Goal: Transaction & Acquisition: Complete application form

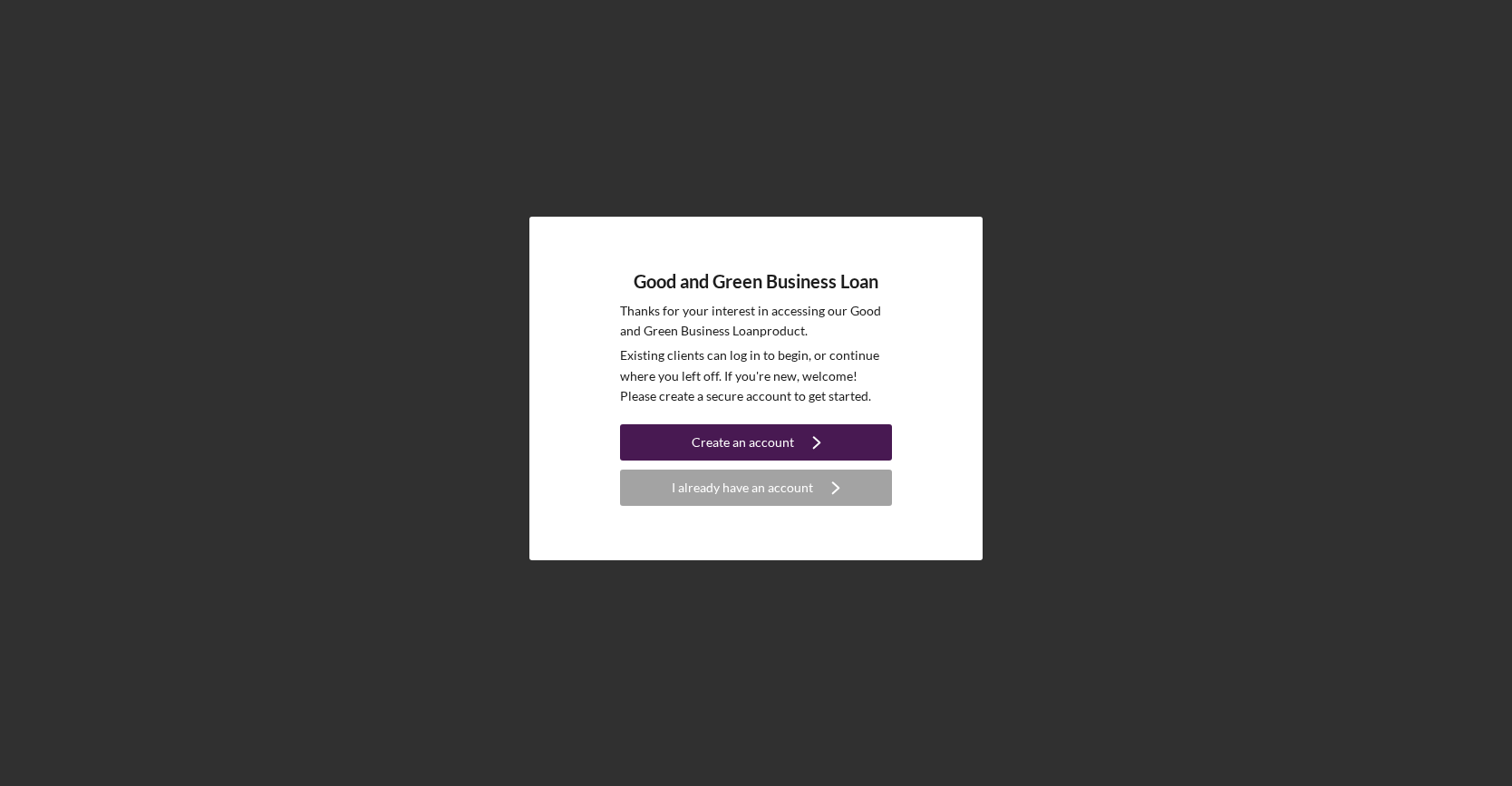
click at [785, 440] on div "Create an account" at bounding box center [743, 442] width 102 height 36
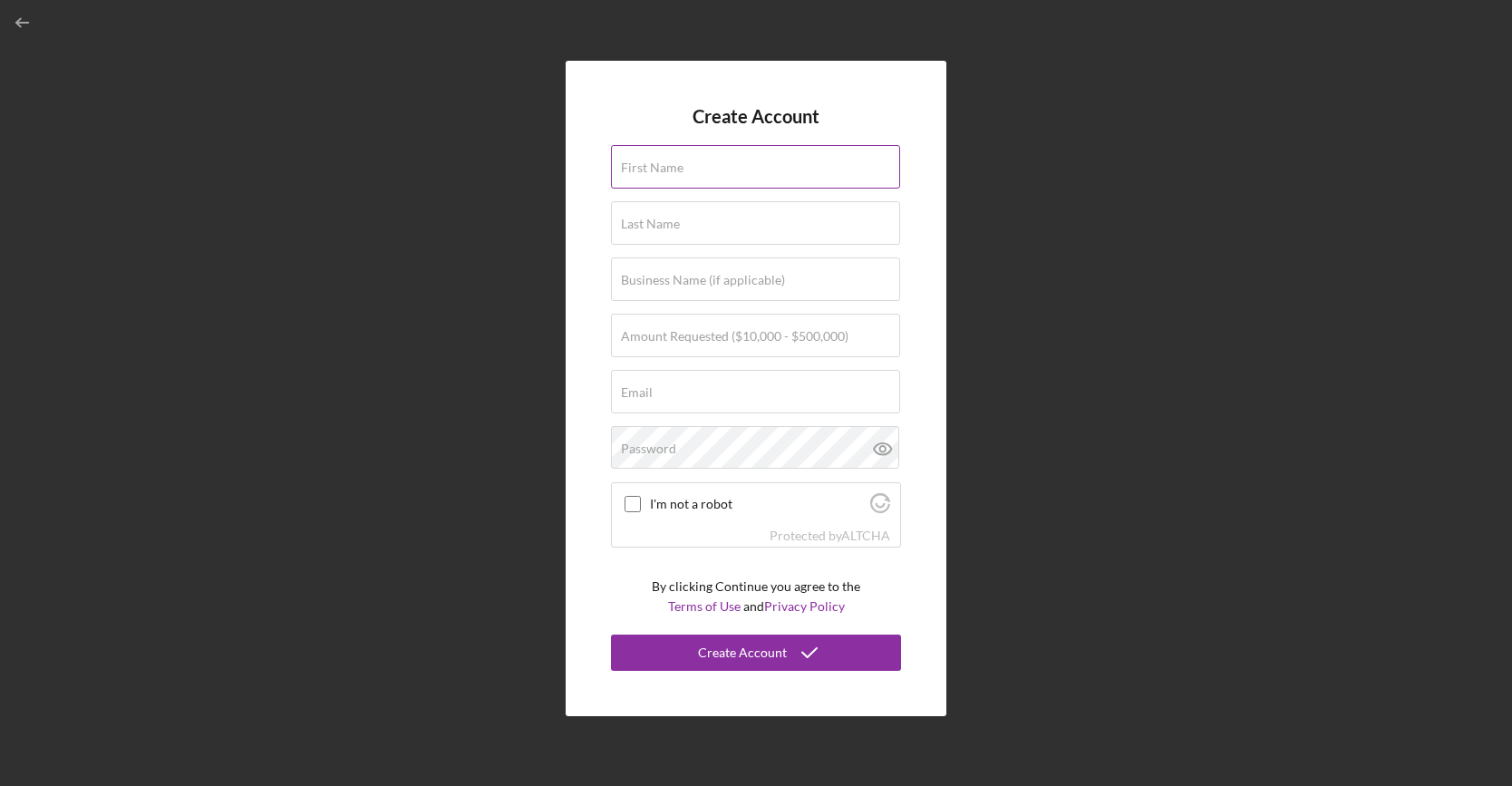
click at [739, 168] on input "First Name" at bounding box center [756, 166] width 289 height 44
type input "Dong"
type input "Tran"
type input "20%"
type input "transdsign@gmail.com"
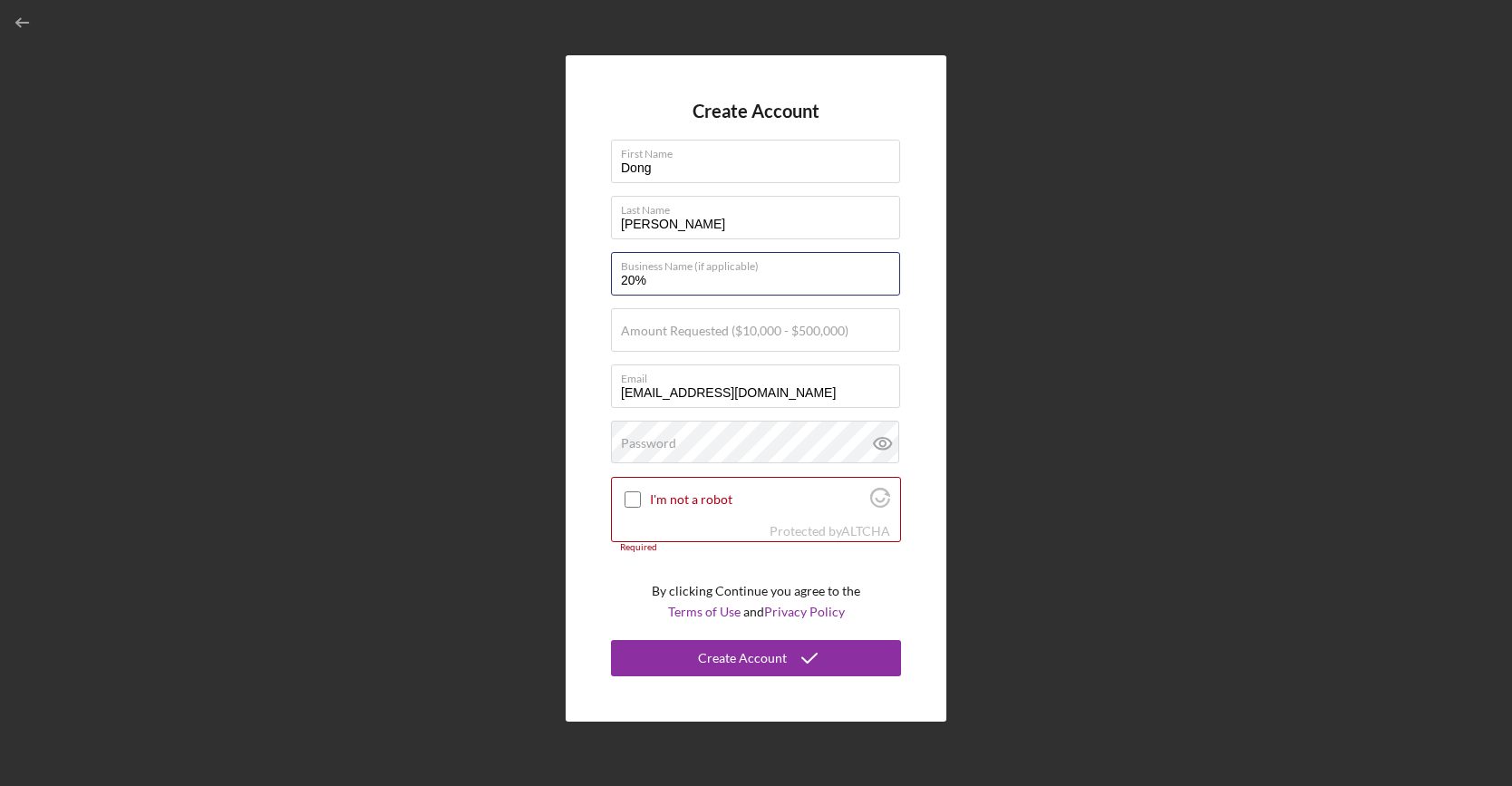
drag, startPoint x: 709, startPoint y: 284, endPoint x: 596, endPoint y: 277, distance: 113.2
click at [596, 277] on div "Create Account First Name Dong Last Name Tran Business Name (if applicable) 20%…" at bounding box center [756, 389] width 380 height 666
type input "Ryvid inc"
click at [800, 335] on label "Amount Requested ($10,000 - $500,000)" at bounding box center [734, 331] width 227 height 15
click at [800, 335] on input "Amount Requested ($10,000 - $500,000)" at bounding box center [756, 329] width 289 height 44
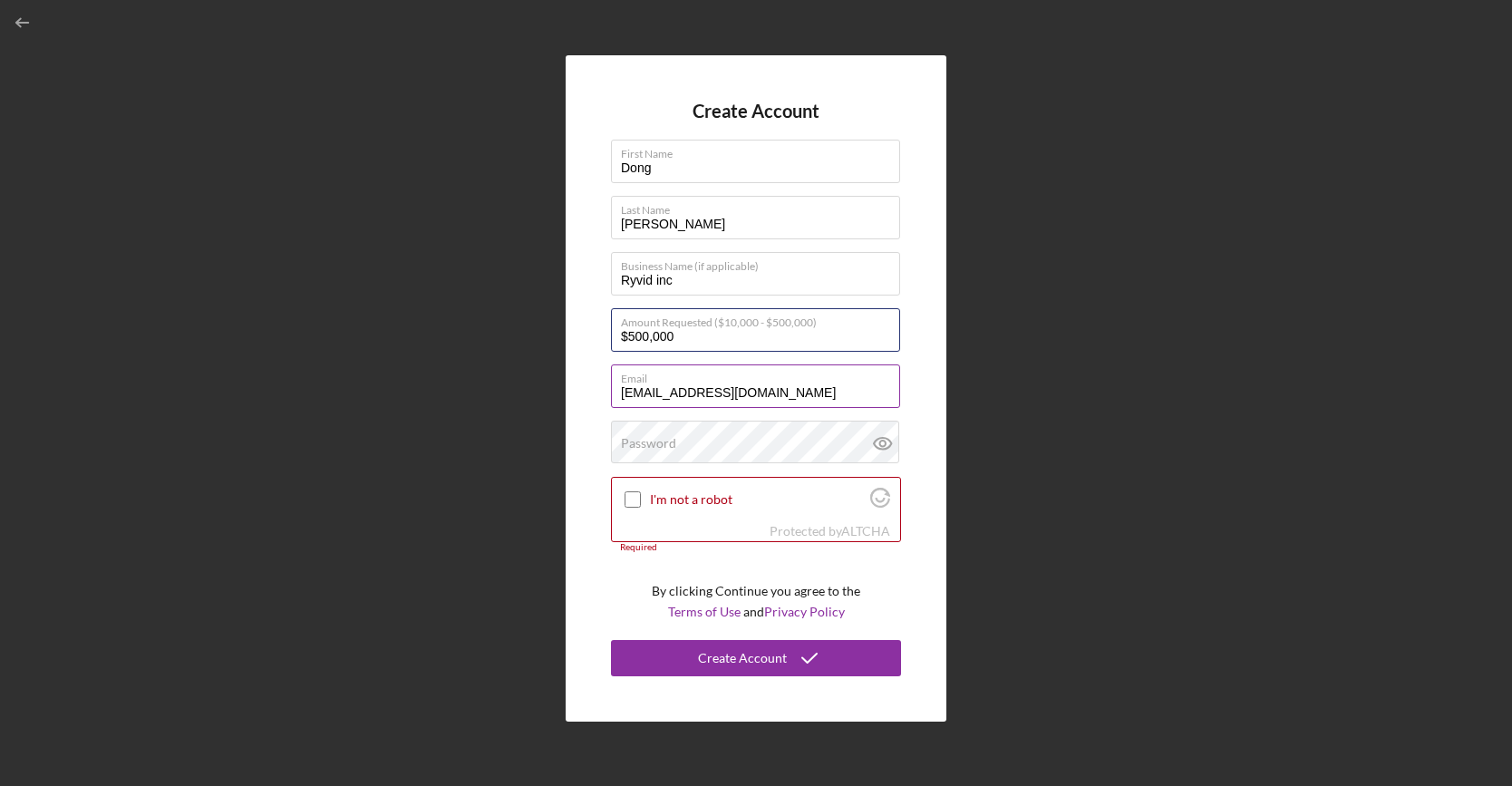
type input "$500,000"
drag, startPoint x: 773, startPoint y: 401, endPoint x: 549, endPoint y: 398, distance: 224.0
click at [549, 398] on div "Create Account First Name Dong Last Name Tran Business Name (if applicable) Ryv…" at bounding box center [756, 388] width 1493 height 777
type input "dtran@ryvid.com"
click at [1091, 536] on div "Create Account First Name Dong Last Name Tran Business Name (if applicable) Ryv…" at bounding box center [756, 388] width 1493 height 777
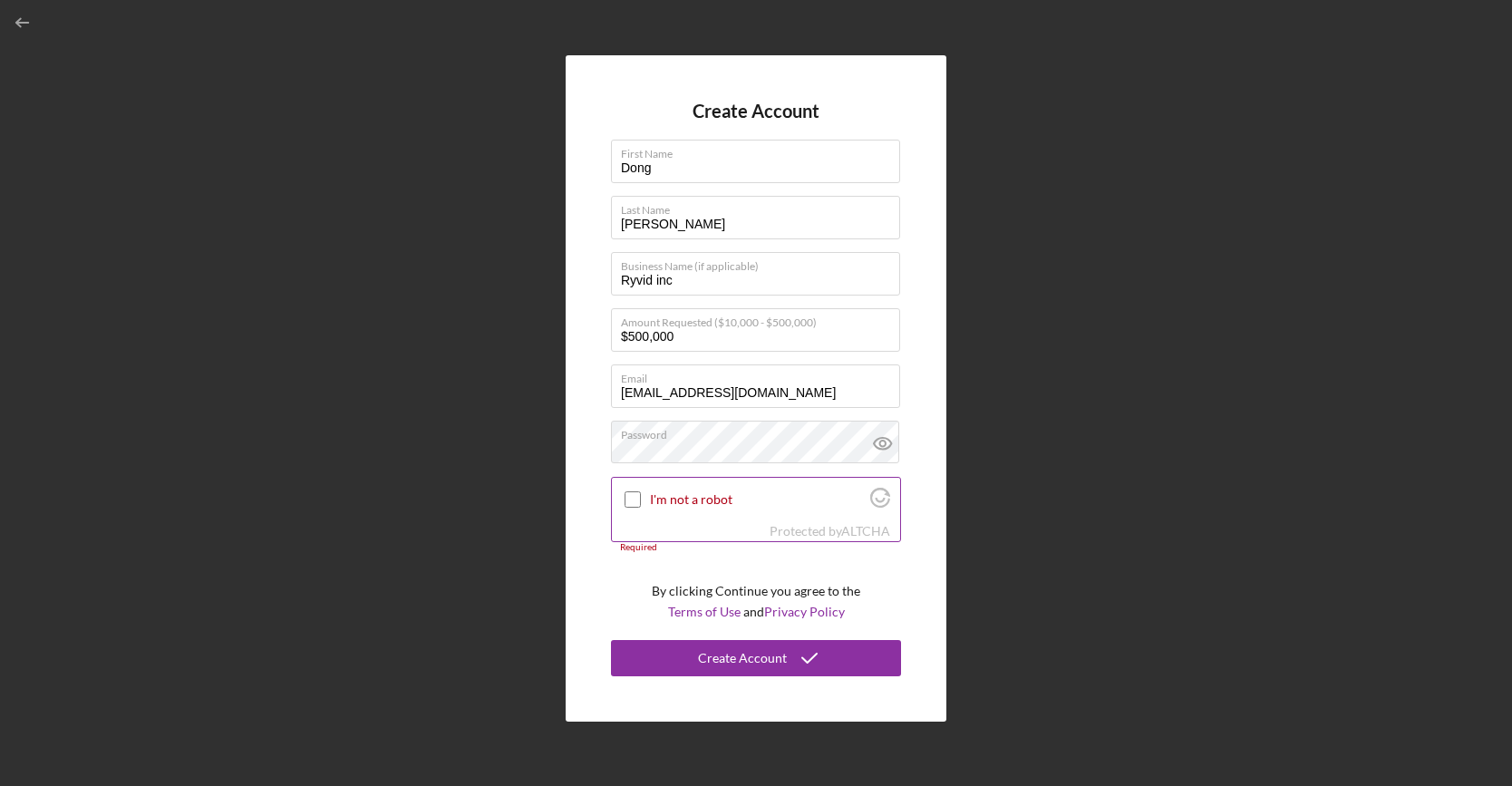
click at [638, 497] on input "I'm not a robot" at bounding box center [633, 500] width 17 height 17
checkbox input "true"
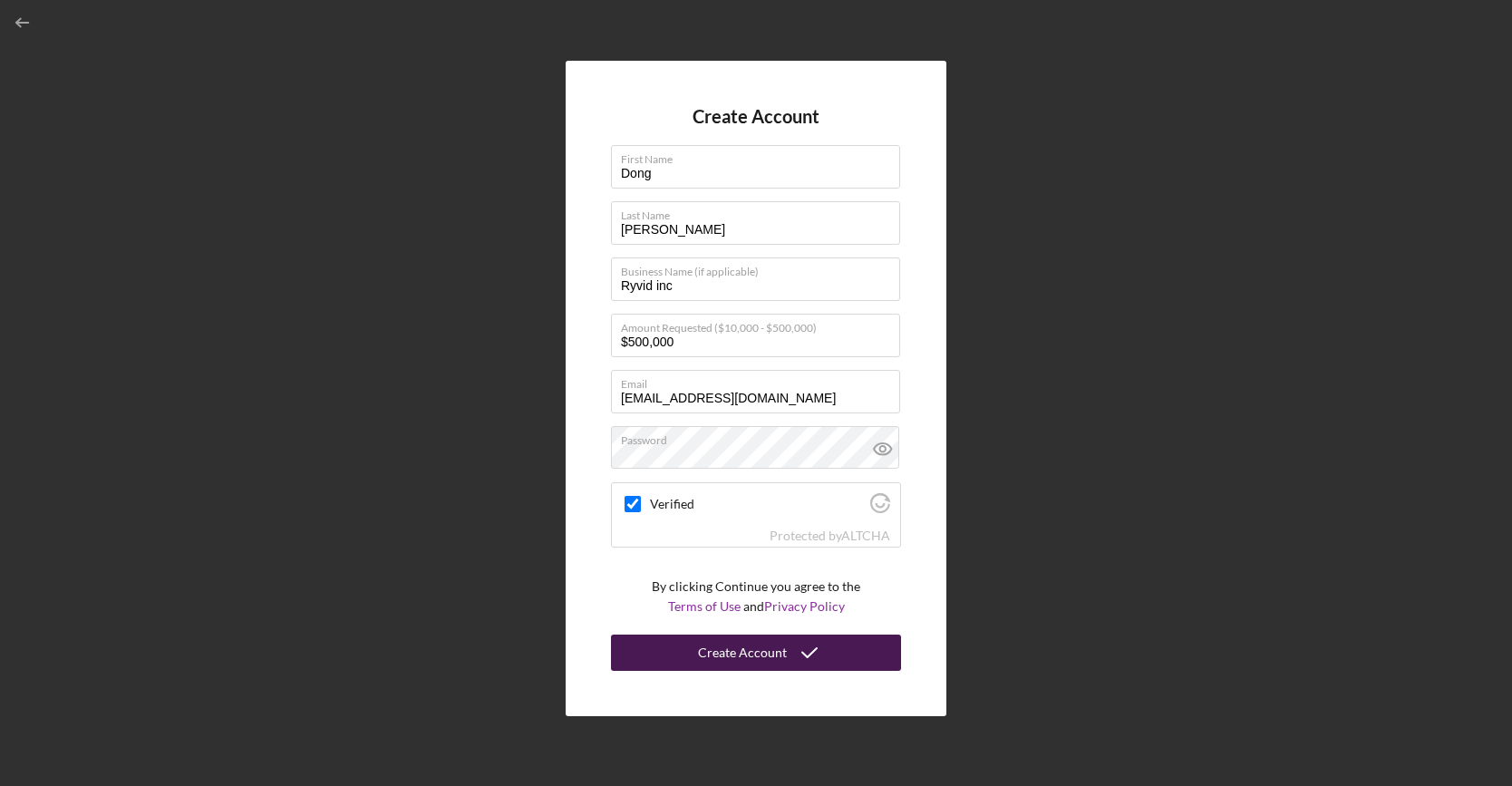
click at [742, 651] on div "Create Account" at bounding box center [742, 652] width 89 height 36
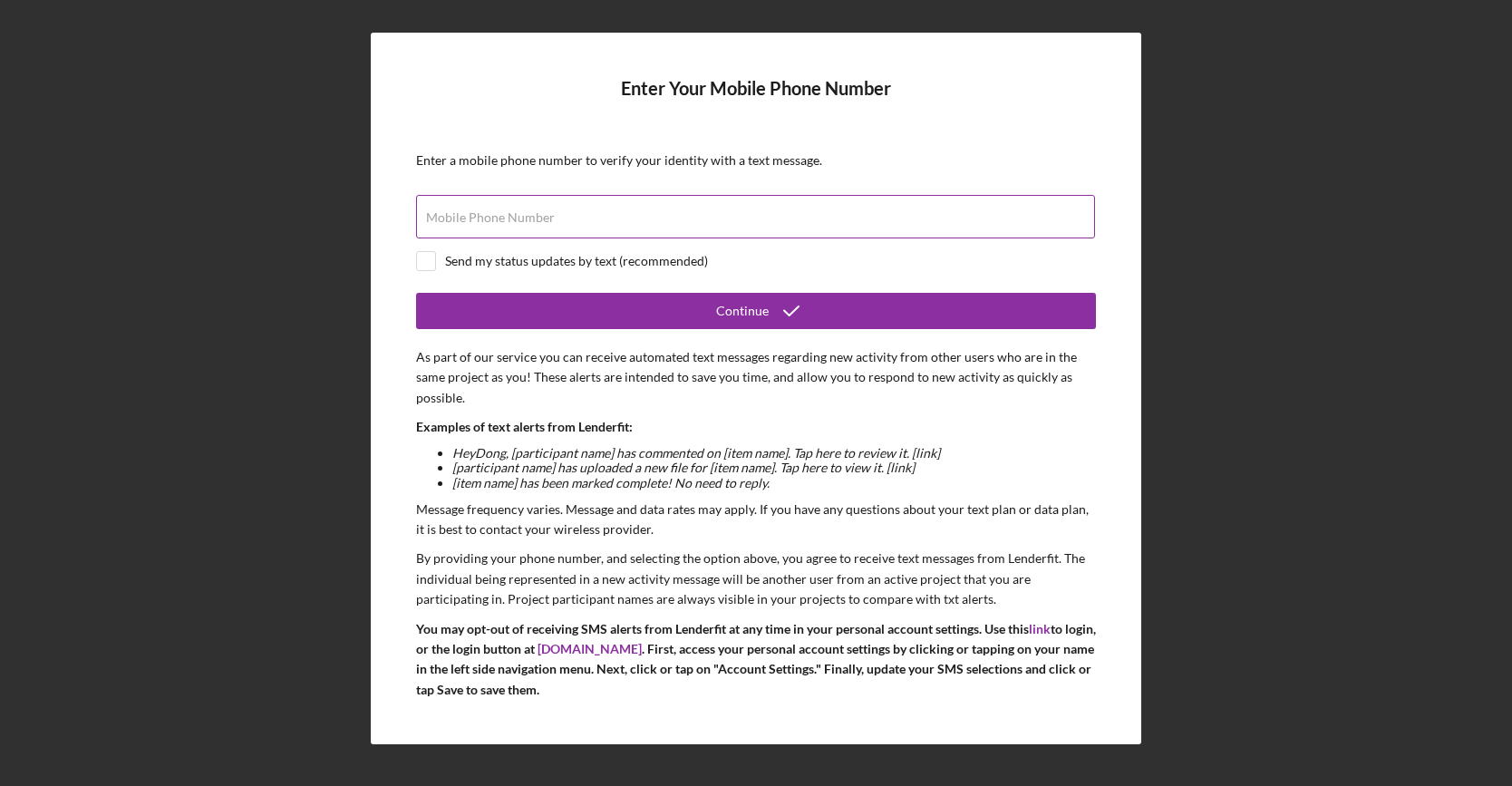
click at [506, 213] on label "Mobile Phone Number" at bounding box center [490, 218] width 129 height 15
click at [506, 213] on input "Mobile Phone Number" at bounding box center [756, 216] width 679 height 44
click at [506, 213] on label "Mobile Phone Number" at bounding box center [490, 218] width 129 height 15
click at [506, 213] on input "Mobile Phone Number" at bounding box center [756, 216] width 679 height 44
click at [506, 213] on label "Mobile Phone Number" at bounding box center [490, 218] width 129 height 15
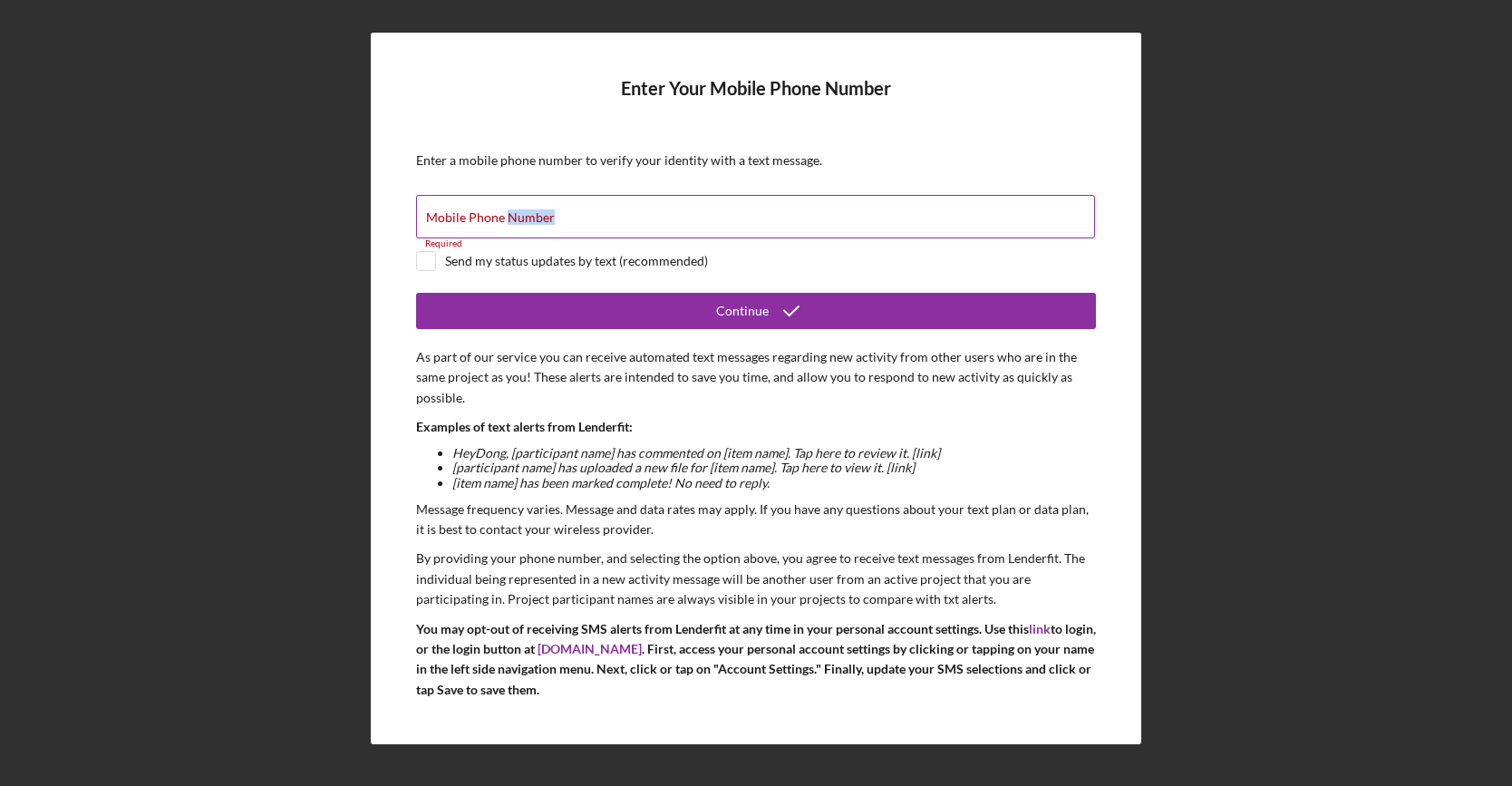
click at [506, 213] on input "Mobile Phone Number" at bounding box center [756, 216] width 679 height 44
type input "(315) 395-8920"
click at [424, 265] on input "checkbox" at bounding box center [426, 262] width 19 height 19
checkbox input "true"
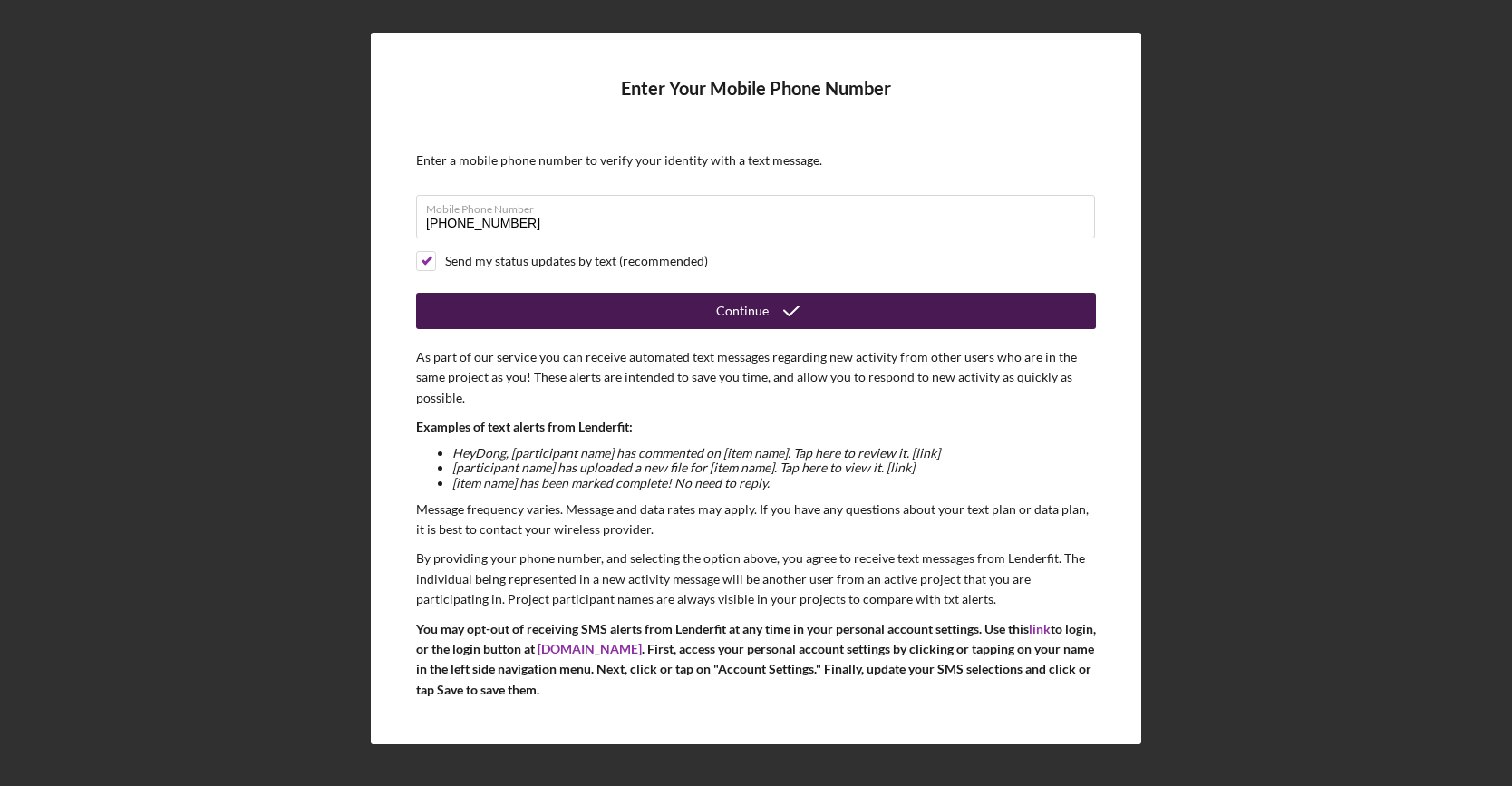
click at [716, 313] on div "Continue" at bounding box center [742, 311] width 53 height 36
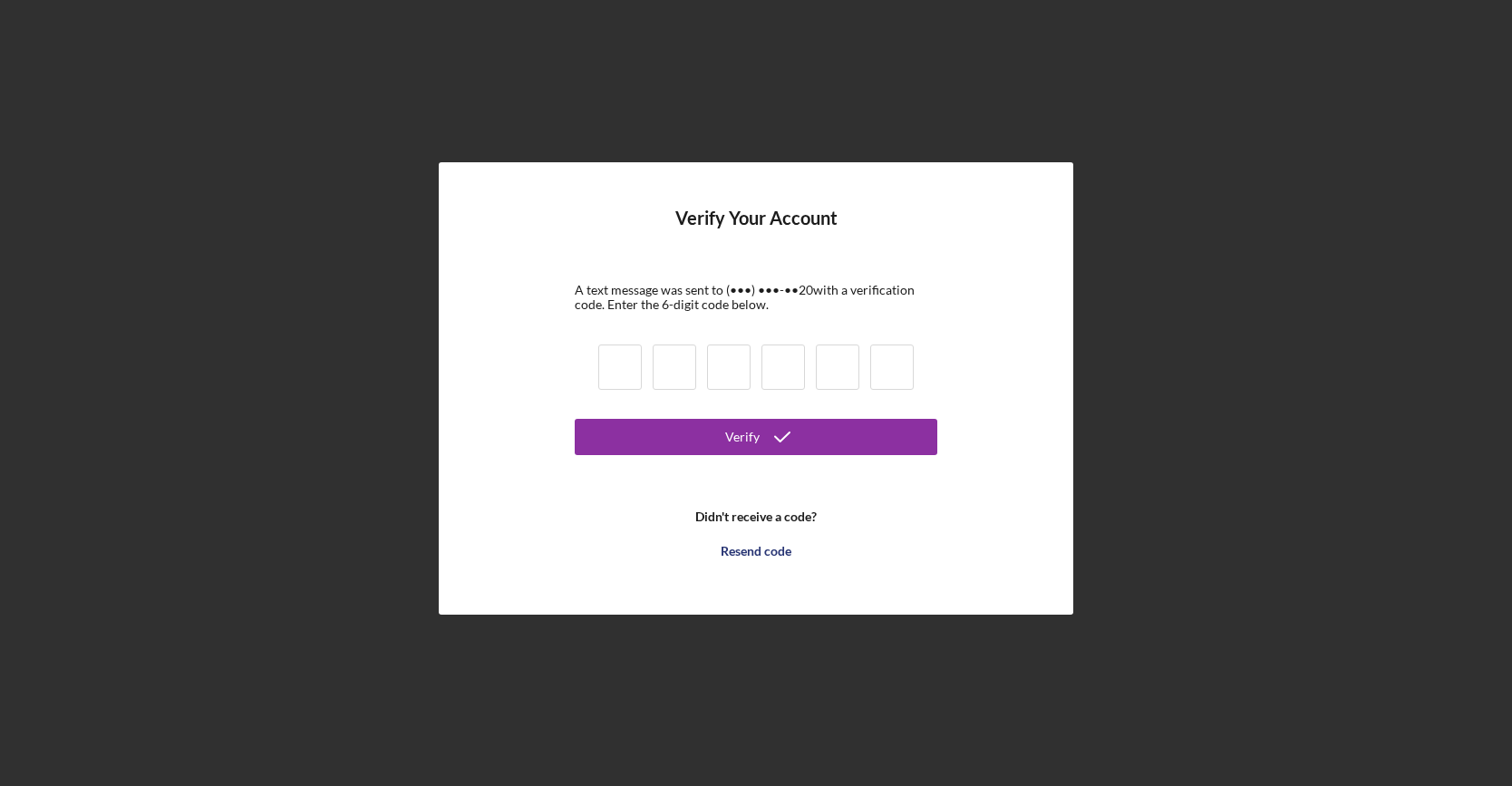
click at [621, 366] on input at bounding box center [620, 367] width 44 height 45
type input "5"
type input "1"
type input "5"
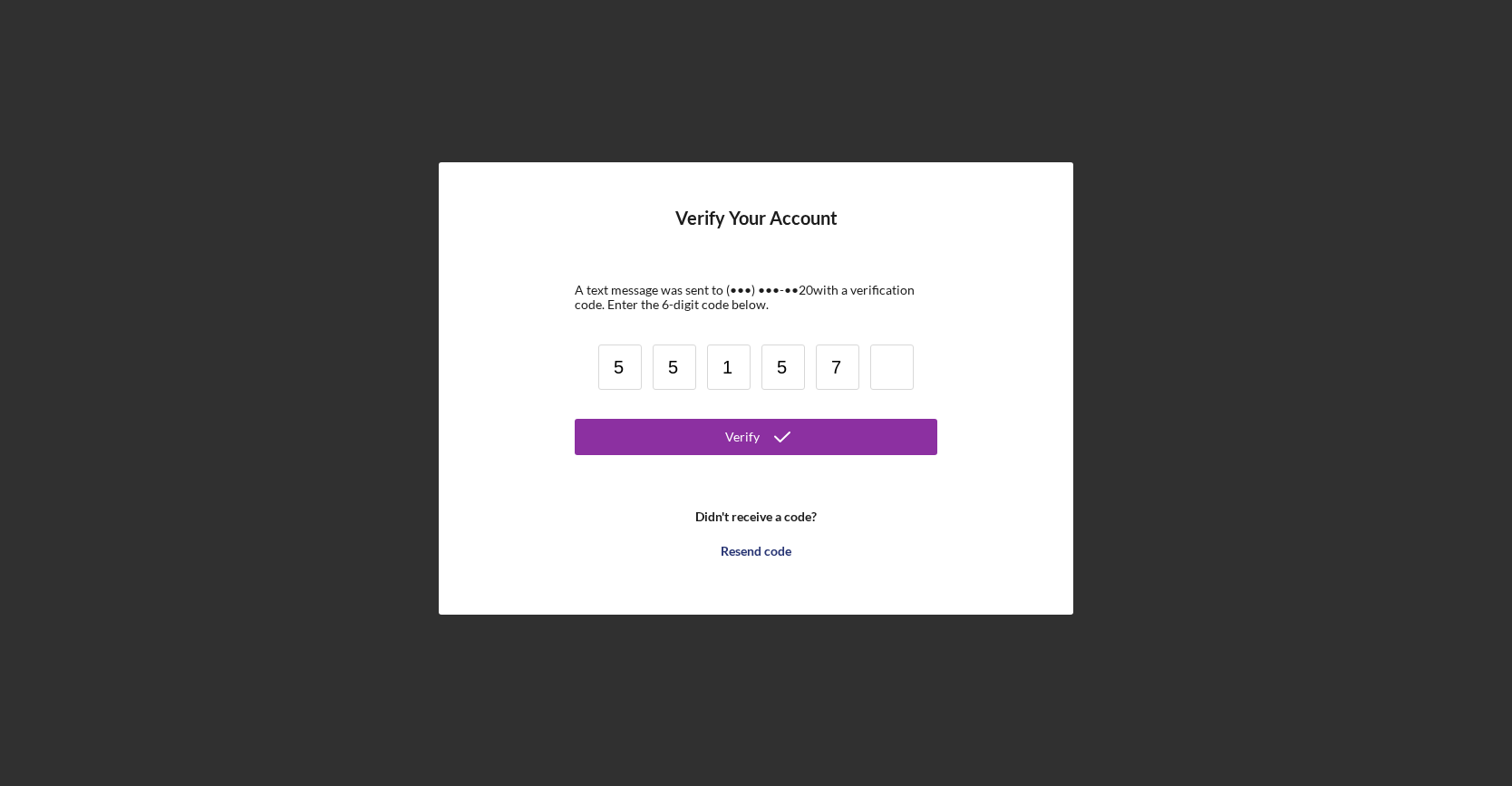
type input "7"
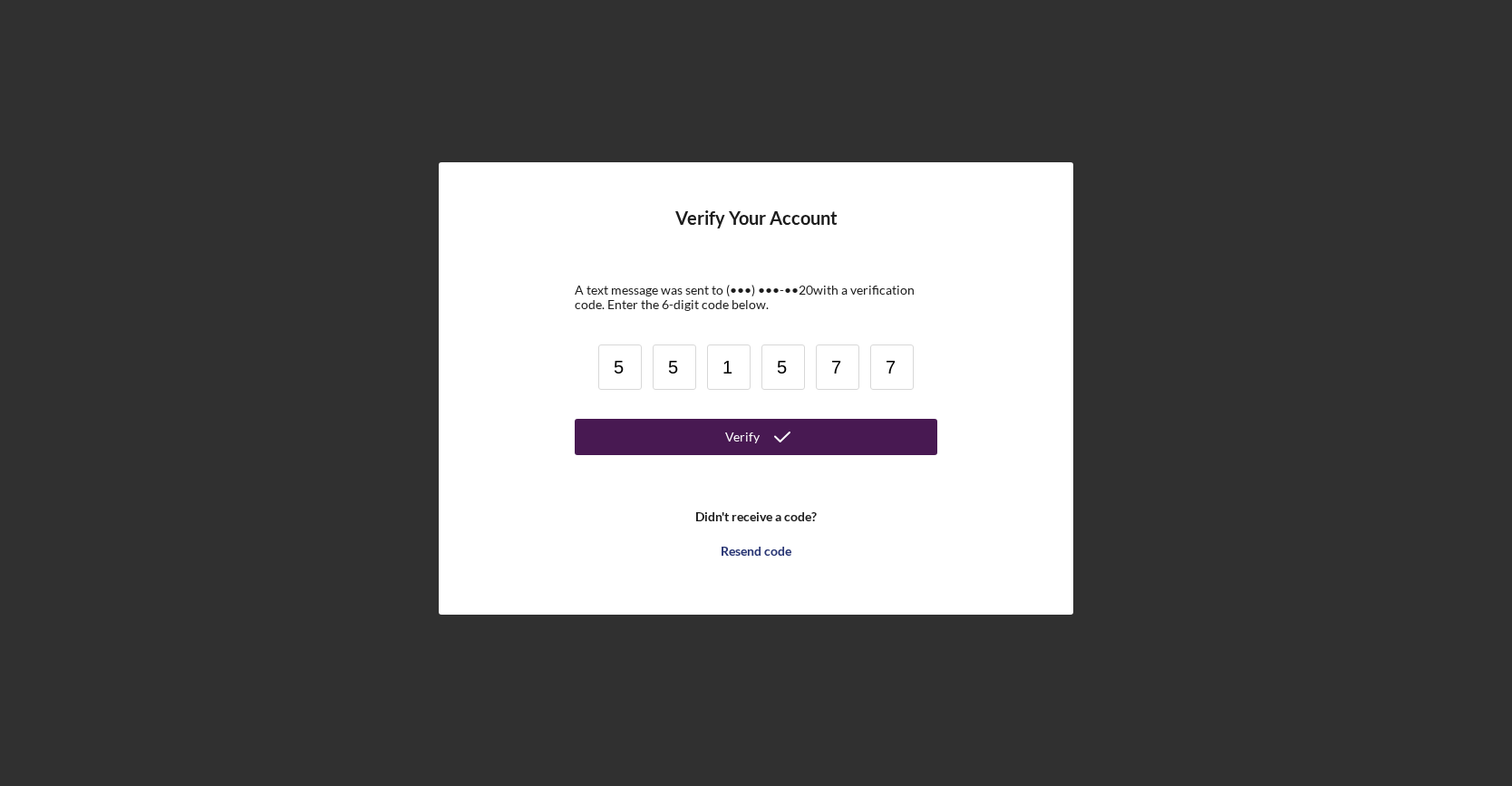
type input "7"
click at [709, 429] on button "Verify" at bounding box center [756, 436] width 363 height 36
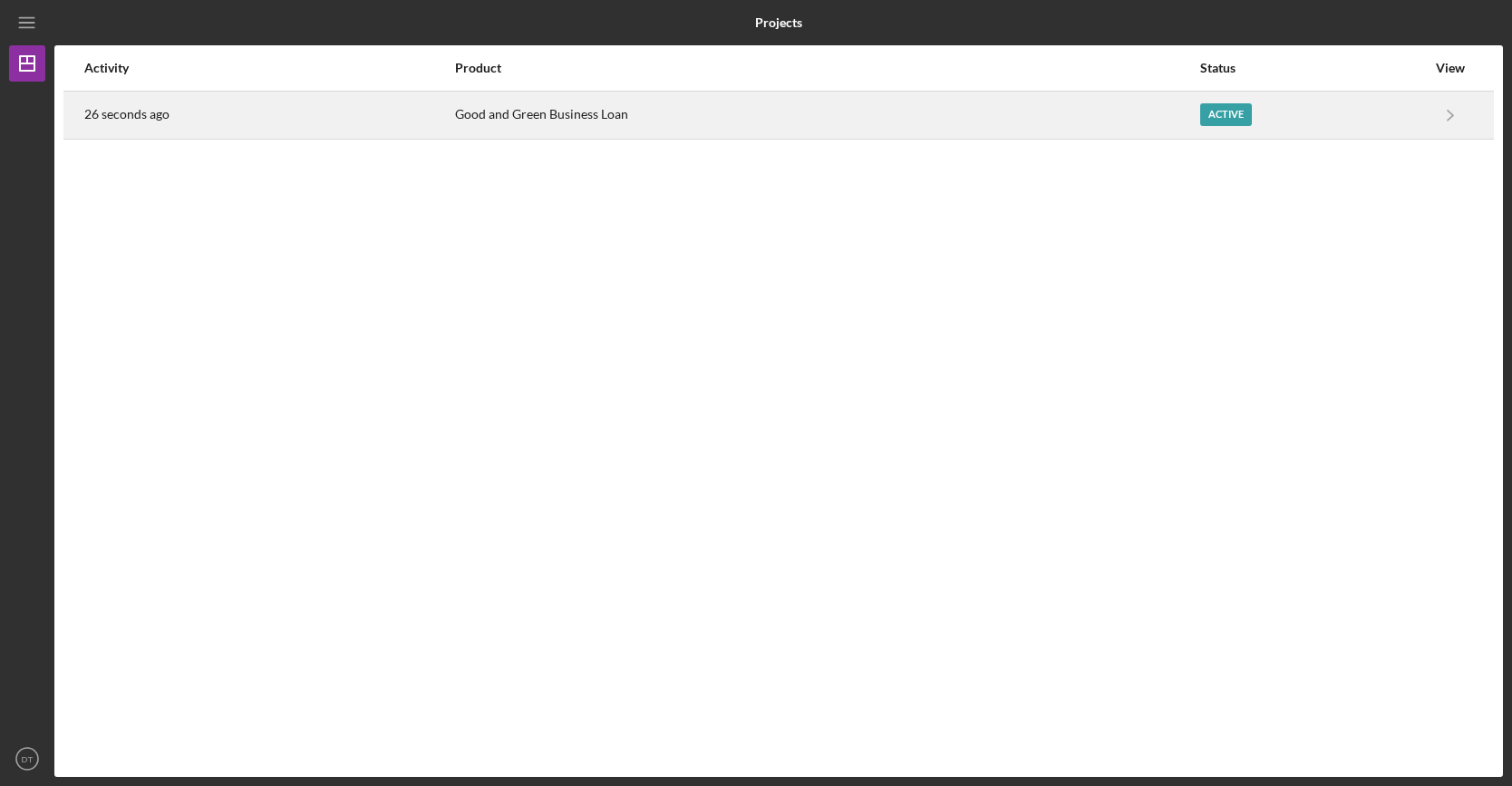
click at [717, 122] on div "Good and Green Business Loan" at bounding box center [826, 115] width 743 height 45
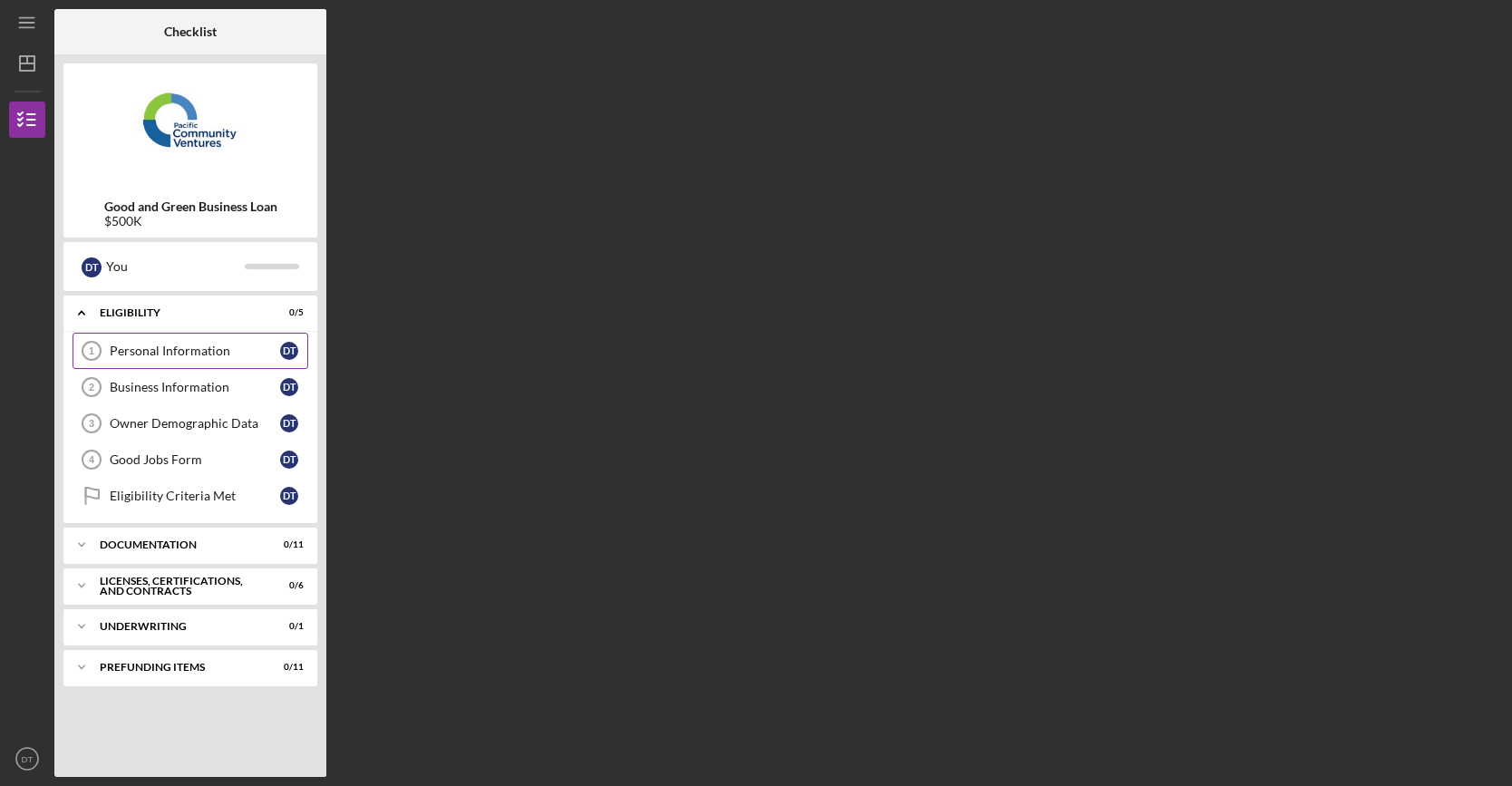
click at [205, 352] on div "Personal Information" at bounding box center [195, 351] width 171 height 15
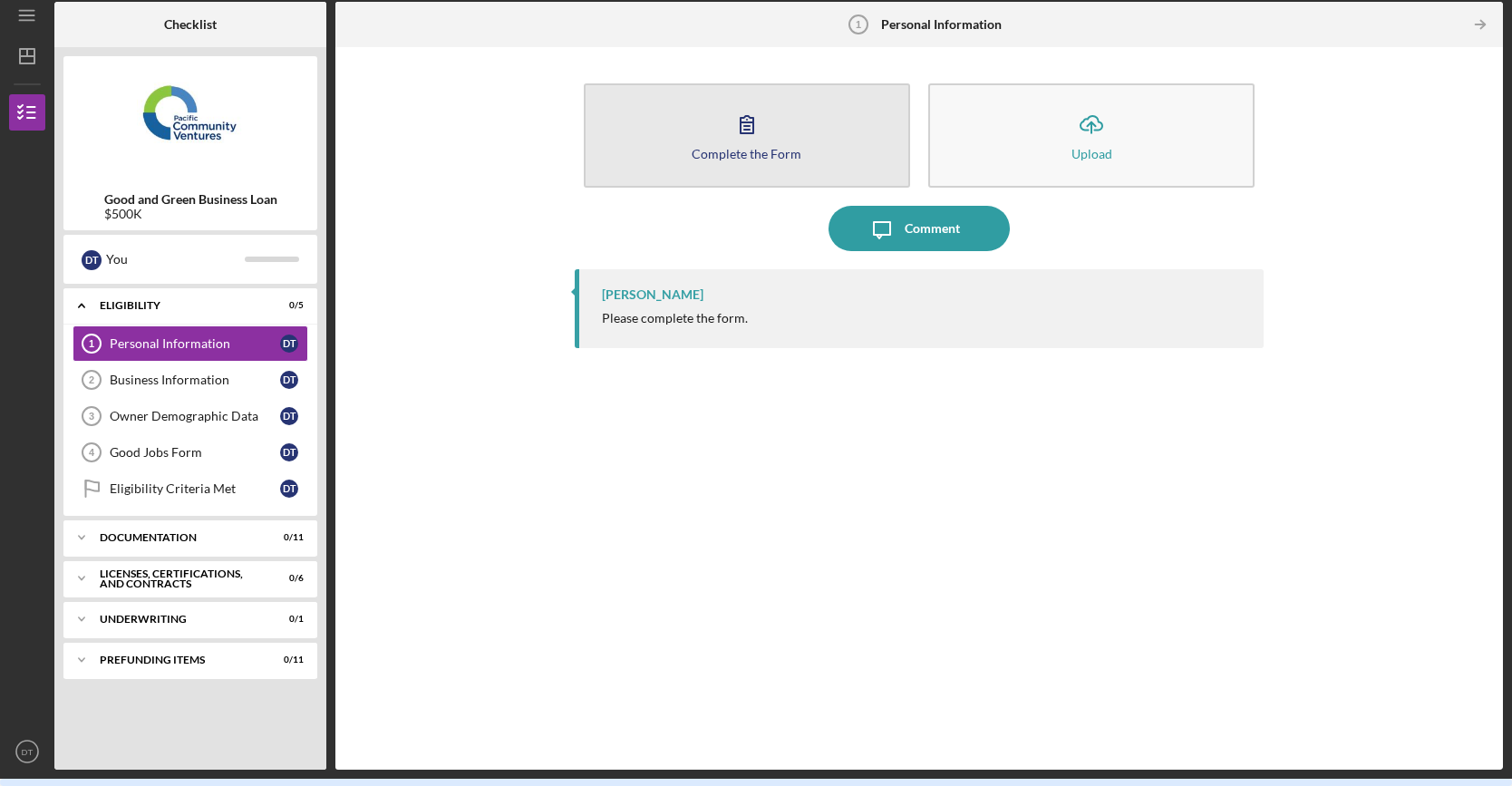
click at [763, 122] on icon "button" at bounding box center [747, 123] width 45 height 45
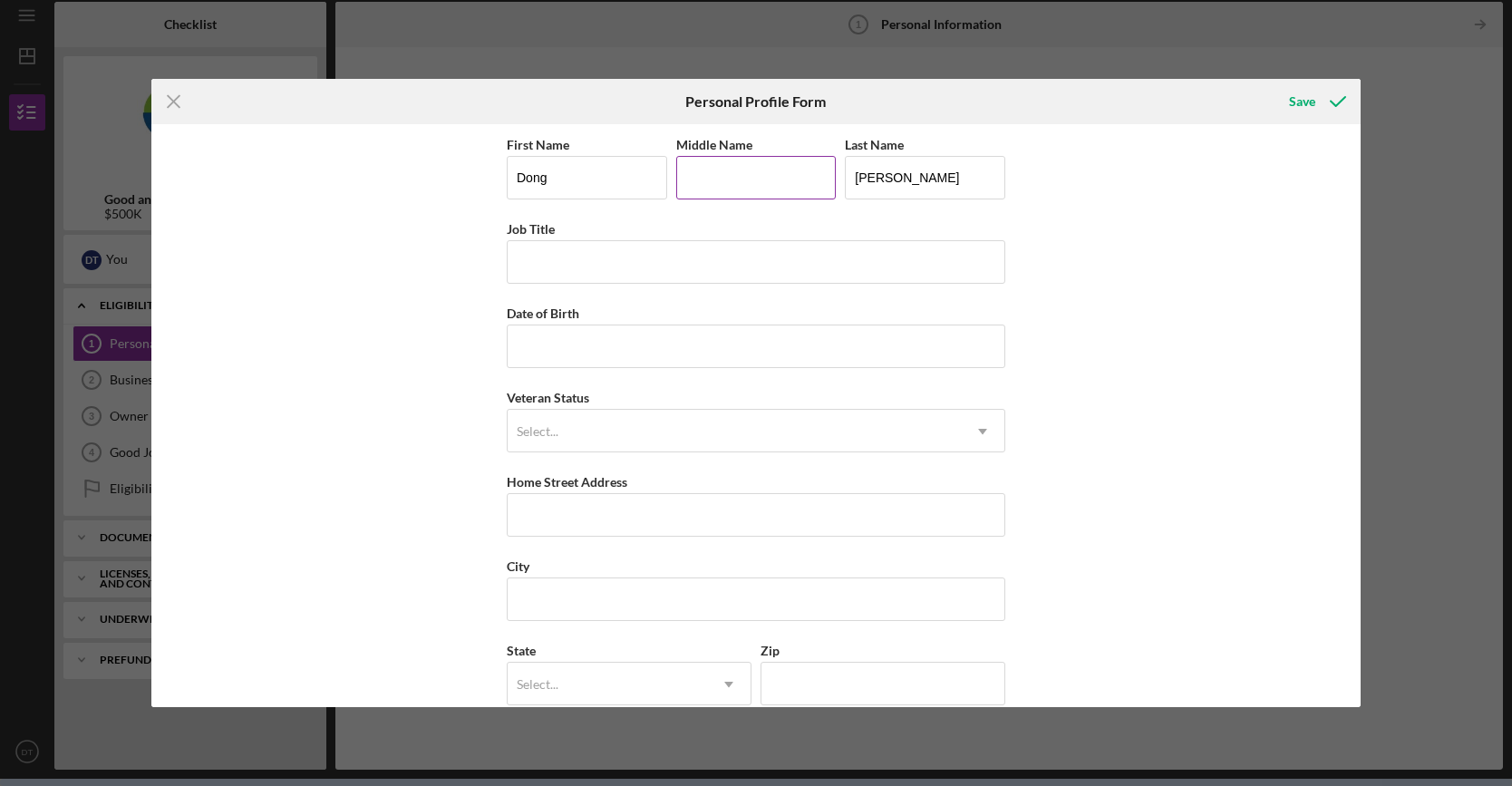
click at [770, 187] on input "Middle Name" at bounding box center [756, 177] width 160 height 44
type input "Lap"
type input "CEO"
type input "11/07/1983"
click at [677, 425] on div "Select..." at bounding box center [734, 432] width 454 height 42
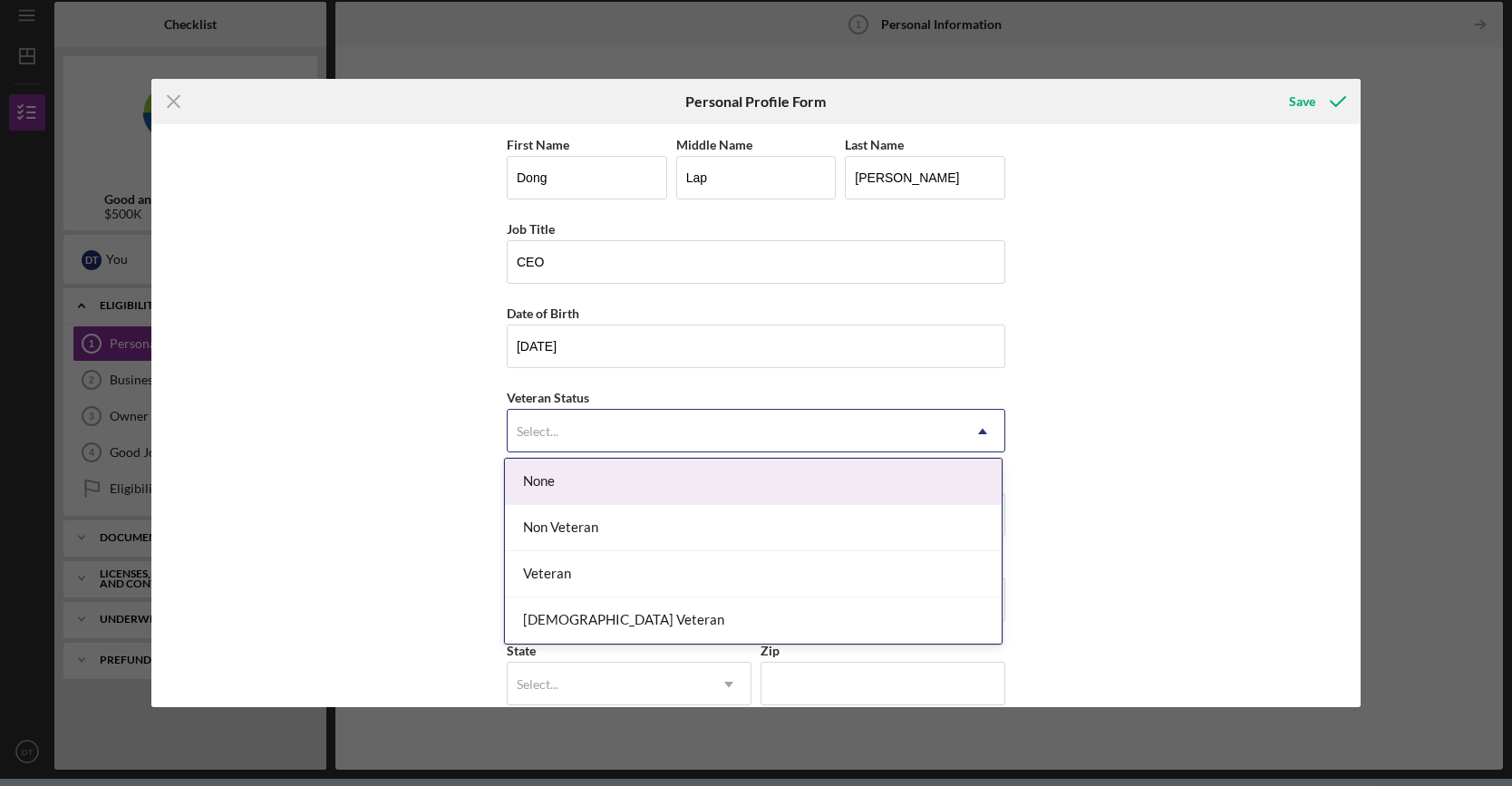
click at [639, 496] on div "None" at bounding box center [752, 482] width 496 height 46
click at [636, 425] on div "Select..." at bounding box center [734, 432] width 454 height 42
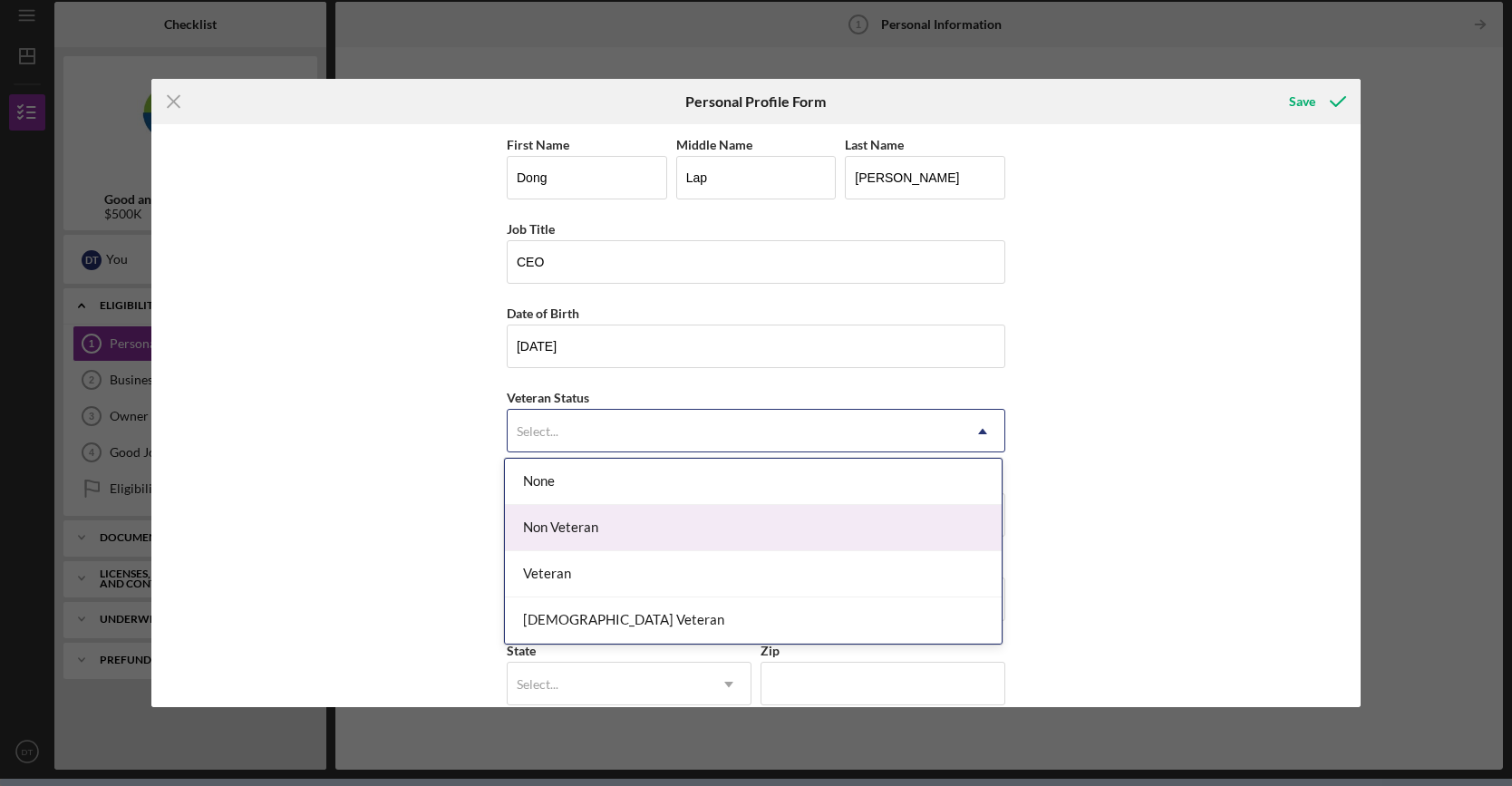
click at [575, 527] on div "Non Veteran" at bounding box center [752, 528] width 496 height 46
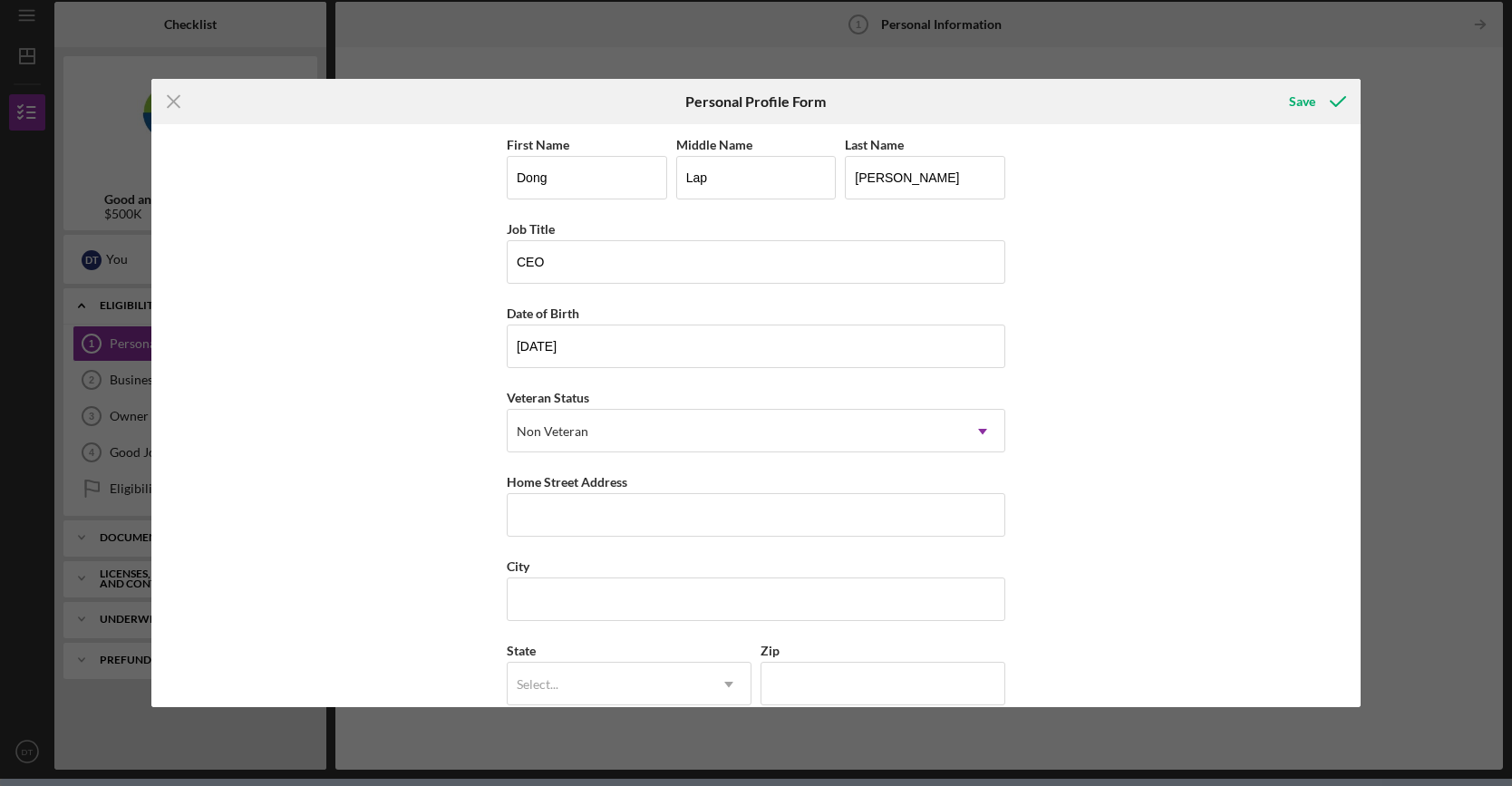
click at [1104, 517] on div "First Name Dong Middle Name Lap Last Name Tran Job Title CEO Date of Birth 11/0…" at bounding box center [756, 416] width 1210 height 584
click at [729, 500] on input "Home Street Address" at bounding box center [755, 515] width 498 height 44
type input "18771 Flagstaff Lane"
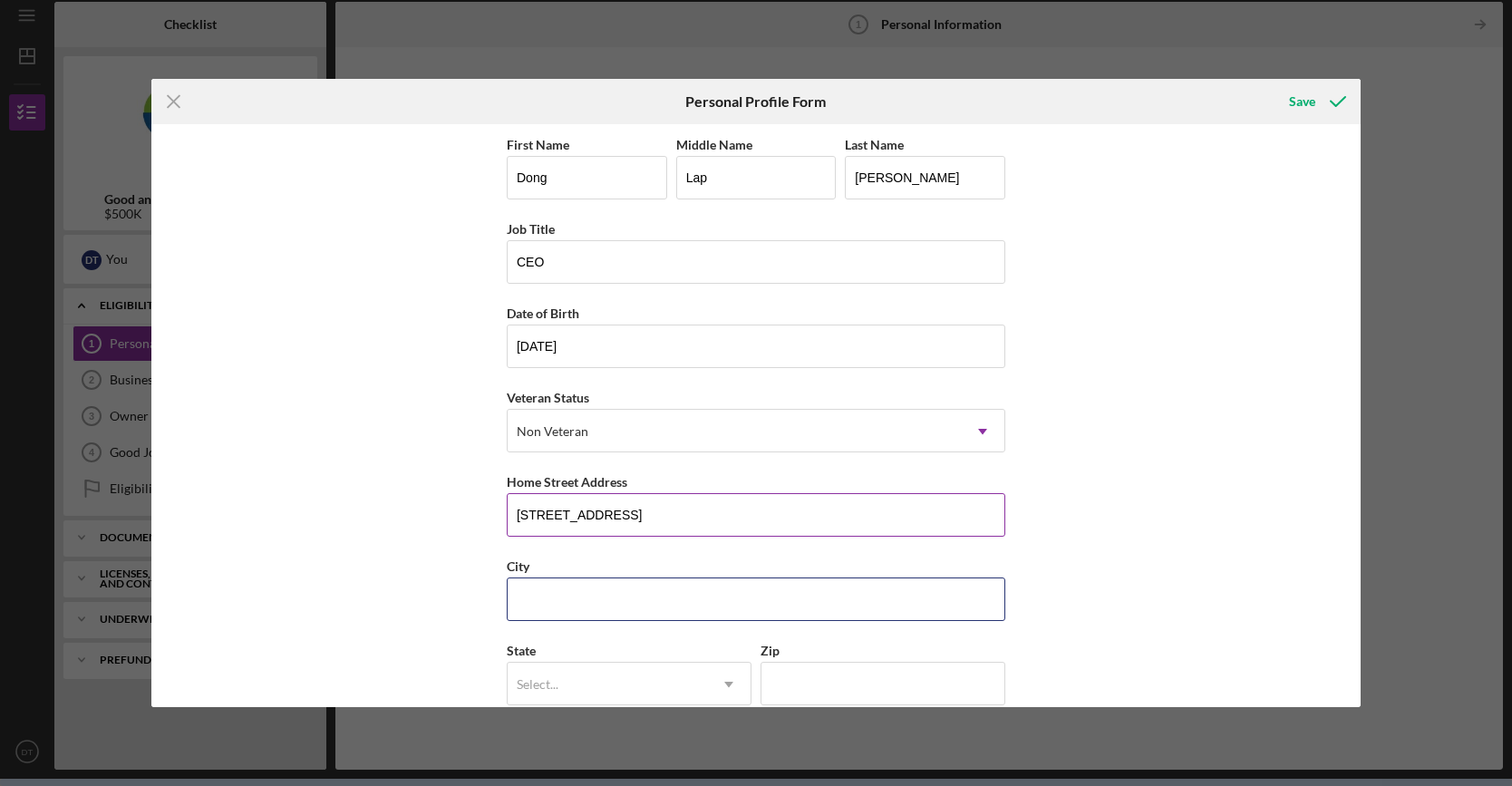
type input "Huntington Beach"
type input "CA"
type input "92646"
type input "United States"
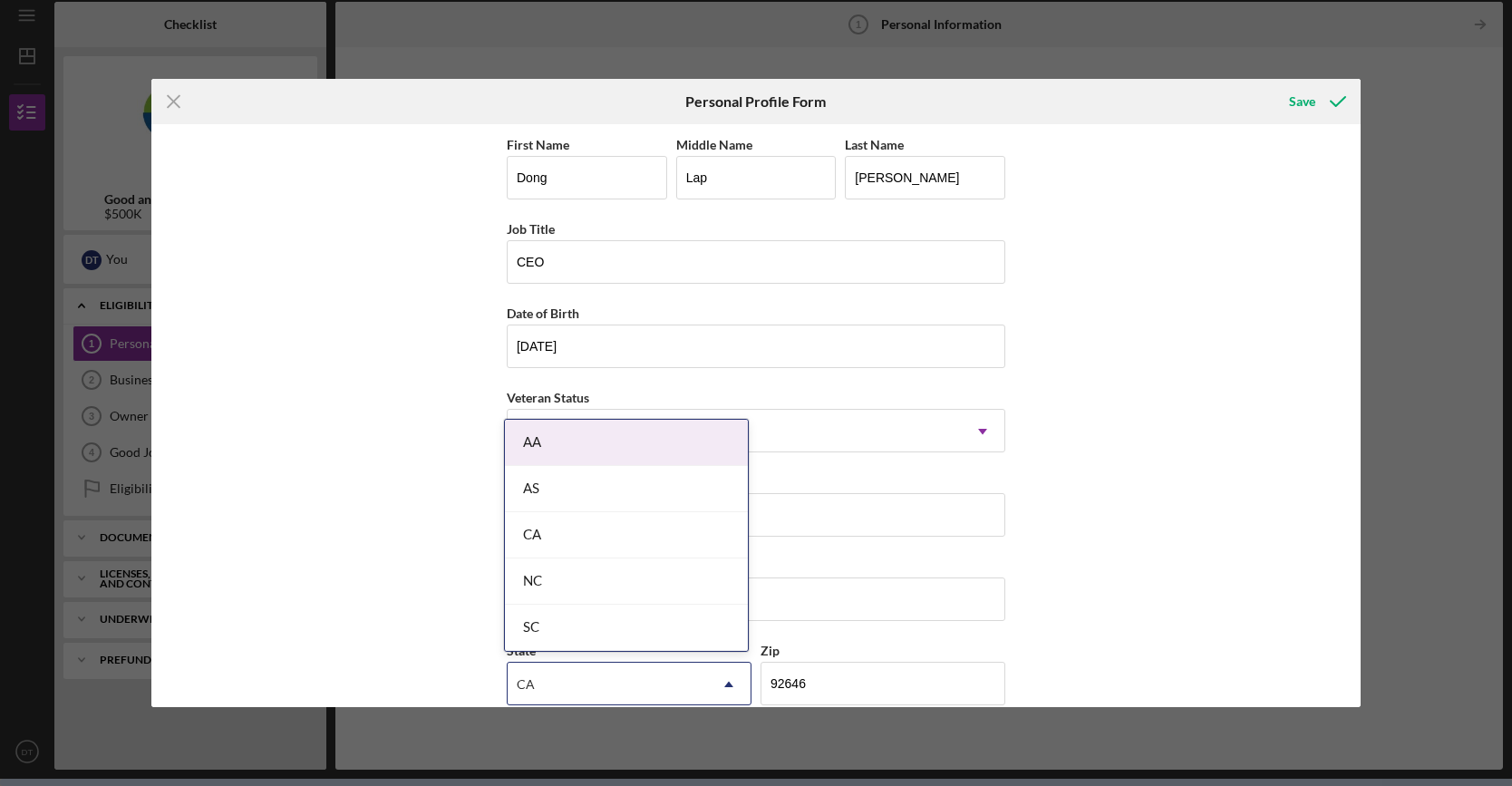
click at [1230, 594] on div "First Name Dong Middle Name Lap Last Name Tran Job Title CEO Date of Birth 11/0…" at bounding box center [756, 416] width 1210 height 584
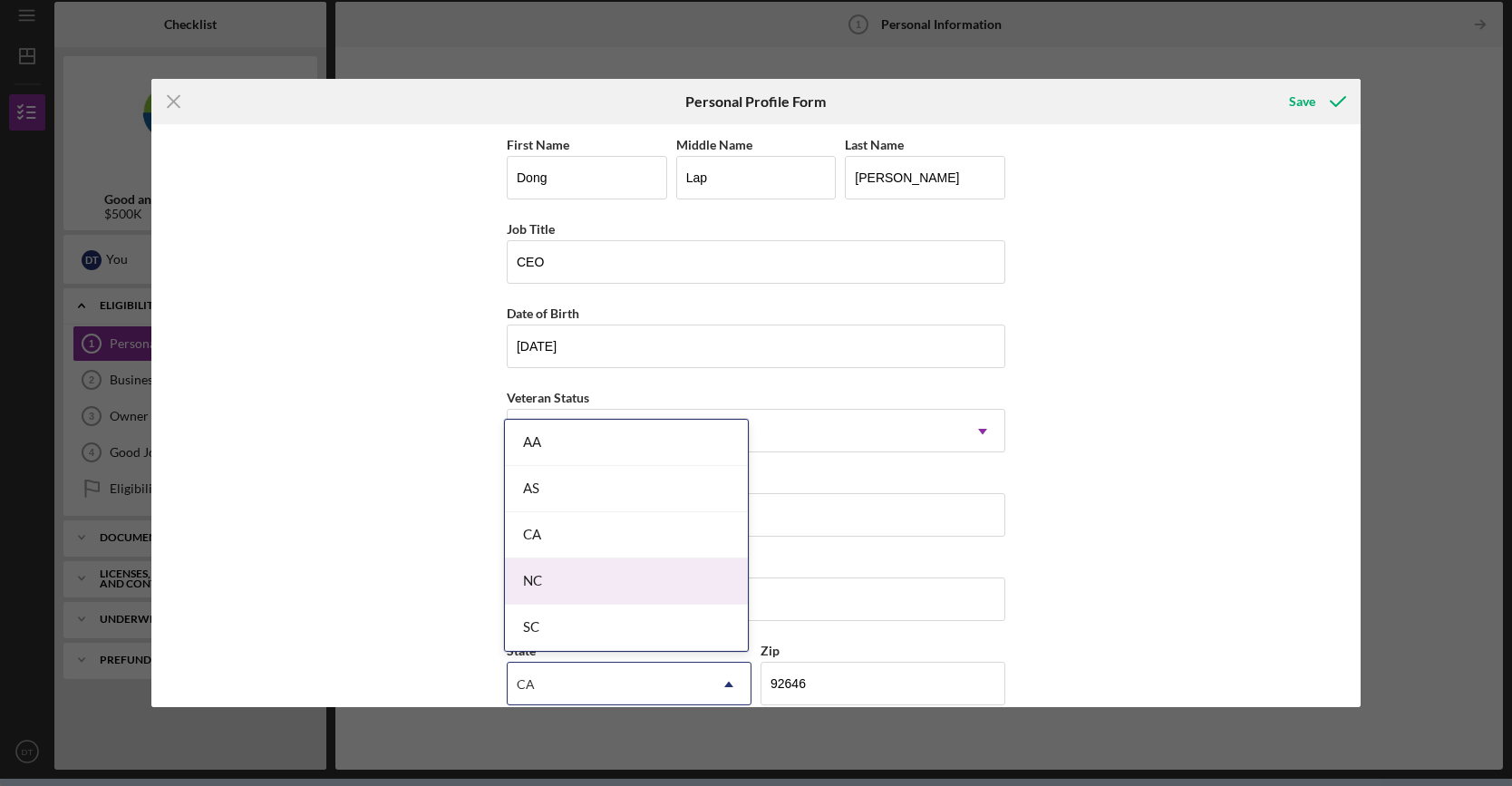
click at [629, 544] on div "CA" at bounding box center [626, 535] width 243 height 46
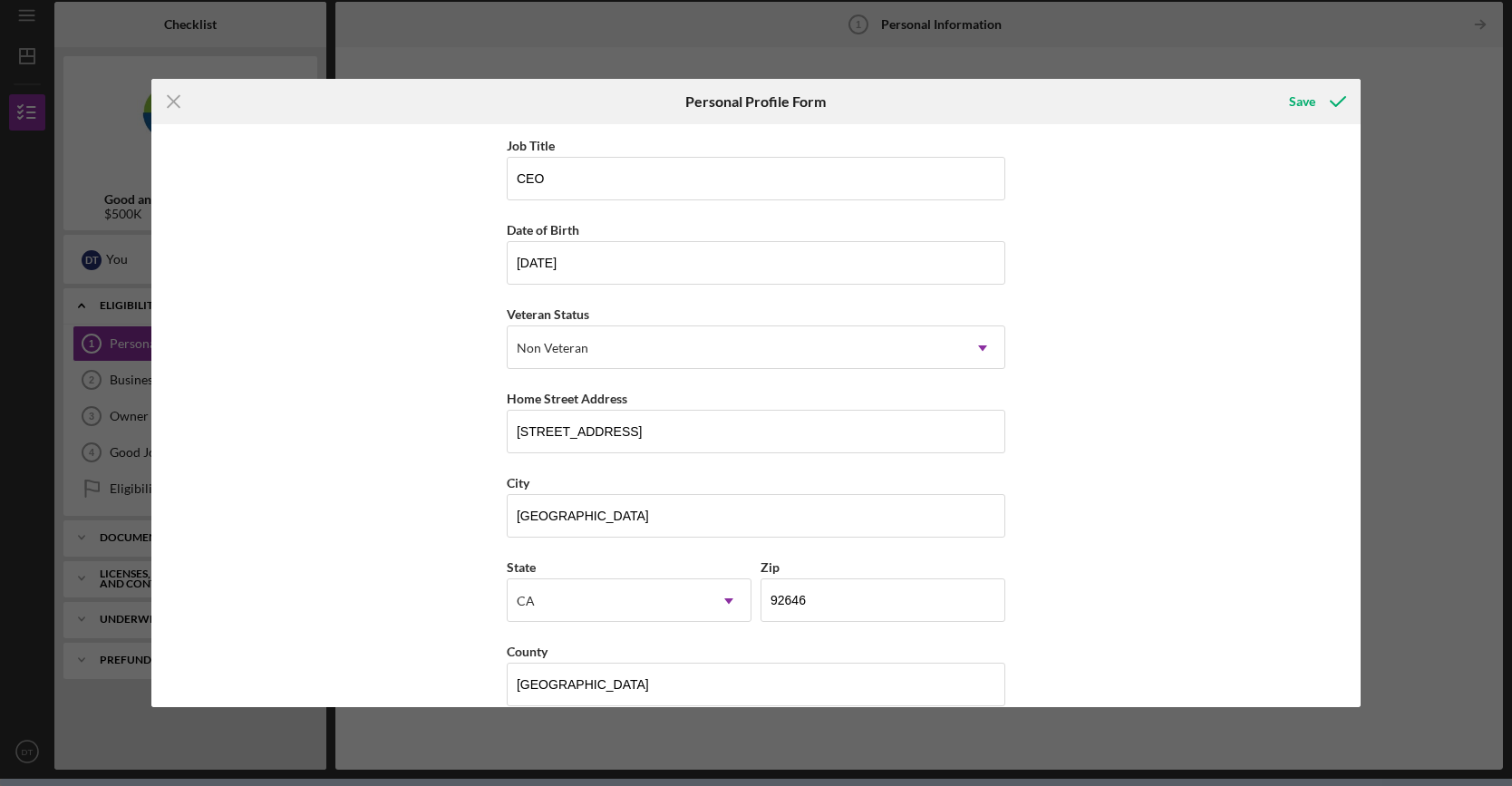
scroll to position [105, 0]
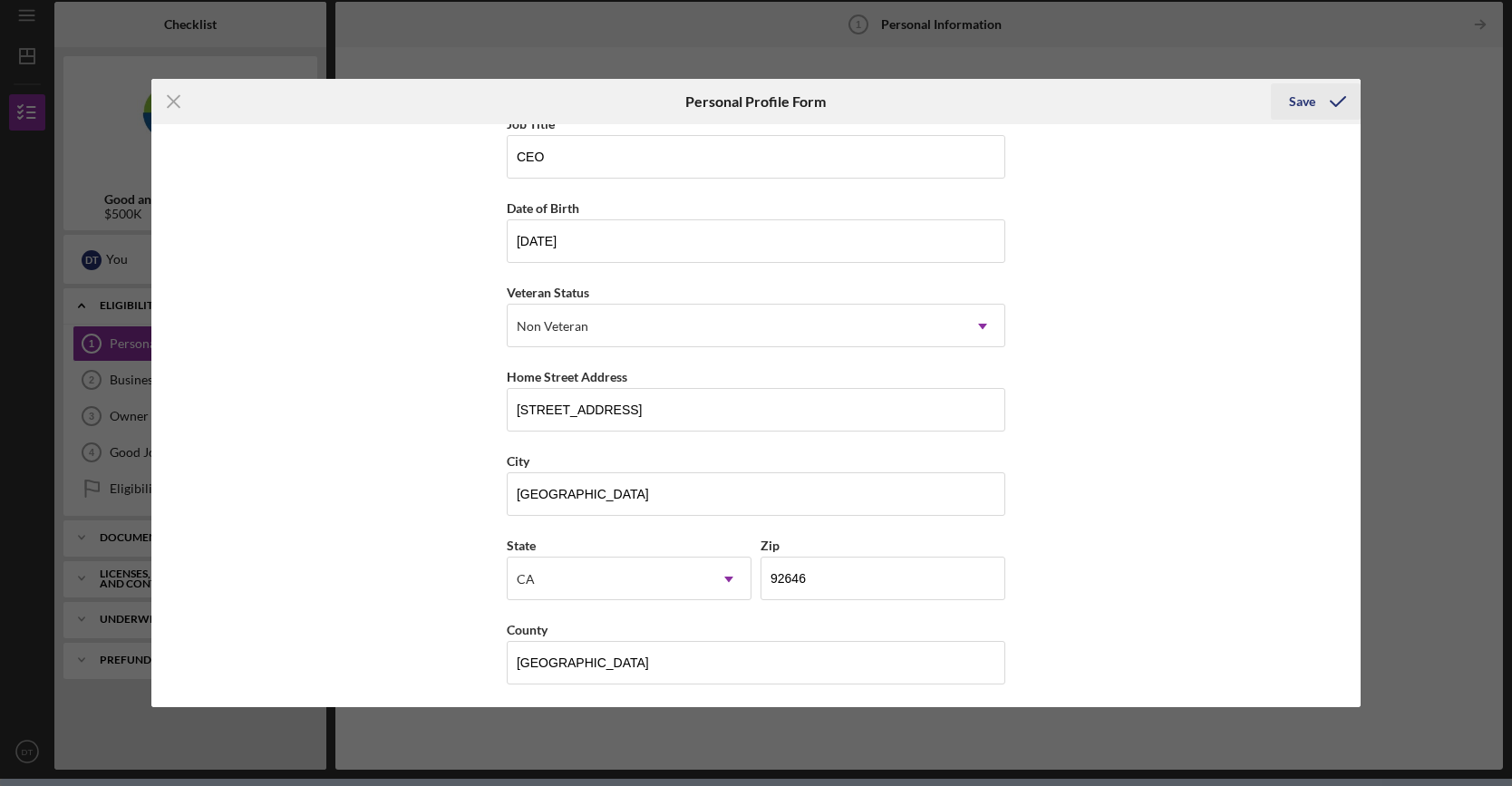
click at [1320, 98] on icon "submit" at bounding box center [1338, 101] width 45 height 45
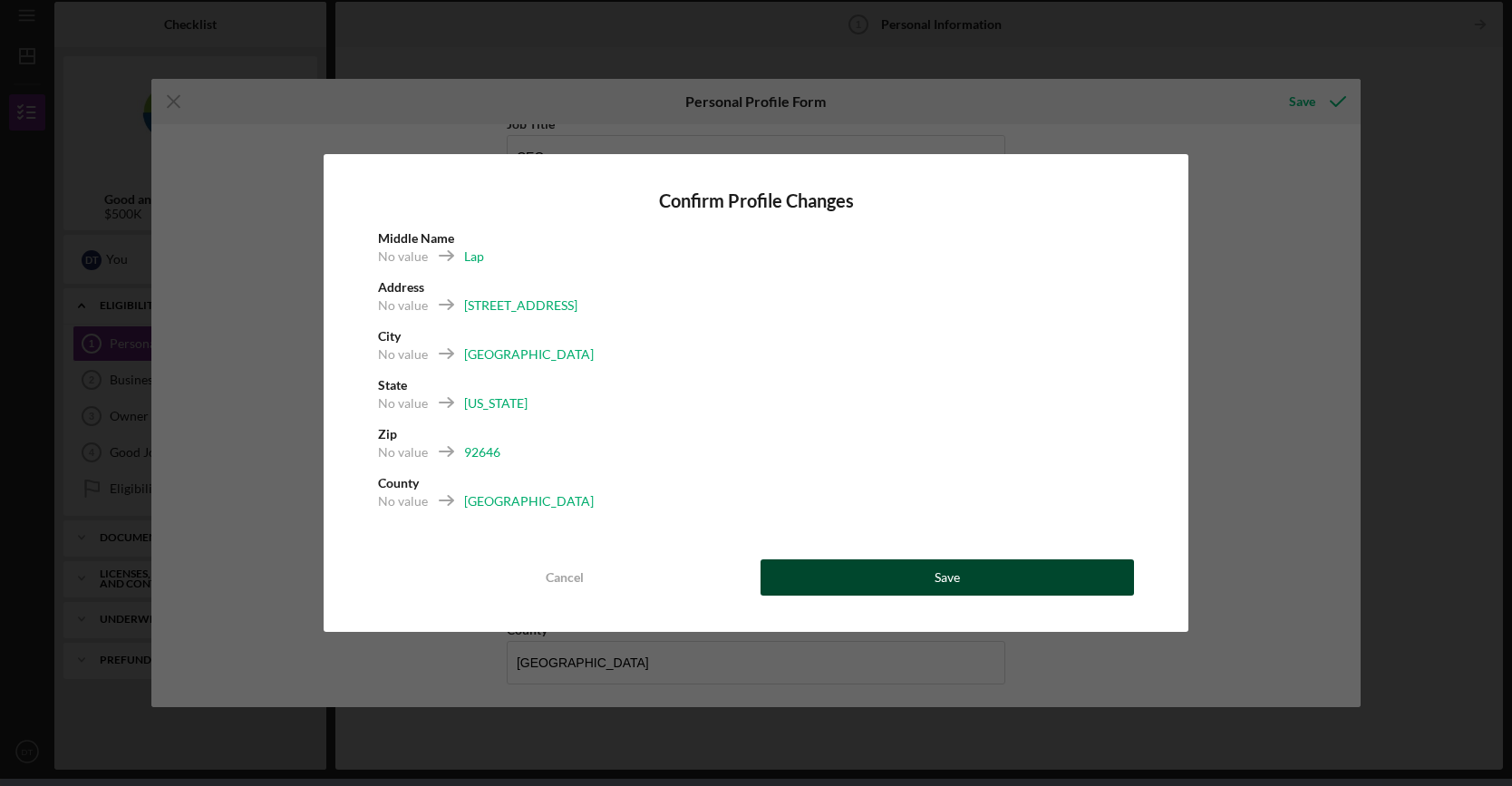
click at [953, 592] on div "Save" at bounding box center [946, 577] width 25 height 36
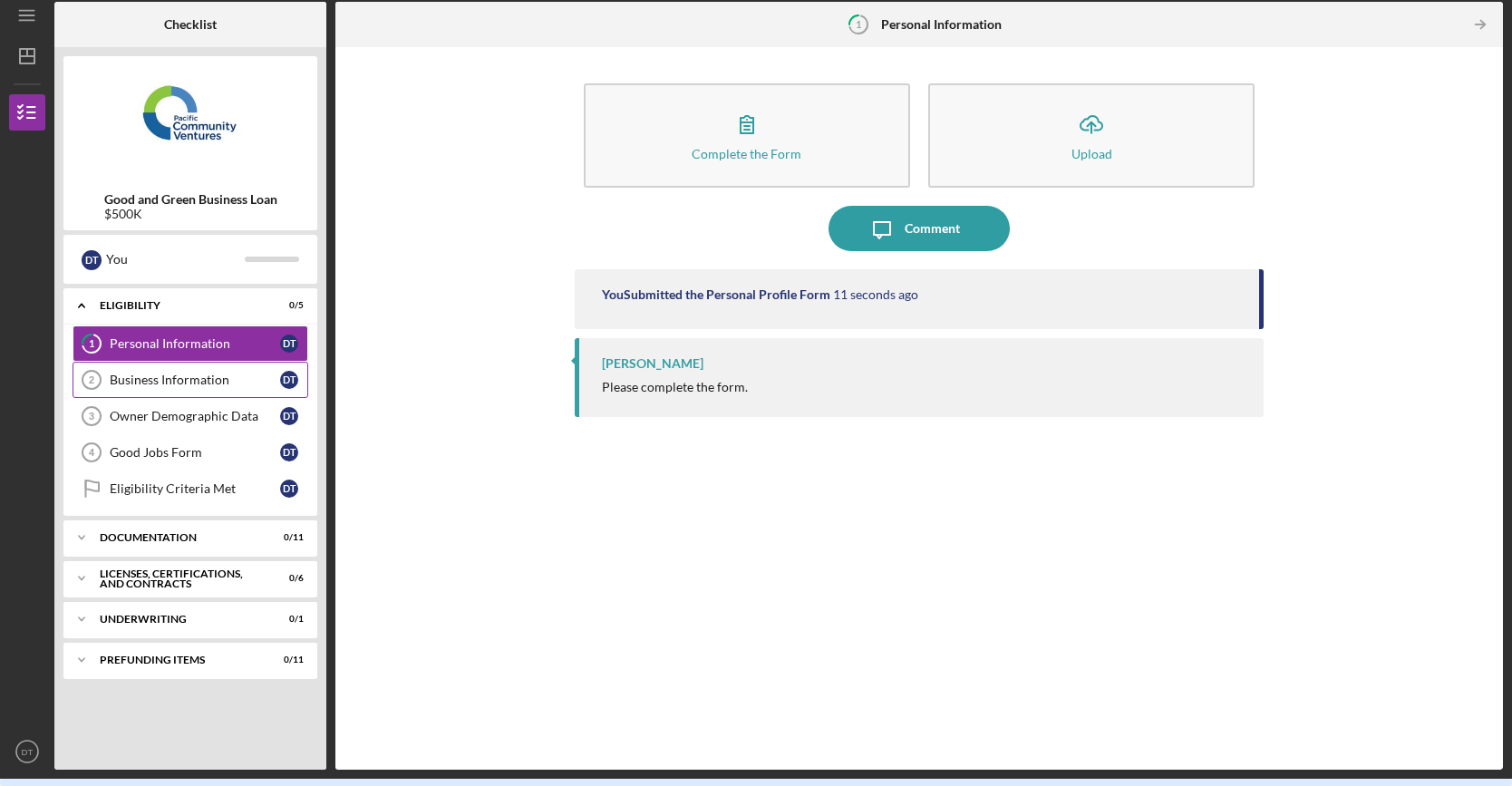
click at [154, 377] on div "Business Information" at bounding box center [195, 380] width 171 height 15
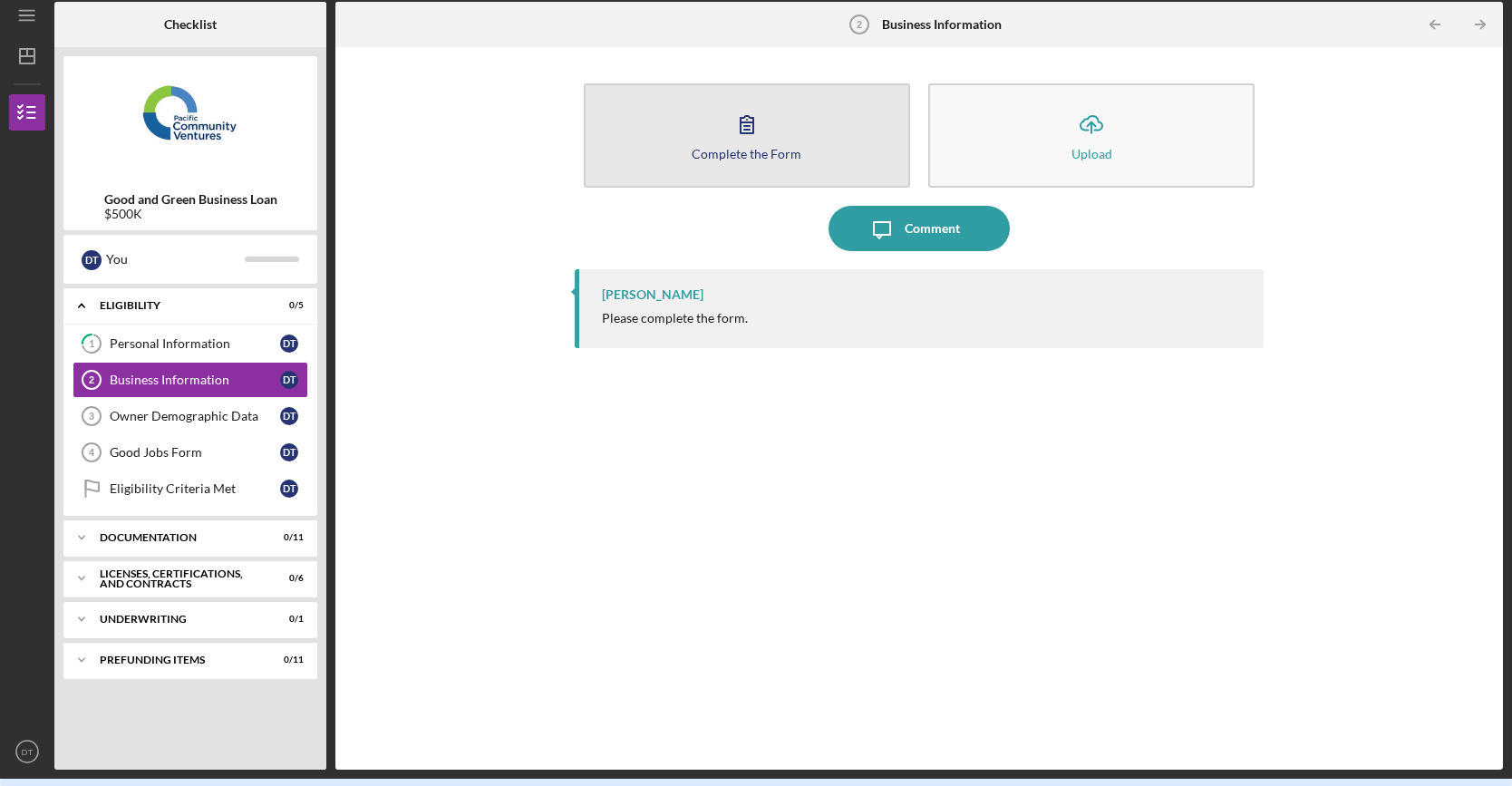
click at [681, 122] on button "Complete the Form Form" at bounding box center [747, 135] width 327 height 104
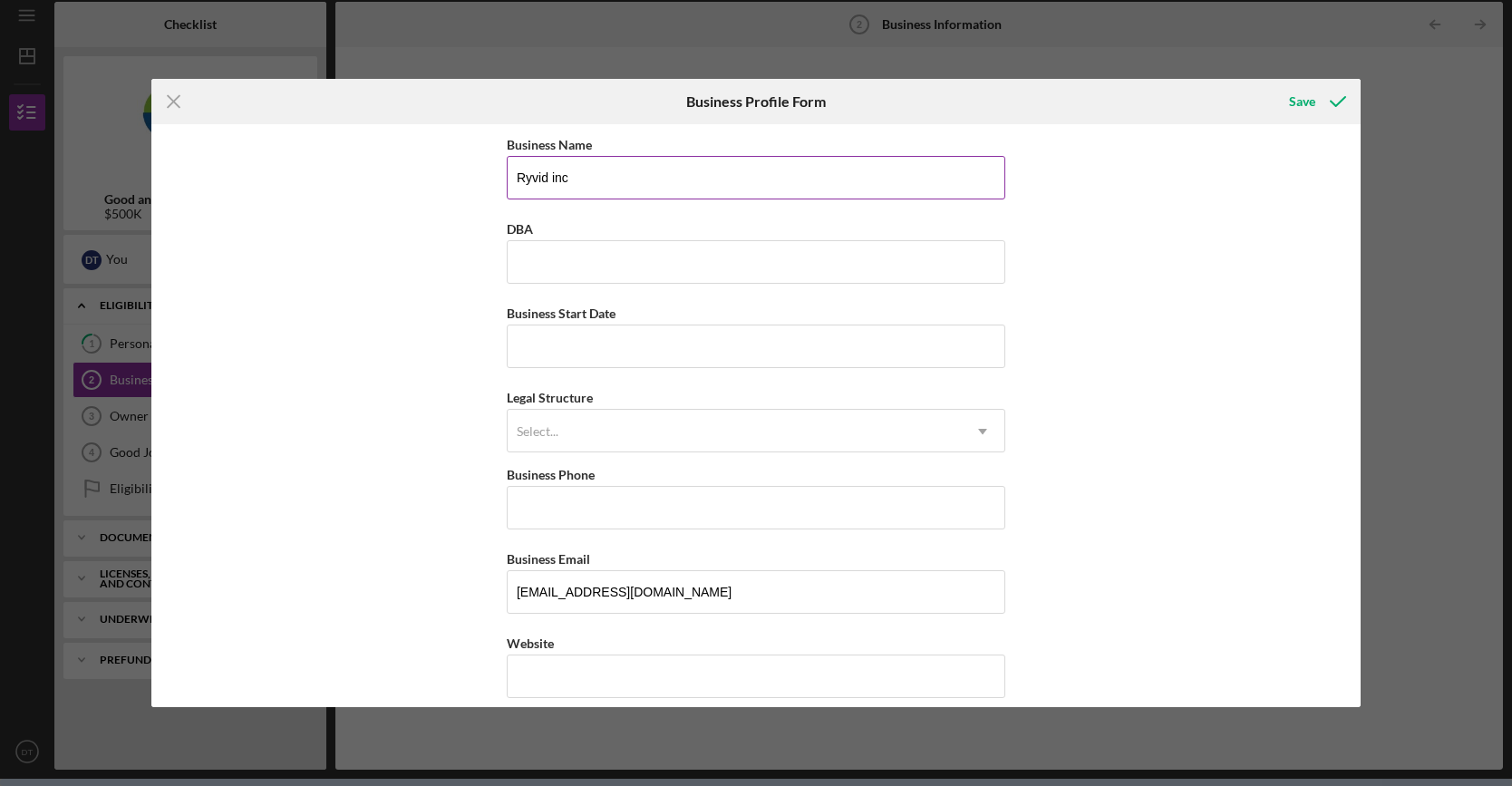
click at [635, 178] on input "Ryvid inc" at bounding box center [755, 177] width 498 height 44
click at [521, 249] on input "DBA" at bounding box center [755, 262] width 498 height 44
drag, startPoint x: 416, startPoint y: 302, endPoint x: 426, endPoint y: 309, distance: 12.2
click at [416, 302] on div "Business Name Ryvid inc DBA Business Start Date Legal Structure Select... Icon/…" at bounding box center [756, 416] width 1210 height 584
click at [631, 357] on input "Business Start Date" at bounding box center [755, 346] width 498 height 44
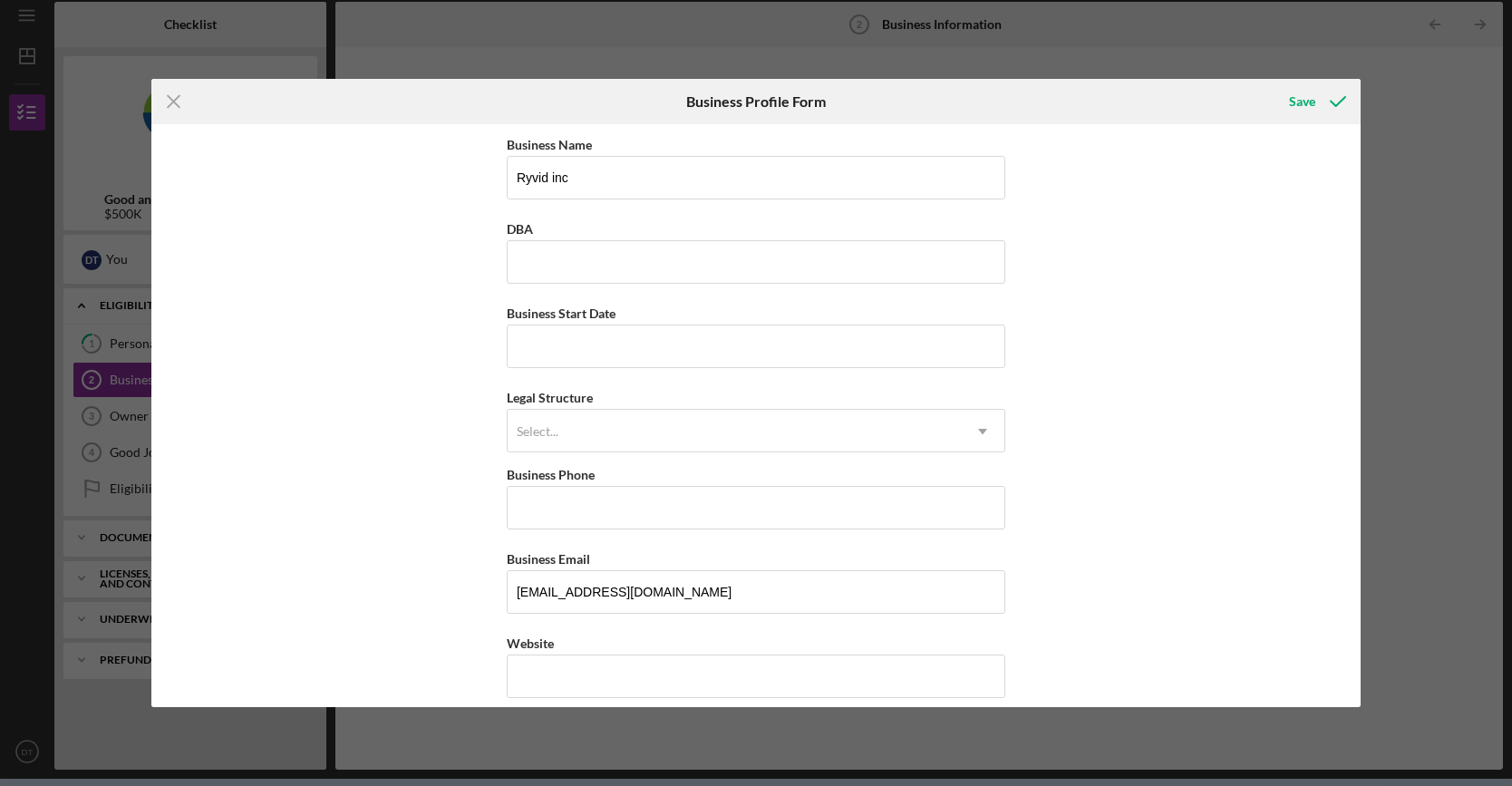
click at [1031, 333] on div "Business Name Ryvid inc DBA Business Start Date Legal Structure Select... Icon/…" at bounding box center [756, 416] width 1210 height 584
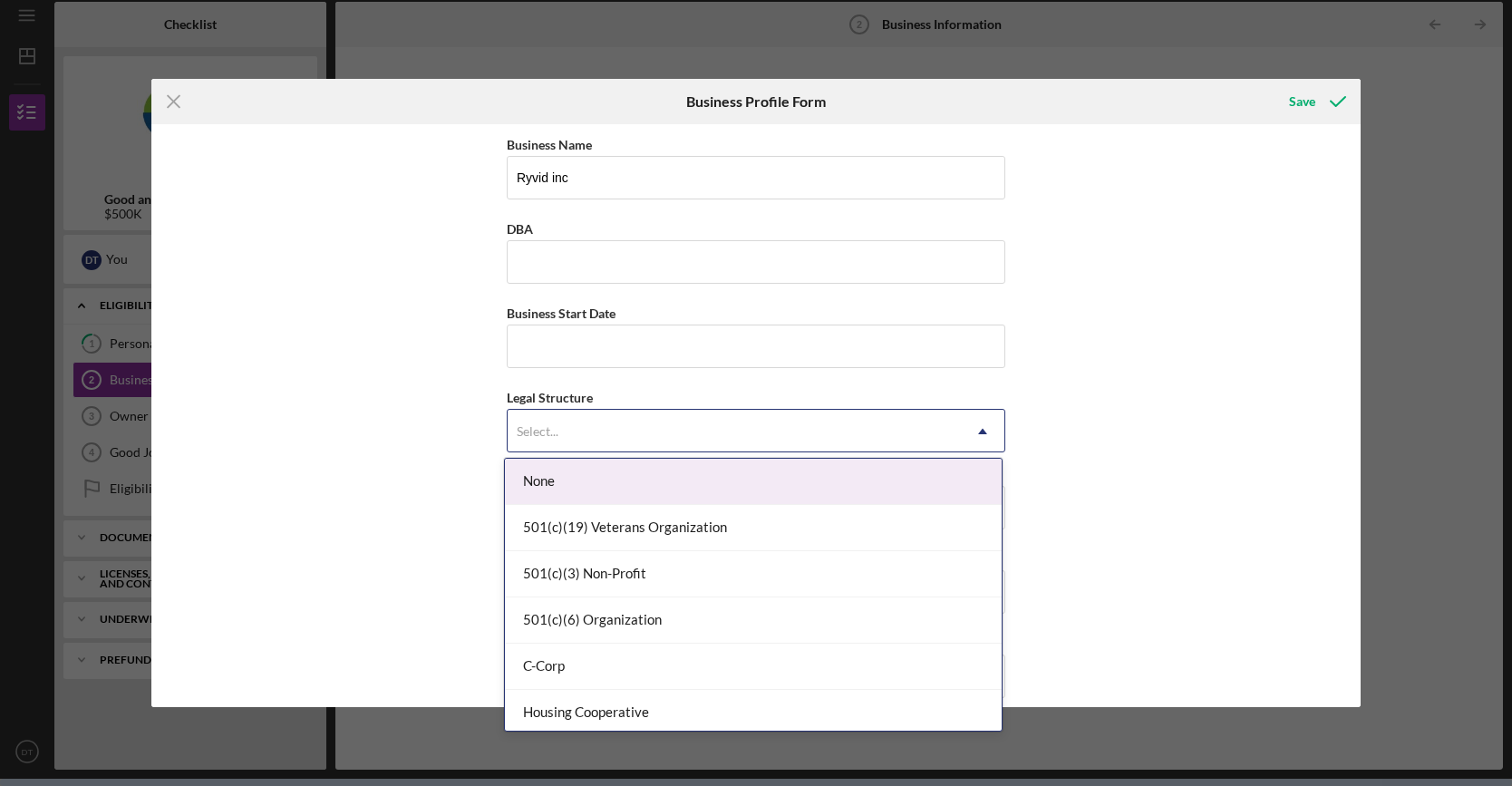
click at [901, 411] on div "Select..." at bounding box center [734, 432] width 454 height 42
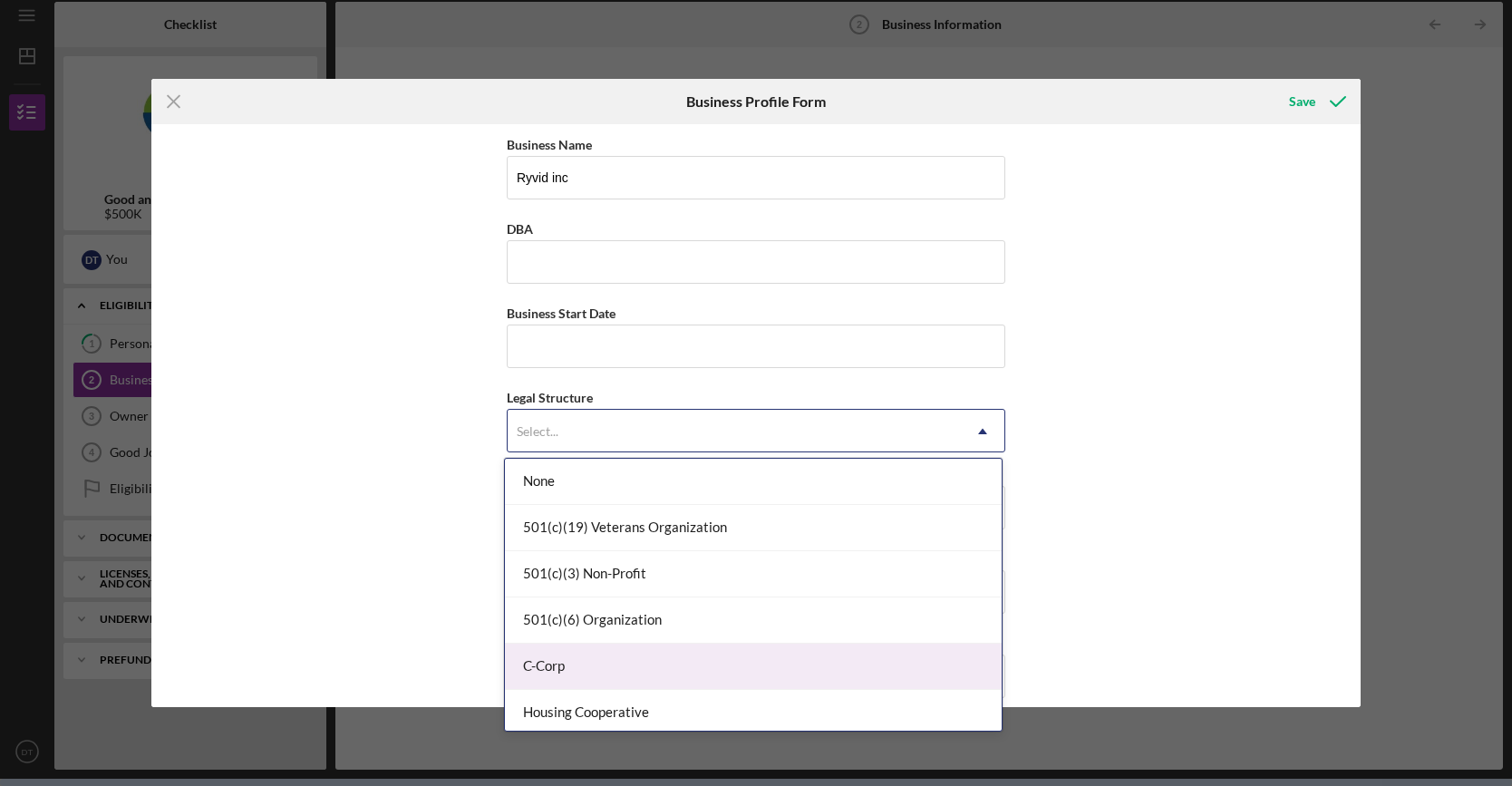
click at [687, 666] on div "C-Corp" at bounding box center [752, 667] width 496 height 46
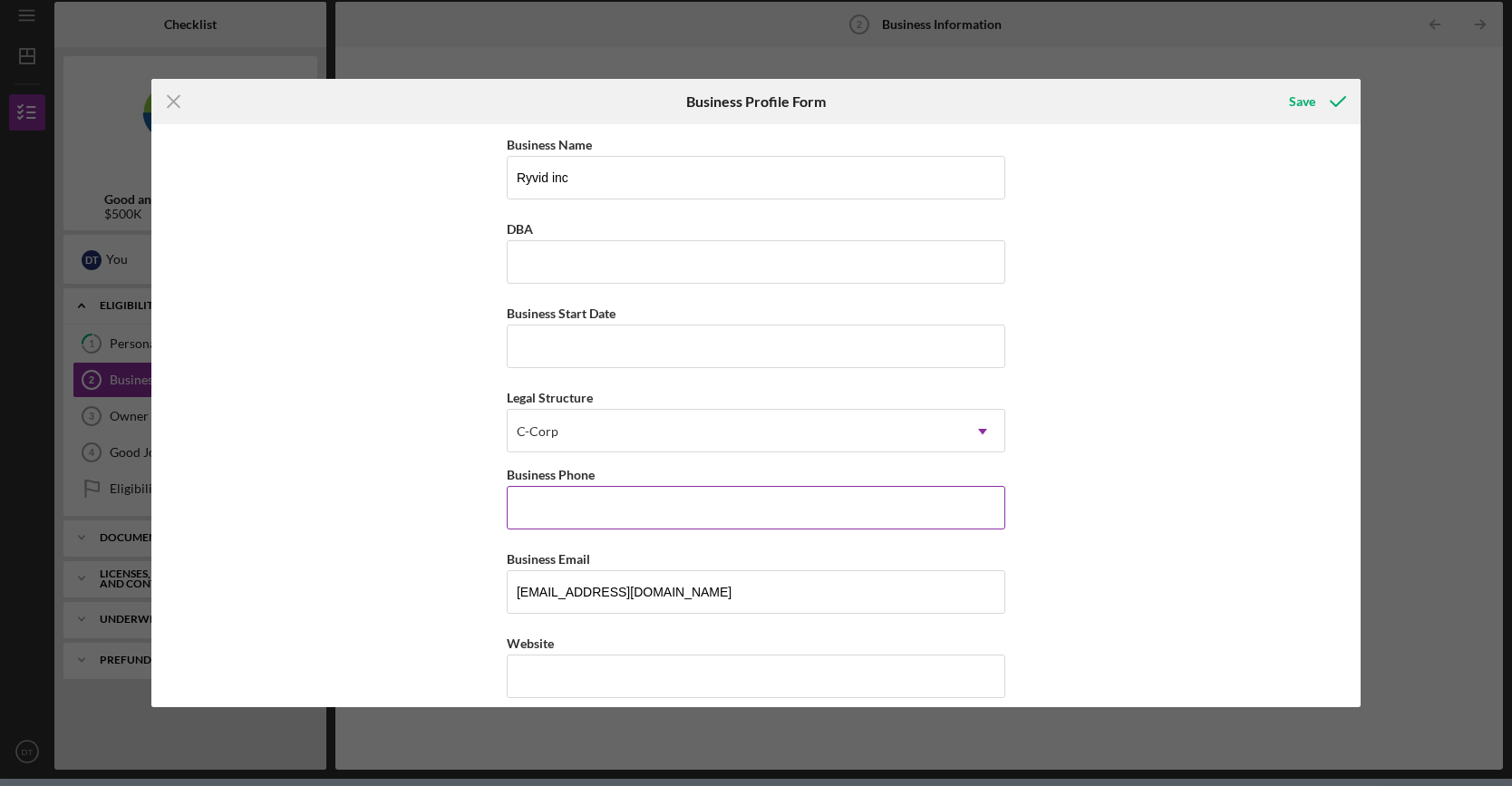
click at [655, 507] on input "Business Phone" at bounding box center [755, 508] width 498 height 44
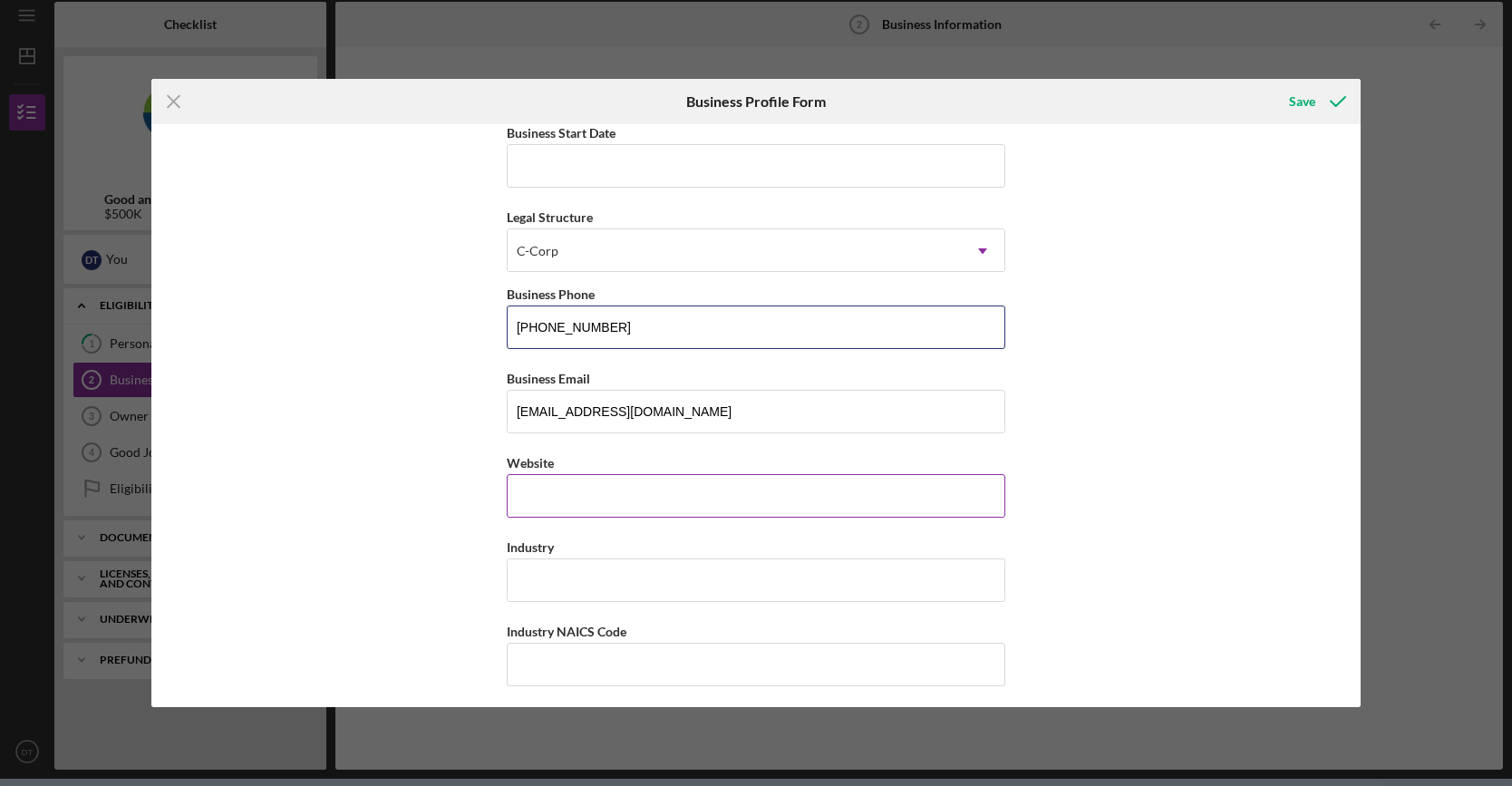
scroll to position [181, 0]
type input "(315) 395-8920"
click at [573, 478] on input "Website" at bounding box center [755, 495] width 498 height 44
click at [554, 488] on div "https://" at bounding box center [537, 496] width 41 height 15
click at [556, 497] on input "ryvid.com" at bounding box center [755, 495] width 498 height 44
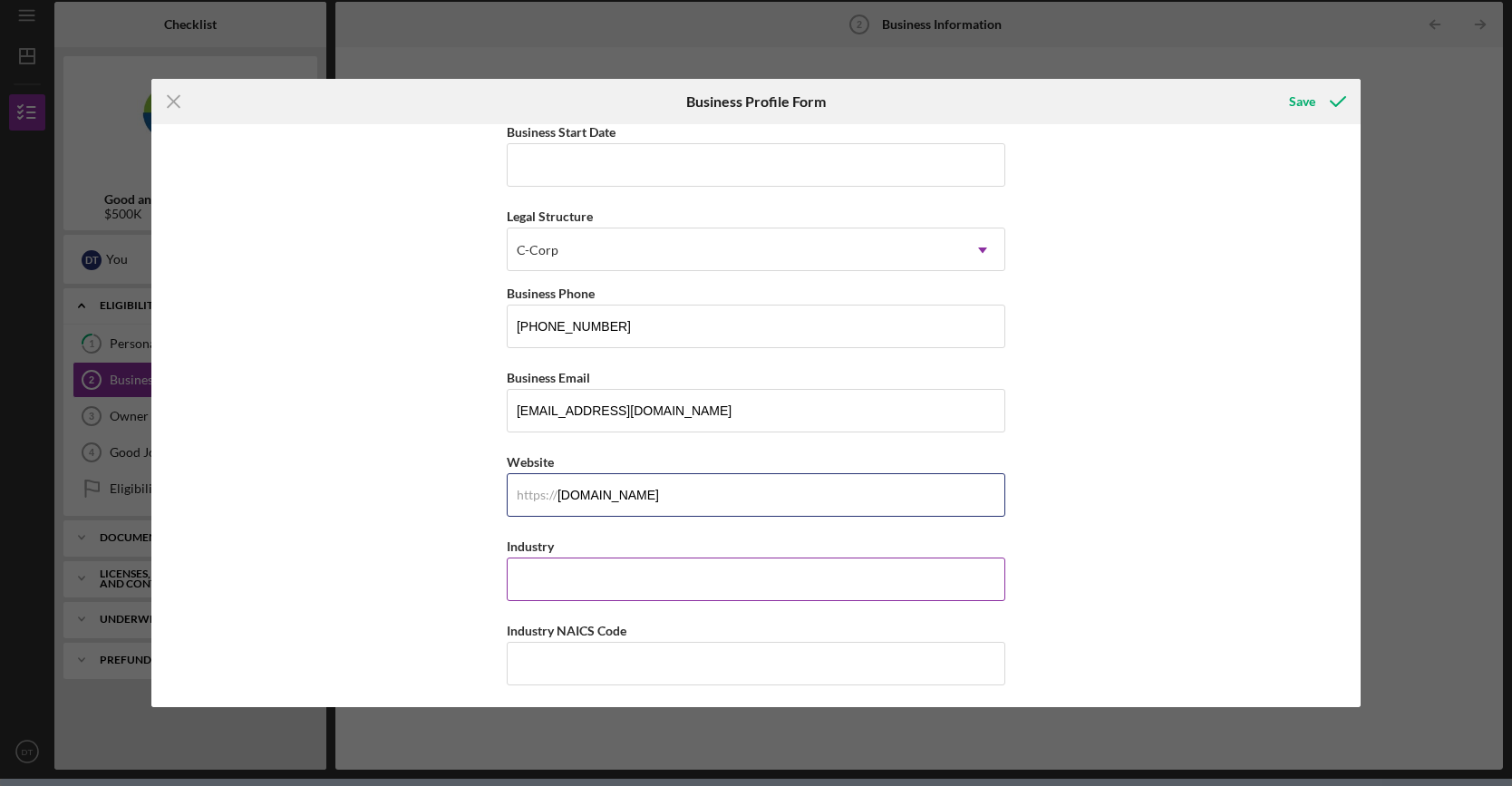
type input "www.ryvid.com"
click at [560, 579] on input "Industry" at bounding box center [755, 579] width 498 height 44
type input "Electric Vehicle"
click at [577, 663] on input "Industry NAICS Code" at bounding box center [755, 664] width 498 height 44
drag, startPoint x: 646, startPoint y: 625, endPoint x: 517, endPoint y: 630, distance: 129.1
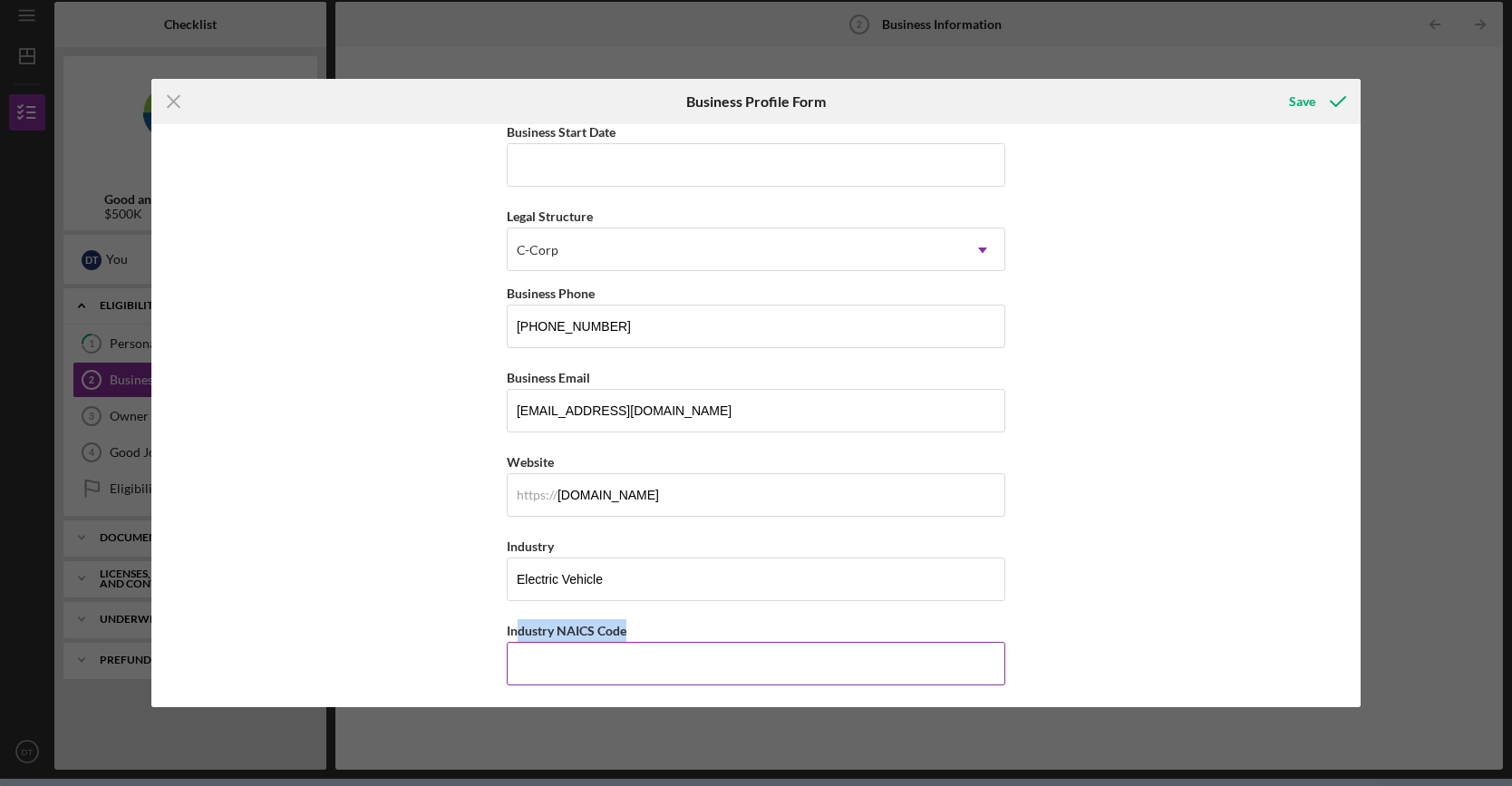
click at [517, 630] on div "Industry NAICS Code" at bounding box center [755, 630] width 498 height 22
click at [517, 630] on label "Industry NAICS Code" at bounding box center [566, 630] width 120 height 16
click at [517, 642] on input "Industry NAICS Code" at bounding box center [755, 664] width 498 height 44
drag, startPoint x: 635, startPoint y: 625, endPoint x: 484, endPoint y: 629, distance: 151.1
click at [484, 629] on div "Business Name Ryvid inc DBA Business Start Date Legal Structure C-Corp Icon/Dro…" at bounding box center [756, 416] width 1210 height 584
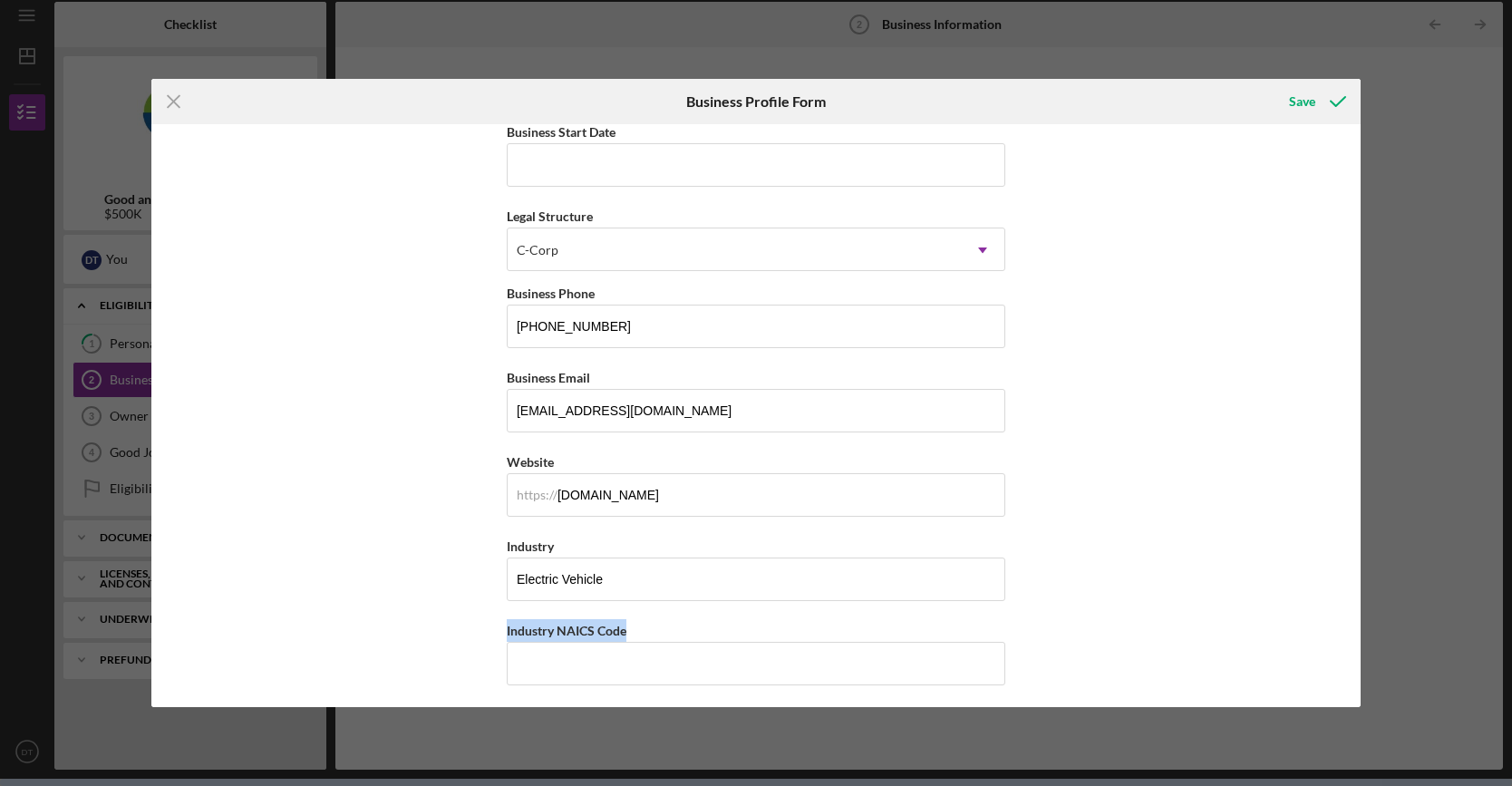
copy label "Industry NAICS Code"
click at [272, 28] on div "Icon/Menu Close Business Profile Form Save Business Name Ryvid inc DBA Business…" at bounding box center [756, 393] width 1512 height 786
click at [655, 578] on input "Electric Vehicle" at bounding box center [755, 579] width 498 height 44
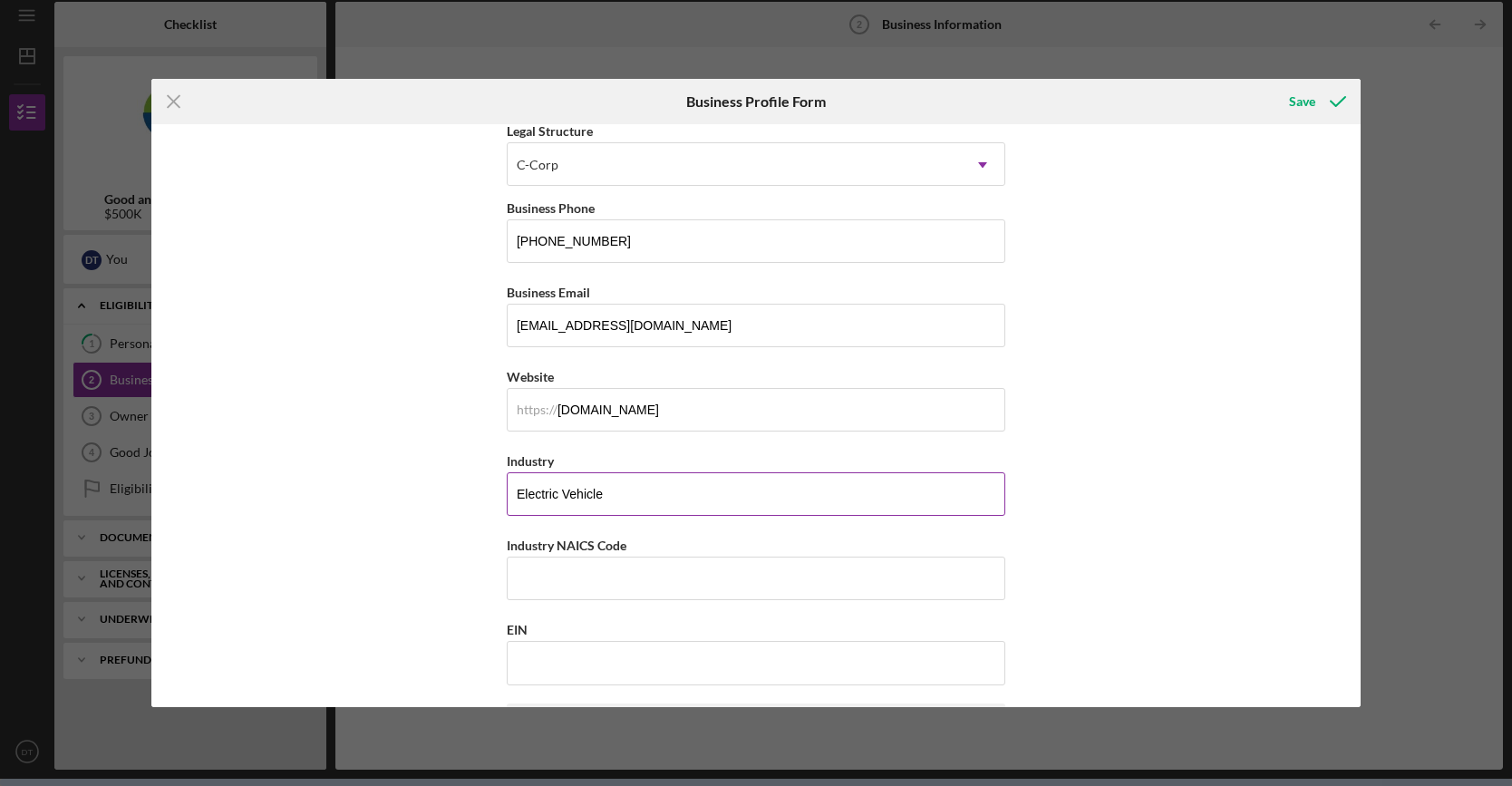
scroll to position [272, 0]
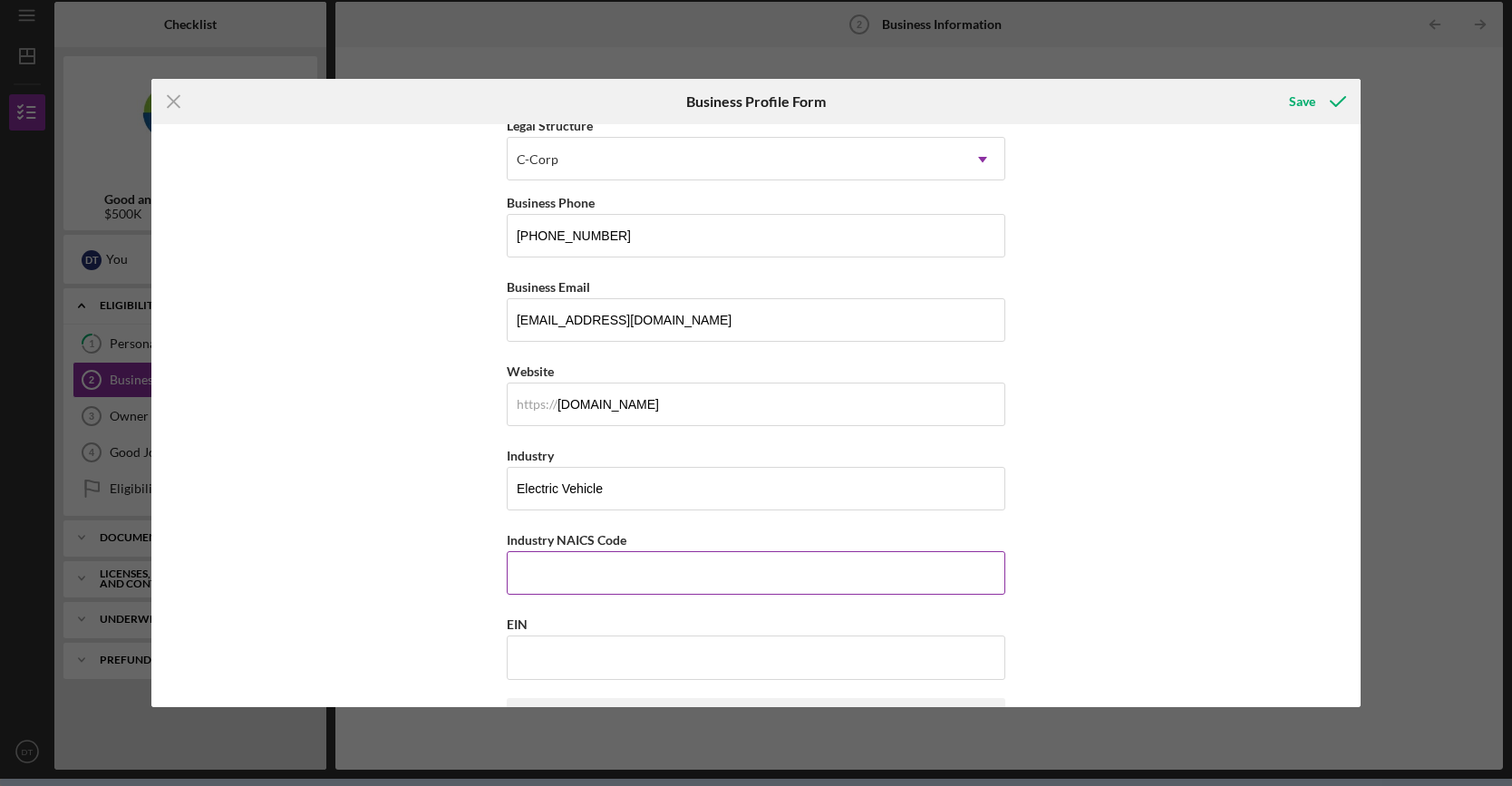
click at [588, 557] on input "Industry NAICS Code" at bounding box center [755, 573] width 498 height 44
paste input "336991"
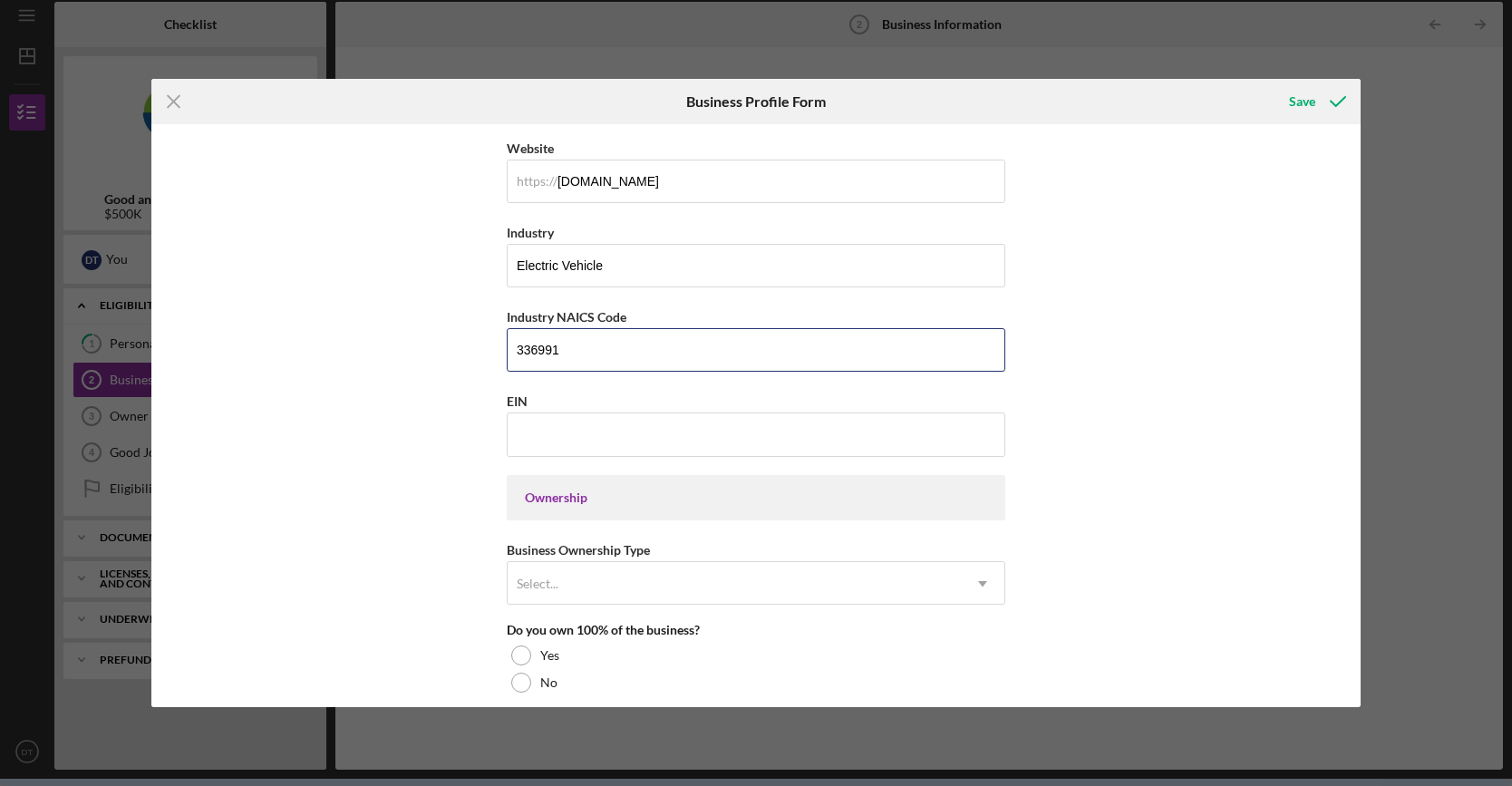
scroll to position [544, 0]
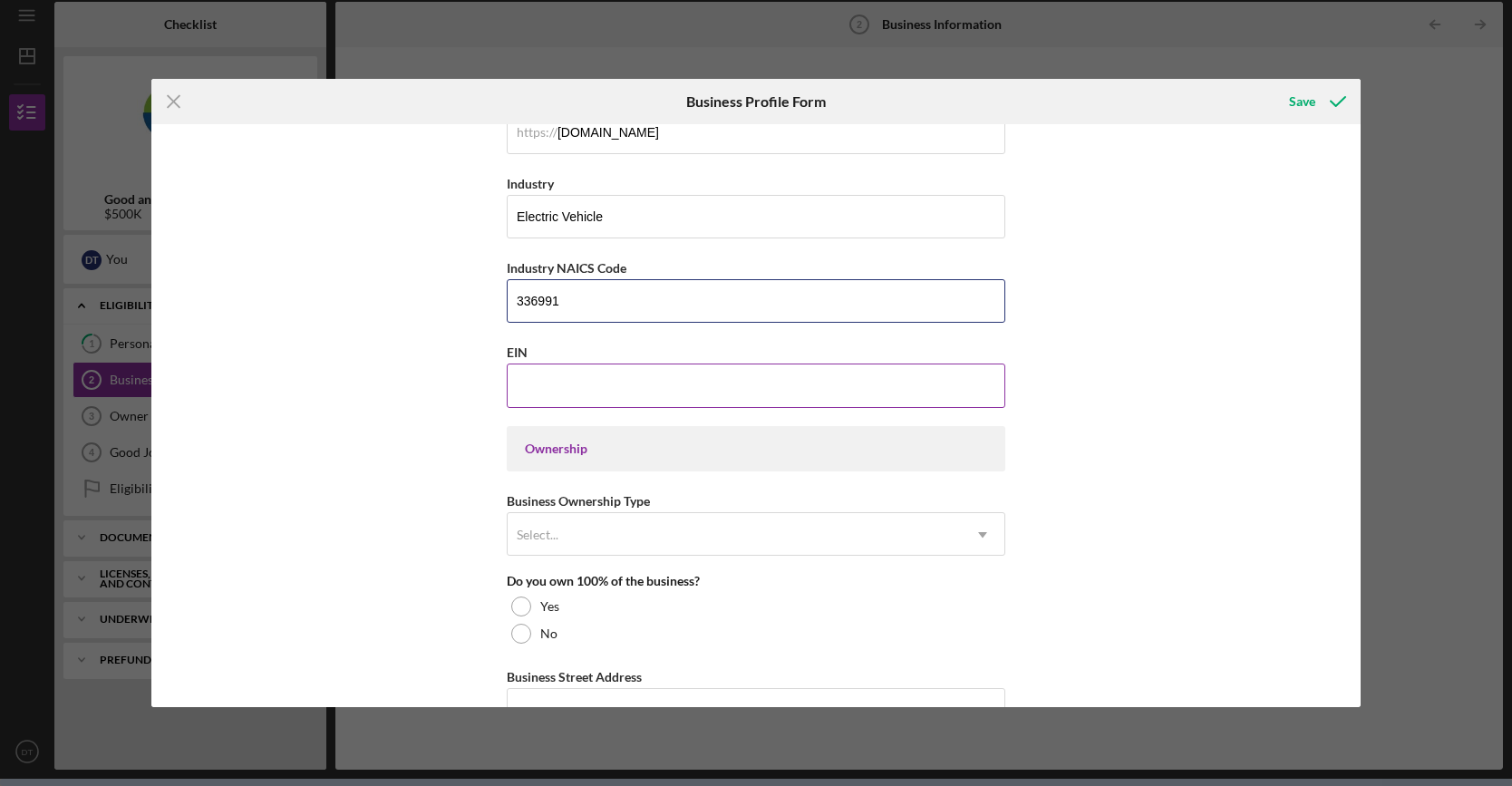
type input "336991"
click at [634, 364] on input "EIN" at bounding box center [755, 385] width 498 height 44
paste input "33-6991###"
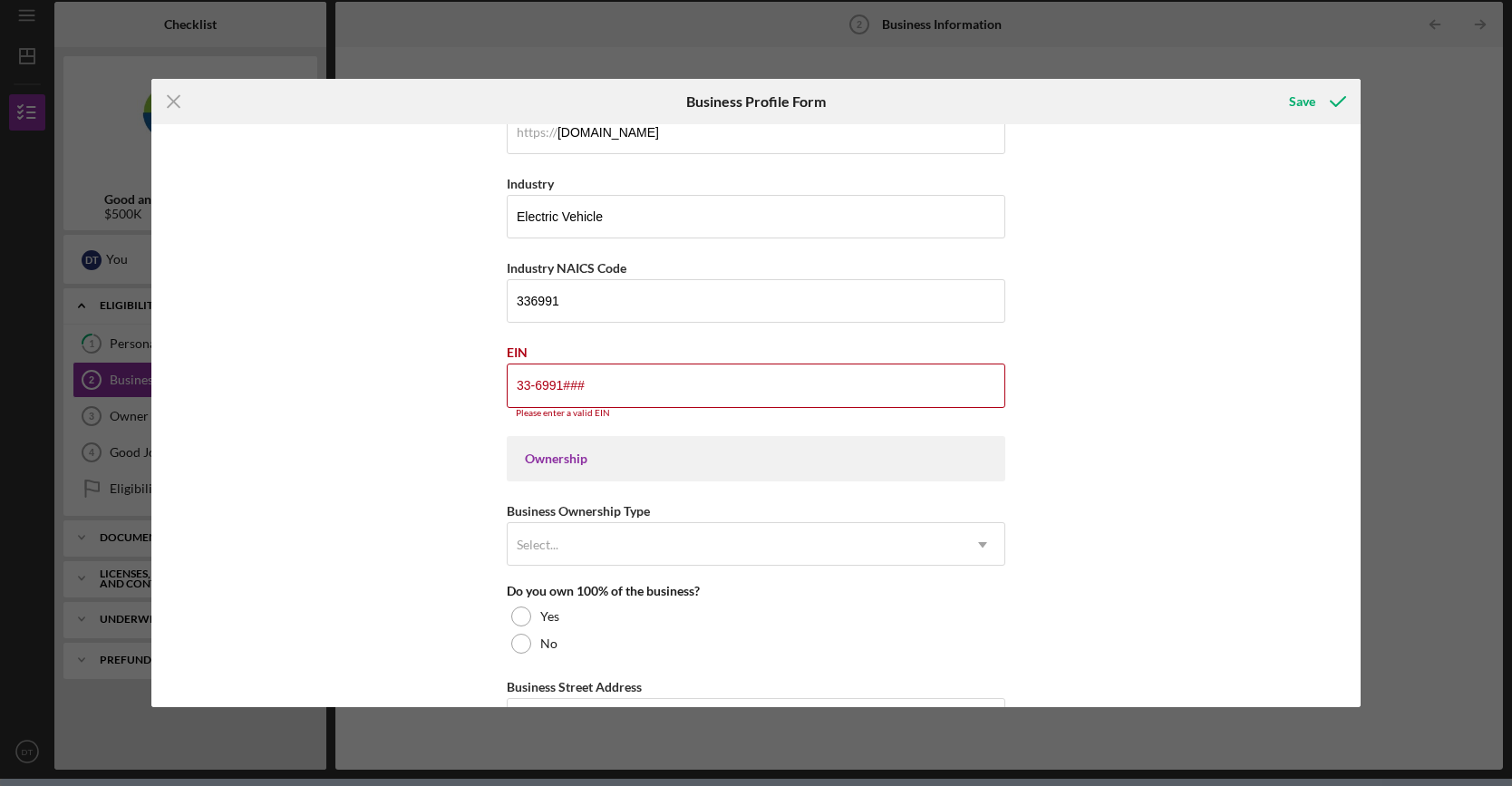
drag, startPoint x: 591, startPoint y: 377, endPoint x: 446, endPoint y: 357, distance: 146.4
click at [446, 357] on div "Business Name Ryvid inc DBA Business Start Date Legal Structure C-Corp Icon/Dro…" at bounding box center [756, 416] width 1210 height 584
paste input "87-3792336"
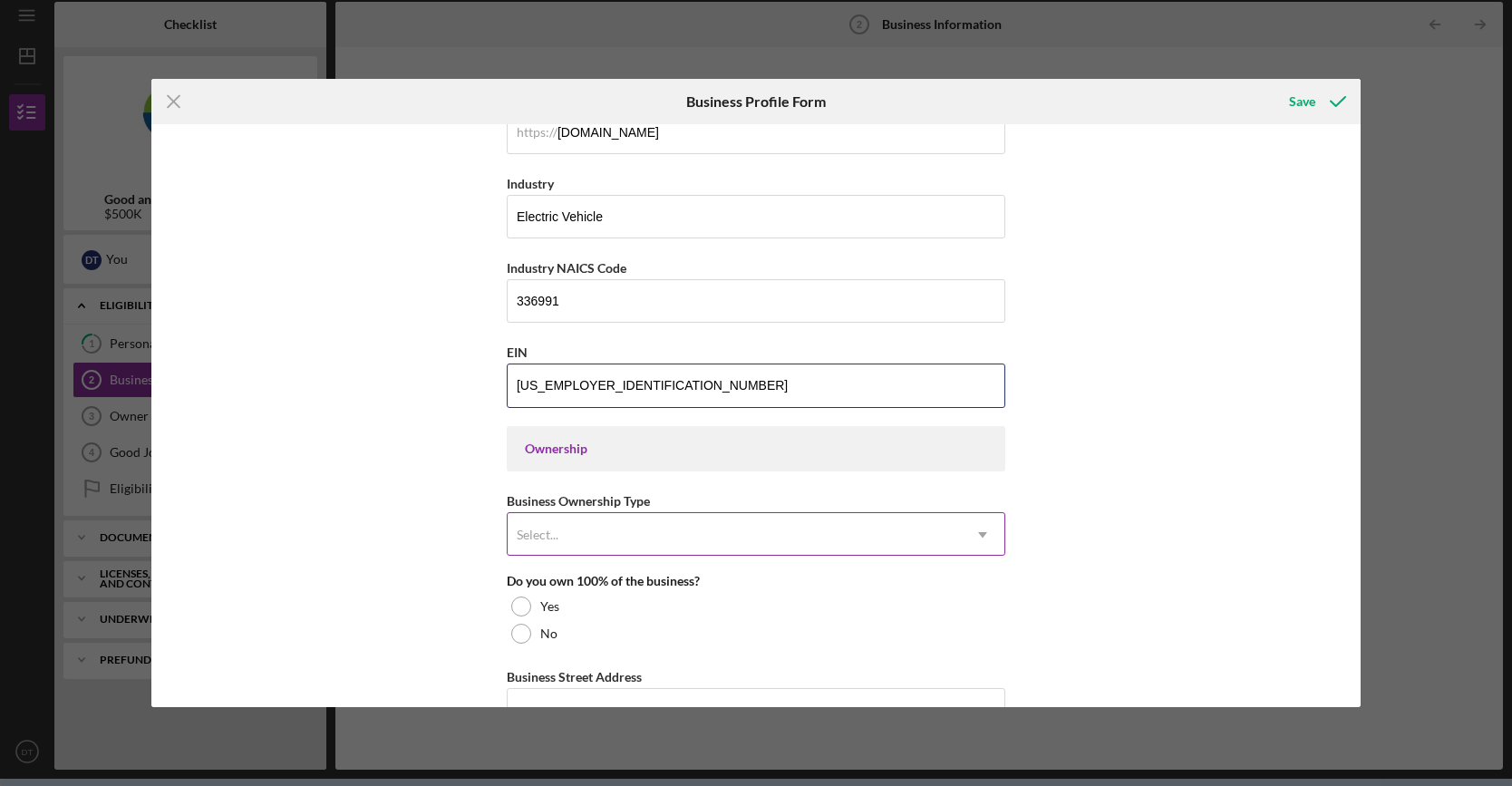
type input "87-3792336"
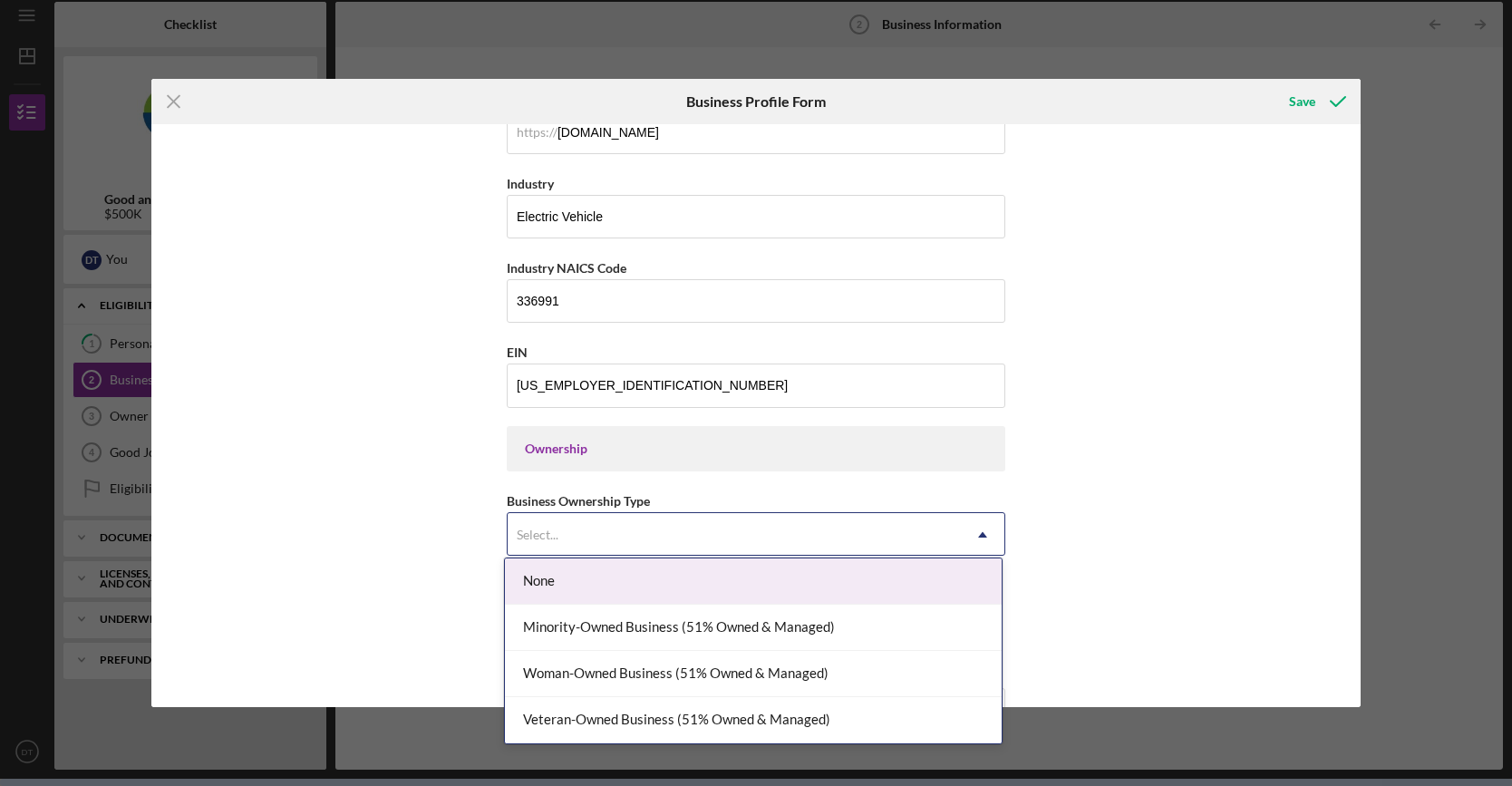
click at [965, 529] on icon "Icon/Dropdown Arrow" at bounding box center [982, 535] width 44 height 44
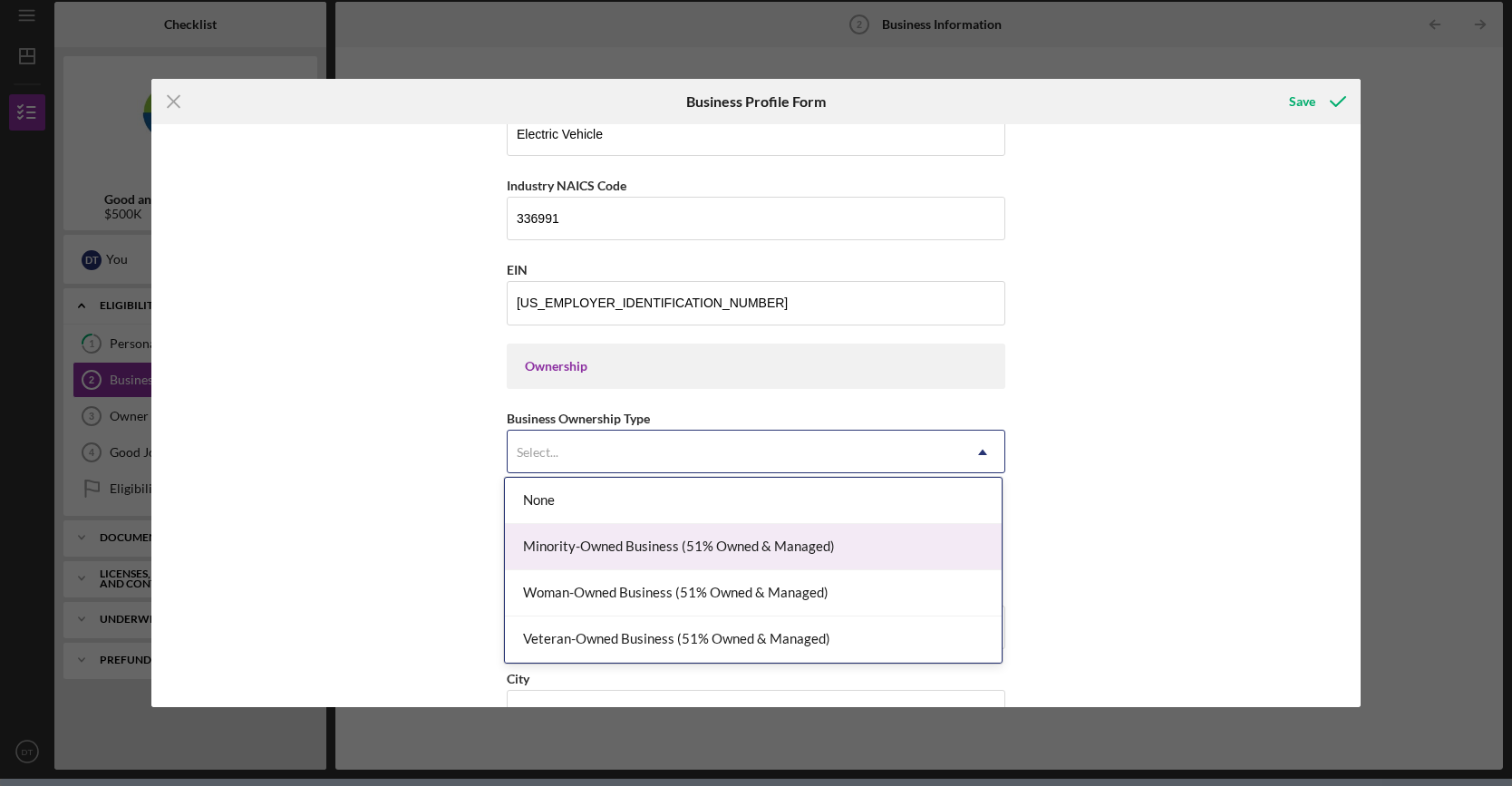
scroll to position [635, 0]
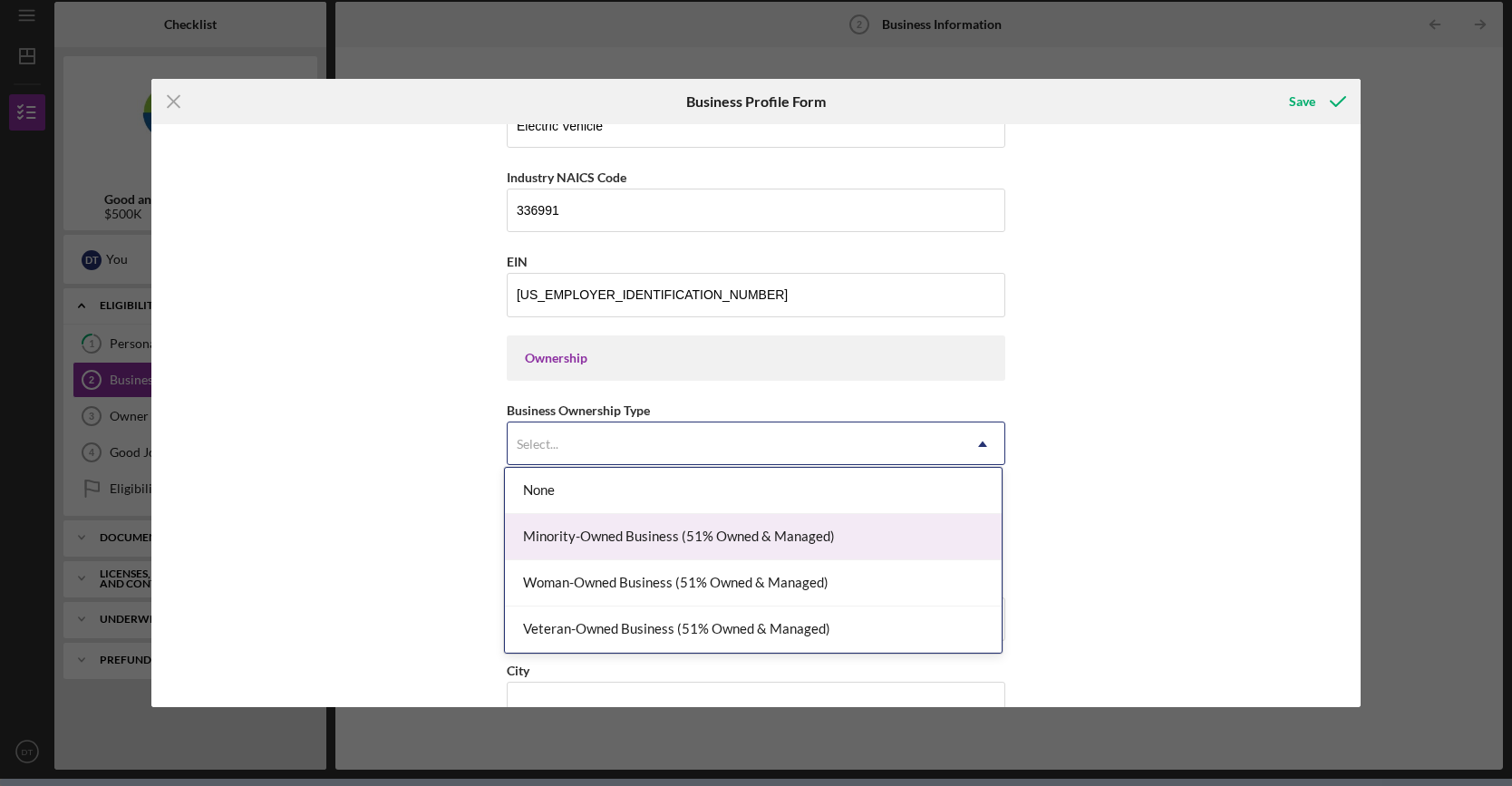
click at [598, 536] on div "Minority-Owned Business (51% Owned & Managed)" at bounding box center [752, 537] width 496 height 46
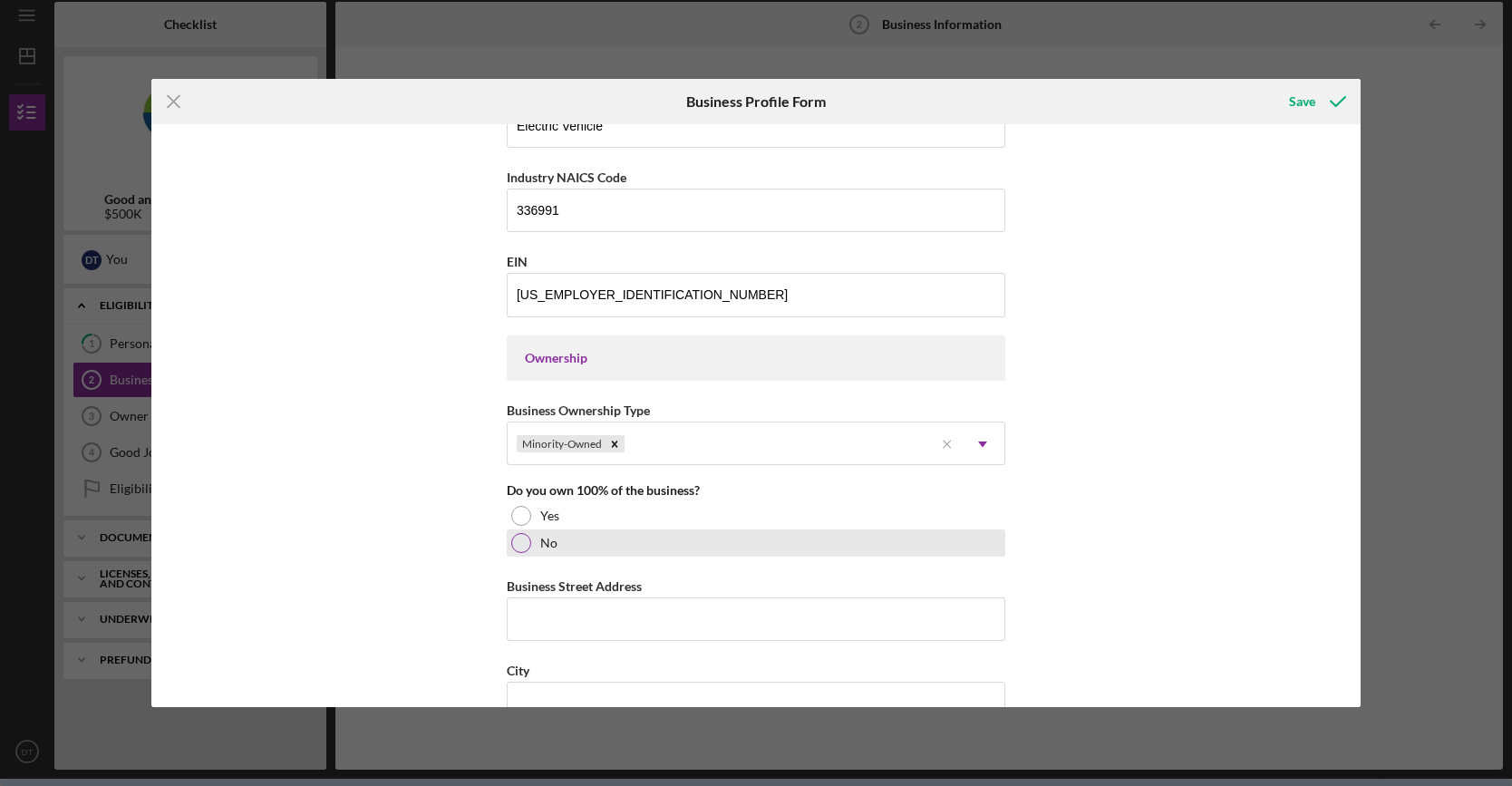
click at [520, 537] on div at bounding box center [520, 543] width 19 height 19
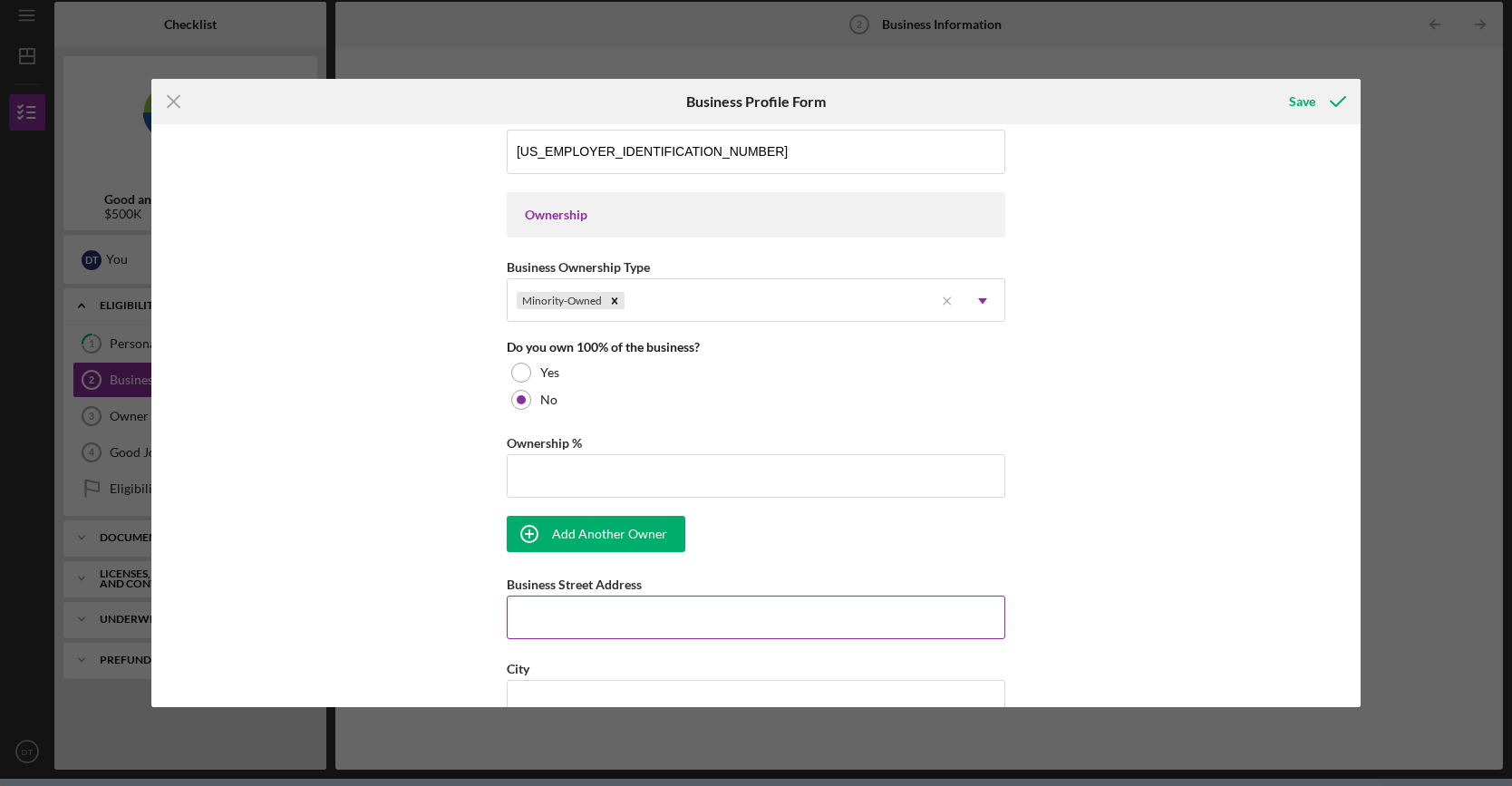
scroll to position [816, 0]
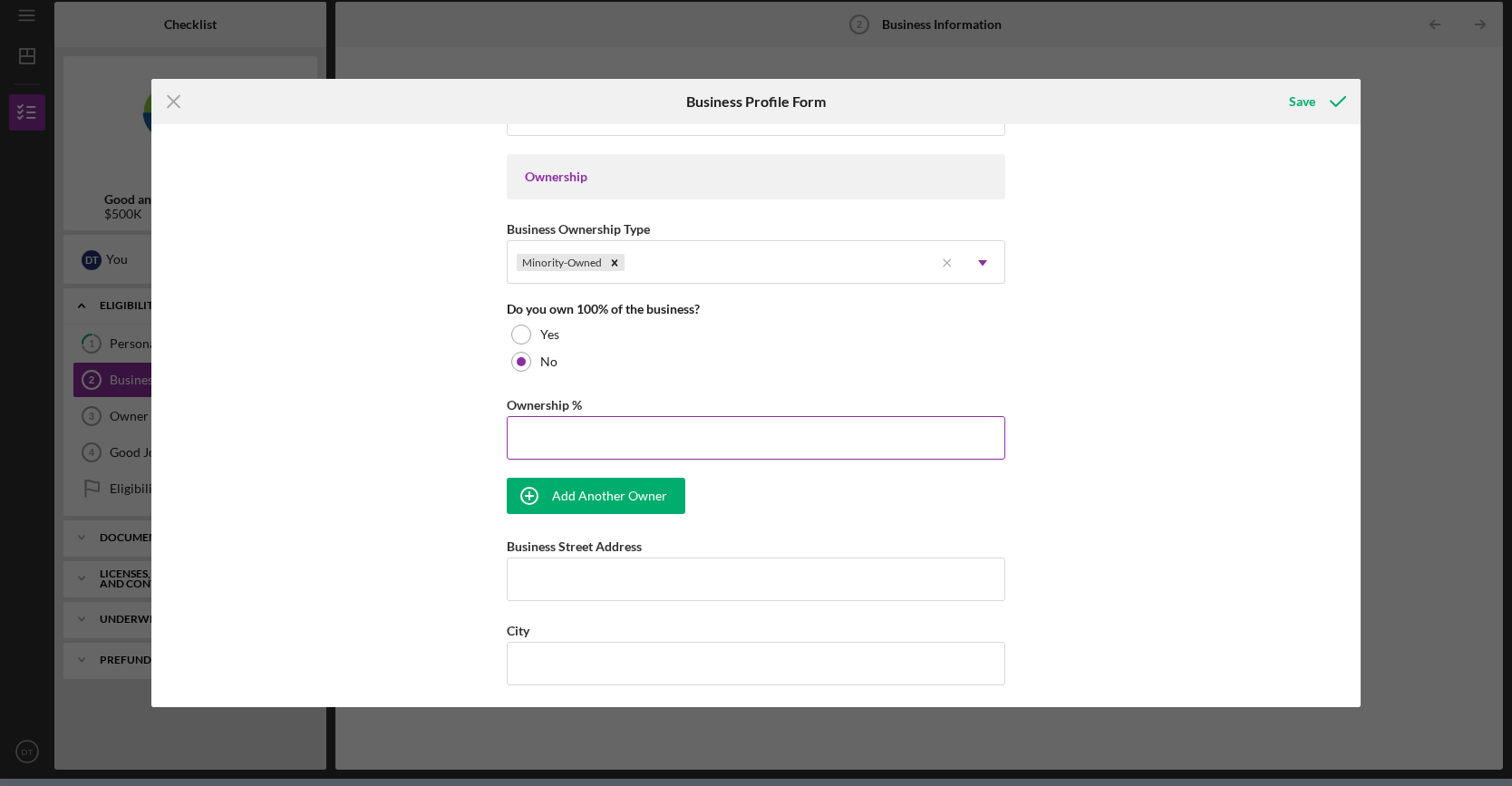
click at [688, 423] on input "Ownership %" at bounding box center [755, 438] width 498 height 44
click at [620, 487] on div "Add Another Owner" at bounding box center [609, 496] width 115 height 36
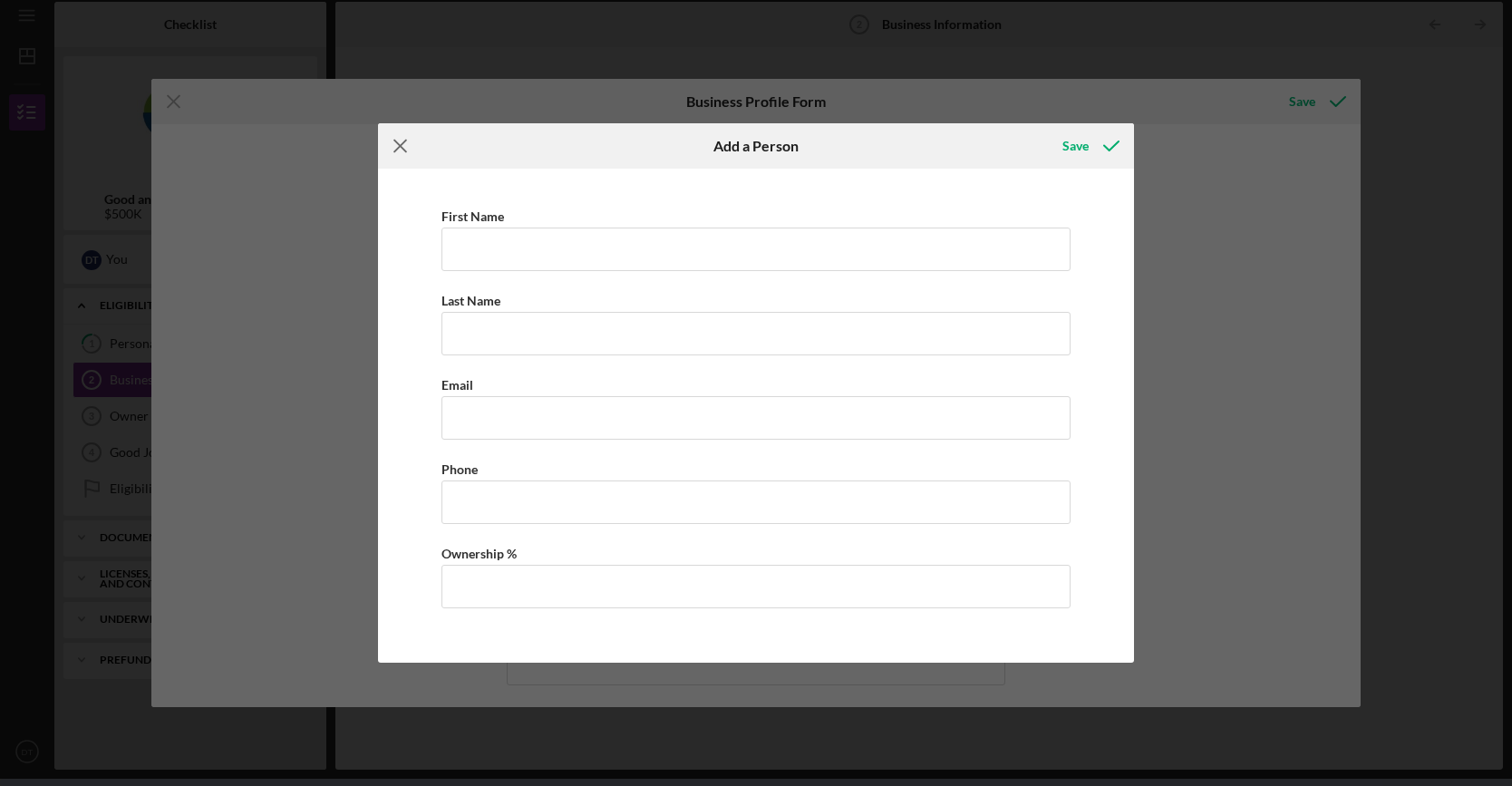
click at [402, 142] on icon "Icon/Menu Close" at bounding box center [400, 146] width 45 height 45
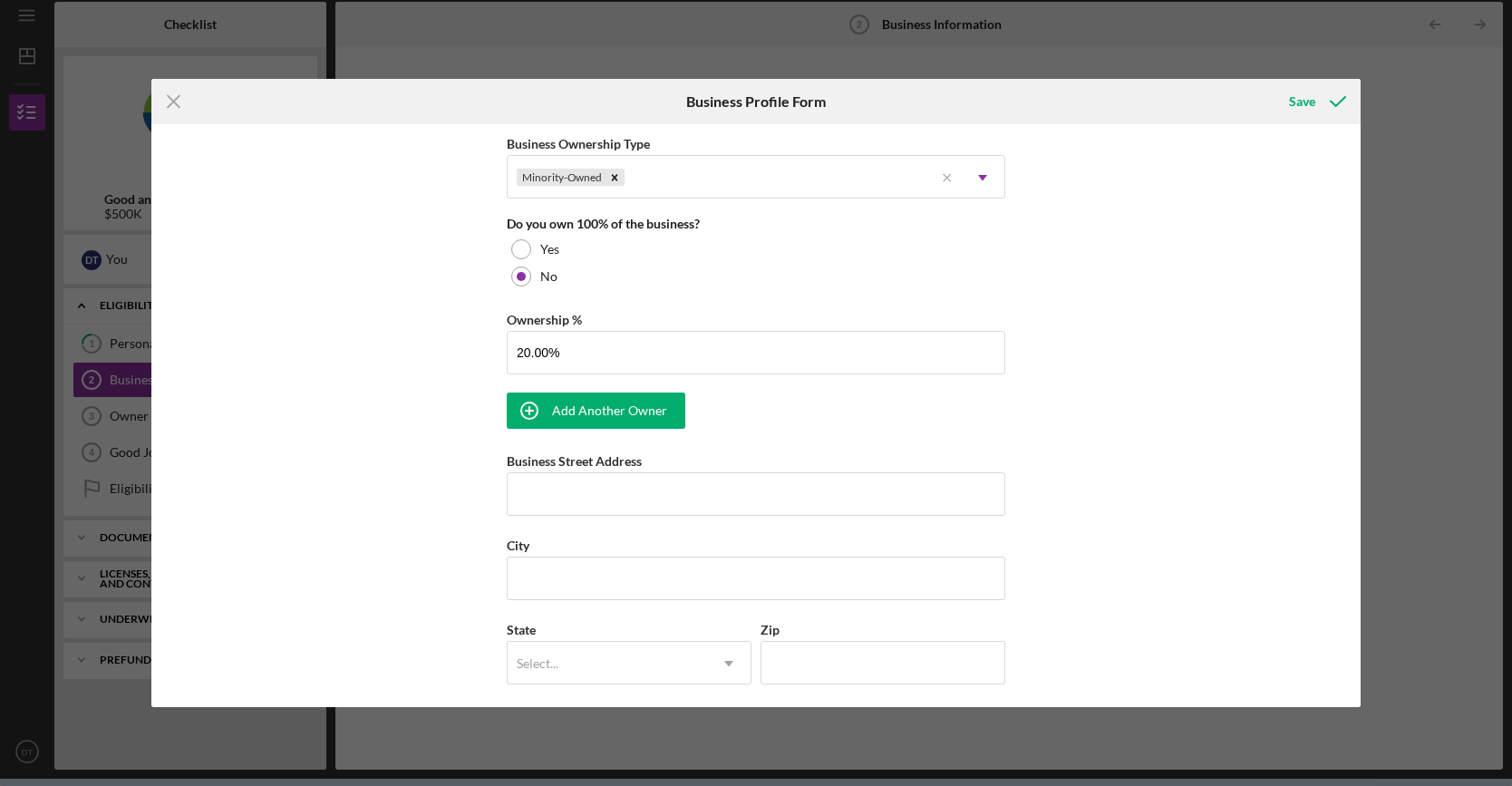
scroll to position [907, 0]
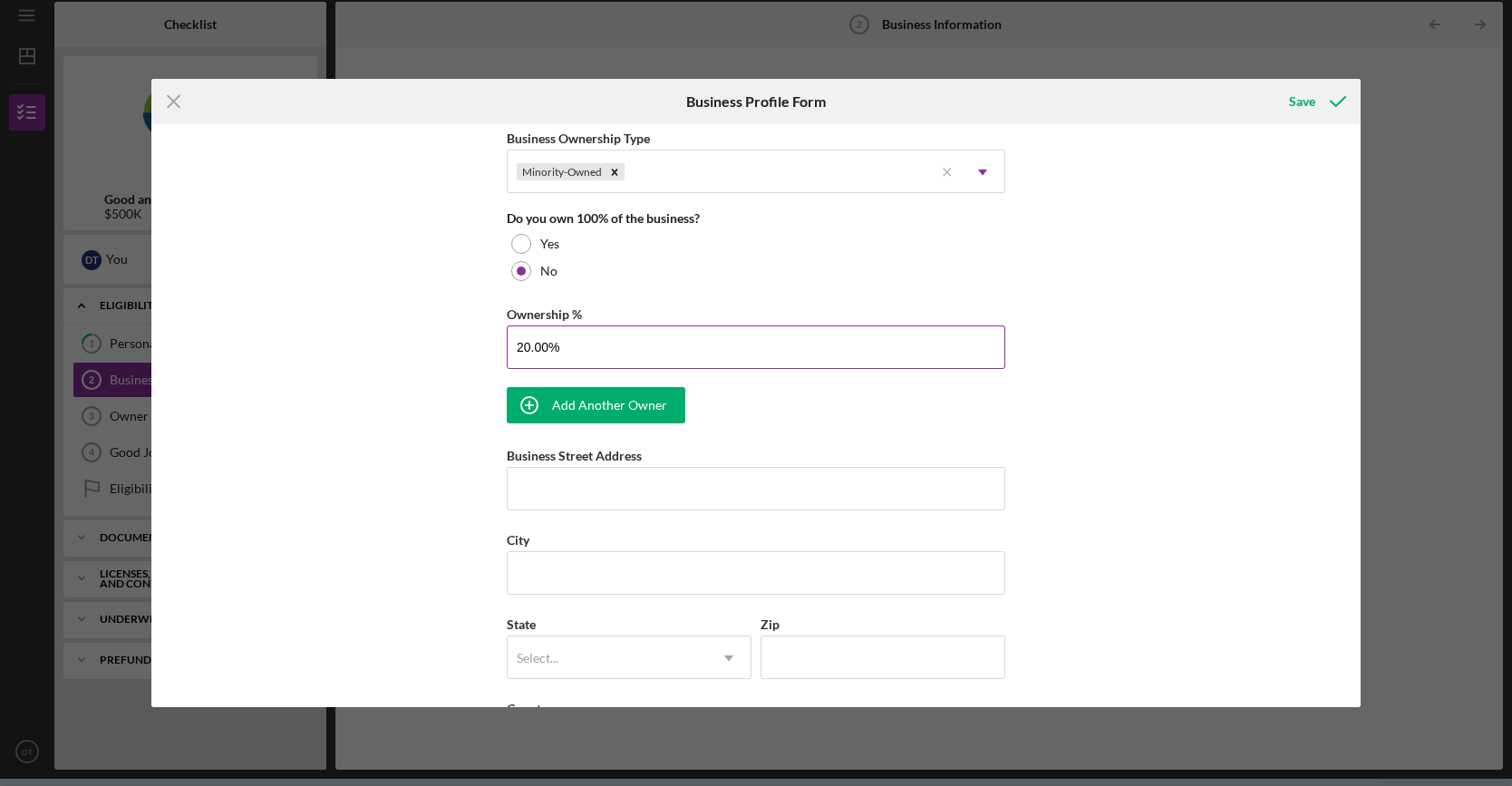
click at [589, 337] on input "20.00%" at bounding box center [755, 347] width 498 height 44
drag, startPoint x: 600, startPoint y: 341, endPoint x: 412, endPoint y: 343, distance: 188.0
click at [453, 343] on div "Business Name Ryvid inc DBA Business Start Date Legal Structure C-Corp Icon/Dro…" at bounding box center [756, 416] width 1210 height 584
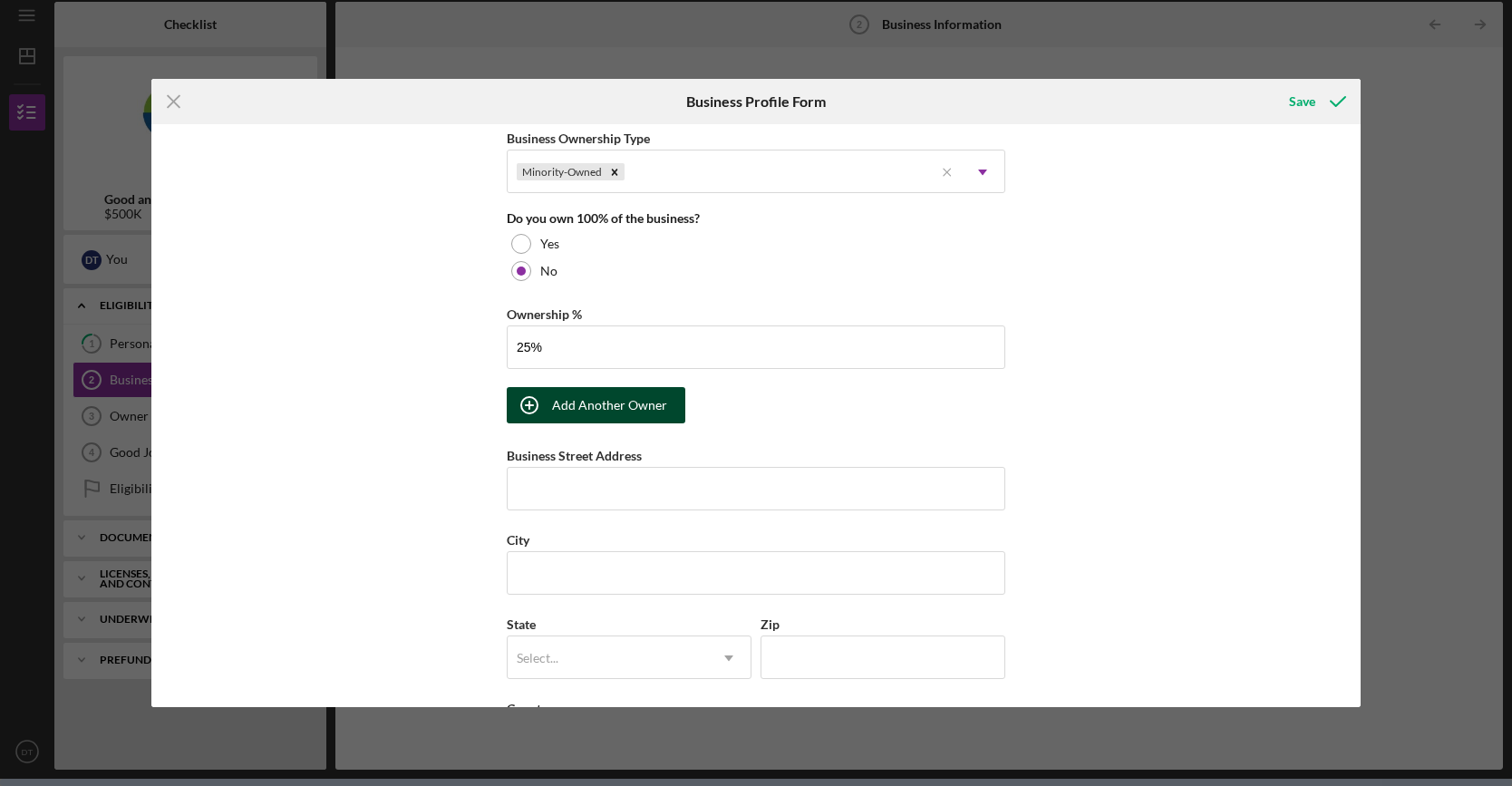
type input "25.00%"
click at [623, 396] on div "Add Another Owner" at bounding box center [609, 405] width 115 height 36
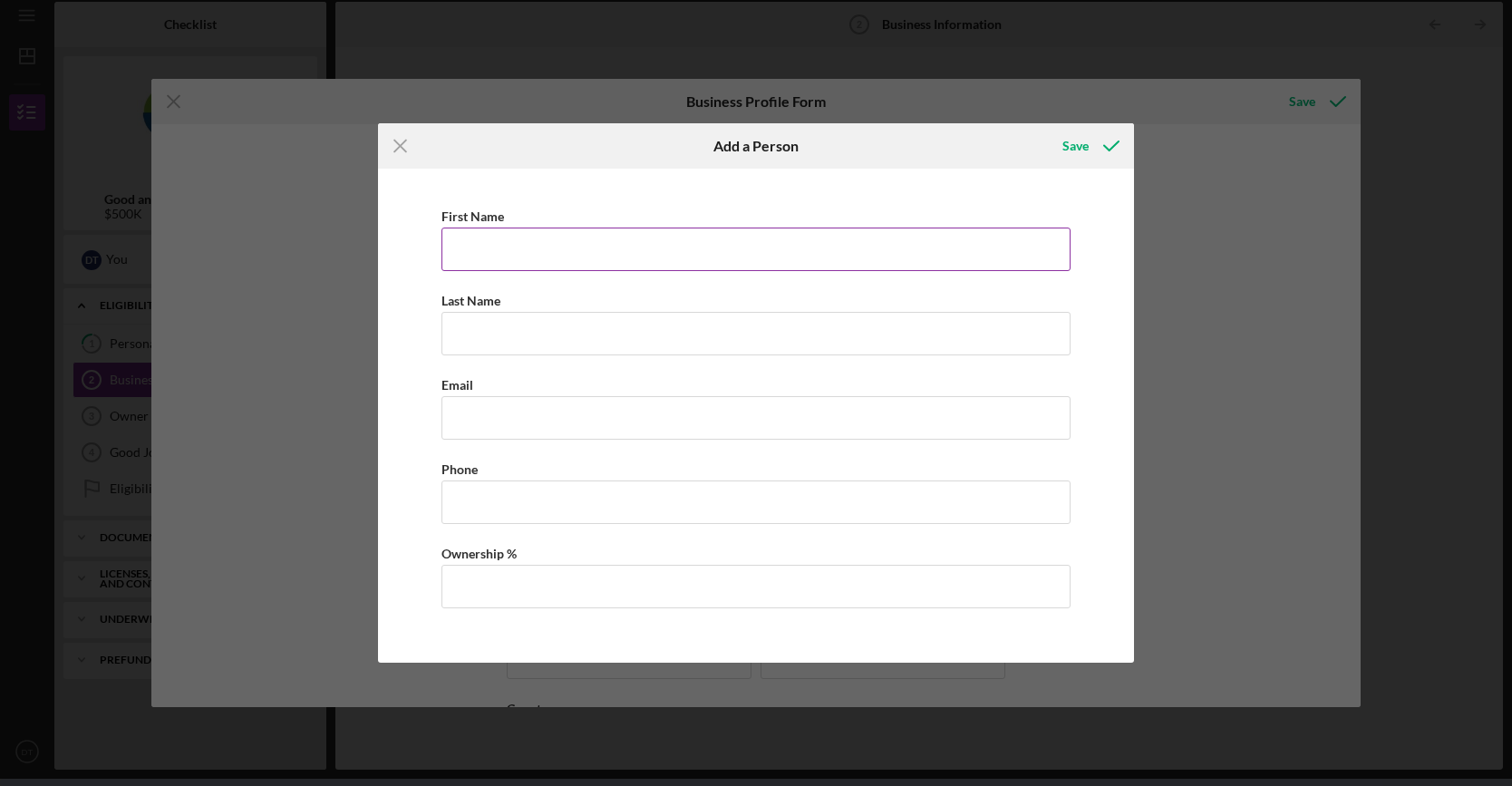
click at [573, 242] on input "First Name" at bounding box center [756, 249] width 629 height 44
type input "C"
type input "v"
type input "[PERSON_NAME]"
type input "Nguyen"
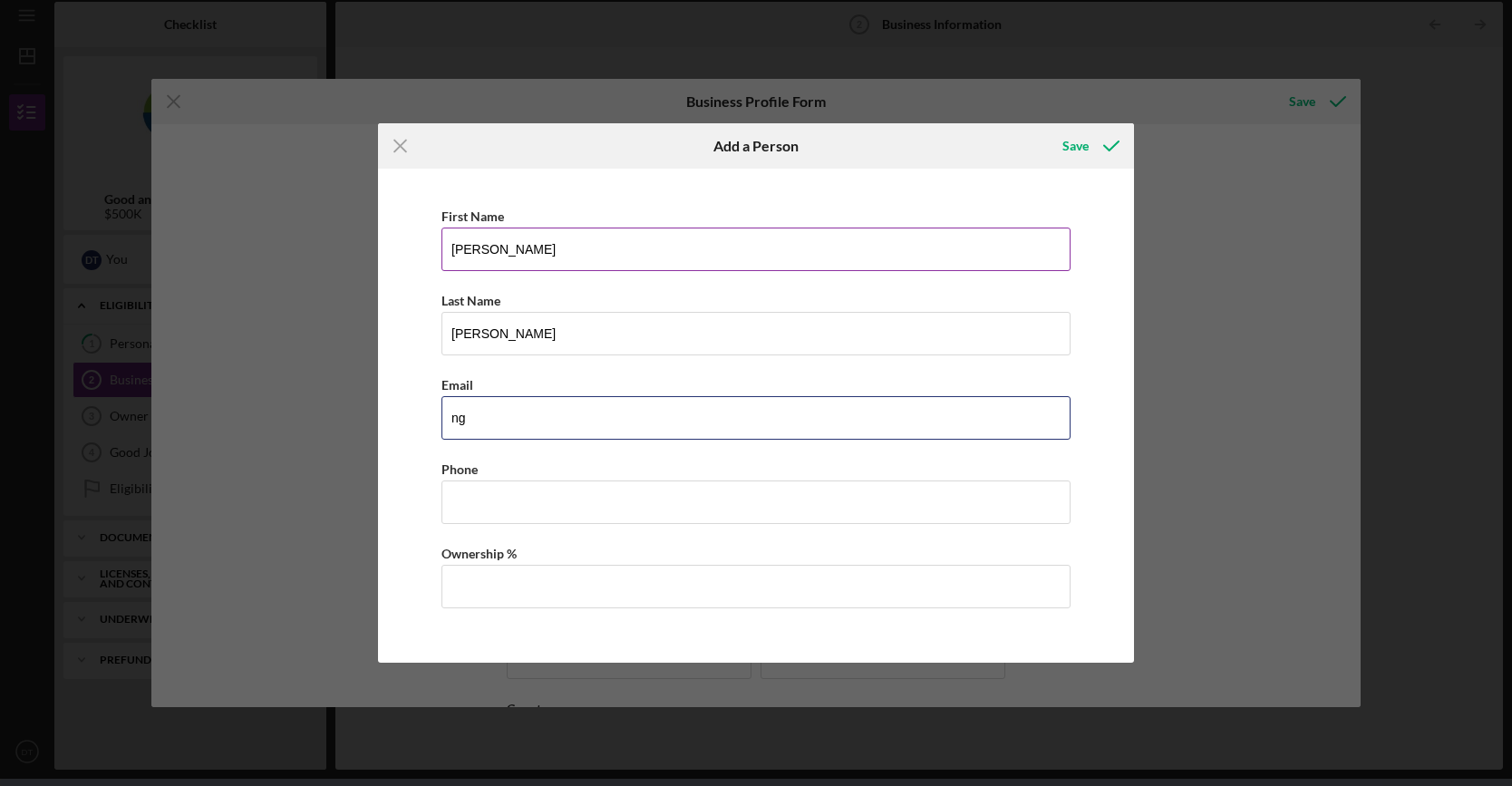
type input "n"
type input "vnguyen@ryvid.com"
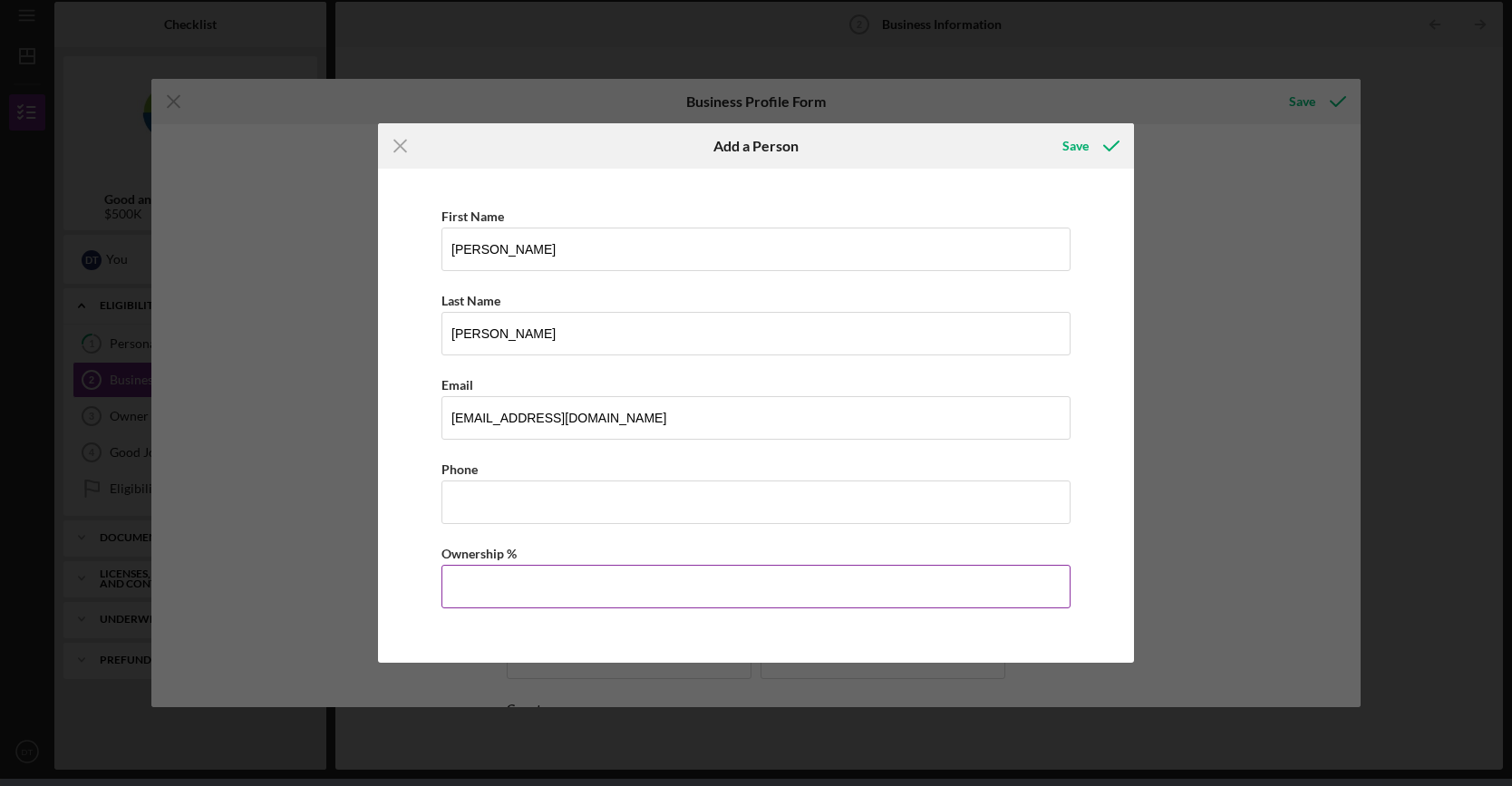
click at [645, 595] on input "Ownership %" at bounding box center [756, 586] width 629 height 44
type input "20.00%"
click at [1070, 146] on div "Save" at bounding box center [1075, 146] width 26 height 36
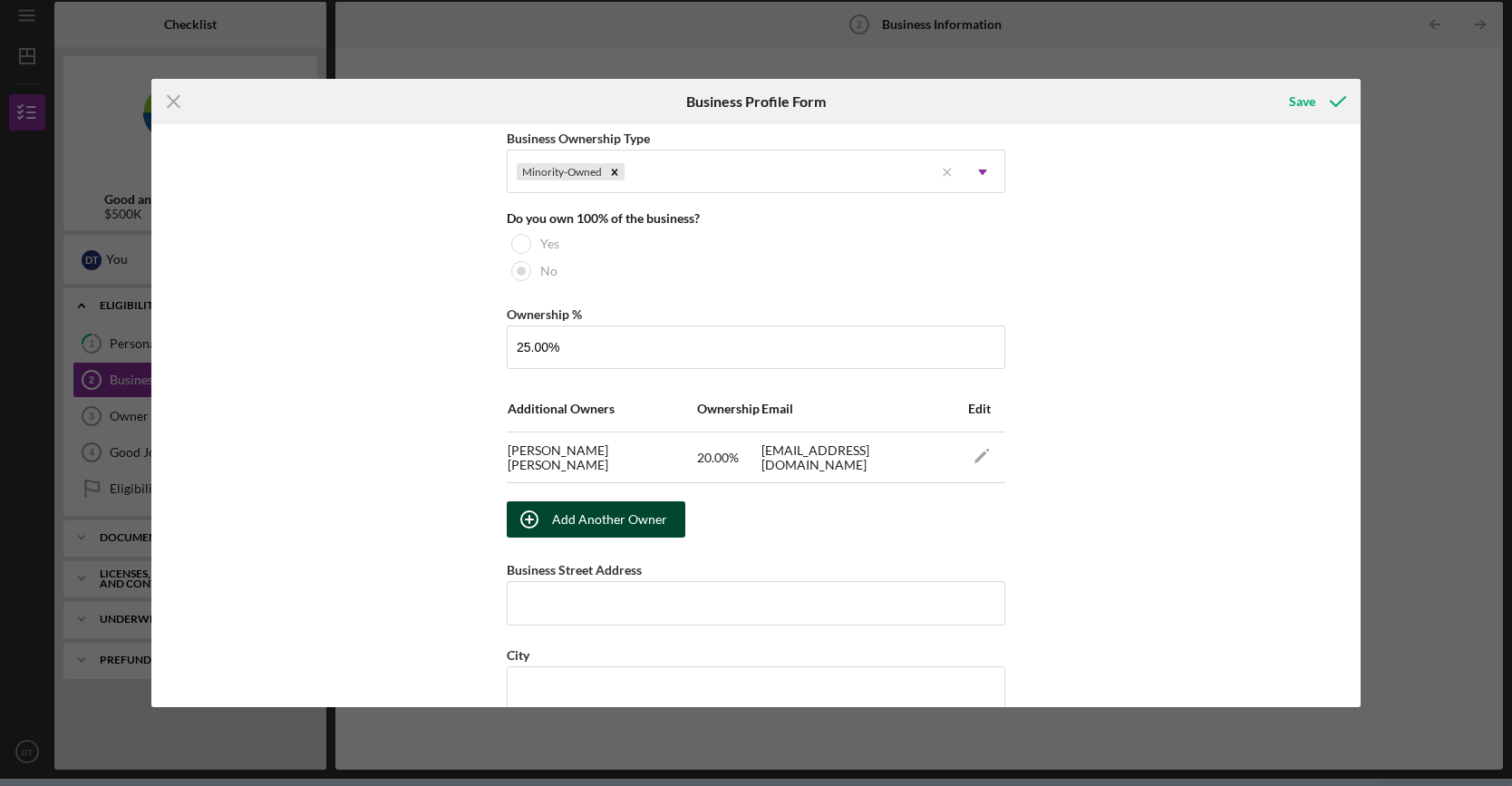
click at [625, 509] on div "Add Another Owner" at bounding box center [609, 519] width 115 height 36
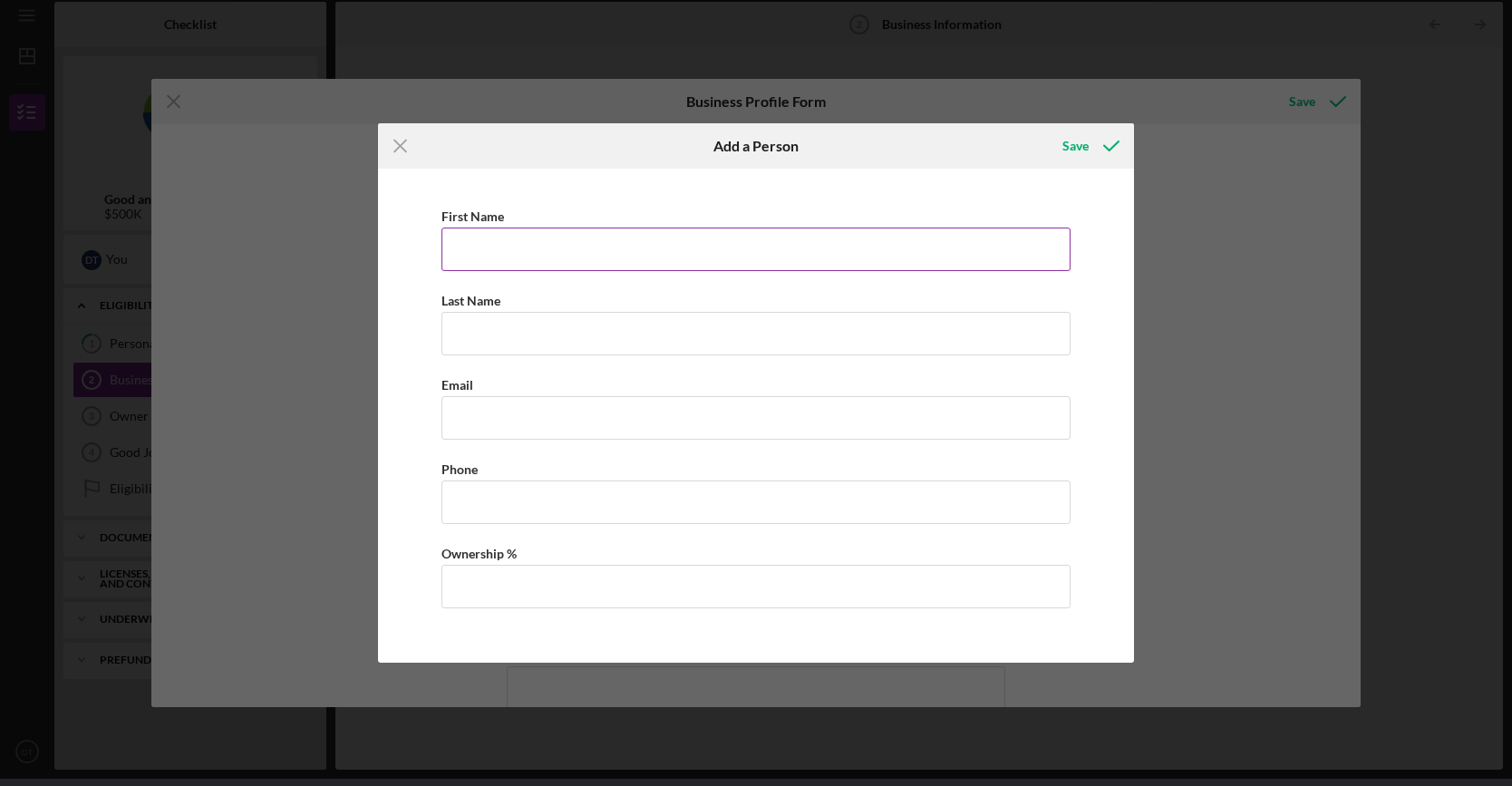
click at [484, 221] on label "First Name" at bounding box center [472, 216] width 62 height 16
click at [484, 227] on input "First Name" at bounding box center [756, 249] width 629 height 44
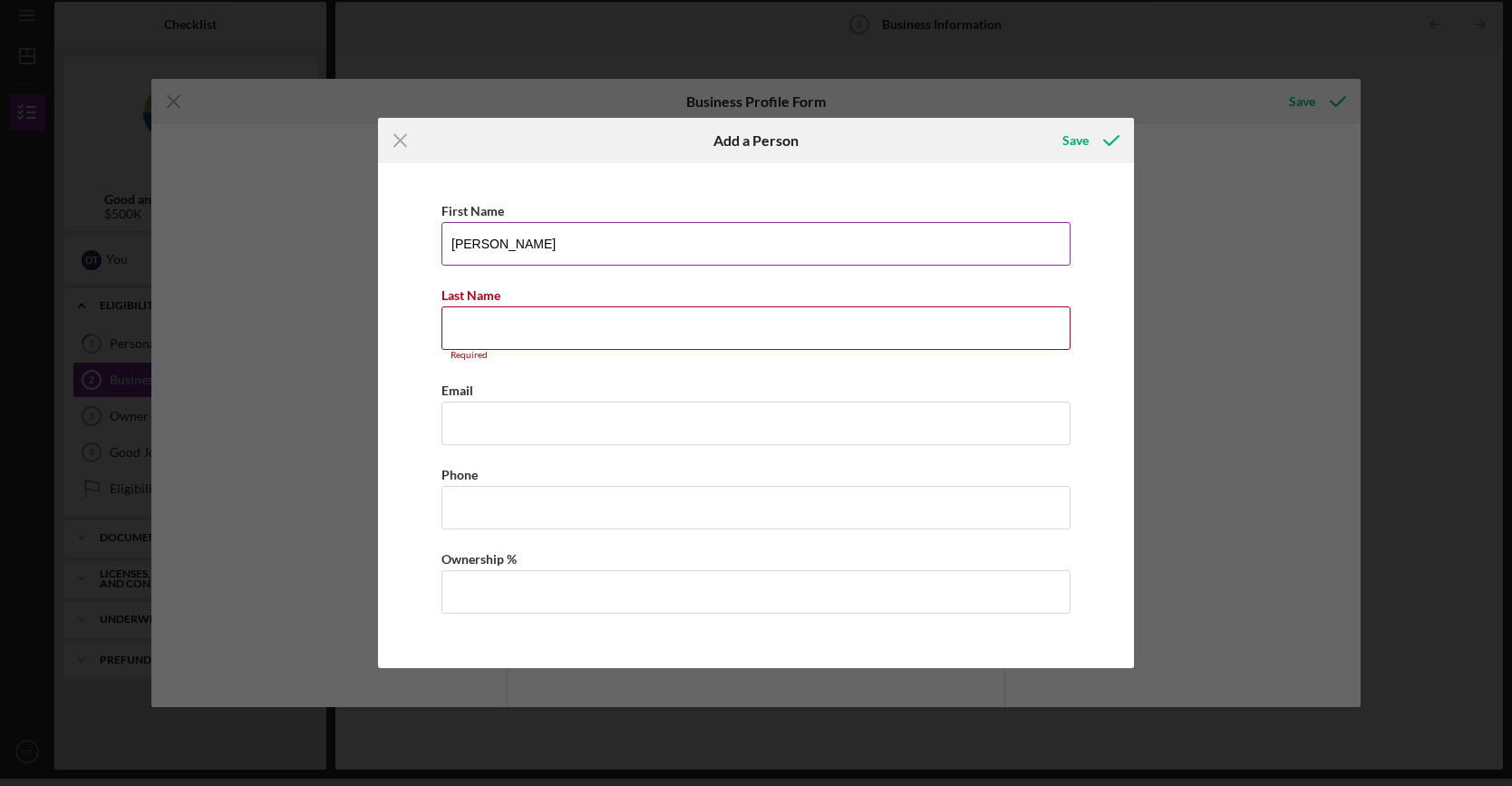
type input "[PERSON_NAME]"
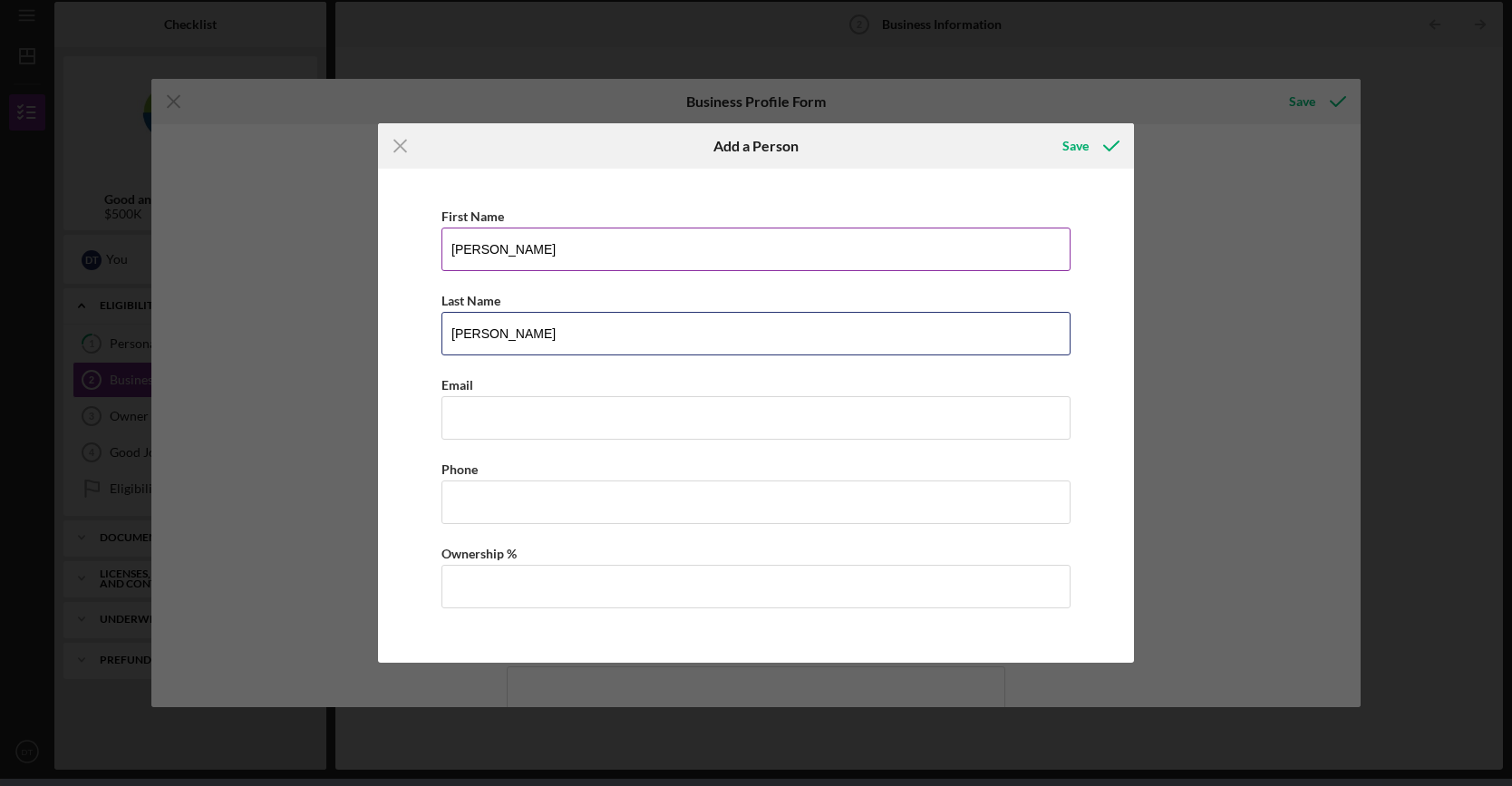
type input "Tran"
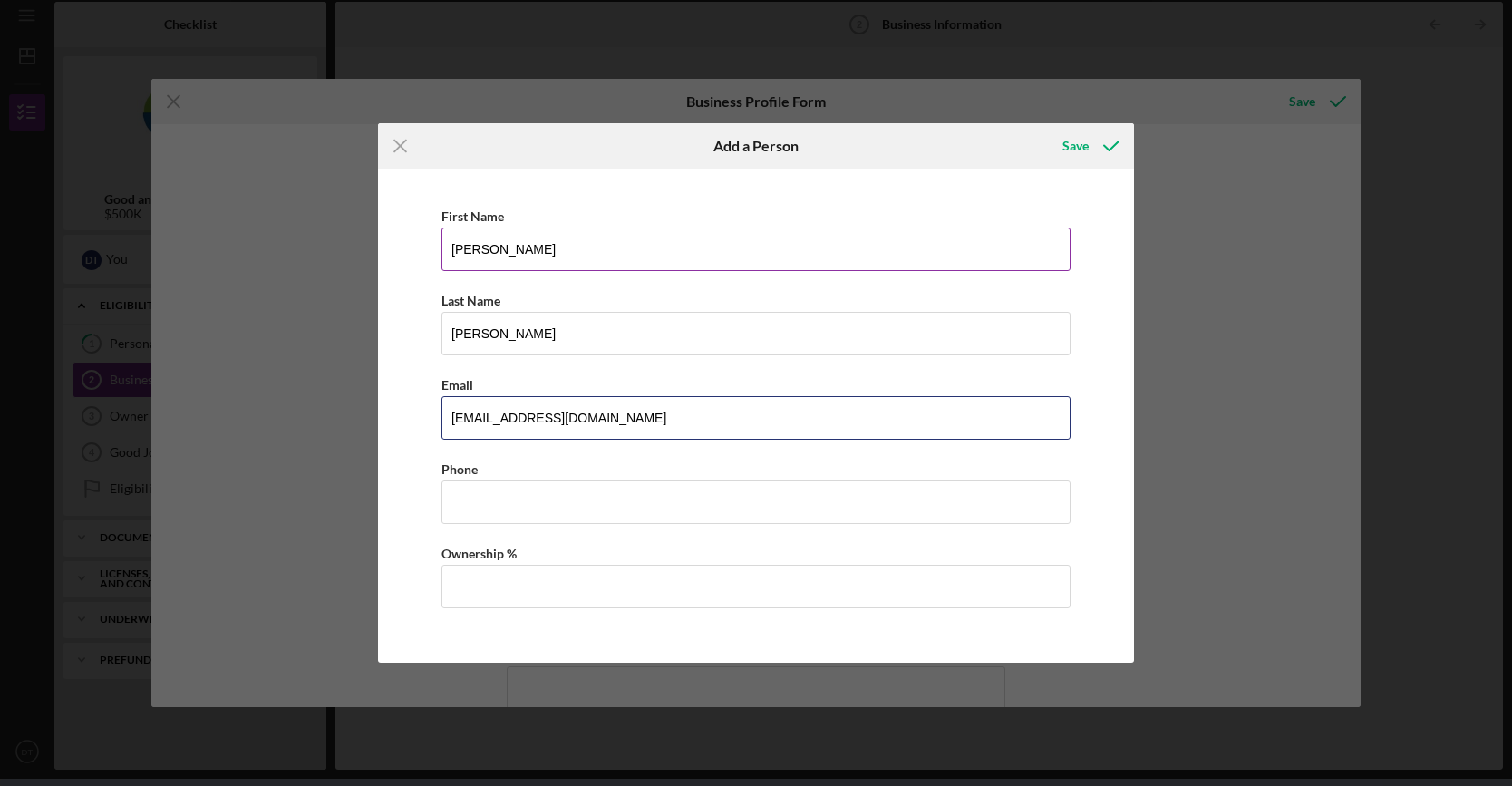
type input "vtran@ryvid.com"
type input "20.00%"
click at [1098, 159] on icon "button" at bounding box center [1111, 146] width 45 height 45
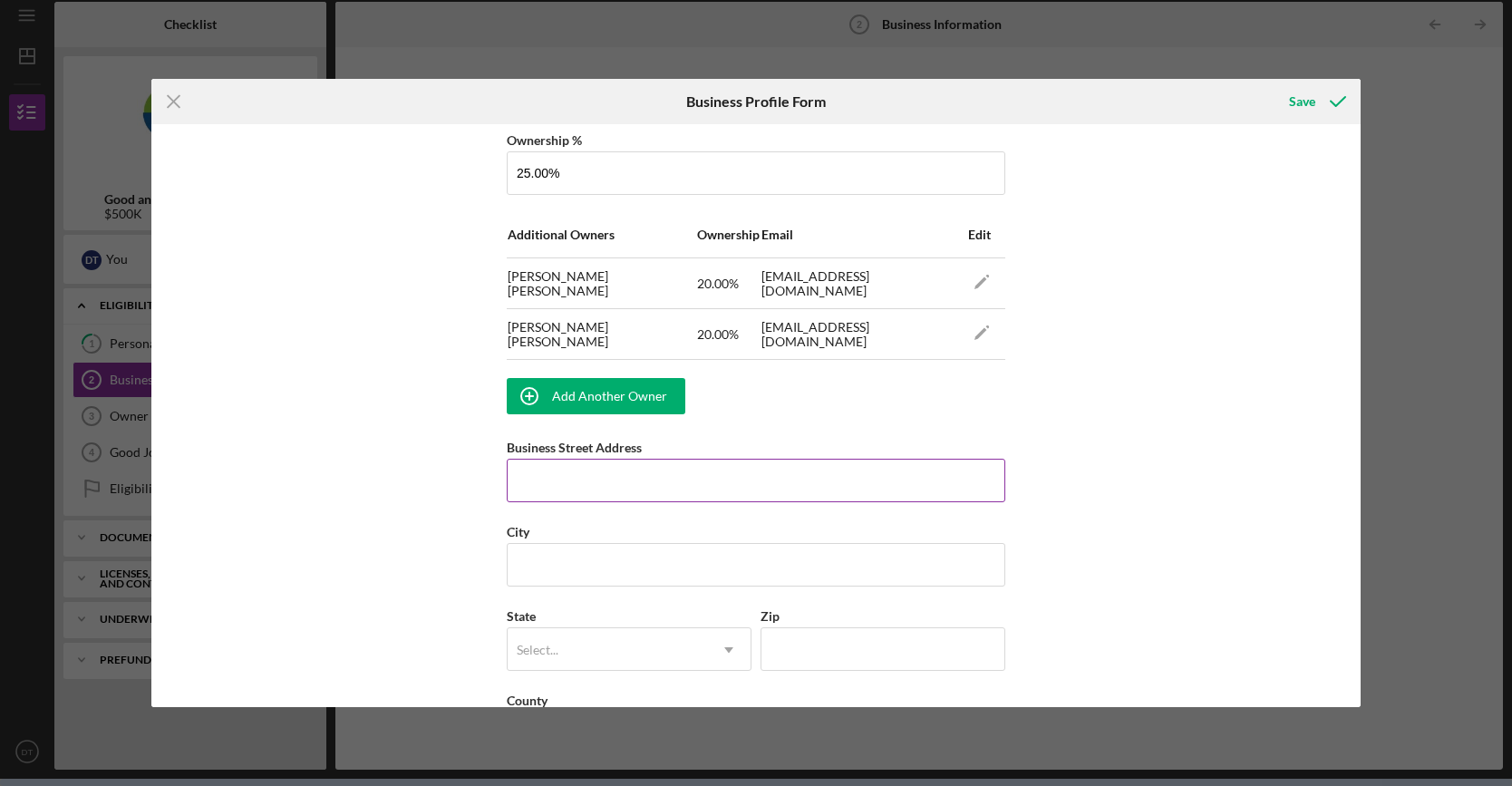
scroll to position [1089, 0]
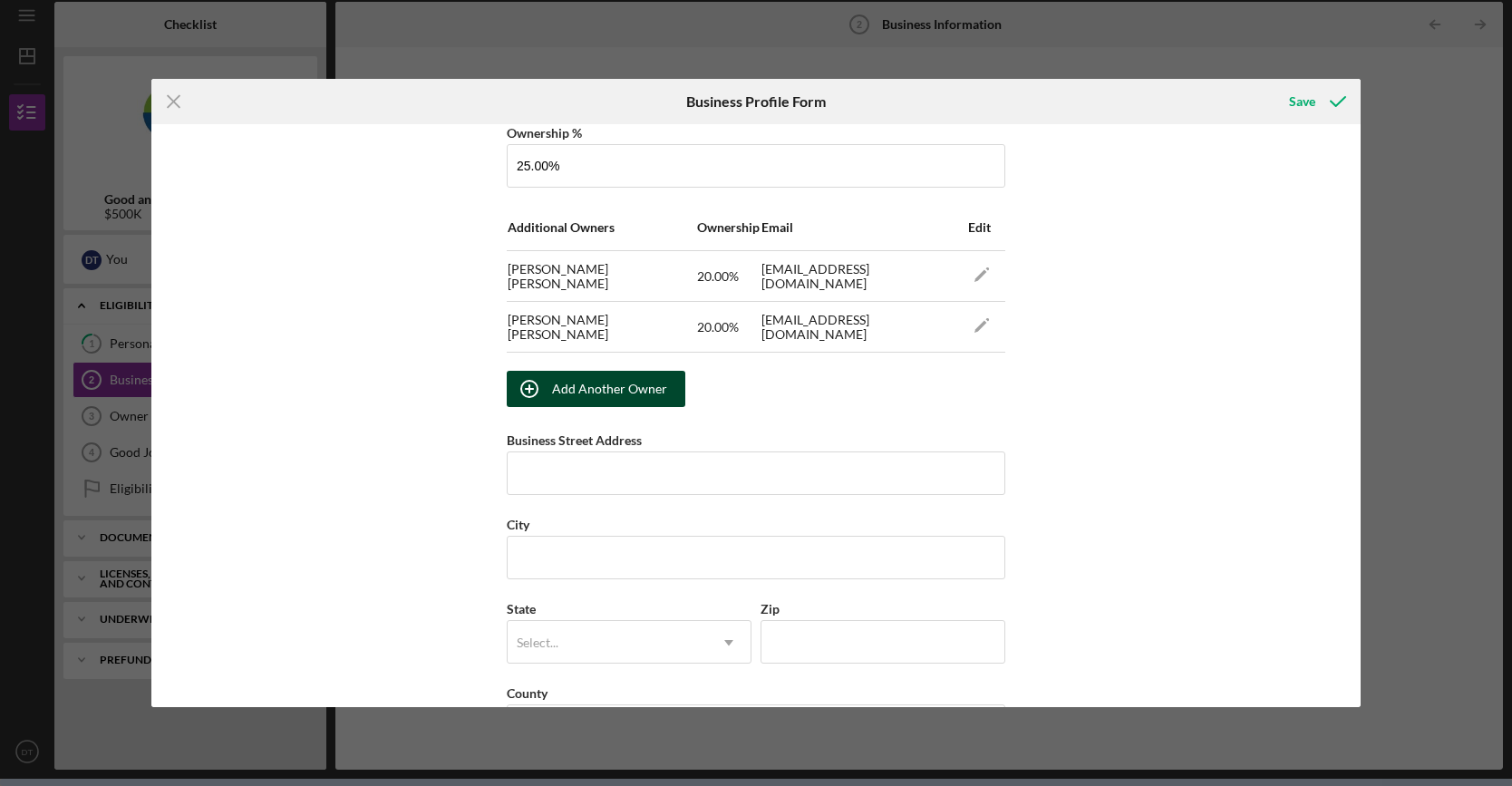
click at [631, 394] on div "Add Another Owner" at bounding box center [609, 389] width 115 height 36
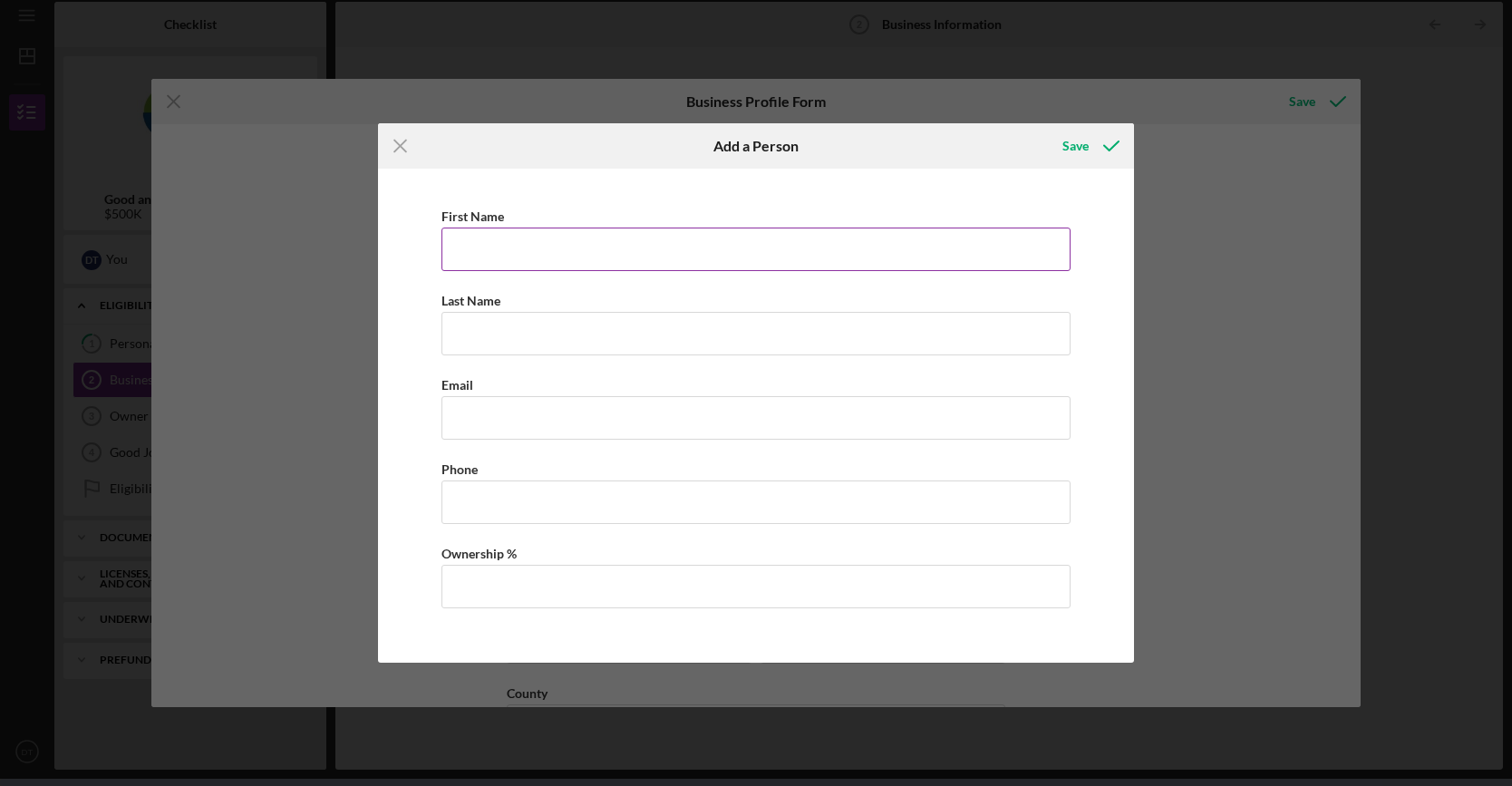
click at [620, 231] on input "First Name" at bounding box center [756, 249] width 629 height 44
type input "[PERSON_NAME]"
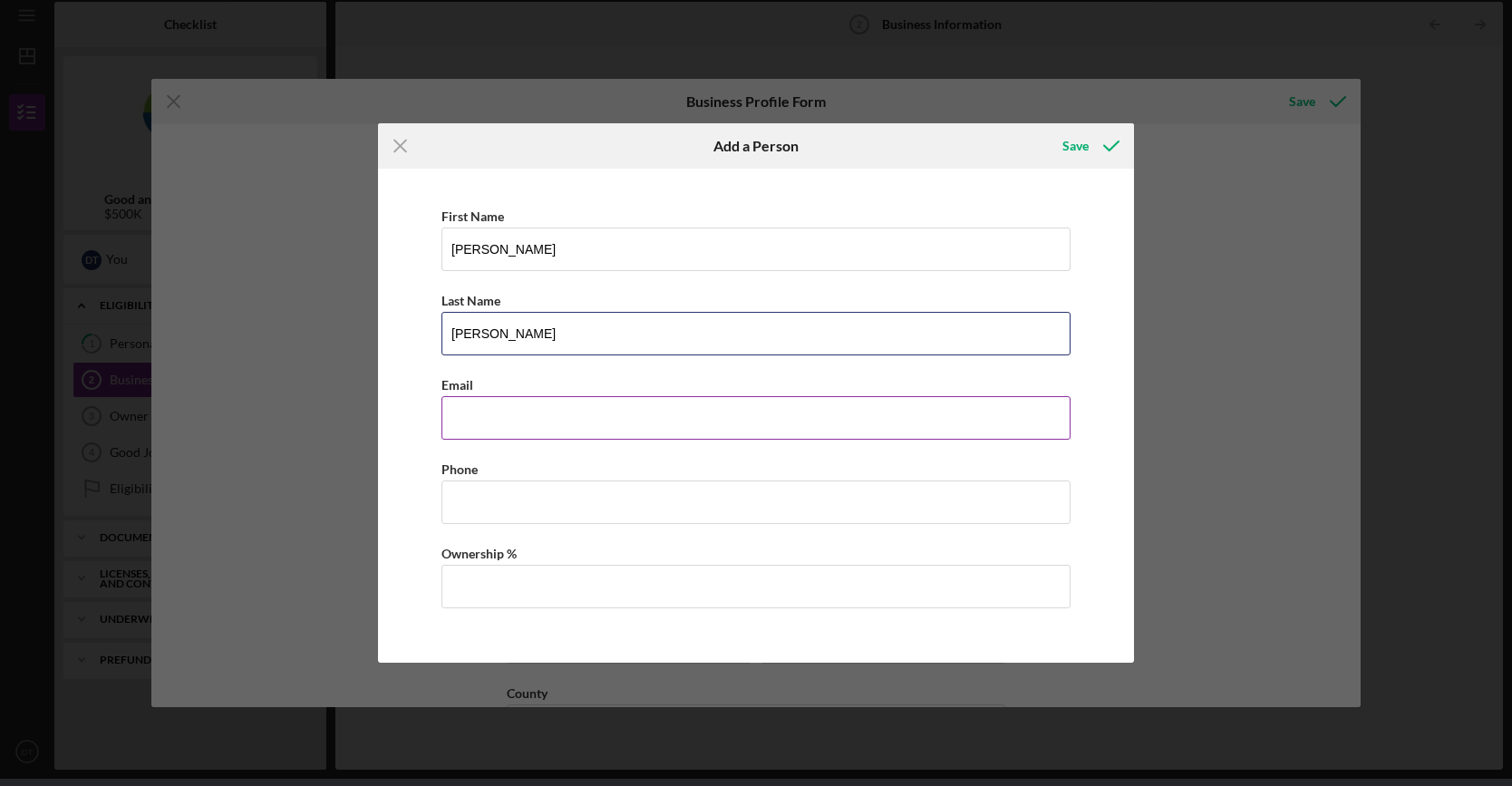
type input "Griffith"
click at [555, 417] on input "Business Email" at bounding box center [756, 418] width 629 height 44
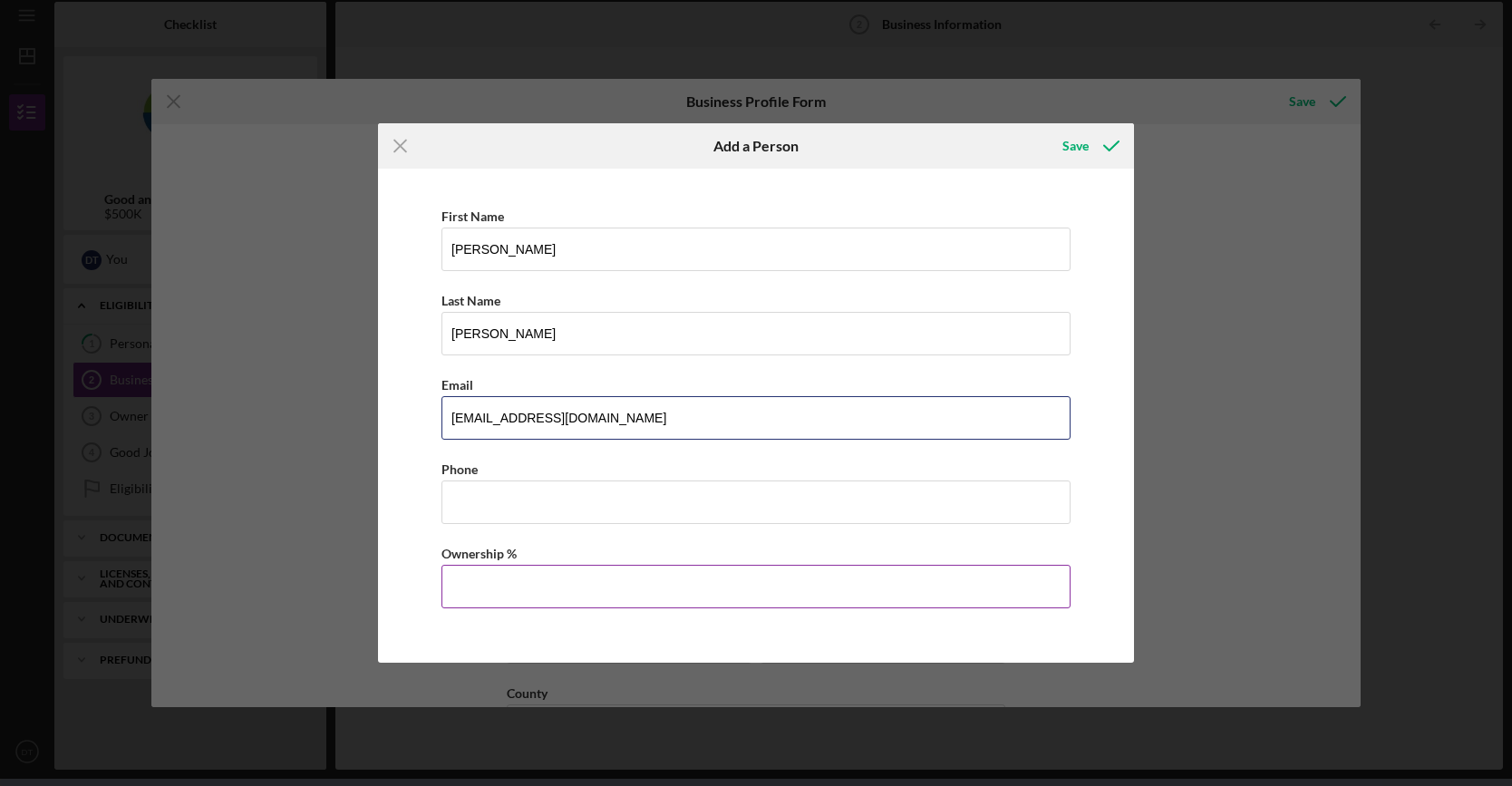
type input "egriffith@ryvid.com"
click at [497, 548] on label "Ownership %" at bounding box center [479, 553] width 75 height 16
click at [506, 187] on input "25.00%" at bounding box center [755, 165] width 498 height 44
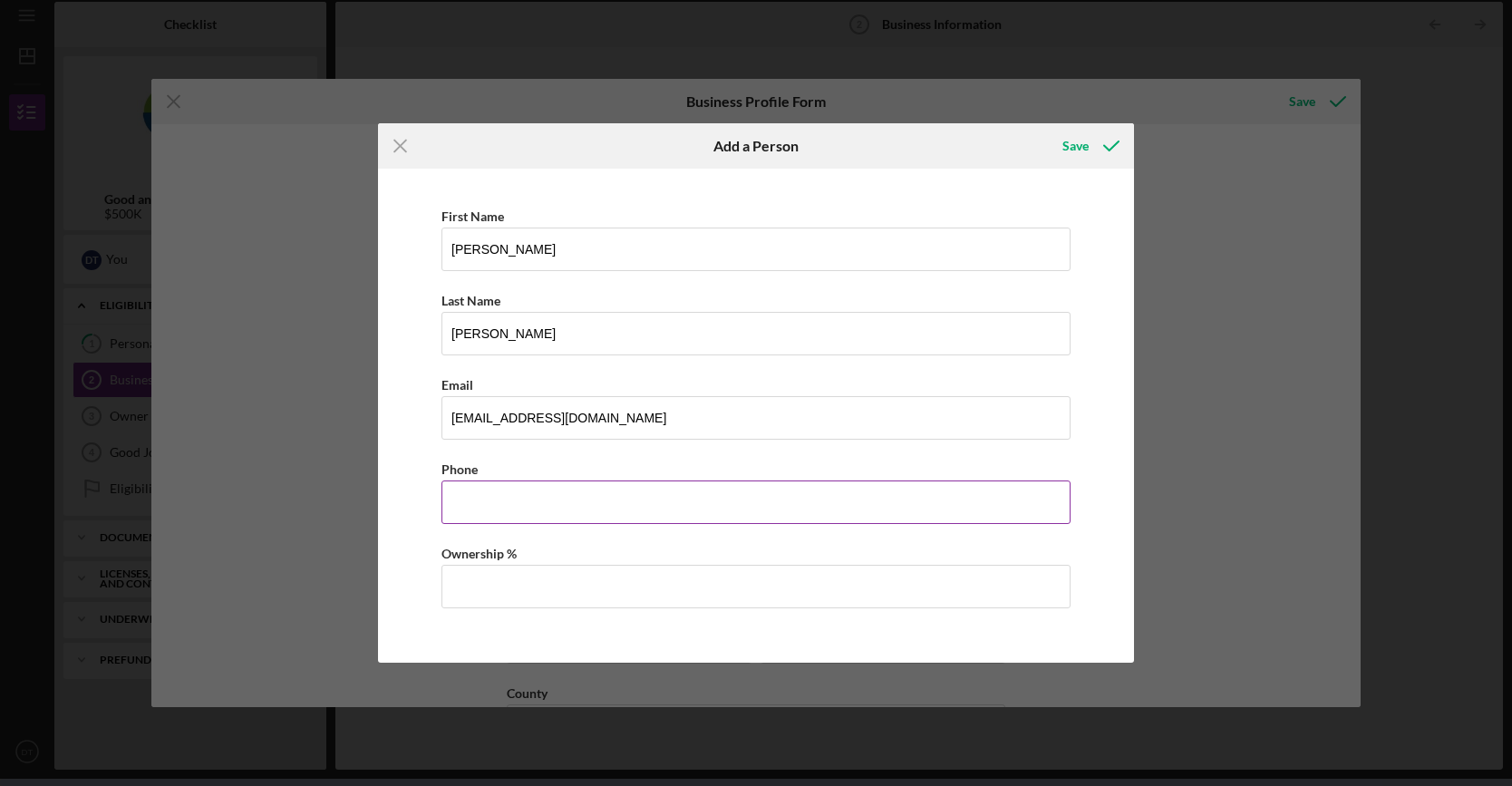
click at [524, 509] on input "Business Phone" at bounding box center [756, 502] width 629 height 44
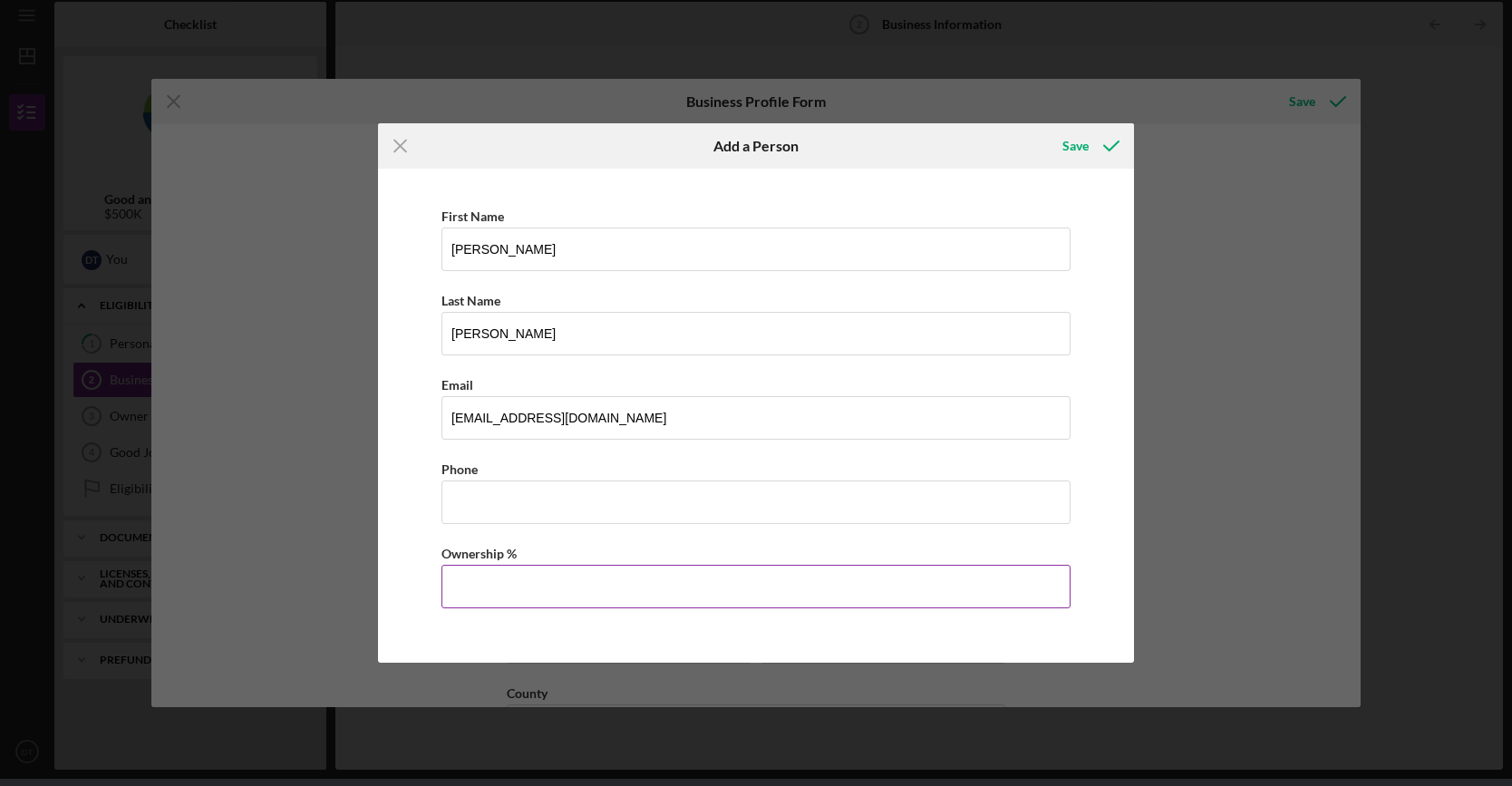
click at [473, 577] on input "Ownership %" at bounding box center [756, 586] width 629 height 44
type input "15.00%"
click at [1076, 156] on div "Save" at bounding box center [1075, 146] width 26 height 36
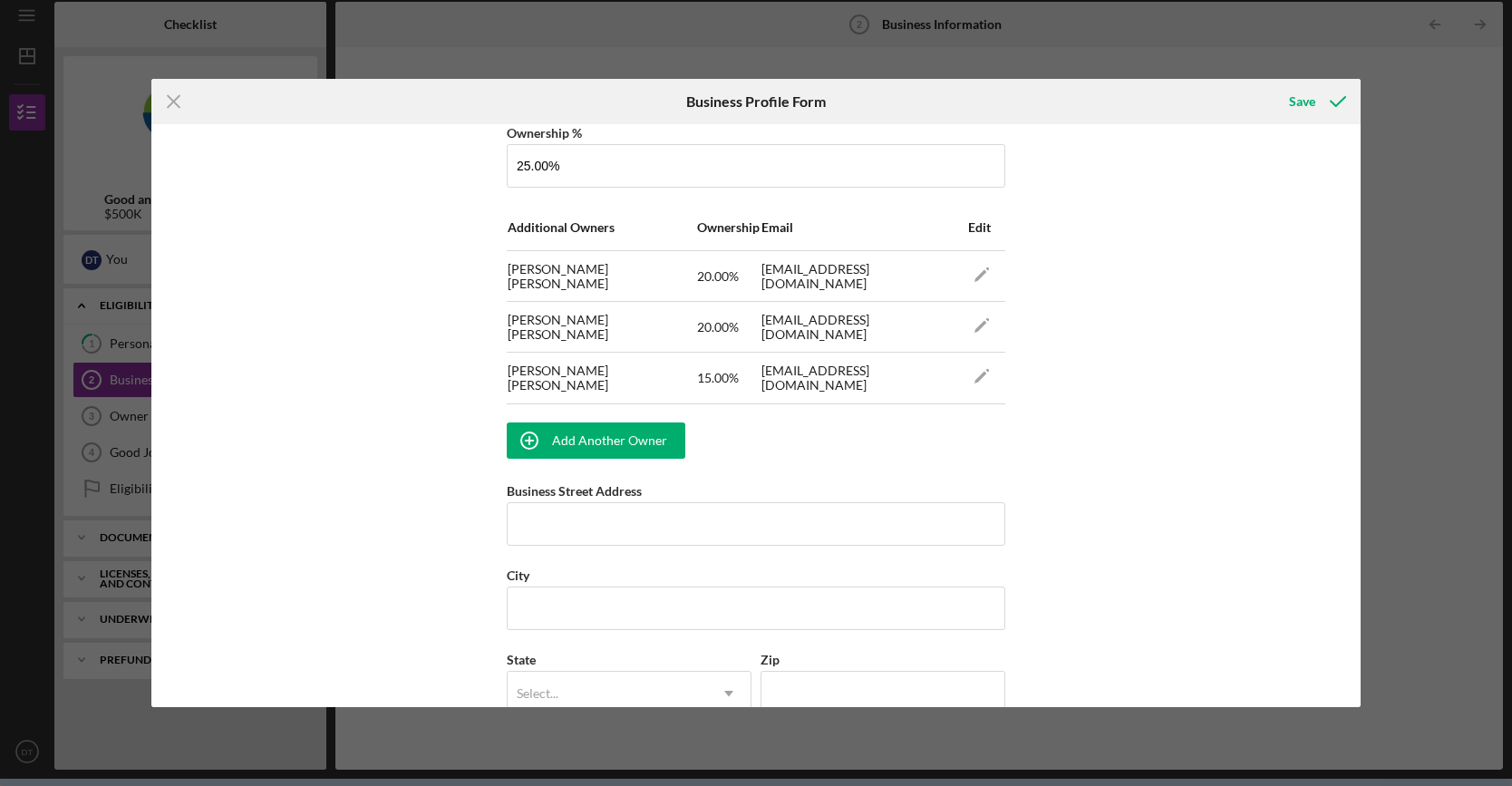
click at [1198, 300] on div "Business Name Ryvid inc DBA Business Start Date Legal Structure C-Corp Icon/Dro…" at bounding box center [756, 416] width 1210 height 584
click at [767, 522] on input "Business Street Address" at bounding box center [755, 523] width 498 height 44
type input "12090 E. Carson St, Suite H504"
type input "Ryvid inc"
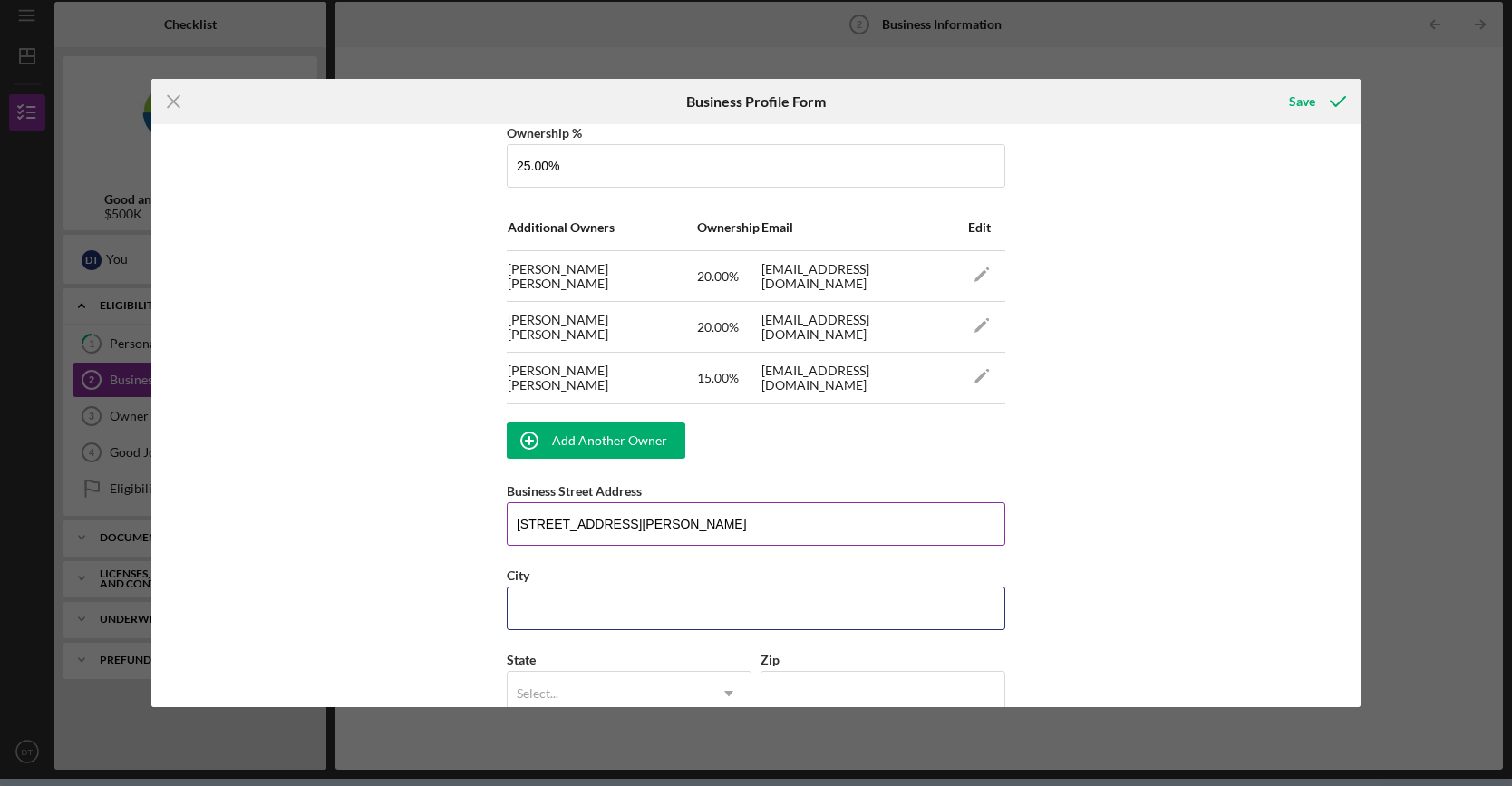
type input "Hawaiian Garden"
type input "90716"
type input "CA"
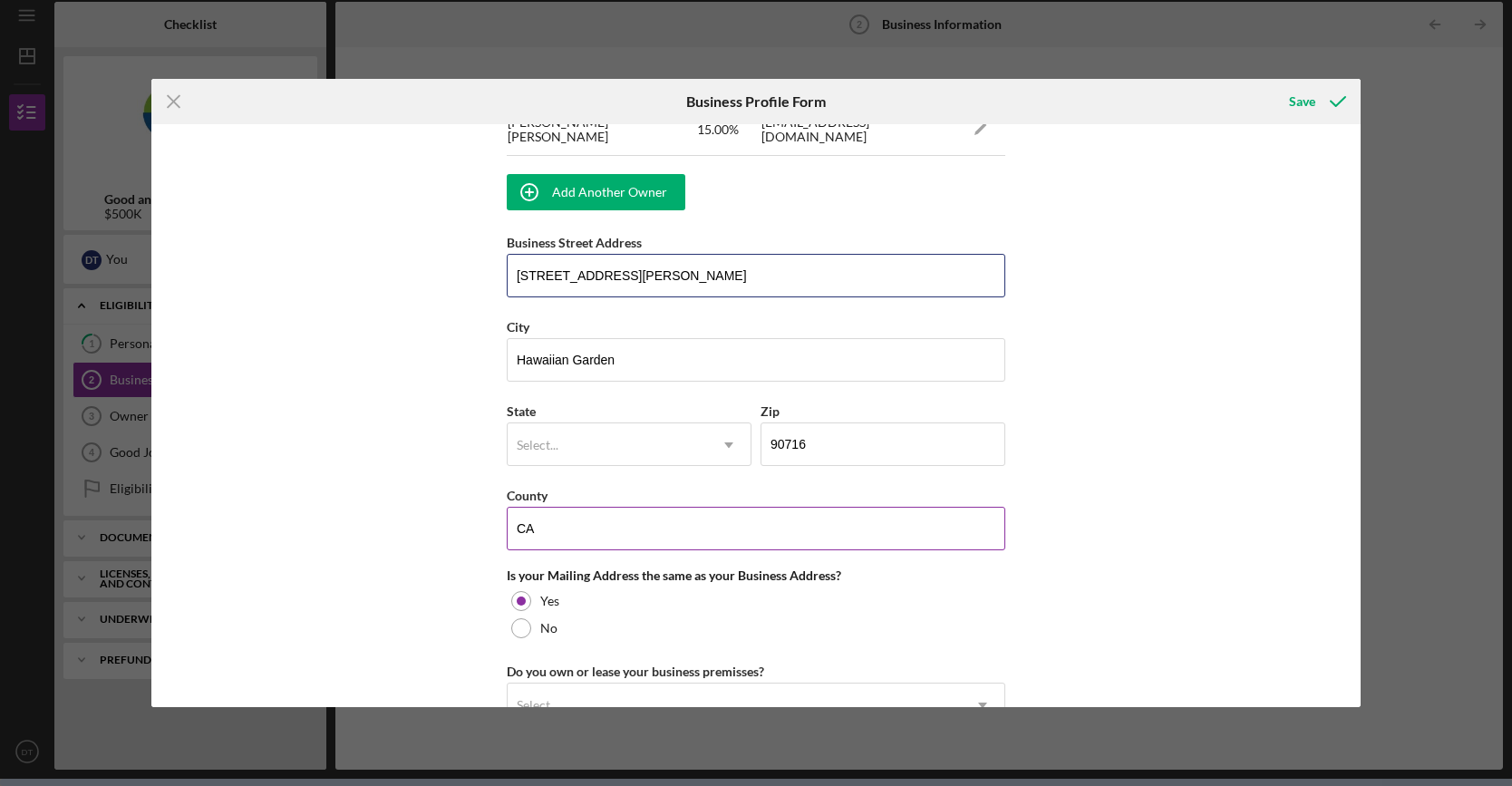
scroll to position [1360, 0]
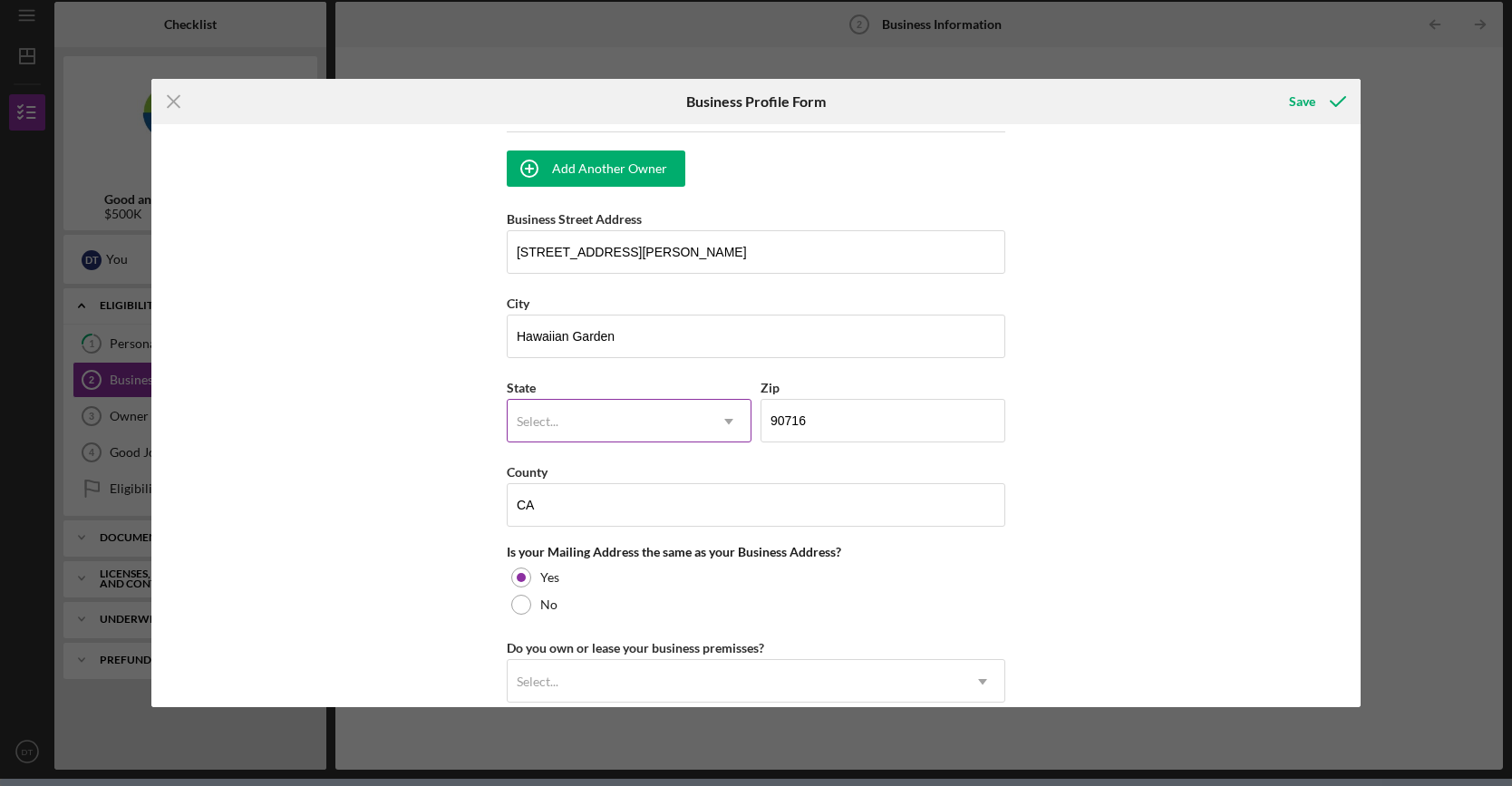
click at [663, 412] on div "Select..." at bounding box center [607, 421] width 199 height 42
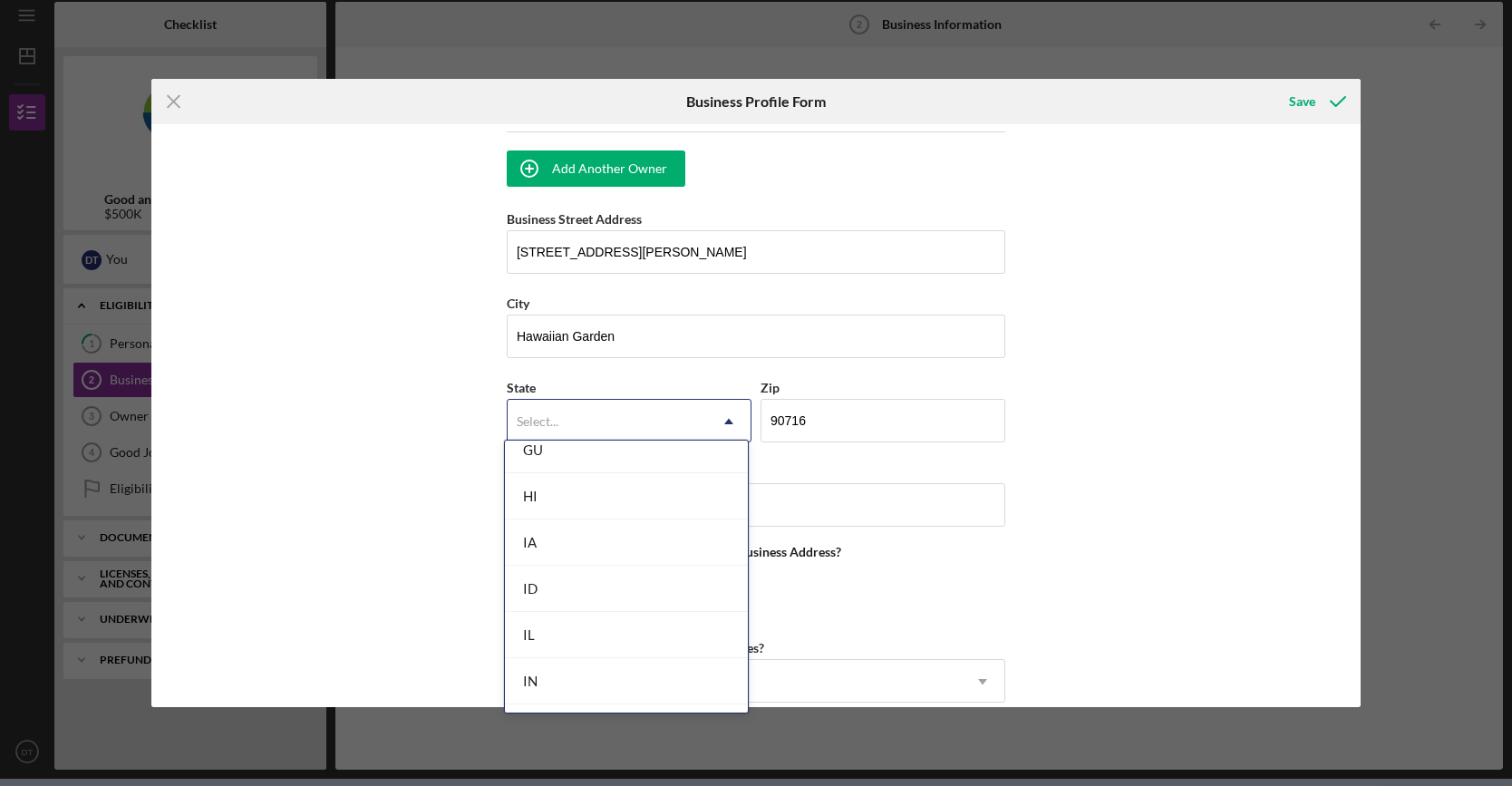
scroll to position [363, 0]
click at [581, 594] on div "CA" at bounding box center [626, 610] width 243 height 46
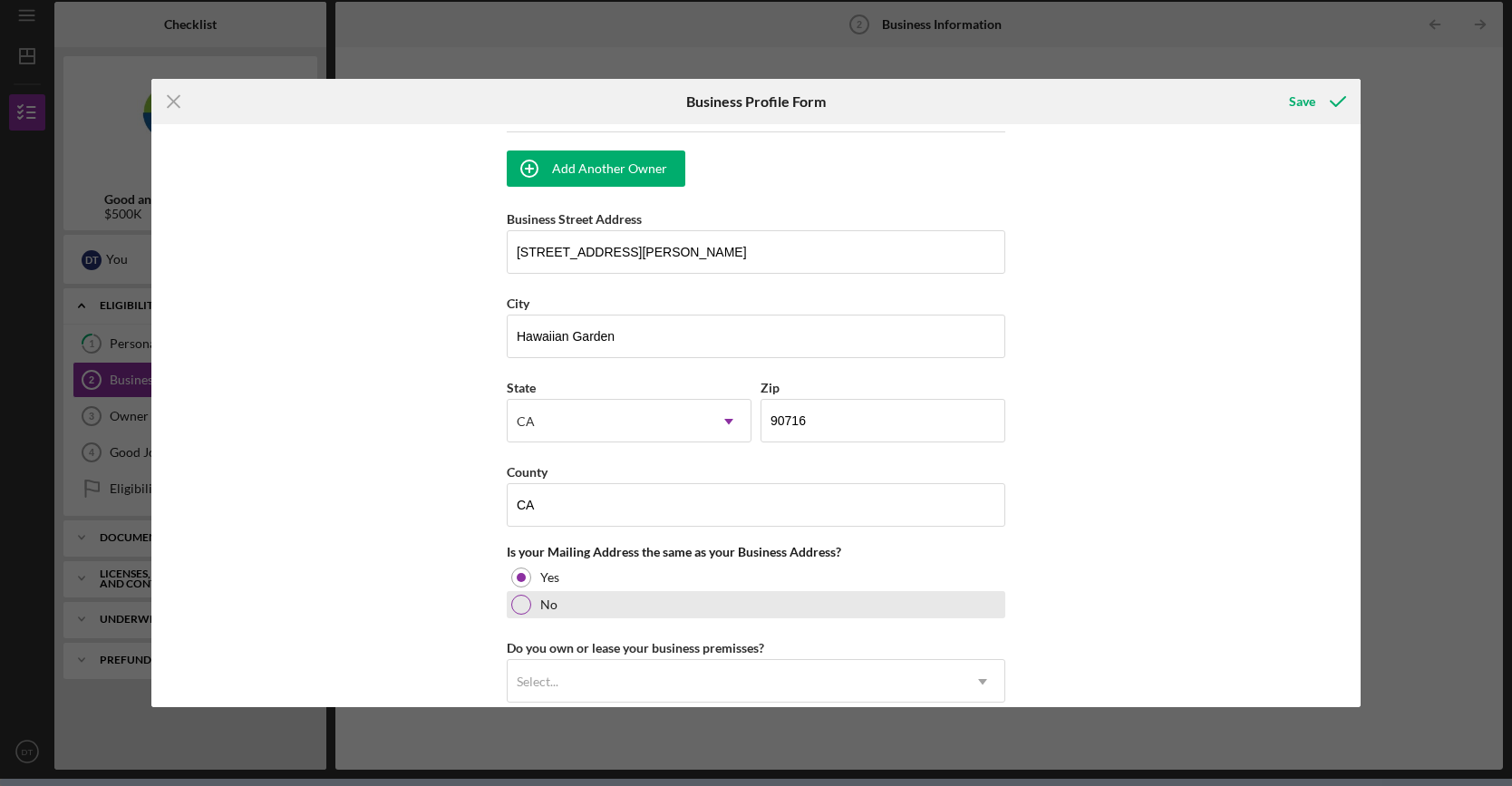
click at [563, 593] on div "No" at bounding box center [755, 604] width 498 height 27
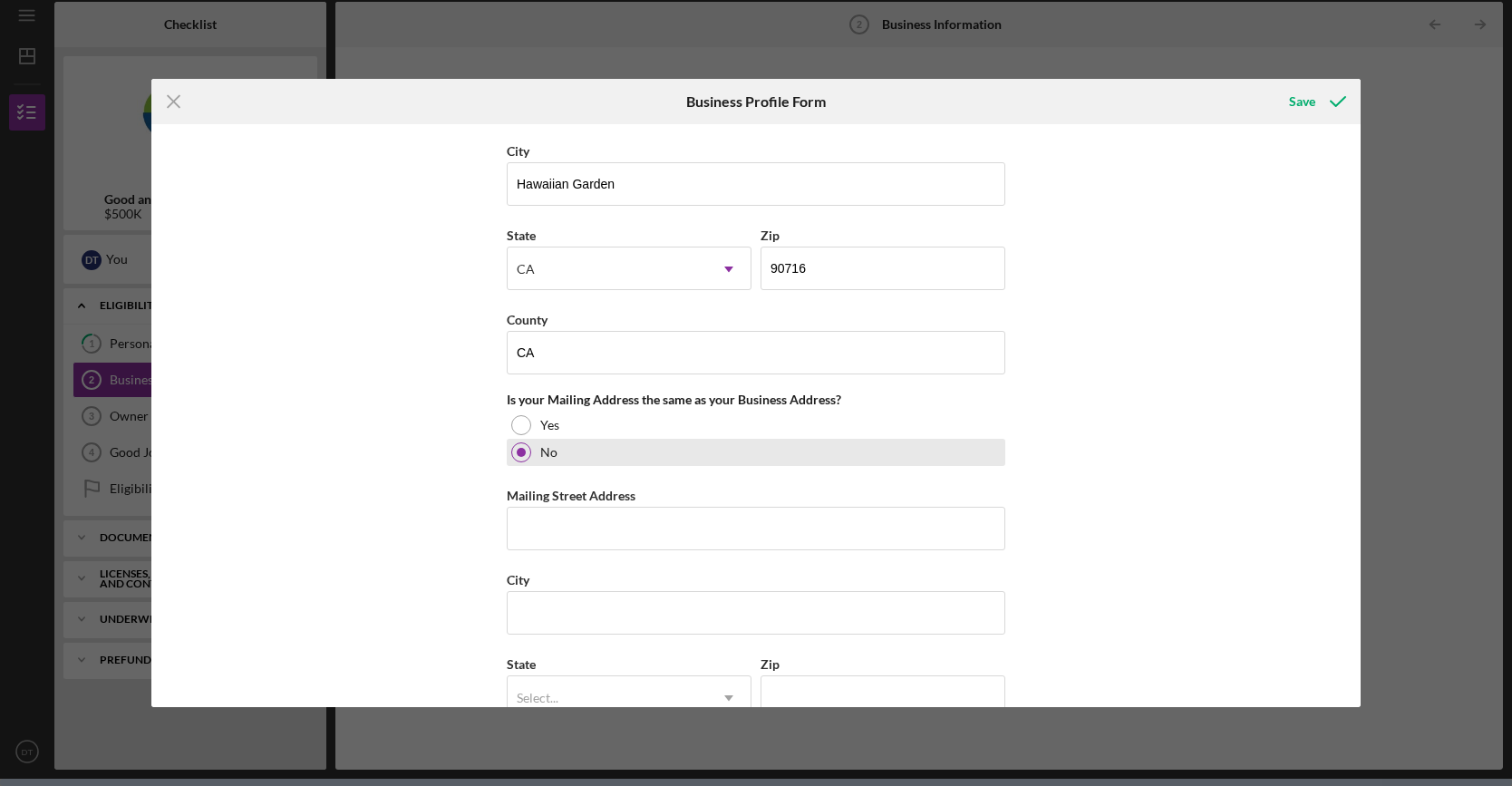
scroll to position [1541, 0]
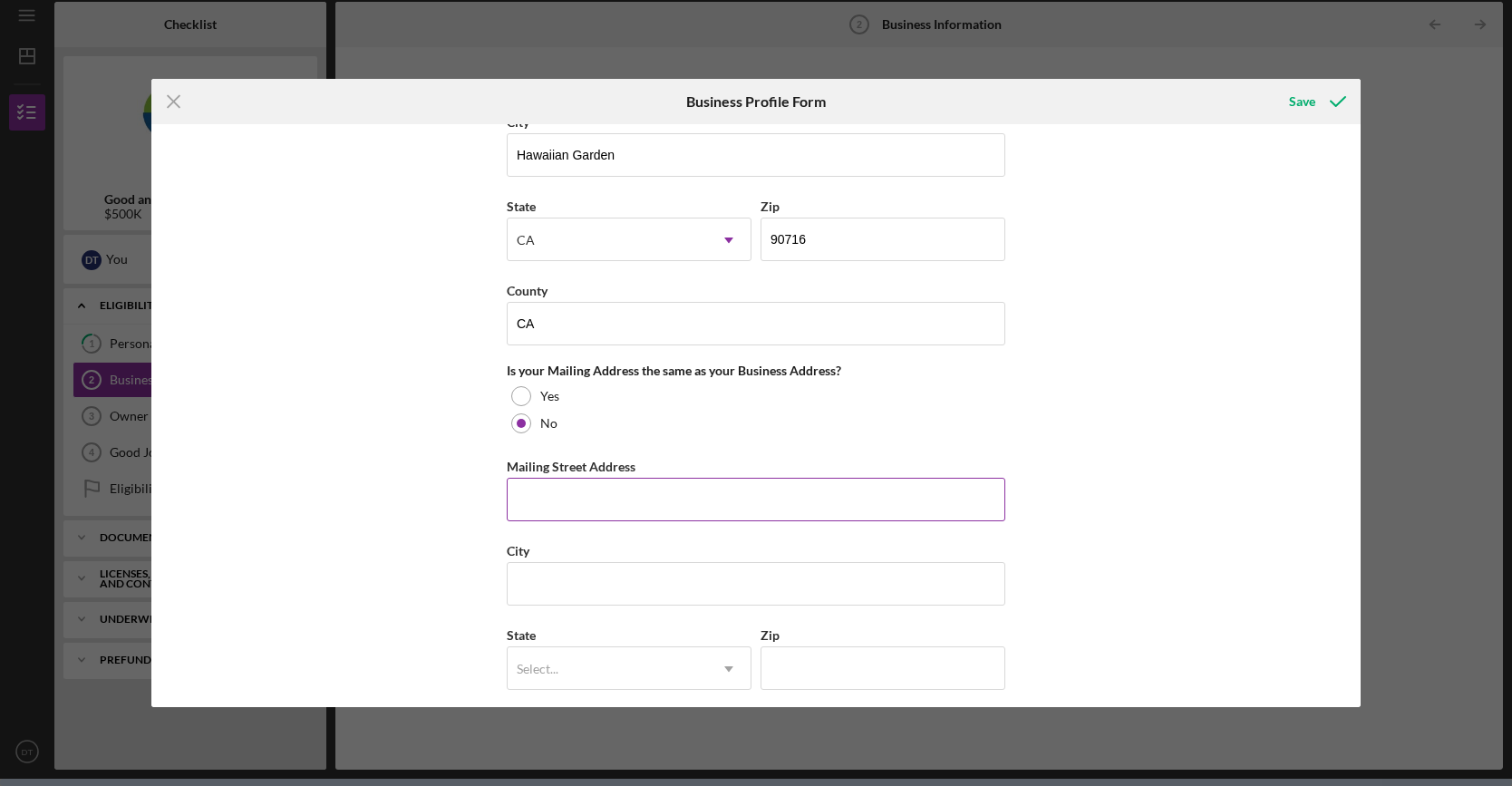
click at [661, 482] on input "Mailing Street Address" at bounding box center [755, 499] width 498 height 44
click at [513, 388] on div at bounding box center [520, 395] width 19 height 19
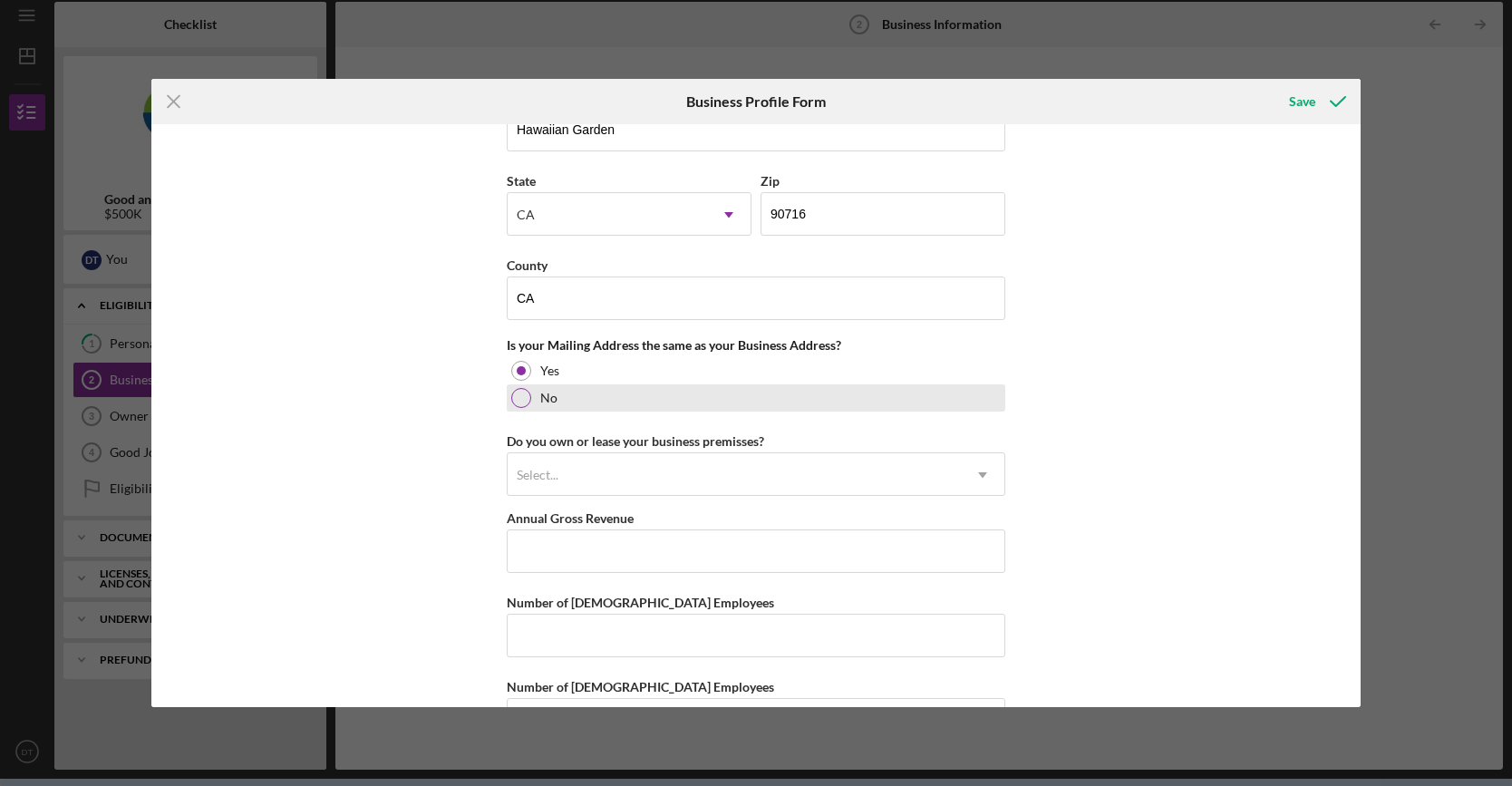
scroll to position [1616, 0]
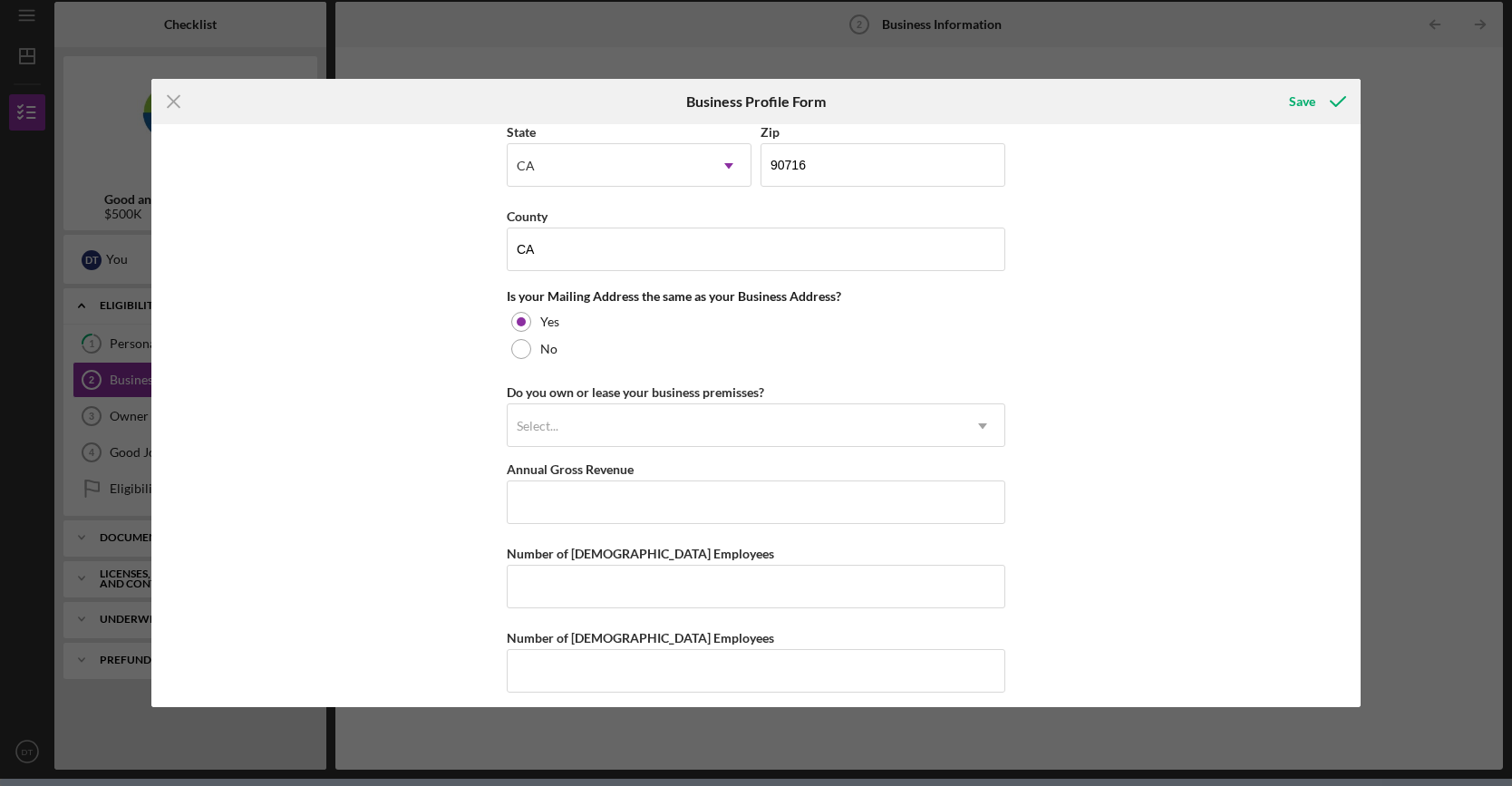
click at [657, 421] on div "Select..." at bounding box center [734, 426] width 454 height 42
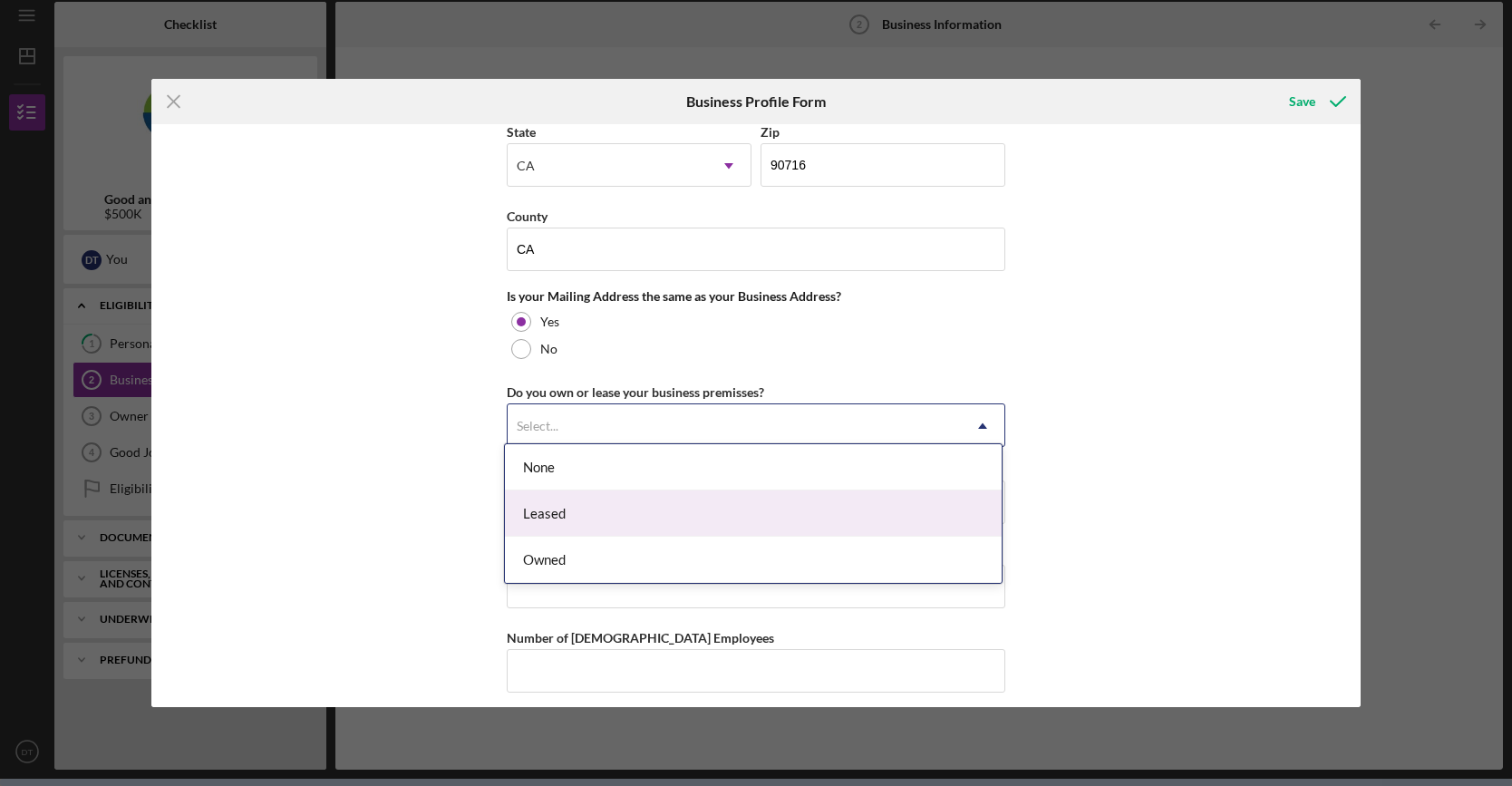
click at [560, 517] on div "Leased" at bounding box center [752, 514] width 496 height 46
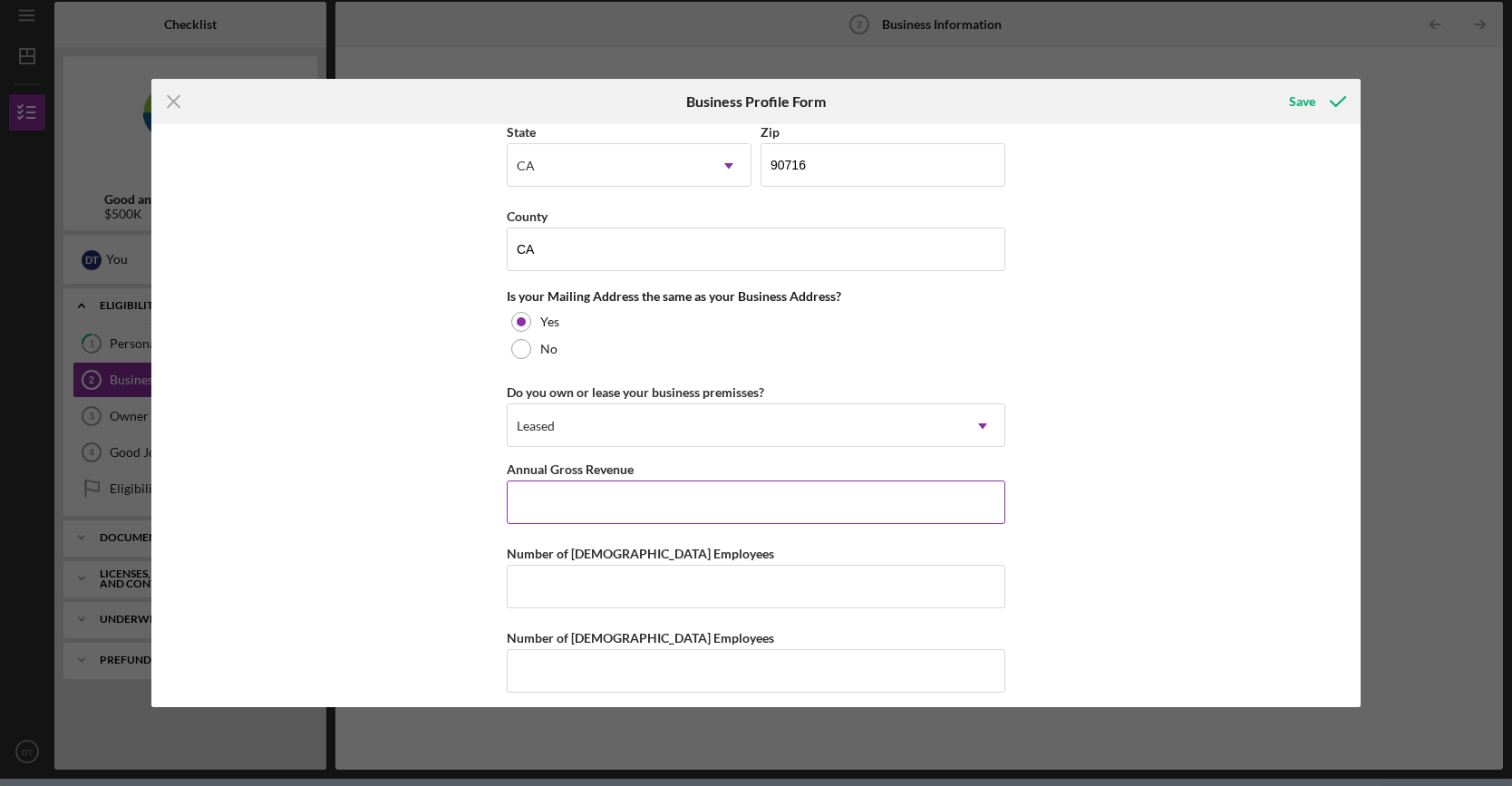
click at [595, 503] on input "Annual Gross Revenue" at bounding box center [755, 502] width 498 height 44
click at [578, 495] on input "Annual Gross Revenue" at bounding box center [755, 502] width 498 height 44
click at [607, 583] on input "Number of Full-Time Employees" at bounding box center [755, 586] width 498 height 44
type input "30"
click at [615, 499] on input "Annual Gross Revenue" at bounding box center [755, 502] width 498 height 44
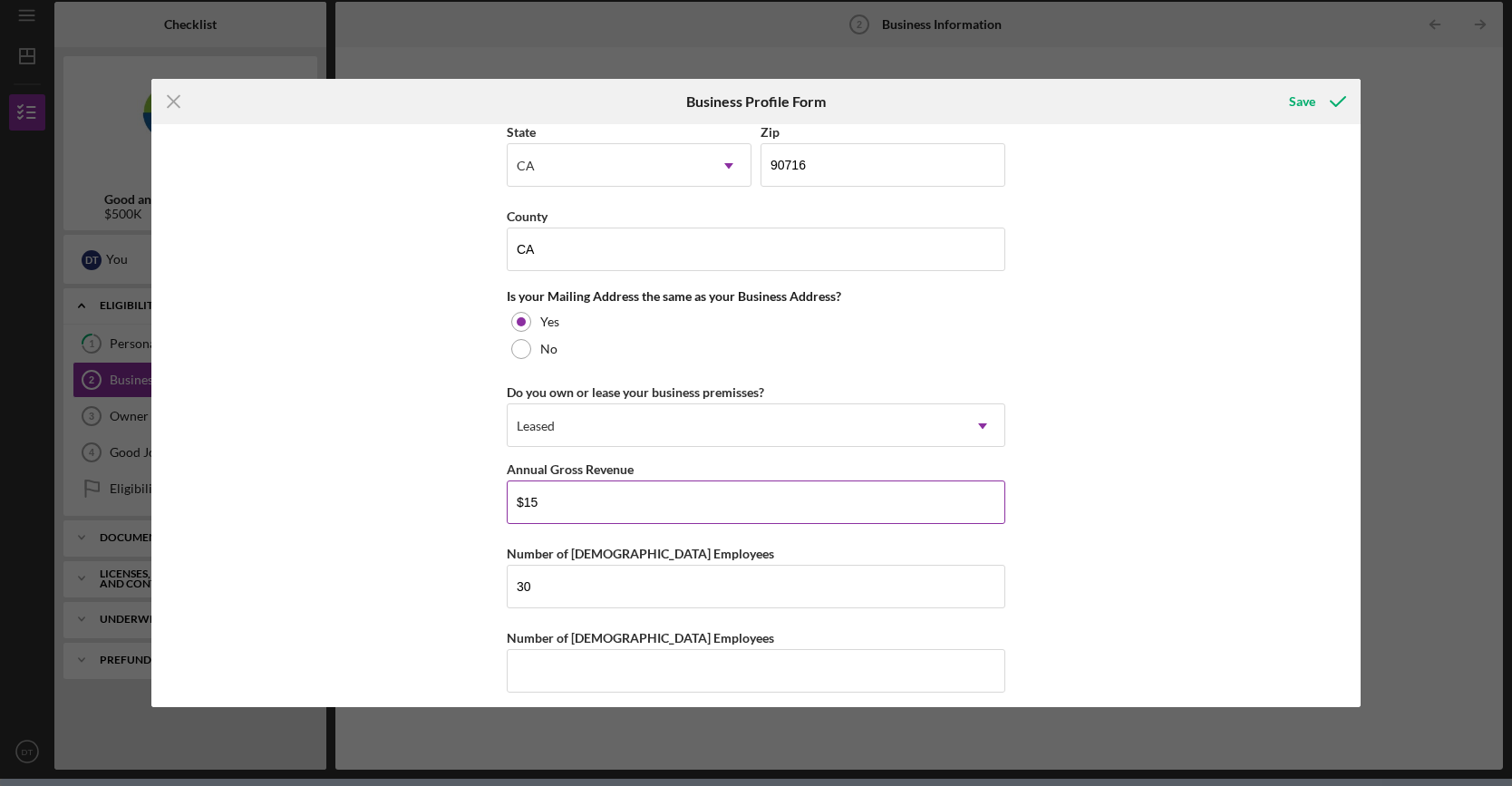
type input "$1"
type input "$5,000,000"
click at [676, 659] on input "Number of Part-Time Employees" at bounding box center [755, 671] width 498 height 44
drag, startPoint x: 545, startPoint y: 577, endPoint x: 462, endPoint y: 564, distance: 84.0
click at [462, 564] on div "Business Name Ryvid inc DBA Ryvid inc Business Start Date Legal Structure C-Cor…" at bounding box center [756, 416] width 1210 height 584
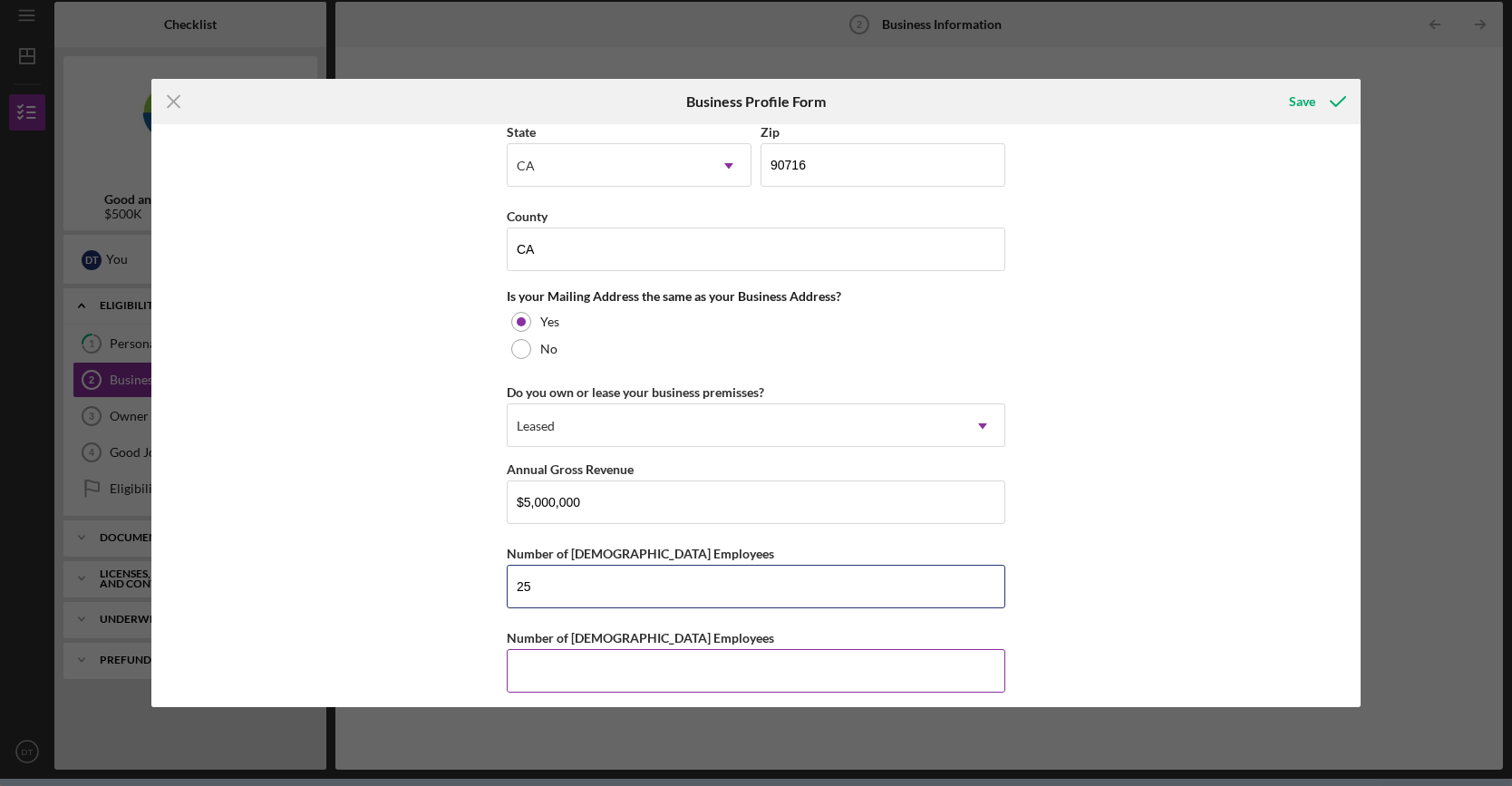
type input "25"
click at [761, 653] on input "Number of Part-Time Employees" at bounding box center [755, 671] width 498 height 44
type input "5"
click at [1134, 599] on div "Business Name Ryvid inc DBA Ryvid inc Business Start Date Legal Structure C-Cor…" at bounding box center [756, 416] width 1210 height 584
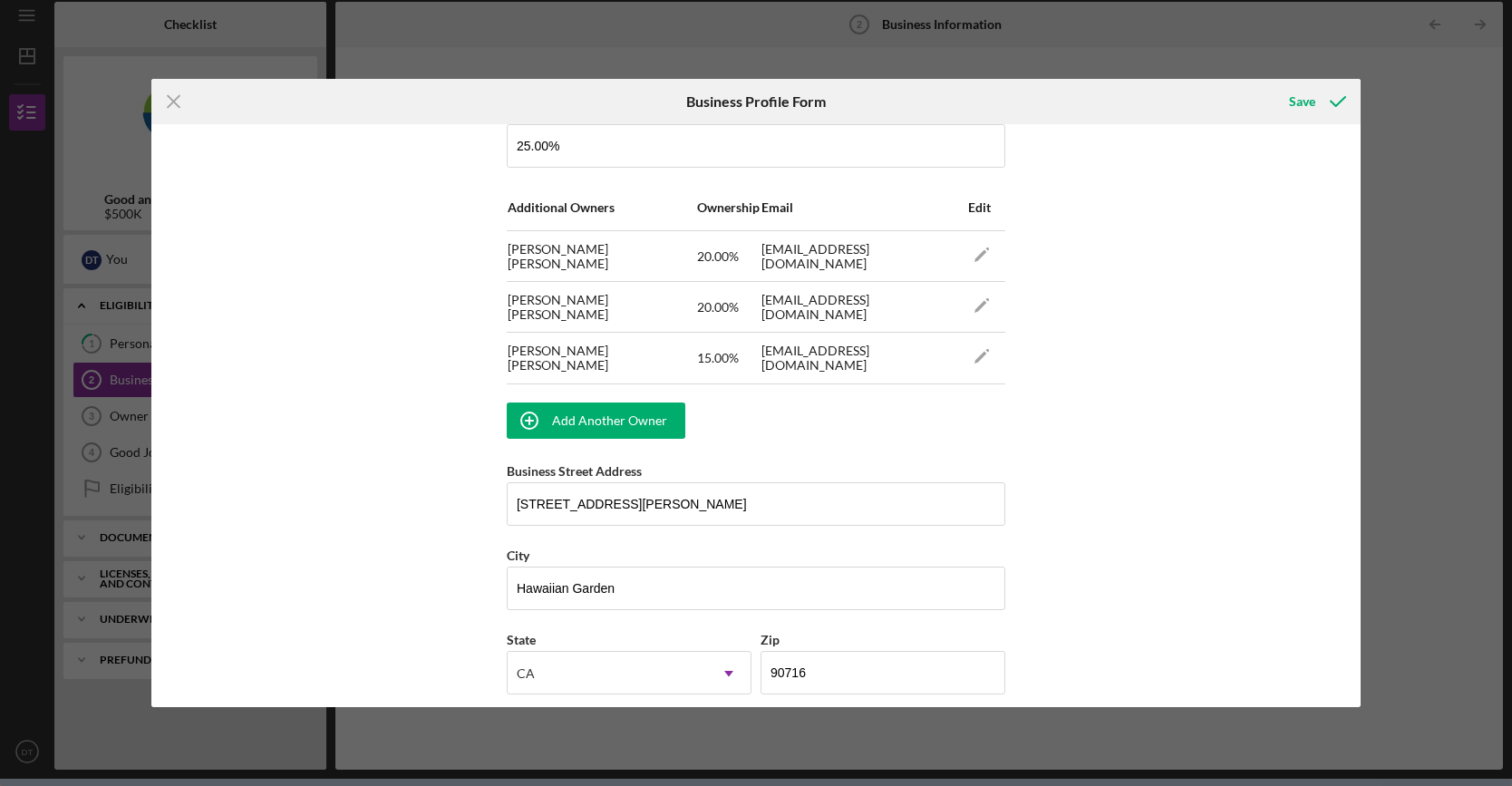
scroll to position [1072, 0]
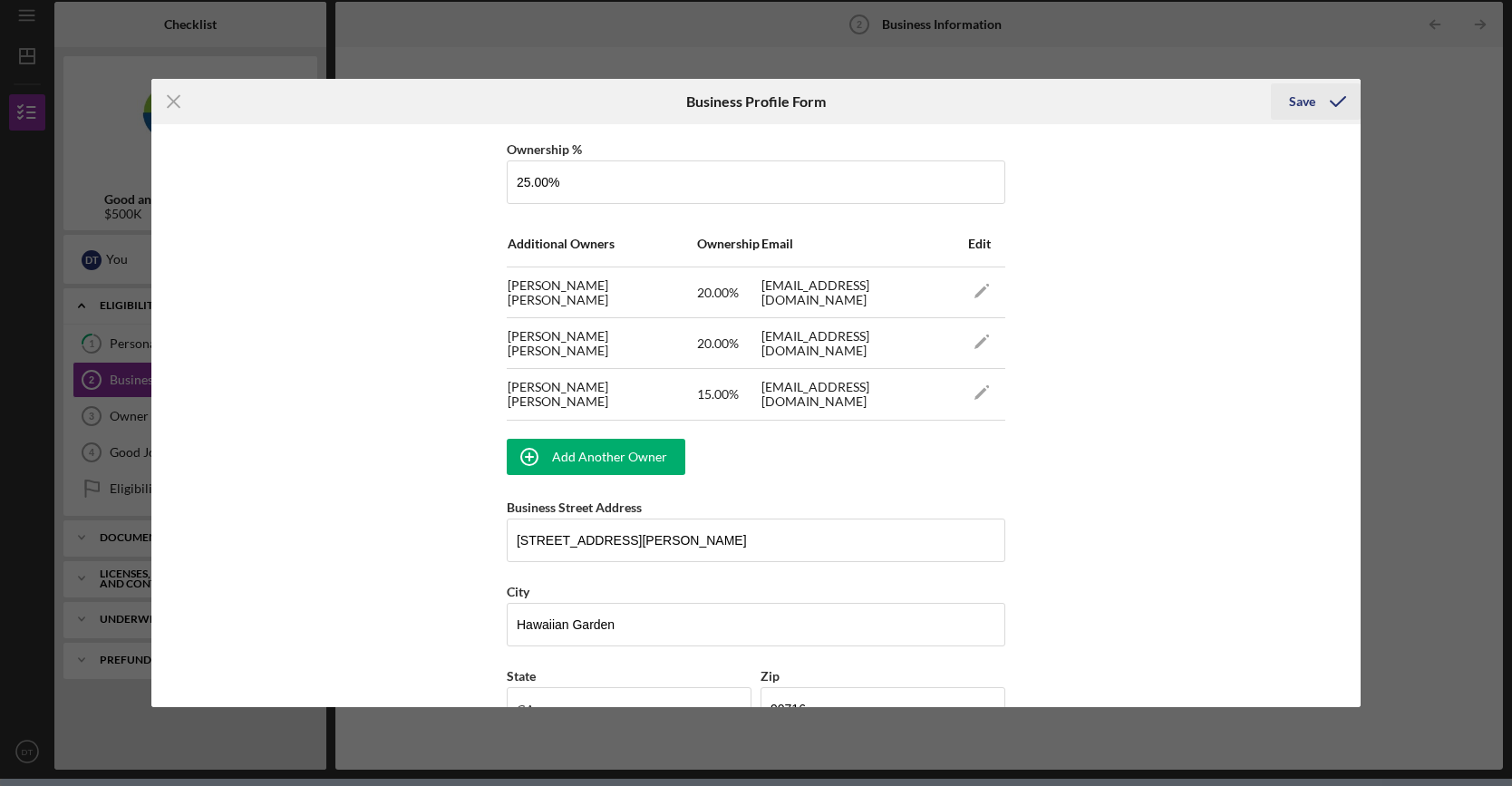
click at [1313, 92] on div "Save" at bounding box center [1301, 101] width 26 height 36
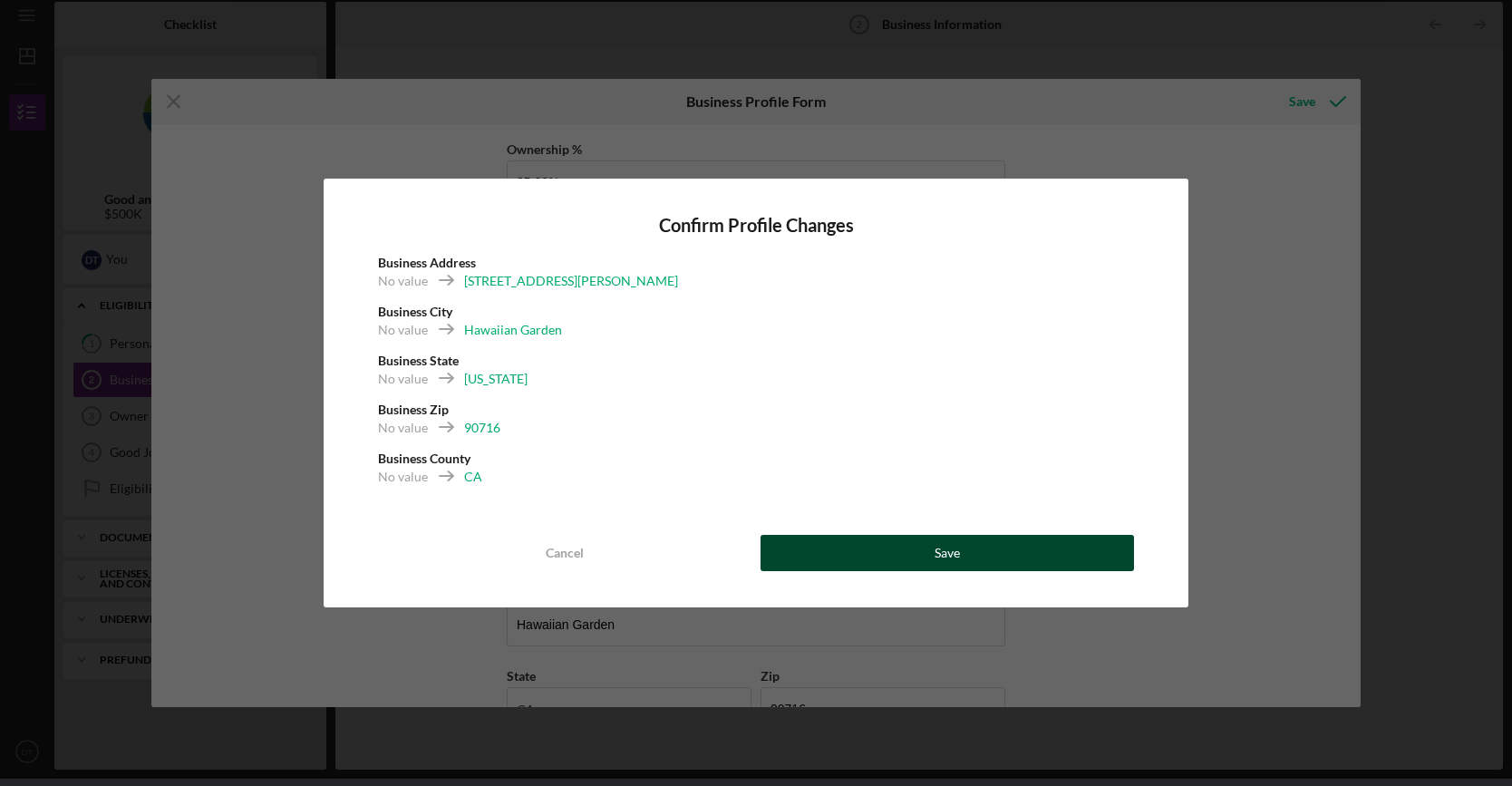
click at [923, 556] on button "Save" at bounding box center [947, 553] width 374 height 36
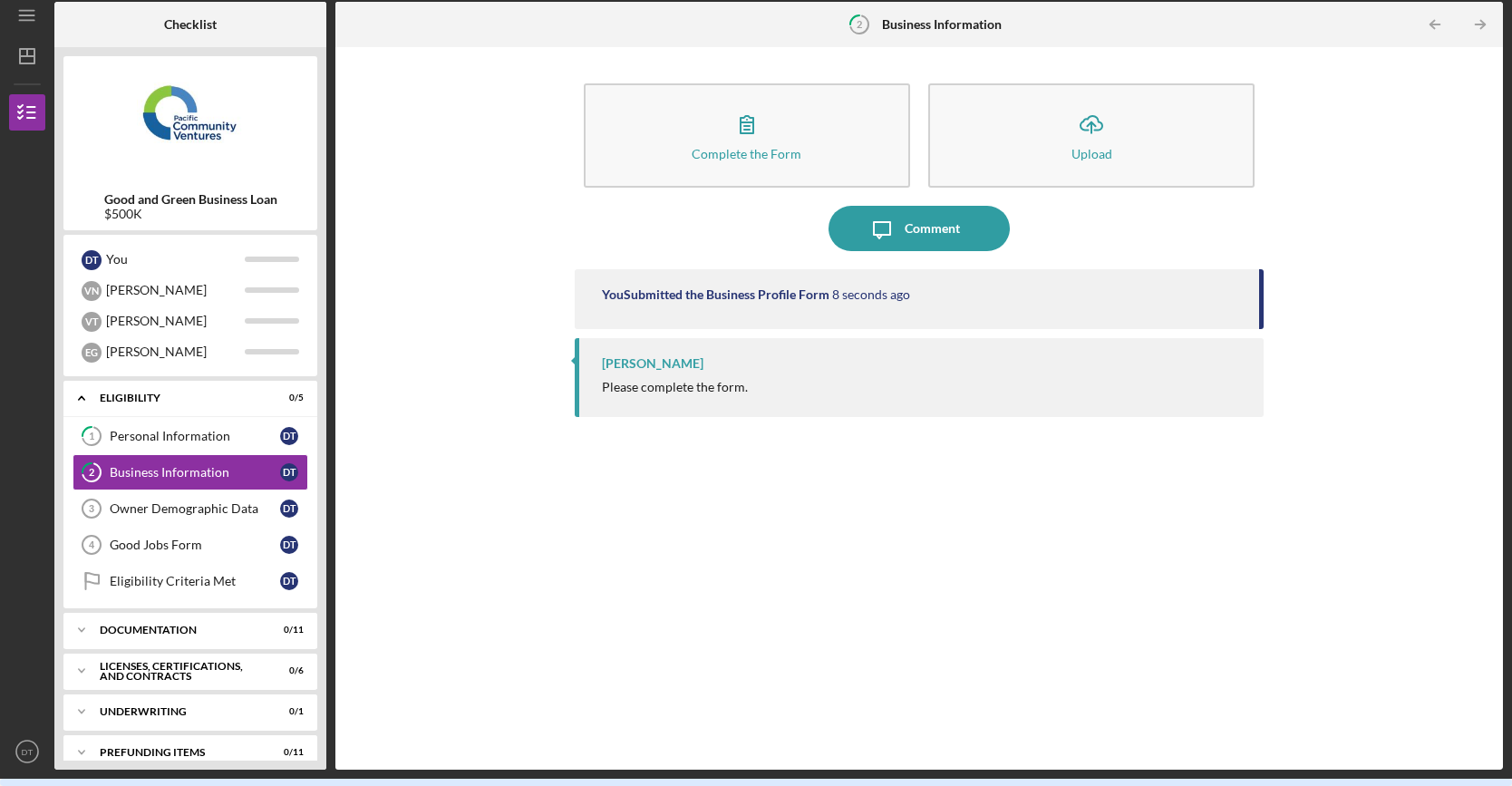
click at [682, 378] on div "Jaron Thexton Please complete the form." at bounding box center [920, 377] width 690 height 79
click at [176, 512] on div "Owner Demographic Data" at bounding box center [195, 509] width 171 height 15
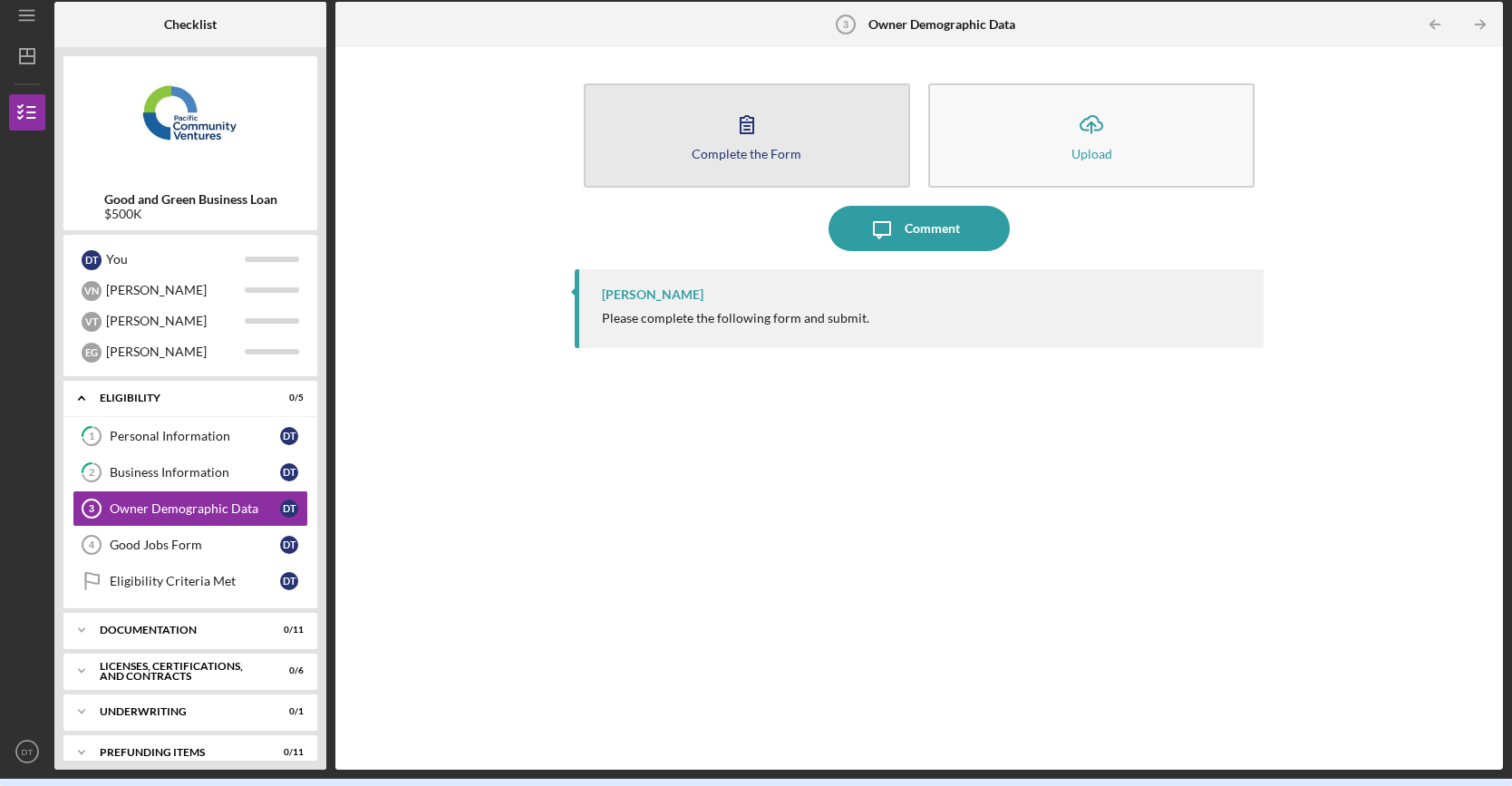
click at [756, 137] on icon "button" at bounding box center [747, 123] width 45 height 45
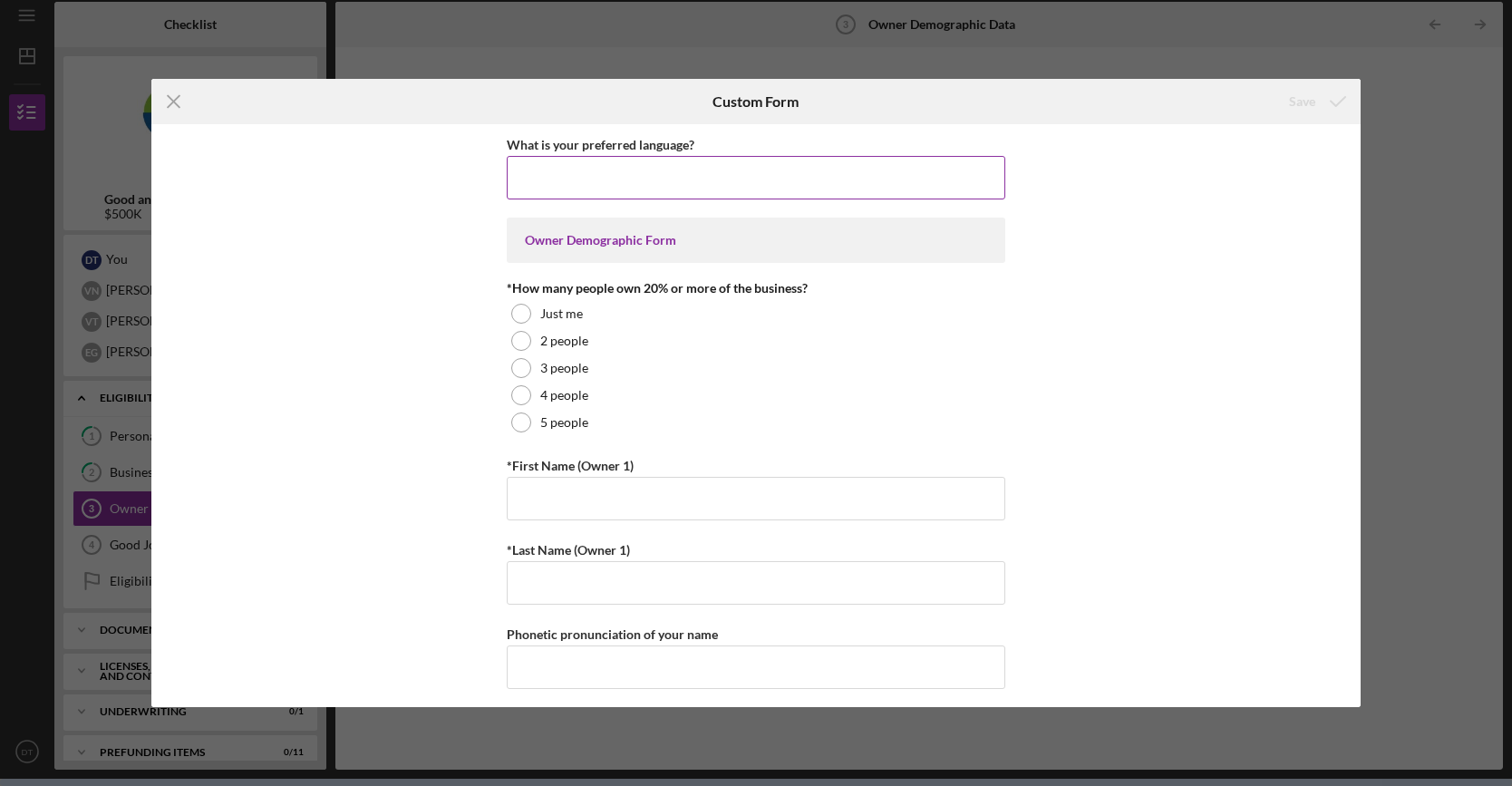
click at [581, 172] on input "What is your preferred language?" at bounding box center [755, 177] width 498 height 44
type input "English"
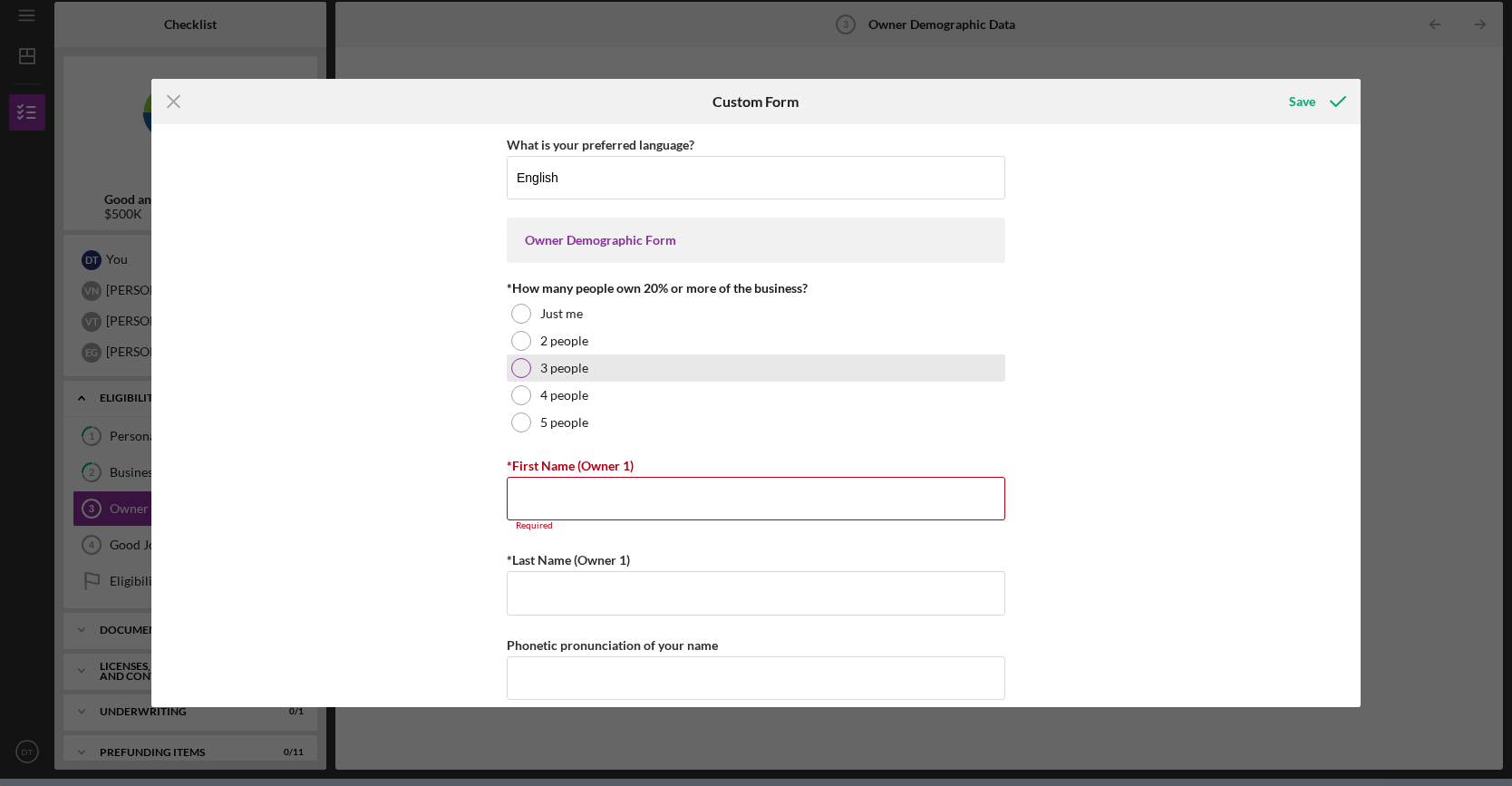
click at [513, 369] on div at bounding box center [520, 367] width 19 height 19
click at [645, 495] on input "*First Name (Owner 1)" at bounding box center [755, 498] width 498 height 44
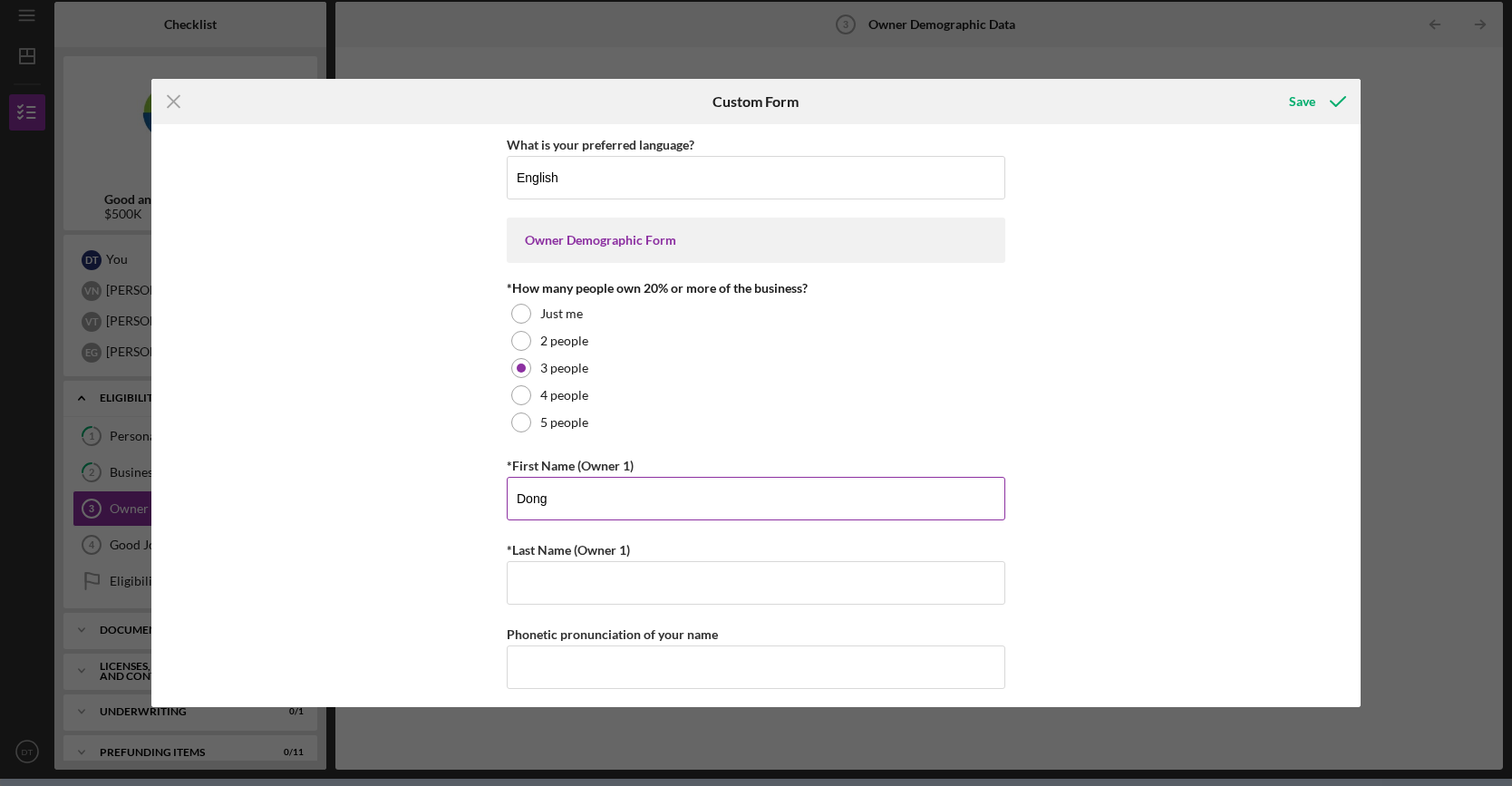
type input "Dong"
type input "Tran"
type input "D"
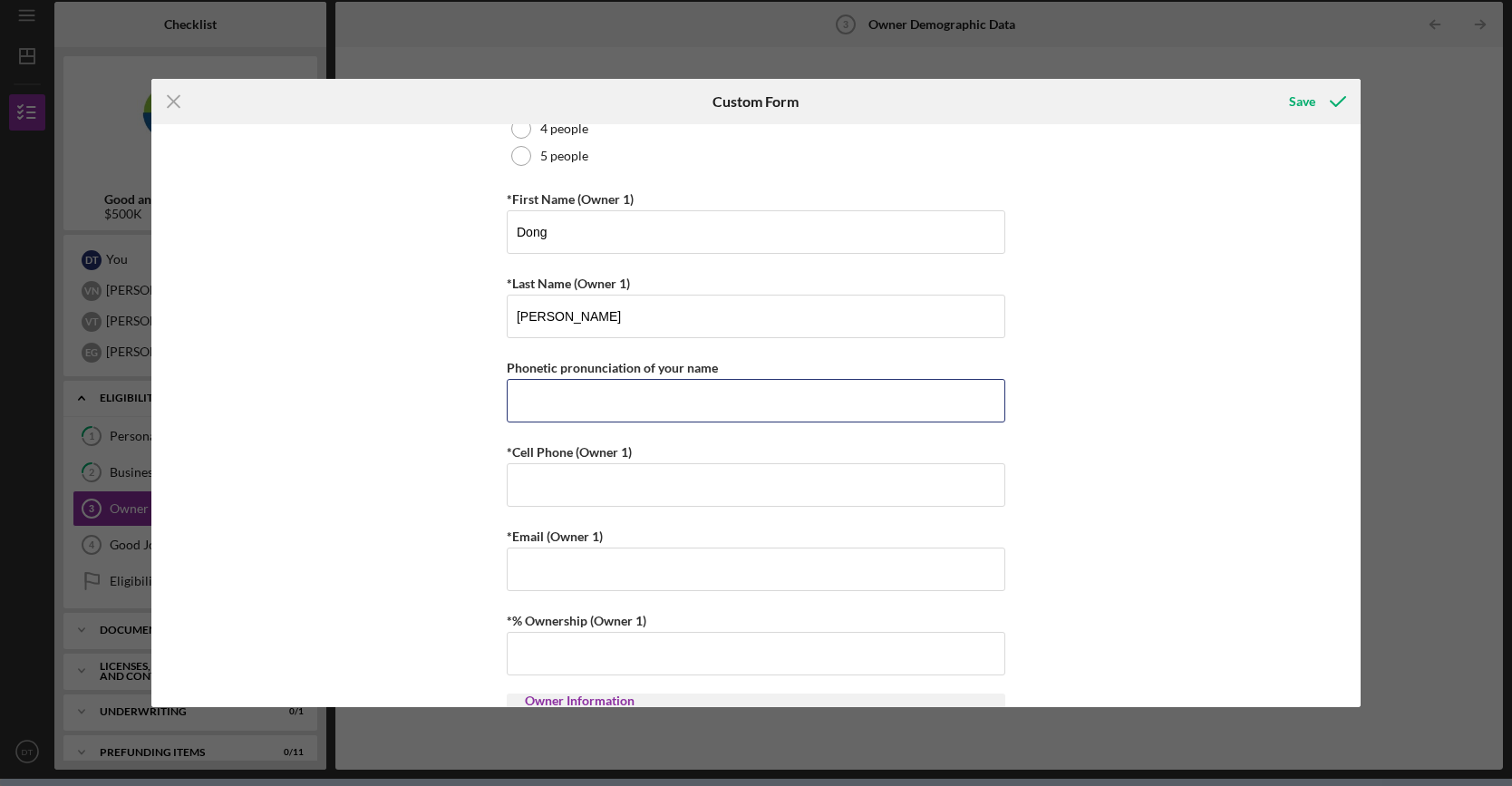
scroll to position [272, 0]
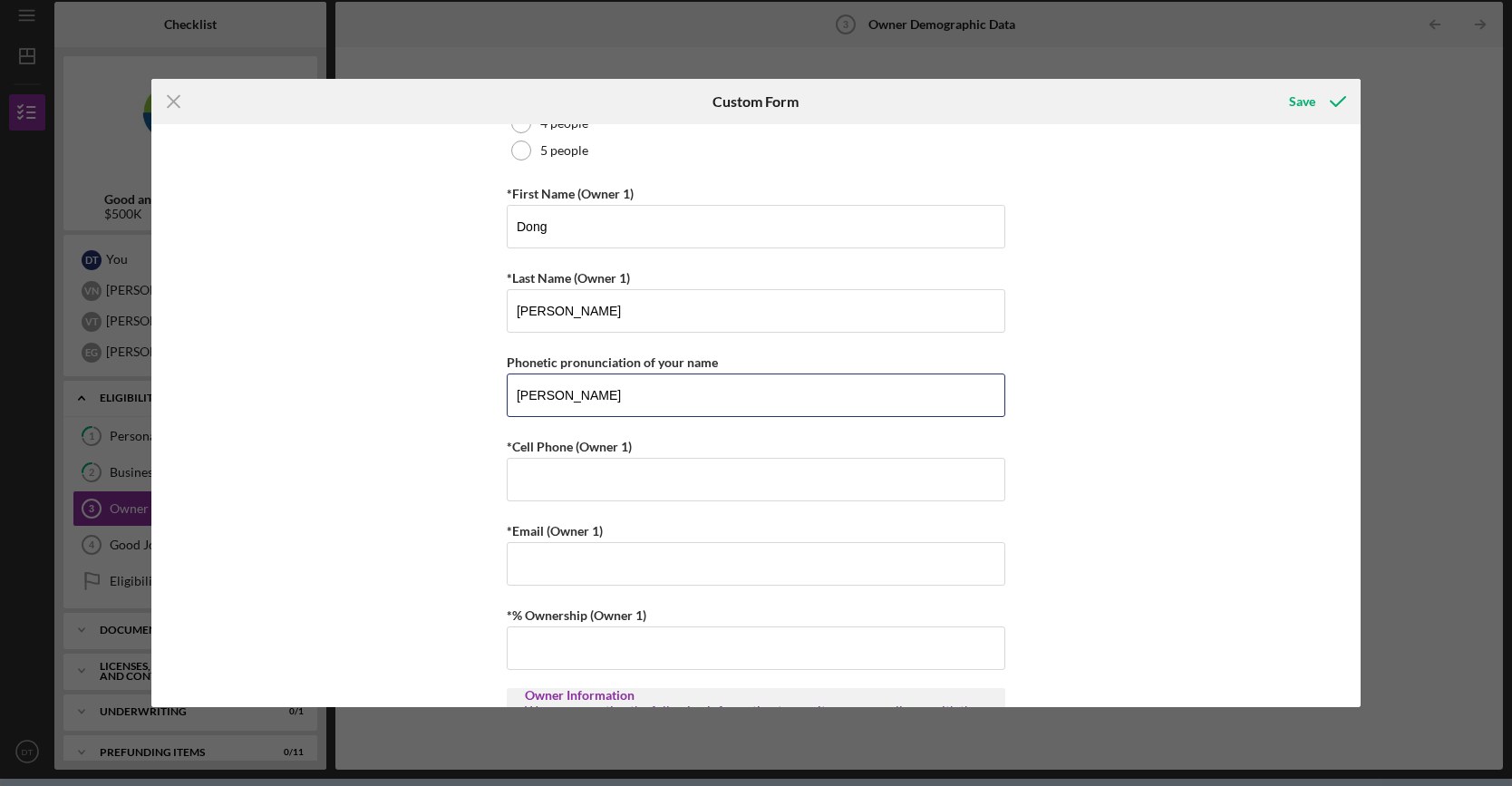
type input "[PERSON_NAME]"
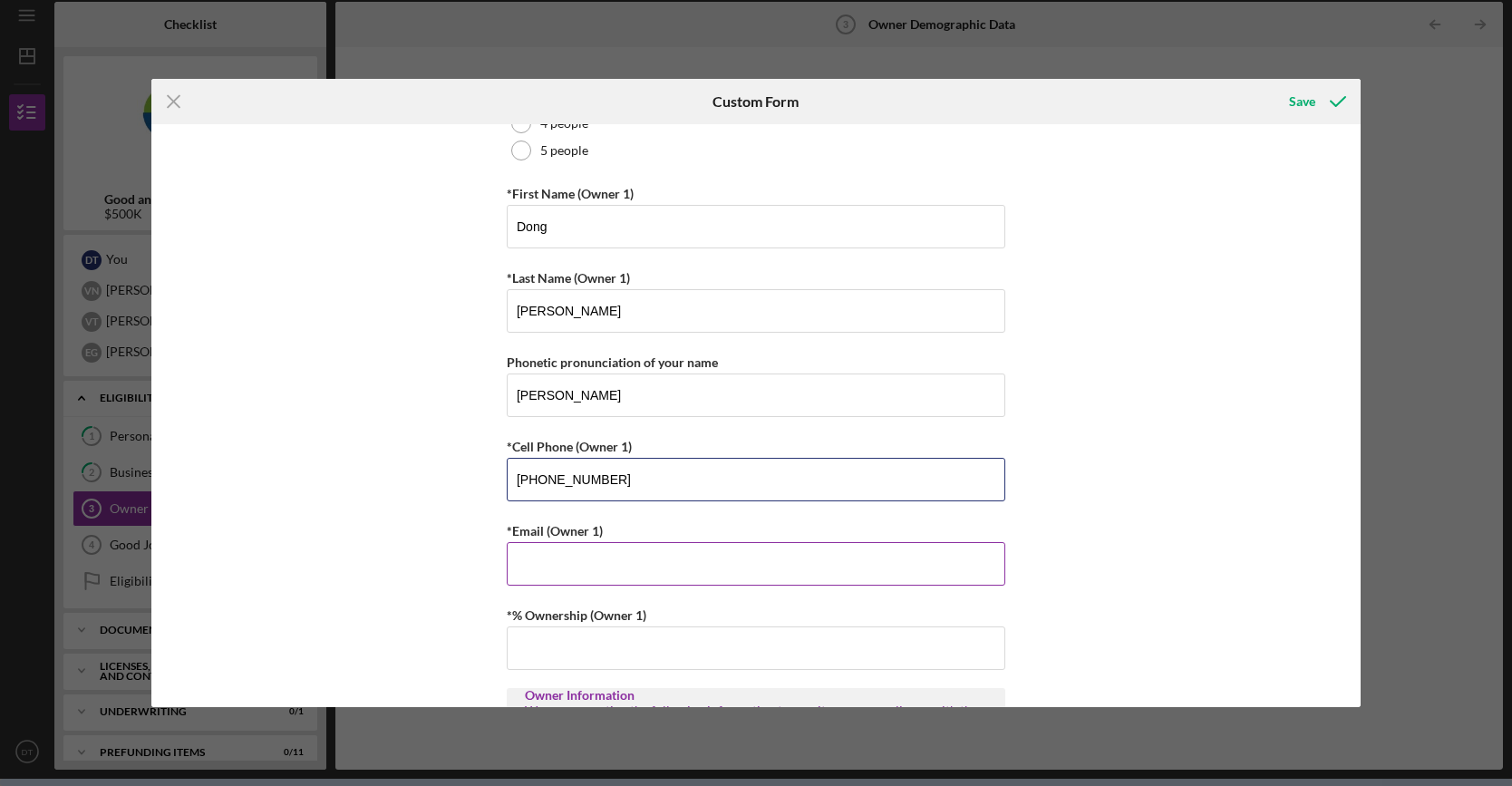
type input "(315) 395-8920"
click at [846, 563] on input "*Email (Owner 1)" at bounding box center [755, 563] width 498 height 44
type input "dtran@ryvid.com"
click at [834, 643] on input "*% Ownership (Owner 1)" at bounding box center [755, 648] width 498 height 44
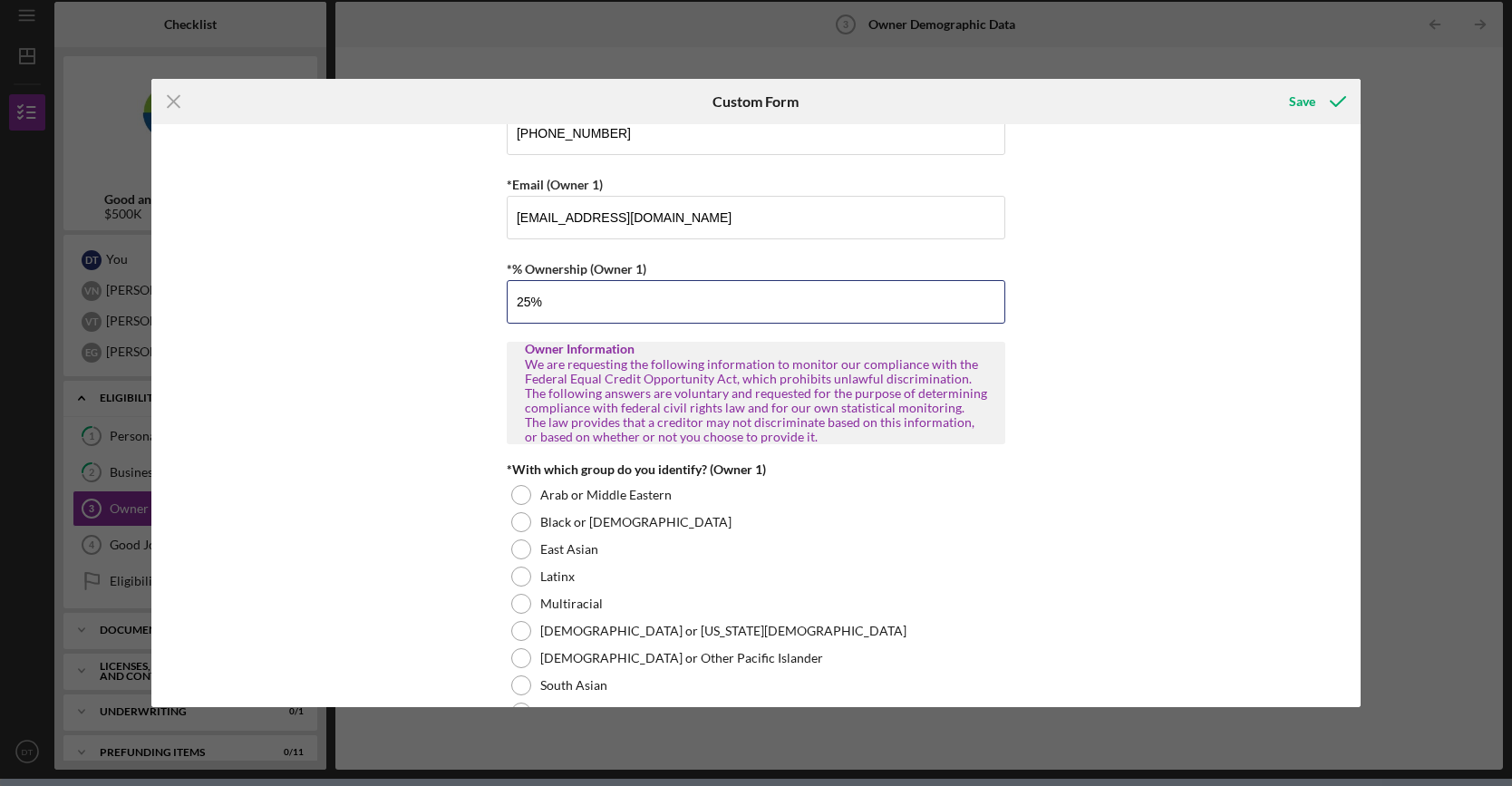
scroll to position [635, 0]
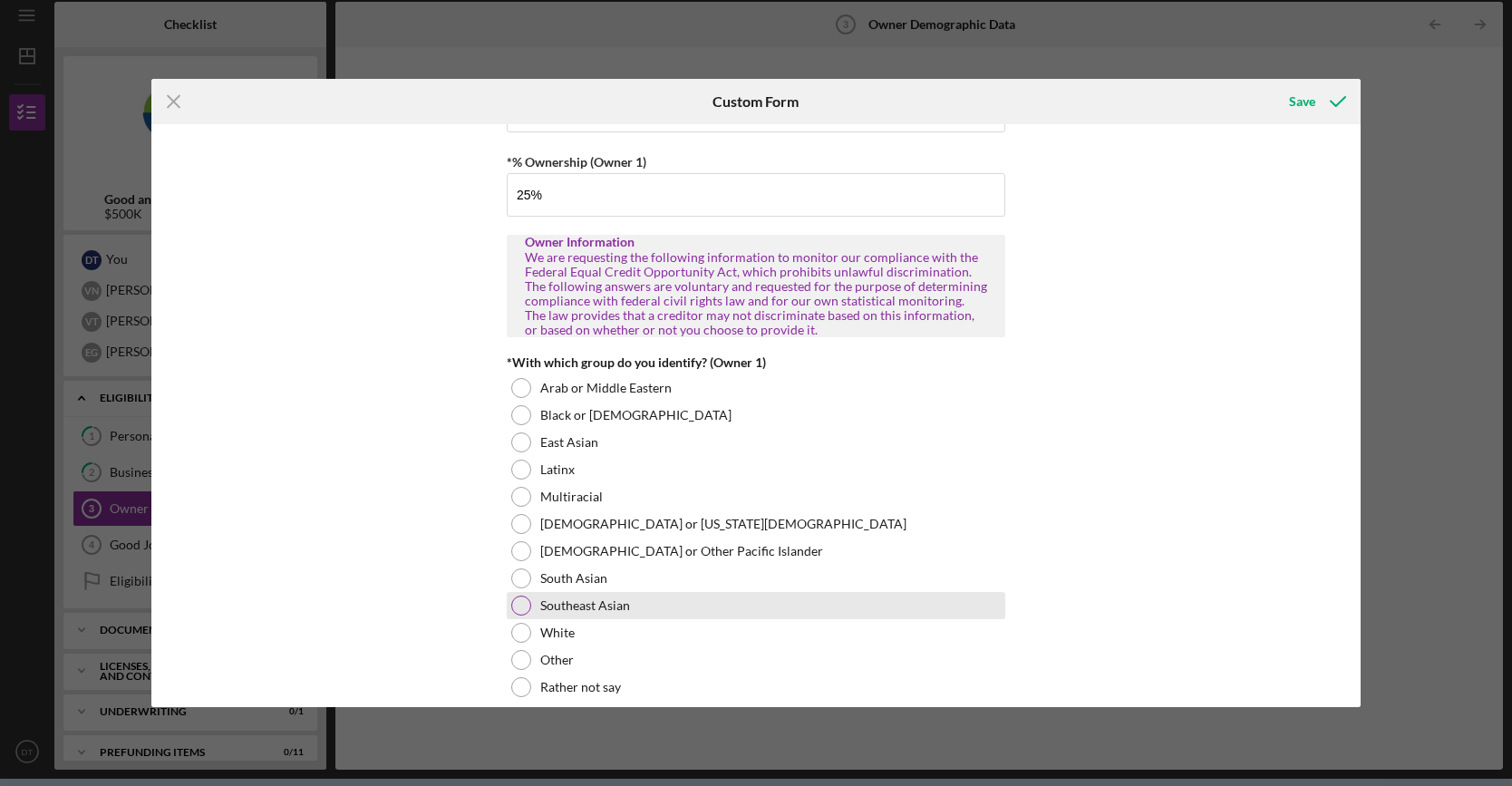
type input "25.00000%"
click at [551, 601] on label "Southeast Asian" at bounding box center [584, 606] width 90 height 15
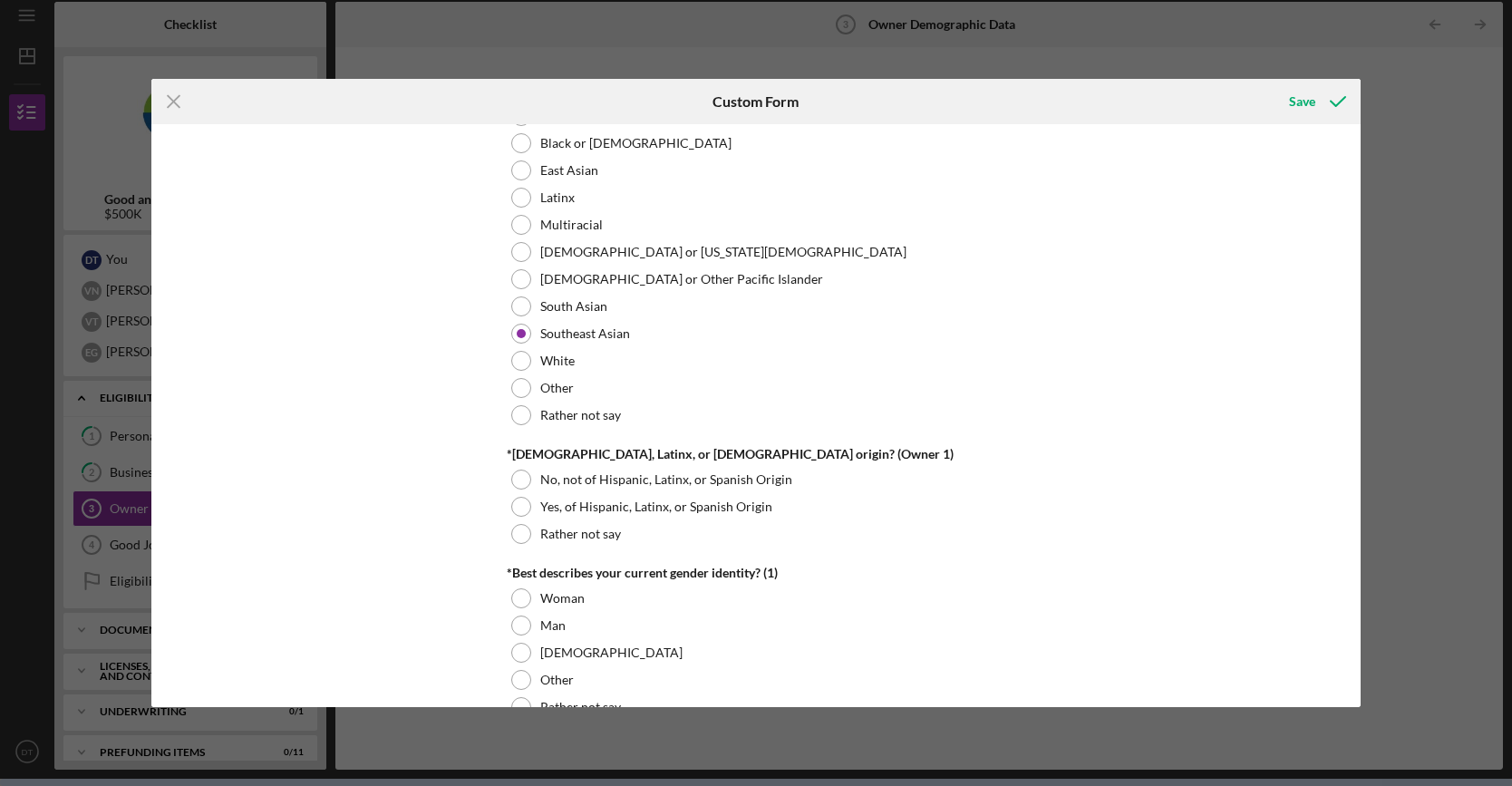
scroll to position [1089, 0]
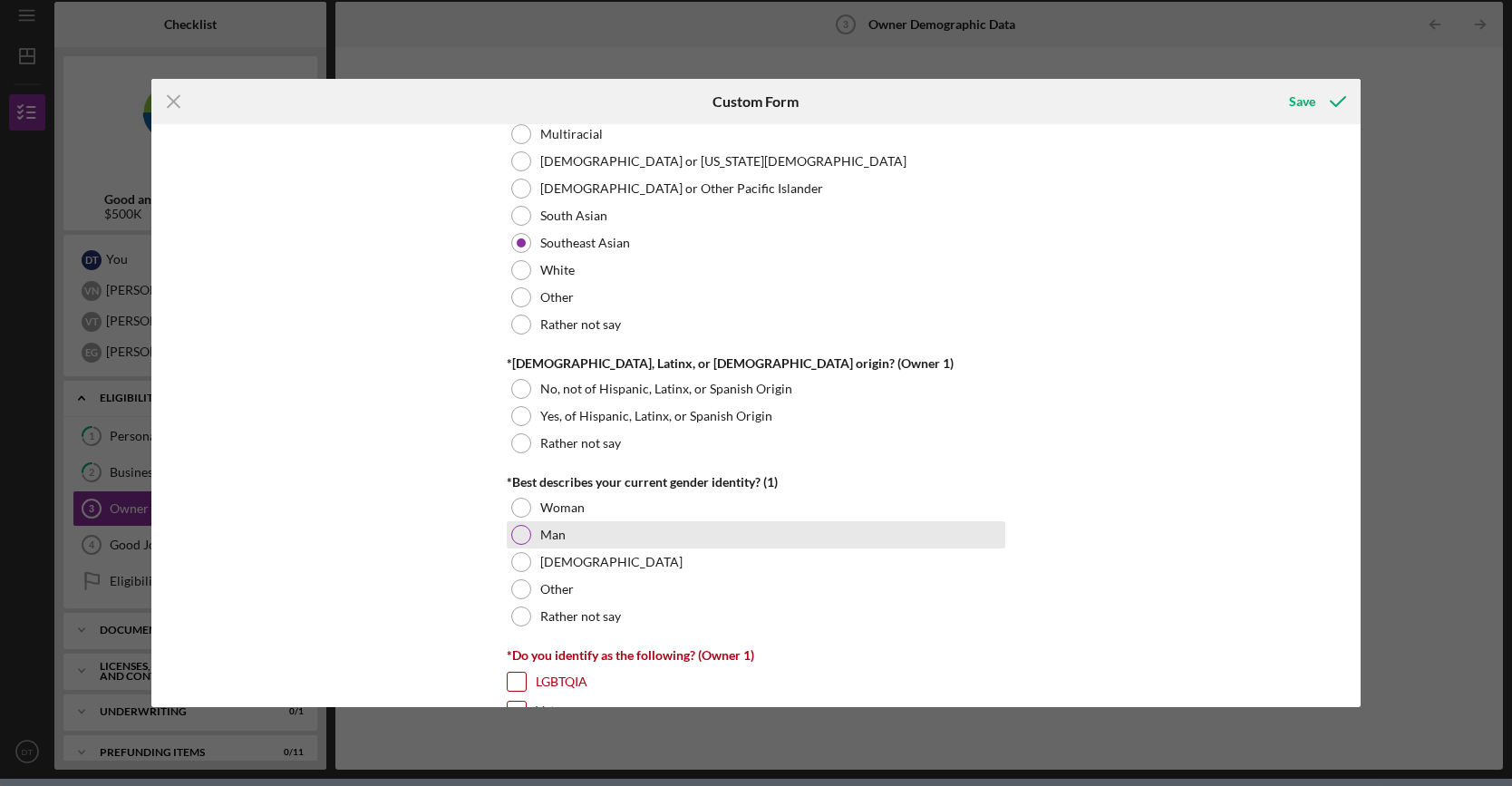
click at [520, 532] on div at bounding box center [520, 535] width 19 height 19
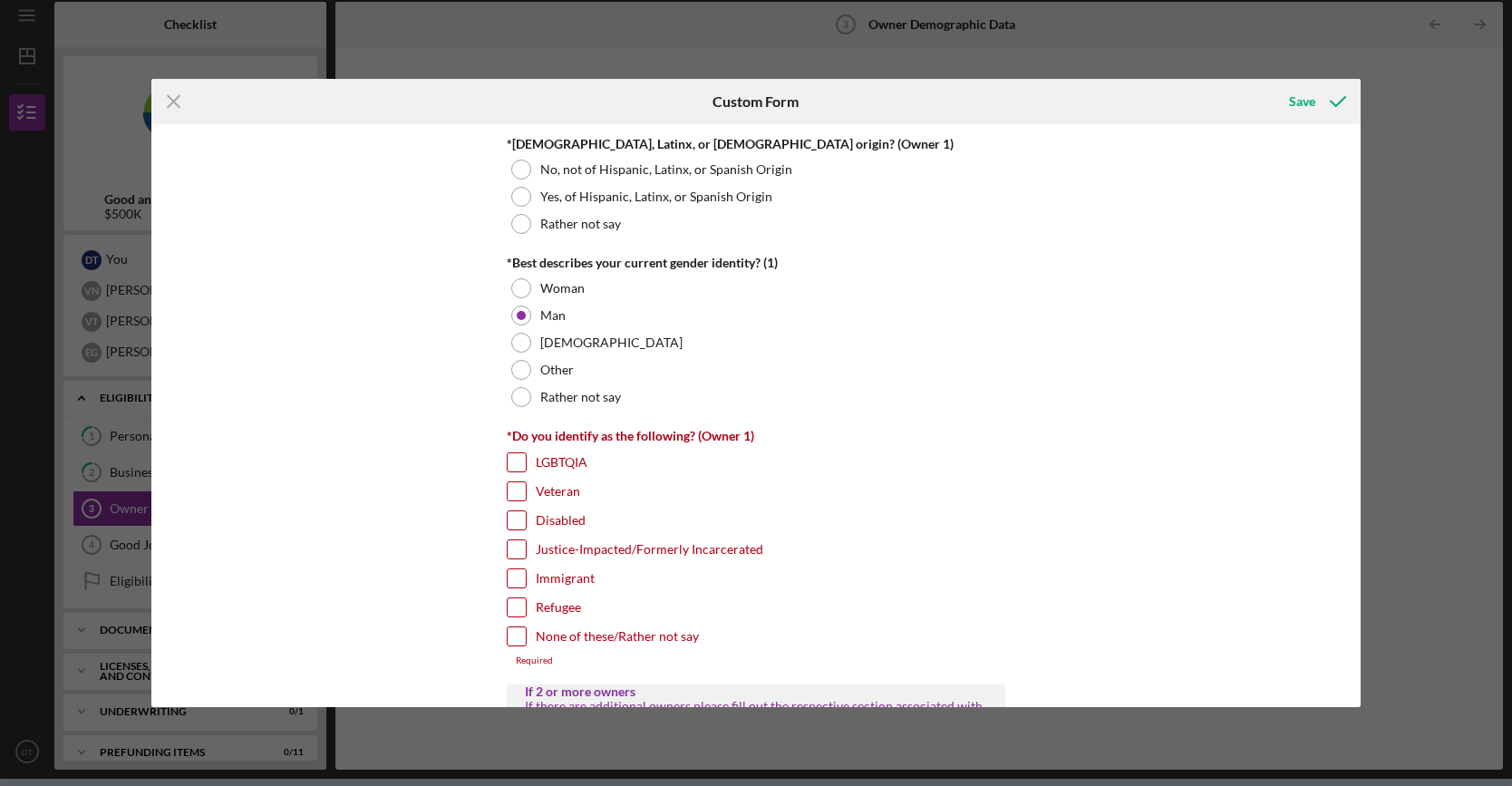
scroll to position [1360, 0]
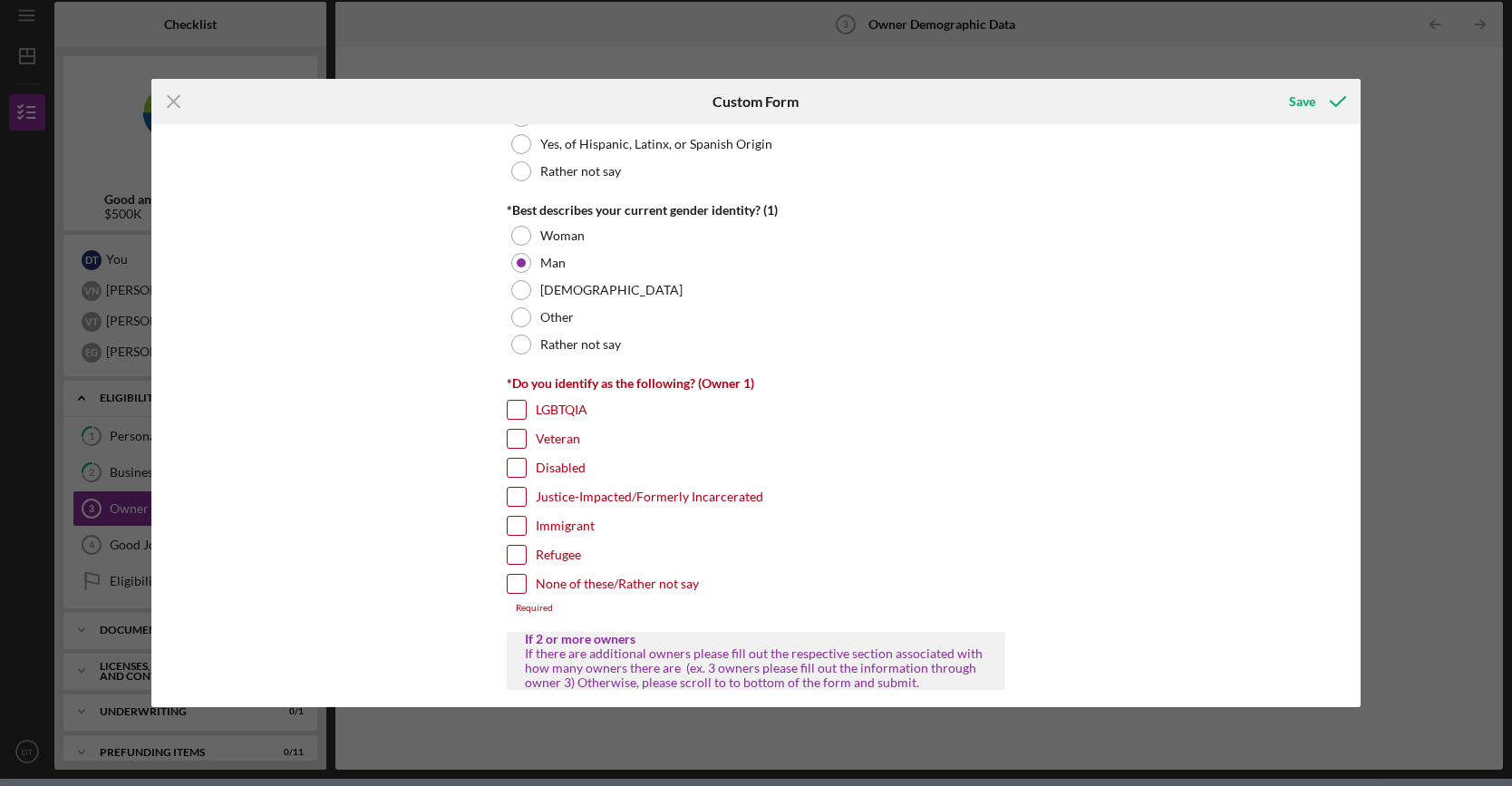
click at [514, 517] on input "Immigrant" at bounding box center [517, 526] width 19 height 19
checkbox input "true"
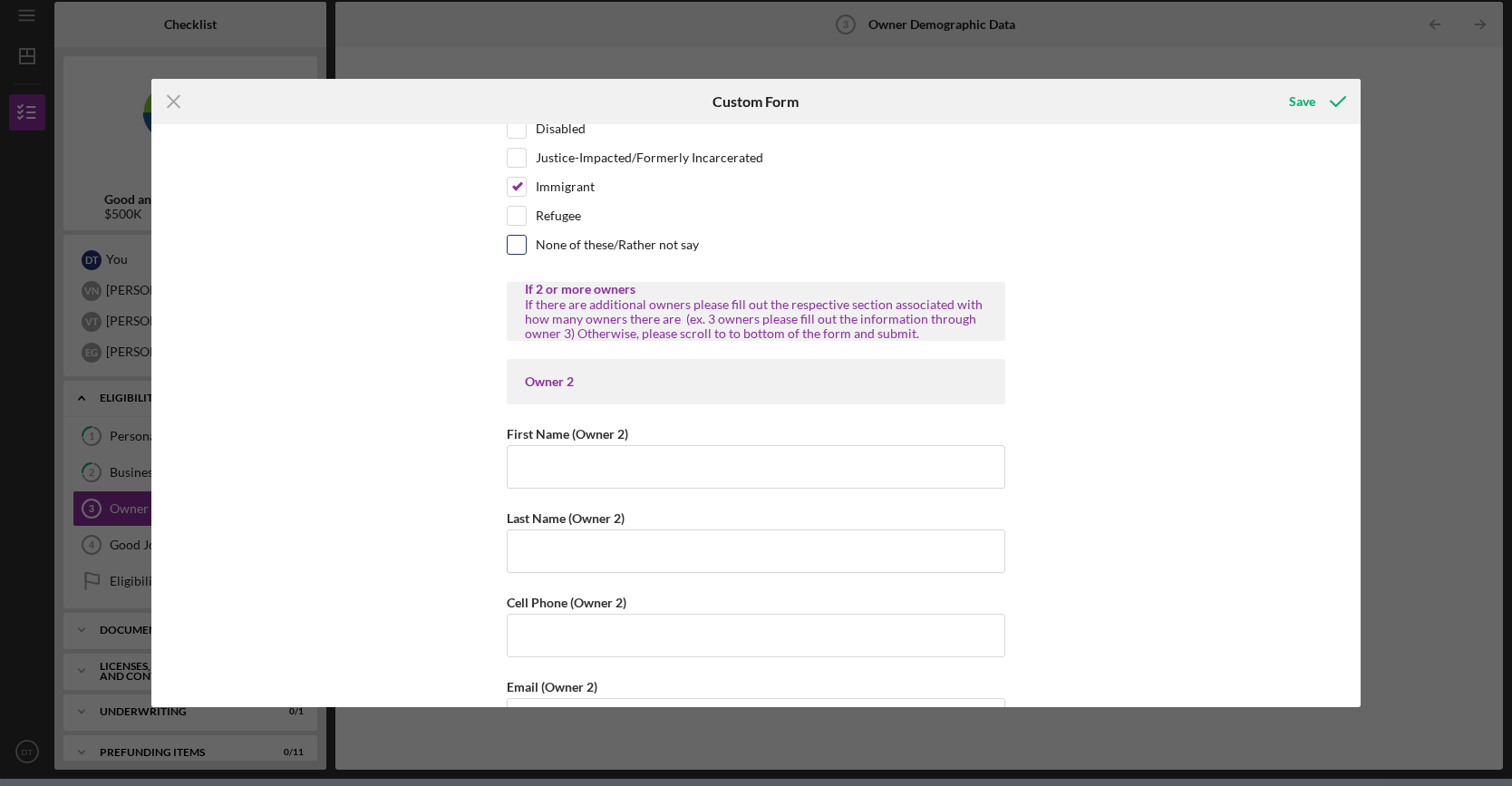
scroll to position [1723, 0]
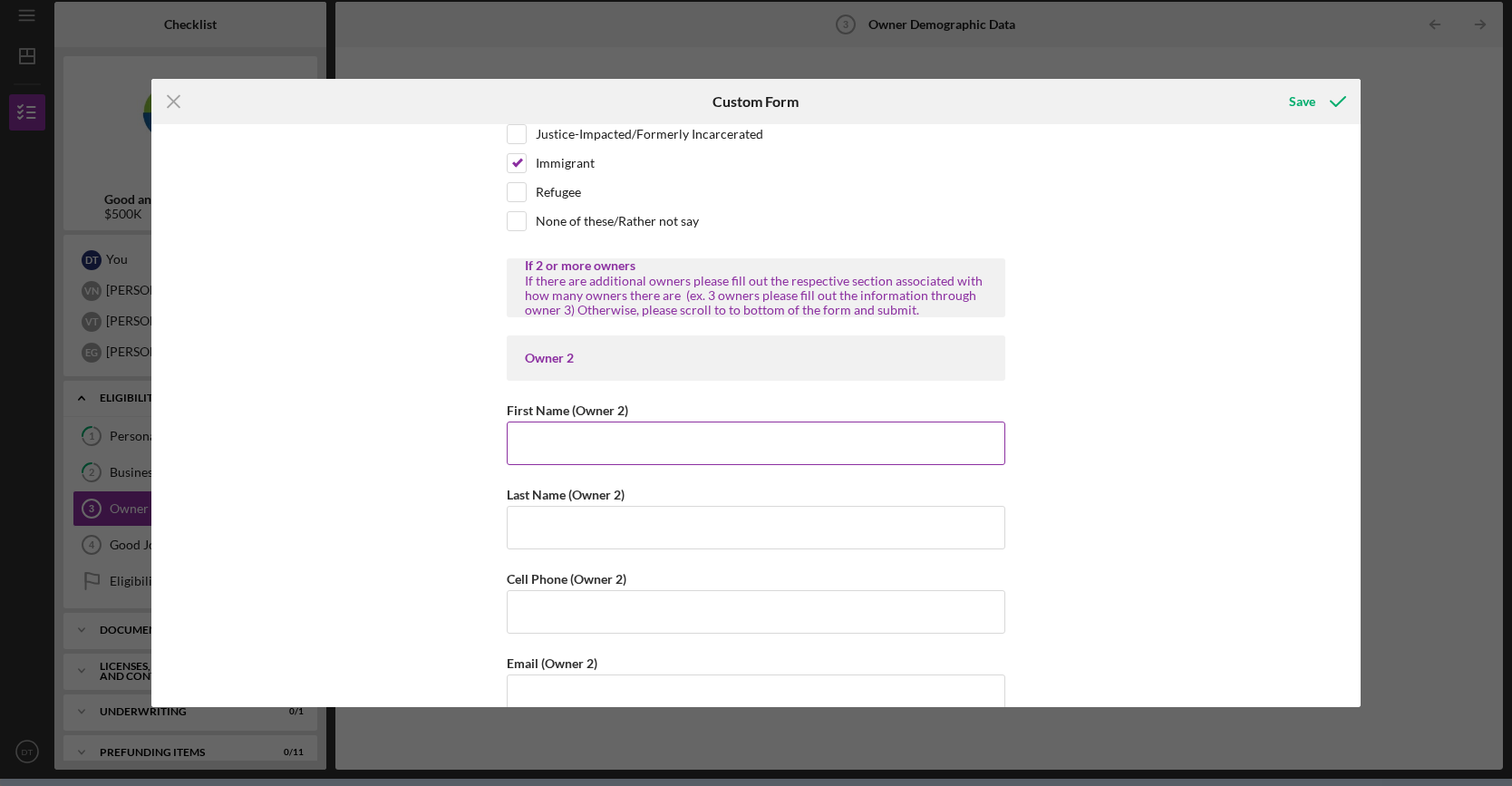
click at [615, 423] on input "First Name (Owner 2)" at bounding box center [755, 443] width 498 height 44
type input "[PERSON_NAME]"
type input "Tran"
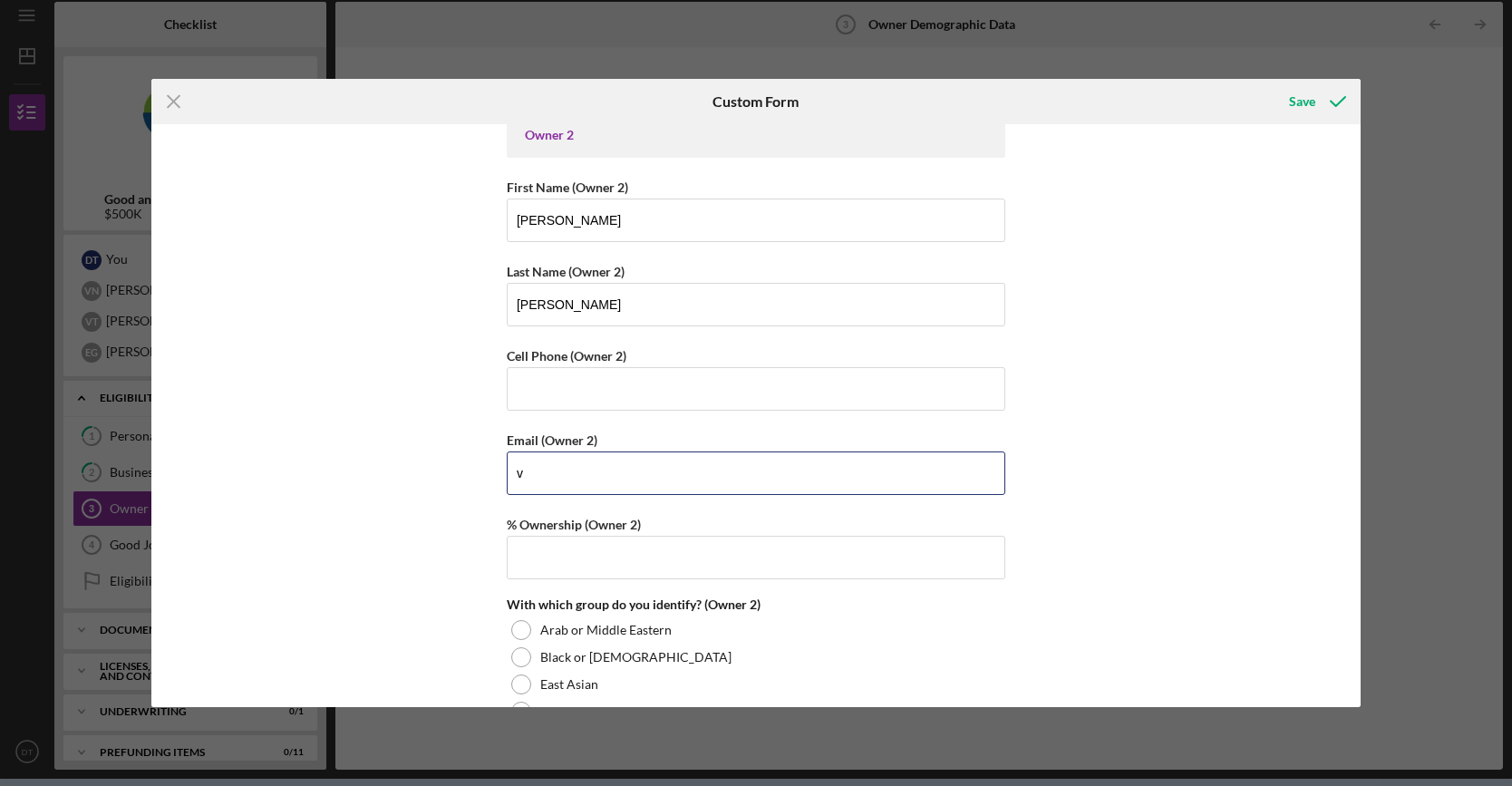
scroll to position [1995, 0]
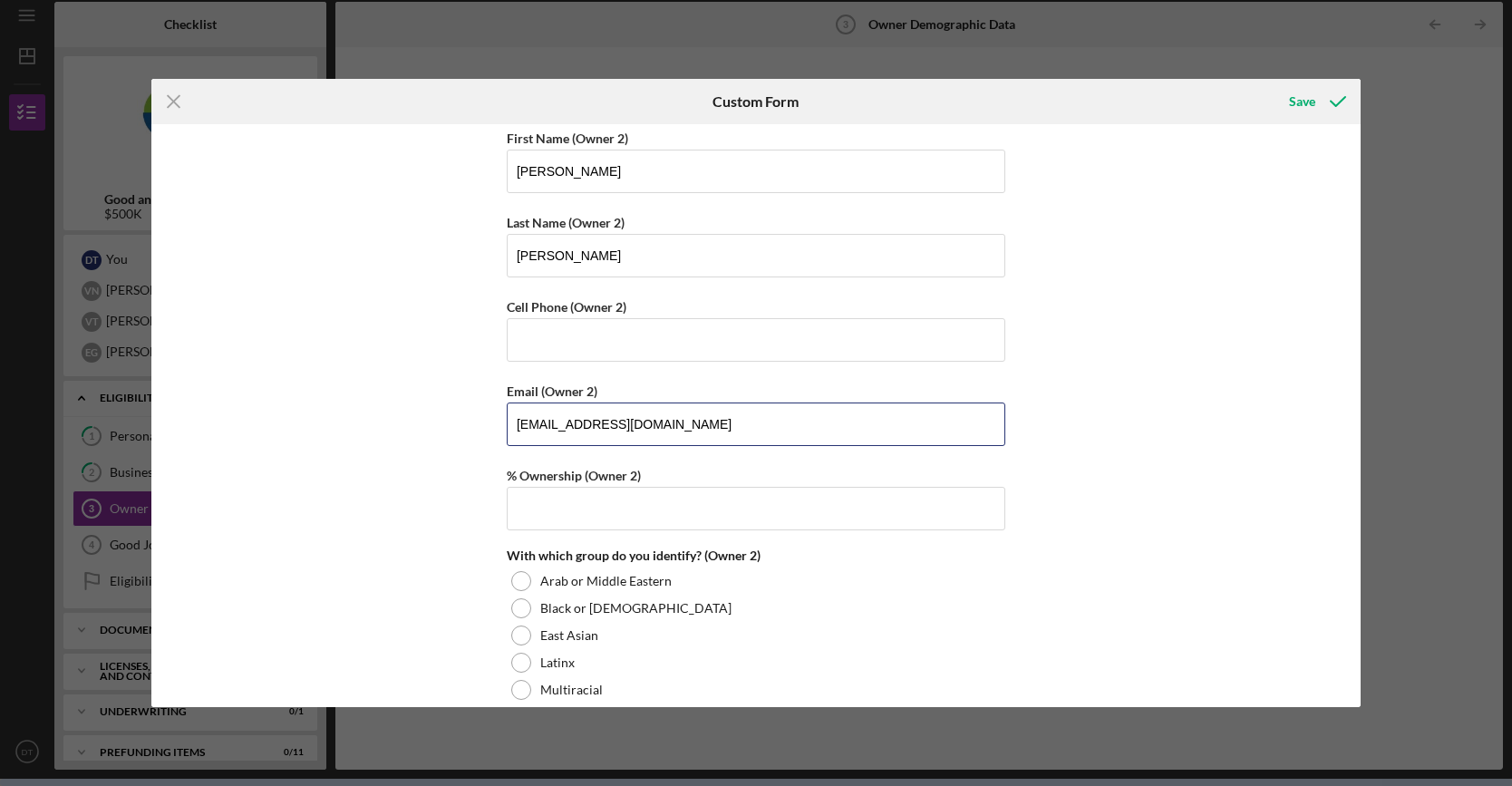
type input "vtran@ryvid.com"
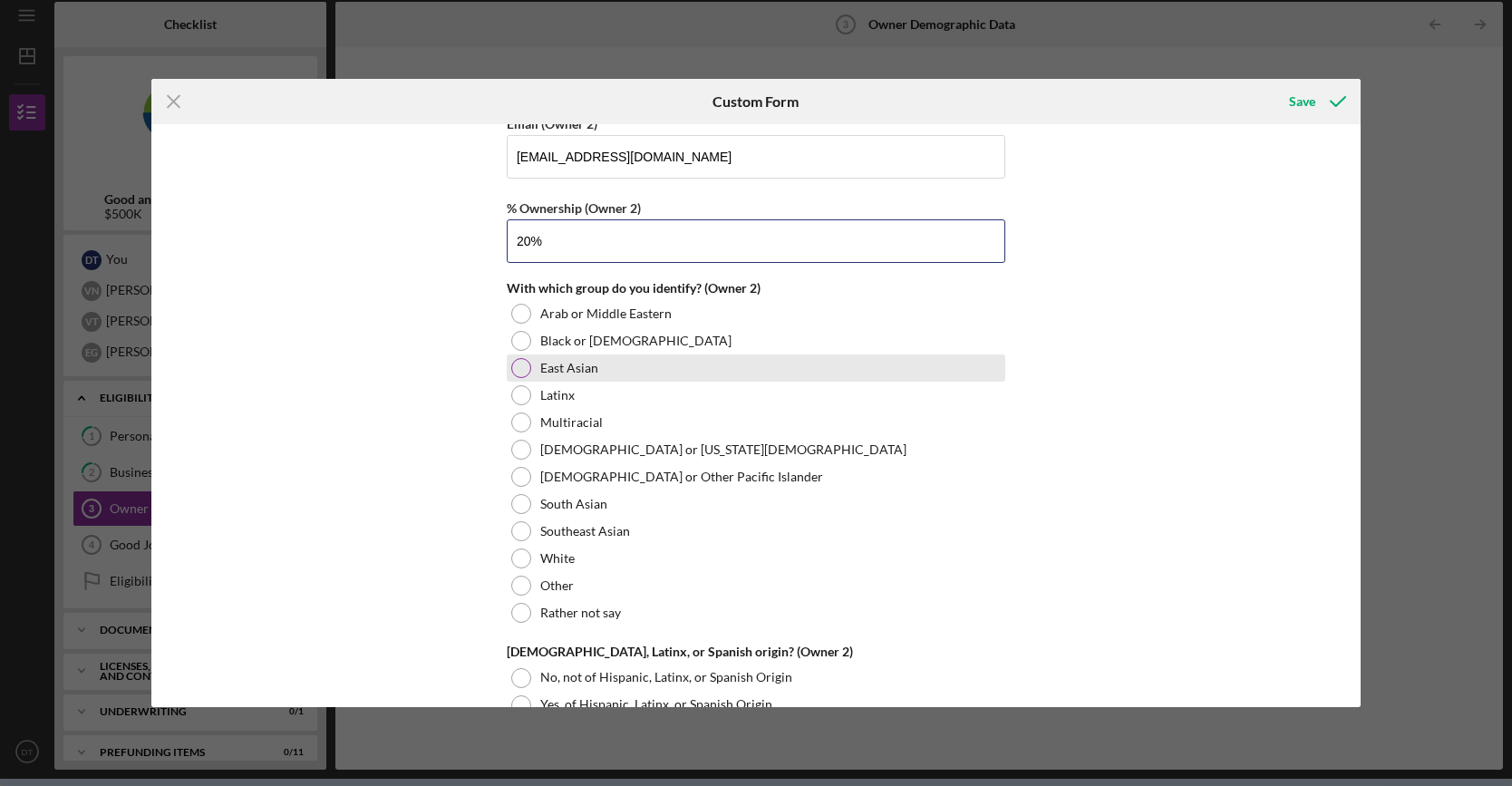
scroll to position [2267, 0]
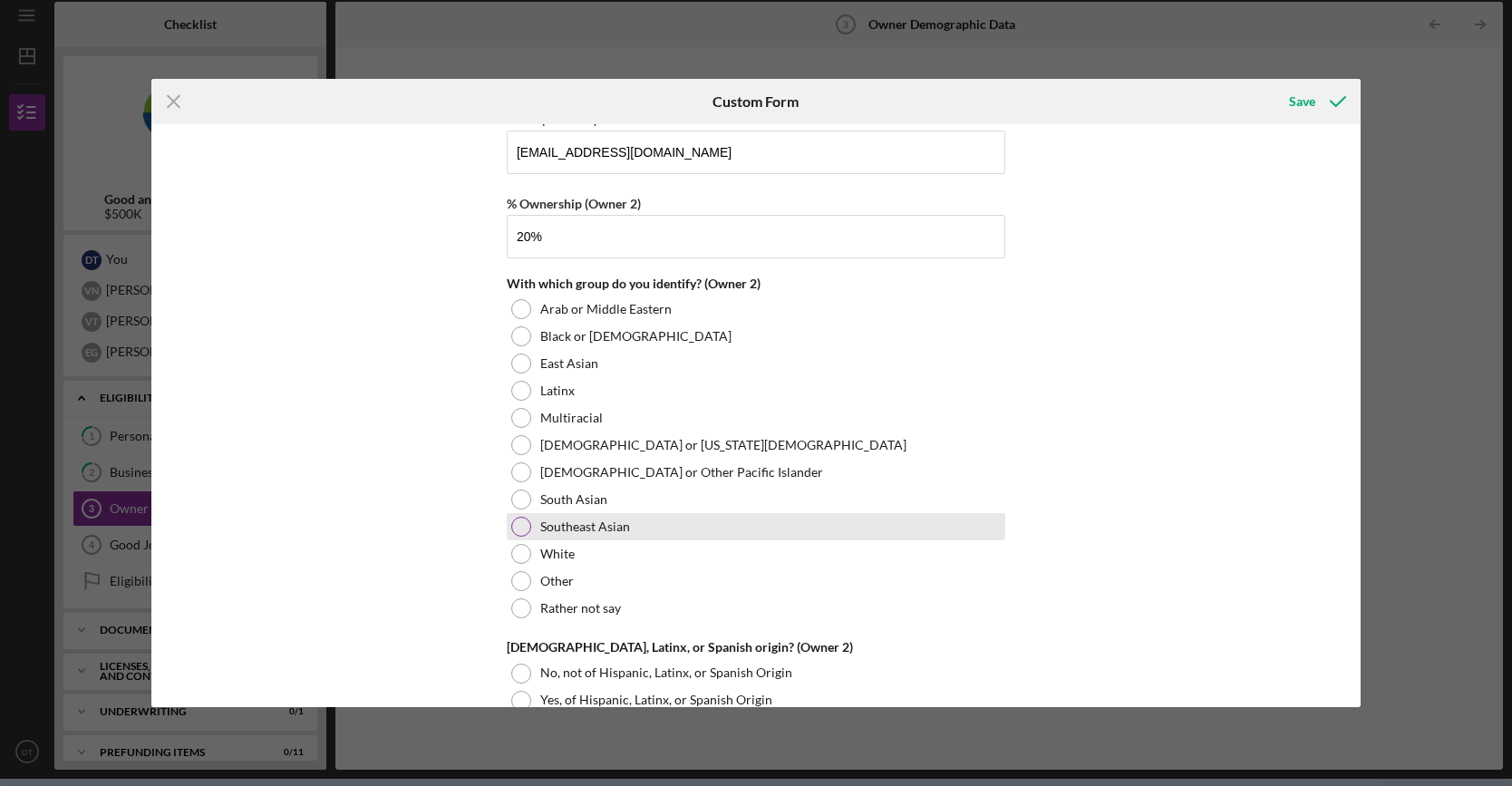
type input "20.00000%"
click at [557, 520] on label "Southeast Asian" at bounding box center [584, 527] width 90 height 15
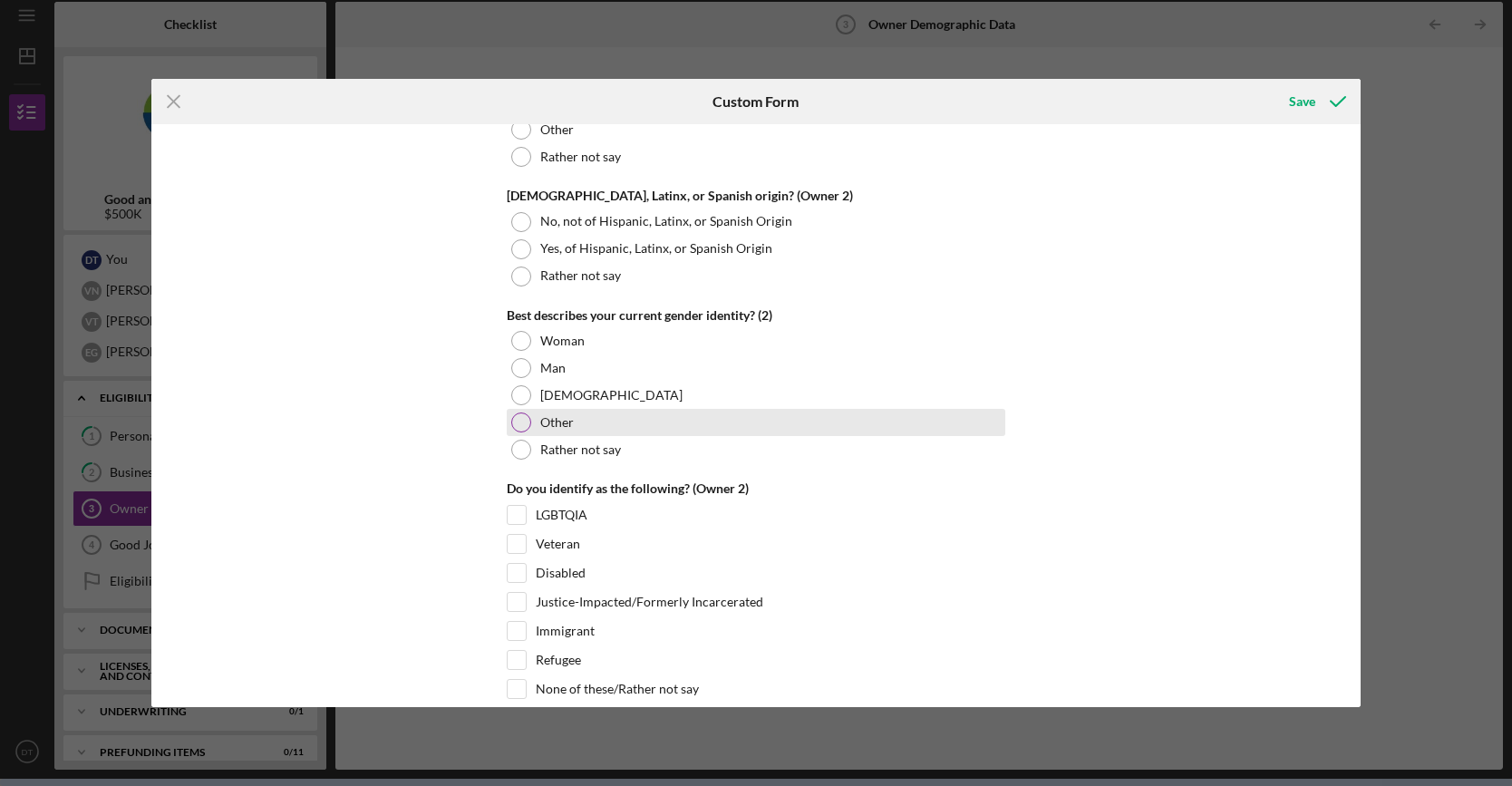
scroll to position [2720, 0]
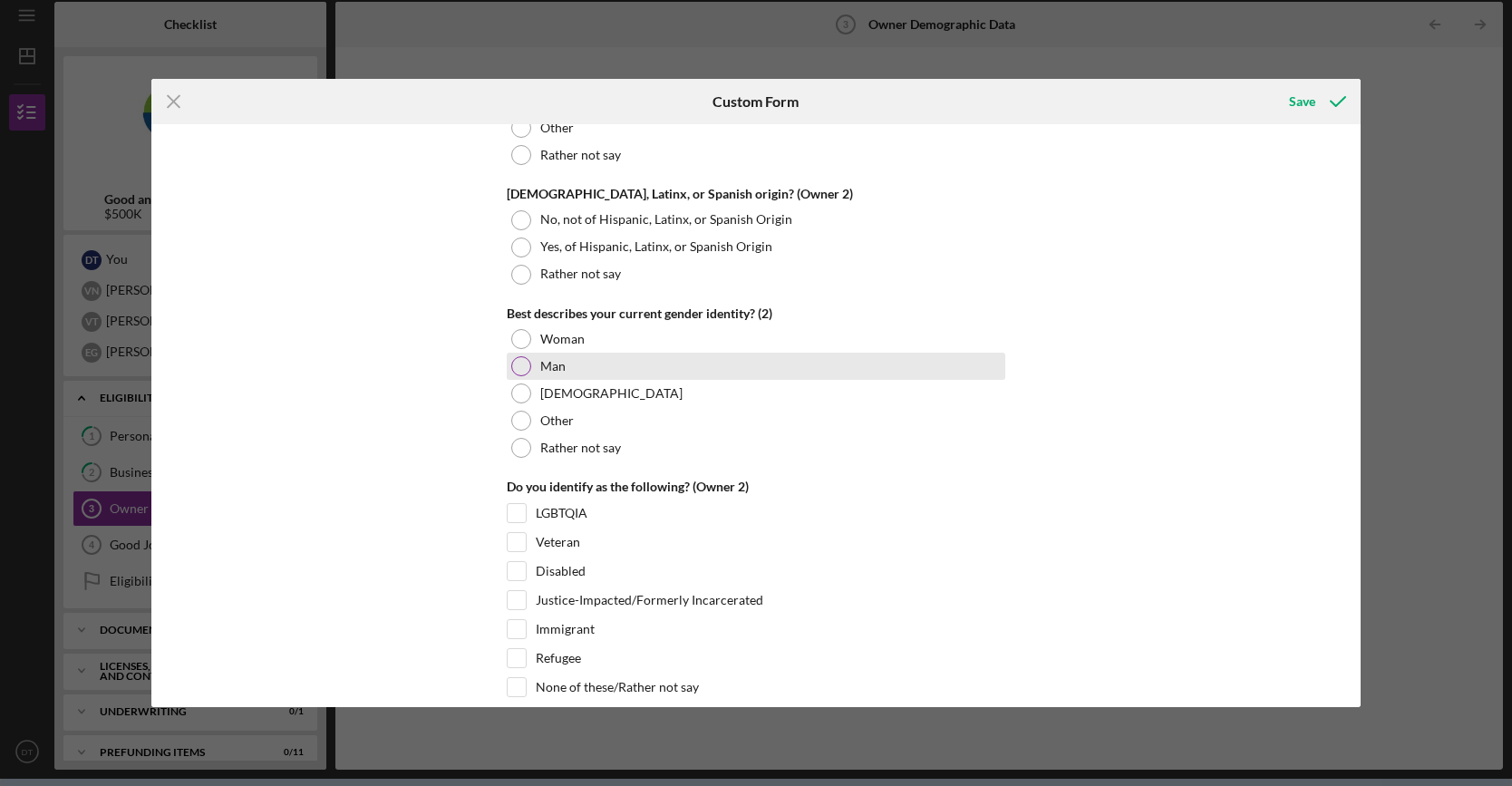
click at [526, 356] on div at bounding box center [520, 366] width 19 height 19
click at [529, 619] on div "Immigrant" at bounding box center [755, 633] width 498 height 29
click at [509, 620] on input "Immigrant" at bounding box center [517, 629] width 19 height 19
checkbox input "true"
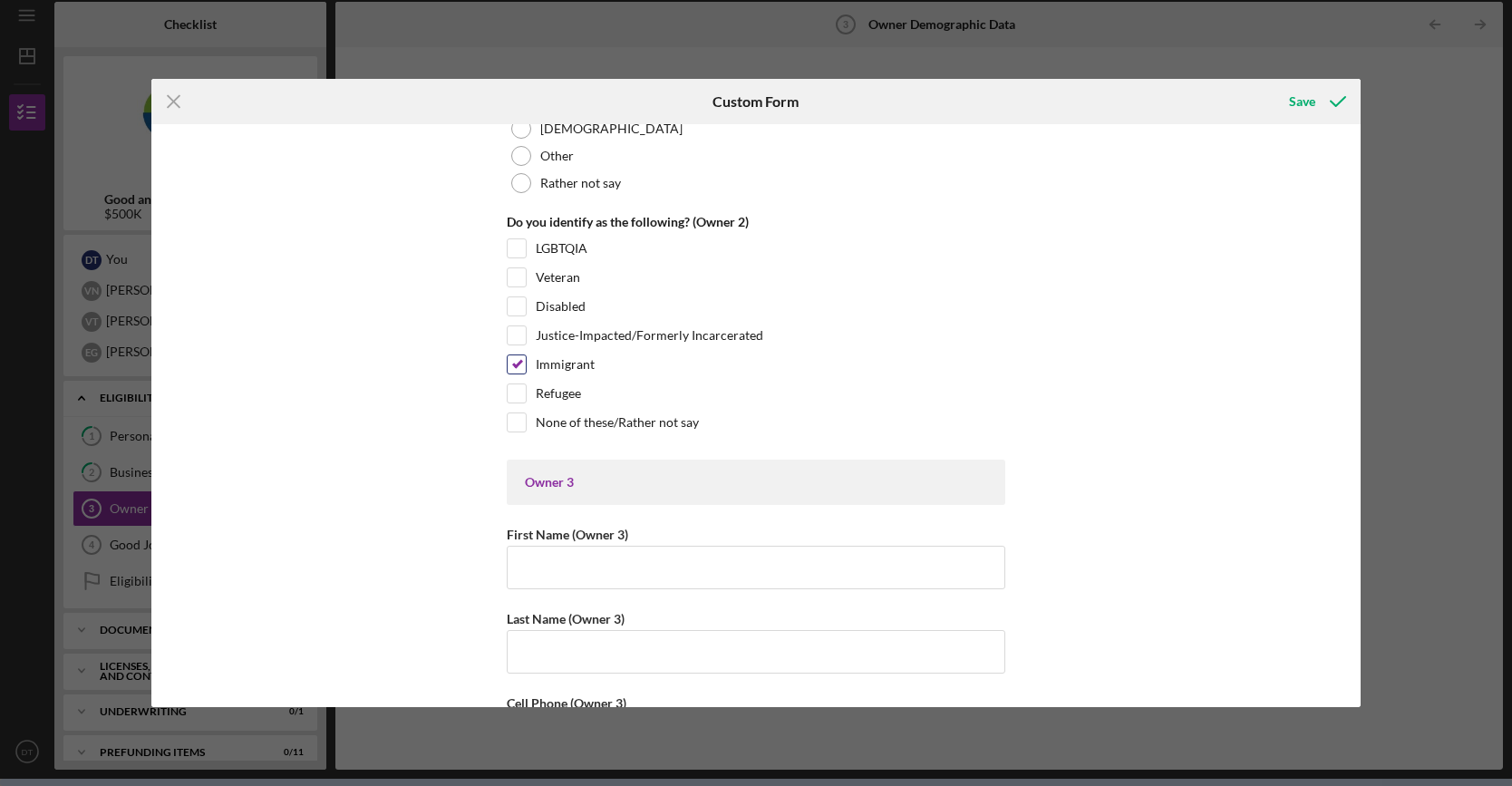
scroll to position [2993, 0]
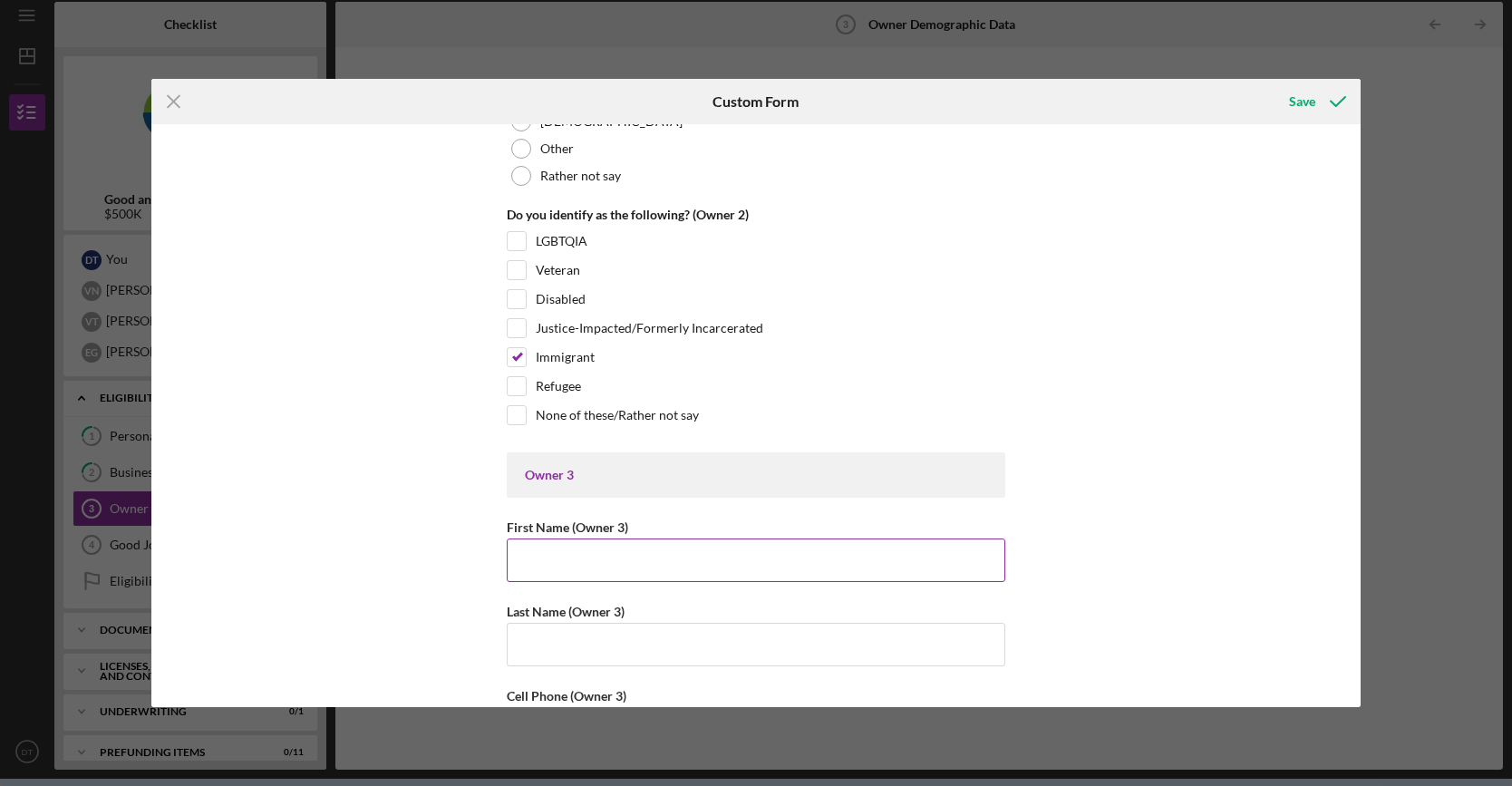
click at [568, 539] on input "First Name (Owner 3)" at bounding box center [755, 560] width 498 height 44
type input "[PERSON_NAME]"
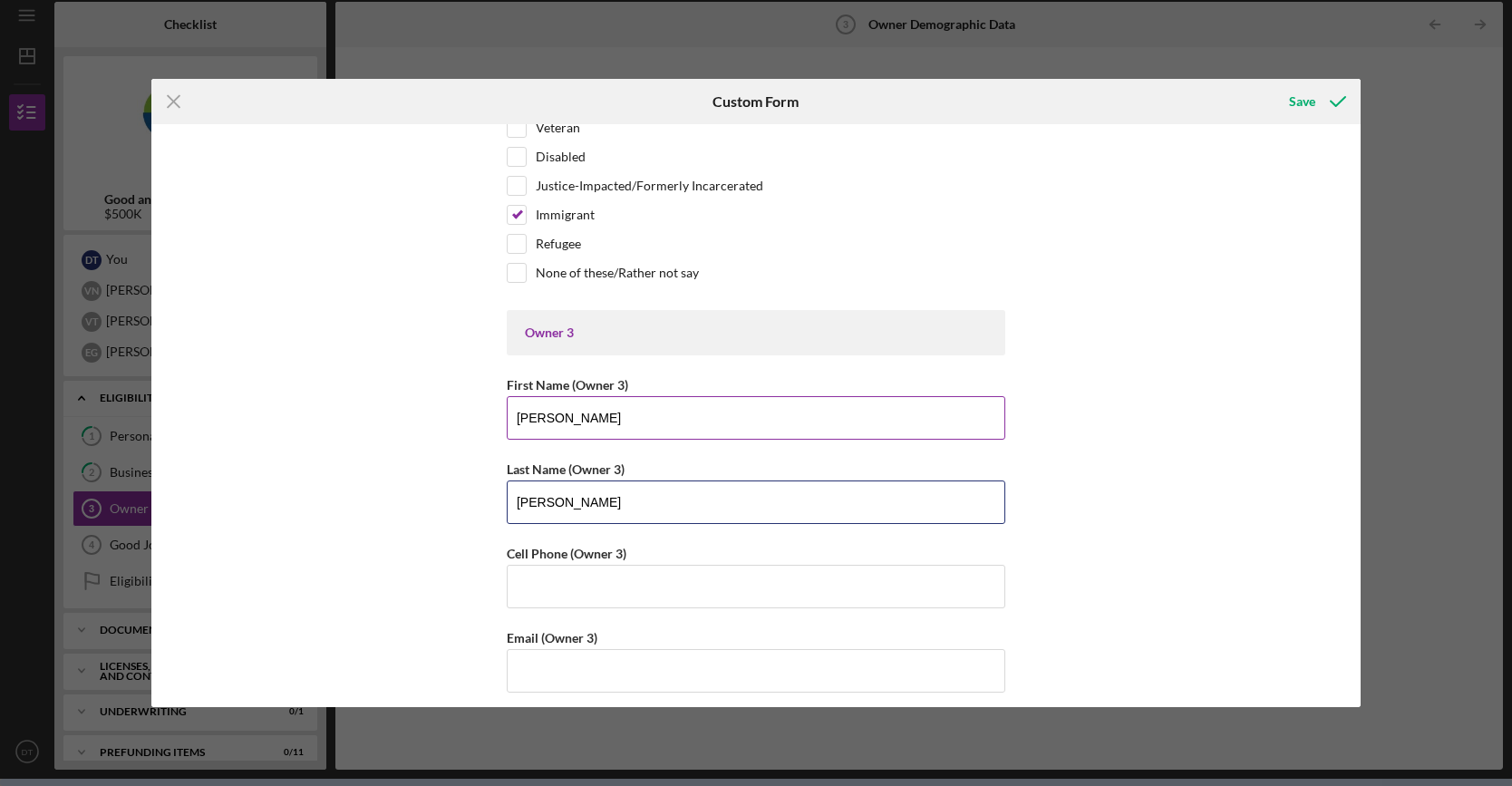
scroll to position [3174, 0]
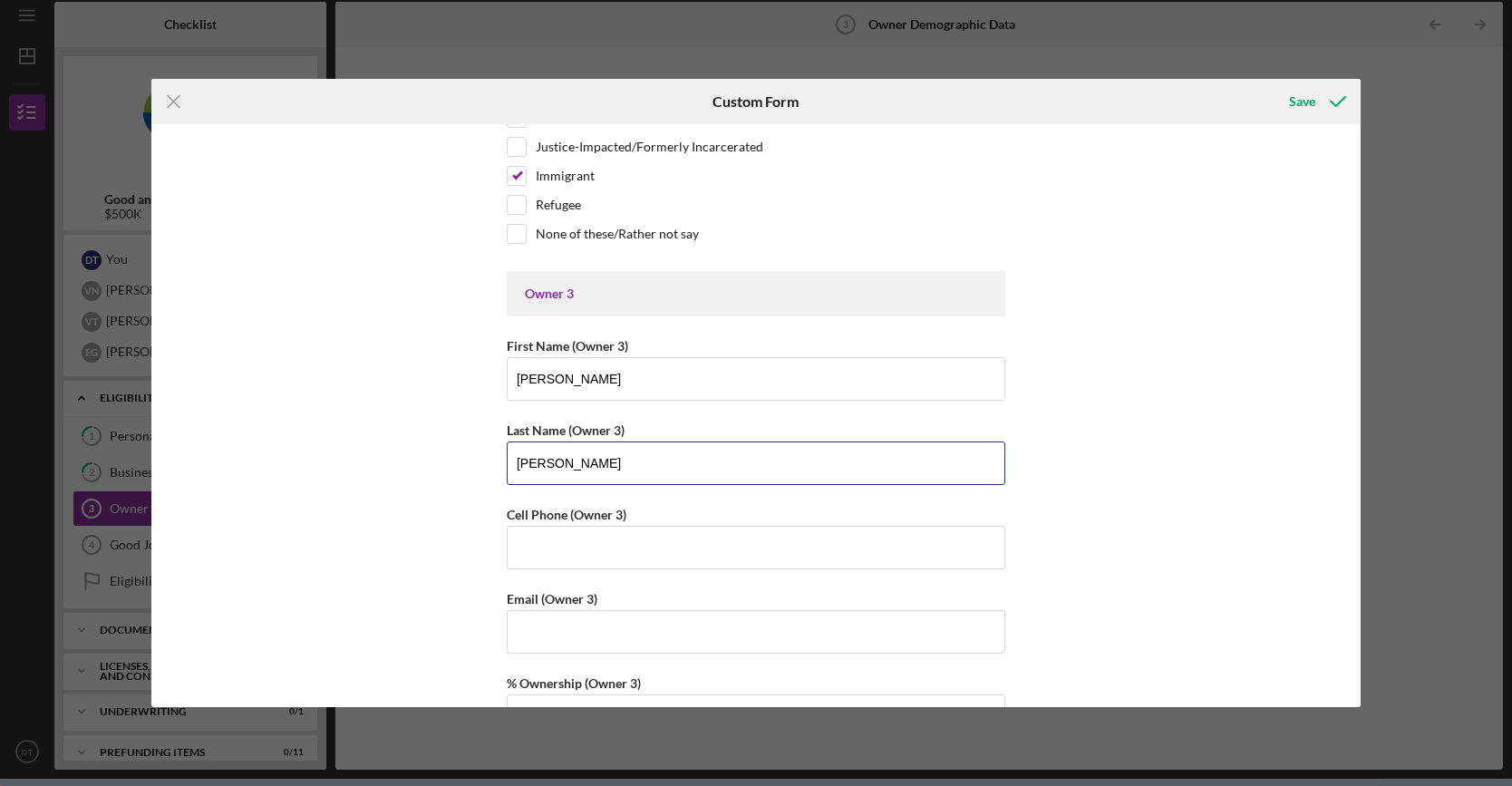
type input "Nguyen"
click at [615, 565] on div "What is your preferred language? English Owner Demographic Form *How many peopl…" at bounding box center [755, 695] width 498 height 7471
click at [623, 614] on input "Email (Owner 3)" at bounding box center [755, 632] width 498 height 44
type input "vnguyen@ryvid.com"
click at [611, 694] on input "% Ownership (Owner 3)" at bounding box center [755, 715] width 498 height 44
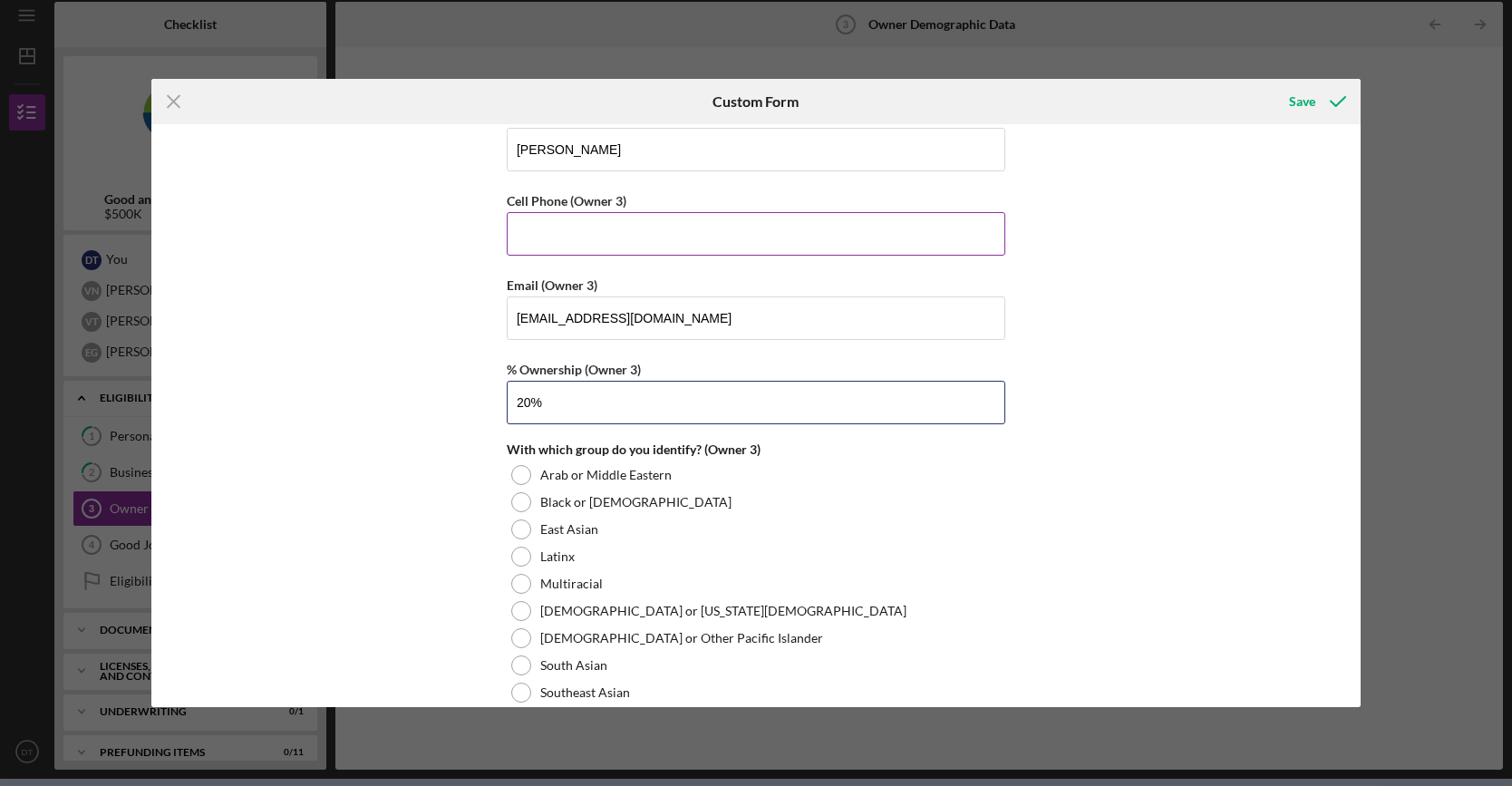
scroll to position [3627, 0]
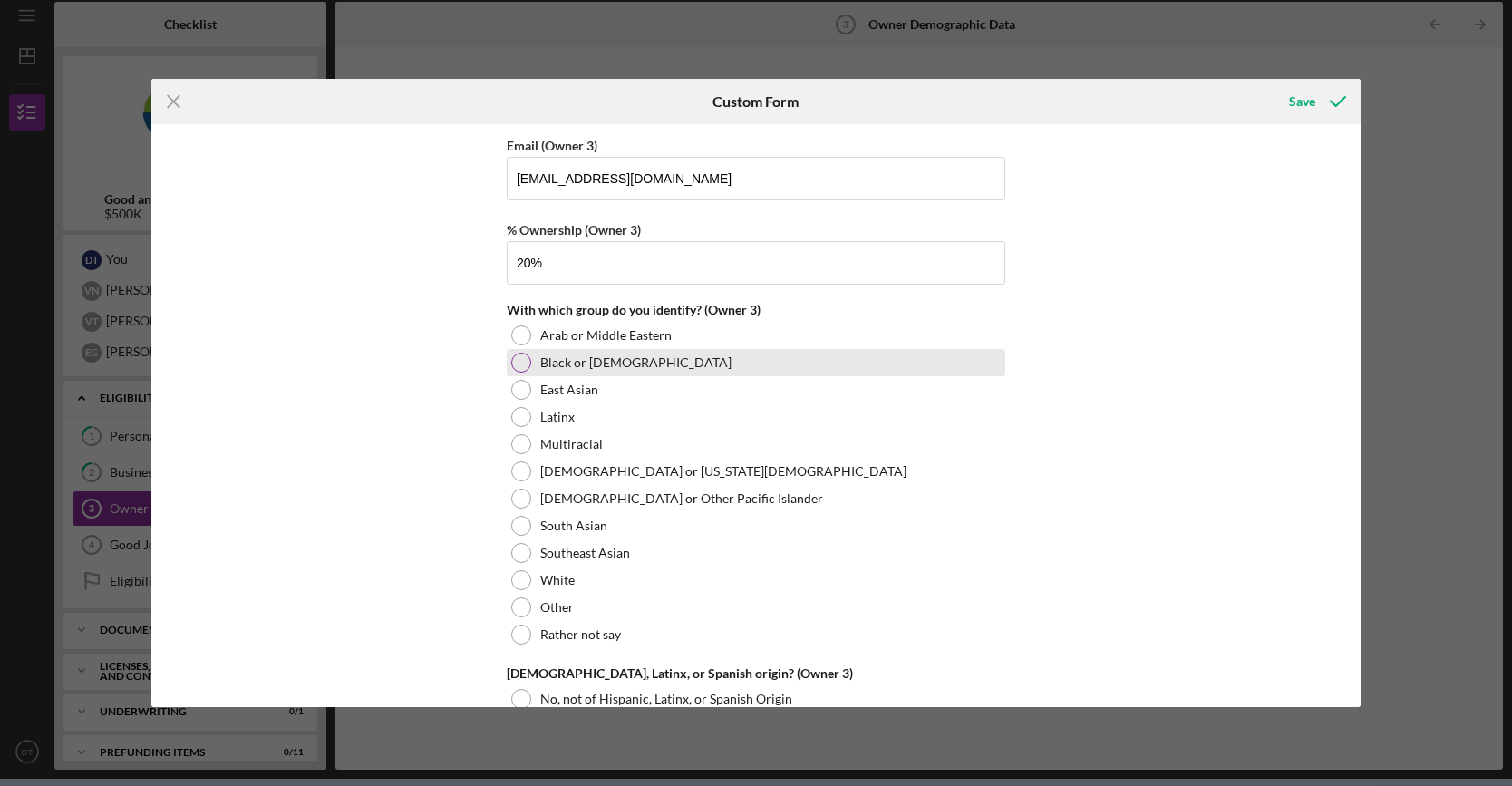
type input "20.00000%"
click at [520, 353] on div at bounding box center [520, 362] width 19 height 19
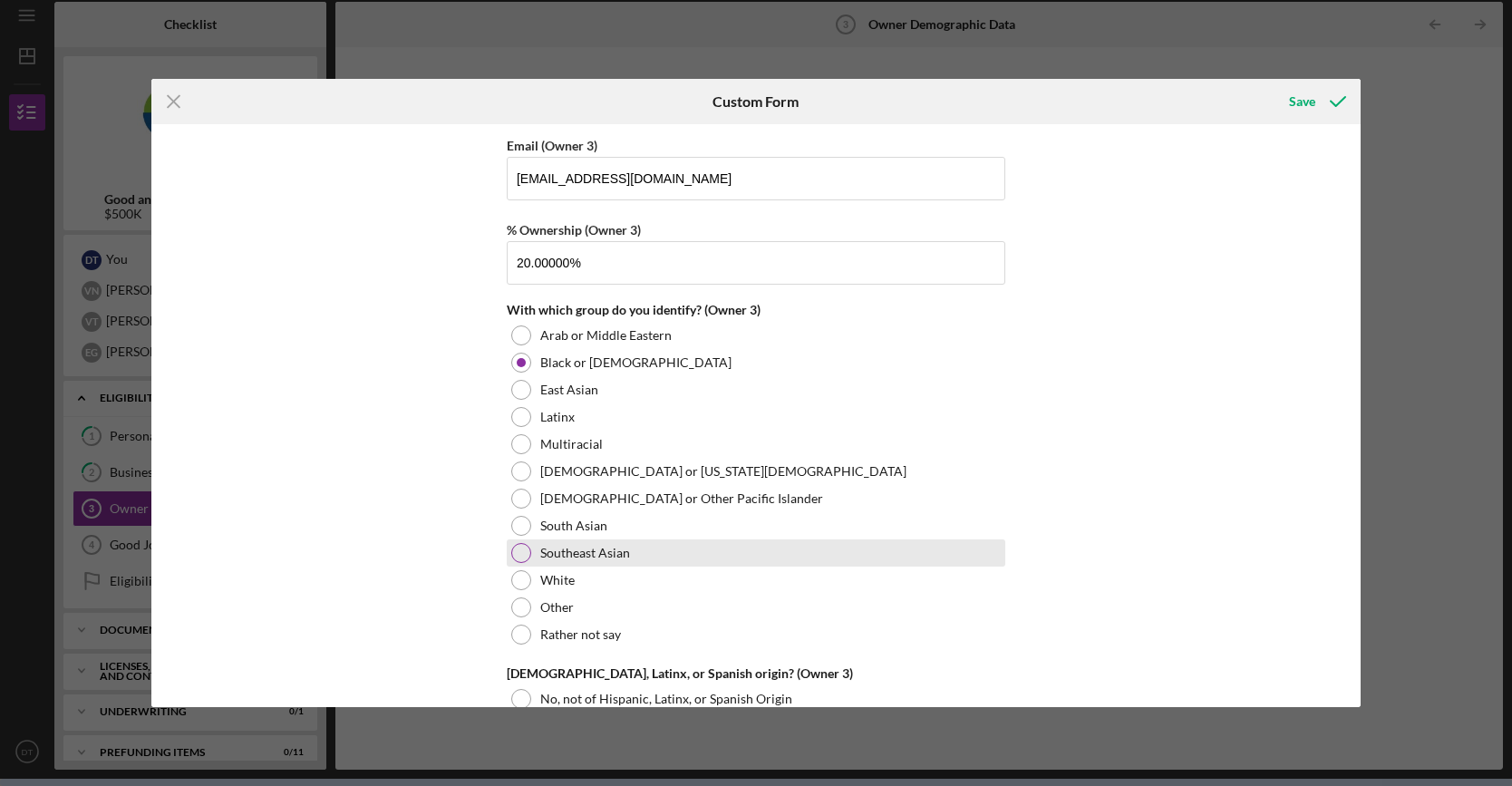
click at [515, 543] on div at bounding box center [520, 552] width 19 height 19
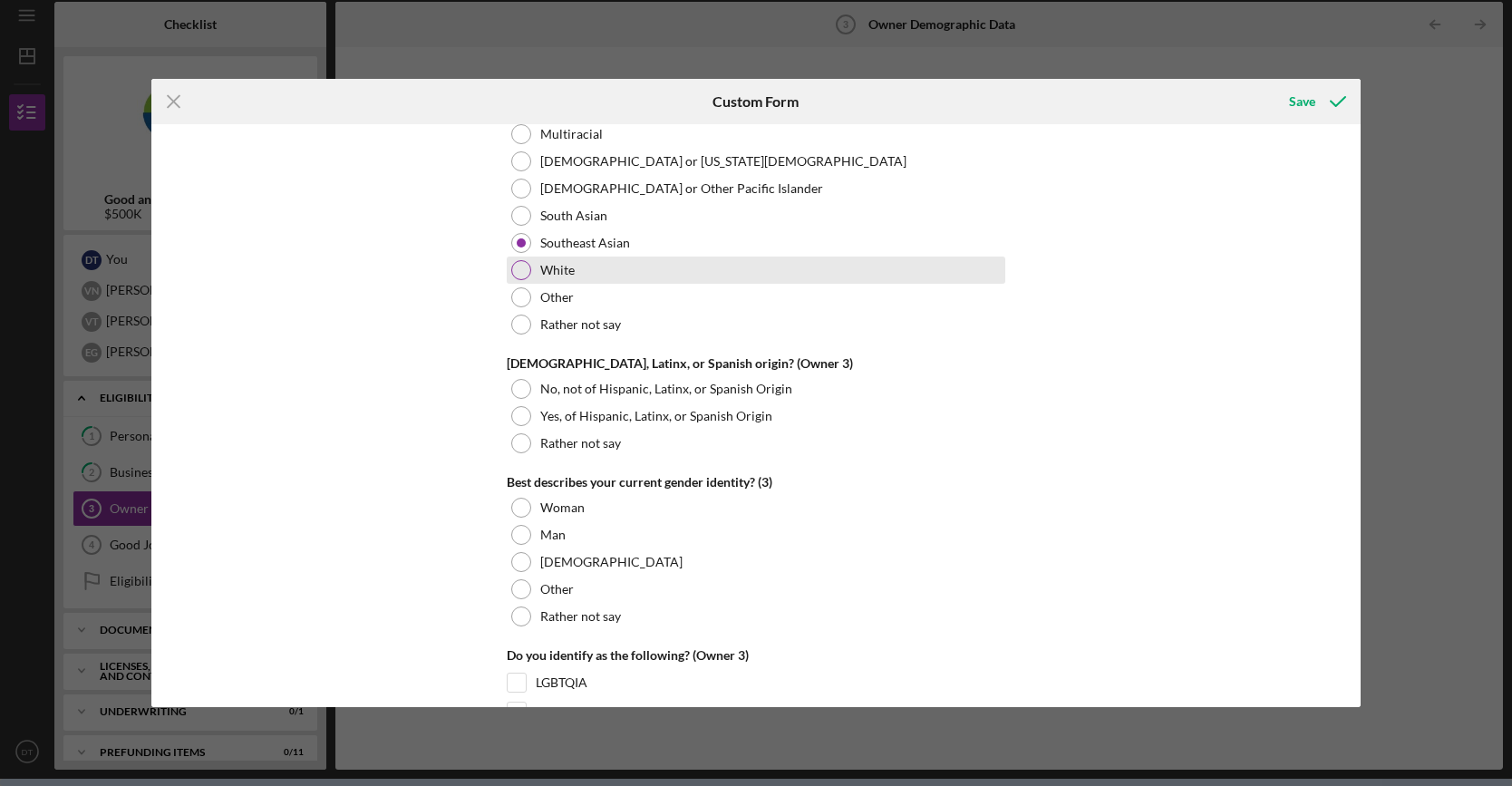
scroll to position [3989, 0]
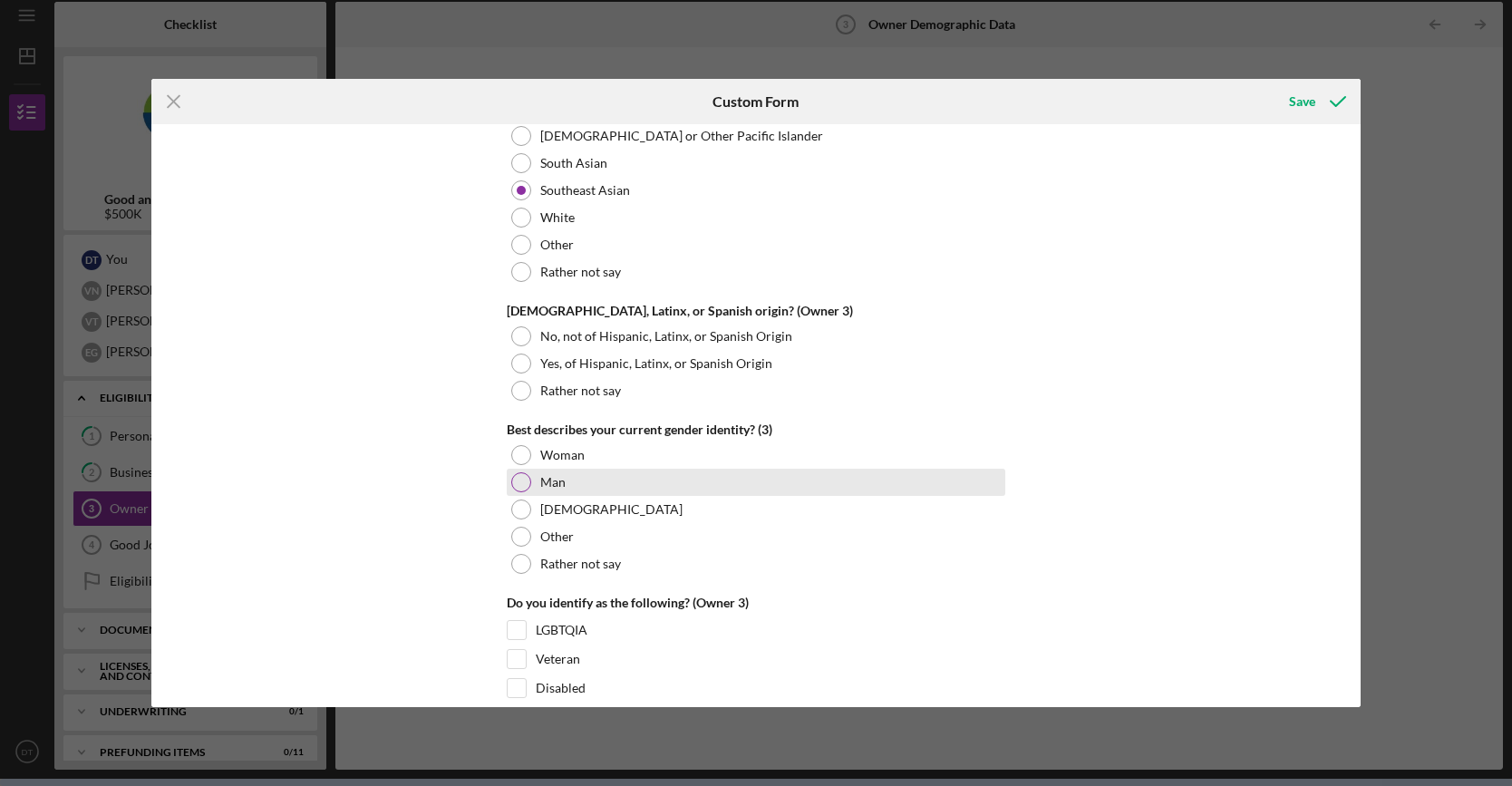
click at [519, 472] on div at bounding box center [520, 482] width 19 height 19
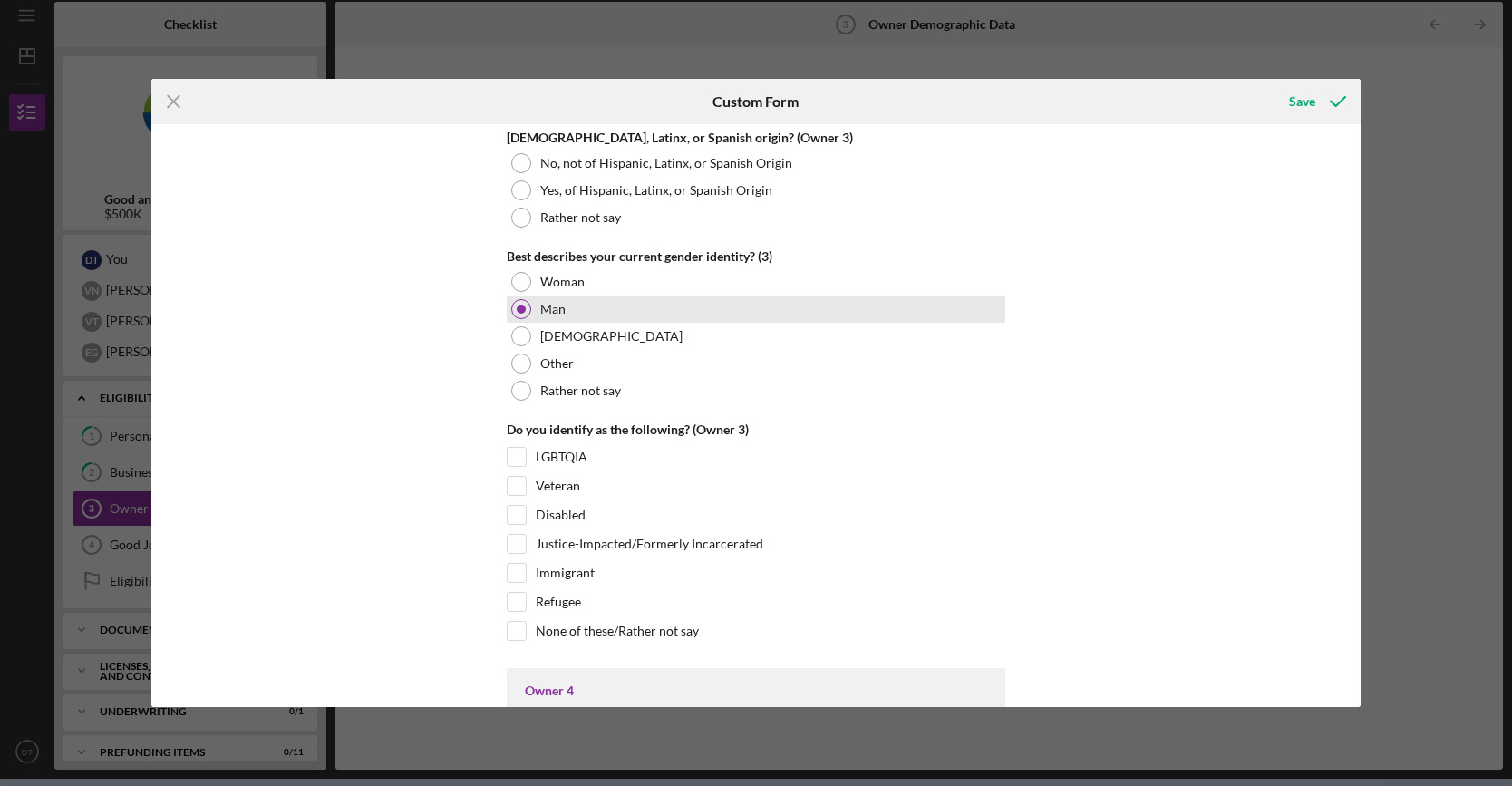
scroll to position [4171, 0]
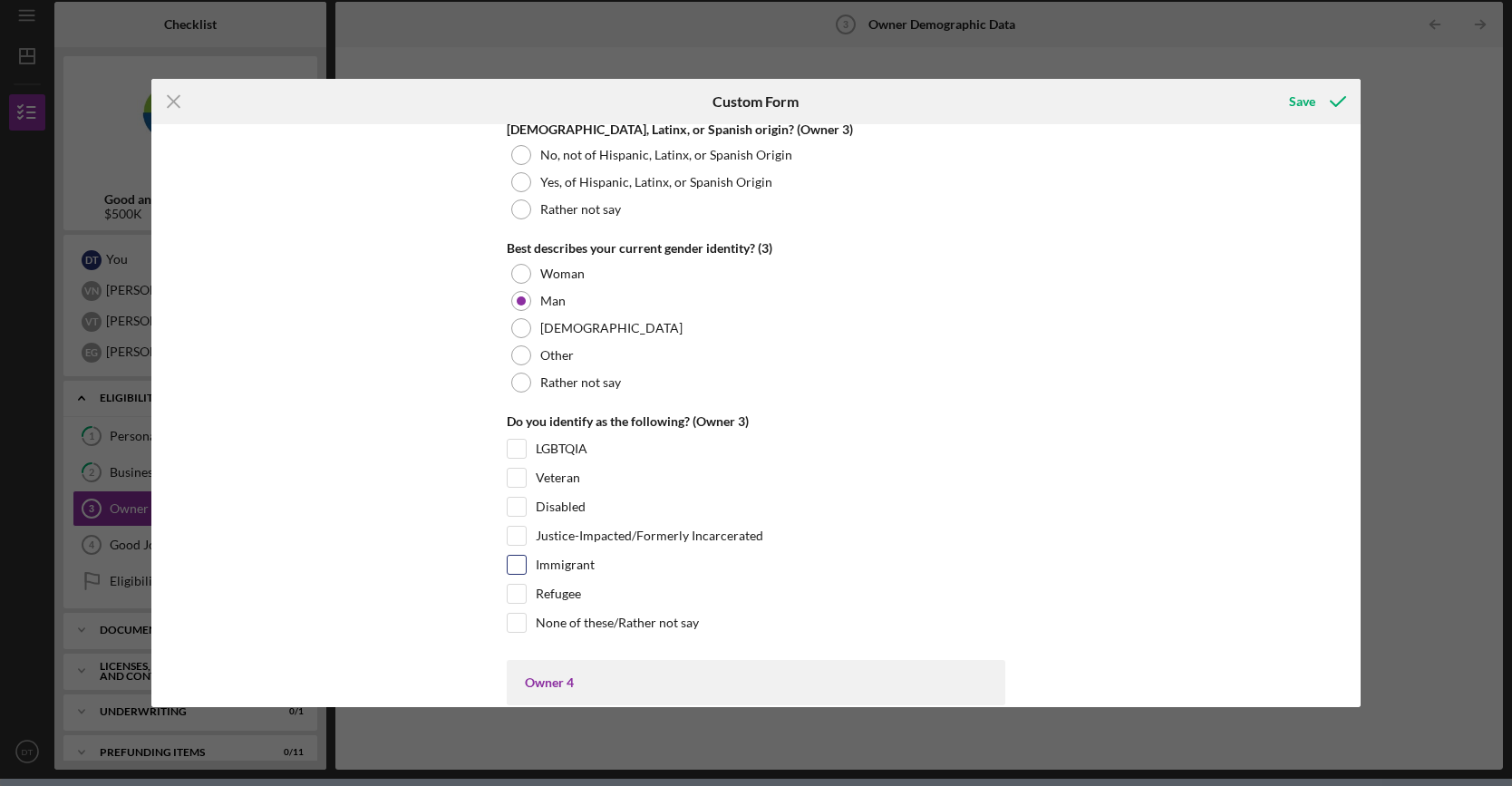
click at [514, 556] on input "Immigrant" at bounding box center [517, 565] width 19 height 19
checkbox input "true"
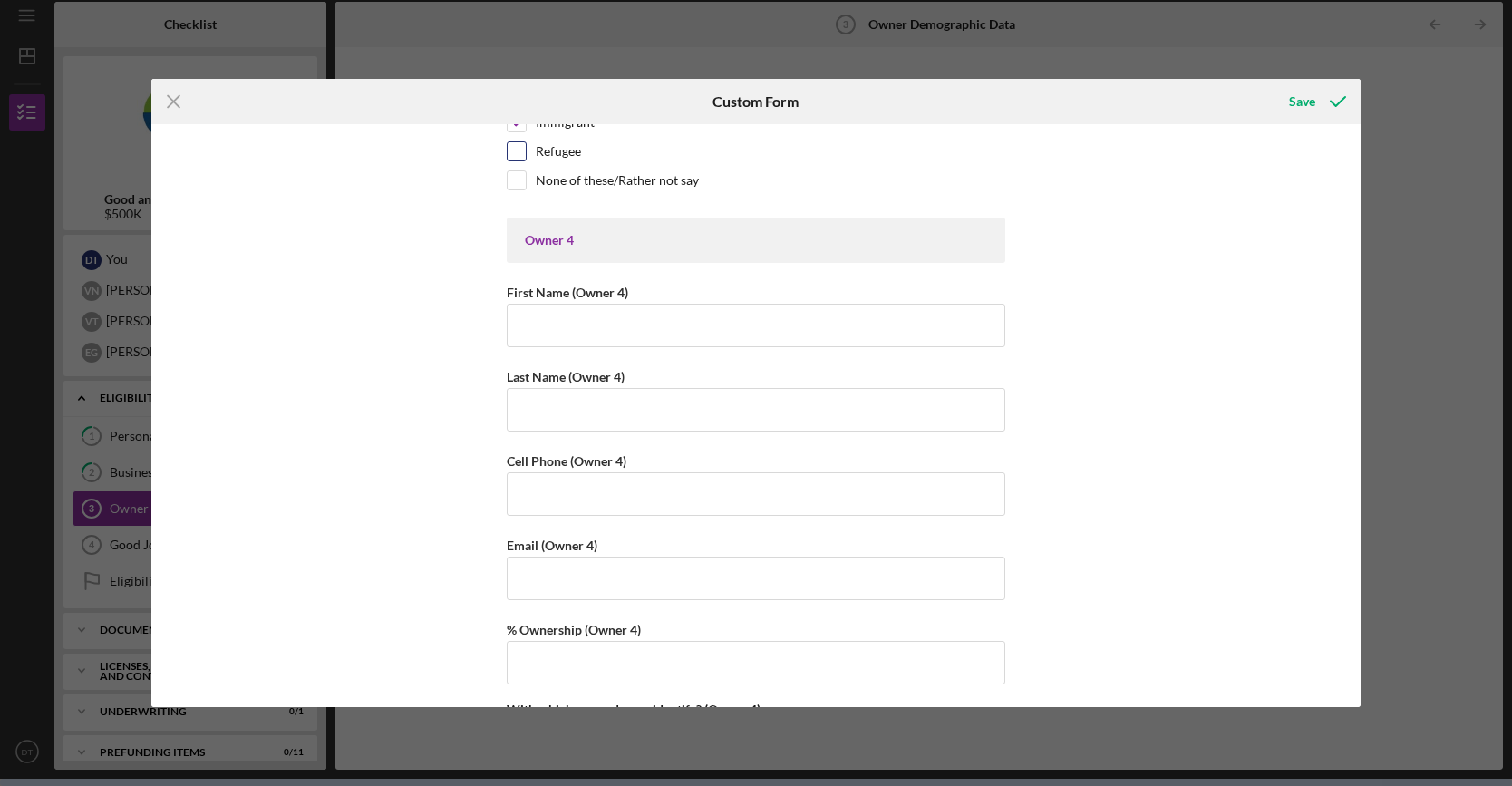
scroll to position [4624, 0]
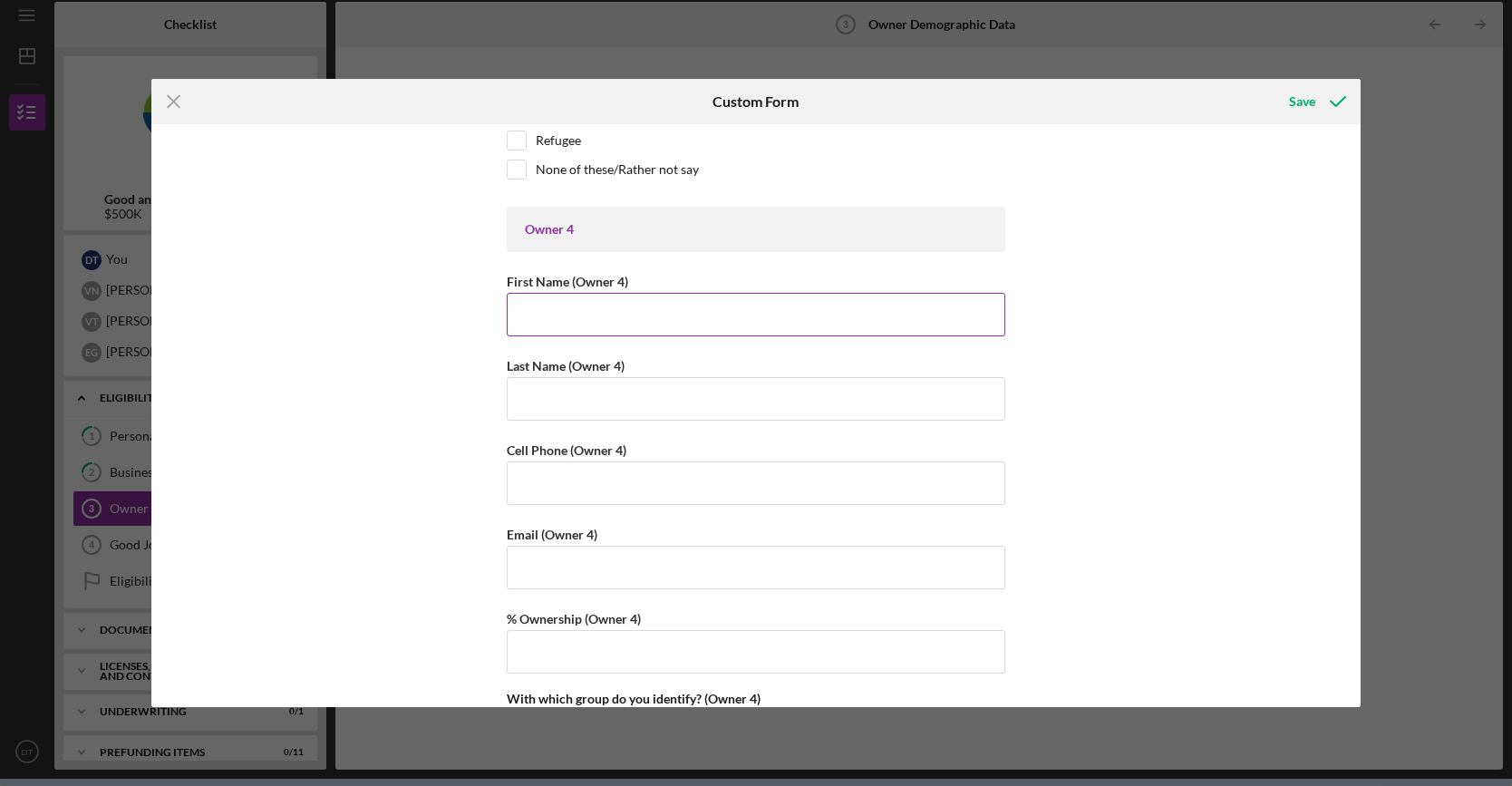
click at [638, 303] on input "First Name (Owner 4)" at bounding box center [755, 315] width 498 height 44
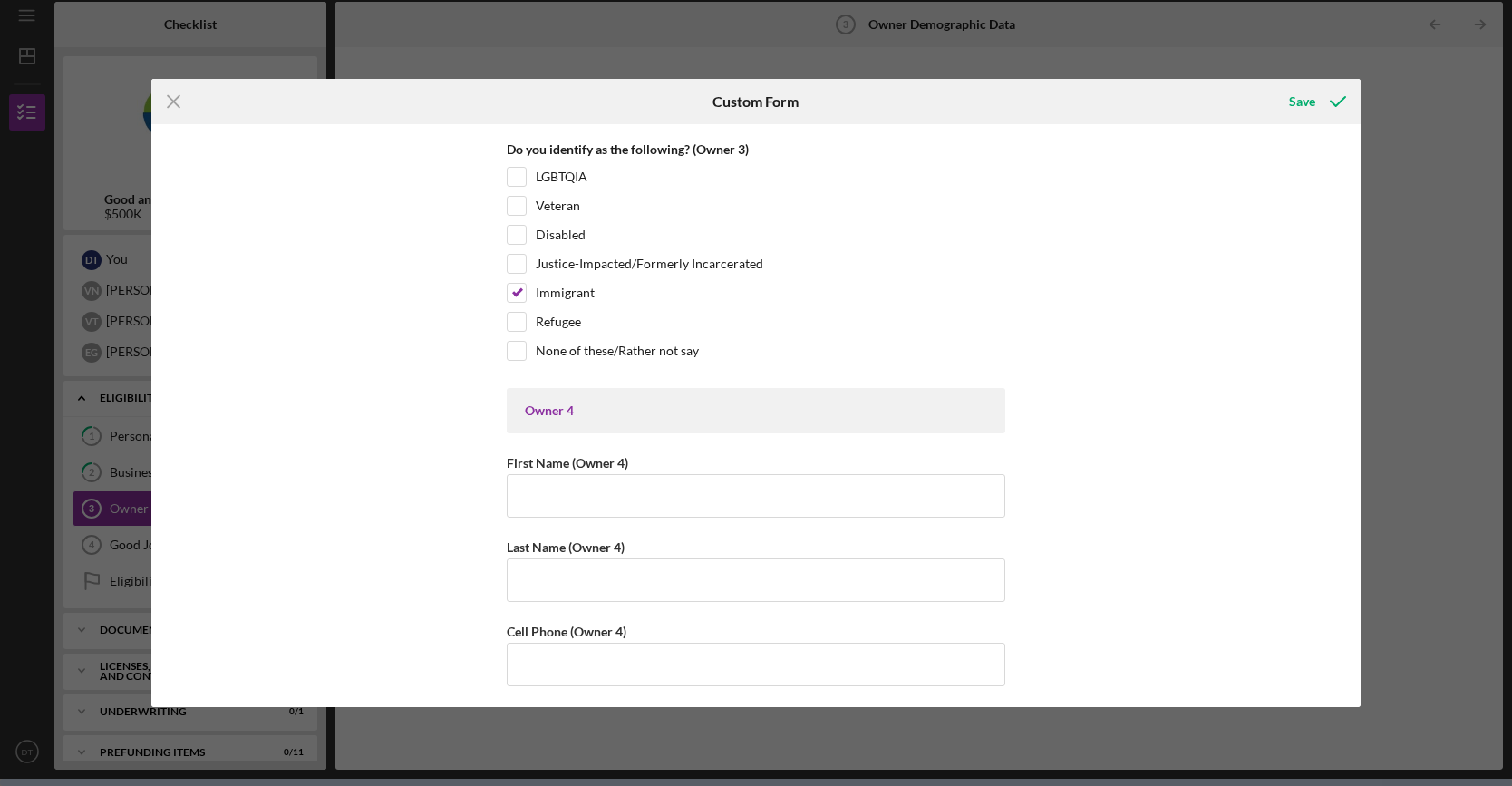
click at [1214, 522] on div "What is your preferred language? English Owner Demographic Form *How many peopl…" at bounding box center [756, 416] width 1210 height 584
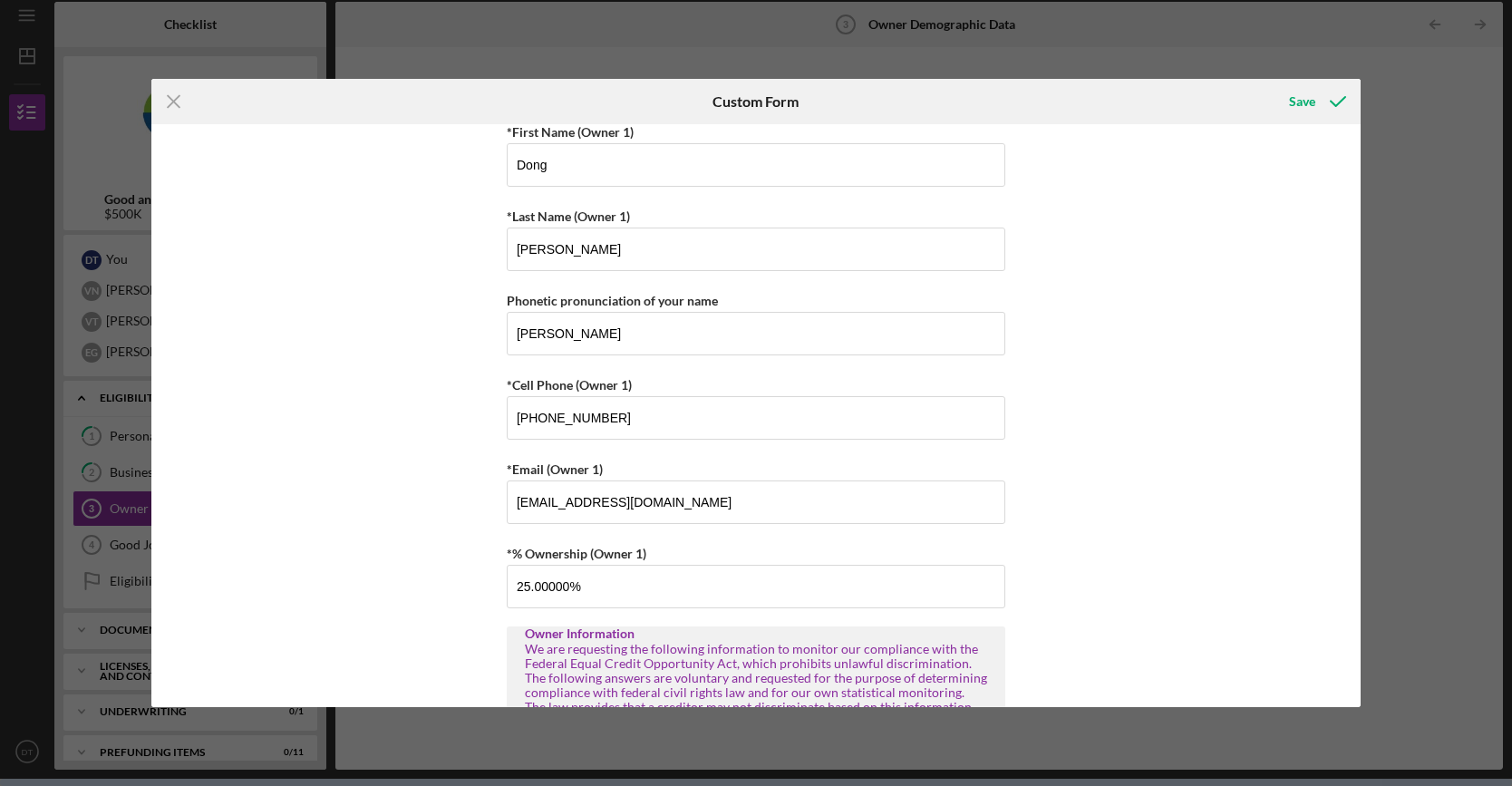
scroll to position [0, 0]
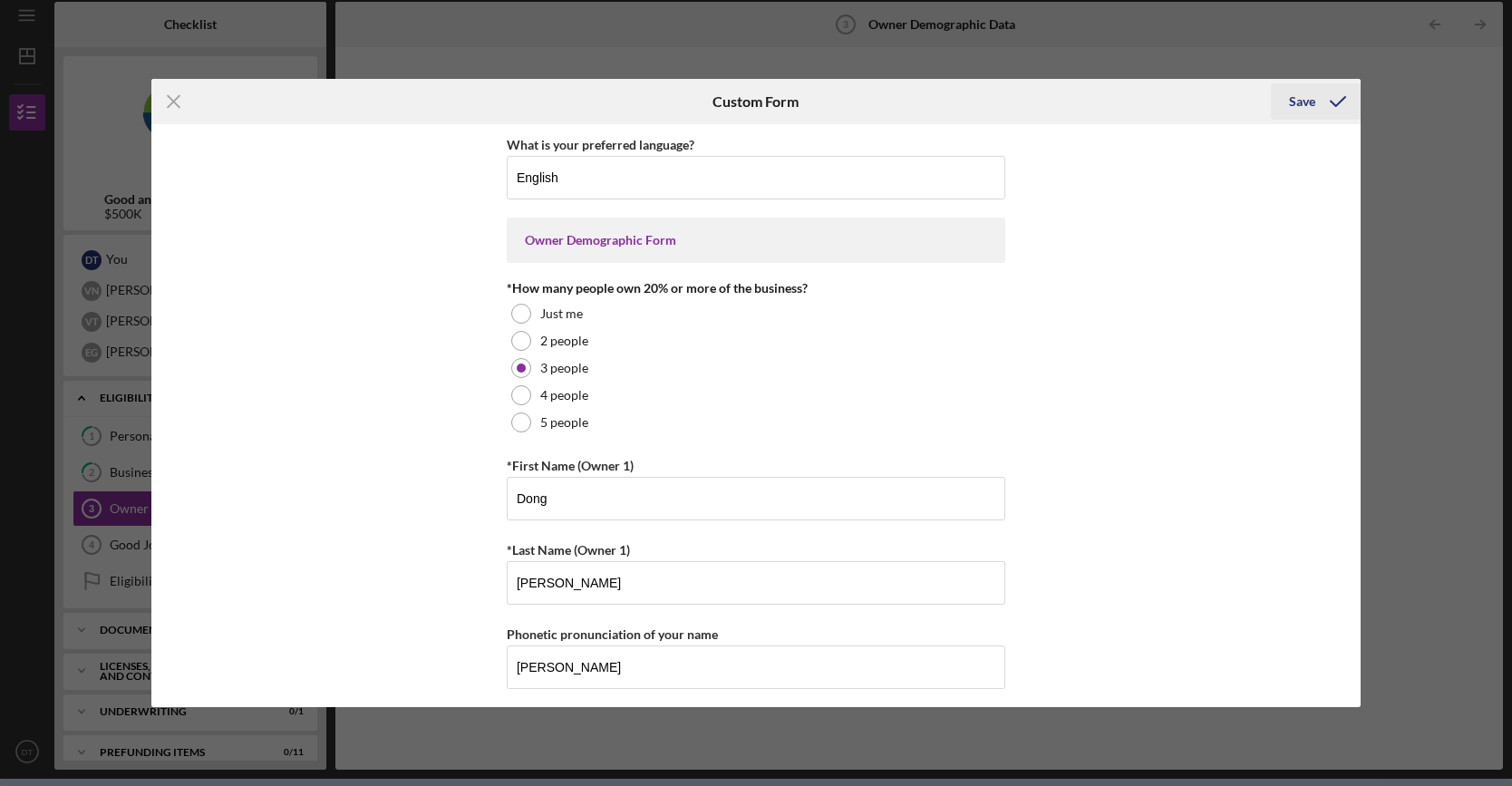
click at [1305, 102] on div "Save" at bounding box center [1301, 101] width 26 height 36
click at [1303, 106] on div "Save" at bounding box center [1301, 101] width 26 height 36
click at [174, 102] on line at bounding box center [173, 101] width 12 height 12
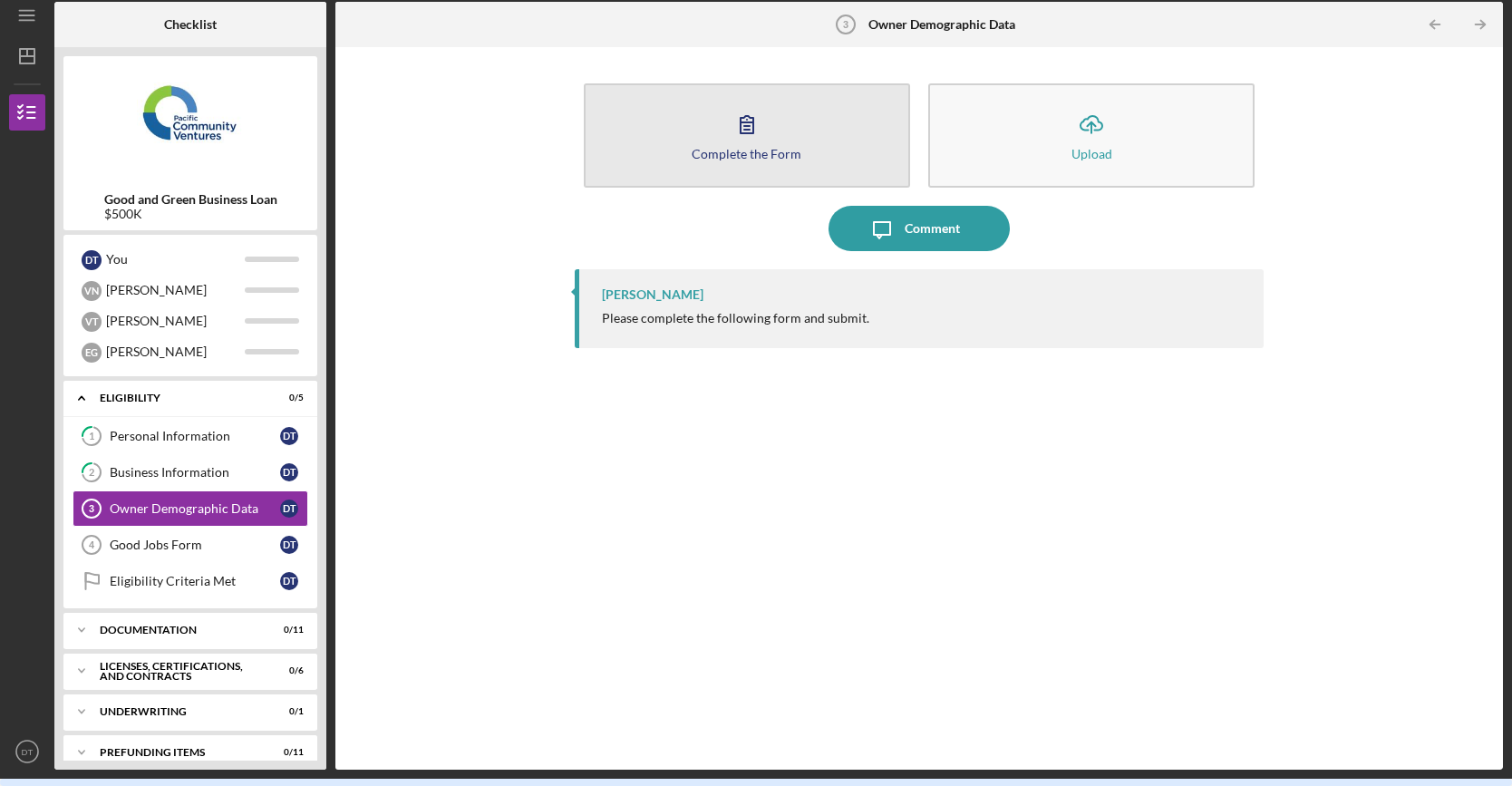
click at [711, 137] on button "Complete the Form Form" at bounding box center [747, 135] width 327 height 104
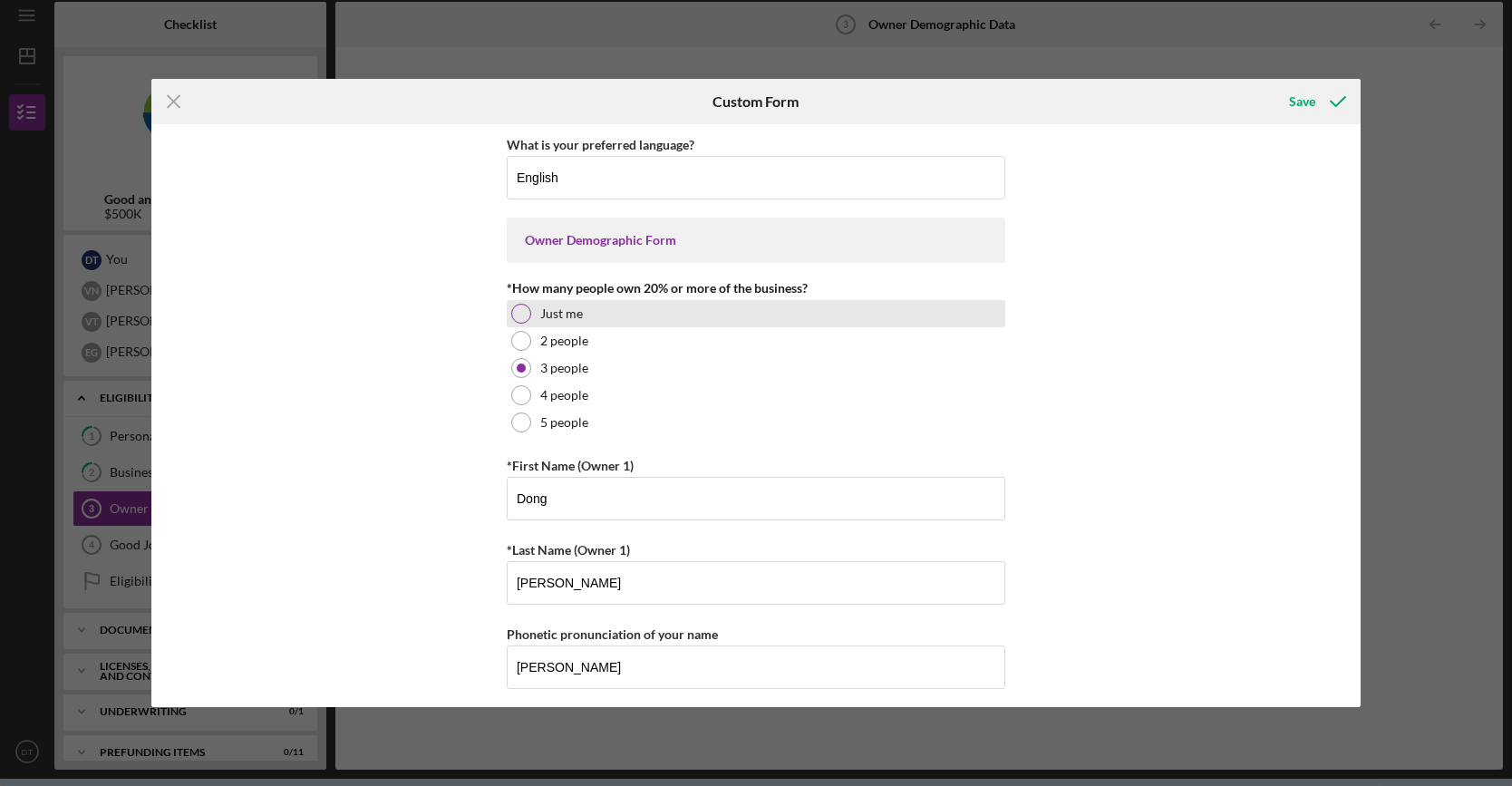
click at [515, 315] on div at bounding box center [520, 313] width 19 height 19
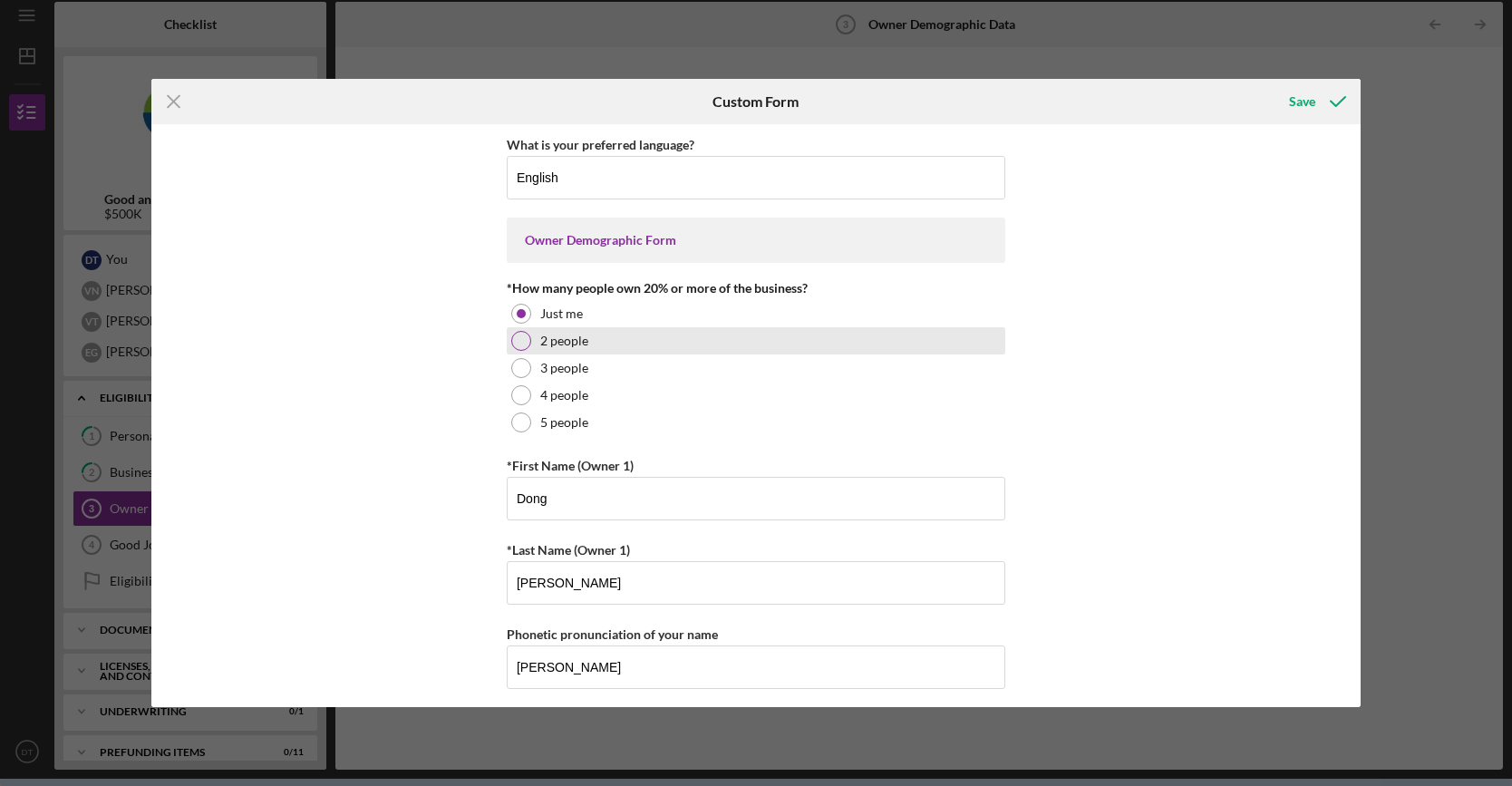
click at [515, 333] on div at bounding box center [520, 341] width 19 height 19
click at [515, 367] on div at bounding box center [520, 367] width 19 height 19
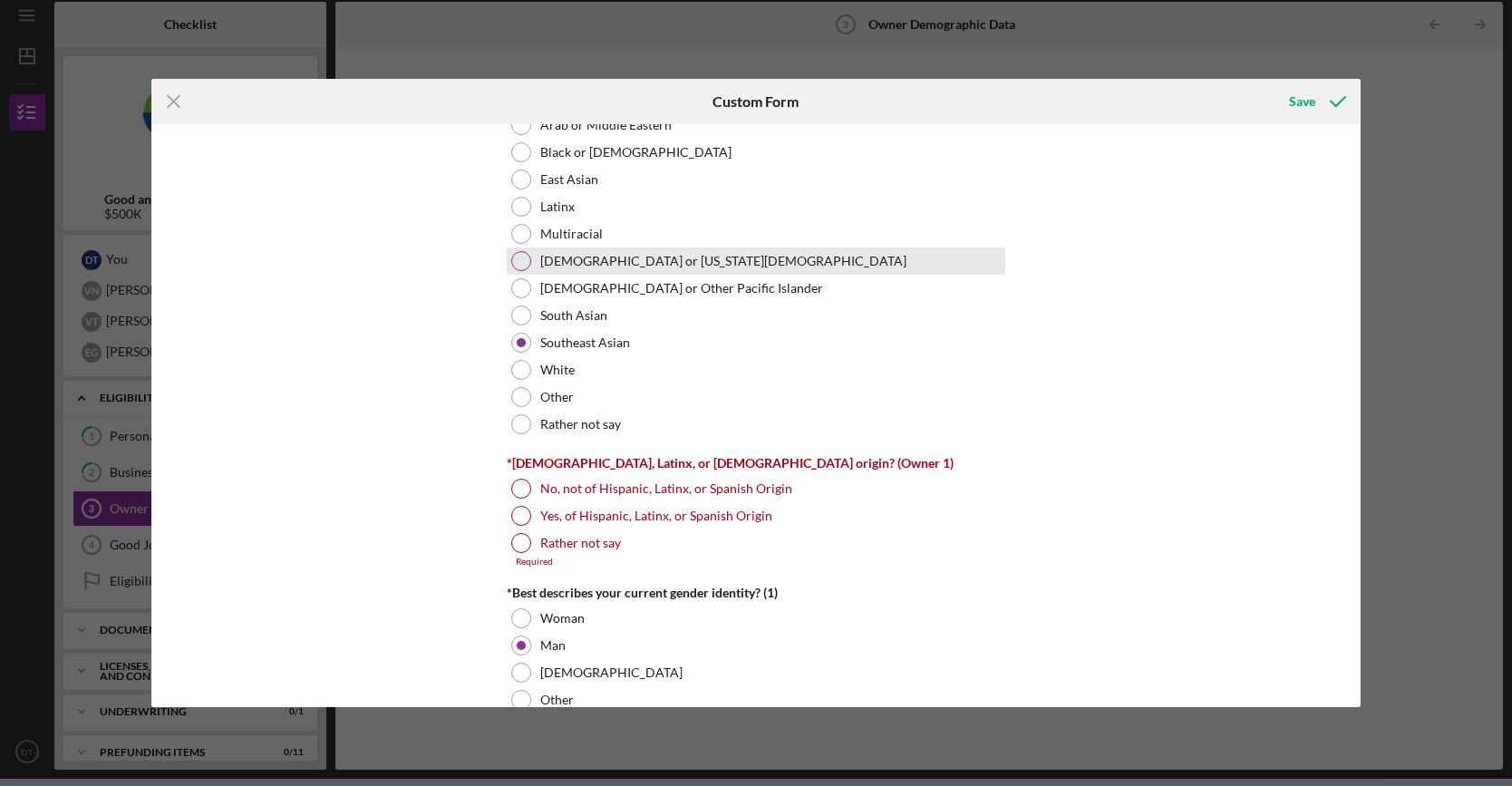
scroll to position [1089, 0]
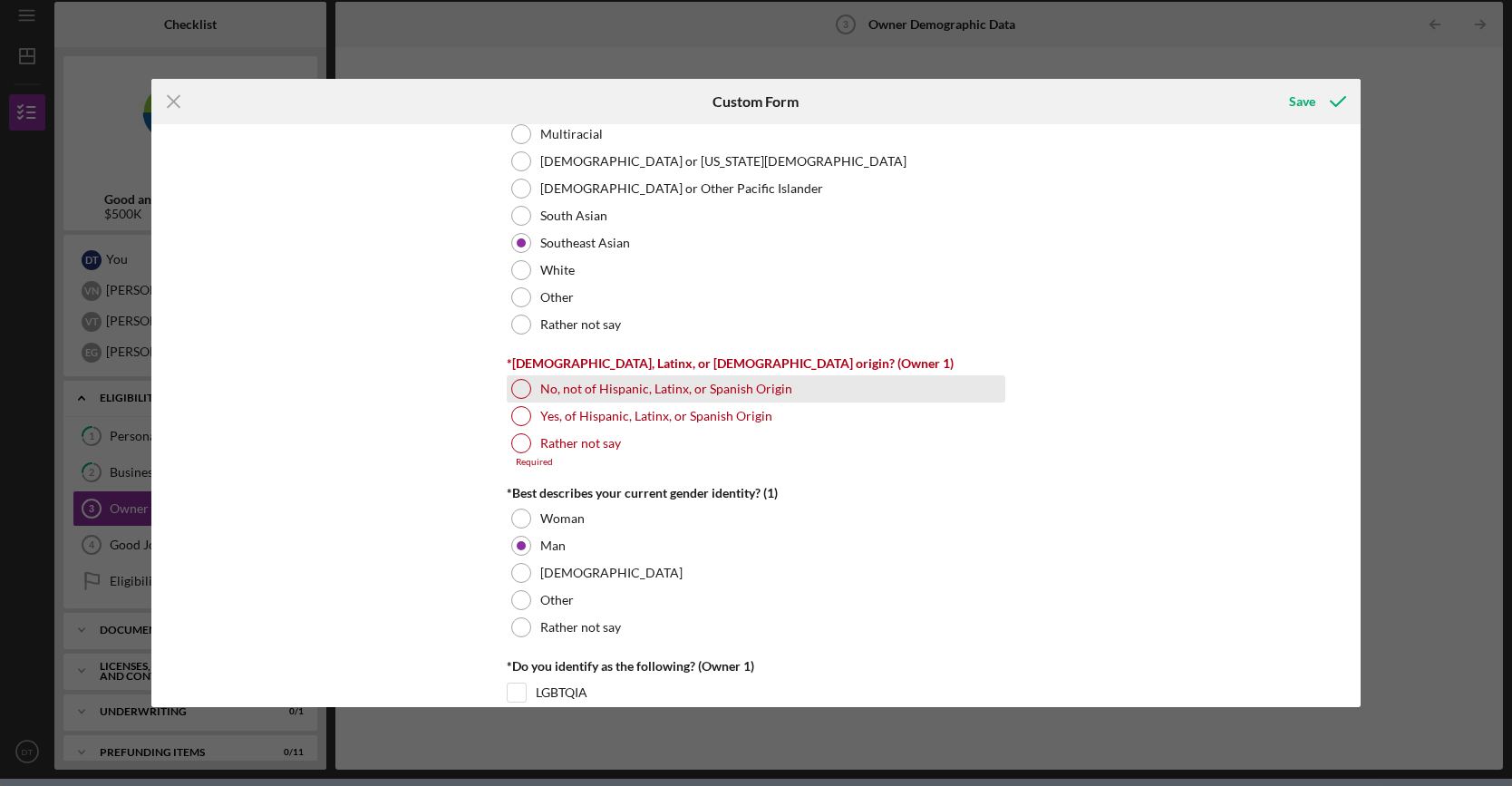
click at [517, 387] on div at bounding box center [520, 388] width 19 height 19
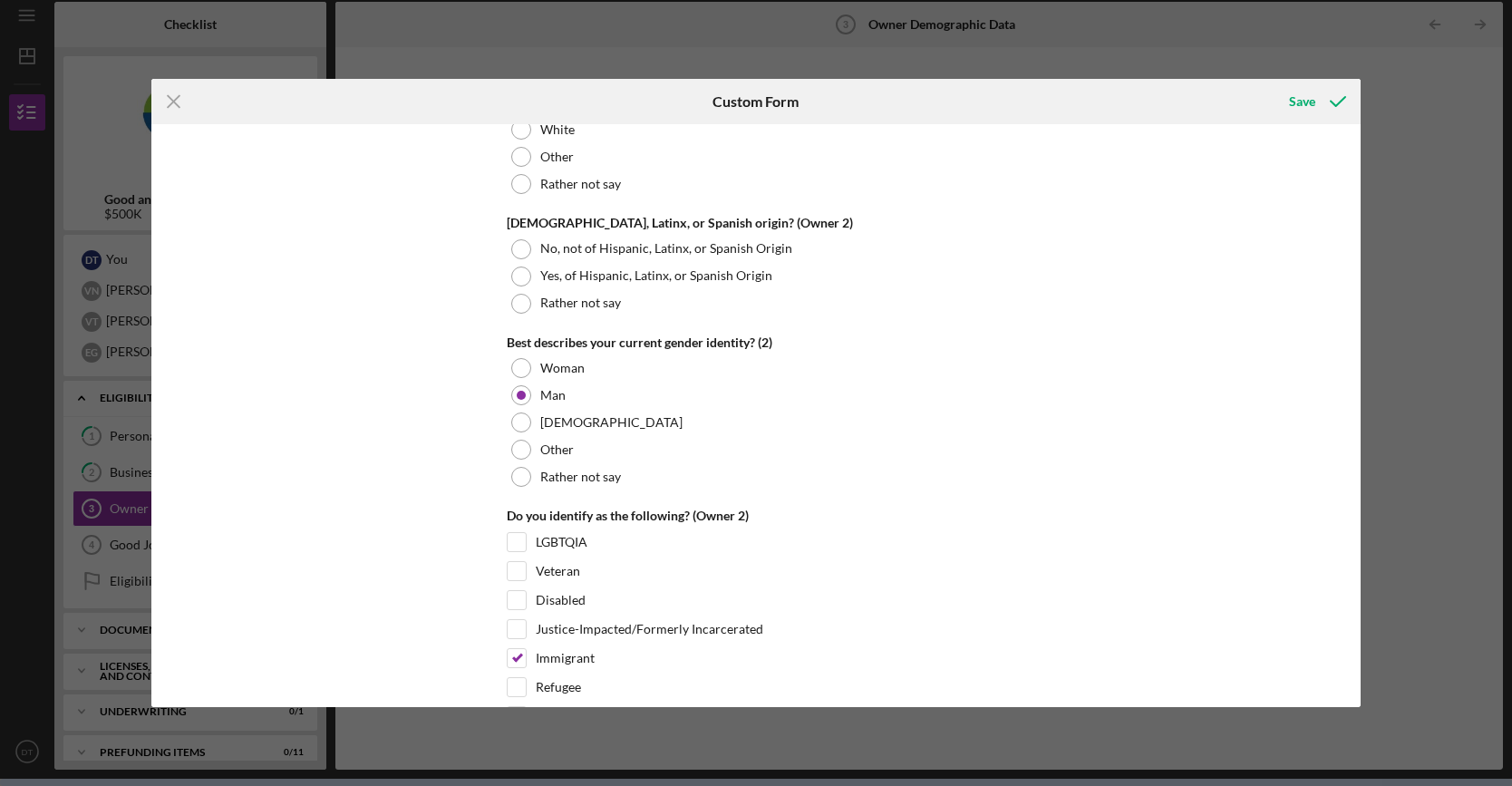
scroll to position [2630, 0]
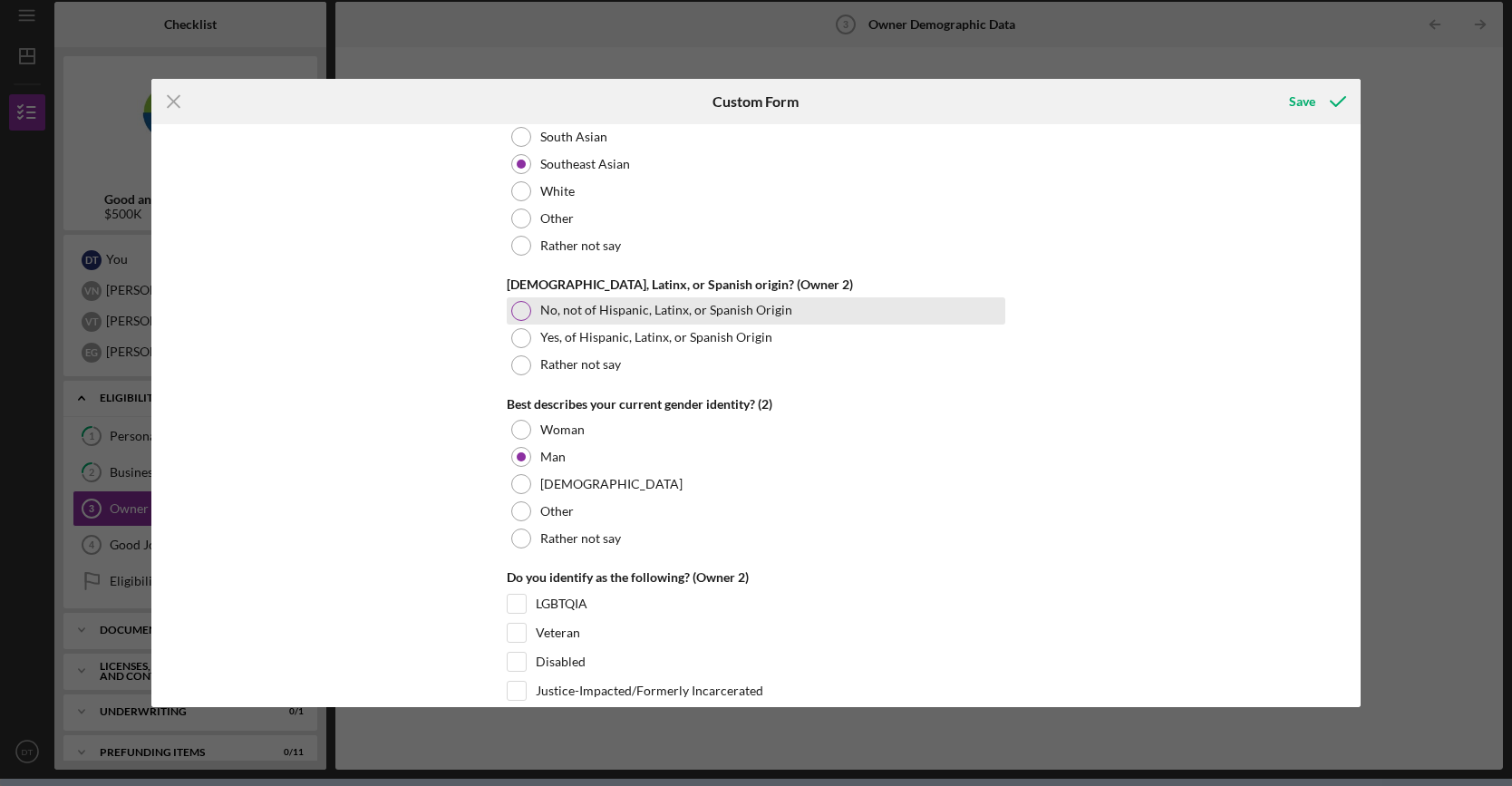
click at [530, 298] on div "No, not of Hispanic, Latinx, or Spanish Origin" at bounding box center [755, 311] width 498 height 27
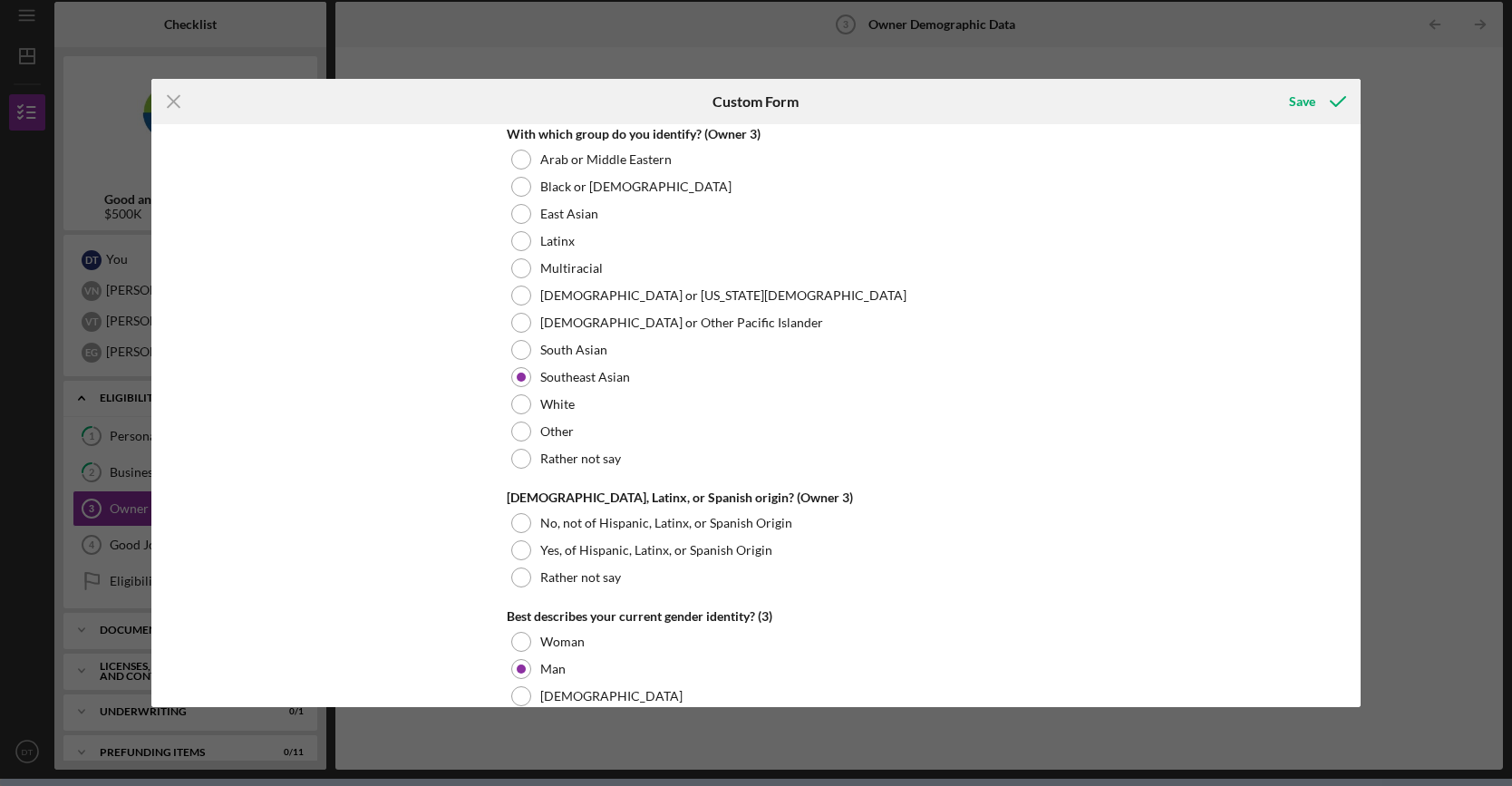
scroll to position [3808, 0]
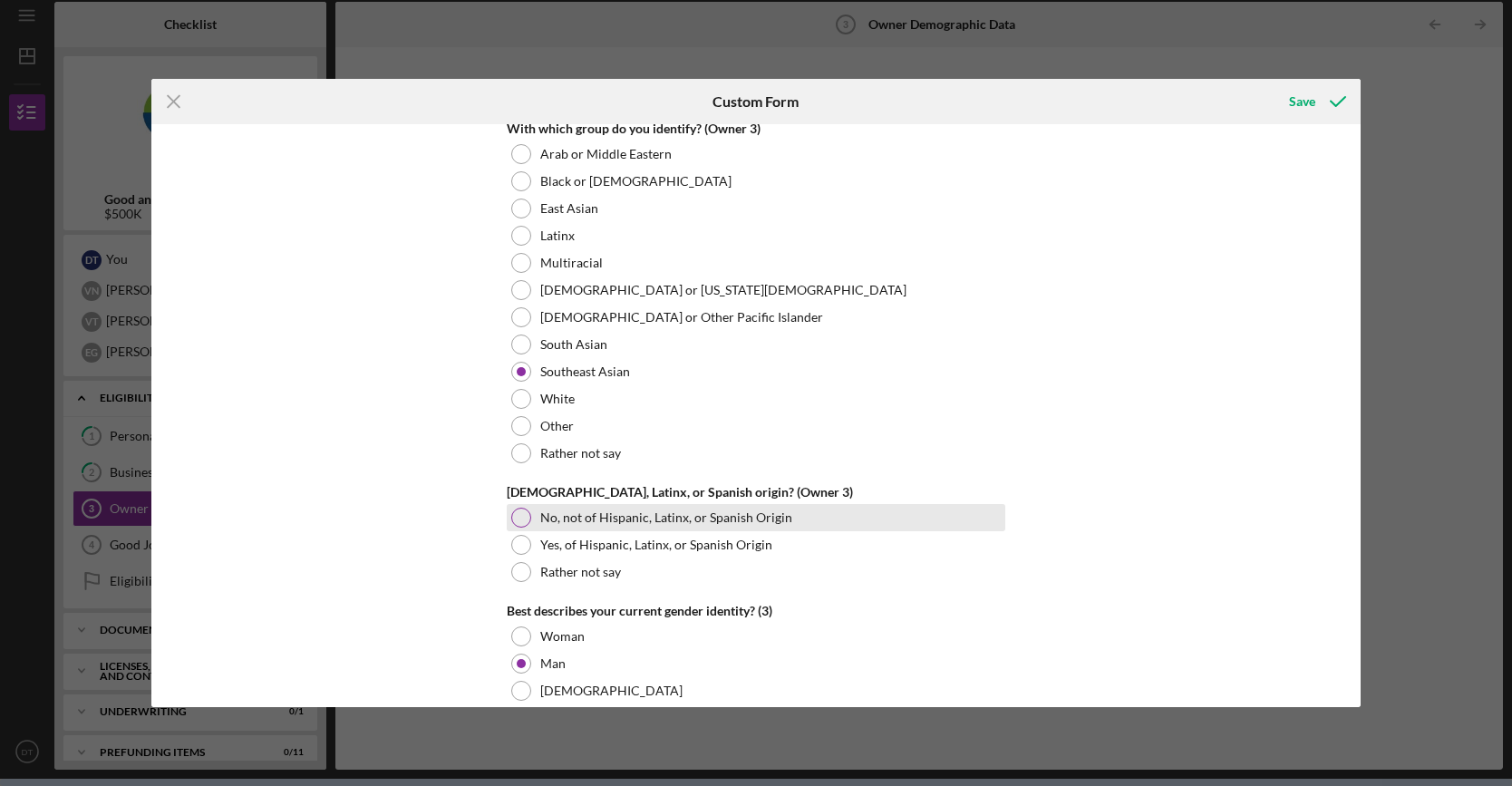
click at [582, 510] on label "No, not of Hispanic, Latinx, or Spanish Origin" at bounding box center [666, 518] width 252 height 15
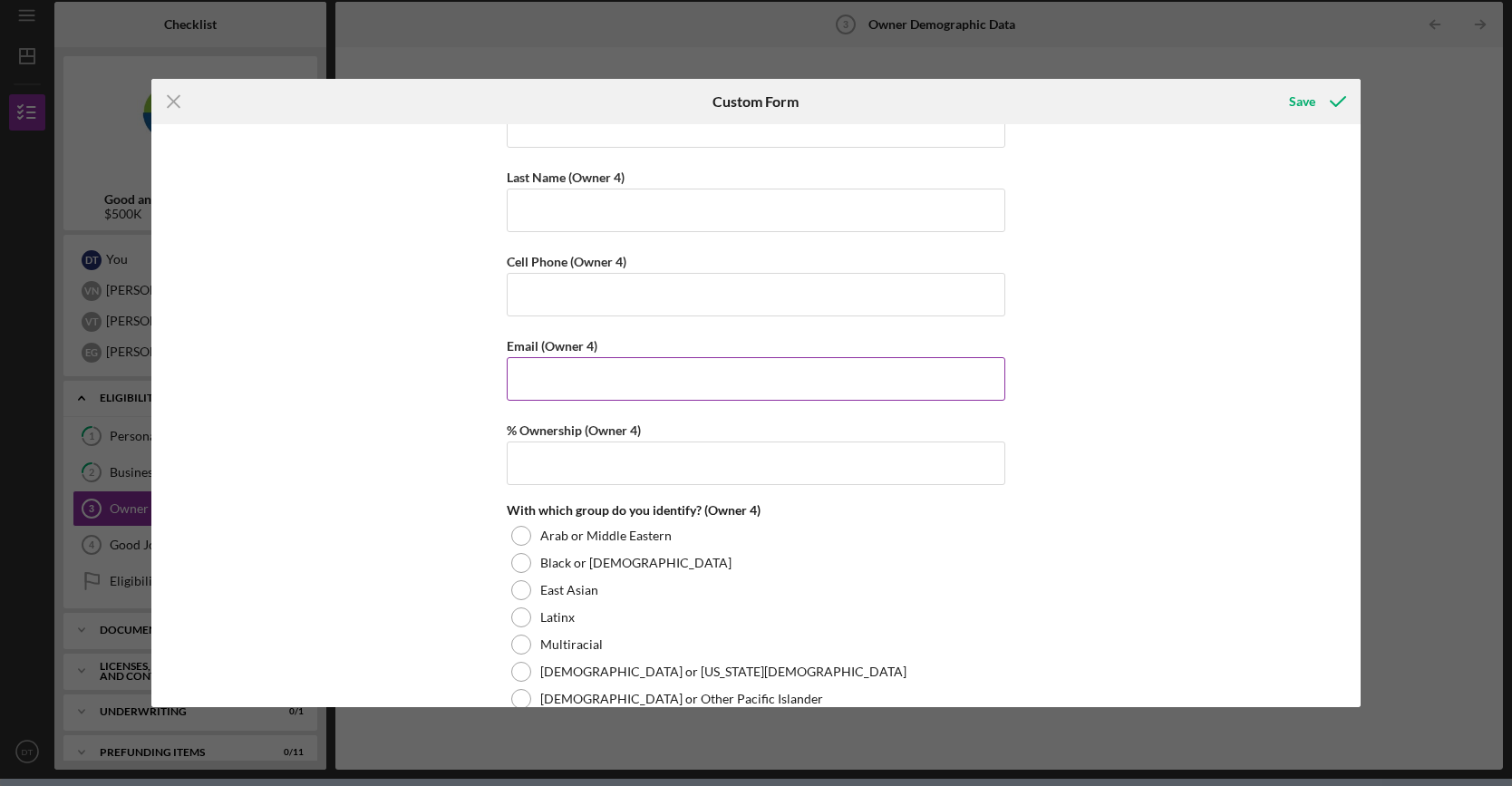
scroll to position [4806, 0]
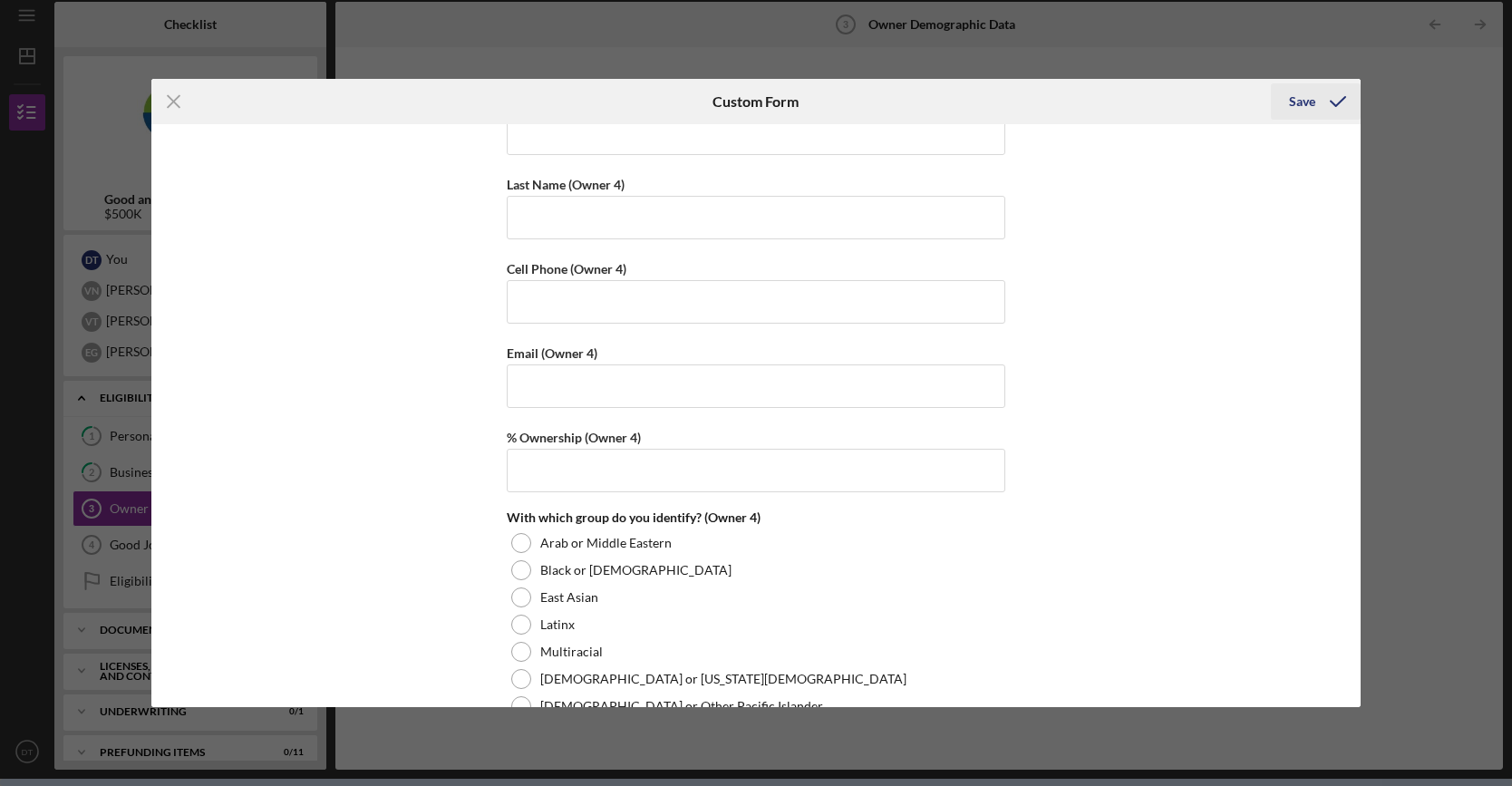
click at [1301, 106] on div "Save" at bounding box center [1301, 101] width 26 height 36
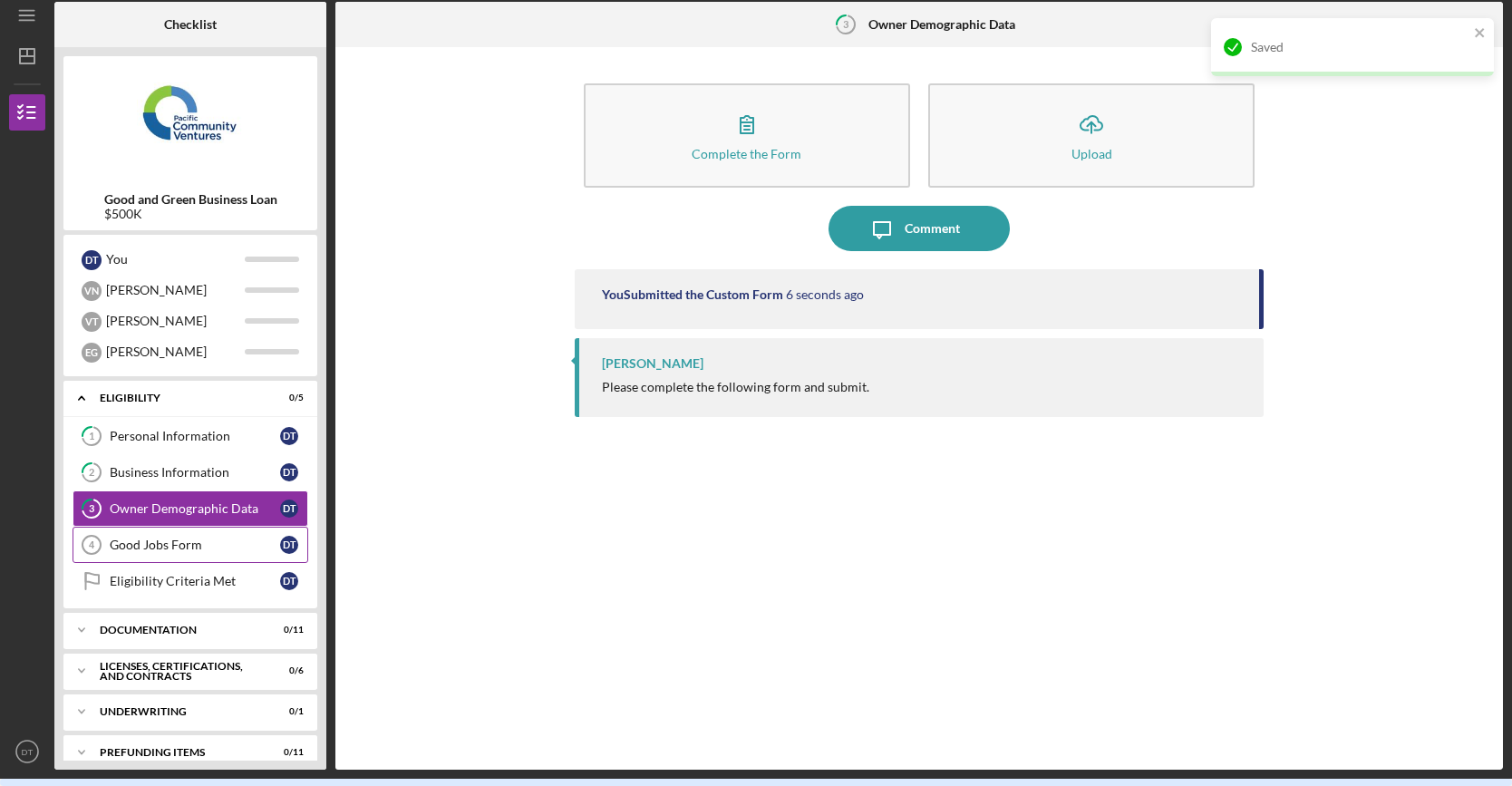
click at [158, 545] on div "Good Jobs Form" at bounding box center [195, 545] width 171 height 15
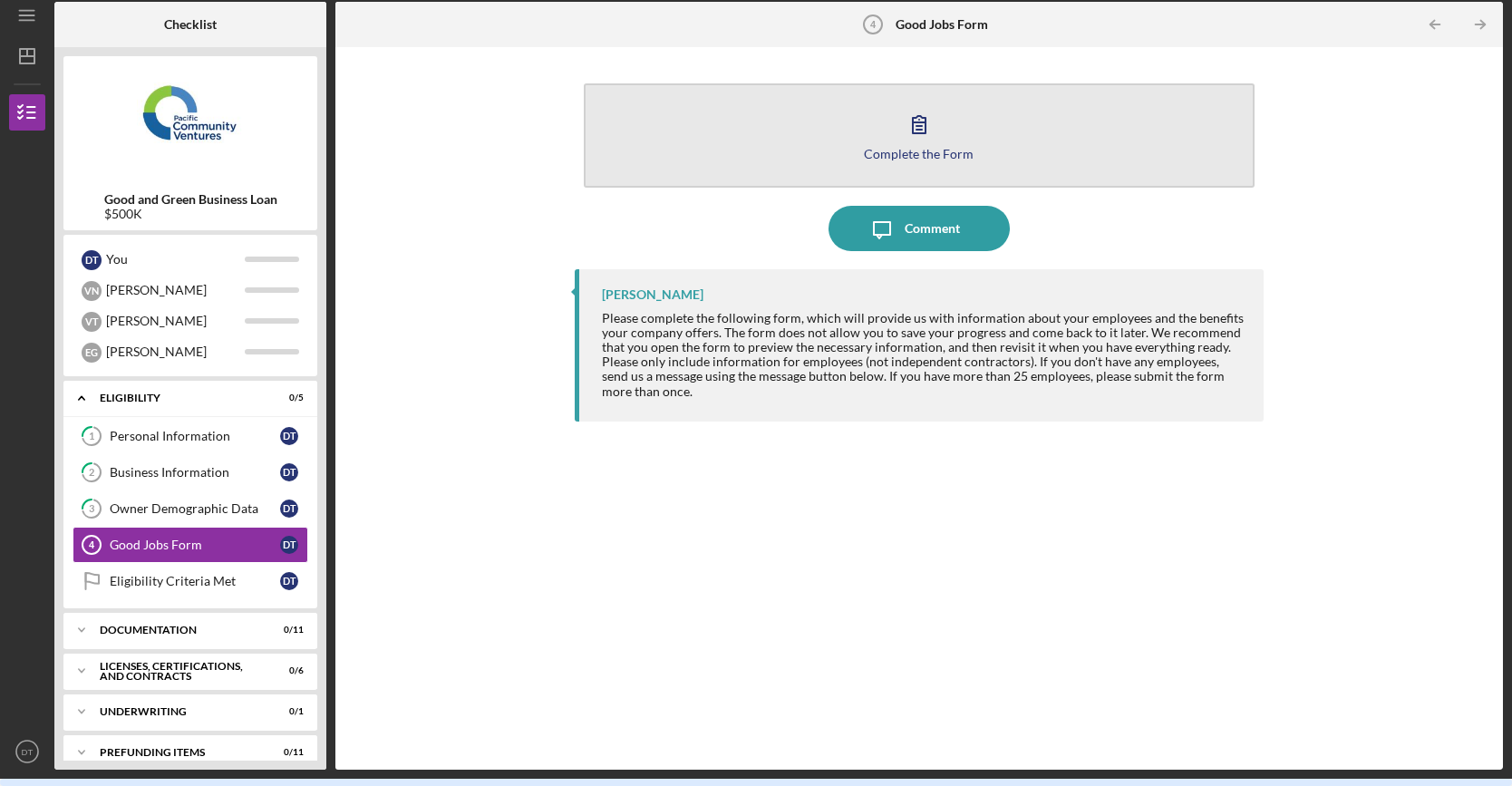
click at [906, 128] on icon "button" at bounding box center [918, 123] width 45 height 45
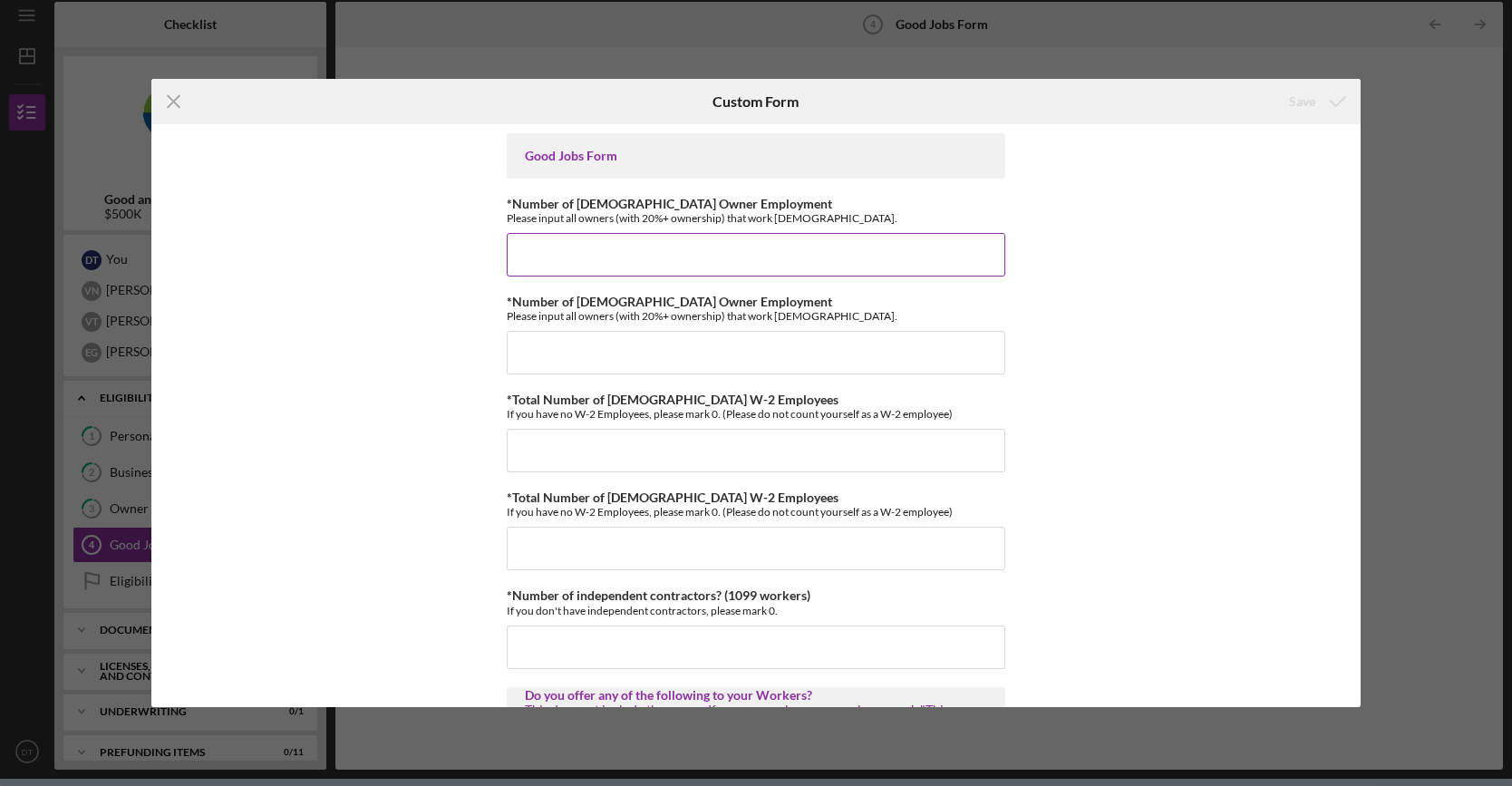
click at [602, 255] on input "*Number of Full-Time Owner Employment" at bounding box center [755, 254] width 498 height 44
type input "3"
click at [621, 356] on input "*Number of Part-Time Owner Employment" at bounding box center [755, 353] width 498 height 44
type input "0"
click at [623, 444] on input "*Total Number of Full-Time W-2 Employees" at bounding box center [755, 450] width 498 height 44
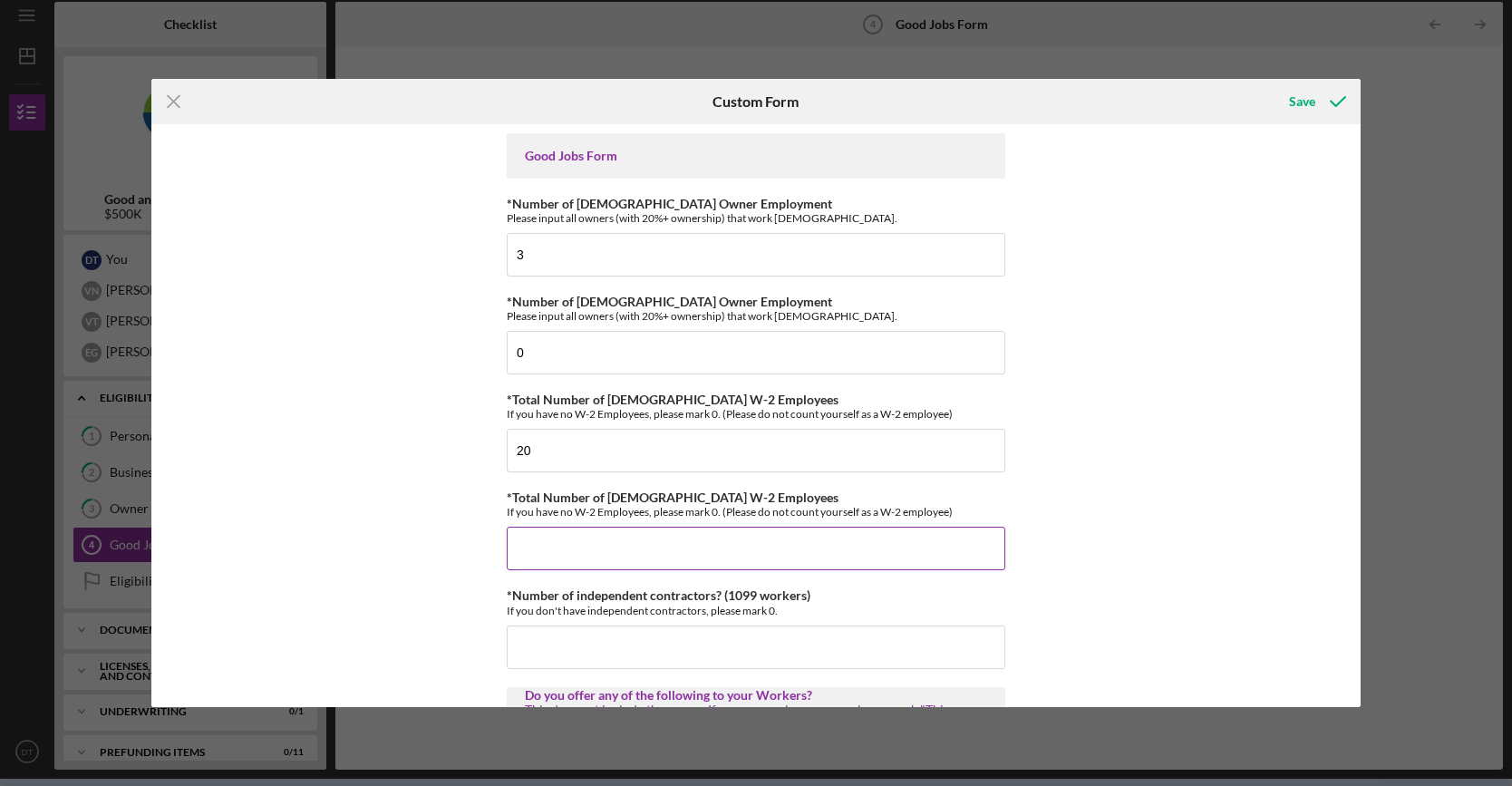
click at [706, 535] on input "*Total Number of Part-Time W-2 Employees" at bounding box center [755, 548] width 498 height 44
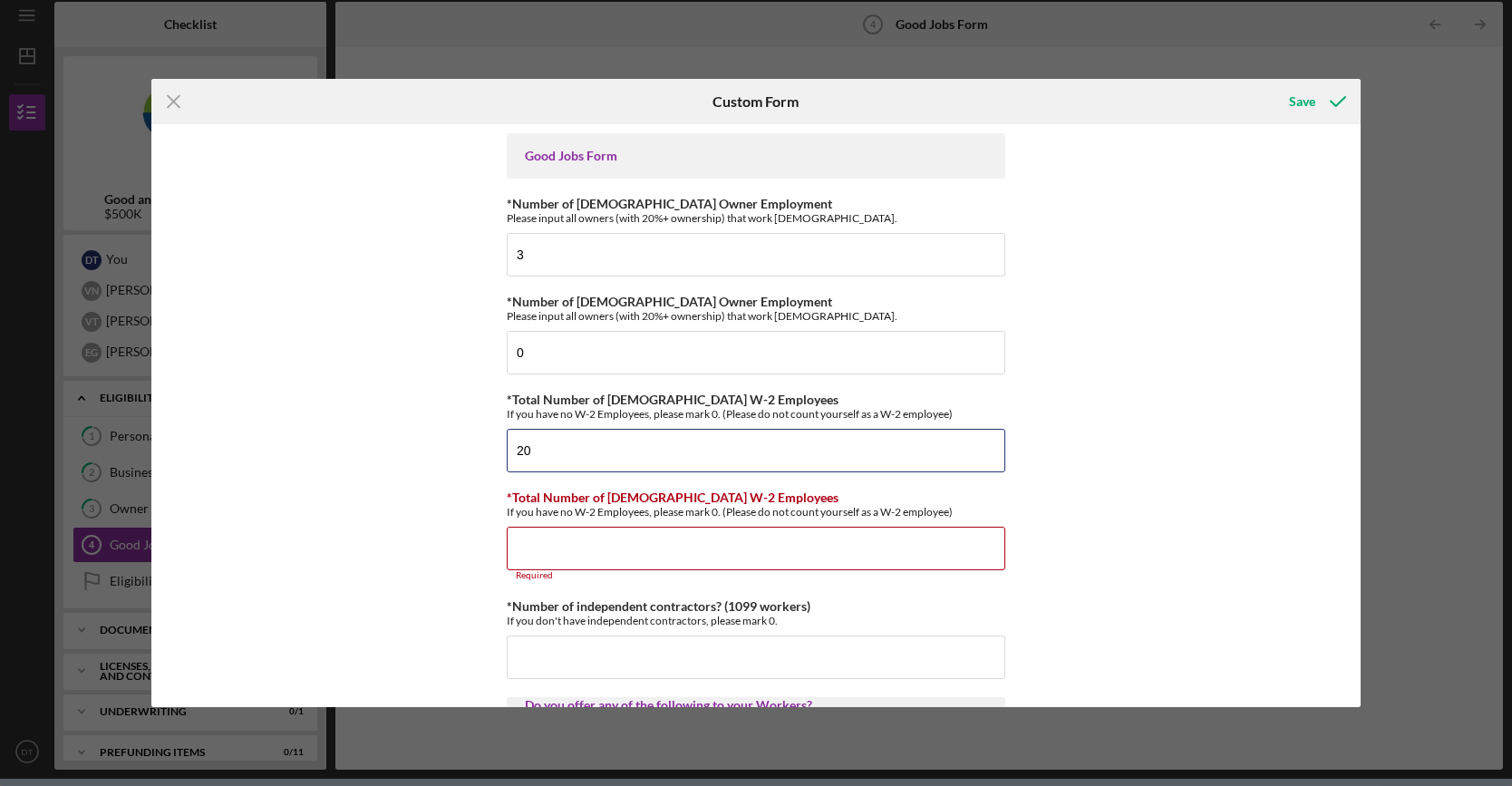
drag, startPoint x: 564, startPoint y: 445, endPoint x: 468, endPoint y: 434, distance: 96.6
click at [471, 434] on div "Good Jobs Form *Number of Full-Time Owner Employment Please input all owners (w…" at bounding box center [756, 416] width 1210 height 584
type input "19"
click at [574, 537] on input "*Total Number of Part-Time W-2 Employees" at bounding box center [755, 548] width 498 height 44
type input "3"
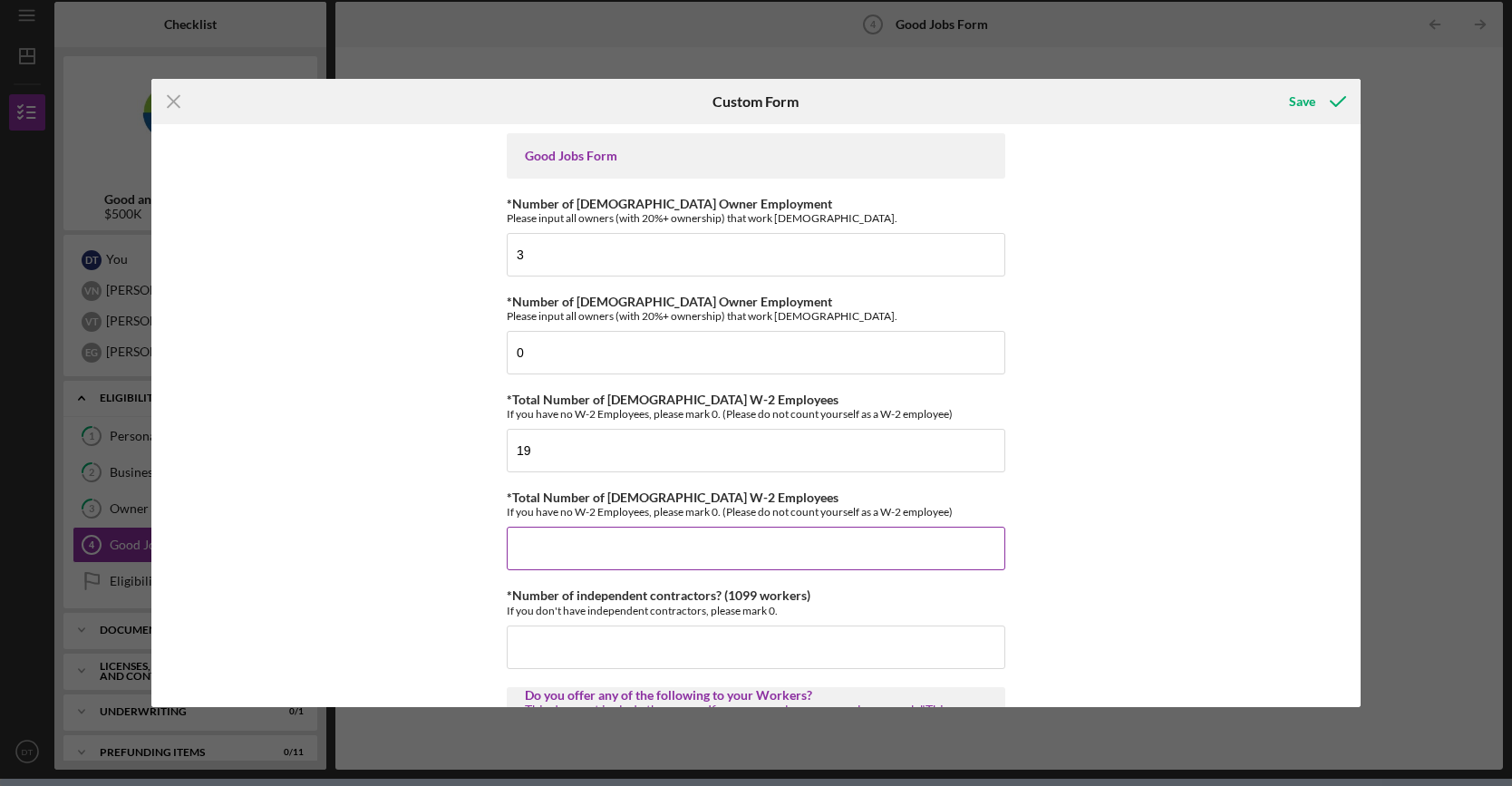
type input "4"
type input "0"
click at [727, 634] on input "*Number of independent contractors? (1099 workers)" at bounding box center [755, 647] width 498 height 44
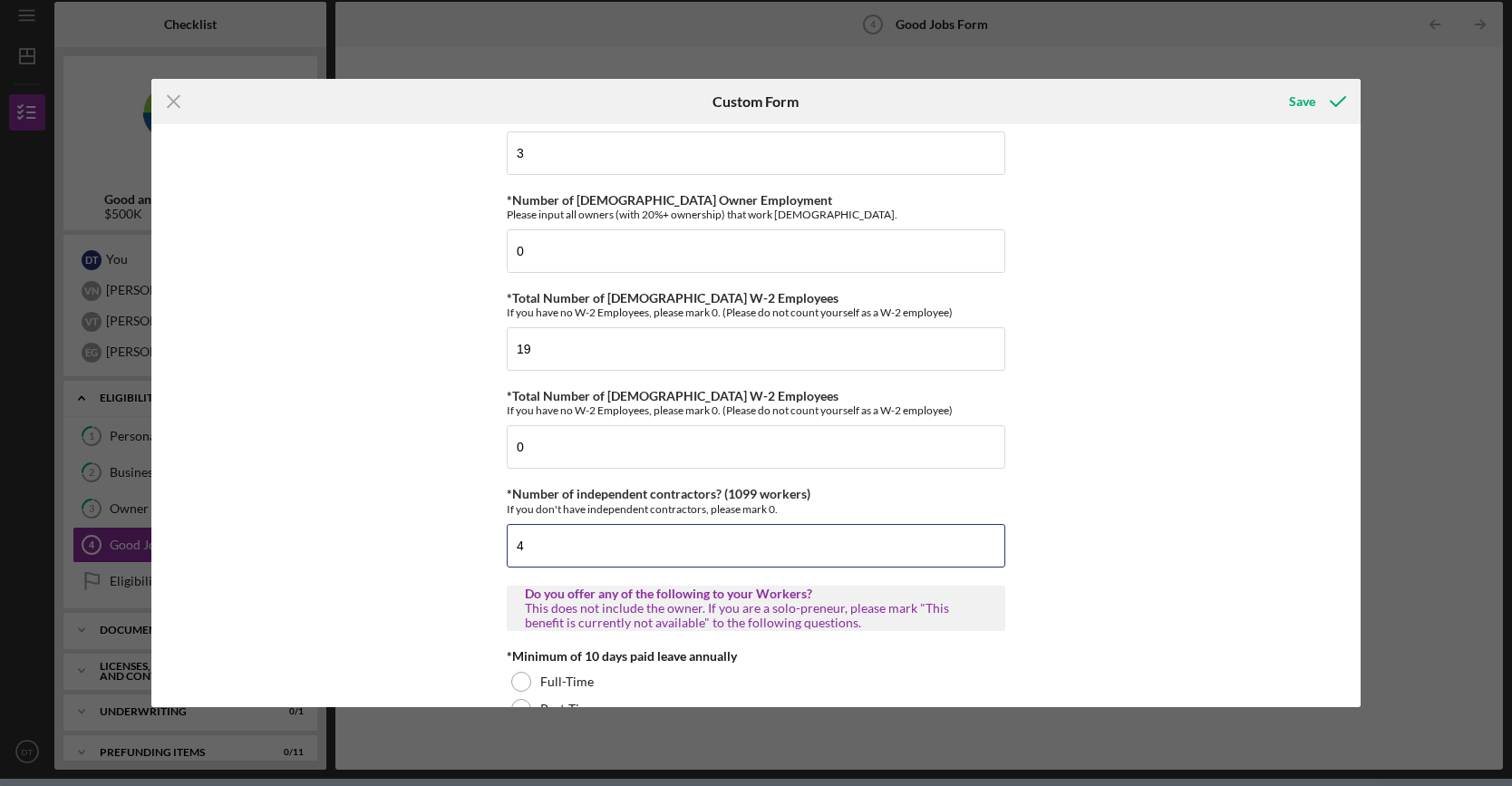
scroll to position [181, 0]
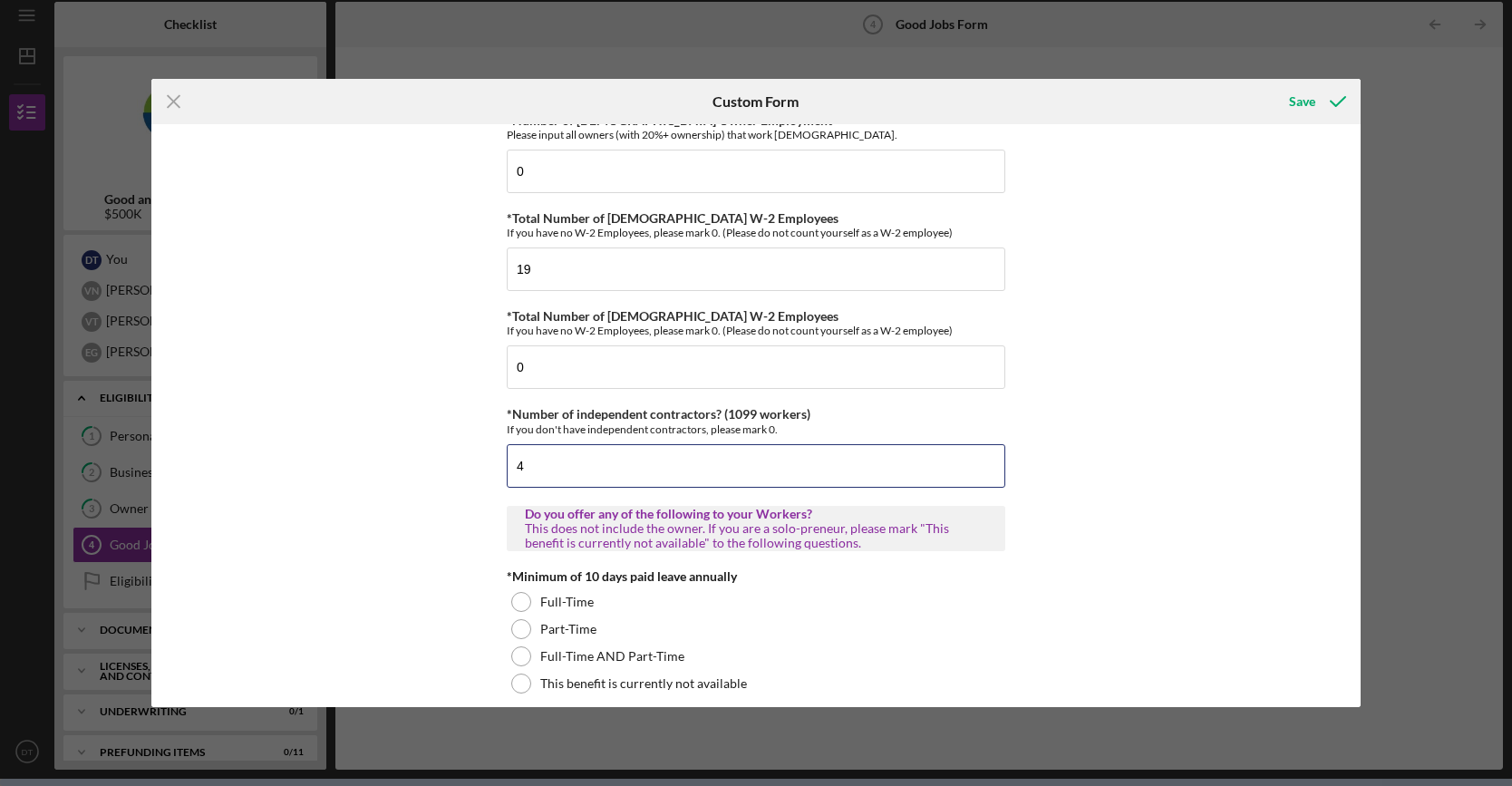
drag, startPoint x: 537, startPoint y: 471, endPoint x: 496, endPoint y: 469, distance: 41.0
click at [497, 469] on div "Good Jobs Form *Number of Full-Time Owner Employment Please input all owners (w…" at bounding box center [756, 416] width 1210 height 584
type input "4"
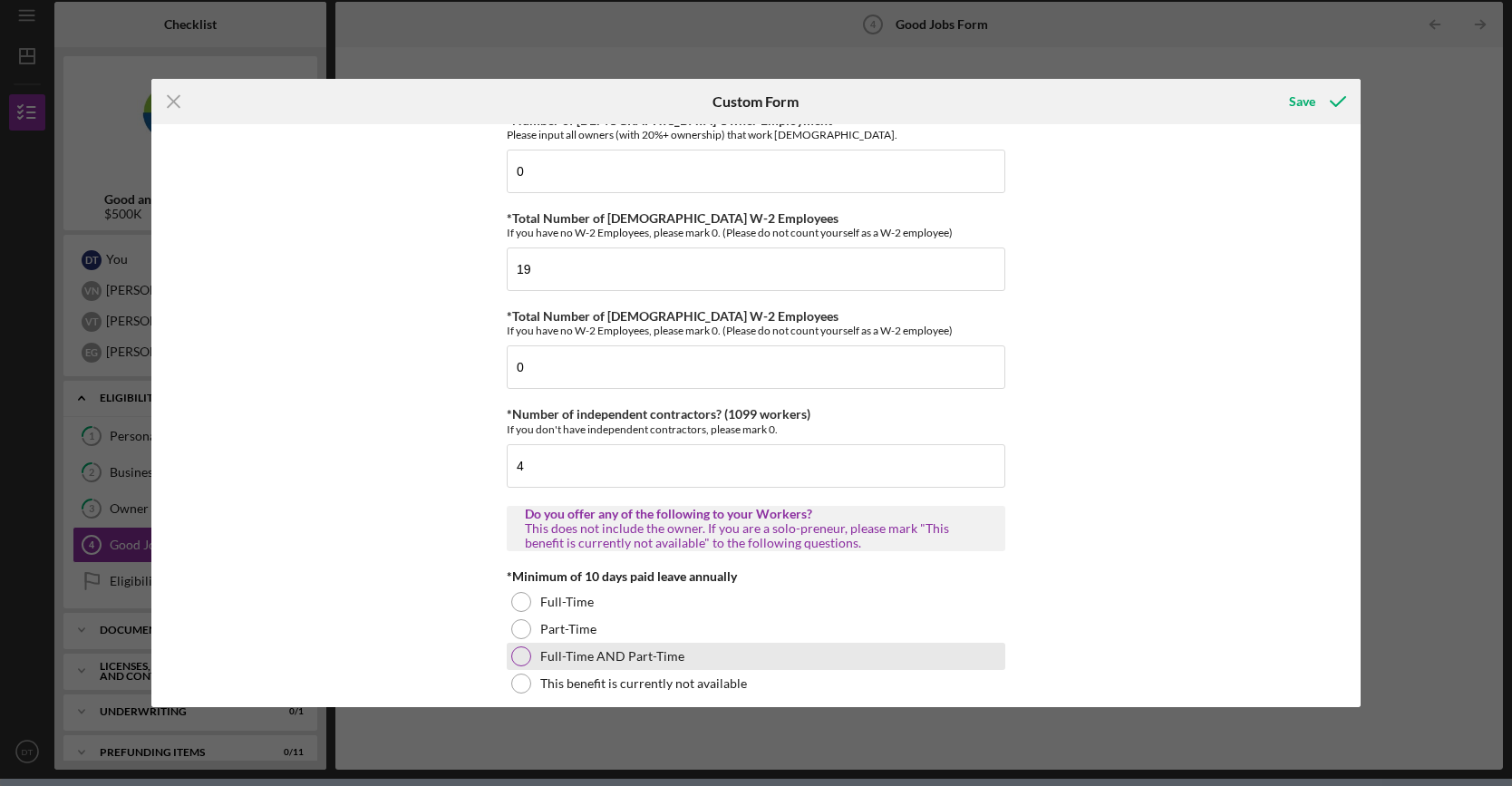
click at [518, 651] on div at bounding box center [520, 656] width 19 height 19
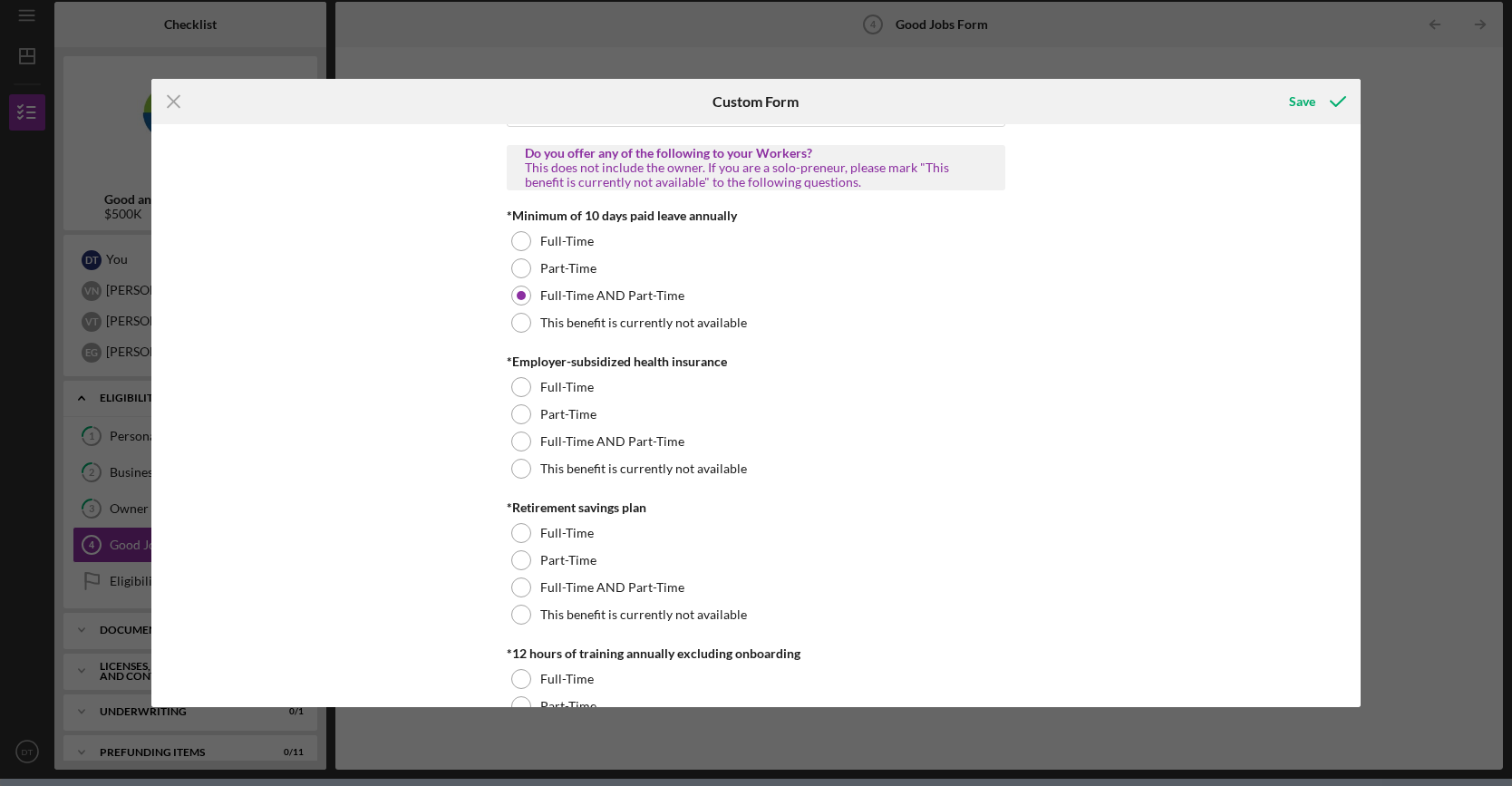
scroll to position [544, 0]
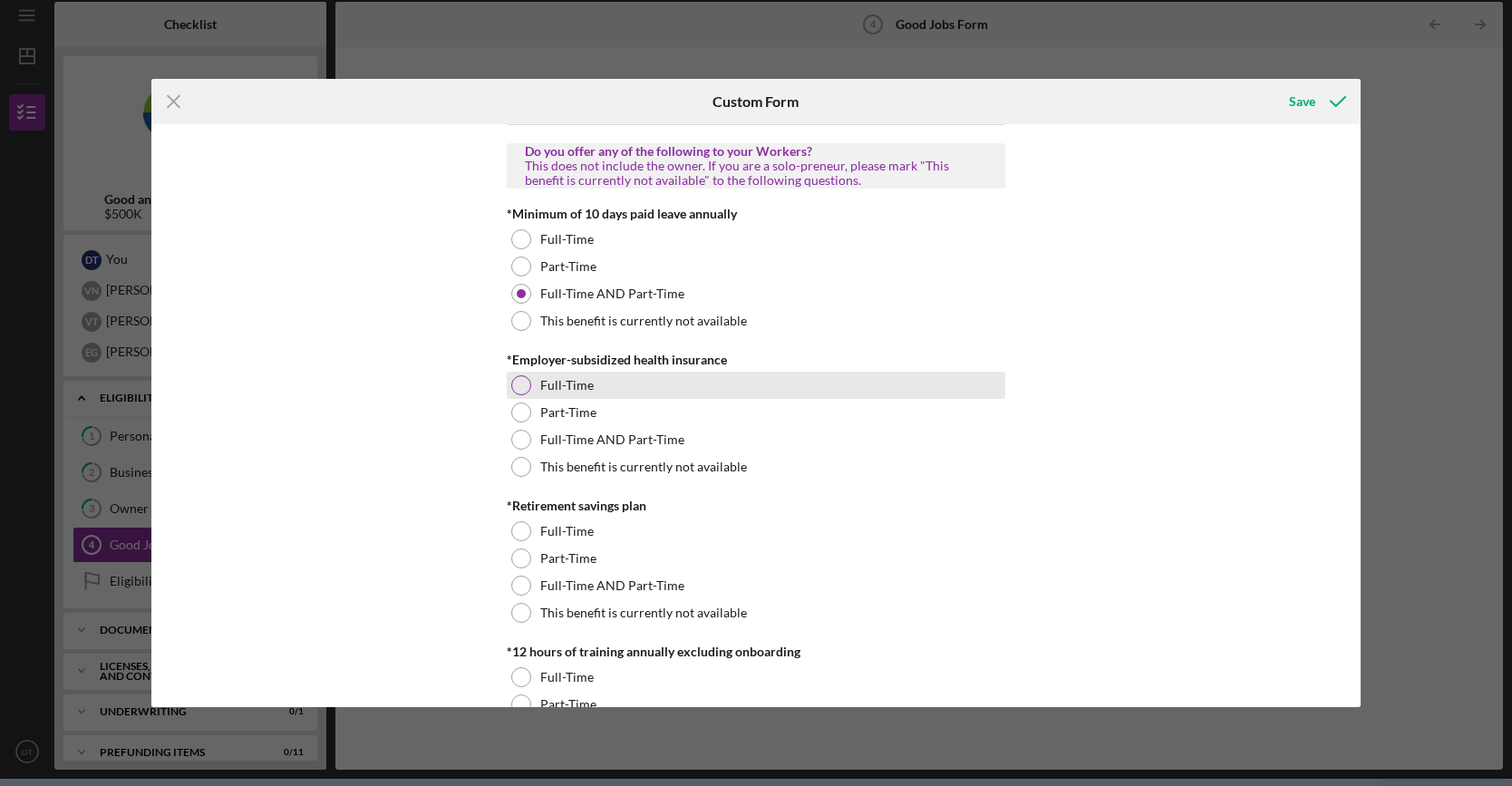
click at [522, 381] on div at bounding box center [520, 385] width 19 height 19
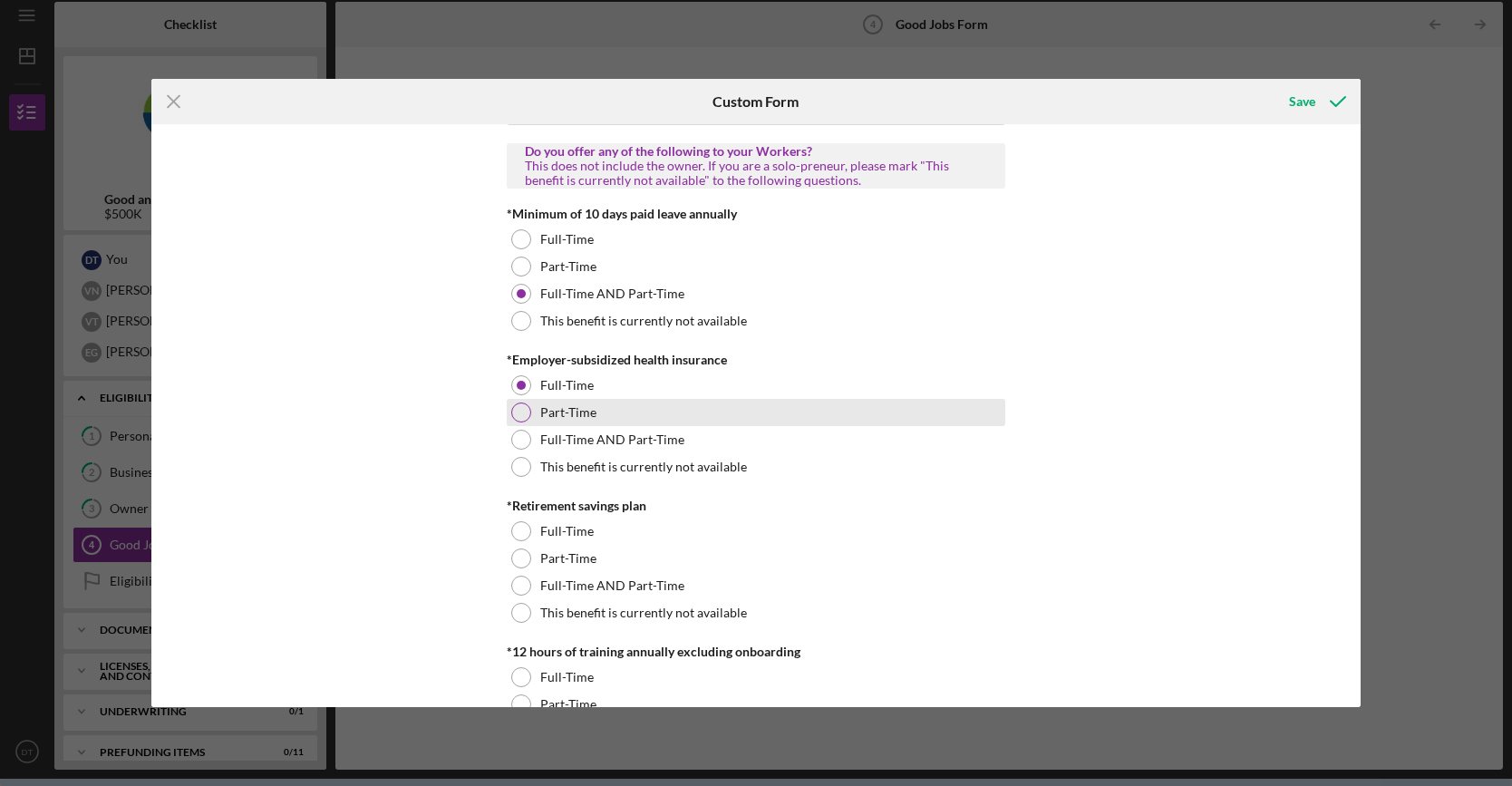
click at [521, 417] on div at bounding box center [520, 412] width 19 height 19
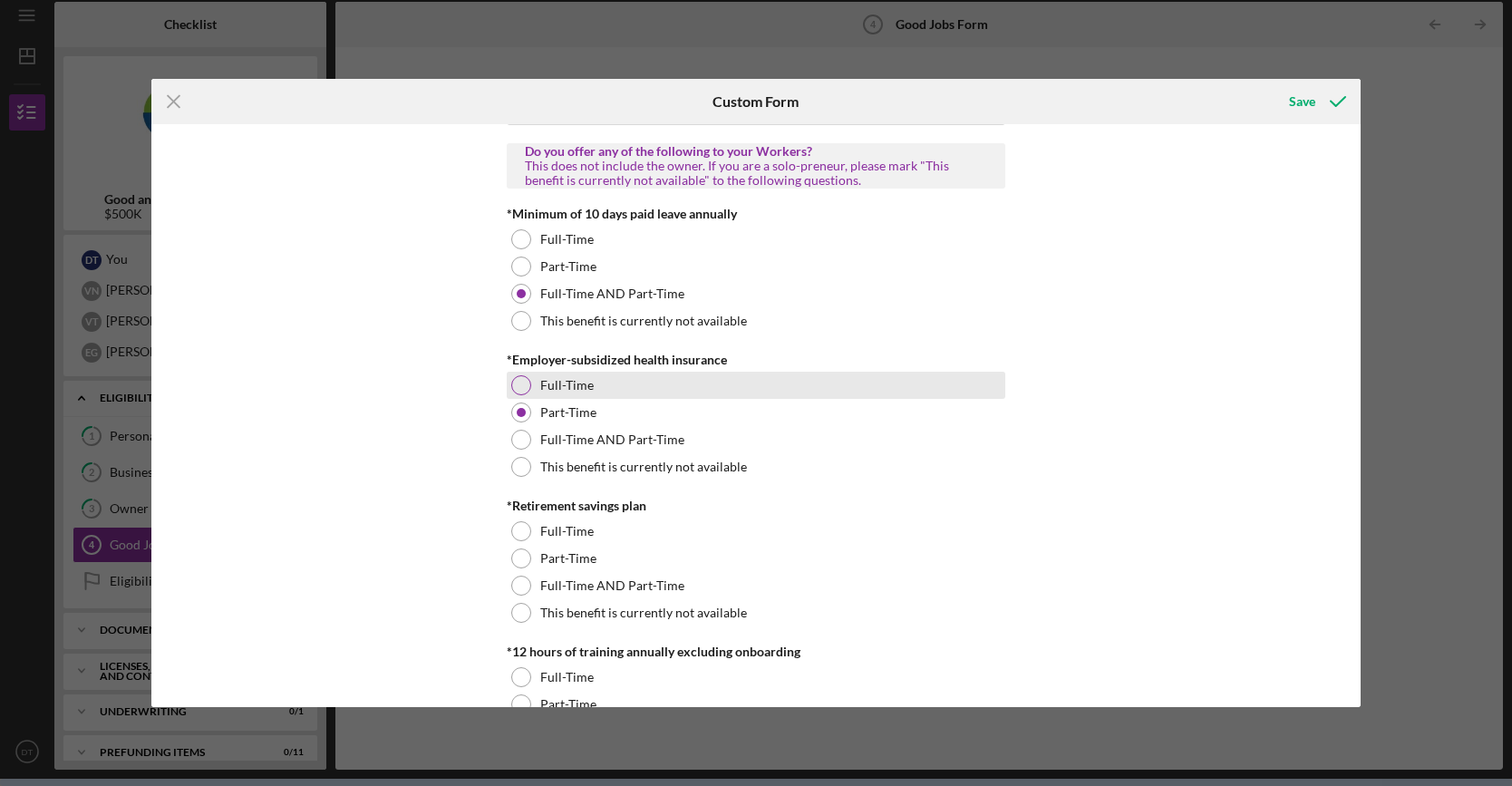
click at [522, 392] on div "Full-Time" at bounding box center [755, 385] width 498 height 27
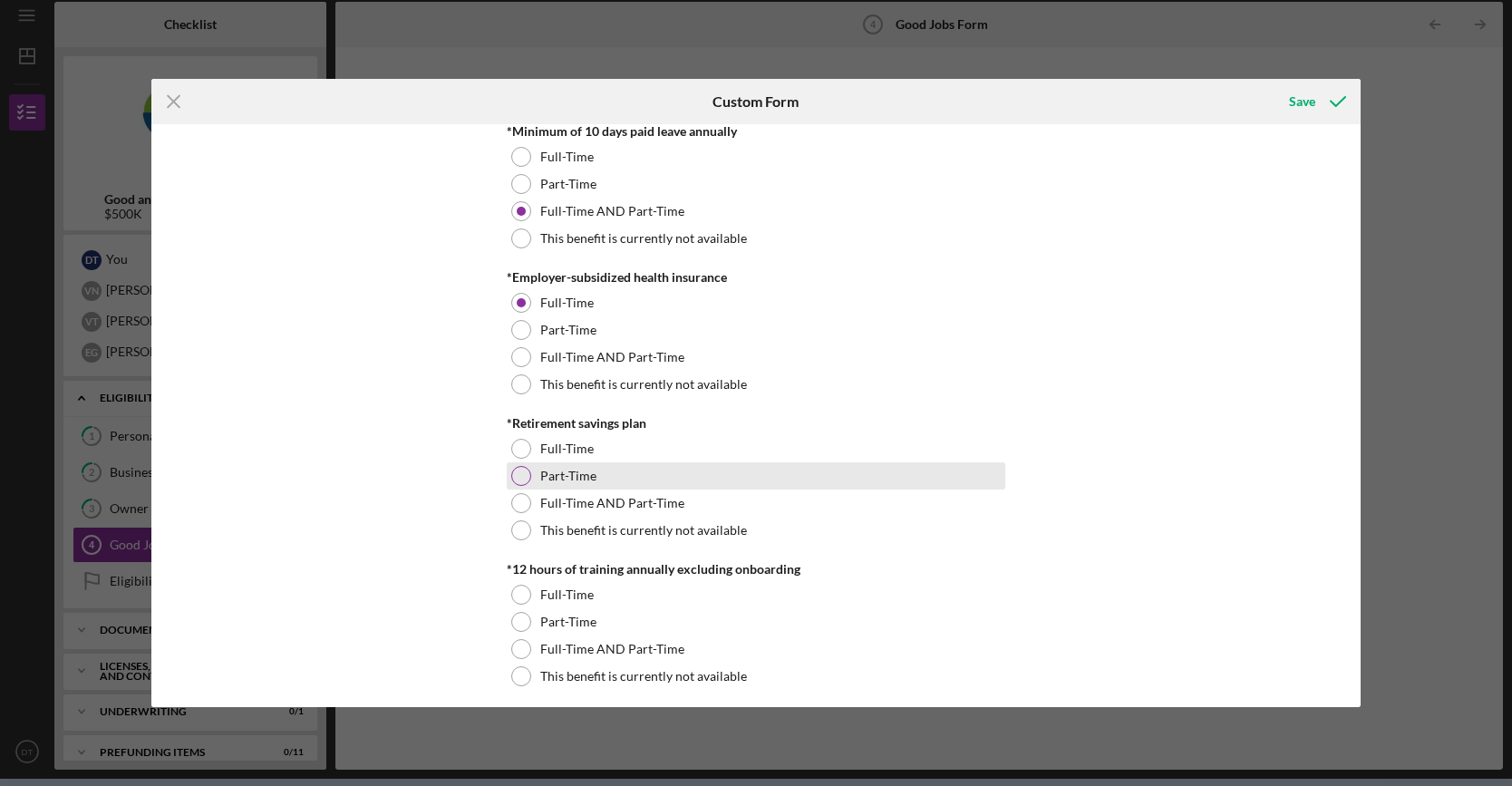
scroll to position [635, 0]
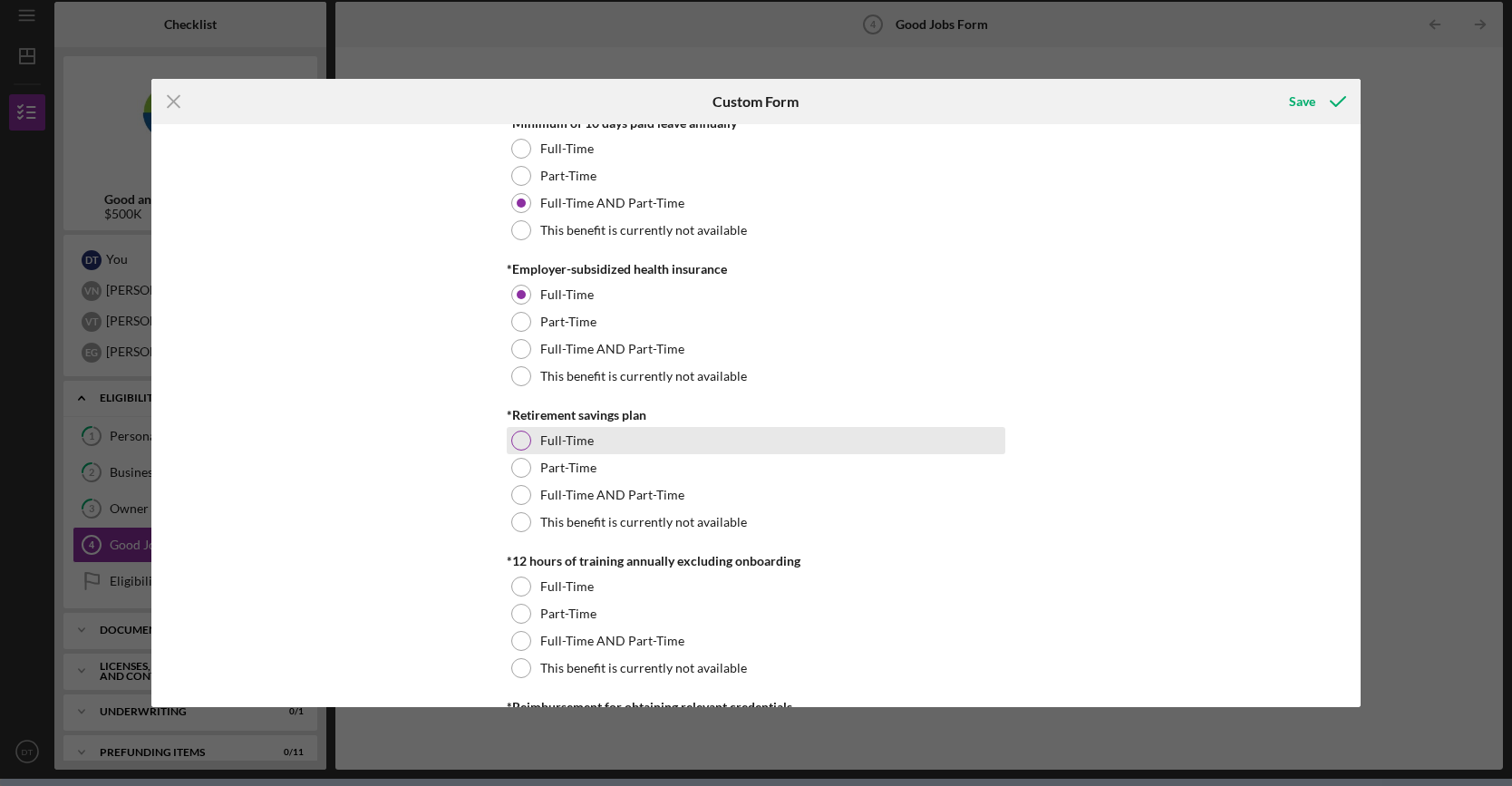
click at [549, 436] on label "Full-Time" at bounding box center [567, 441] width 54 height 15
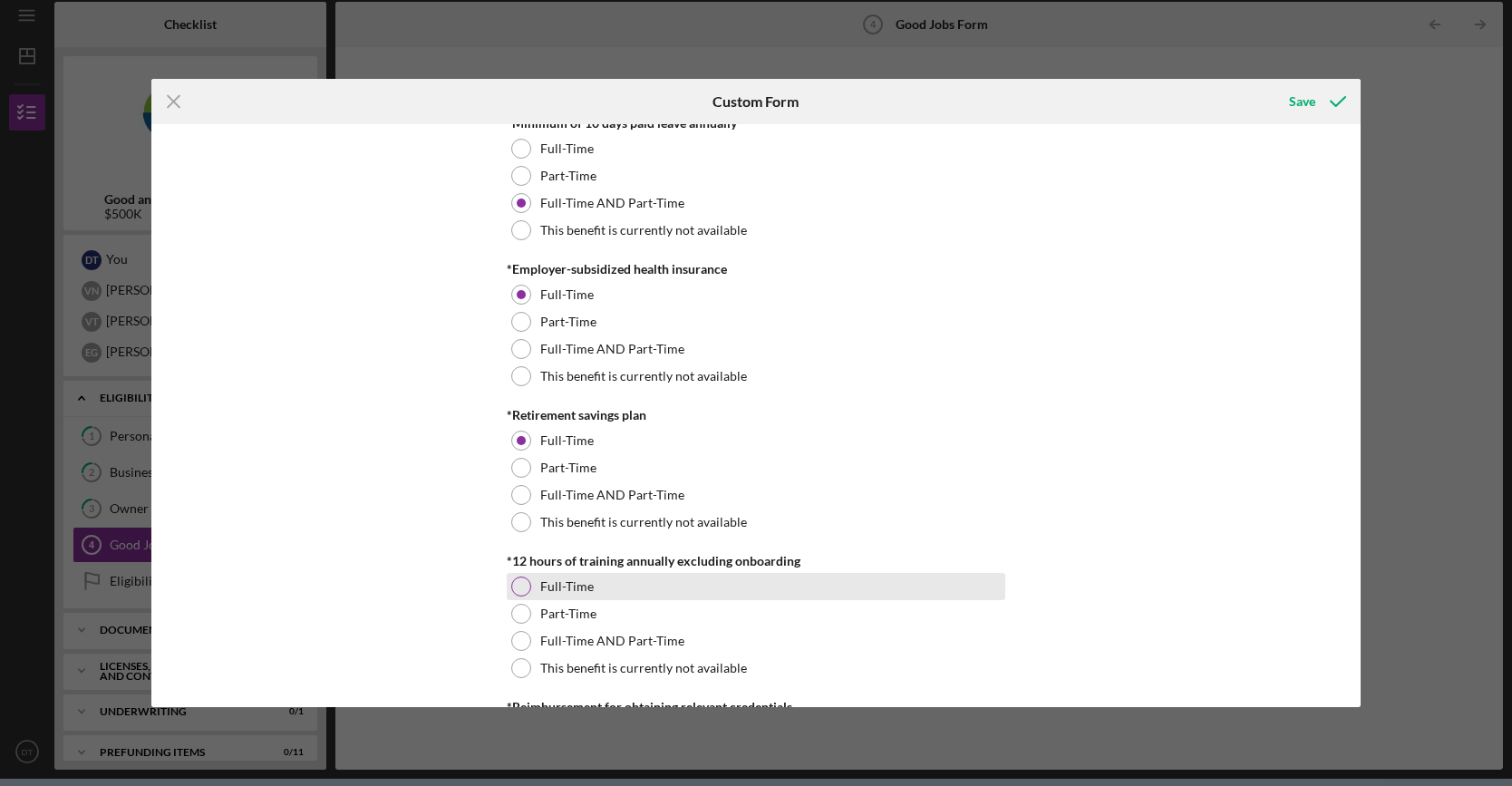
click at [563, 586] on label "Full-Time" at bounding box center [567, 586] width 54 height 15
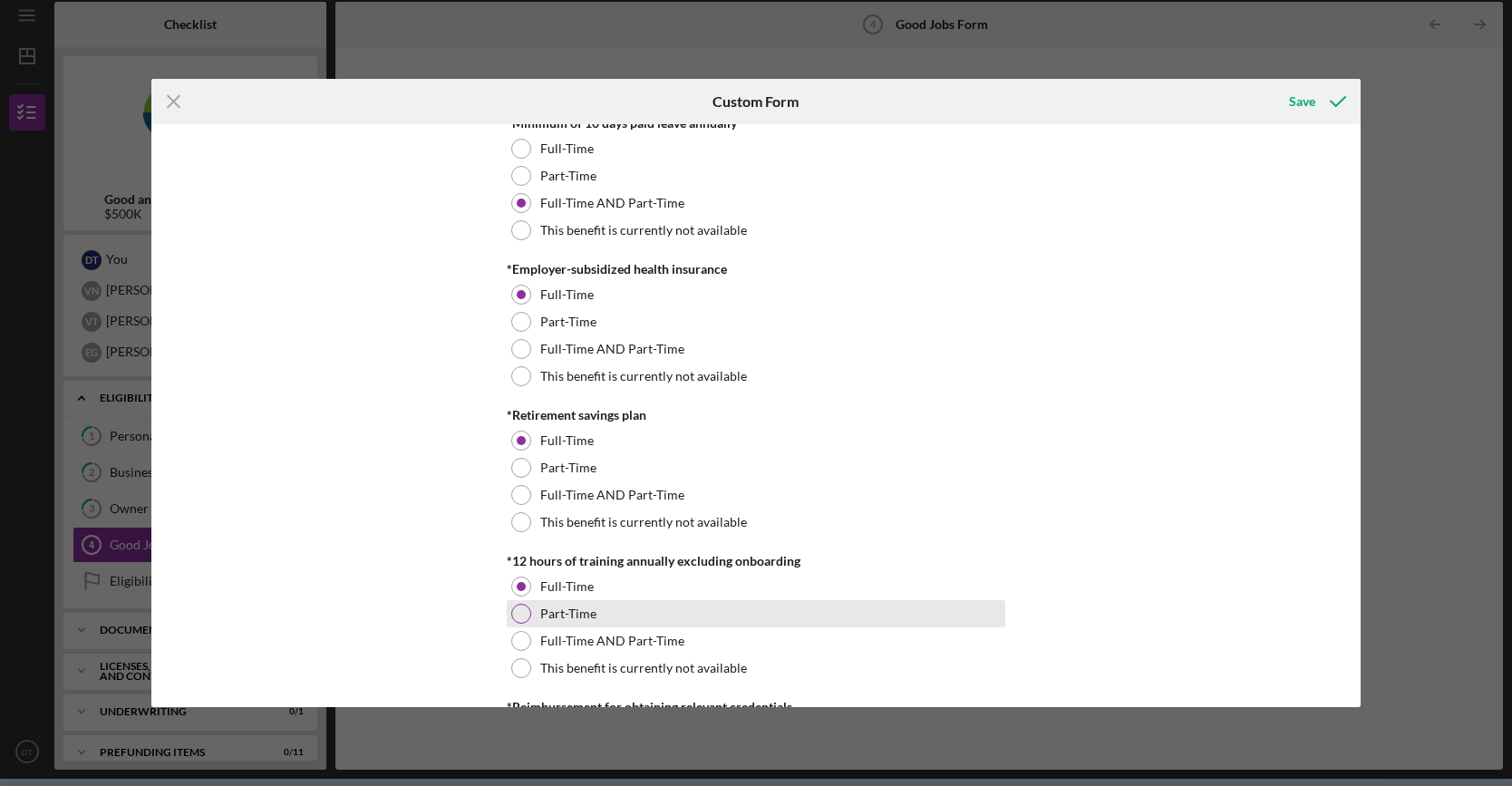
click at [562, 608] on label "Part-Time" at bounding box center [568, 614] width 57 height 15
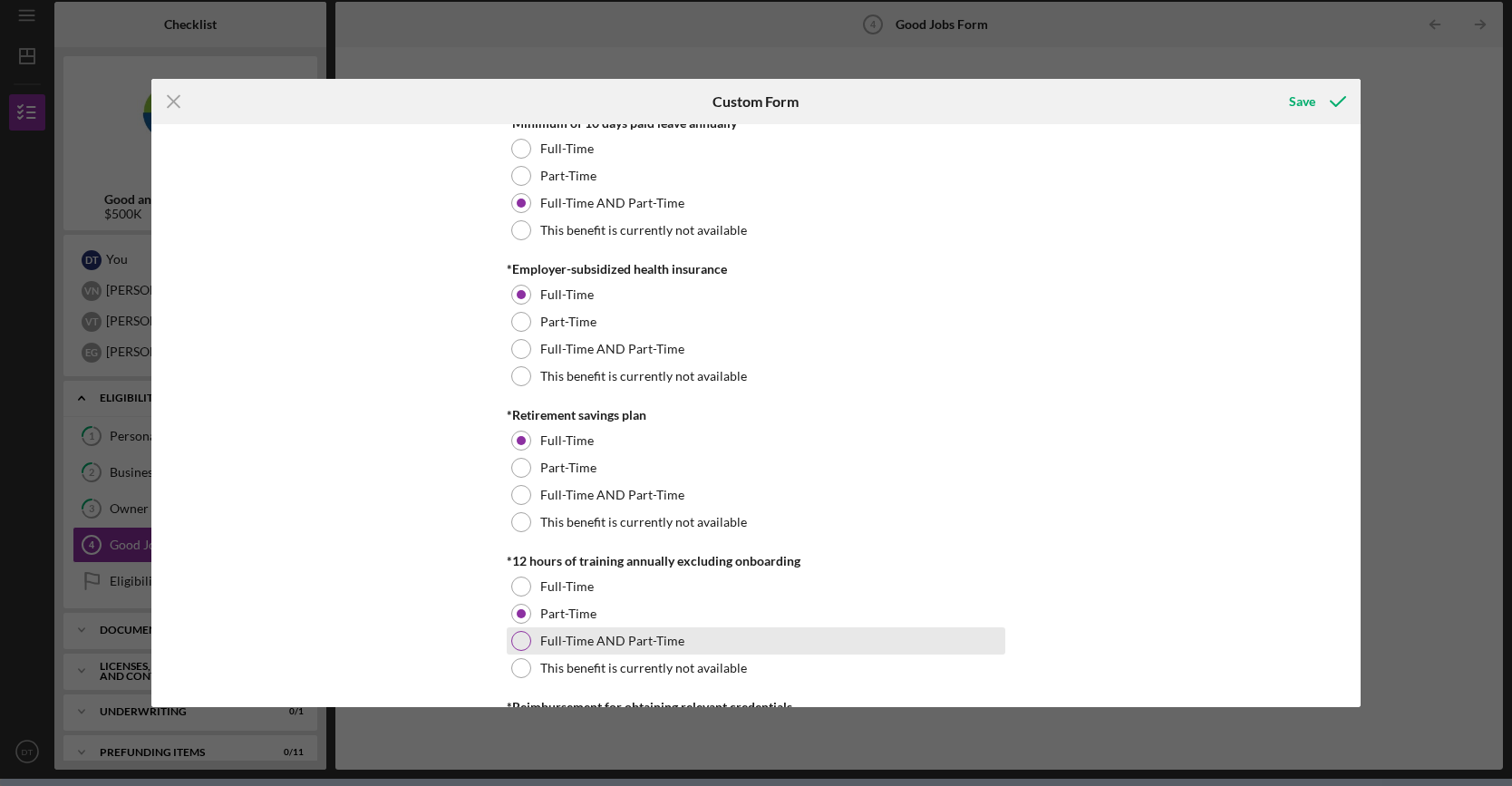
click at [562, 640] on label "Full-Time AND Part-Time" at bounding box center [611, 641] width 144 height 15
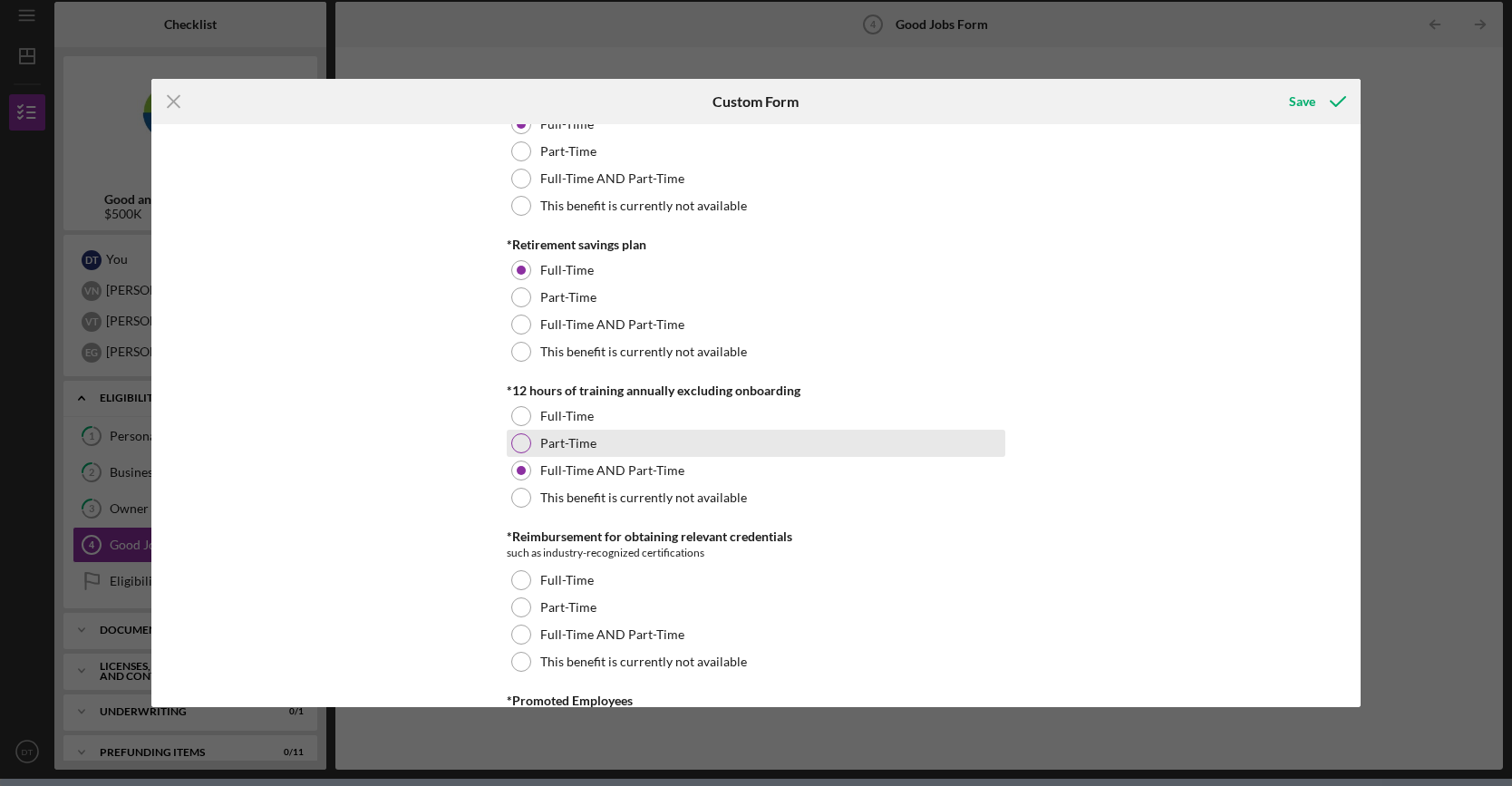
scroll to position [816, 0]
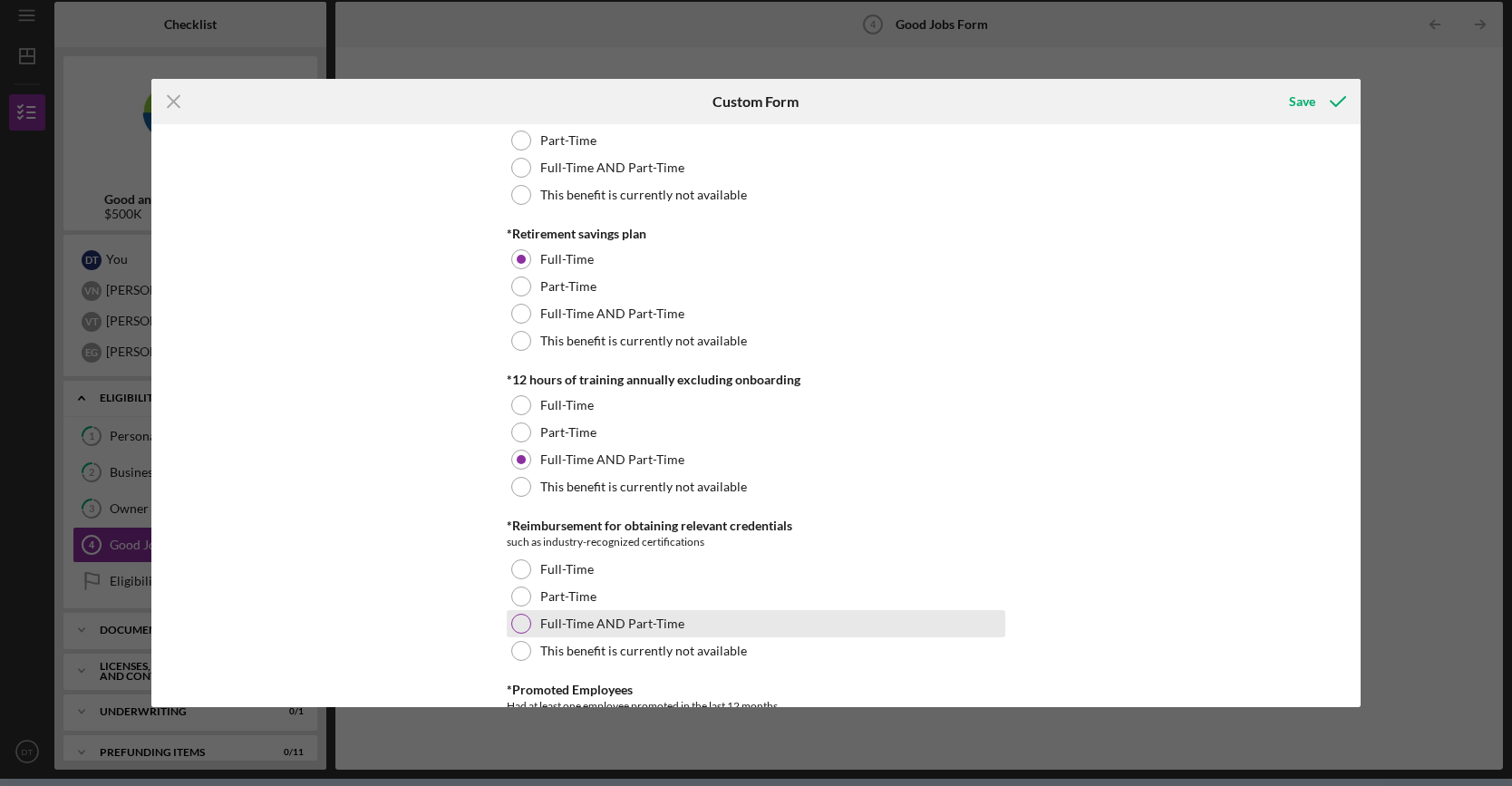
click at [673, 616] on label "Full-Time AND Part-Time" at bounding box center [611, 624] width 144 height 15
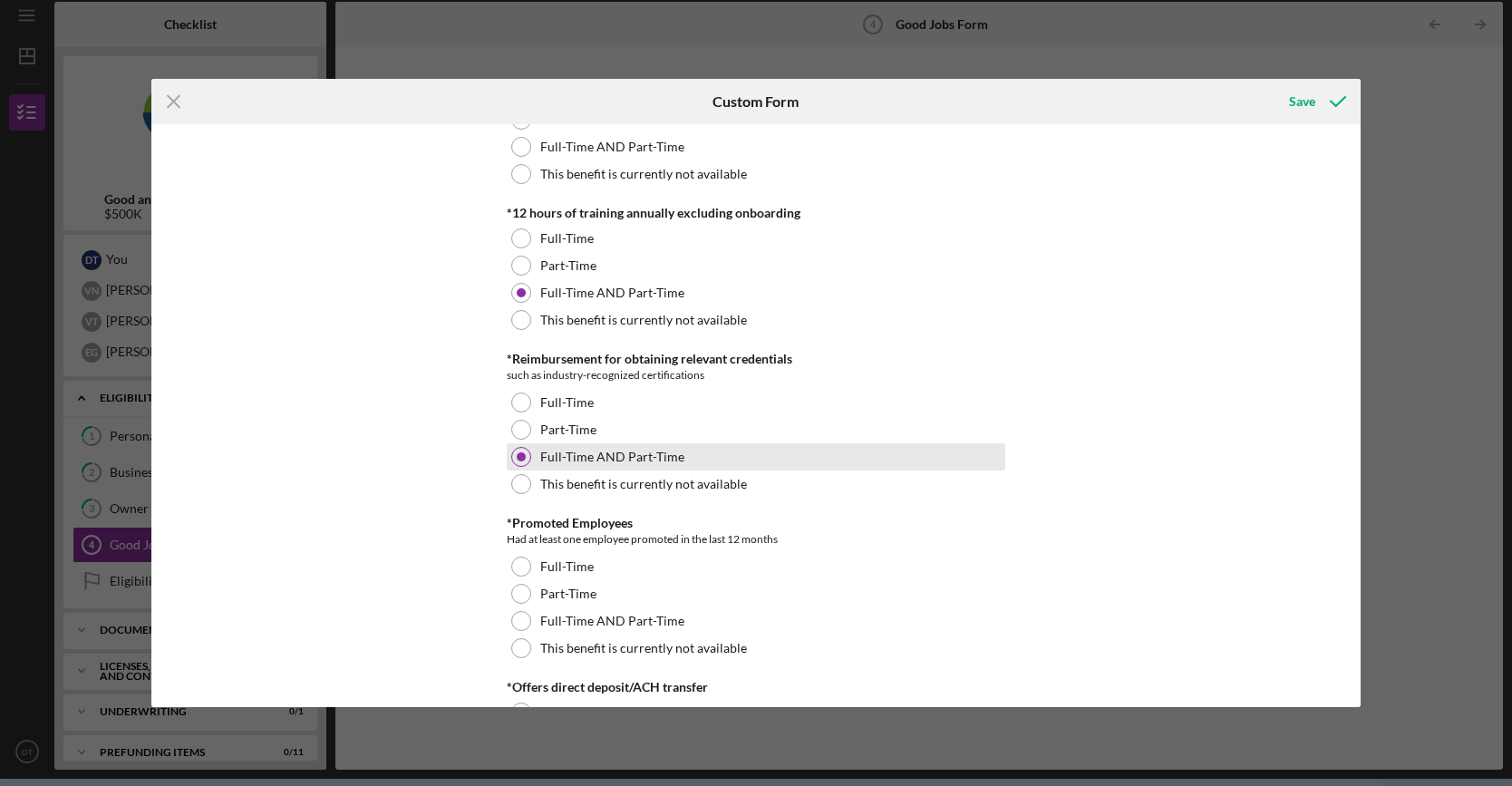
scroll to position [998, 0]
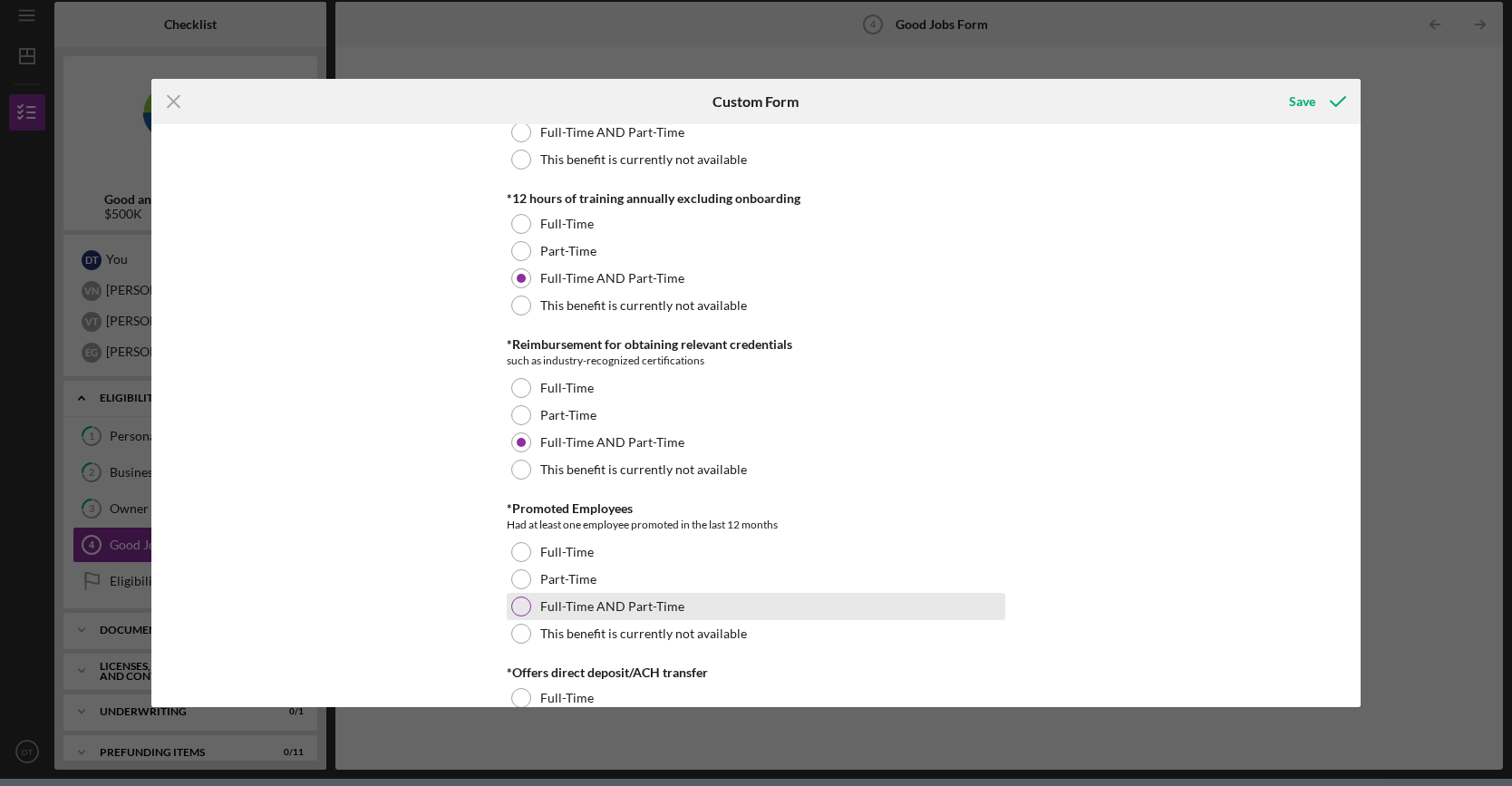
click at [609, 609] on label "Full-Time AND Part-Time" at bounding box center [611, 607] width 144 height 15
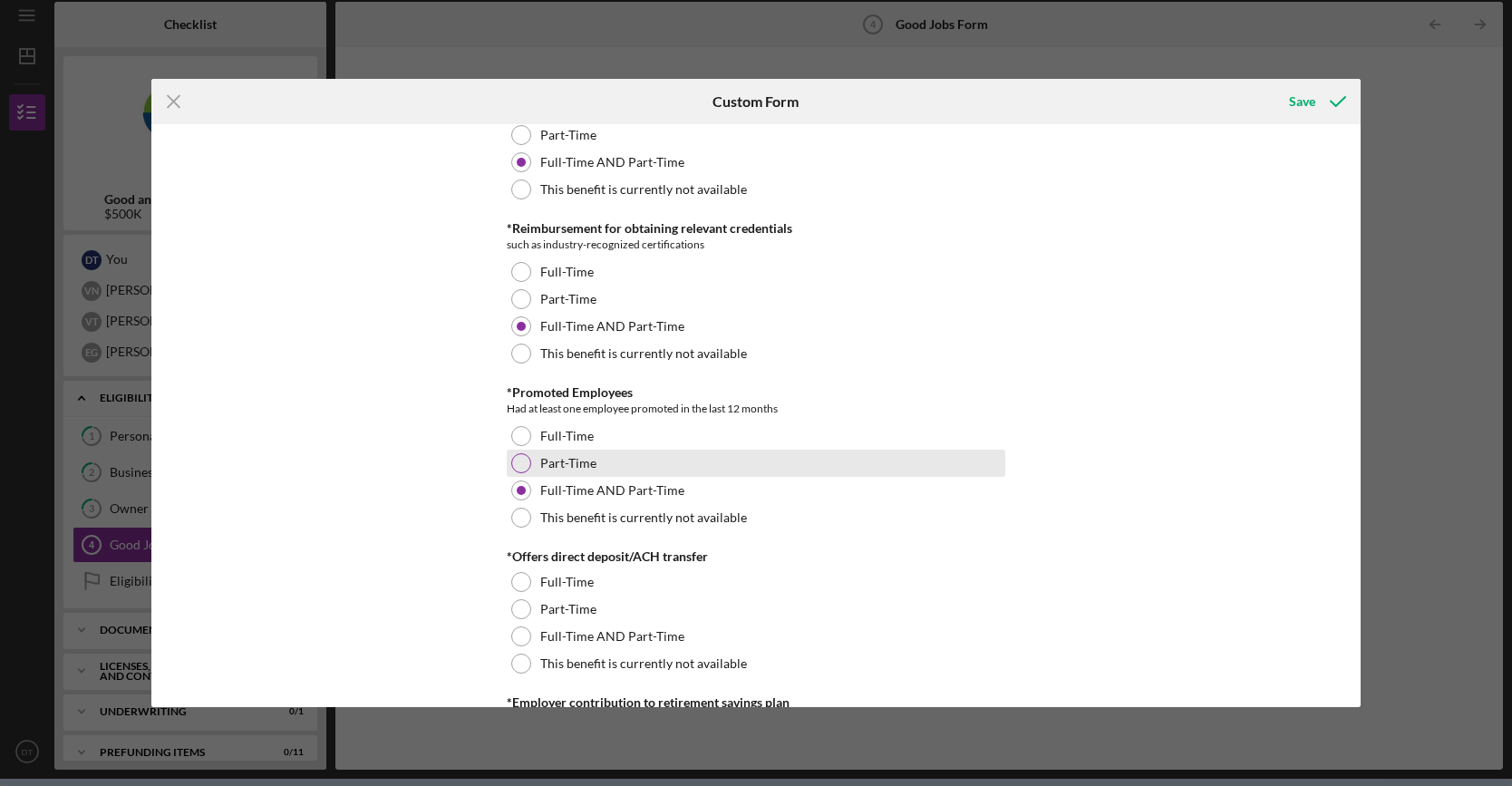
scroll to position [1179, 0]
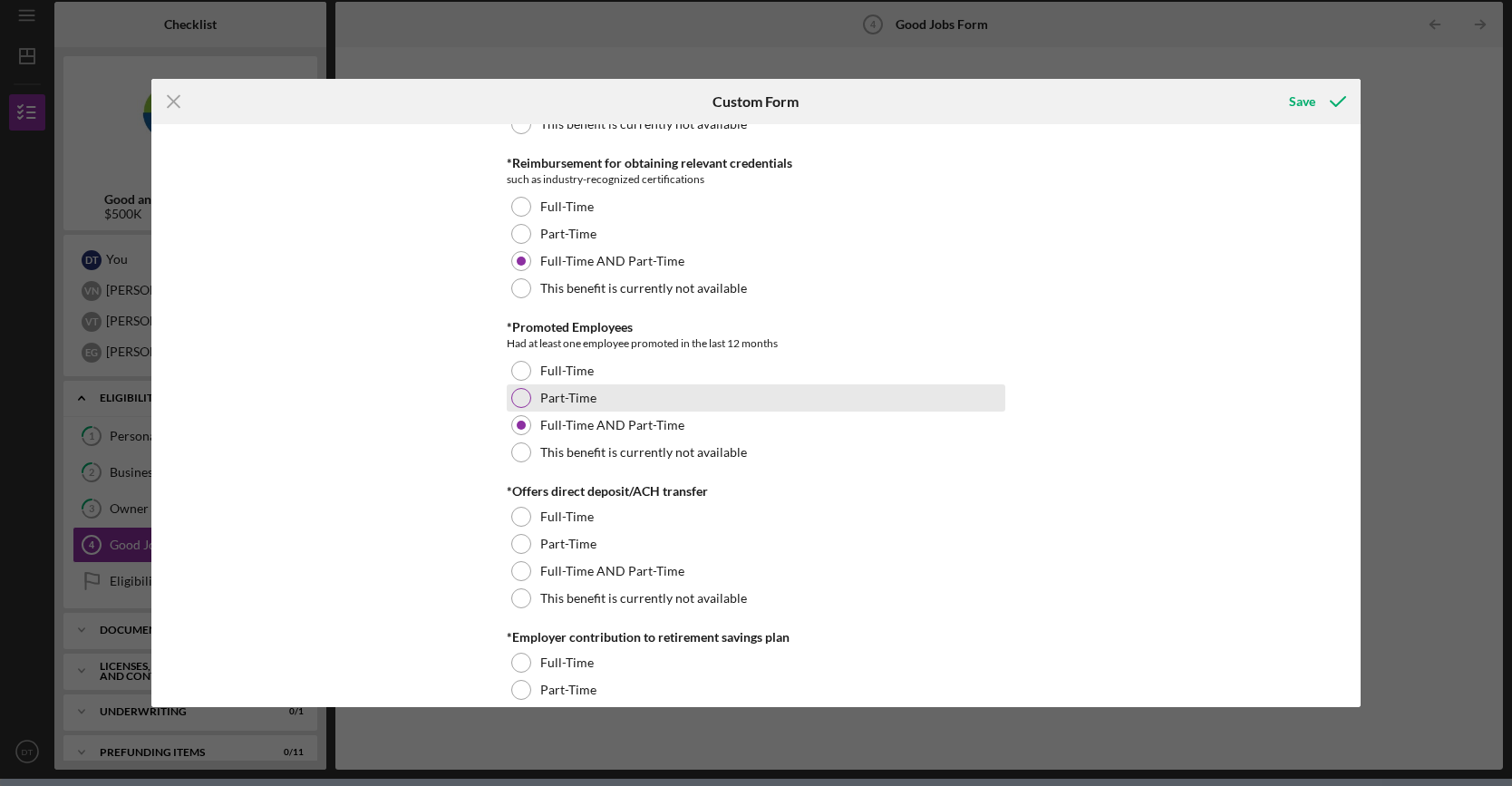
click at [716, 574] on div "Full-Time AND Part-Time" at bounding box center [755, 571] width 498 height 27
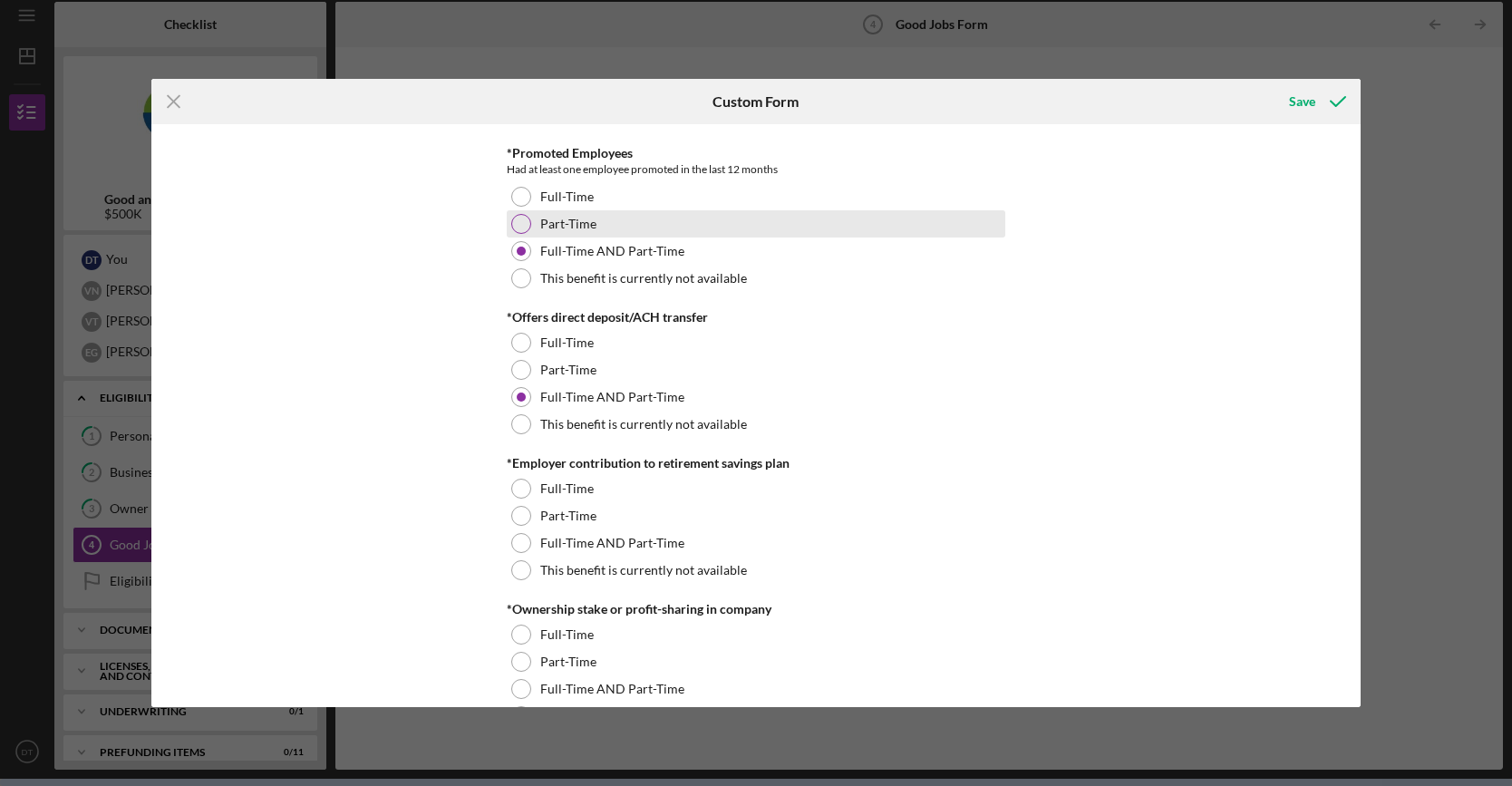
scroll to position [1360, 0]
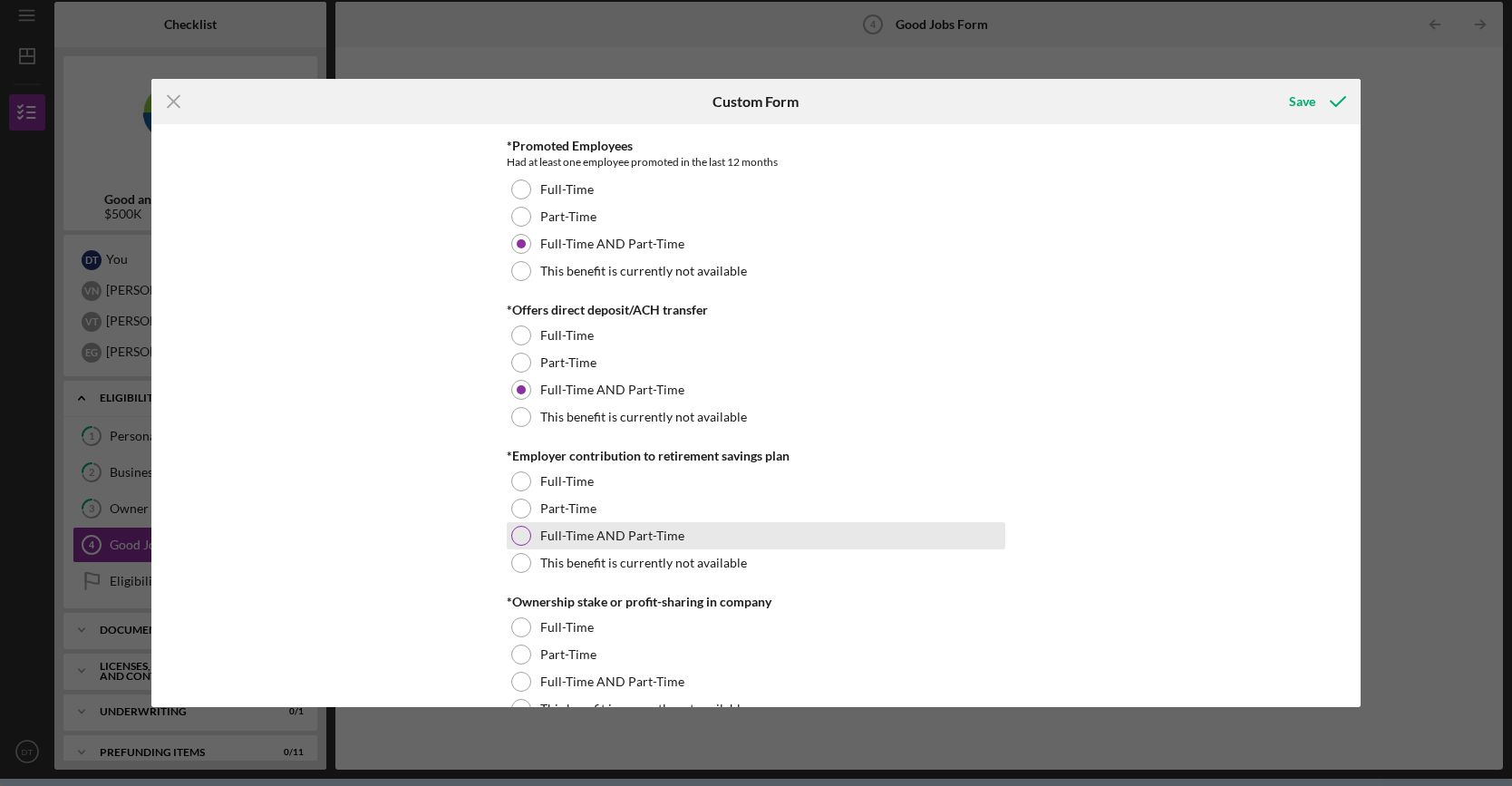
click at [705, 531] on div "Full-Time AND Part-Time" at bounding box center [755, 535] width 498 height 27
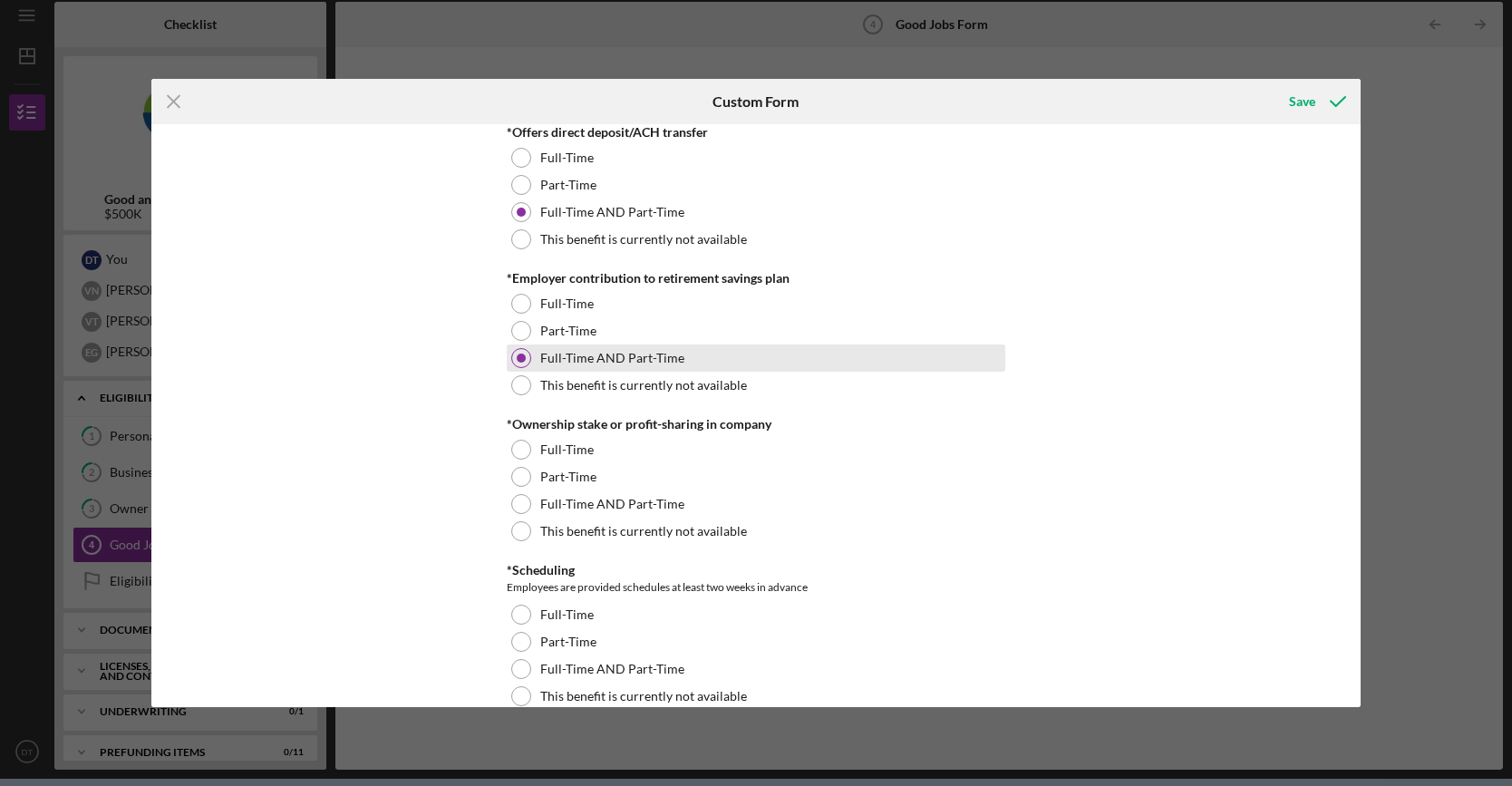
scroll to position [1450, 0]
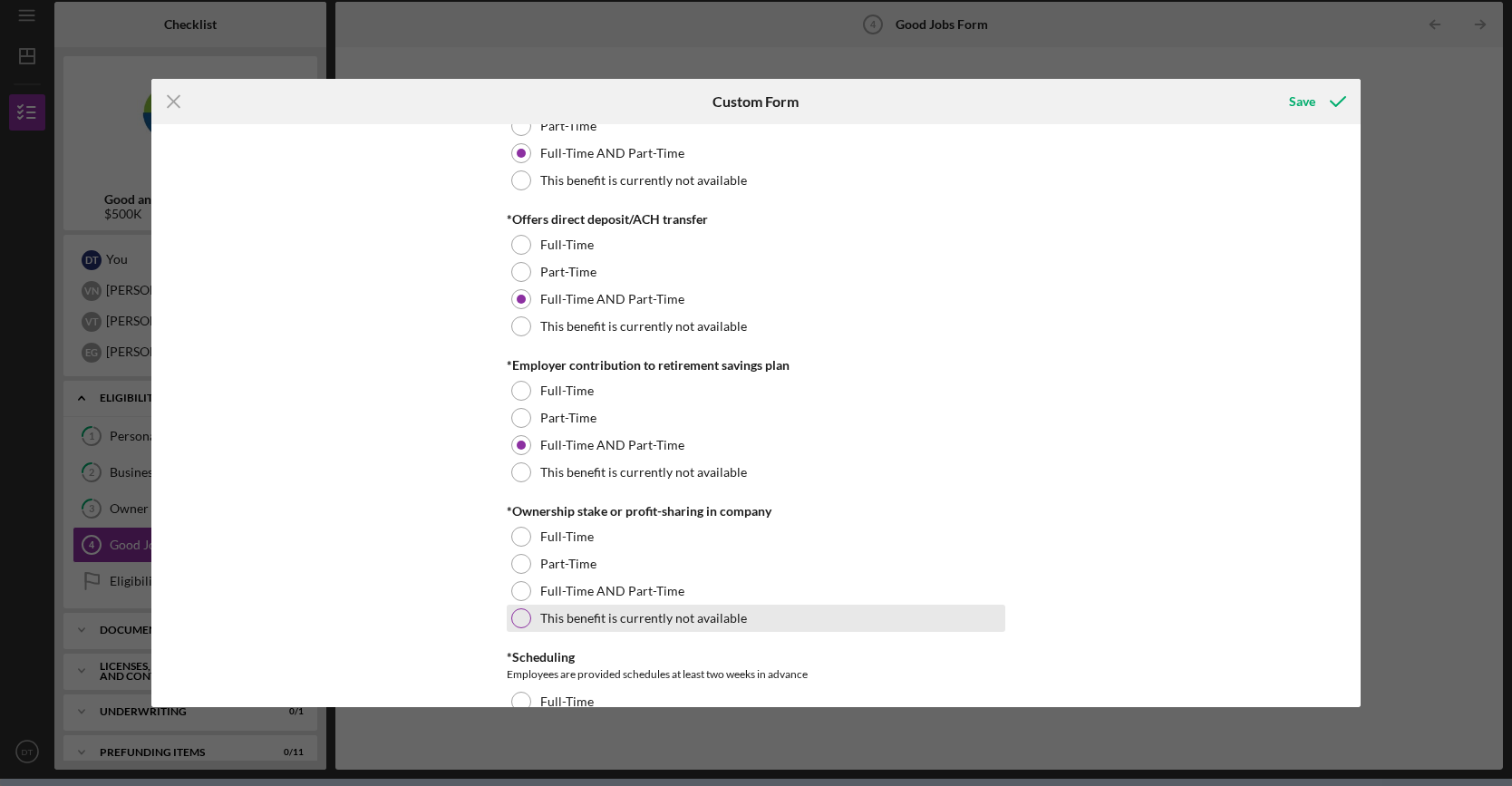
click at [557, 605] on div "This benefit is currently not available" at bounding box center [755, 618] width 498 height 27
click at [562, 597] on div "Full-Time AND Part-Time" at bounding box center [755, 590] width 498 height 27
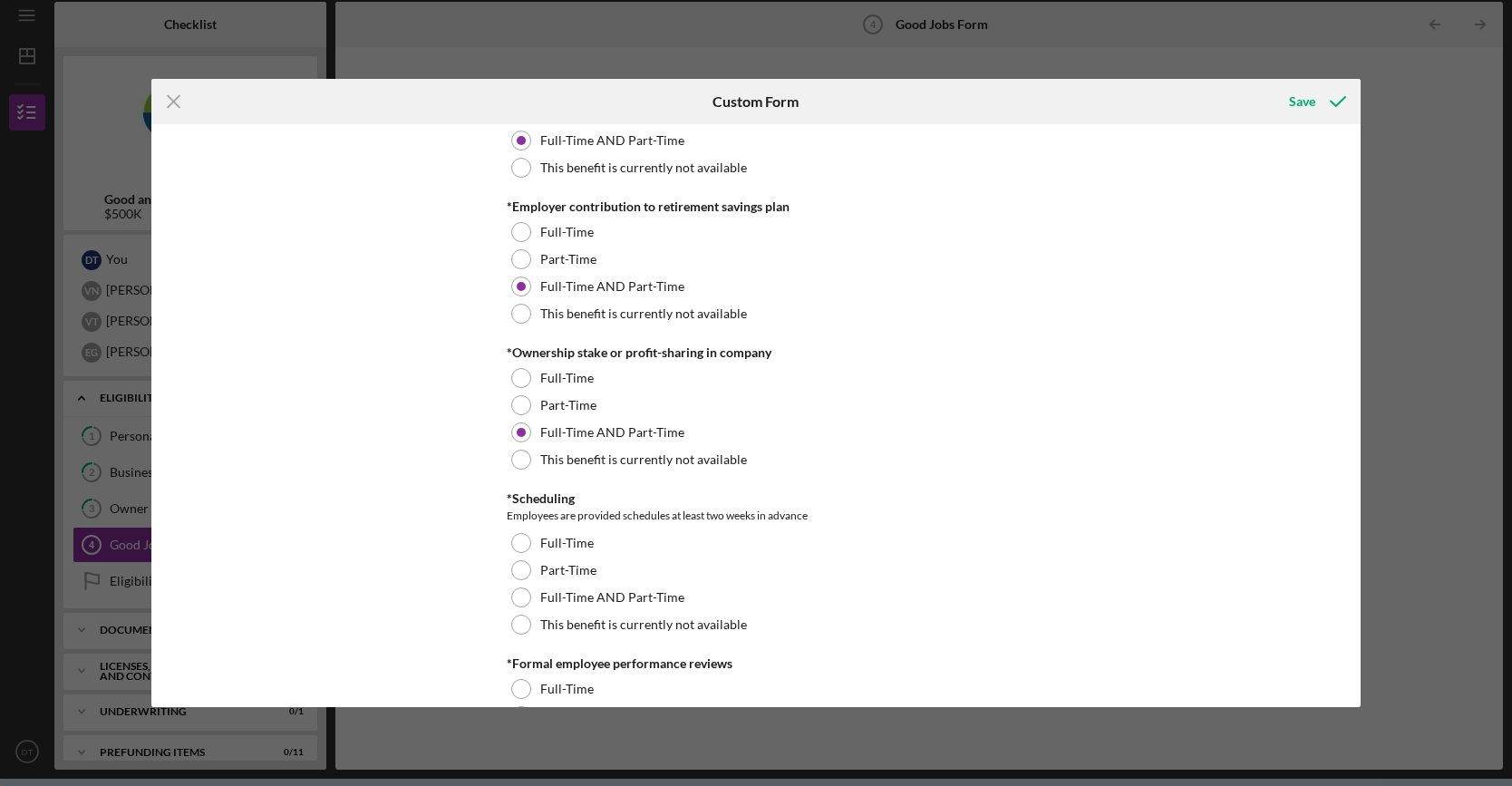
scroll to position [1632, 0]
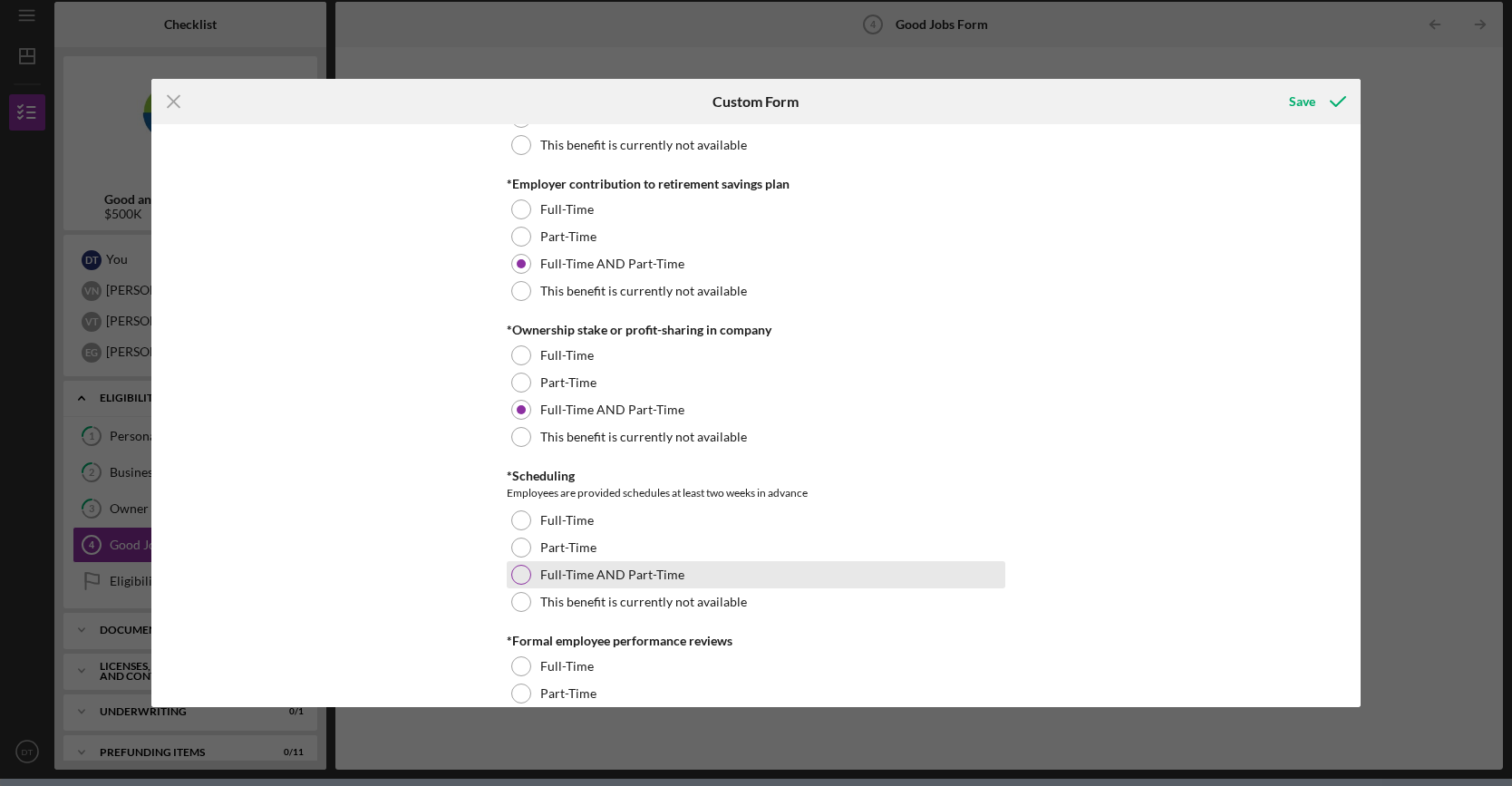
click at [571, 582] on div "Full-Time AND Part-Time" at bounding box center [755, 574] width 498 height 27
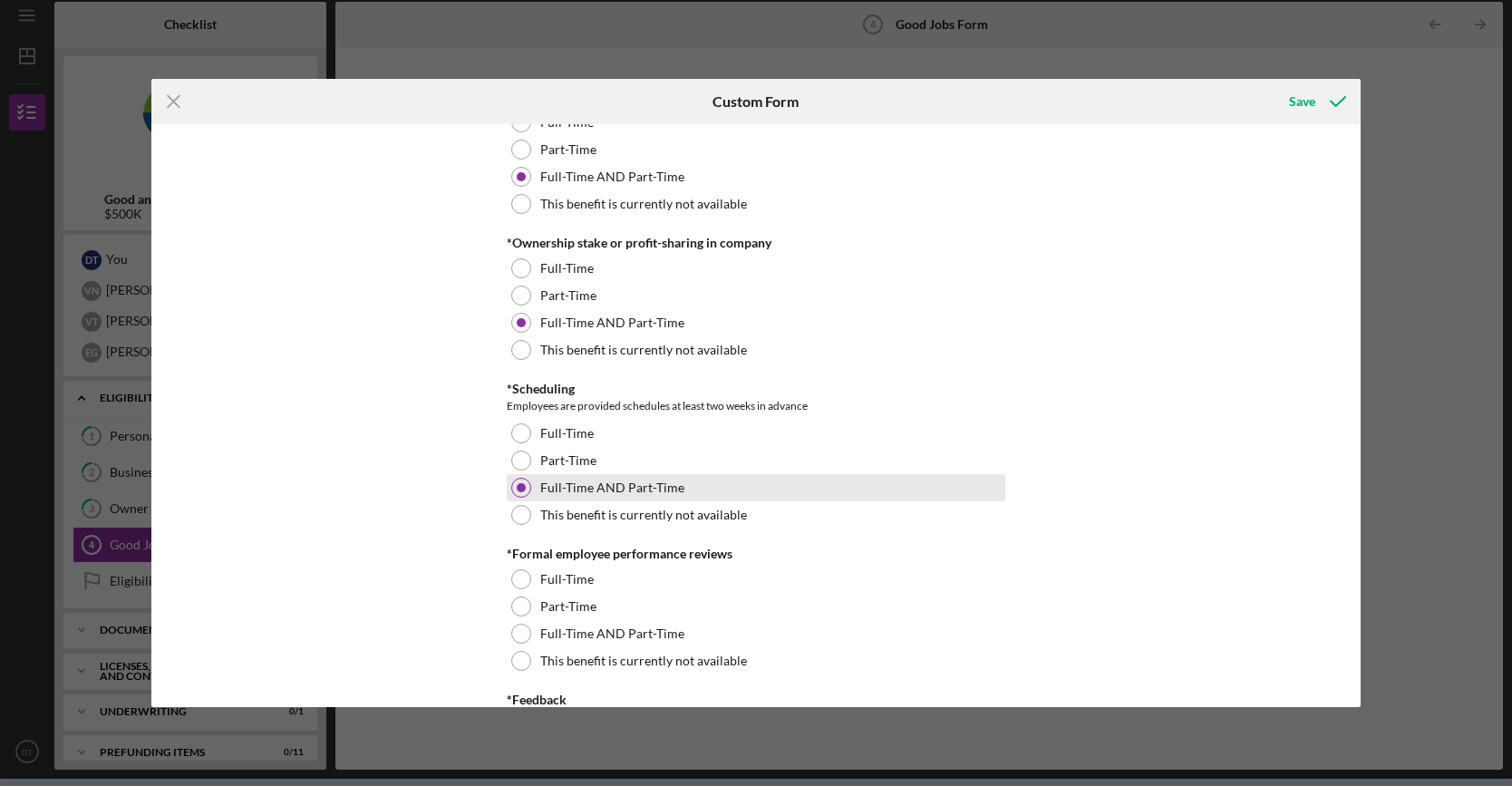
scroll to position [1723, 0]
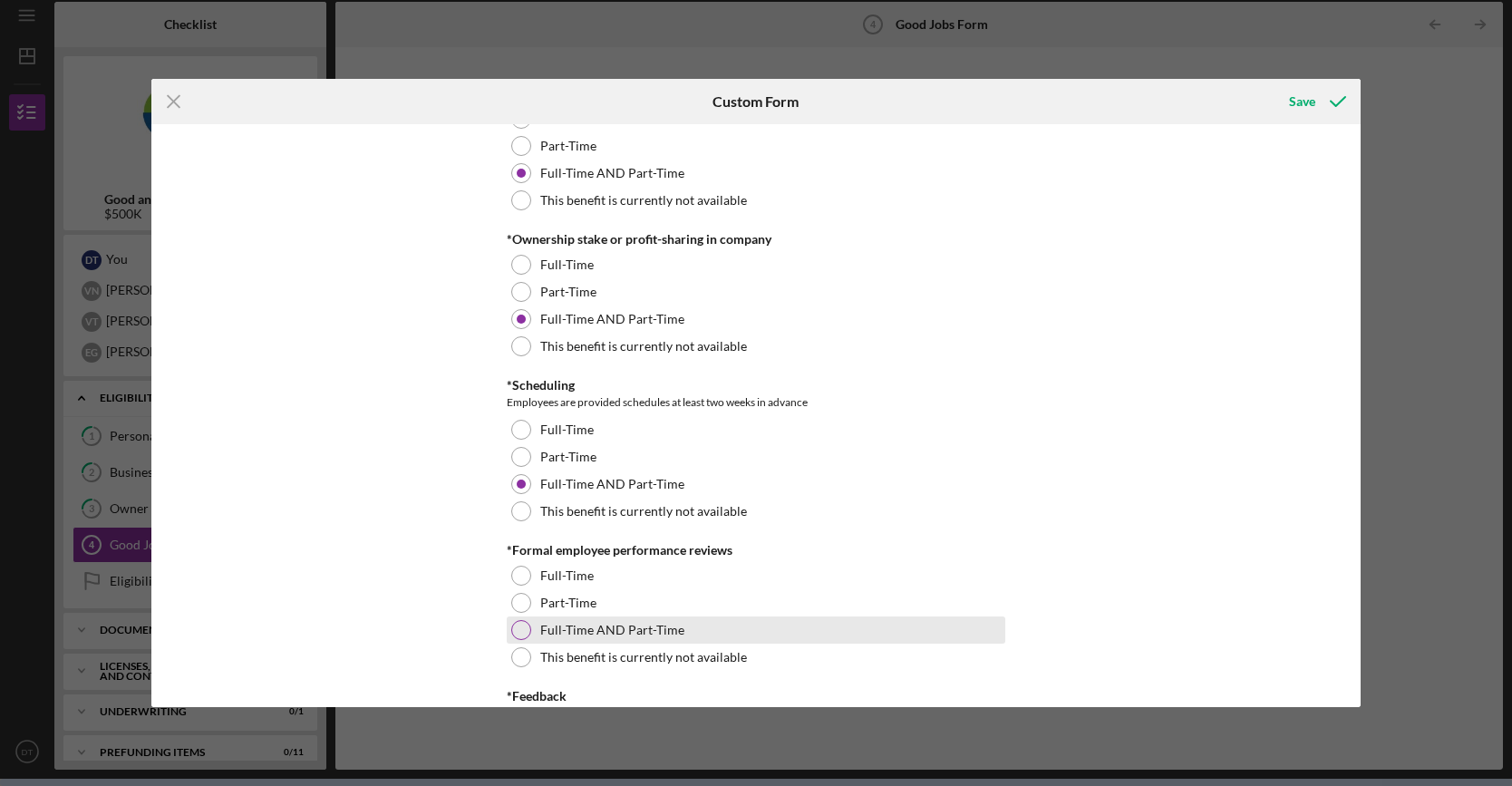
click at [555, 617] on div "Full-Time AND Part-Time" at bounding box center [755, 629] width 498 height 27
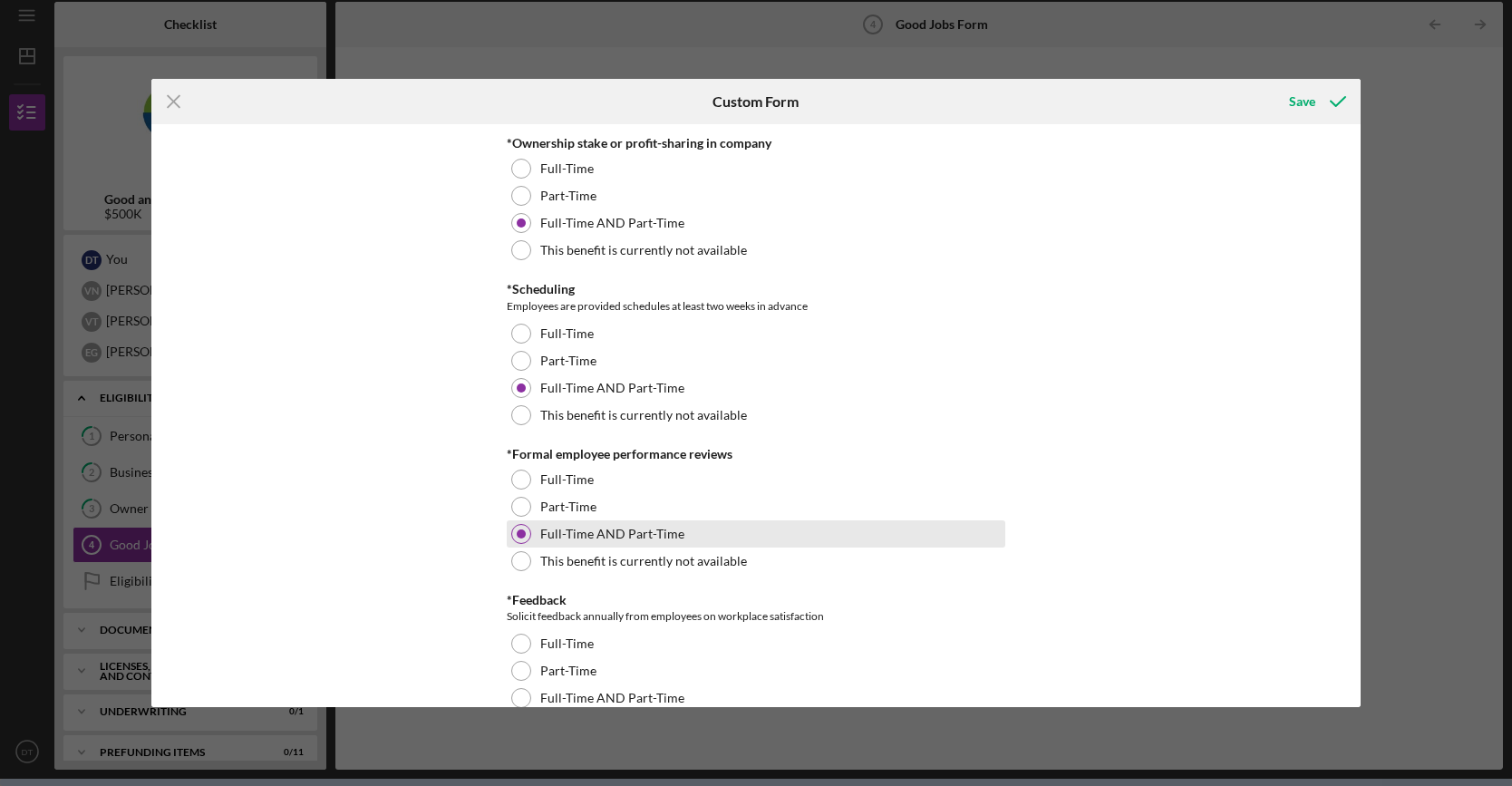
scroll to position [1904, 0]
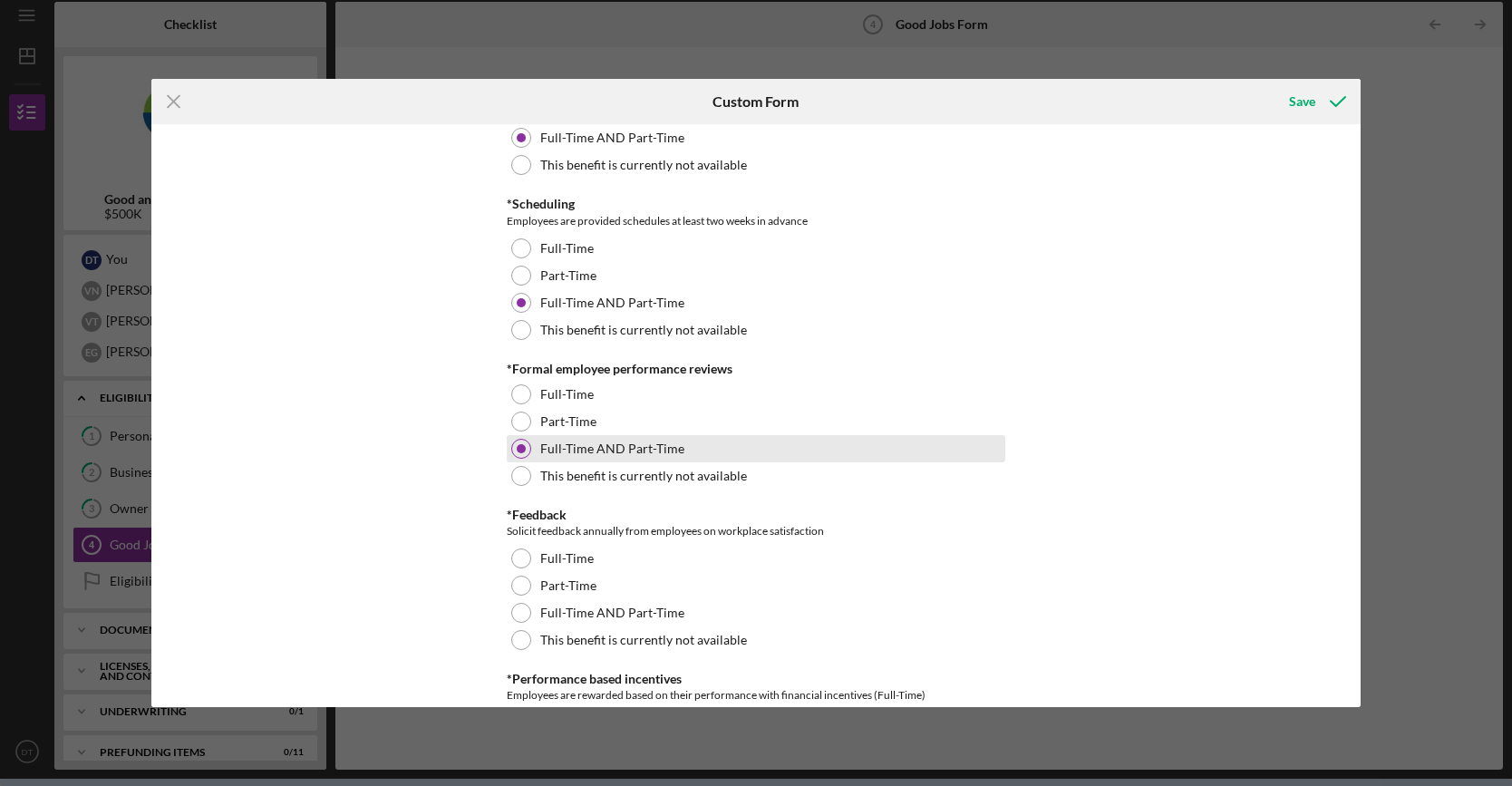
click at [557, 617] on div "Full-Time AND Part-Time" at bounding box center [755, 612] width 498 height 27
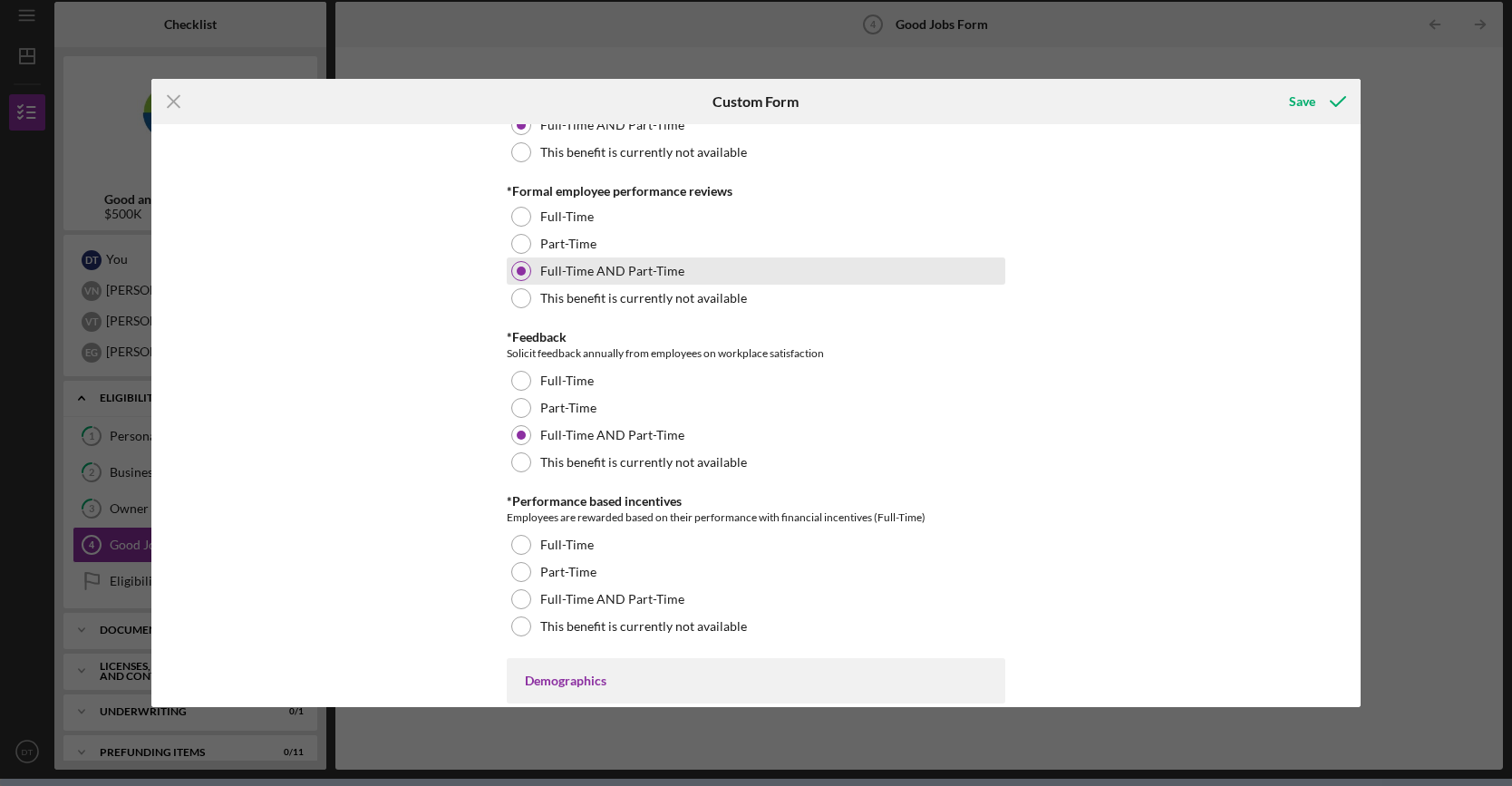
scroll to position [2085, 0]
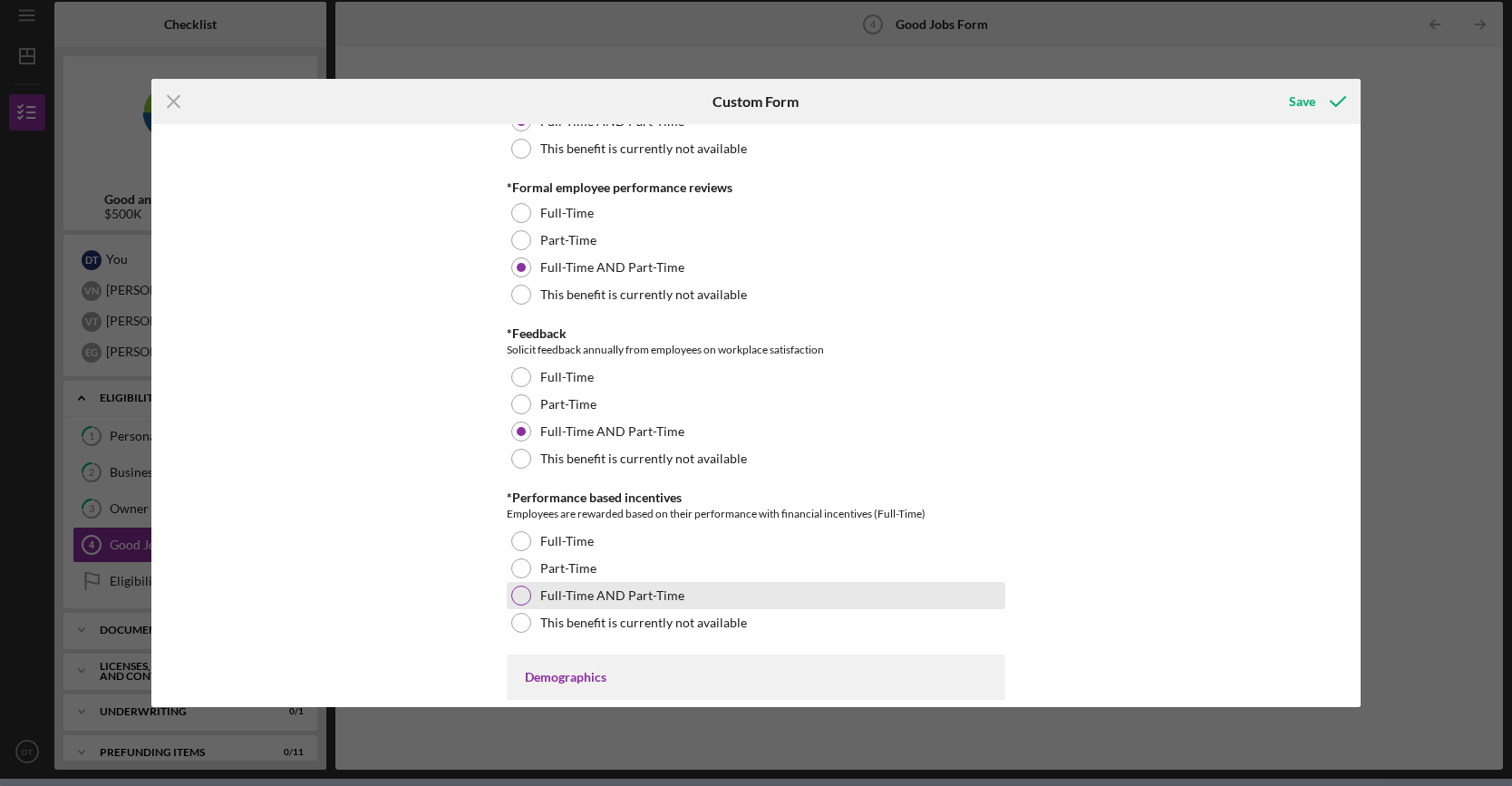
click at [564, 604] on div "Full-Time AND Part-Time" at bounding box center [755, 595] width 498 height 27
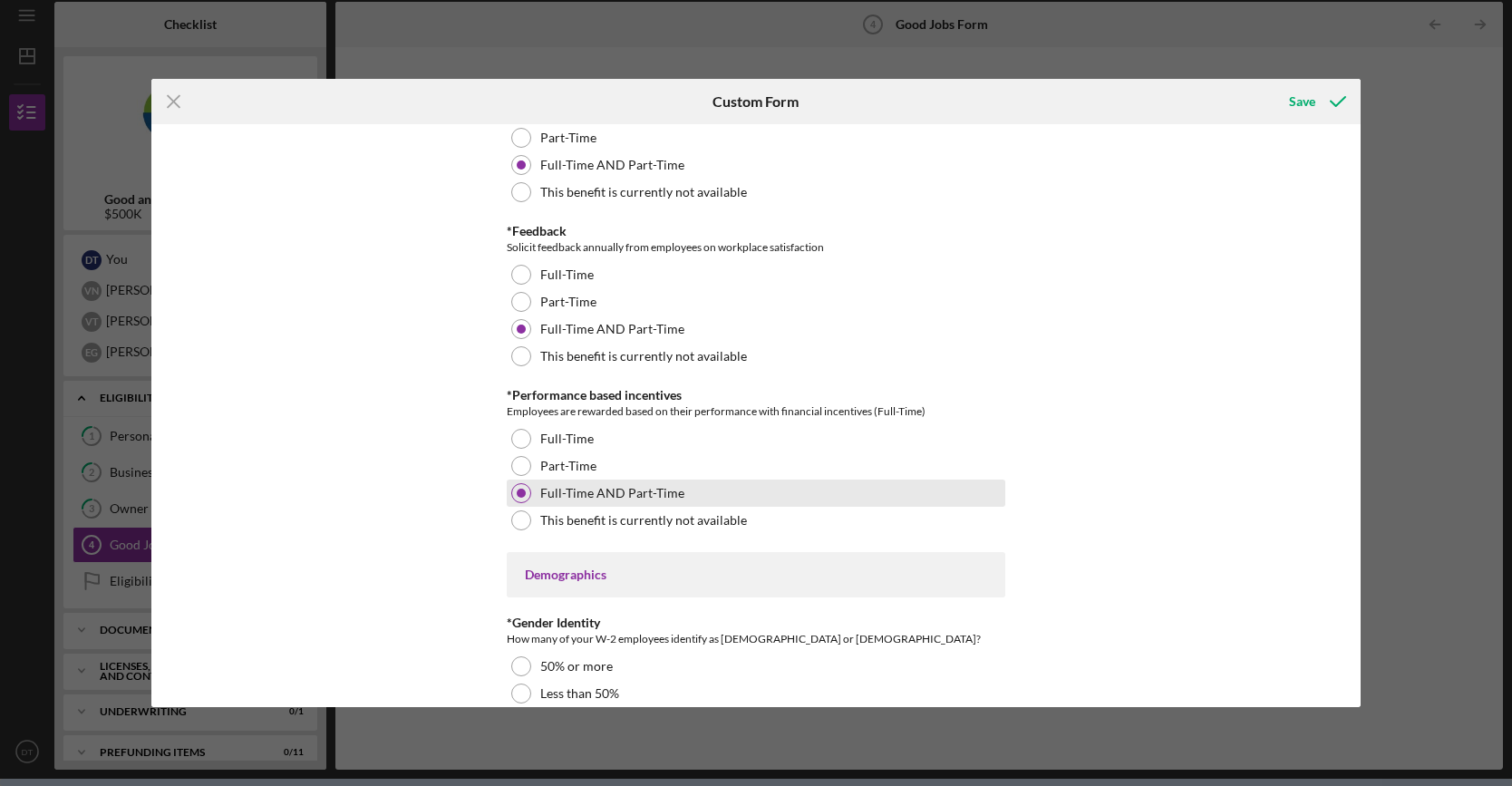
scroll to position [2267, 0]
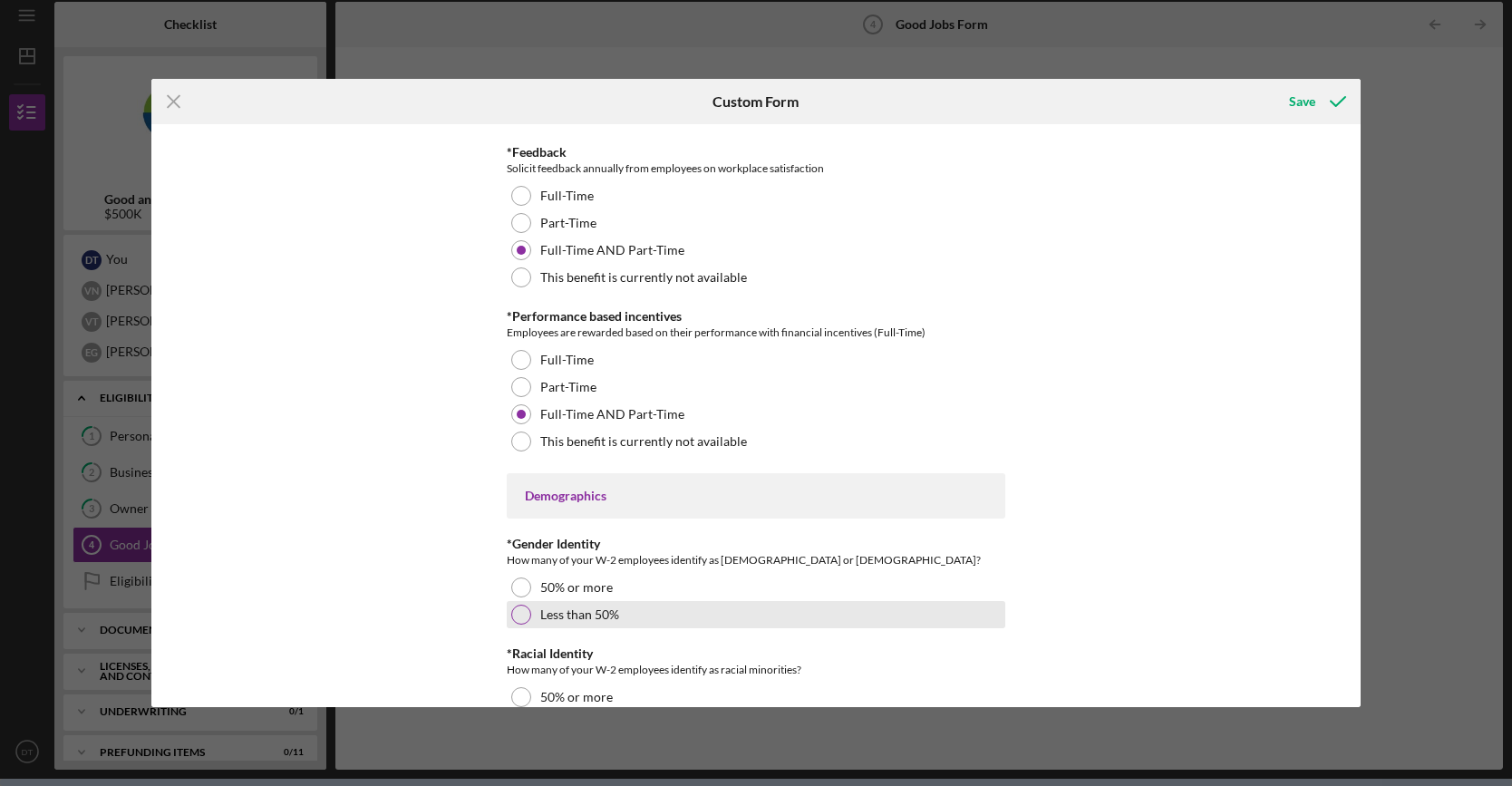
click at [597, 609] on label "Less than 50%" at bounding box center [579, 615] width 79 height 15
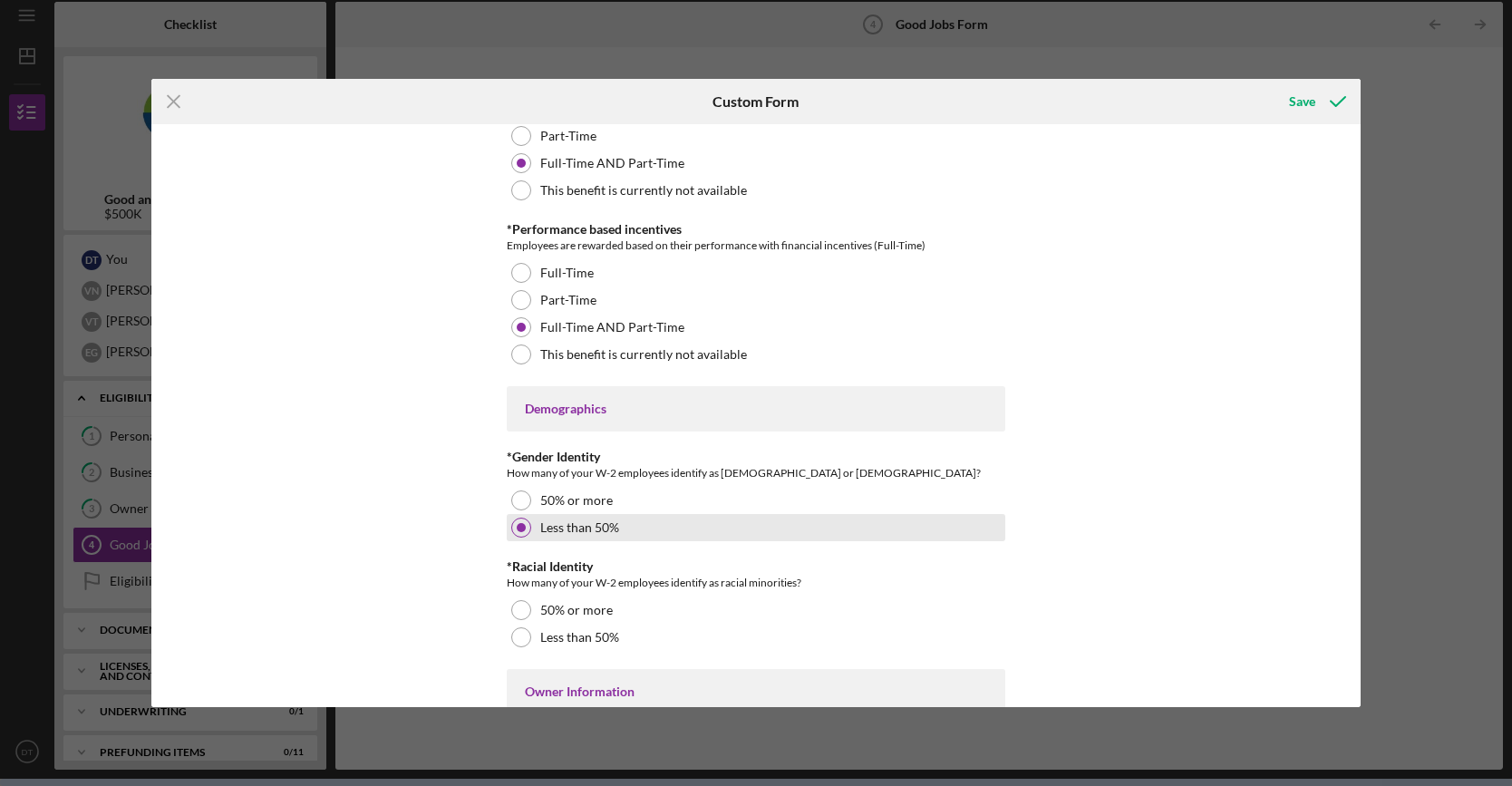
scroll to position [2358, 0]
click at [597, 609] on label "50% or more" at bounding box center [576, 607] width 72 height 15
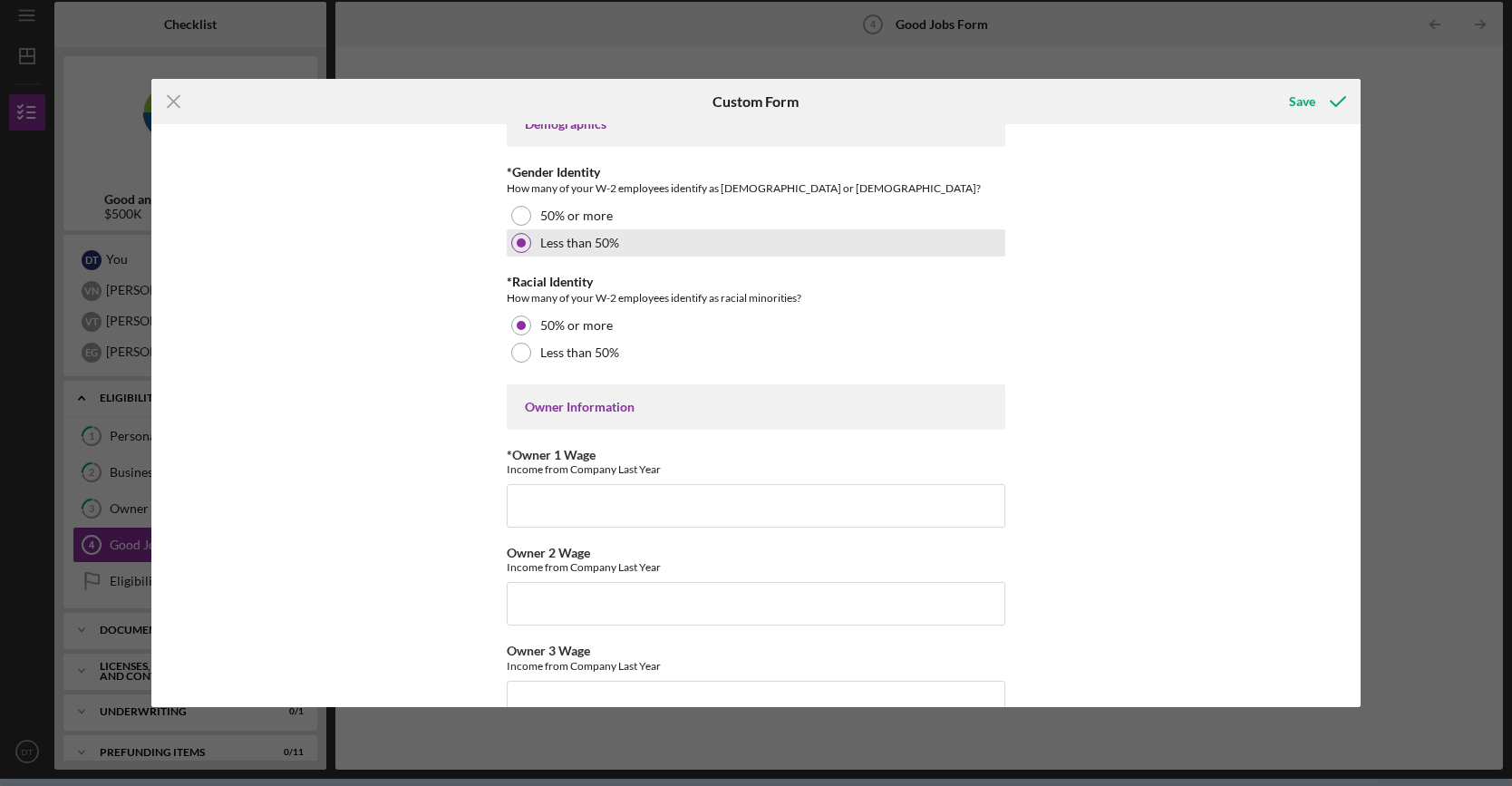
scroll to position [2811, 0]
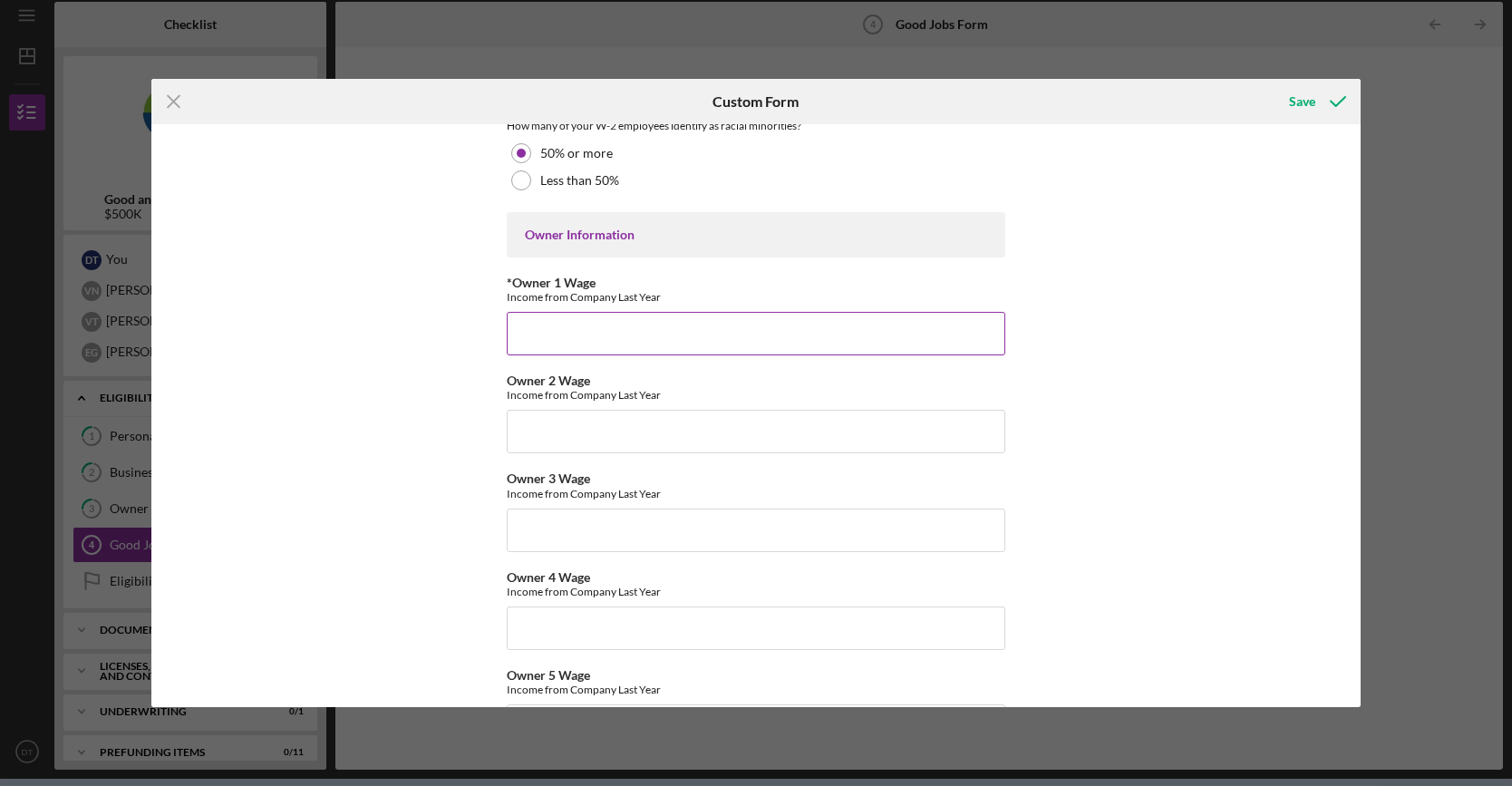
click at [564, 323] on input "*Owner 1 Wage" at bounding box center [755, 333] width 498 height 44
type input "120000"
click at [624, 421] on input "Owner 2 Wage" at bounding box center [755, 432] width 498 height 44
type input "$120,000"
click at [485, 326] on div "Good Jobs Form *Number of Full-Time Owner Employment Please input all owners (w…" at bounding box center [756, 416] width 1210 height 584
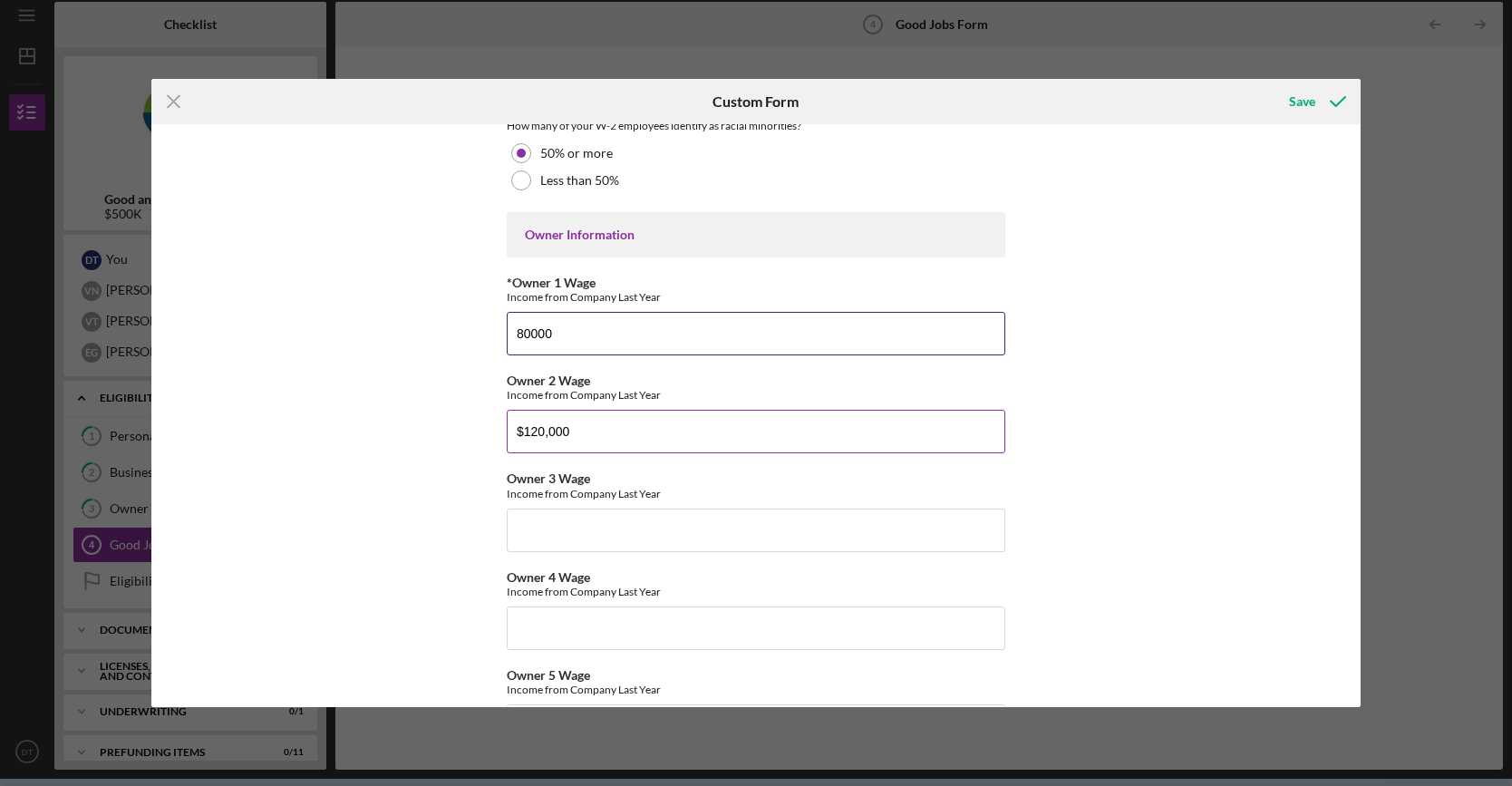
type input "80000"
drag, startPoint x: 516, startPoint y: 418, endPoint x: 401, endPoint y: 412, distance: 115.2
click at [401, 412] on div "Good Jobs Form *Number of Full-Time Owner Employment Please input all owners (w…" at bounding box center [756, 416] width 1210 height 584
type input "$80,000"
click at [592, 531] on input "Owner 3 Wage" at bounding box center [755, 530] width 498 height 44
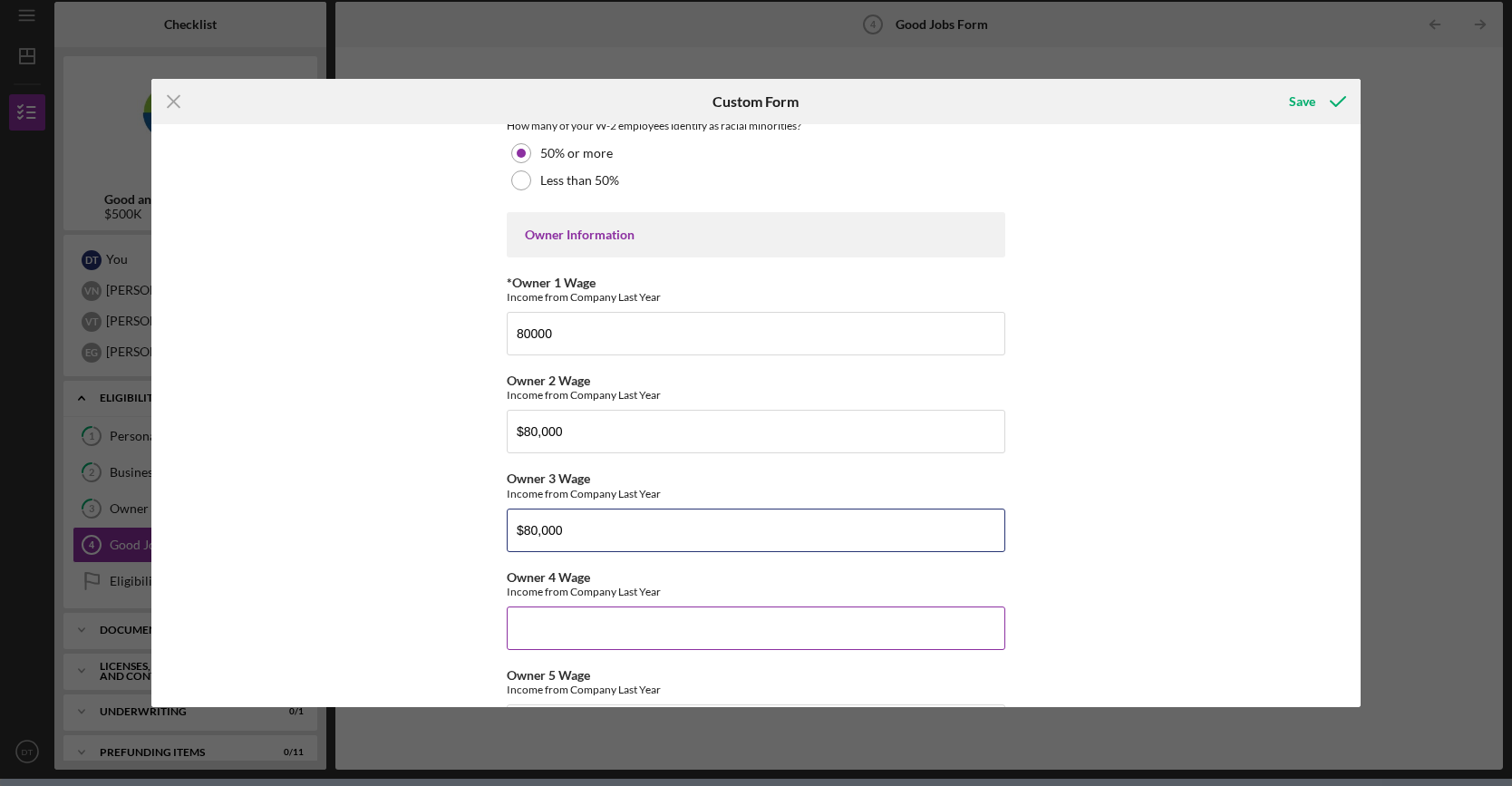
type input "$80,000"
click at [609, 624] on input "Owner 4 Wage" at bounding box center [755, 628] width 498 height 44
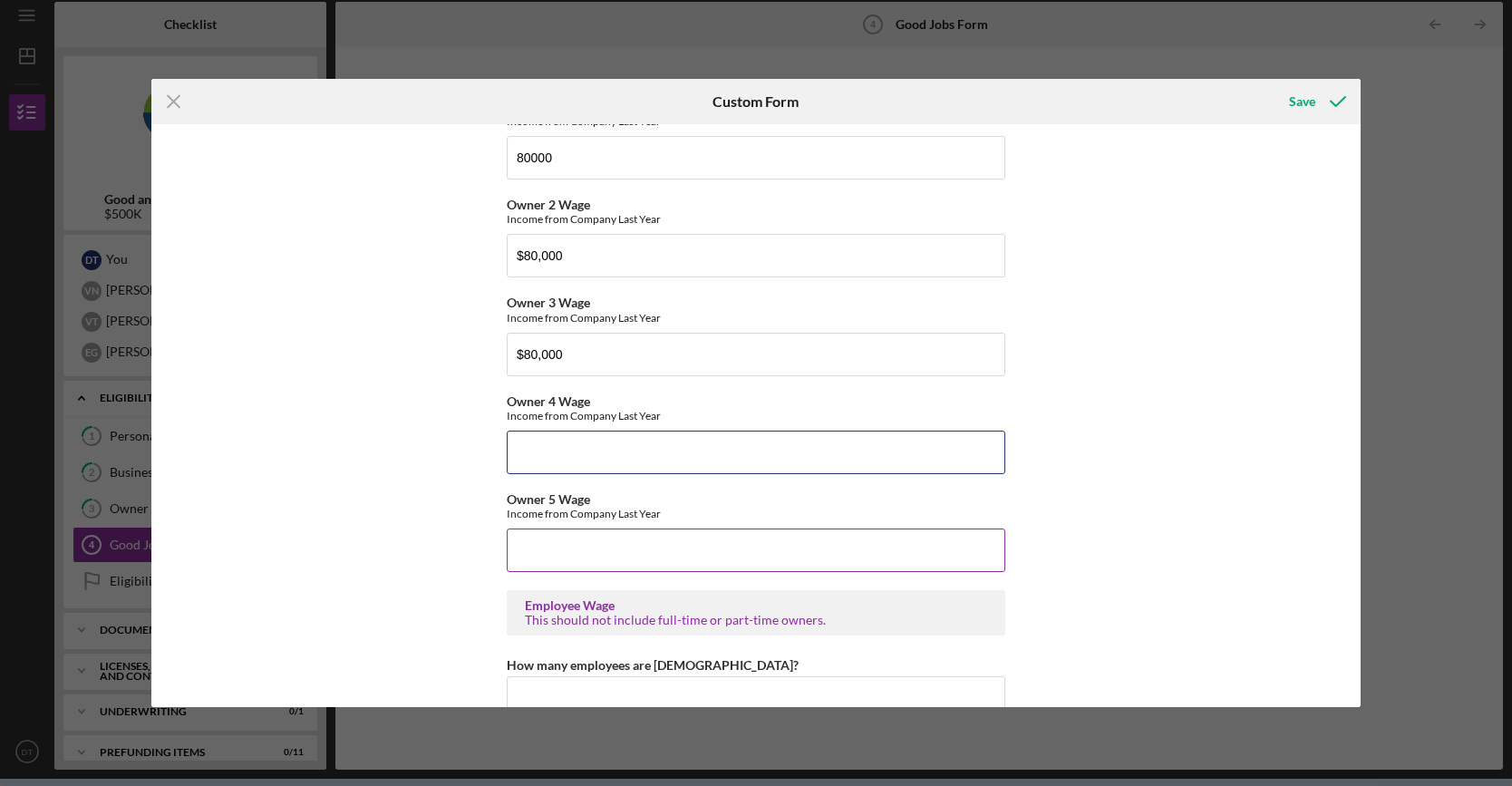
scroll to position [2993, 0]
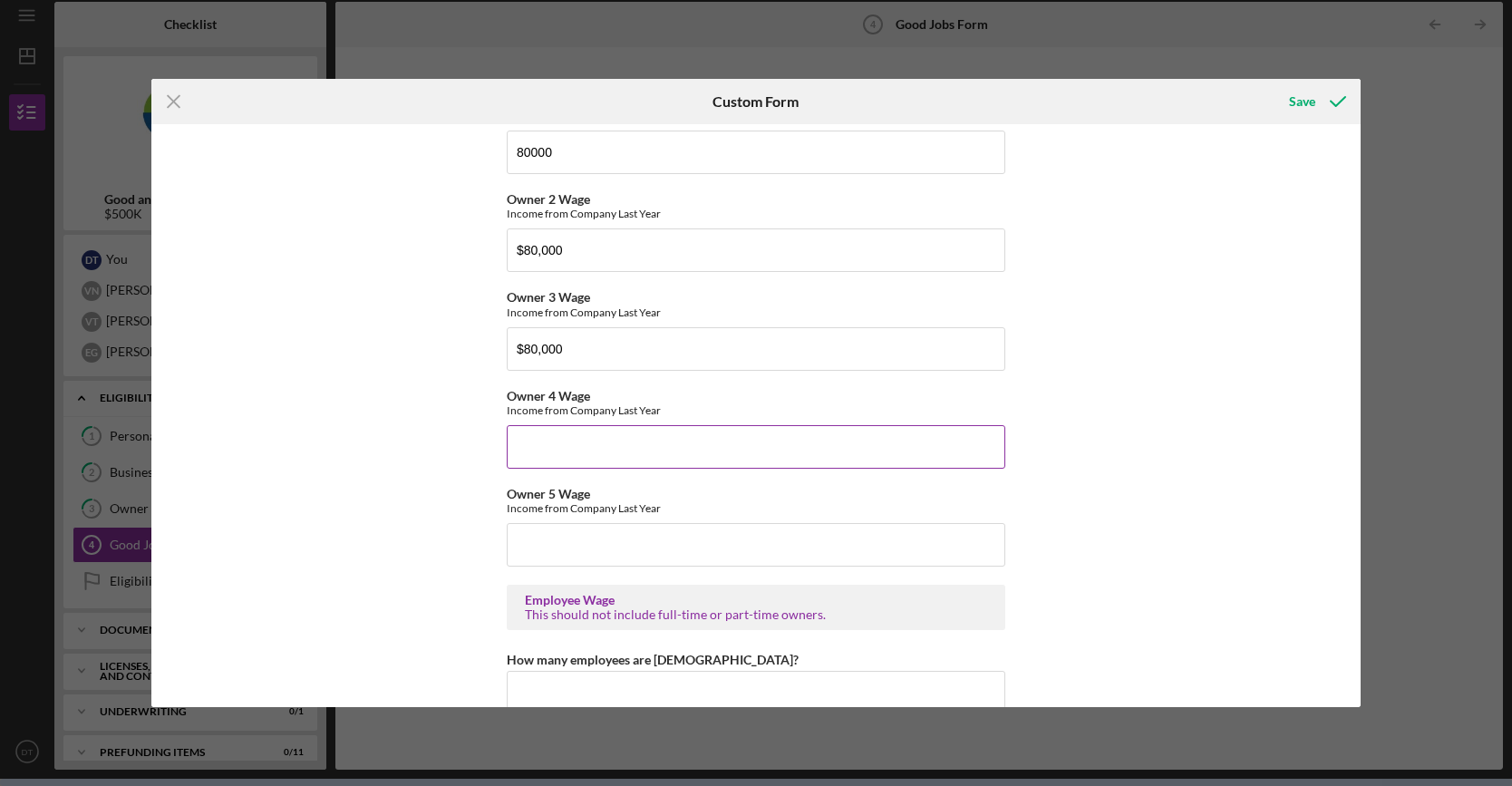
click at [631, 439] on input "Owner 4 Wage" at bounding box center [755, 446] width 498 height 44
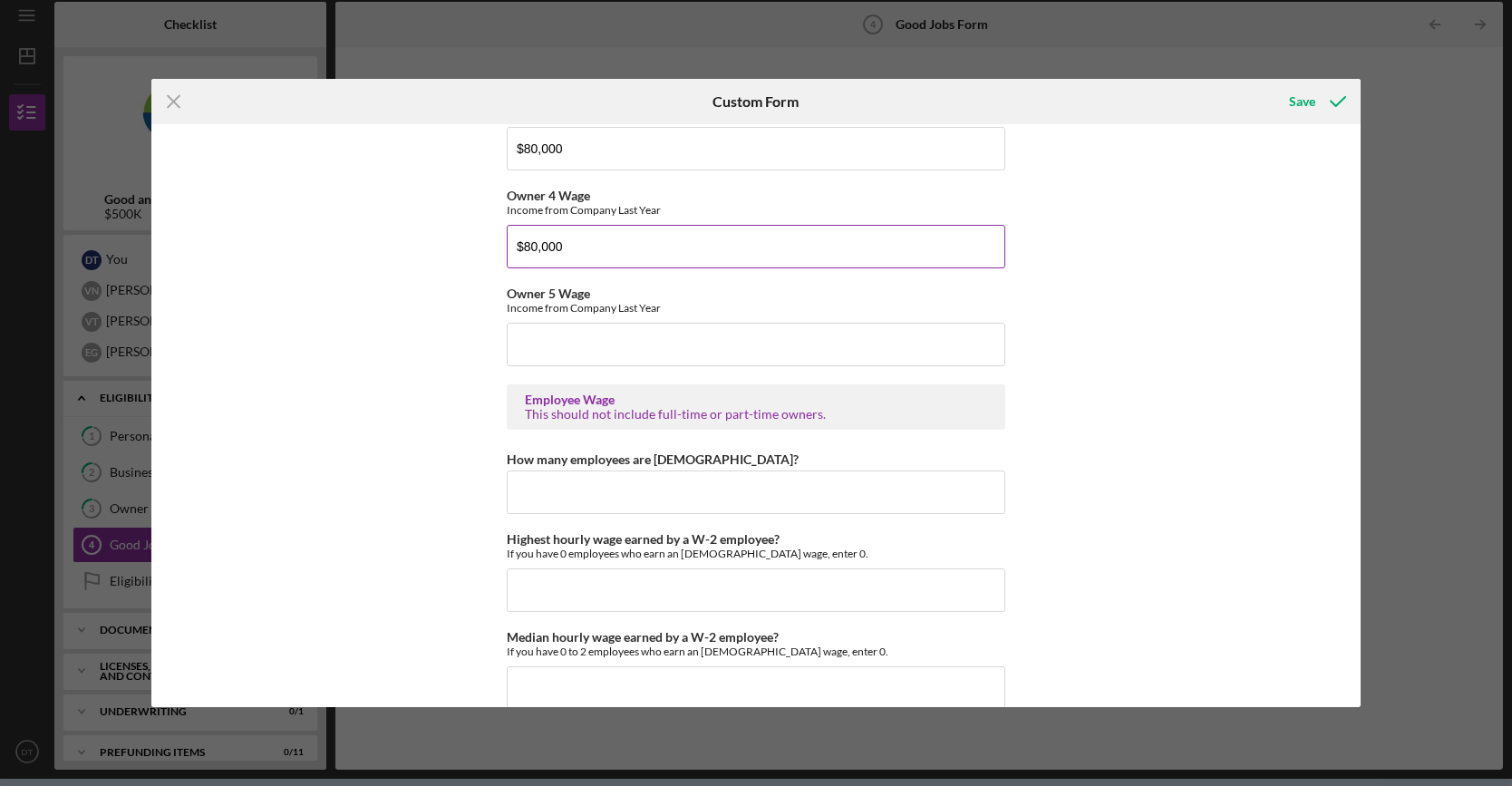
scroll to position [3265, 0]
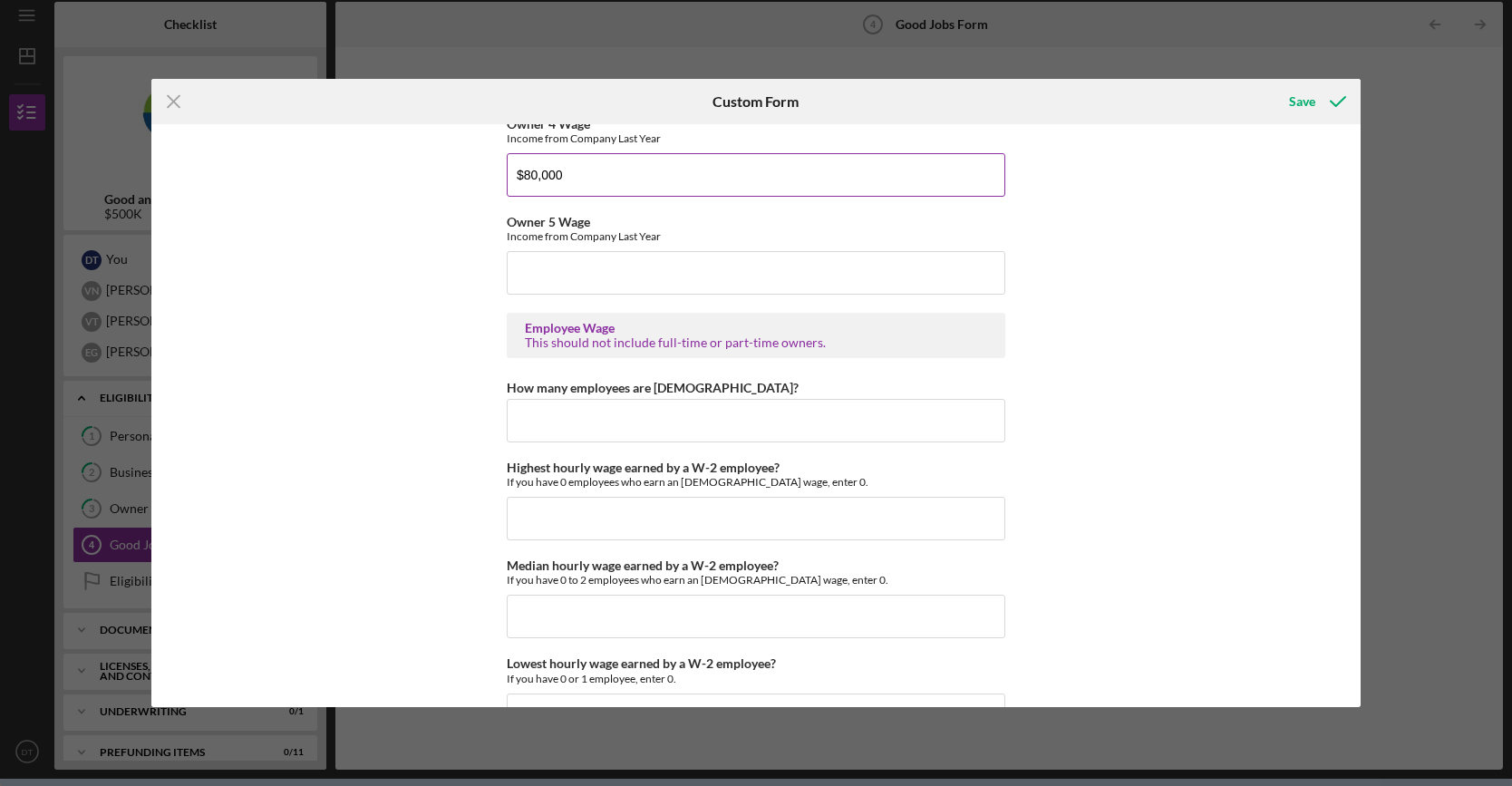
type input "$80,000"
click at [631, 429] on input "How many employees are hourly?" at bounding box center [755, 420] width 498 height 44
type input "3"
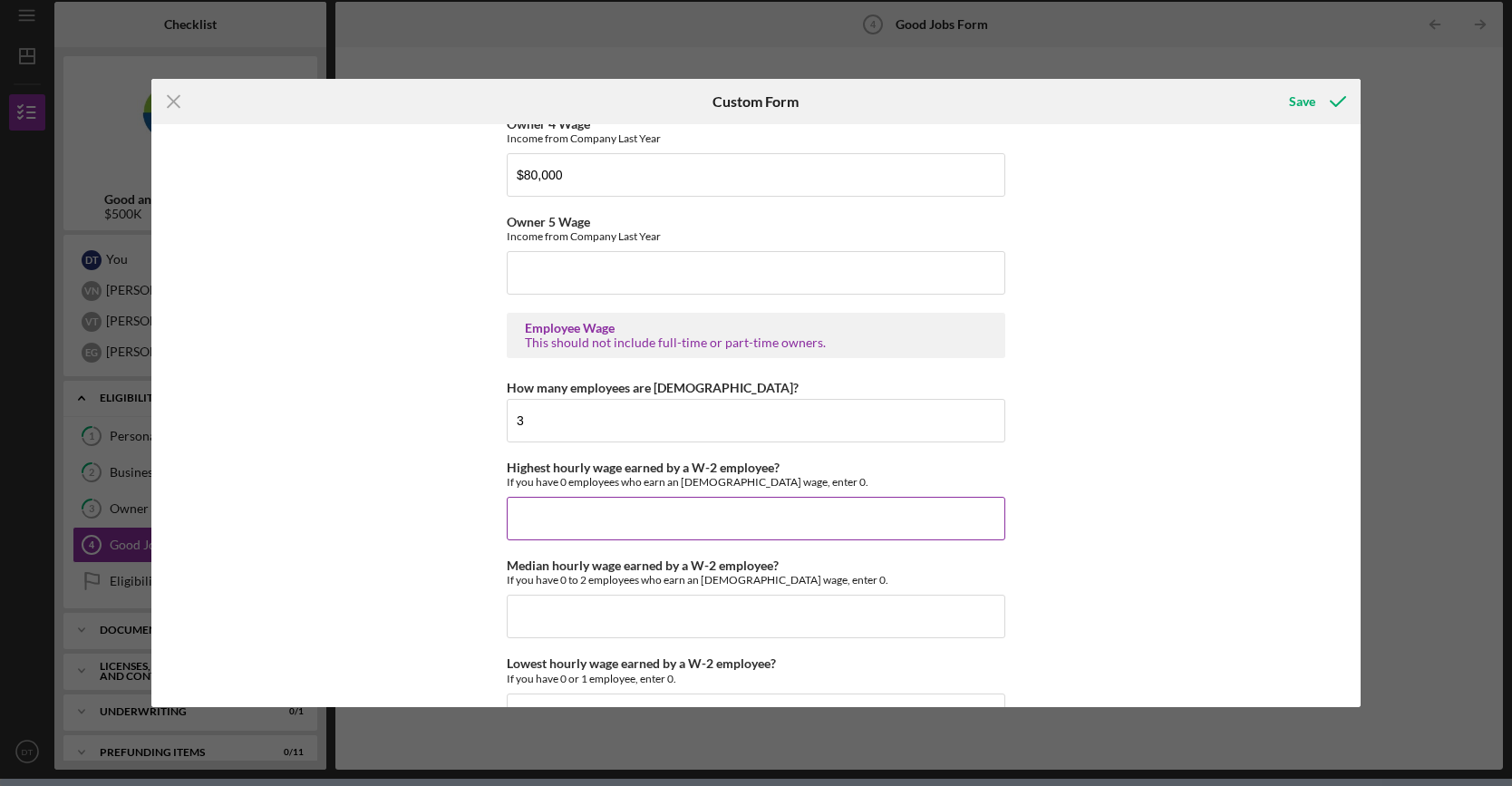
click at [663, 519] on input "Highest hourly wage earned by a W-2 employee?" at bounding box center [755, 518] width 498 height 44
type input "$1"
type input "$25"
click at [677, 614] on input "Median hourly wage earned by a W-2 employee?" at bounding box center [755, 616] width 498 height 44
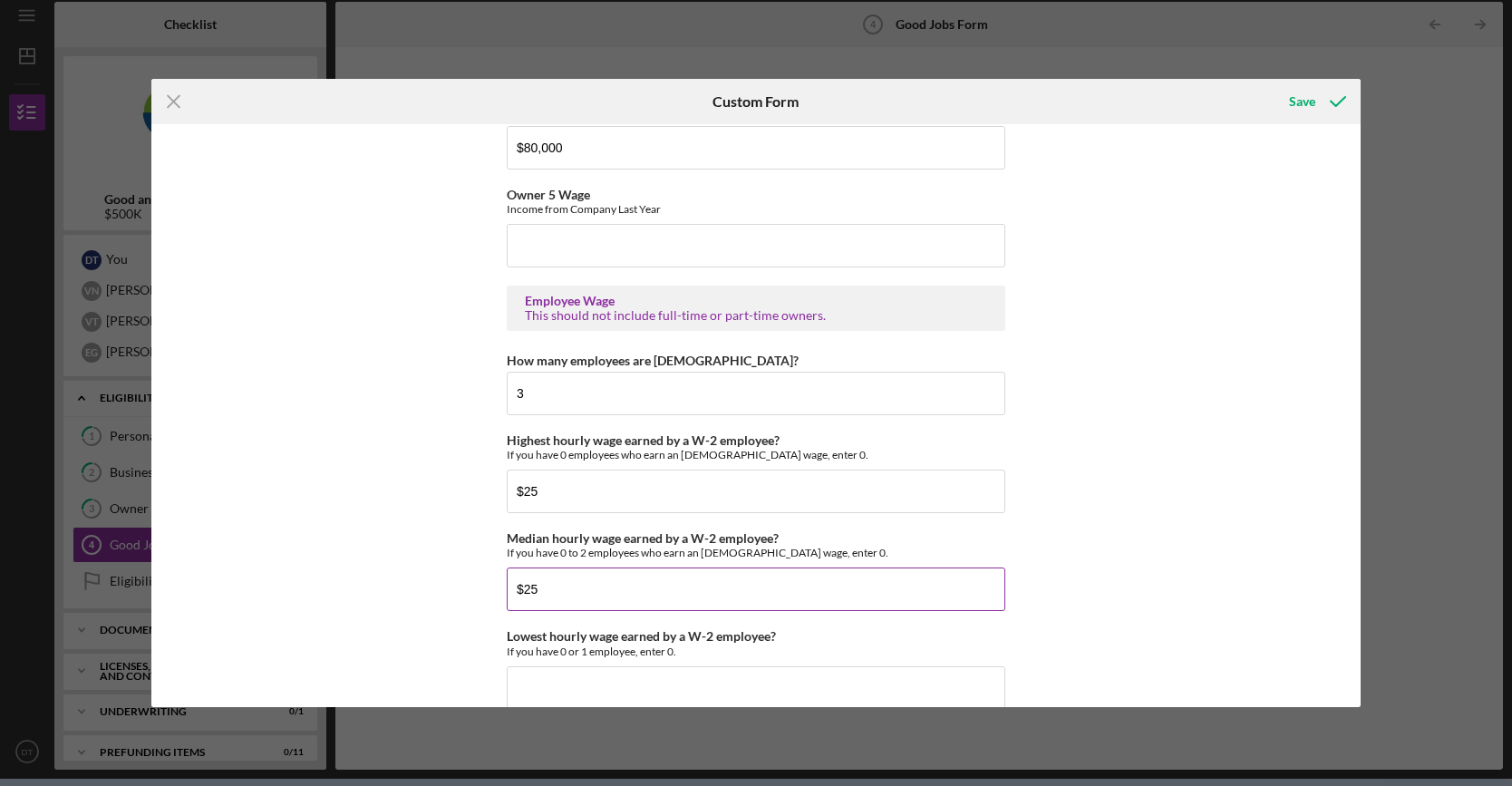
scroll to position [3355, 0]
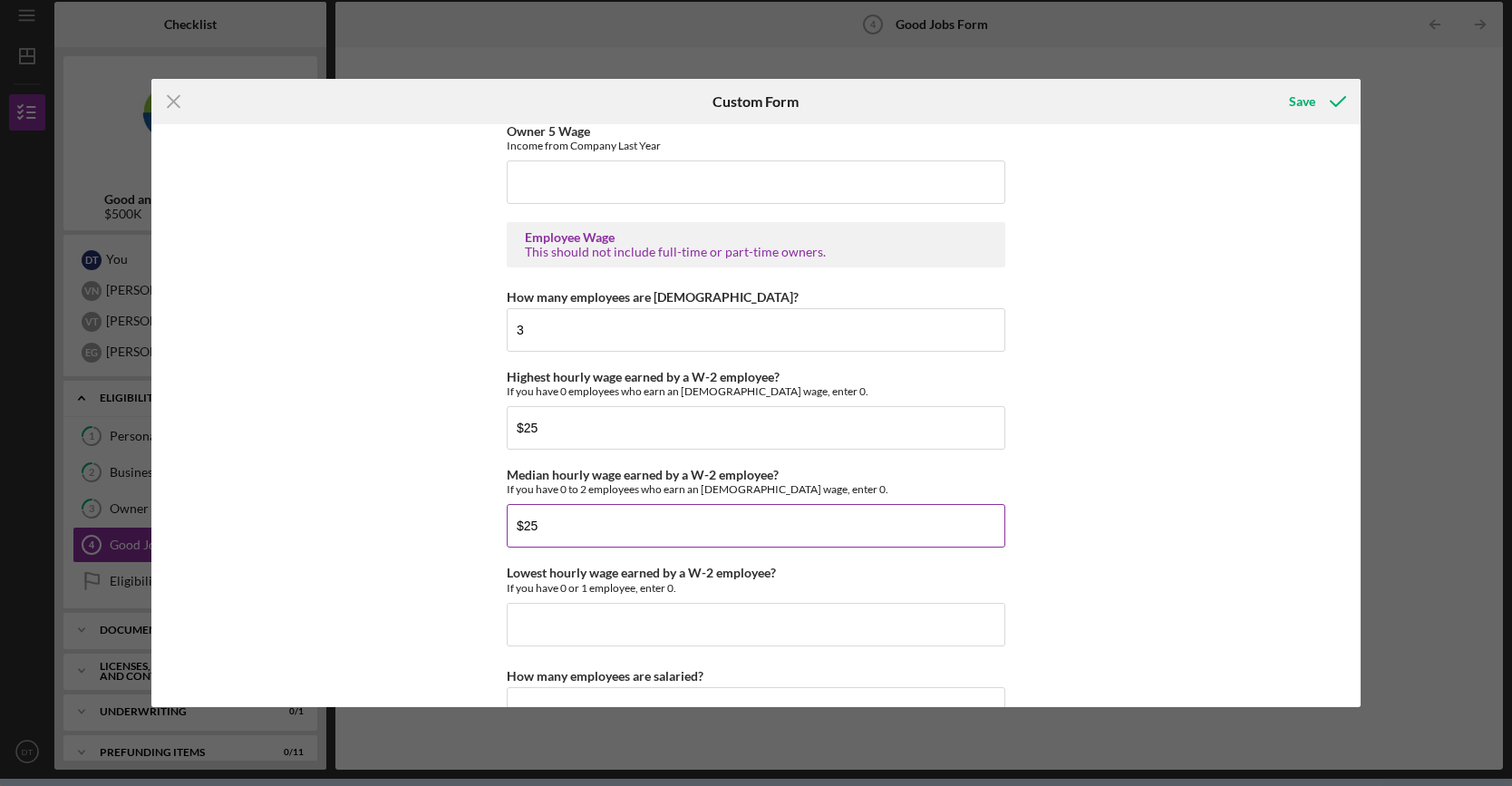
type input "$25"
click at [676, 614] on input "Lowest hourly wage earned by a W-2 employee?" at bounding box center [755, 625] width 498 height 44
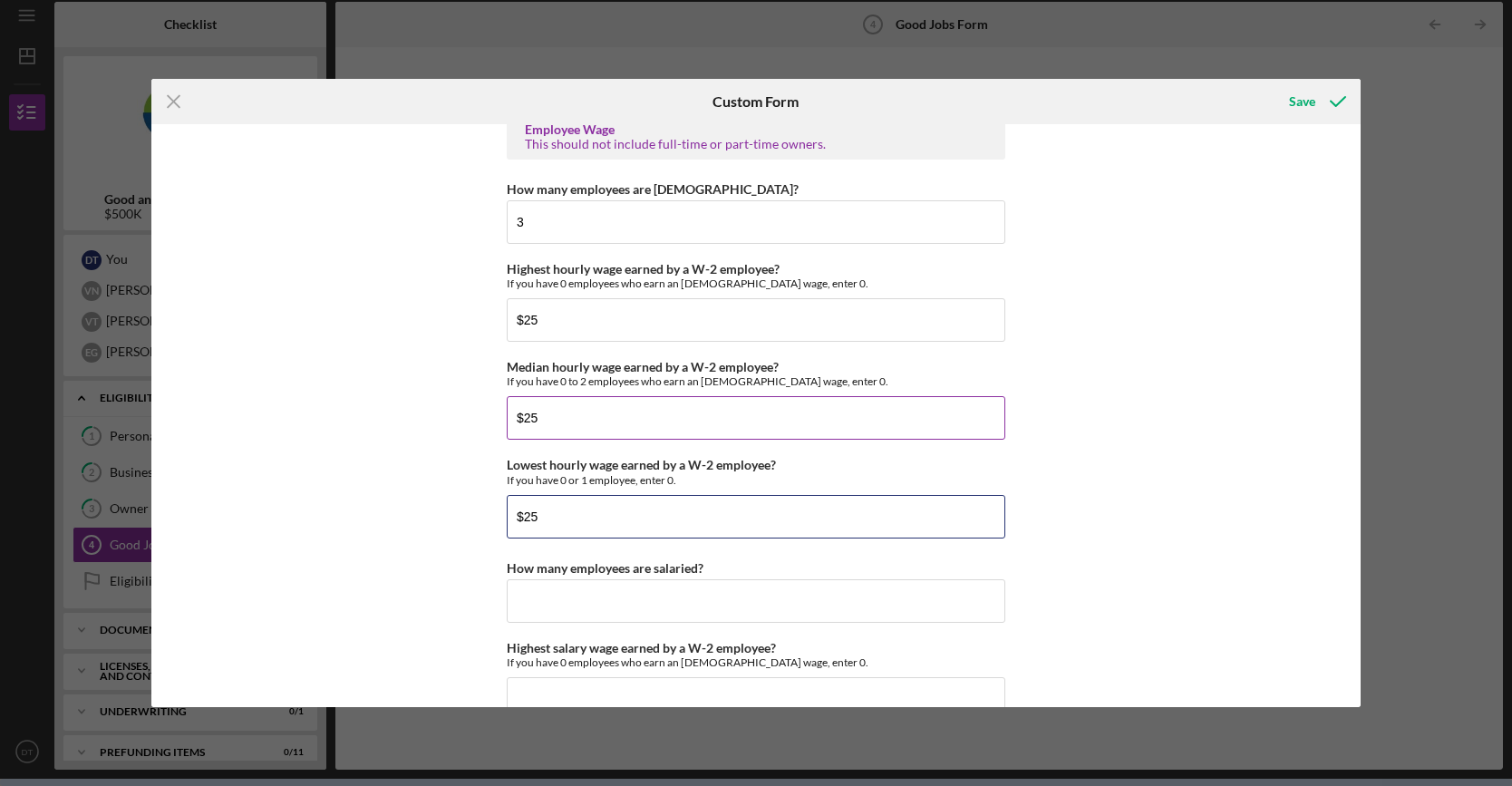
scroll to position [3537, 0]
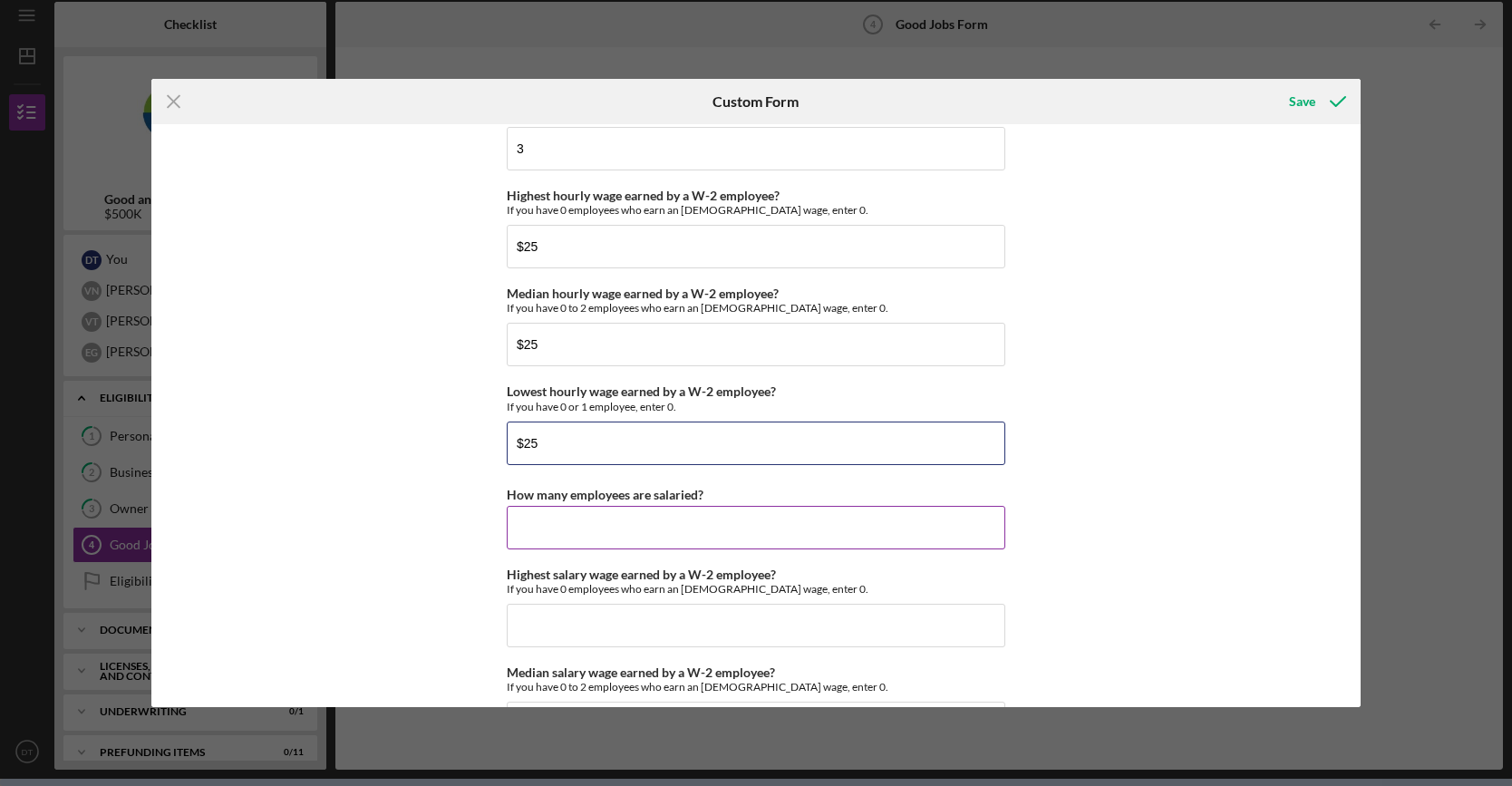
type input "$25"
click at [647, 530] on input "How many employees are salaried?" at bounding box center [755, 527] width 498 height 44
type input "15"
click at [764, 615] on input "Highest salary wage earned by a W-2 employee?" at bounding box center [755, 625] width 498 height 44
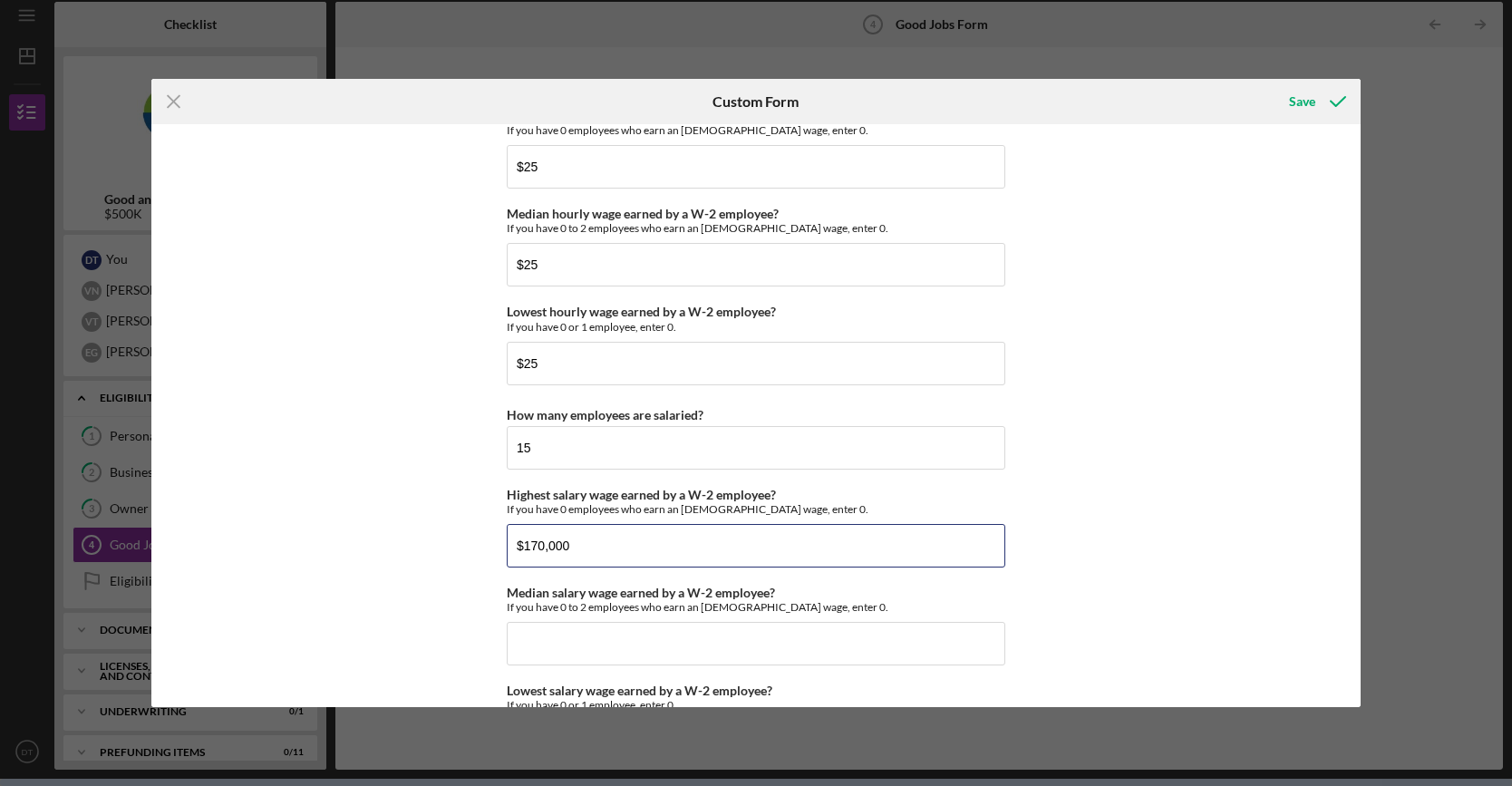
scroll to position [3627, 0]
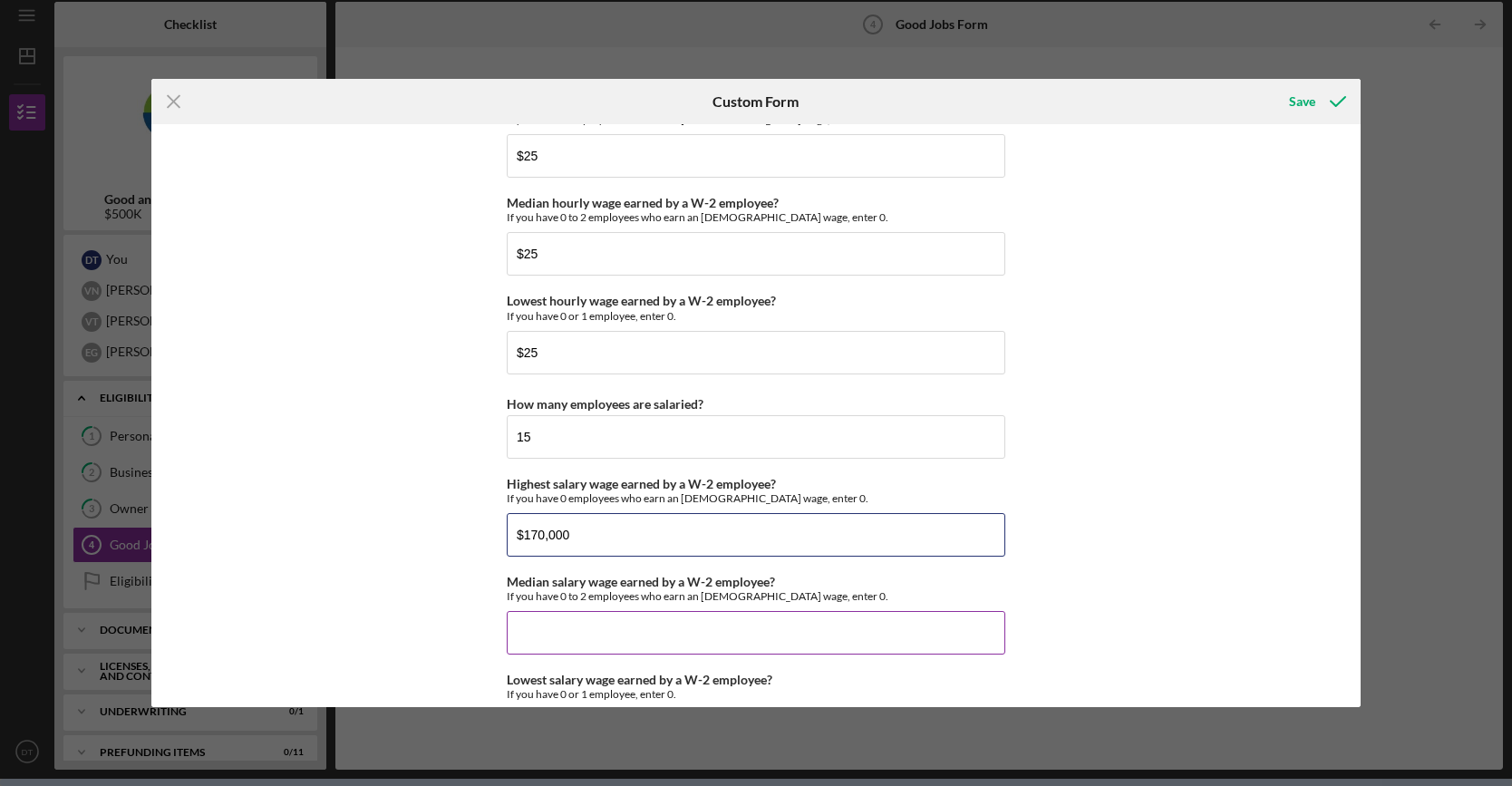
type input "$170,000"
click at [660, 621] on input "Median salary wage earned by a W-2 employee?" at bounding box center [755, 633] width 498 height 44
type input "$107,000"
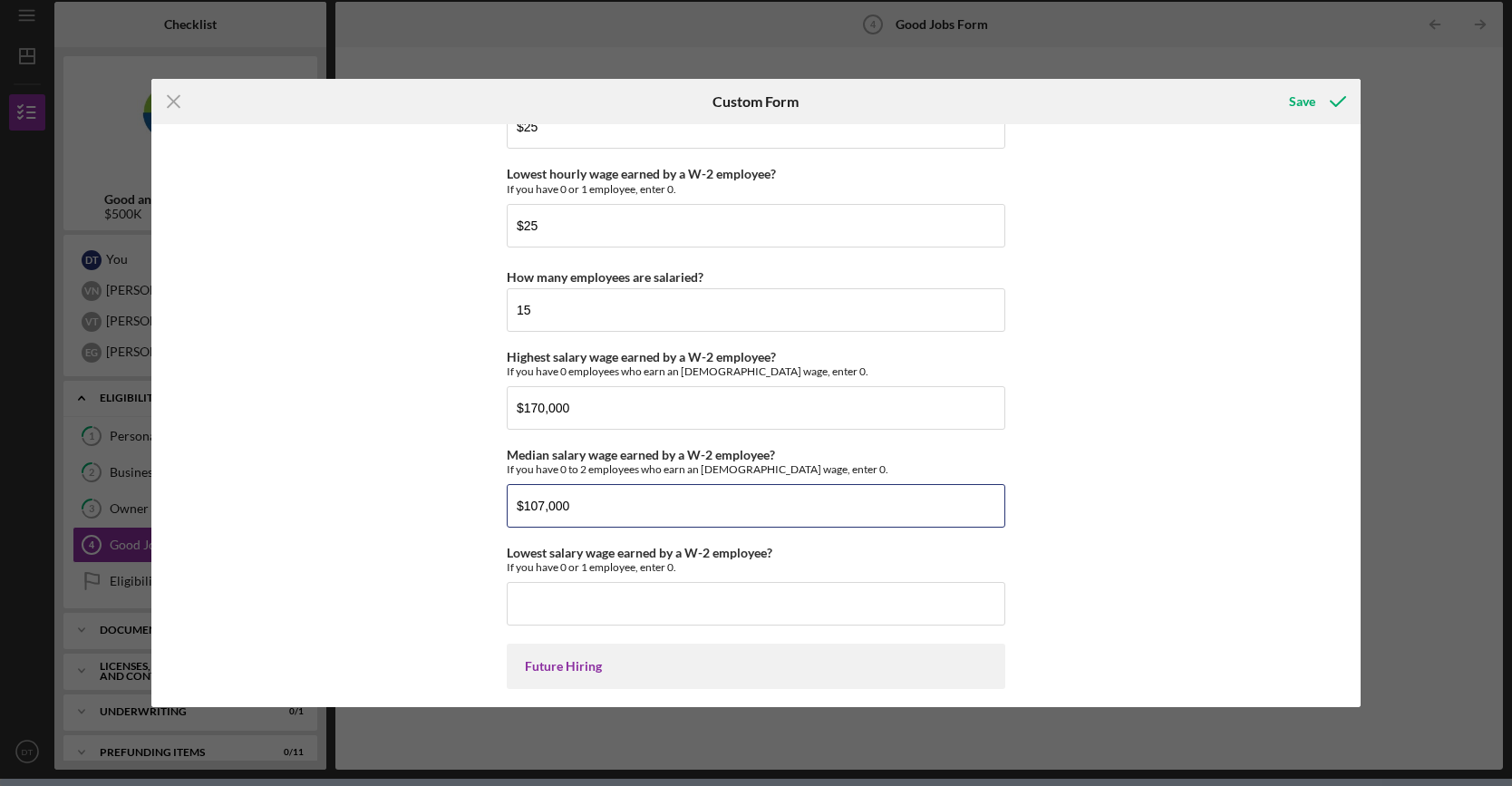
scroll to position [3808, 0]
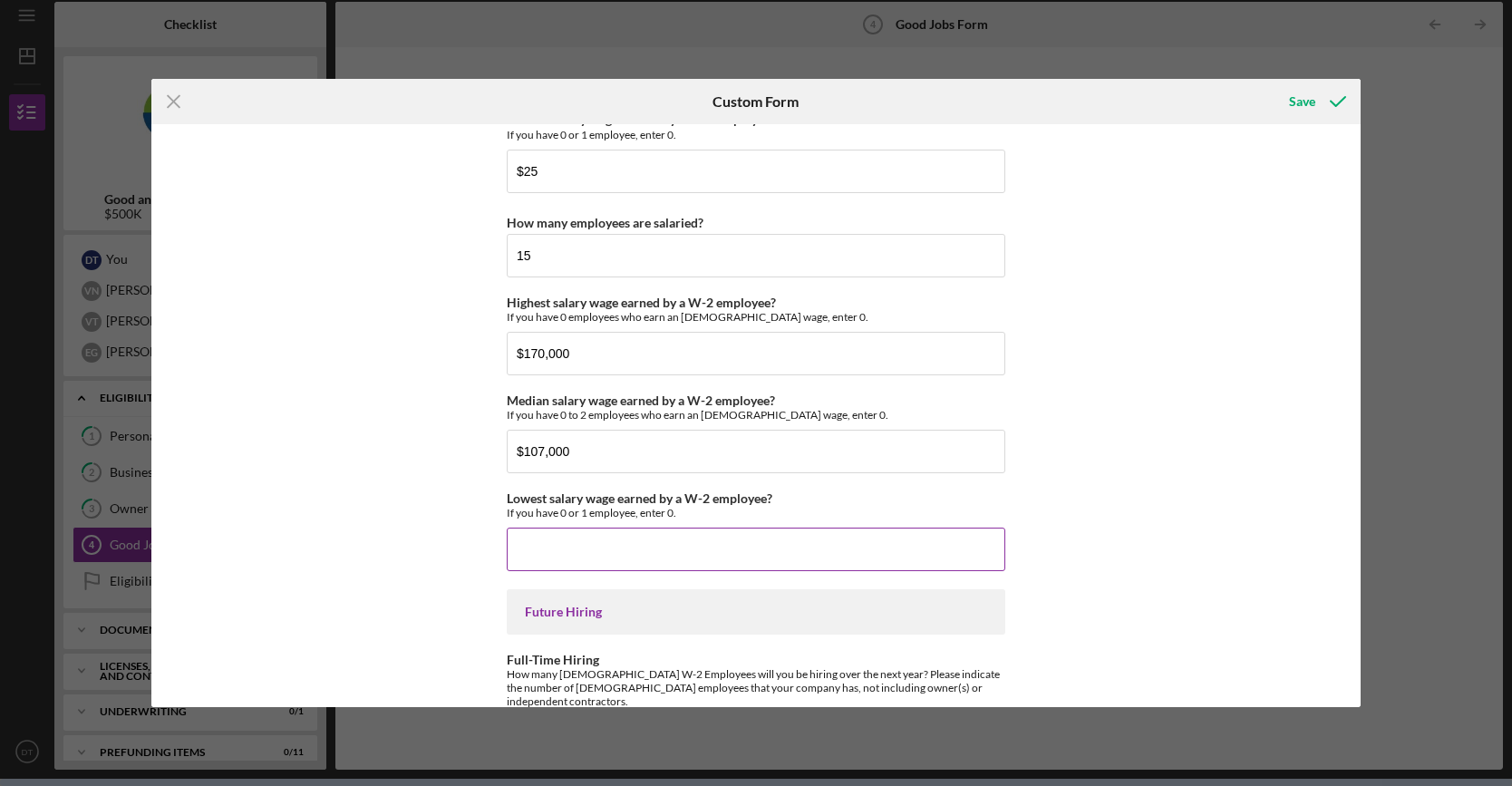
click at [624, 510] on div "Lowest salary wage earned by a W-2 employee? If you have 0 or 1 employee, enter…" at bounding box center [755, 532] width 498 height 80
click at [625, 535] on input "Lowest salary wage earned by a W-2 employee?" at bounding box center [755, 549] width 498 height 44
type input "$5"
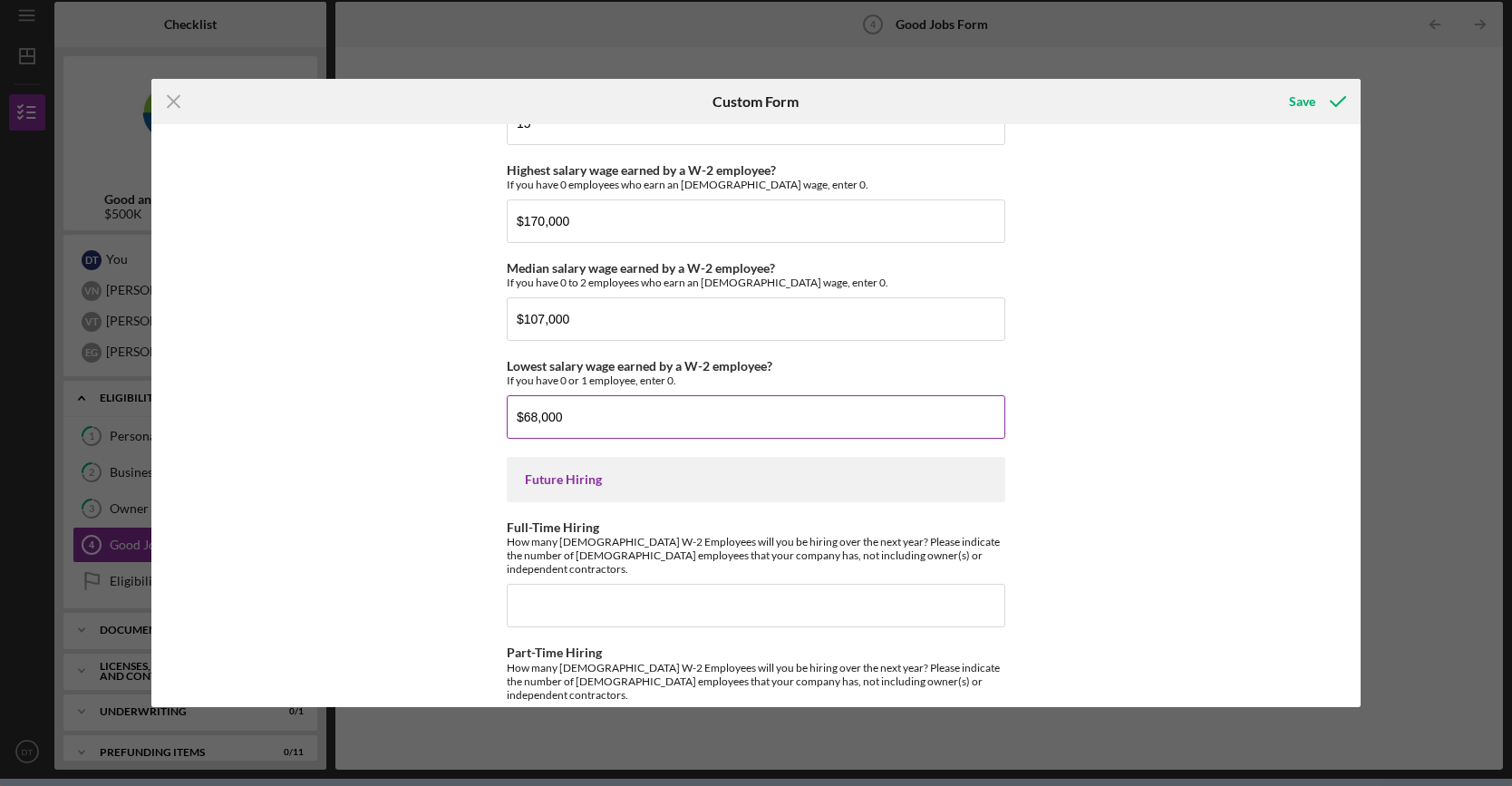
scroll to position [3974, 0]
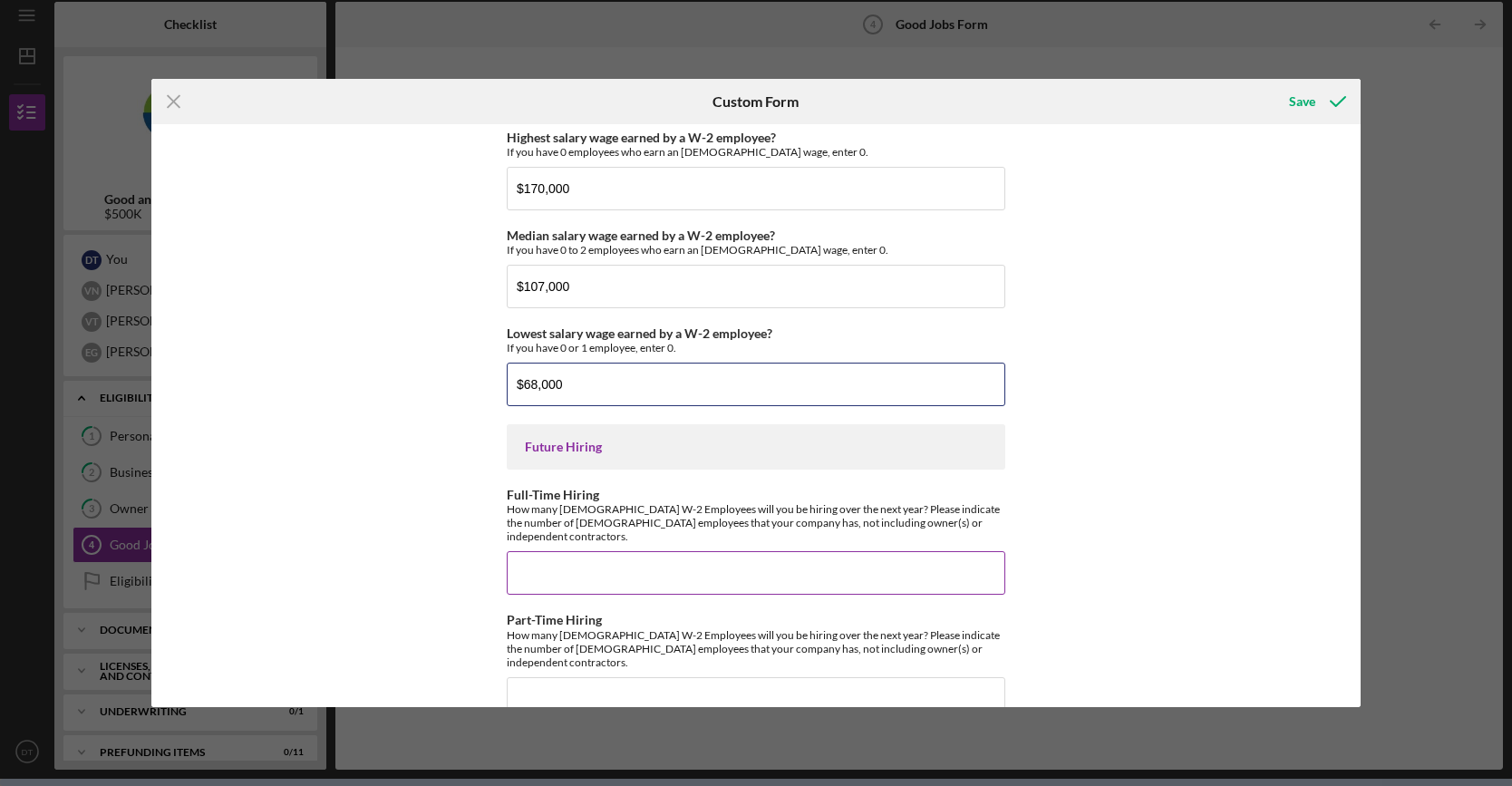
type input "$68,000"
click at [655, 551] on input "Full-Time Hiring" at bounding box center [755, 573] width 498 height 44
type input "10"
click at [683, 677] on input "Part-Time Hiring" at bounding box center [755, 699] width 498 height 44
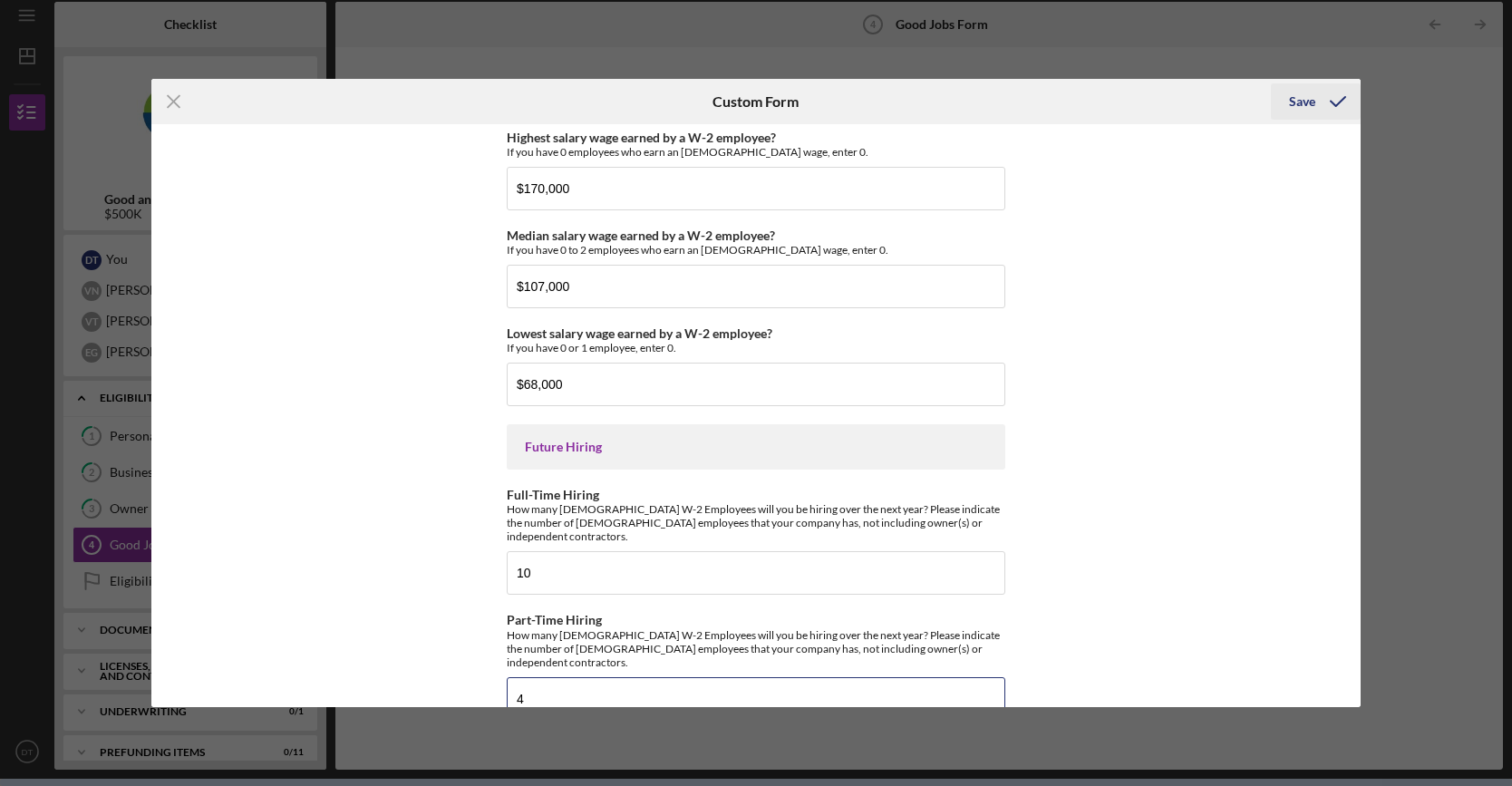
type input "4"
click at [1303, 86] on div "Save" at bounding box center [1301, 101] width 26 height 36
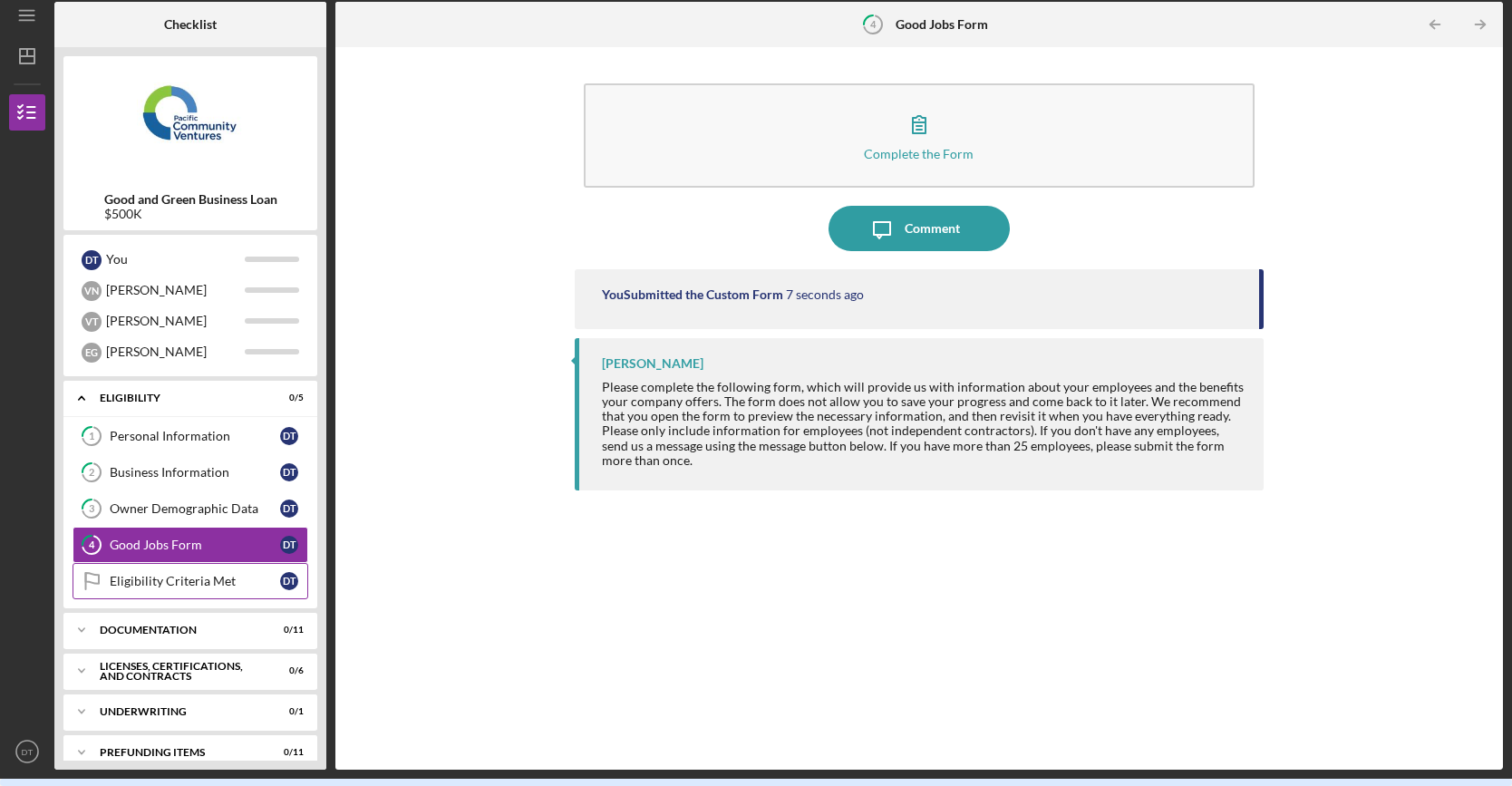
click at [160, 574] on div "Eligibility Criteria Met" at bounding box center [195, 582] width 171 height 15
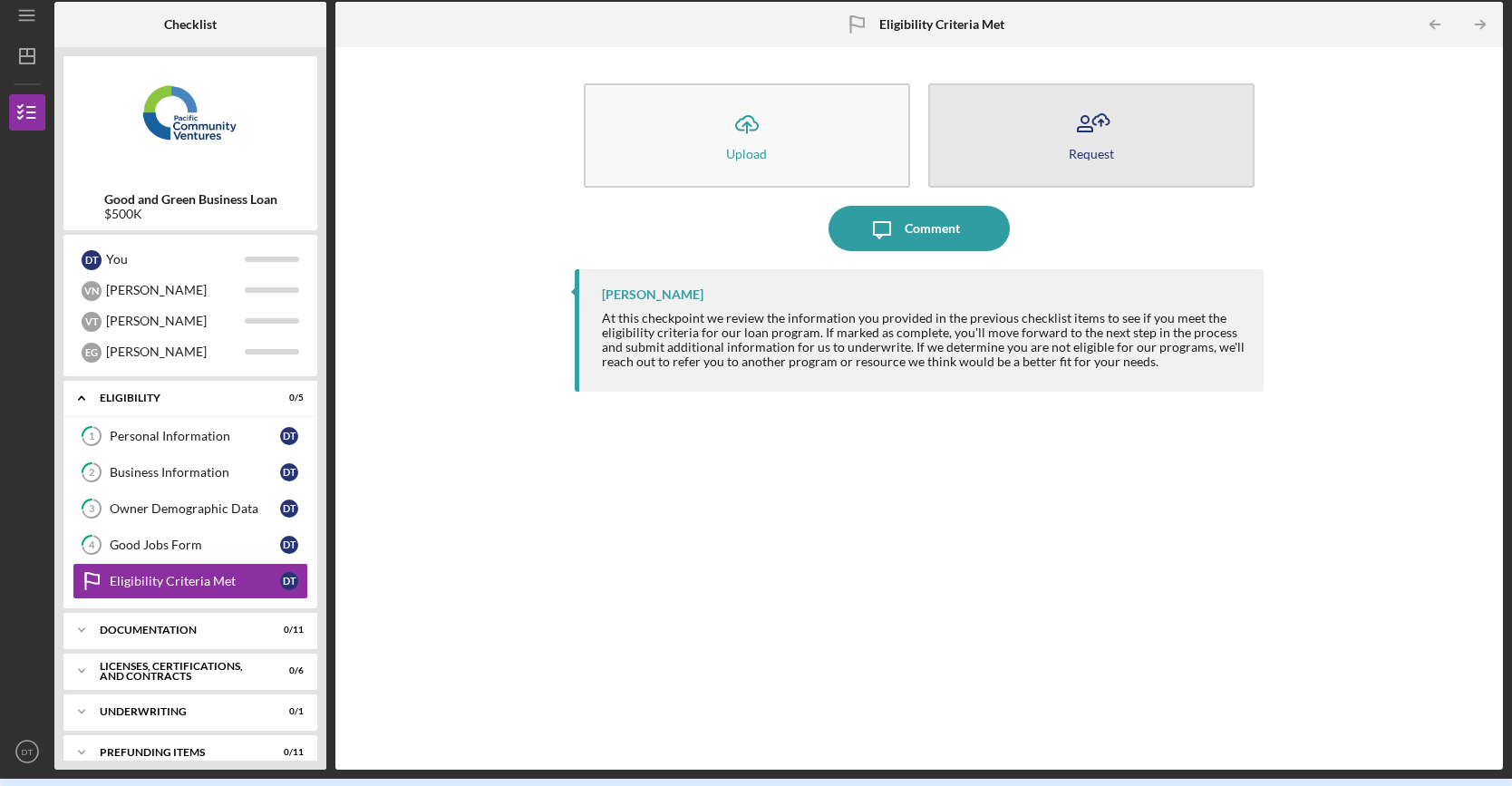
click at [1097, 151] on div "Request" at bounding box center [1091, 153] width 45 height 14
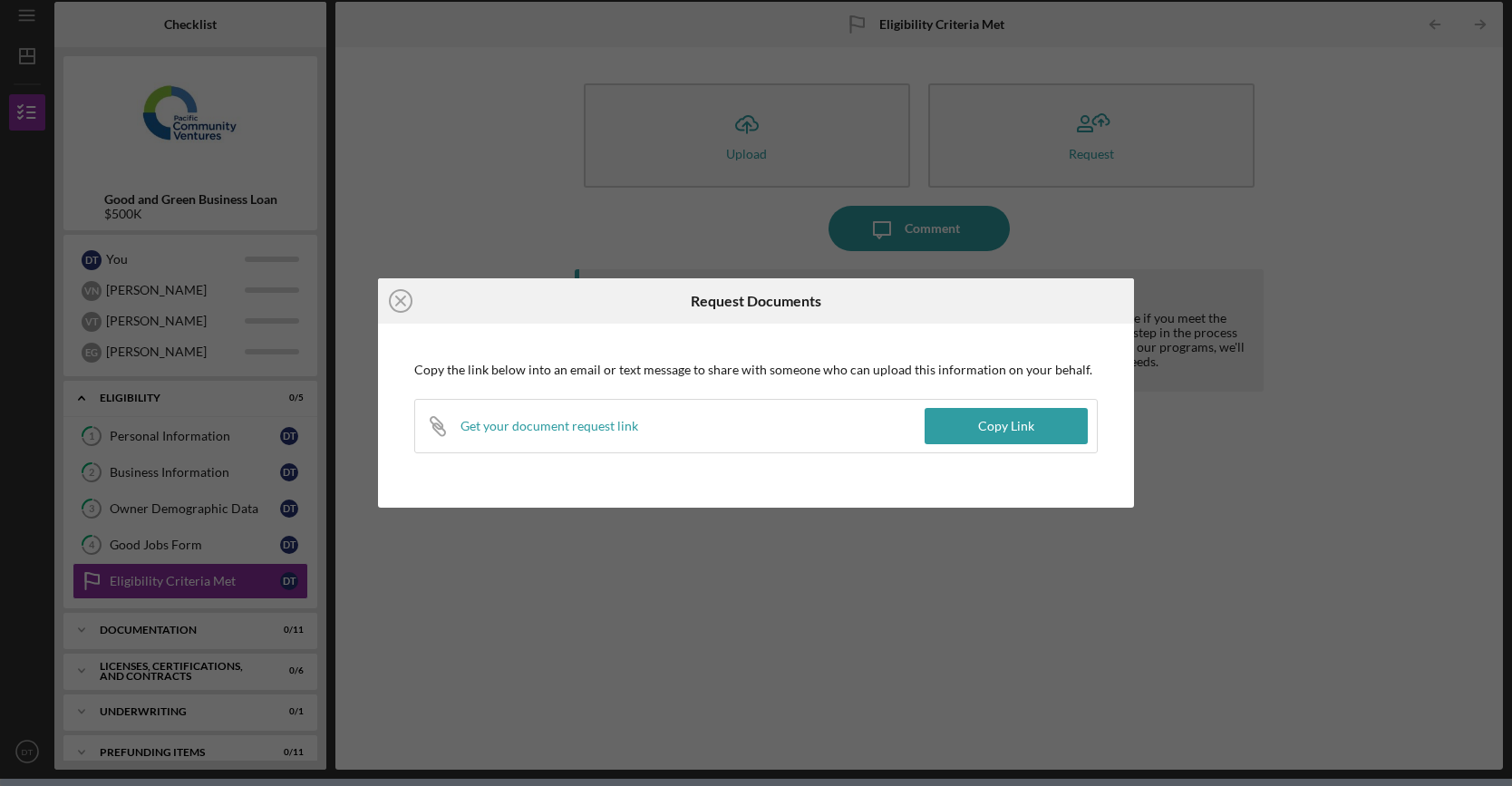
click at [664, 264] on div "Icon/Close Request Documents Copy the link below into an email or text message …" at bounding box center [756, 393] width 1512 height 786
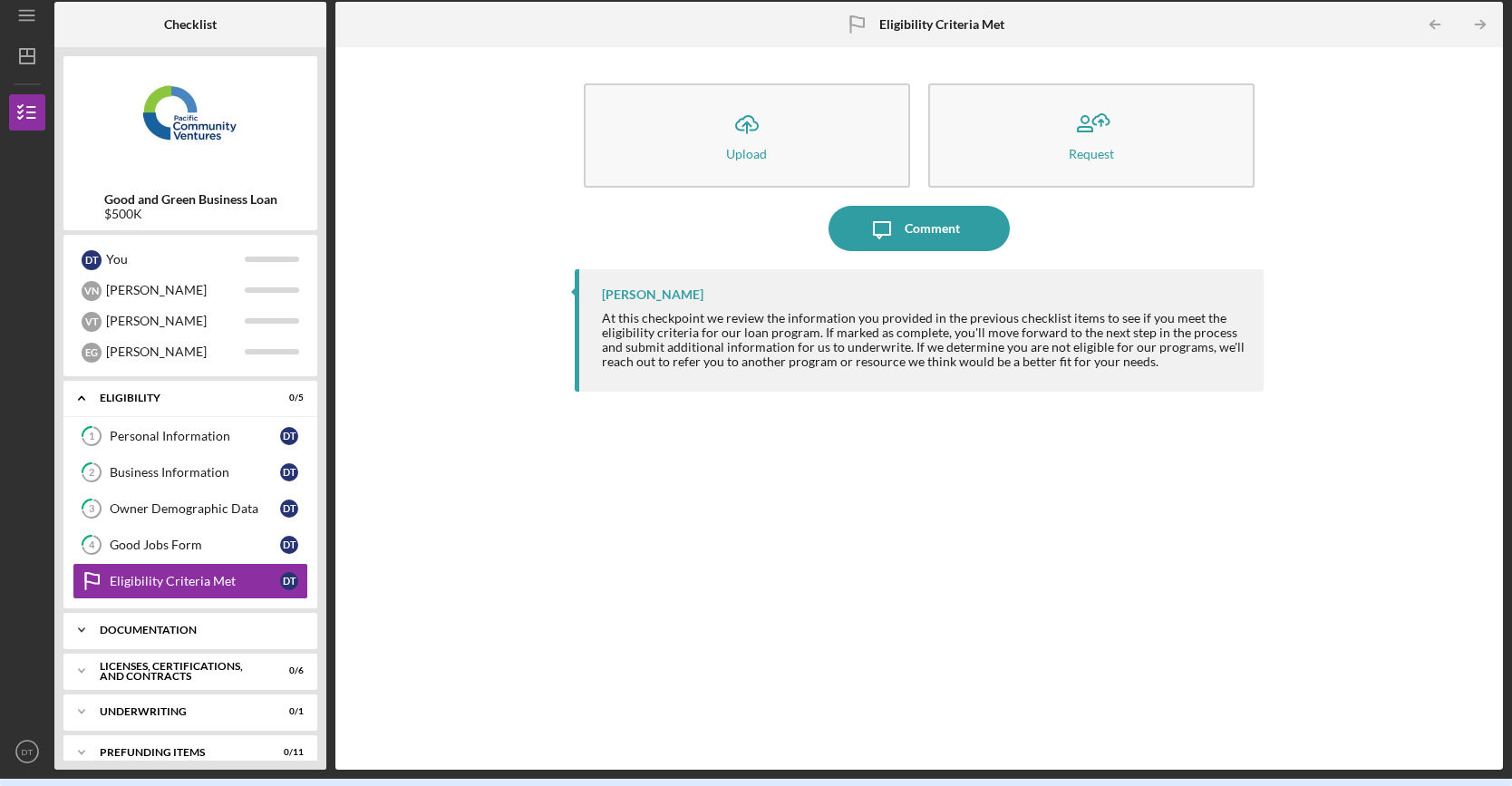
click at [136, 628] on div "Documentation" at bounding box center [197, 630] width 195 height 11
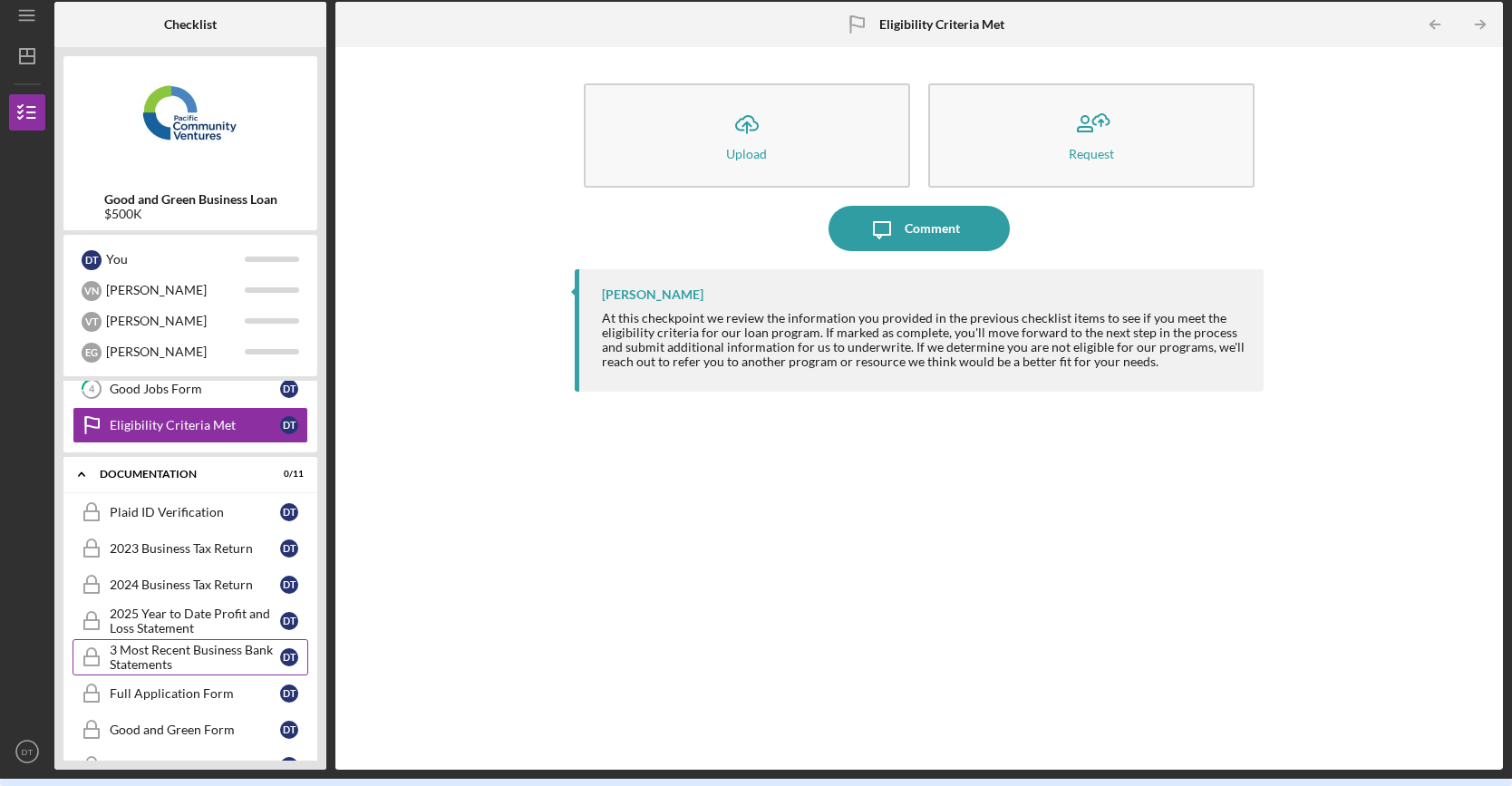
scroll to position [181, 0]
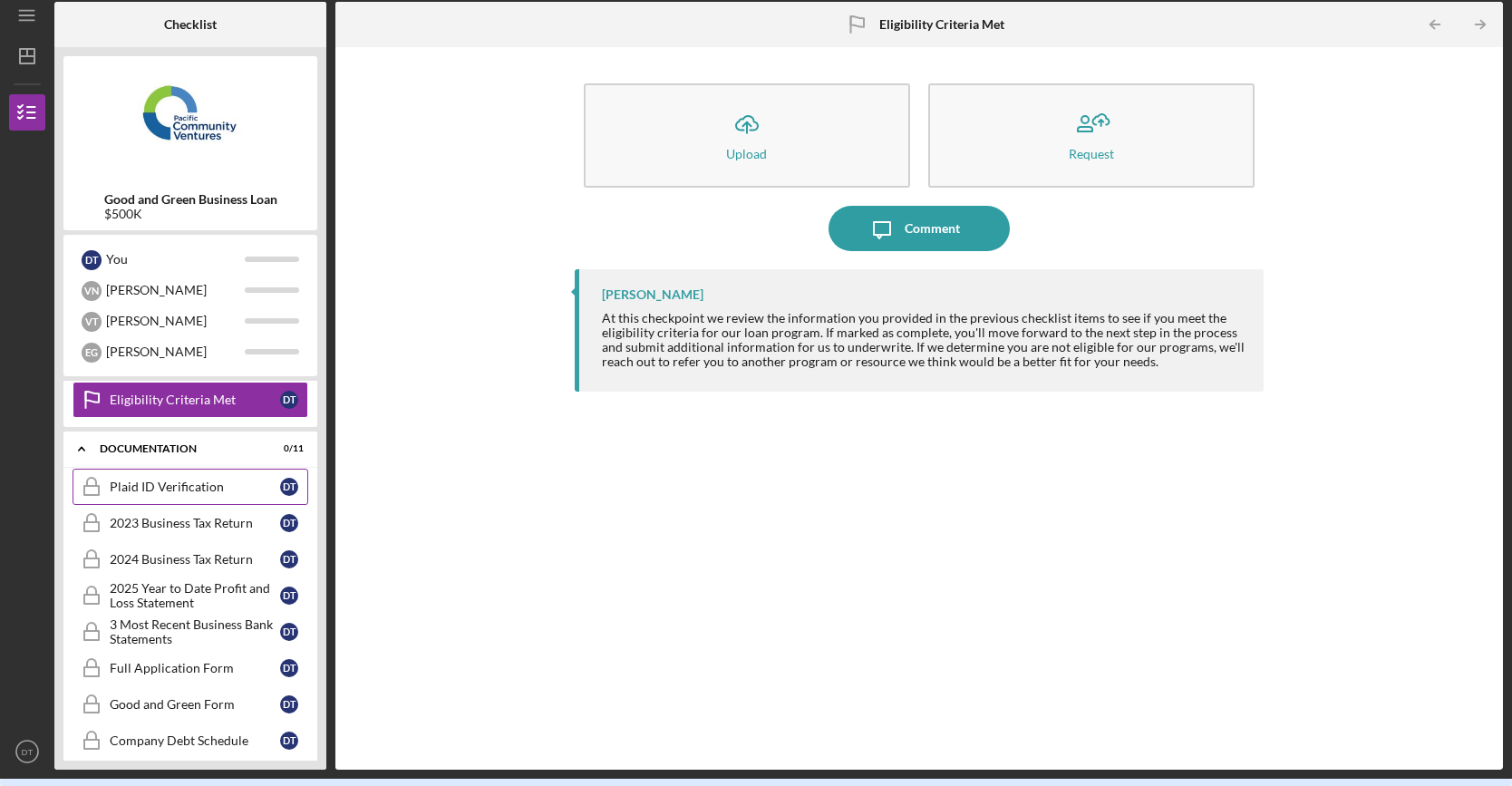
click at [201, 480] on div "Plaid ID Verification" at bounding box center [195, 487] width 171 height 15
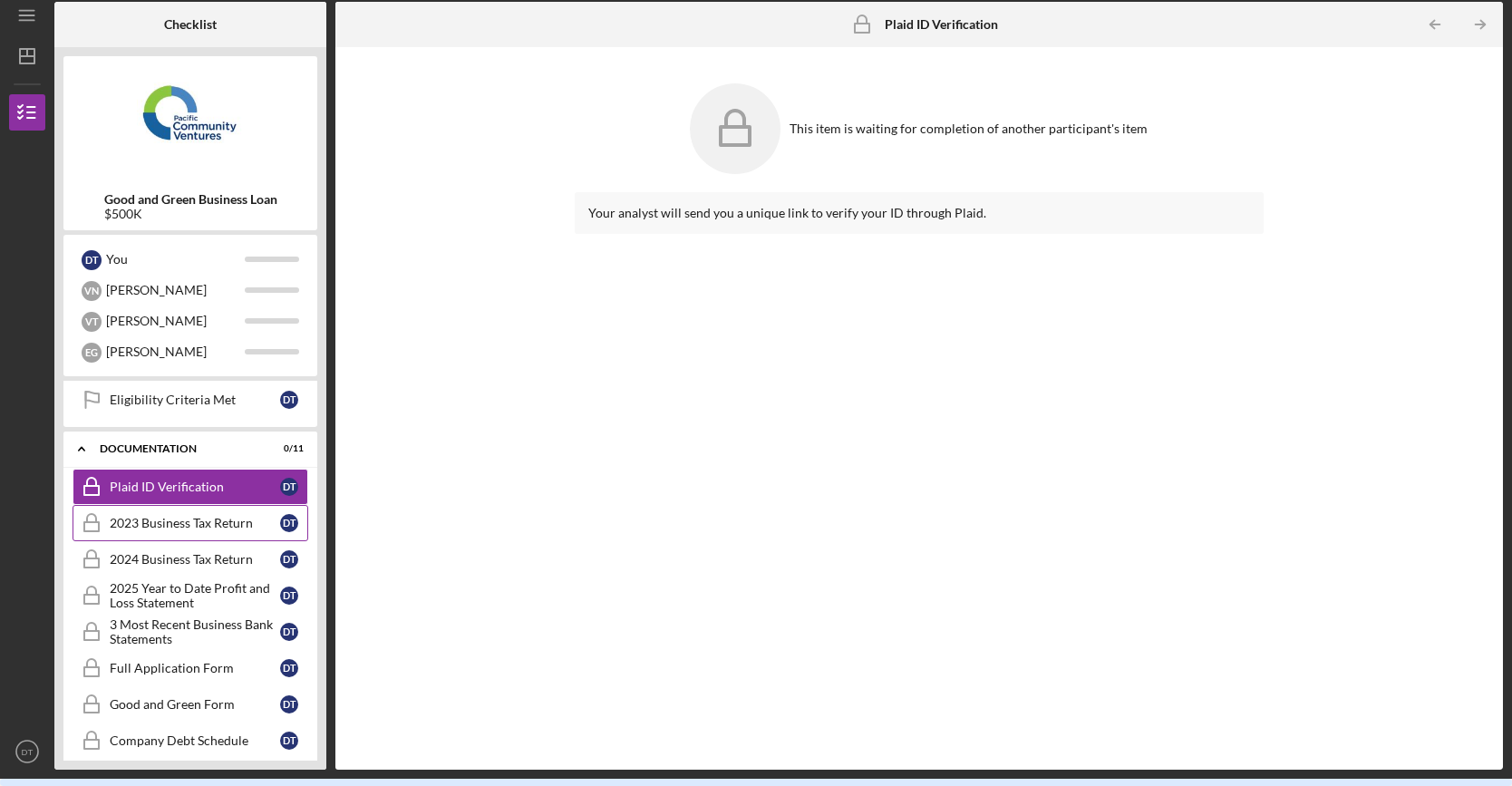
click at [186, 516] on div "2023 Business Tax Return" at bounding box center [195, 523] width 171 height 15
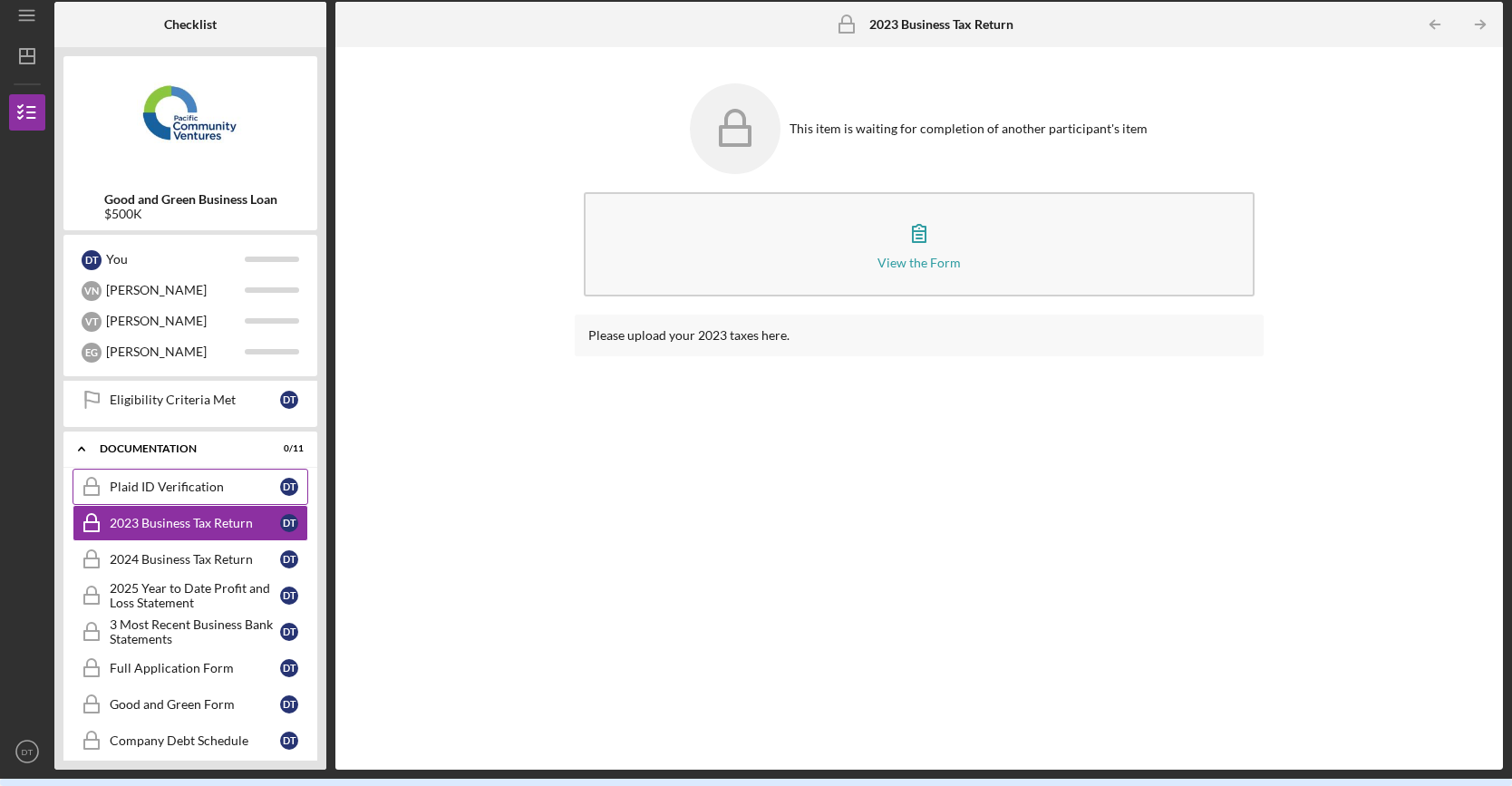
click at [195, 483] on div "Plaid ID Verification" at bounding box center [195, 487] width 171 height 15
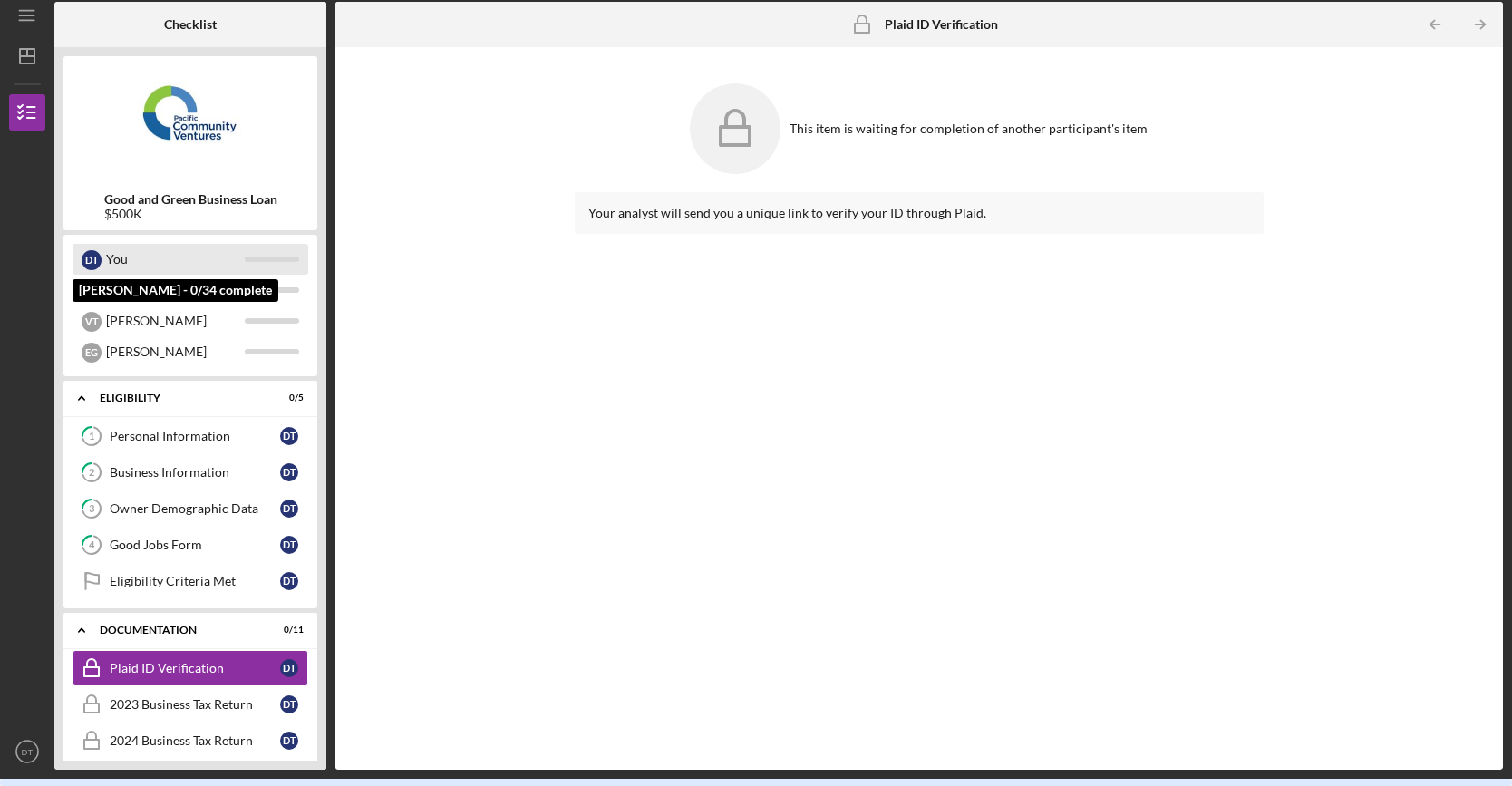
click at [122, 267] on div "You" at bounding box center [175, 259] width 139 height 31
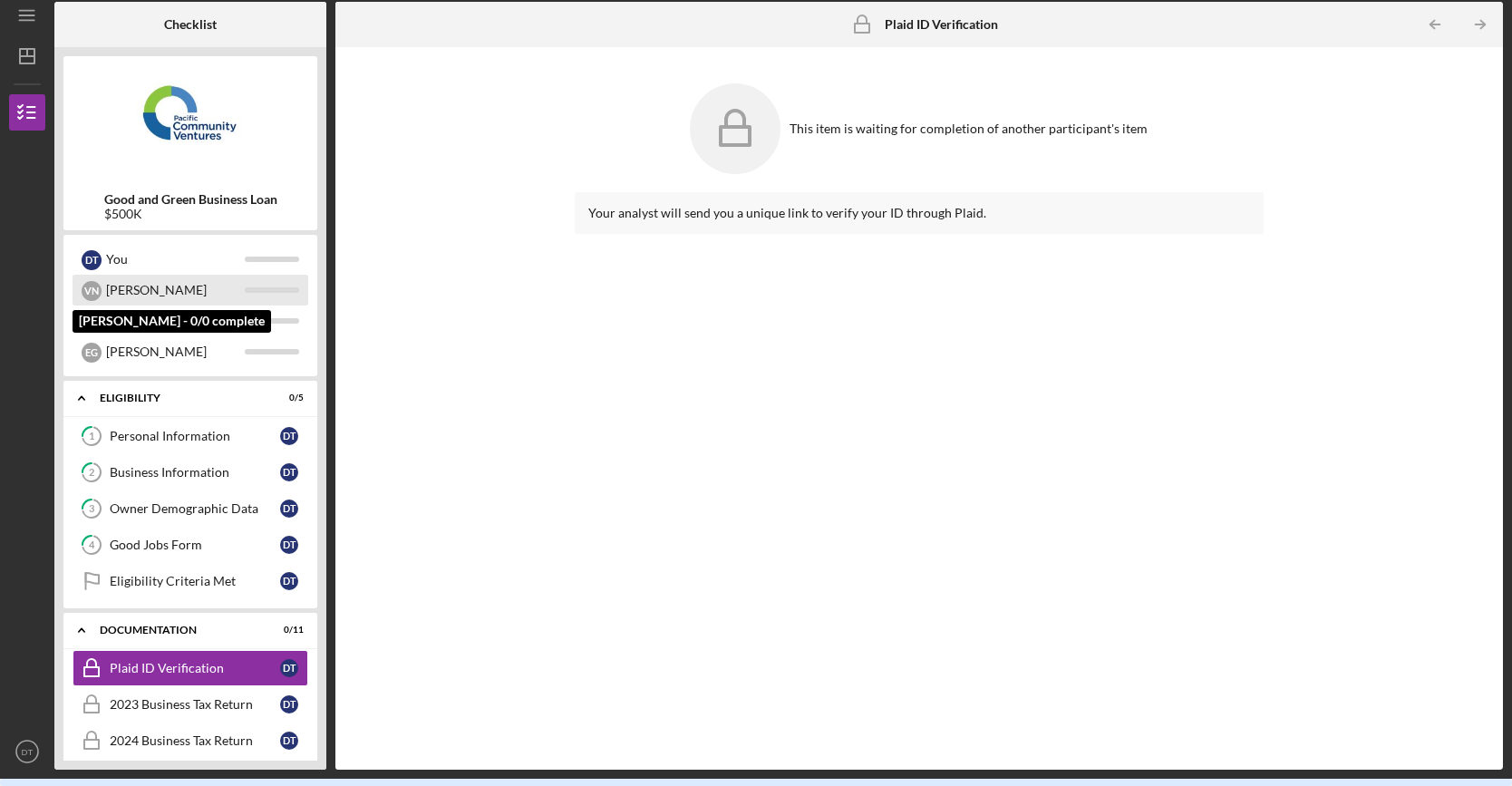
click at [122, 290] on div "[PERSON_NAME]" at bounding box center [175, 290] width 139 height 31
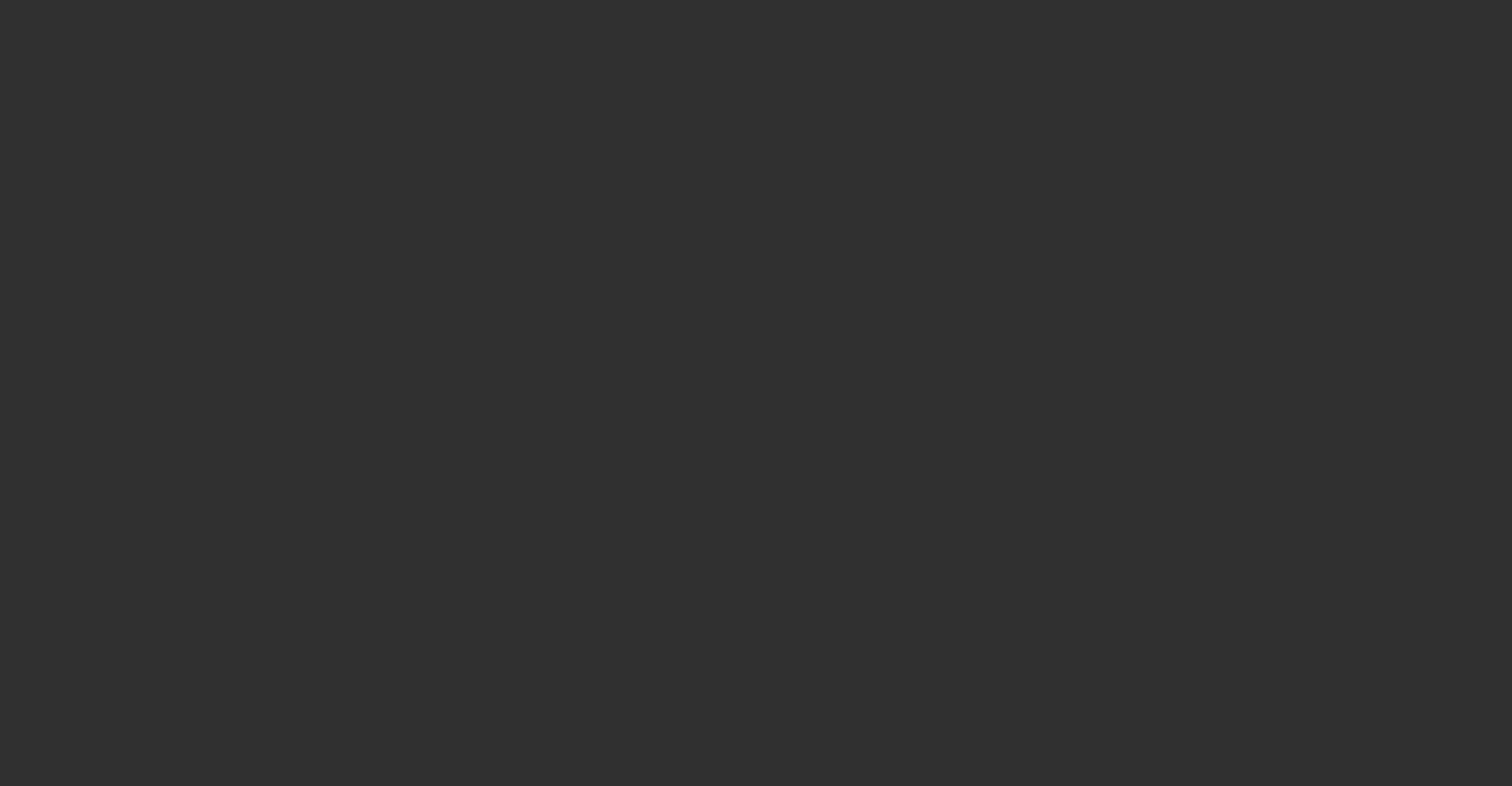
click at [932, 671] on div at bounding box center [756, 393] width 1512 height 786
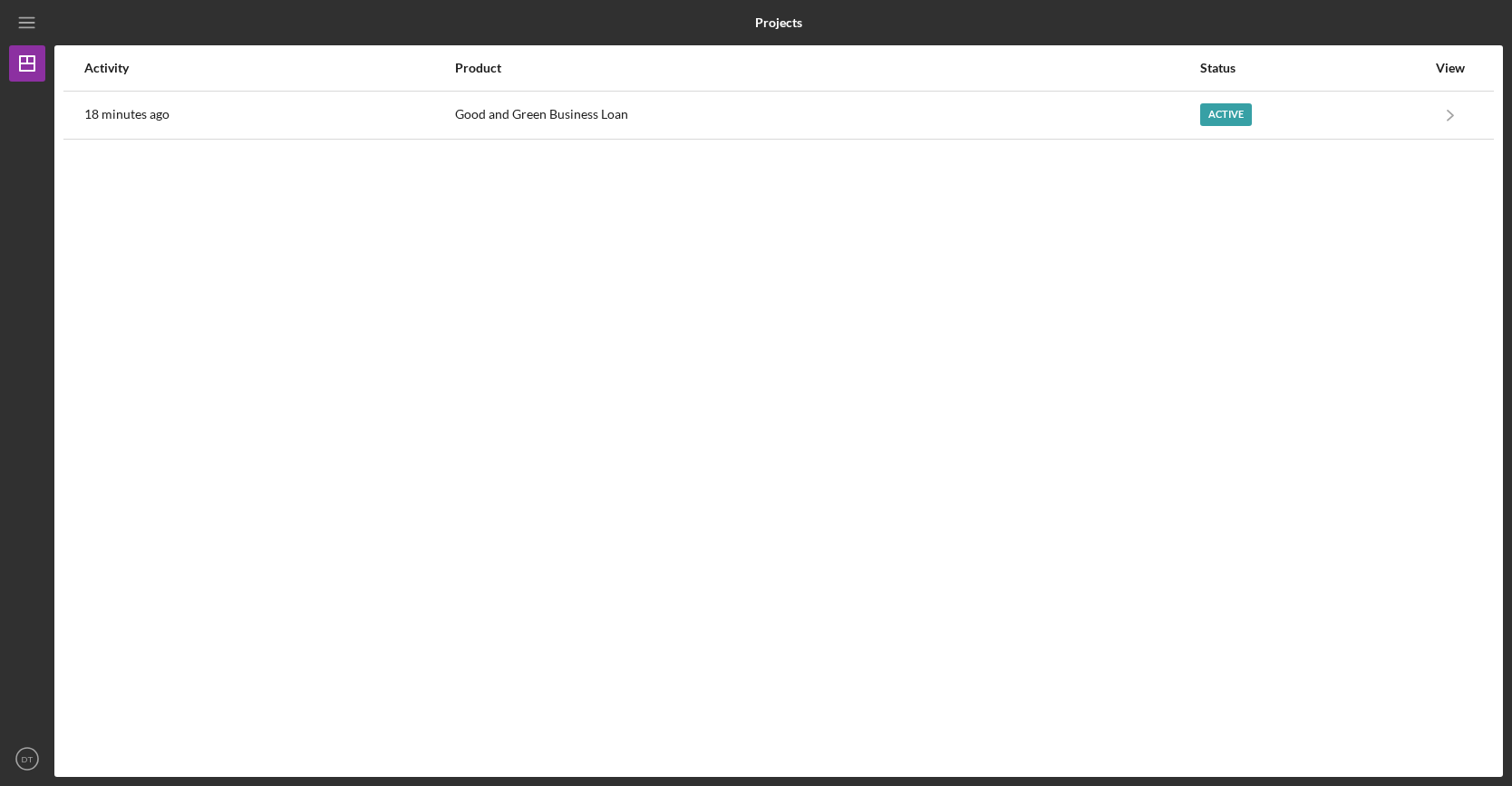
click at [1239, 501] on div "Activity Product Status View 18 minutes ago Good and Green Business Loan Active…" at bounding box center [778, 411] width 1448 height 732
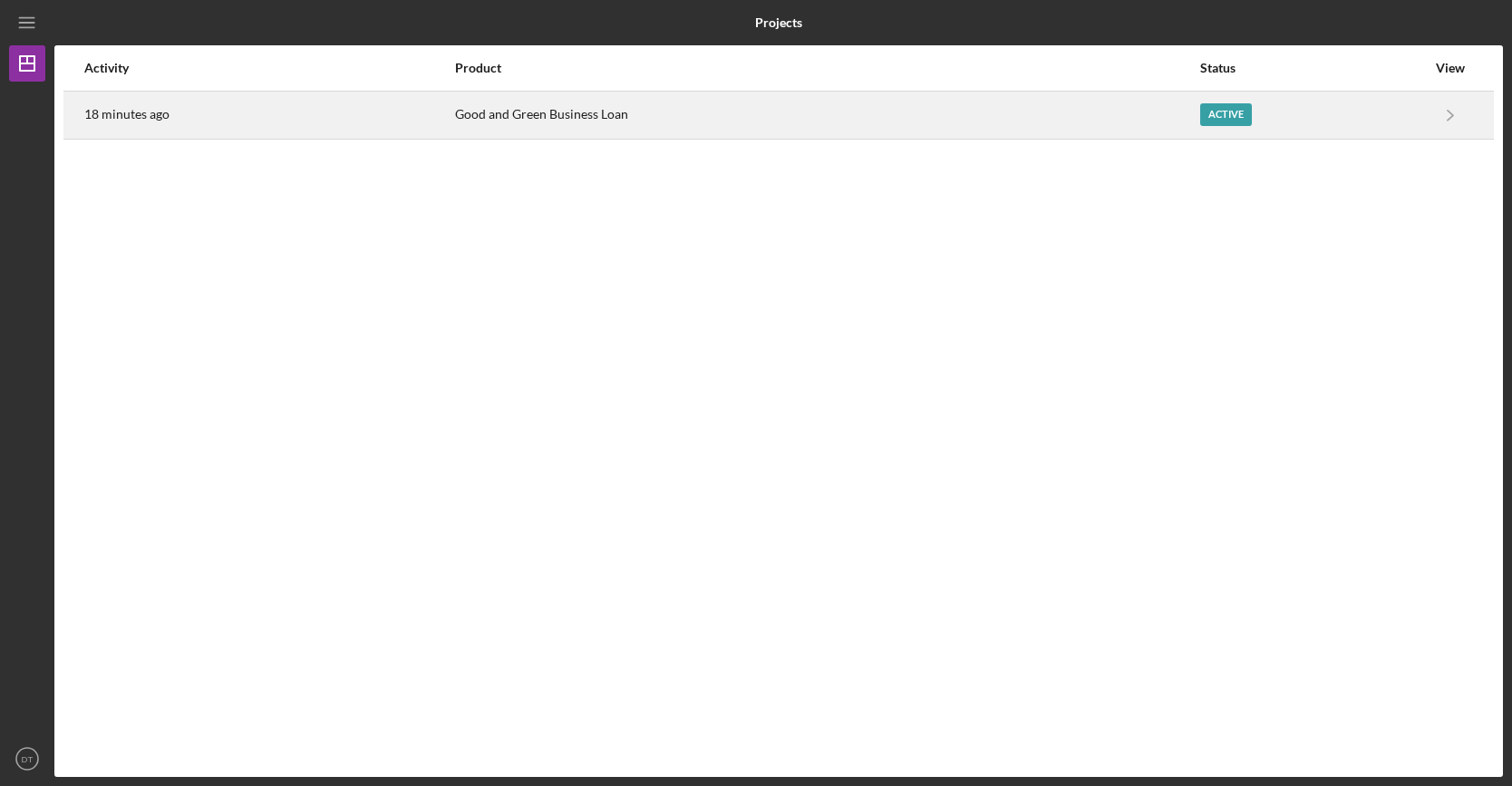
click at [1328, 126] on div "Active" at bounding box center [1313, 115] width 225 height 45
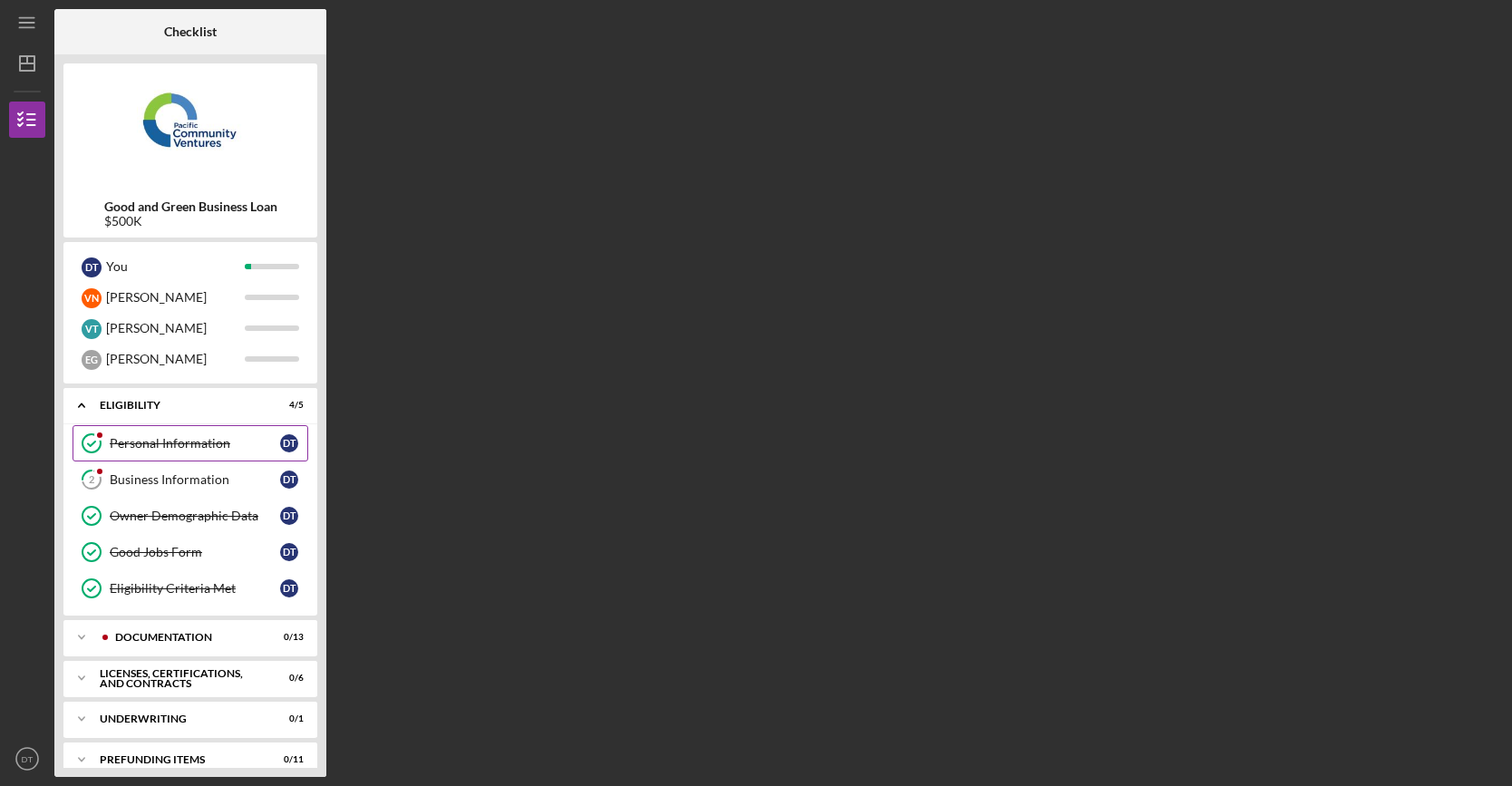
click at [169, 445] on div "Personal Information" at bounding box center [195, 444] width 171 height 15
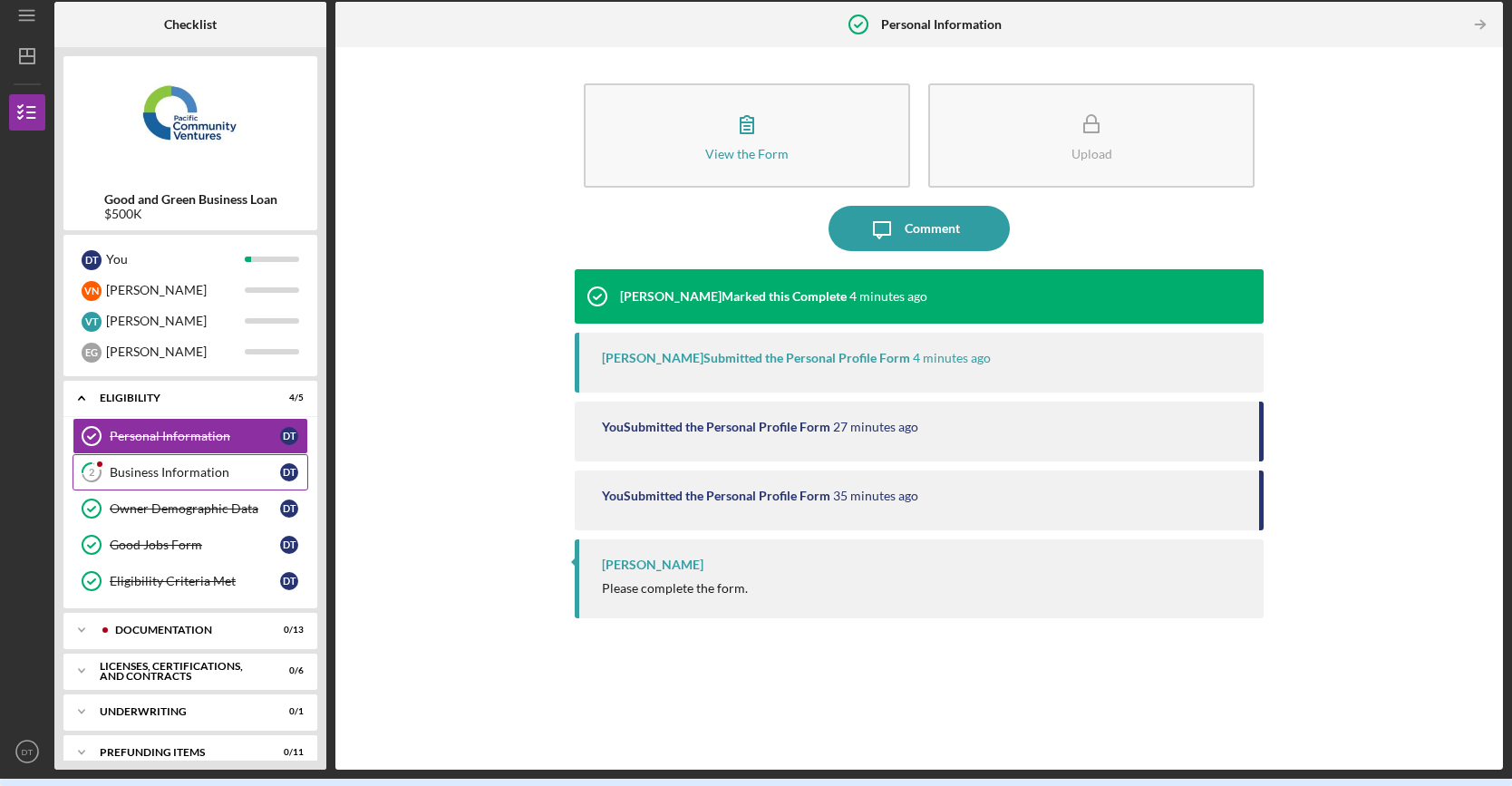
click at [150, 479] on link "2 Business Information D T" at bounding box center [190, 472] width 236 height 36
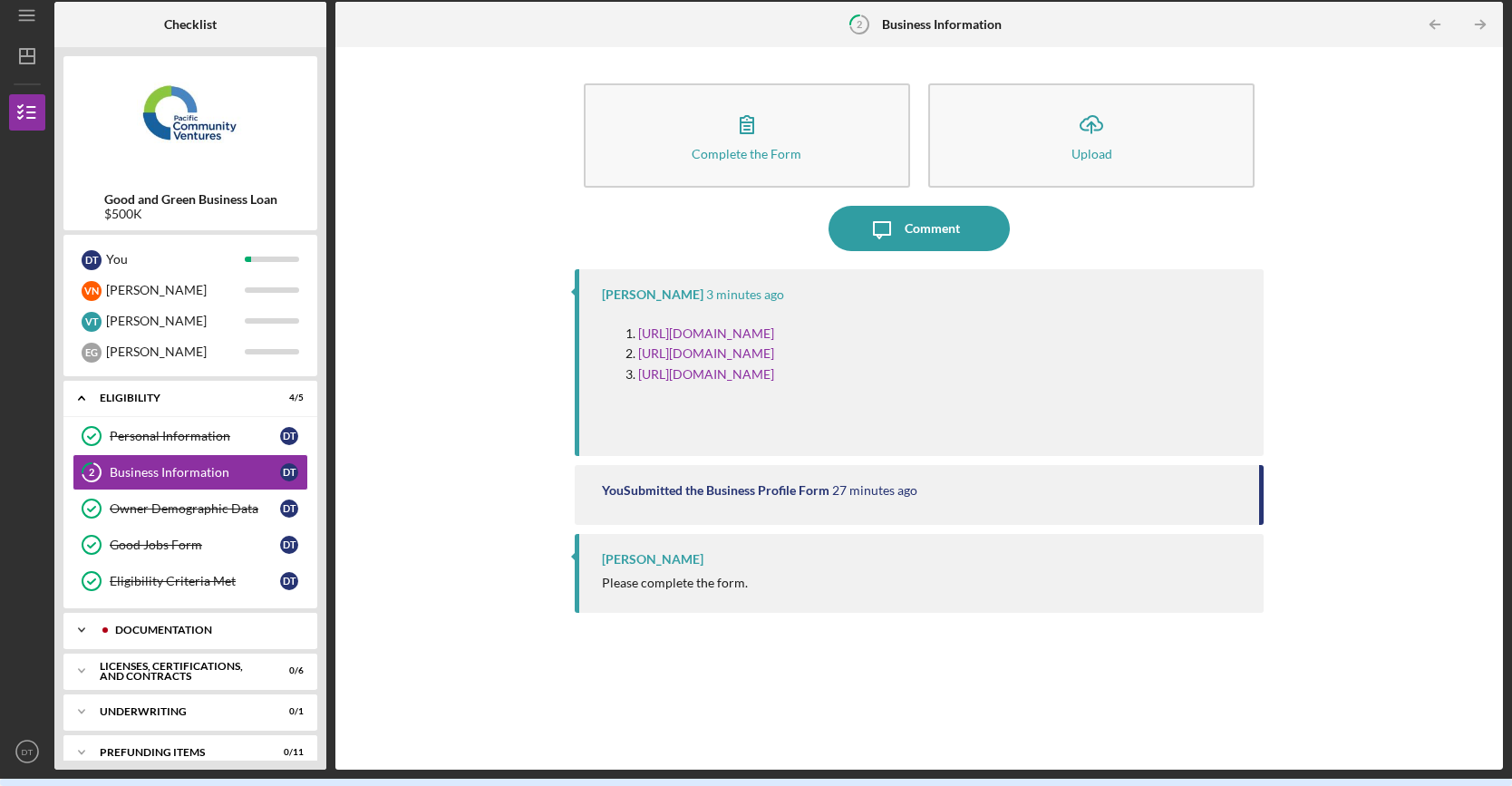
click at [174, 628] on div "Documentation" at bounding box center [204, 630] width 179 height 11
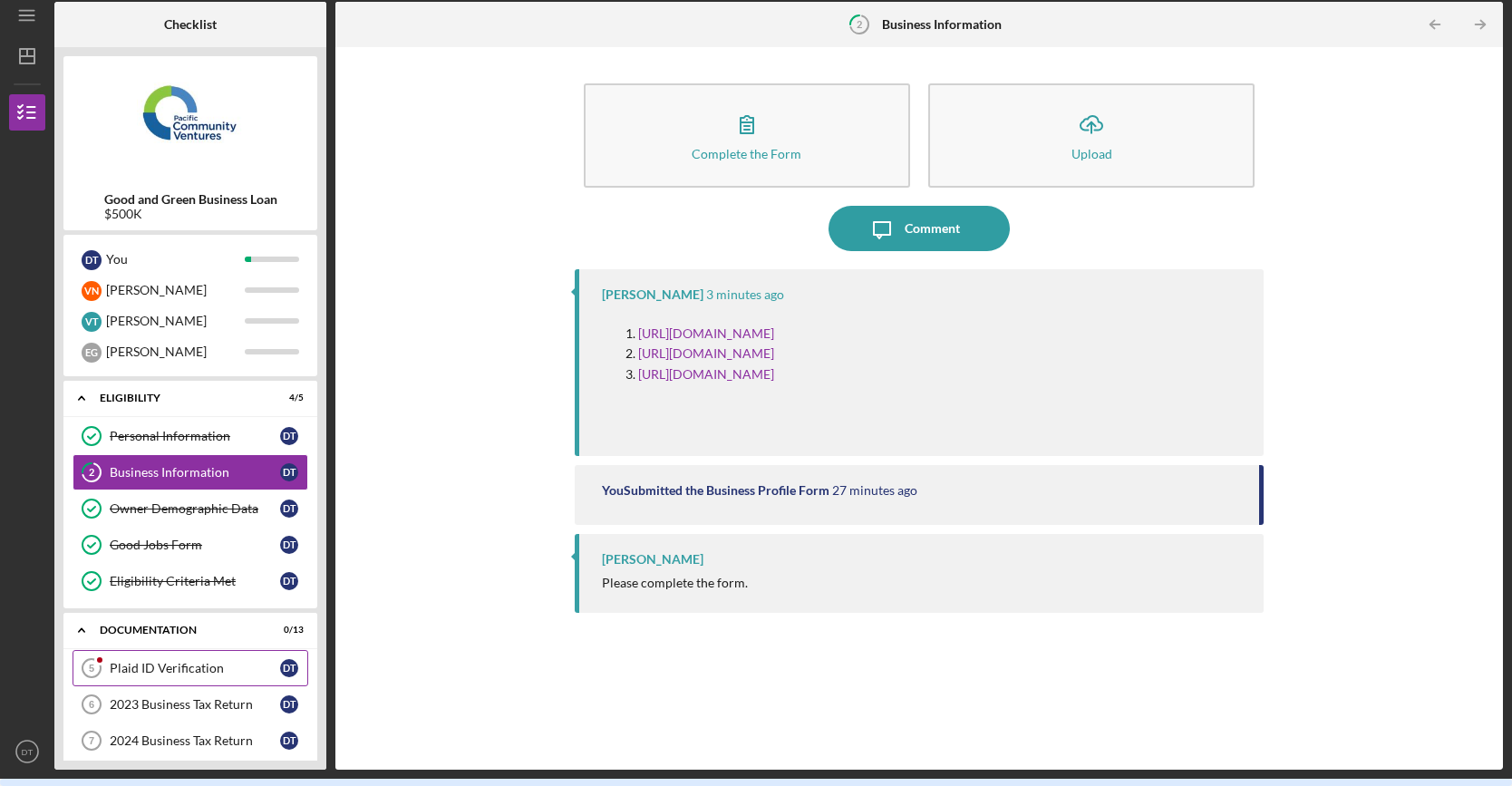
click at [173, 661] on div "Plaid ID Verification" at bounding box center [195, 668] width 171 height 15
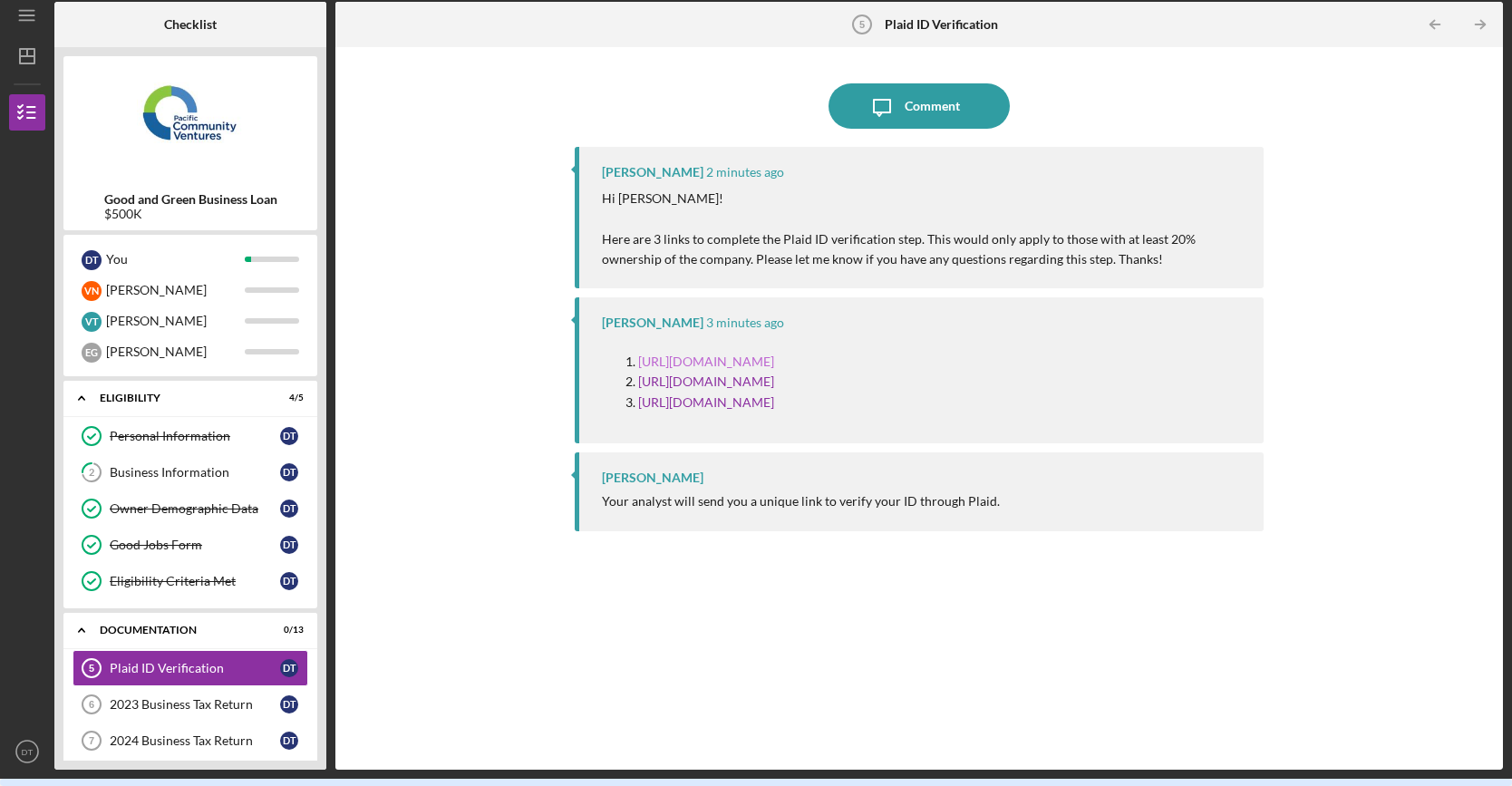
click at [774, 354] on link "[URL][DOMAIN_NAME]" at bounding box center [706, 361] width 136 height 16
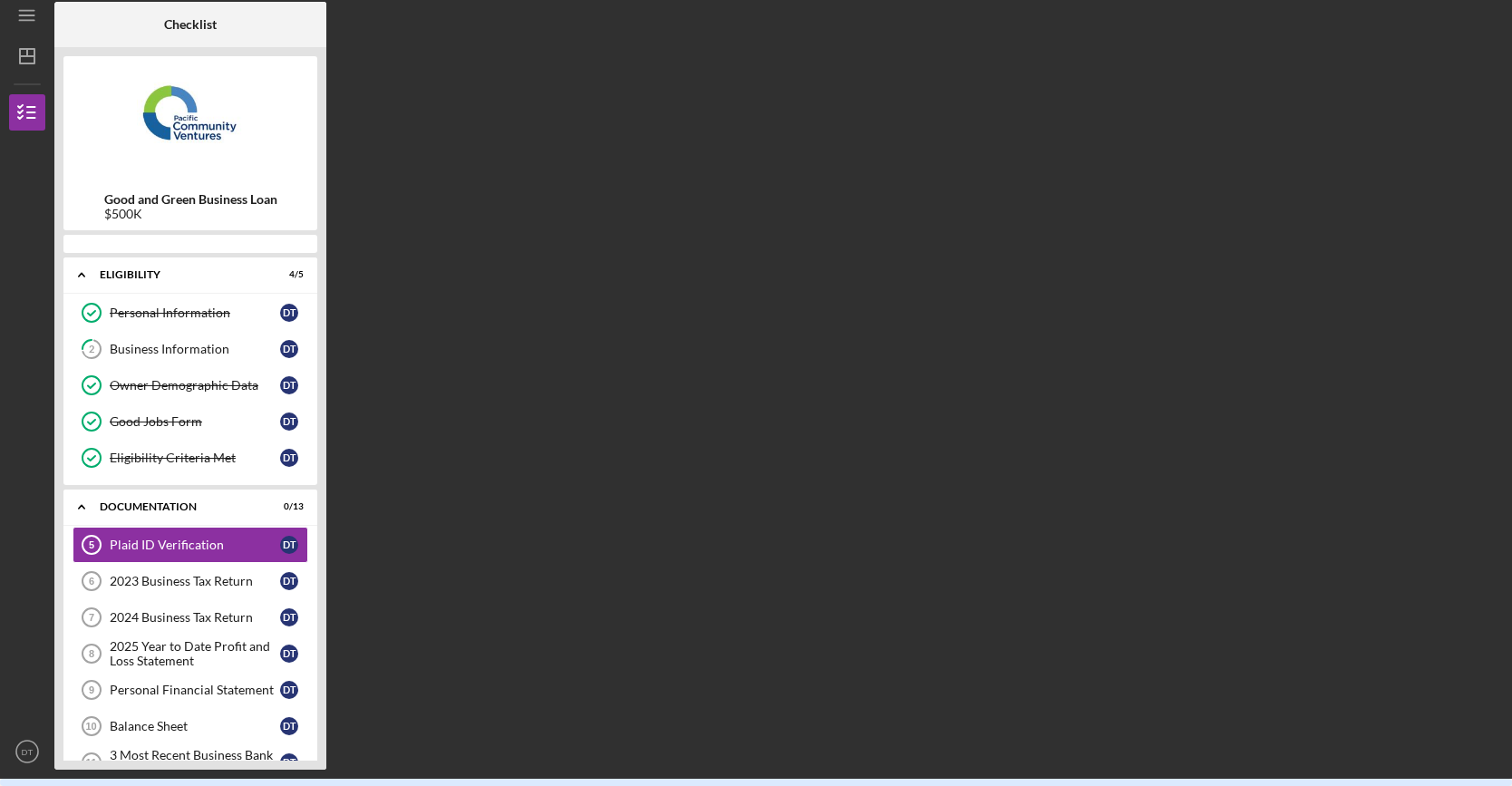
scroll to position [32, 0]
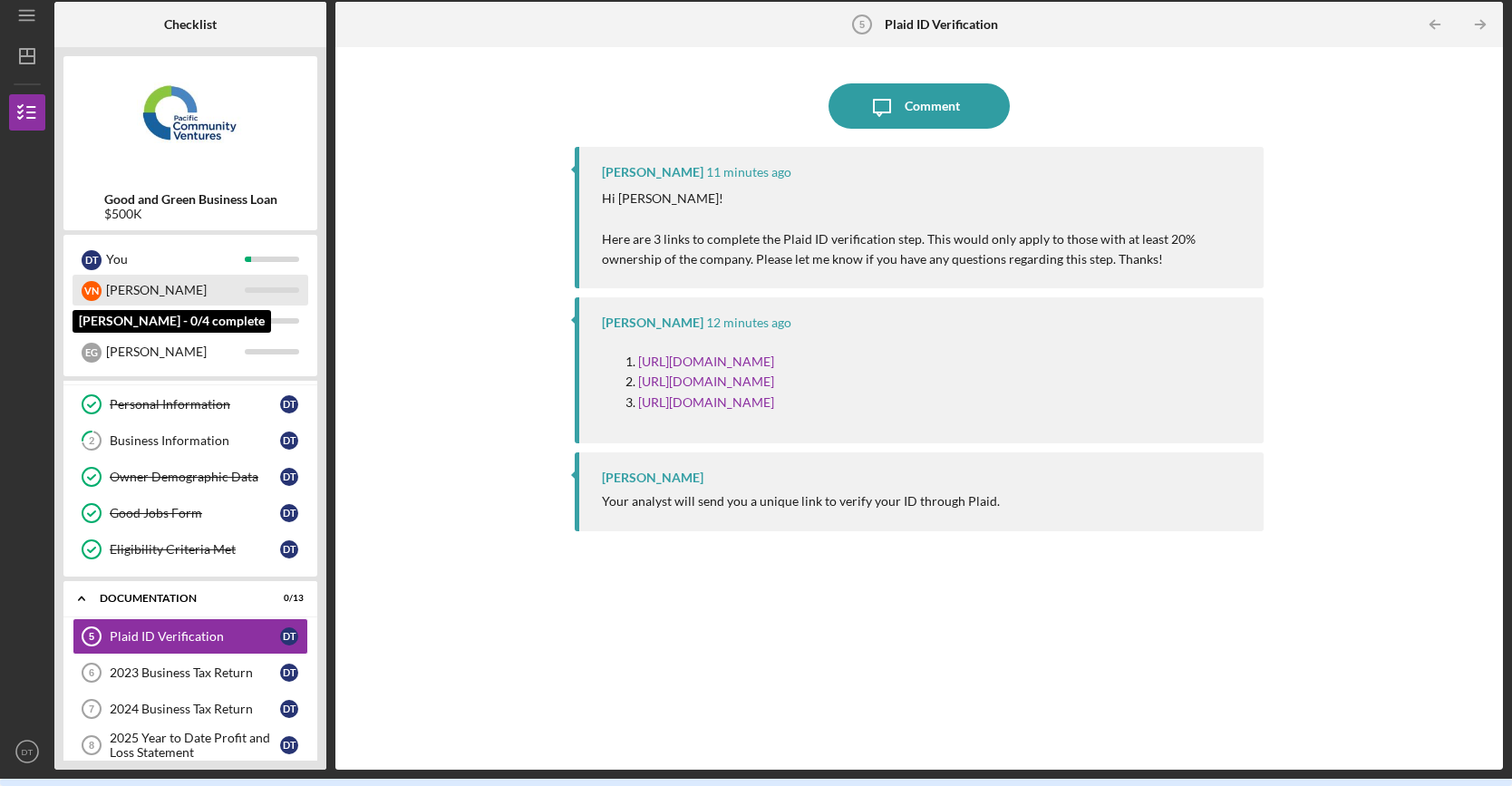
click at [226, 290] on div "[PERSON_NAME]" at bounding box center [175, 290] width 139 height 31
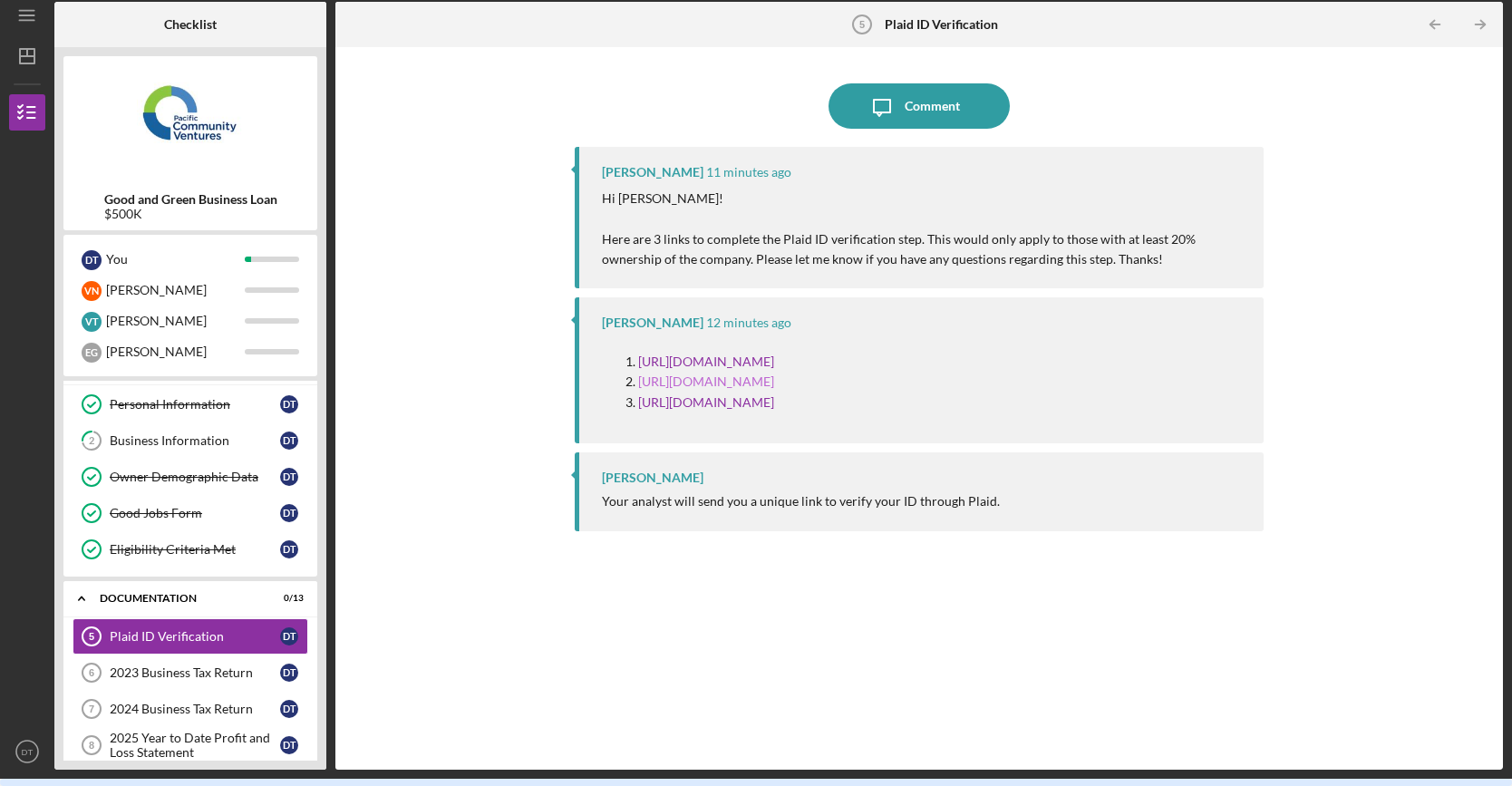
click at [774, 386] on link "[URL][DOMAIN_NAME]" at bounding box center [706, 381] width 136 height 16
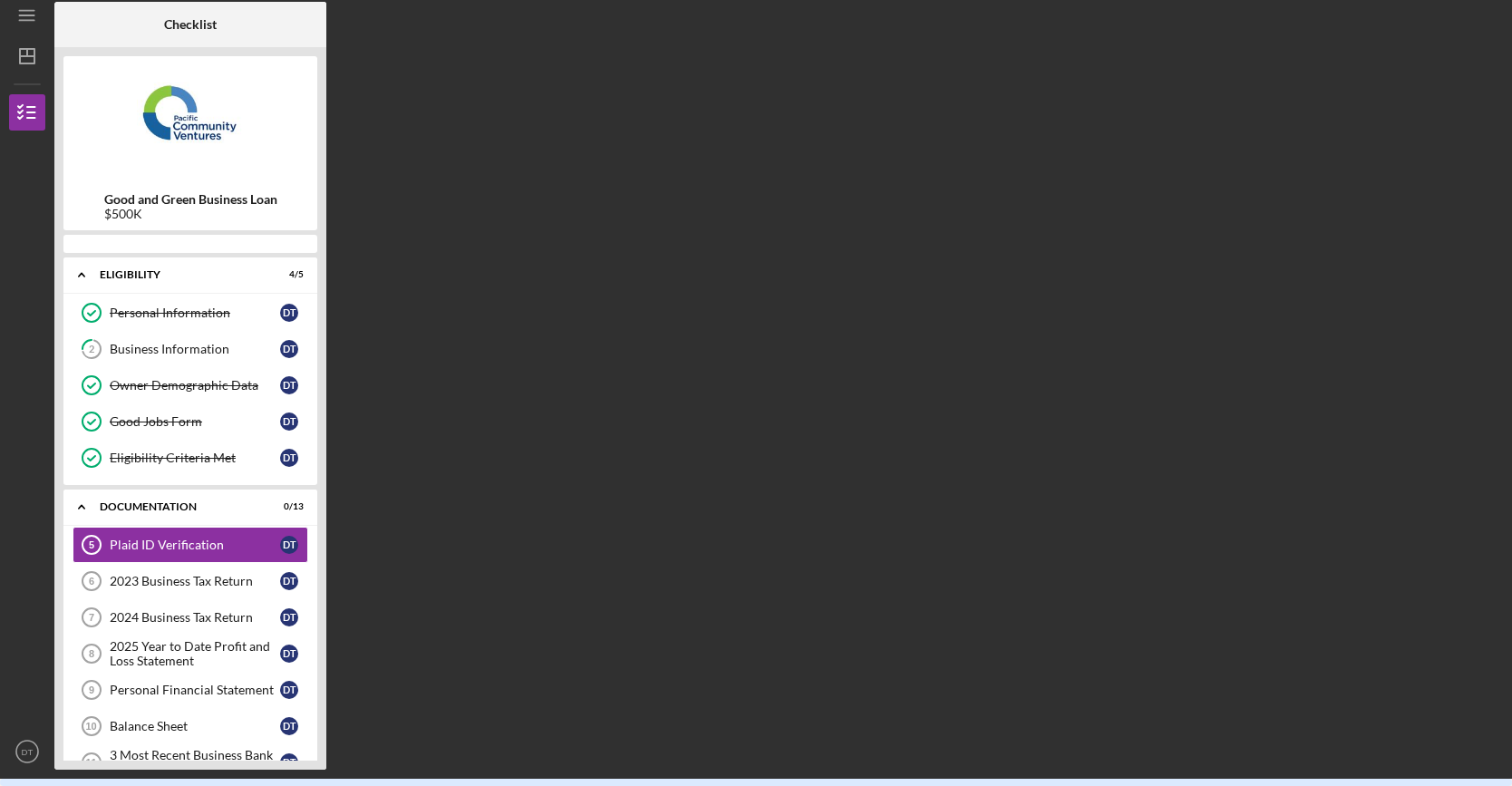
scroll to position [32, 0]
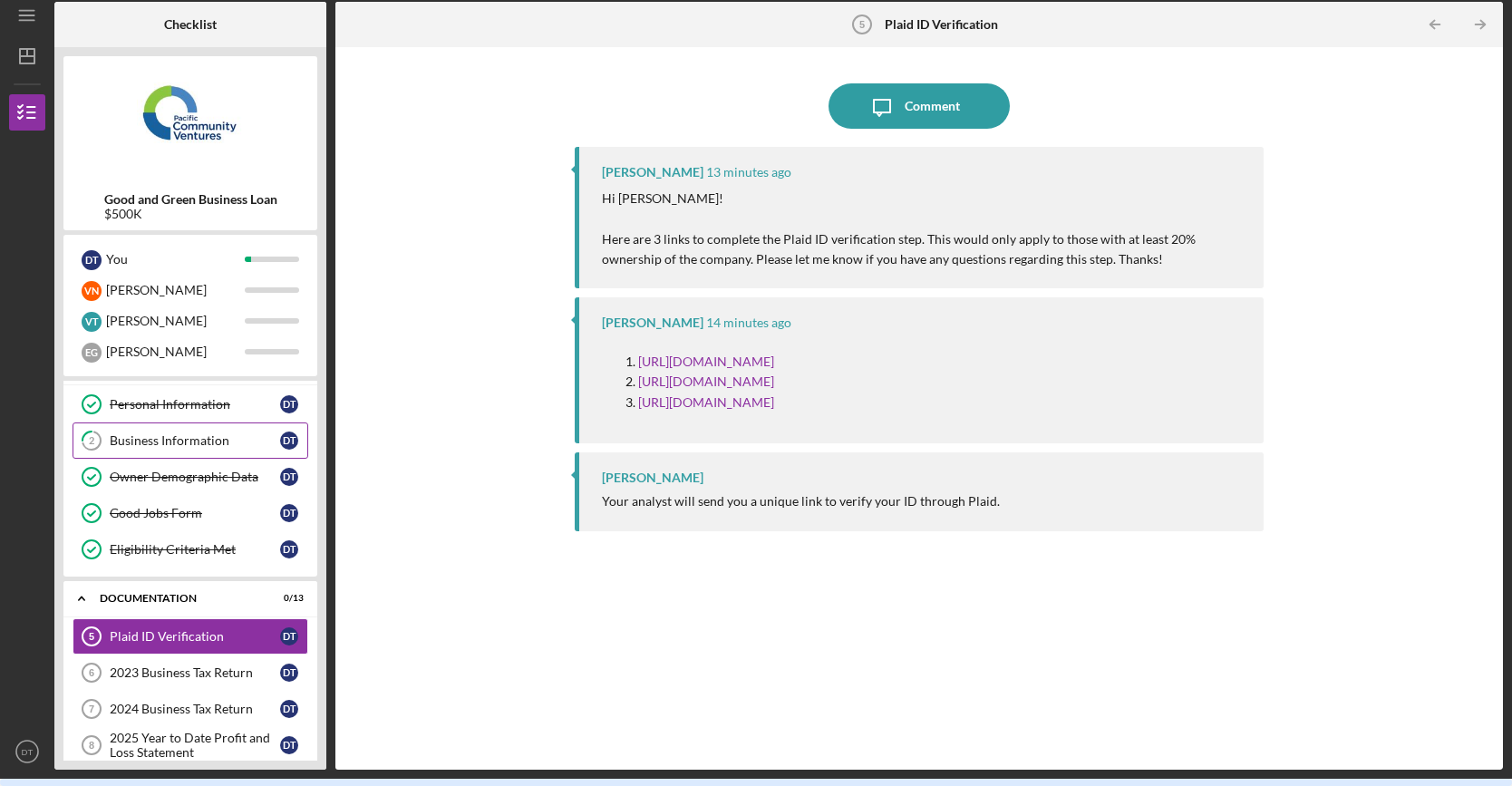
click at [198, 448] on link "2 Business Information D T" at bounding box center [190, 440] width 236 height 36
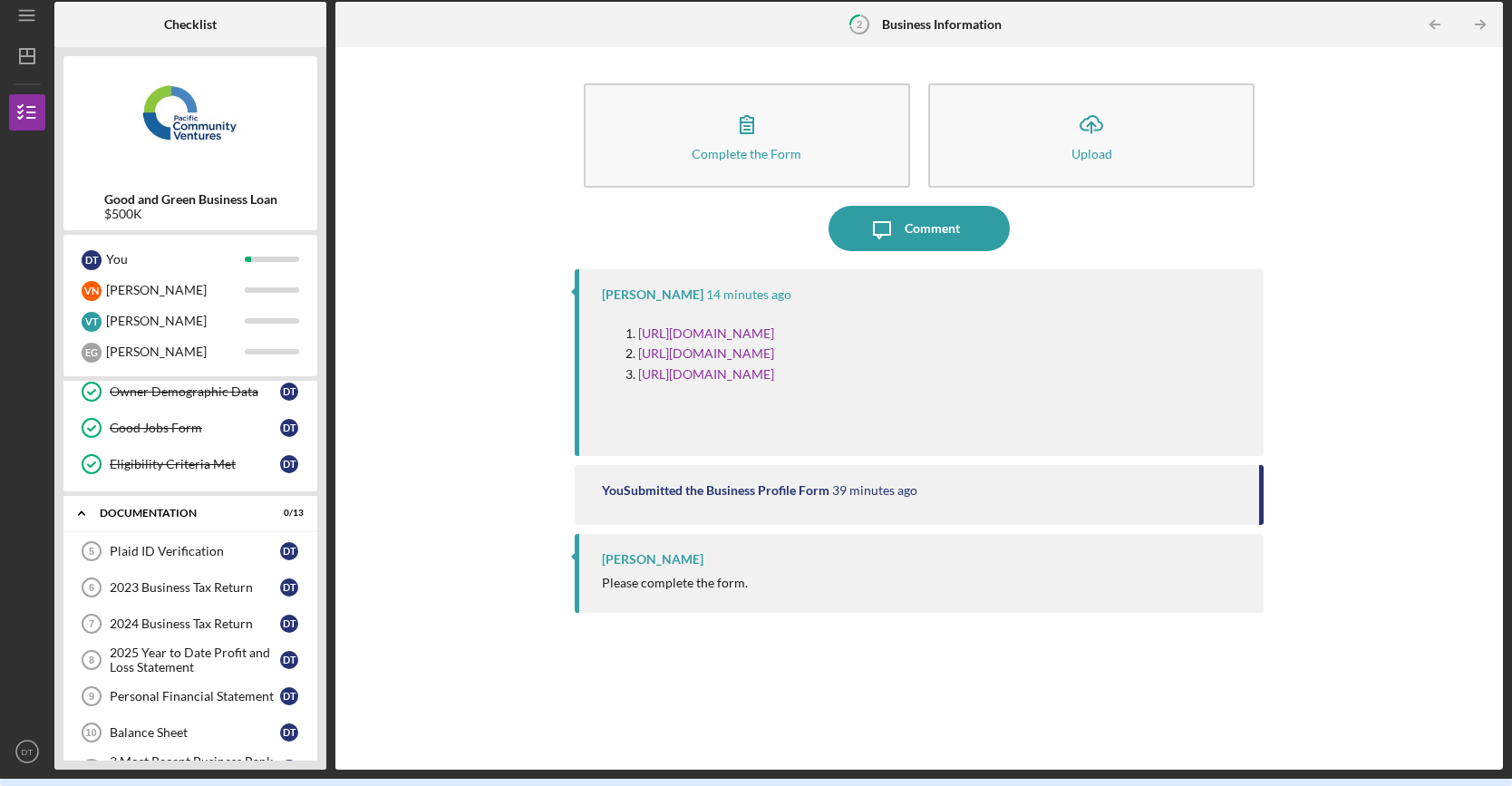
scroll to position [122, 0]
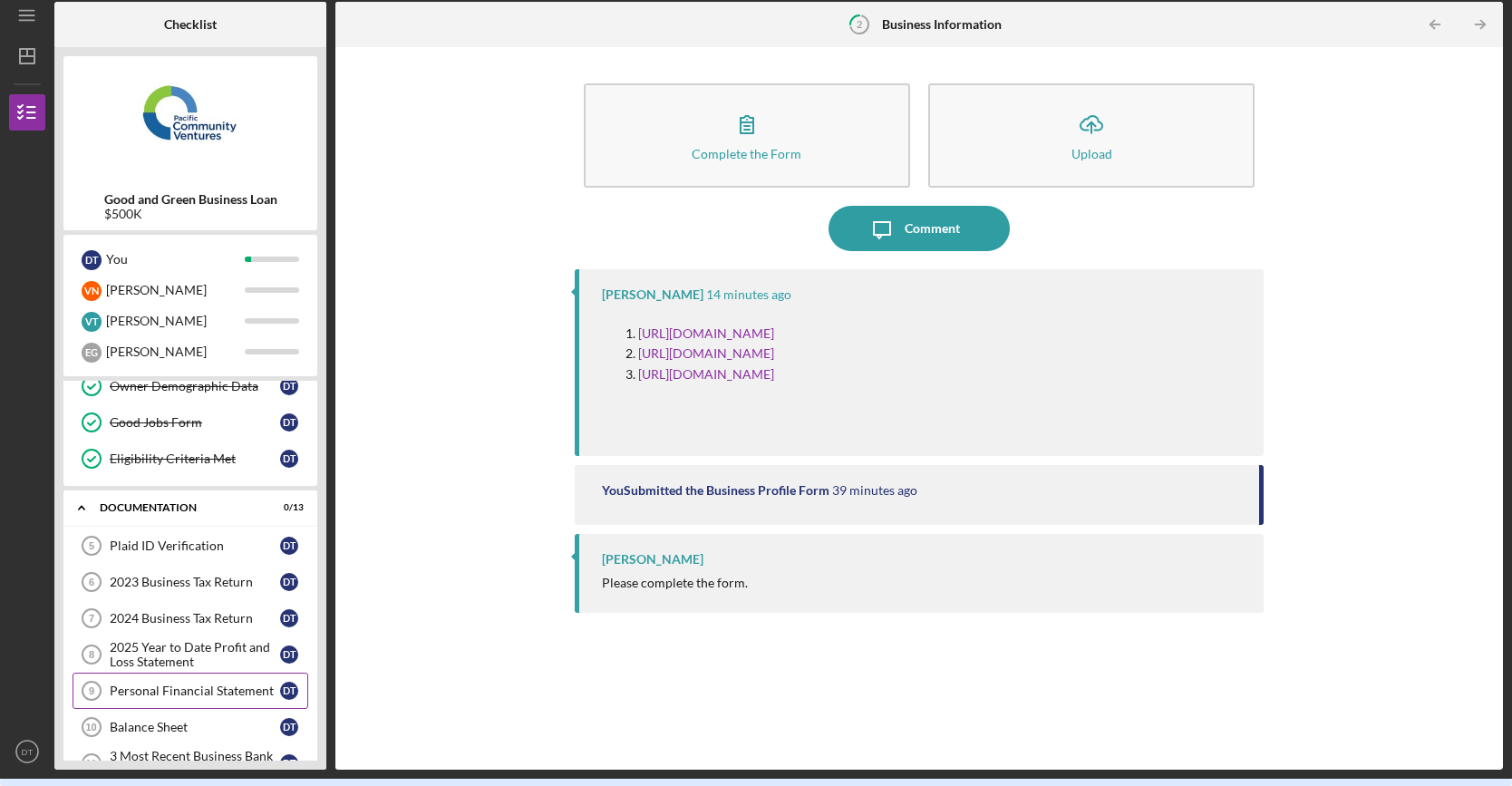
click at [213, 690] on div "Personal Financial Statement" at bounding box center [195, 691] width 171 height 15
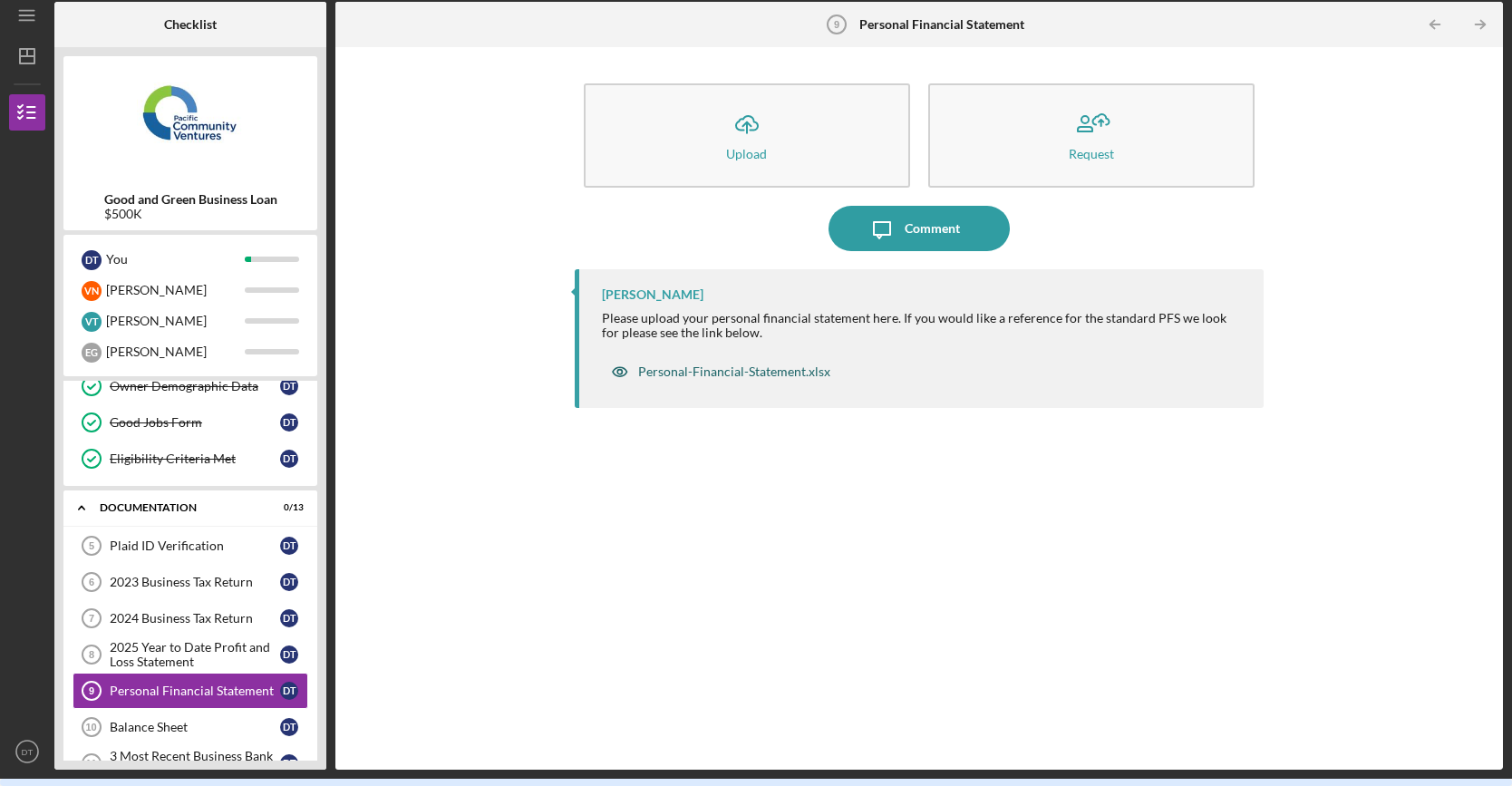
click at [769, 375] on div "Personal-Financial-Statement.xlsx" at bounding box center [734, 372] width 192 height 15
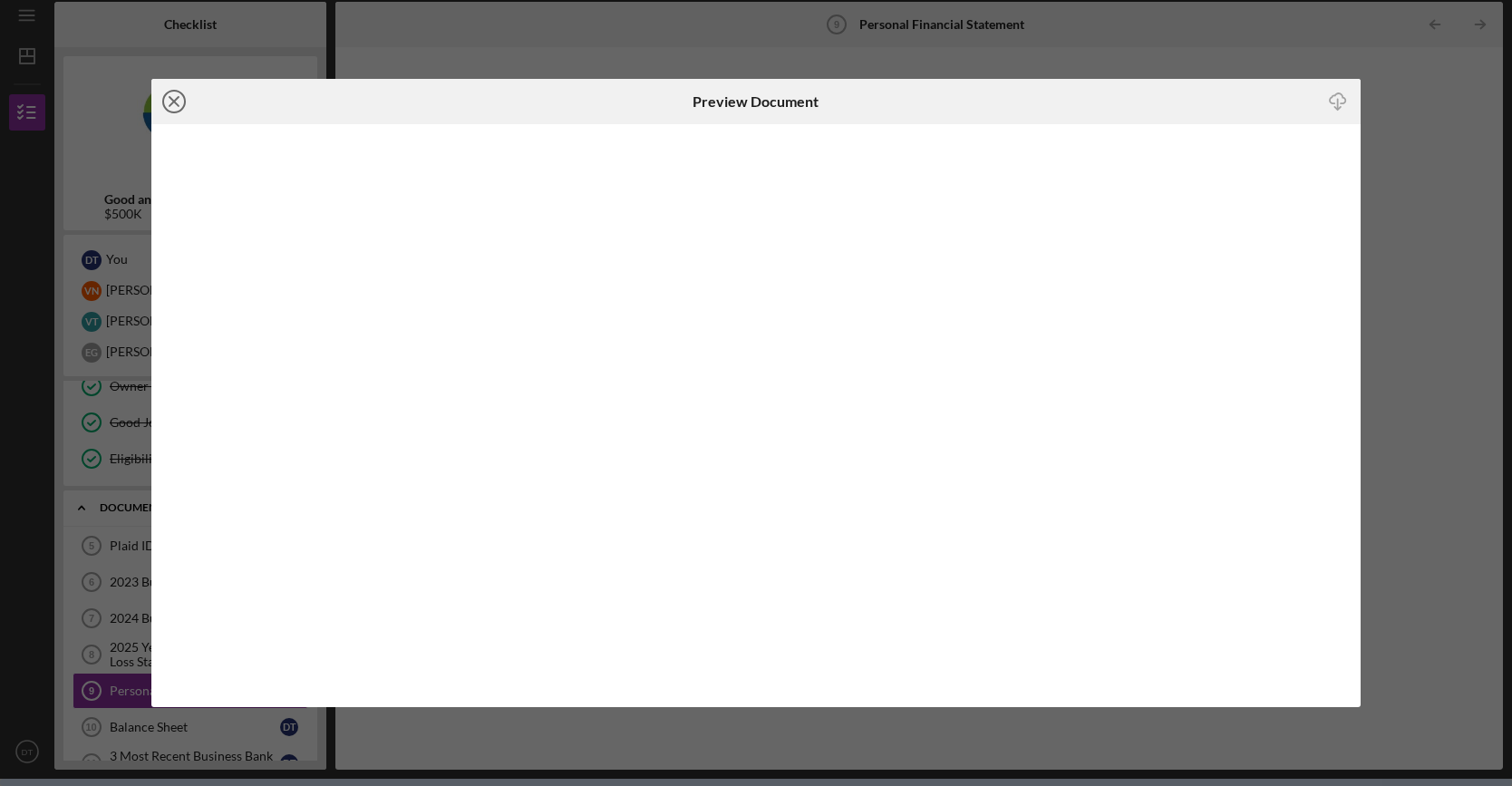
click at [169, 102] on icon "Icon/Close" at bounding box center [173, 101] width 45 height 45
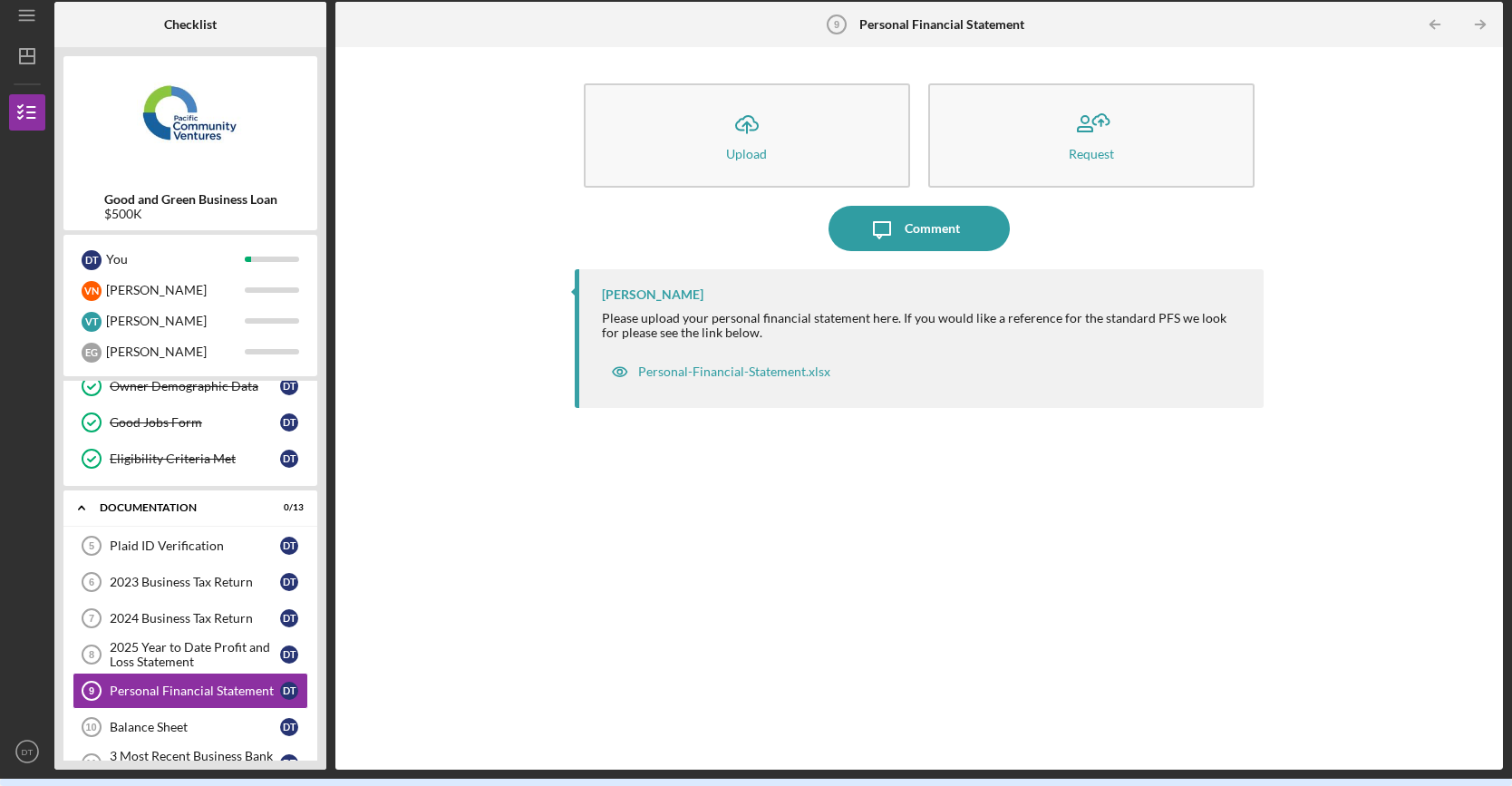
click at [1398, 534] on div "Icon/Upload Upload Request Icon/Message Comment Jaron Thexton Please upload you…" at bounding box center [918, 408] width 1149 height 704
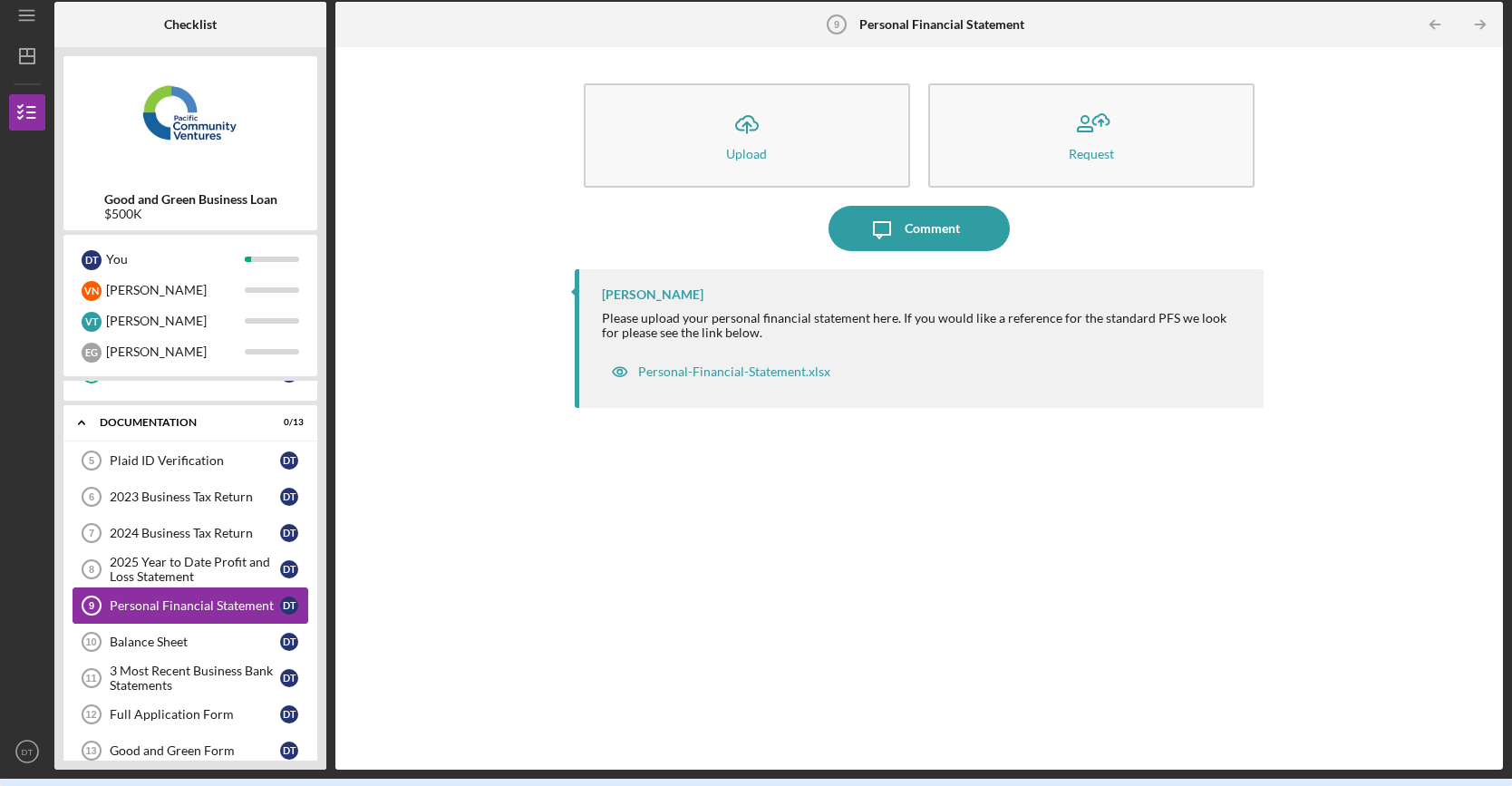
scroll to position [213, 0]
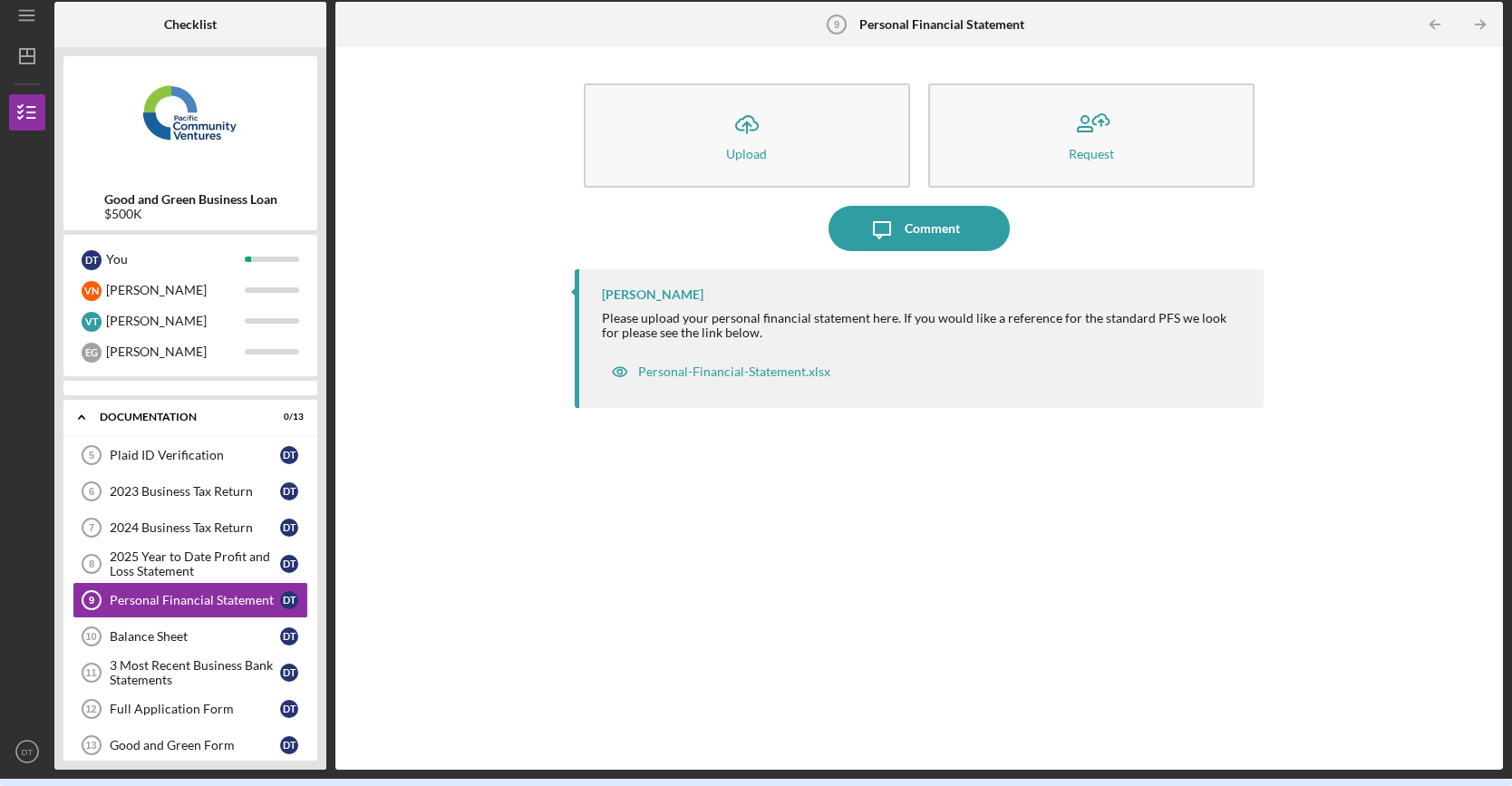
click at [1327, 536] on div "Icon/Upload Upload Request Icon/Message Comment Jaron Thexton Please upload you…" at bounding box center [918, 408] width 1149 height 704
click at [911, 227] on div "Comment" at bounding box center [932, 228] width 56 height 45
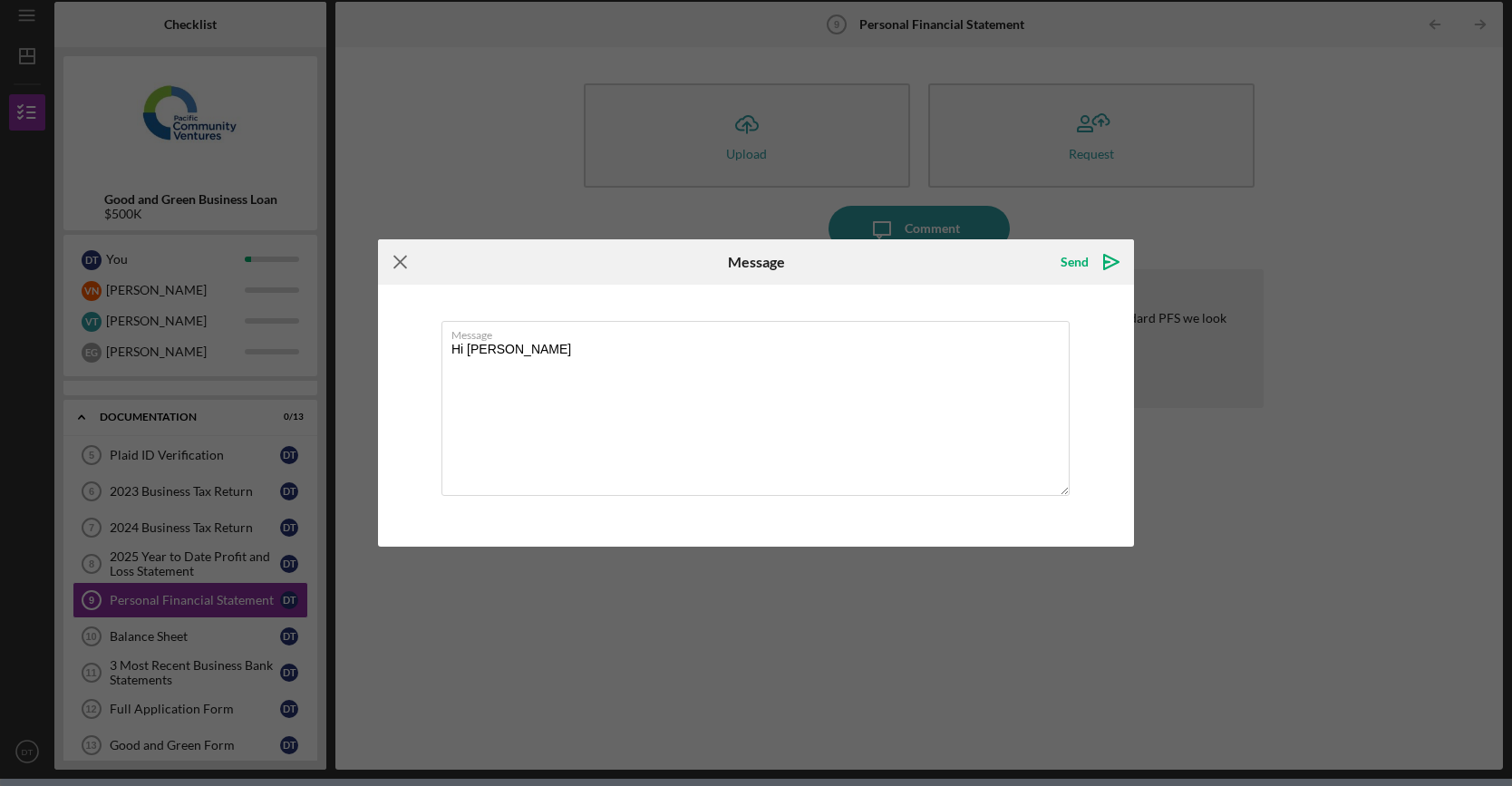
type textarea "Hi Jar"
click at [407, 262] on icon "Icon/Menu Close" at bounding box center [400, 262] width 45 height 45
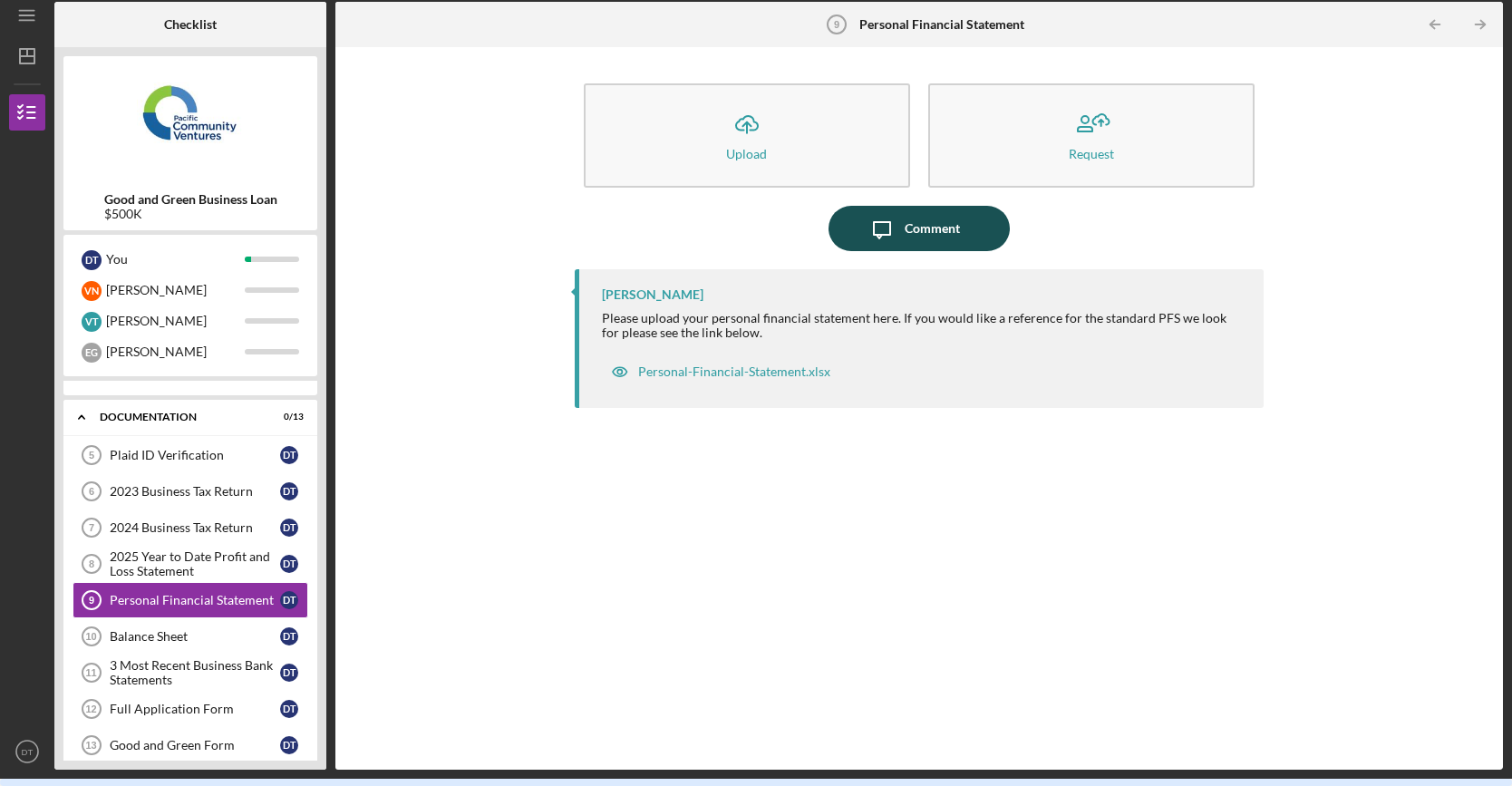
click at [923, 235] on div "Comment" at bounding box center [932, 228] width 56 height 45
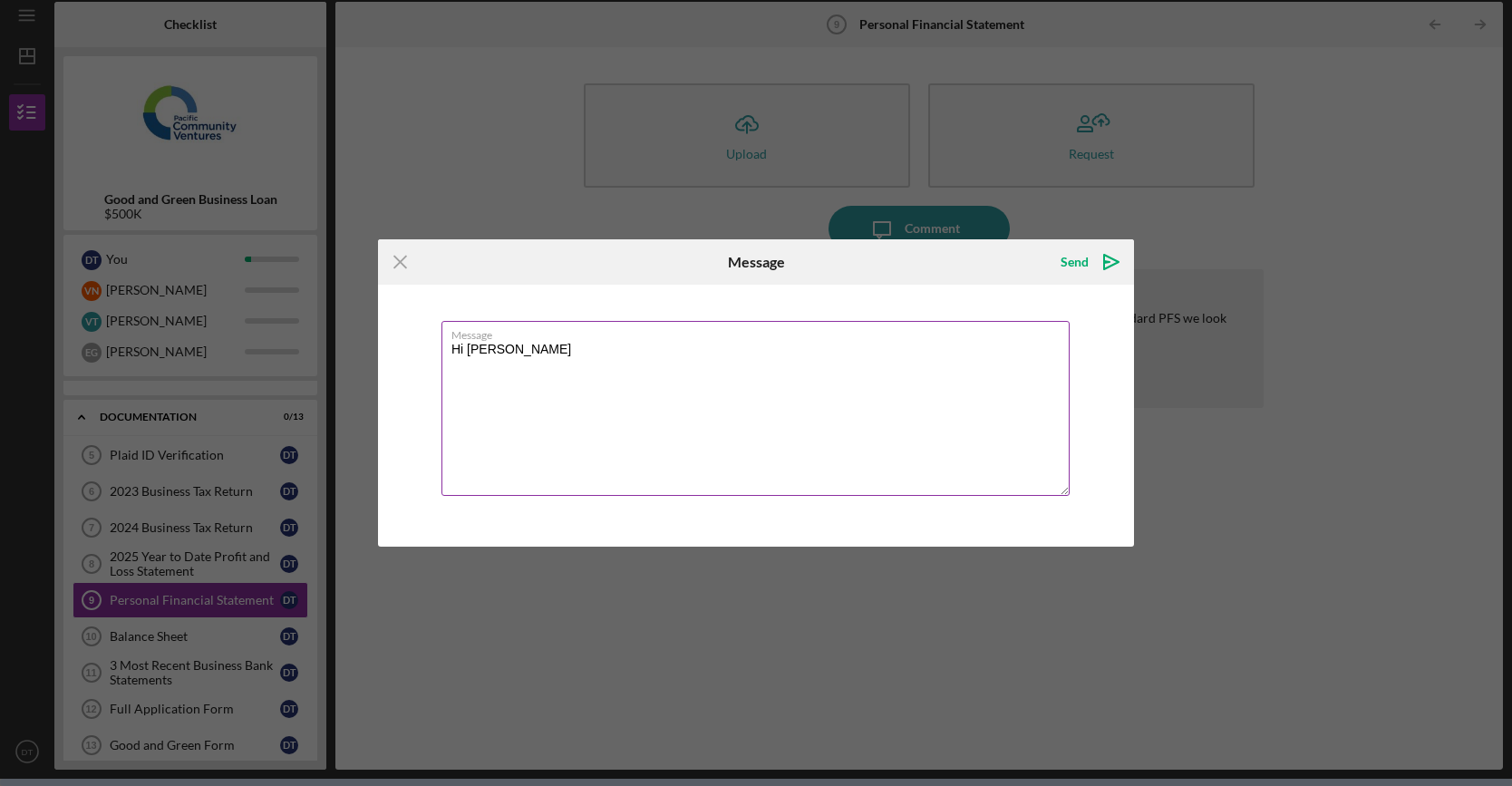
click at [514, 341] on label "Message" at bounding box center [761, 331] width 618 height 19
click at [514, 341] on textarea "Hi Jar" at bounding box center [755, 408] width 628 height 175
click at [502, 347] on textarea "Hi Jar" at bounding box center [755, 408] width 628 height 175
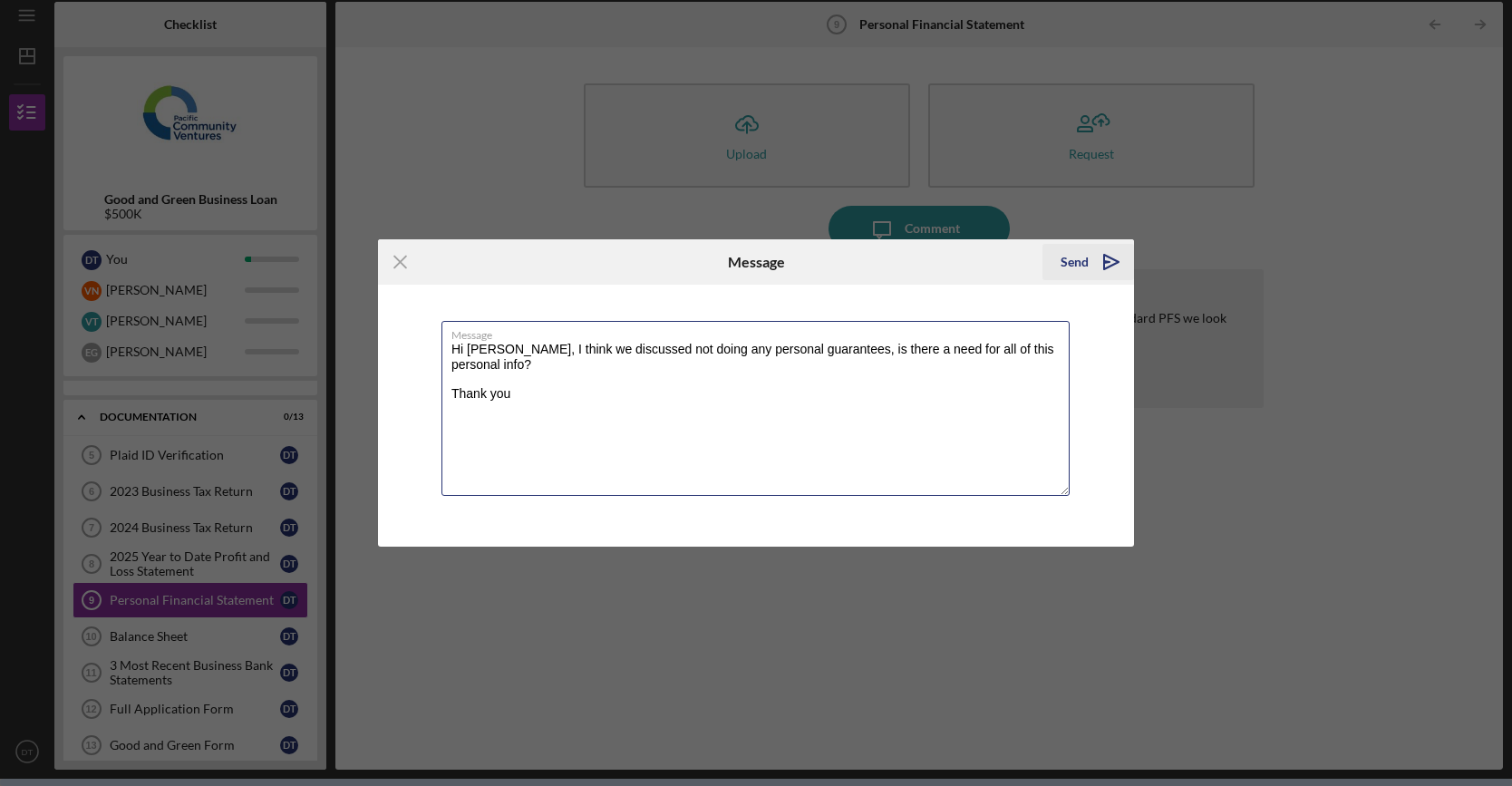
type textarea "Hi Jaron, I think we discussed not doing any personal guarantees, is there a ne…"
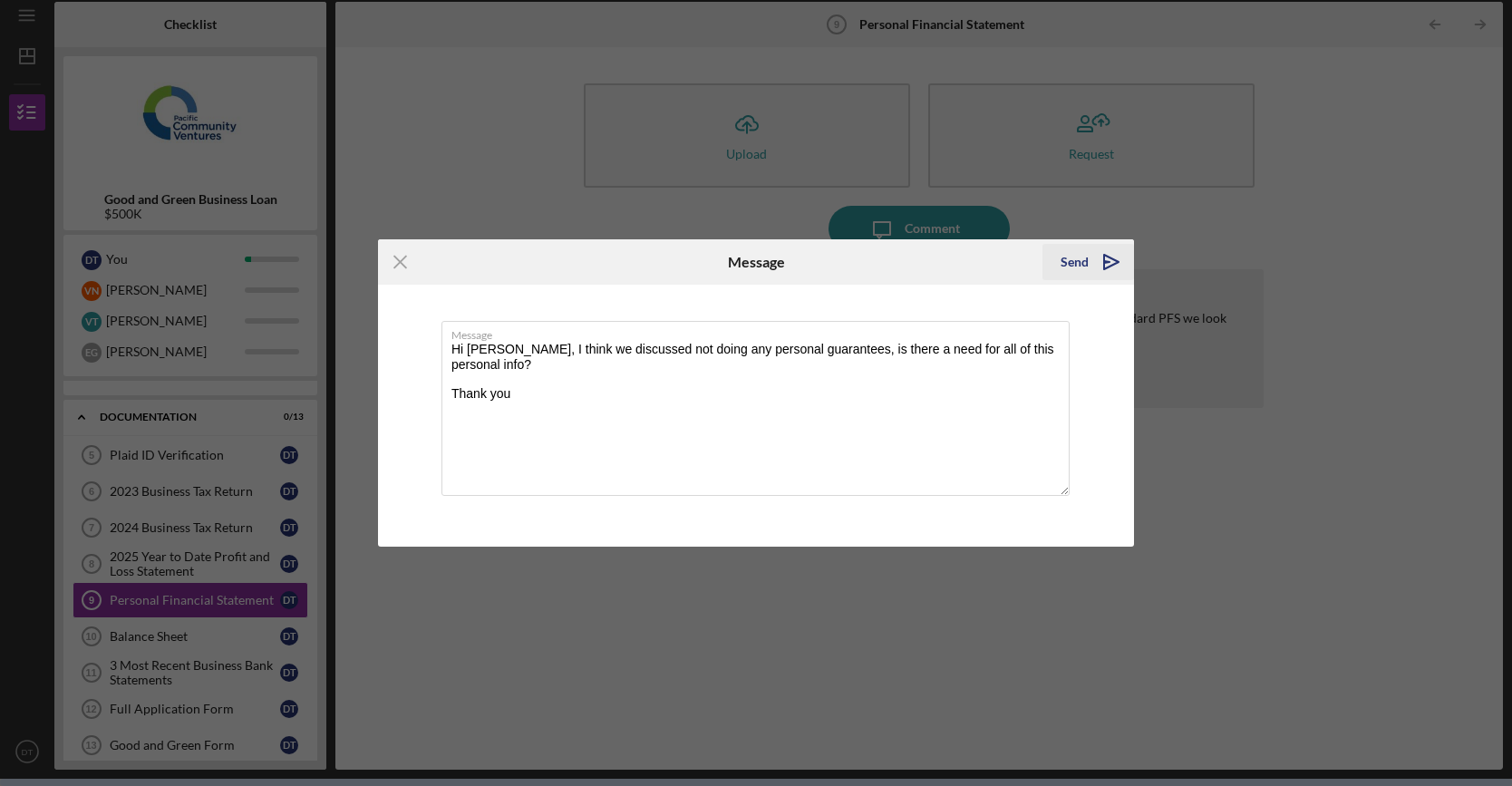
click at [1088, 258] on div "Send" at bounding box center [1074, 262] width 28 height 36
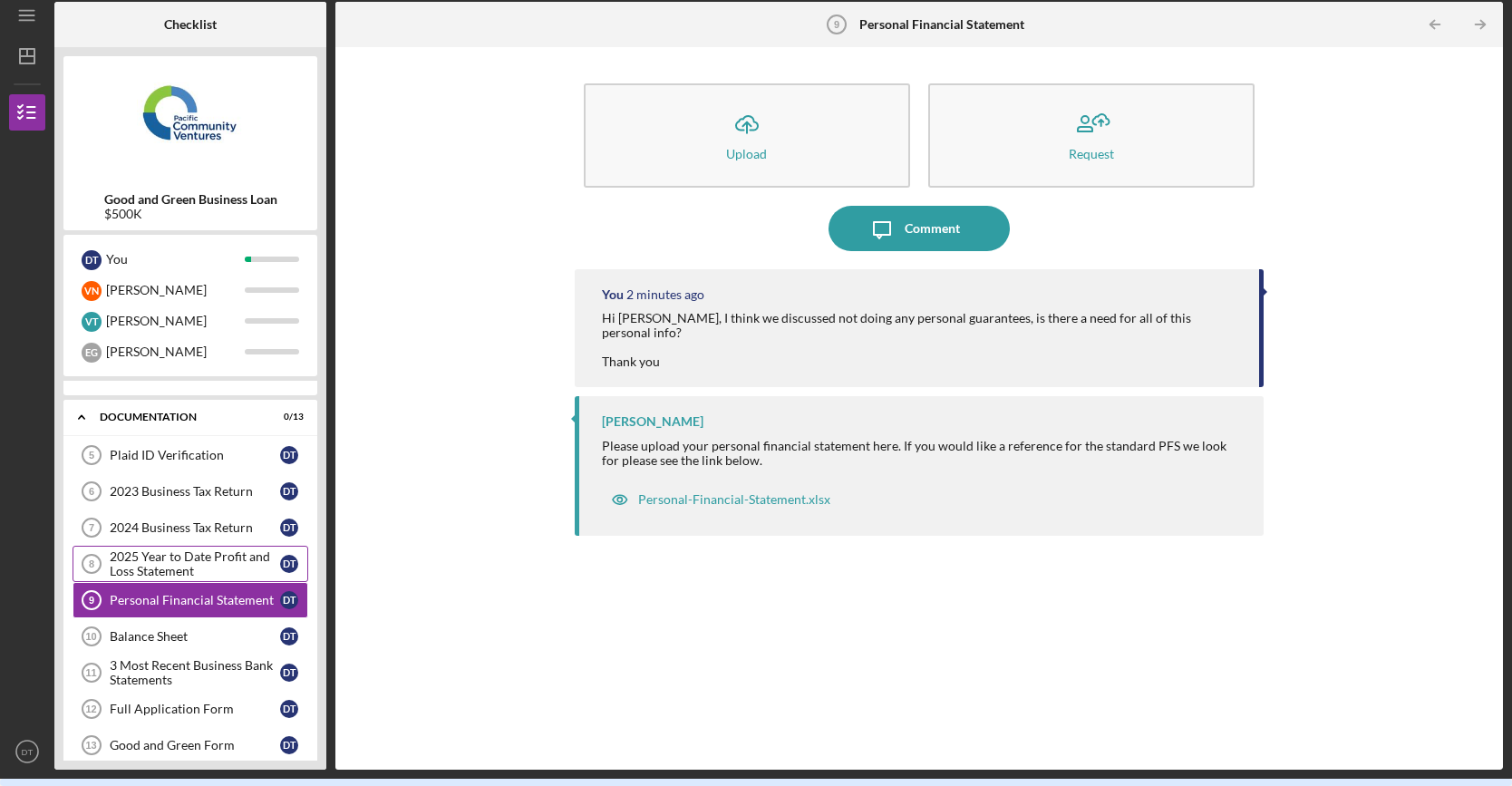
click at [176, 561] on div "2025 Year to Date Profit and Loss Statement" at bounding box center [195, 563] width 171 height 29
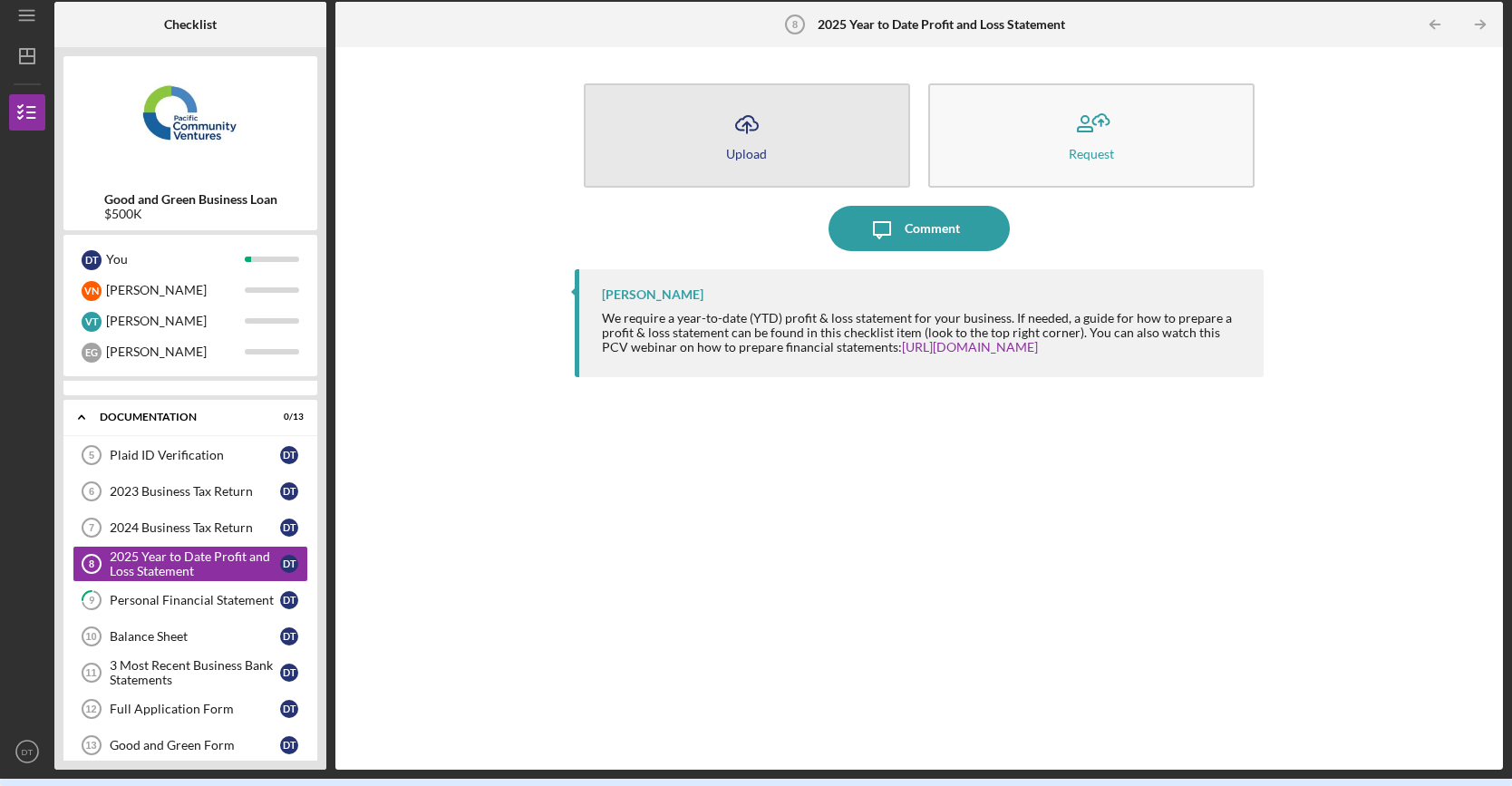
click at [757, 141] on icon "Icon/Upload" at bounding box center [747, 123] width 45 height 45
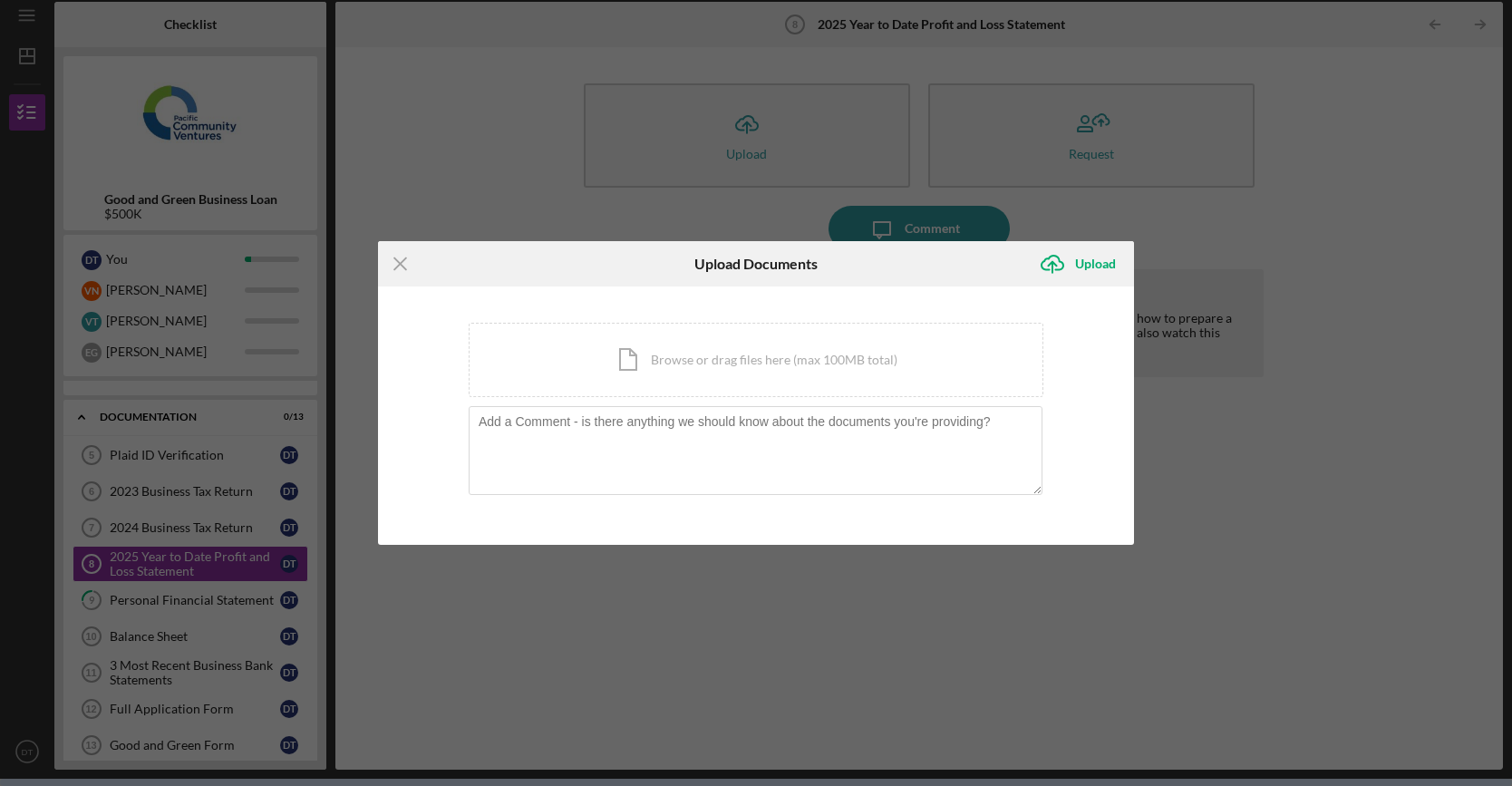
click at [1429, 496] on div "Icon/Menu Close Upload Documents Icon/Upload Upload You're uploading documents …" at bounding box center [756, 393] width 1512 height 786
click at [722, 360] on div "Icon/Document Browse or drag files here (max 100MB total) Tap to choose files o…" at bounding box center [756, 360] width 575 height 74
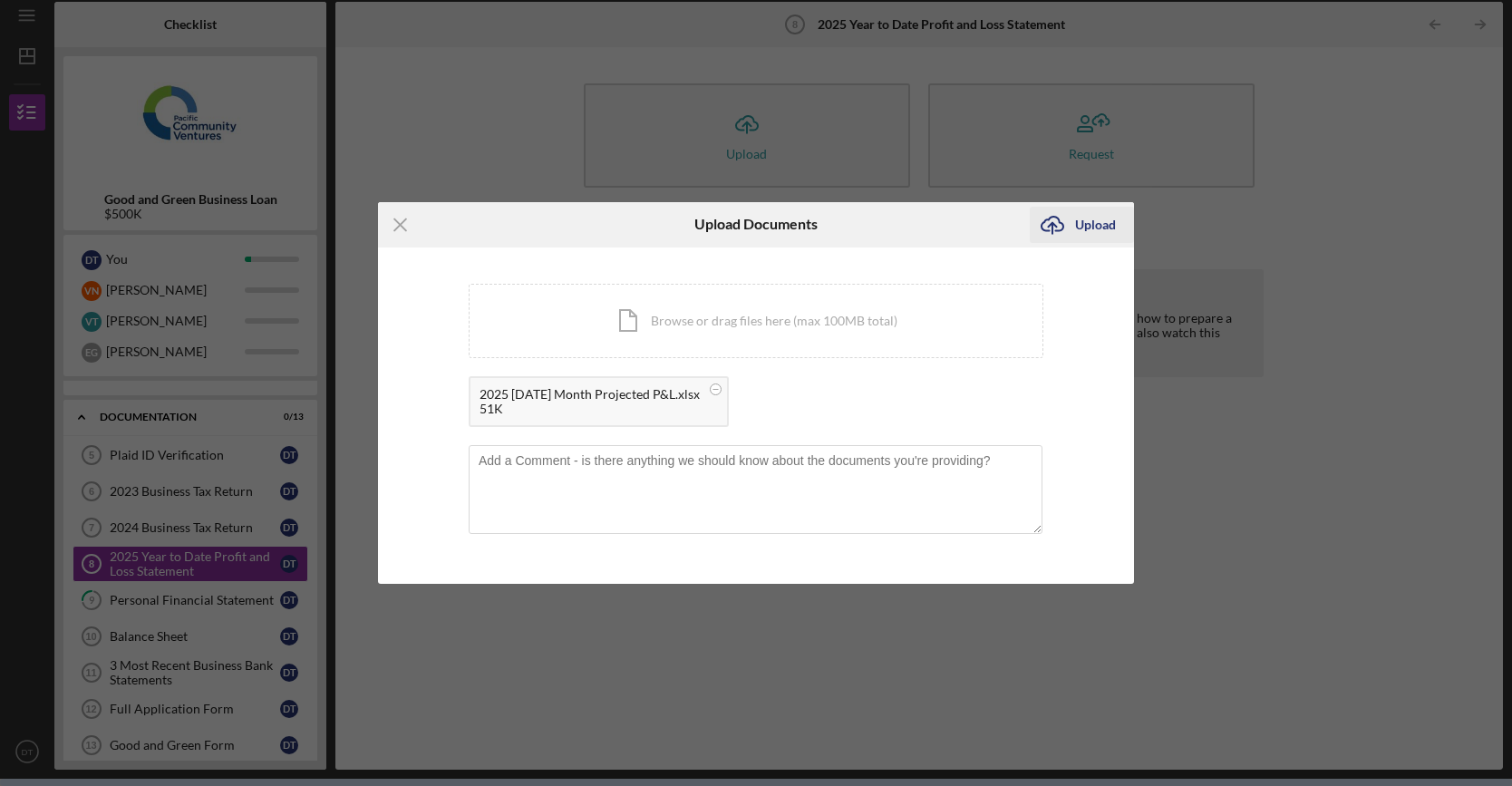
click at [1095, 228] on div "Upload" at bounding box center [1096, 225] width 41 height 36
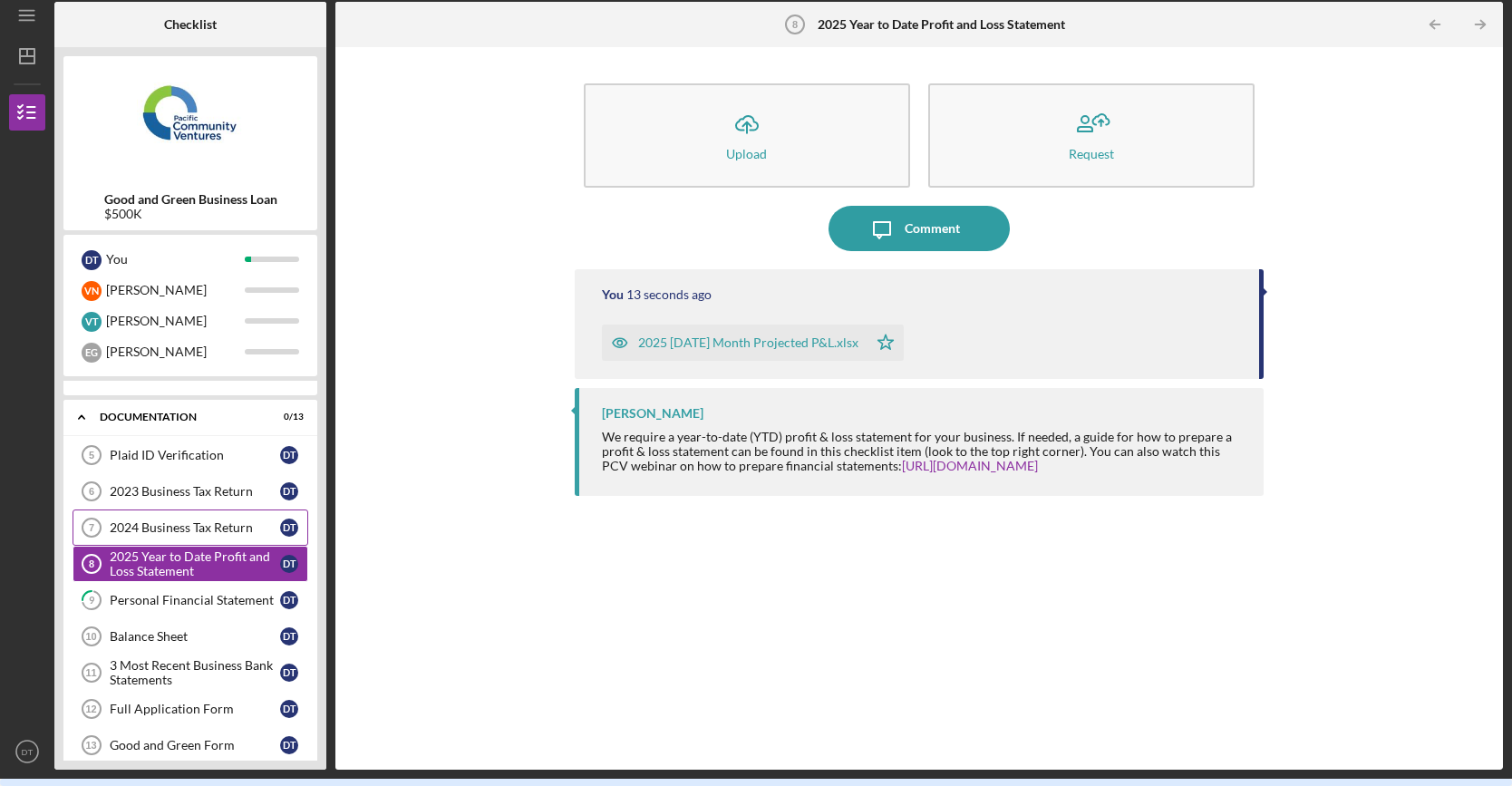
click at [139, 525] on div "2024 Business Tax Return" at bounding box center [195, 528] width 171 height 15
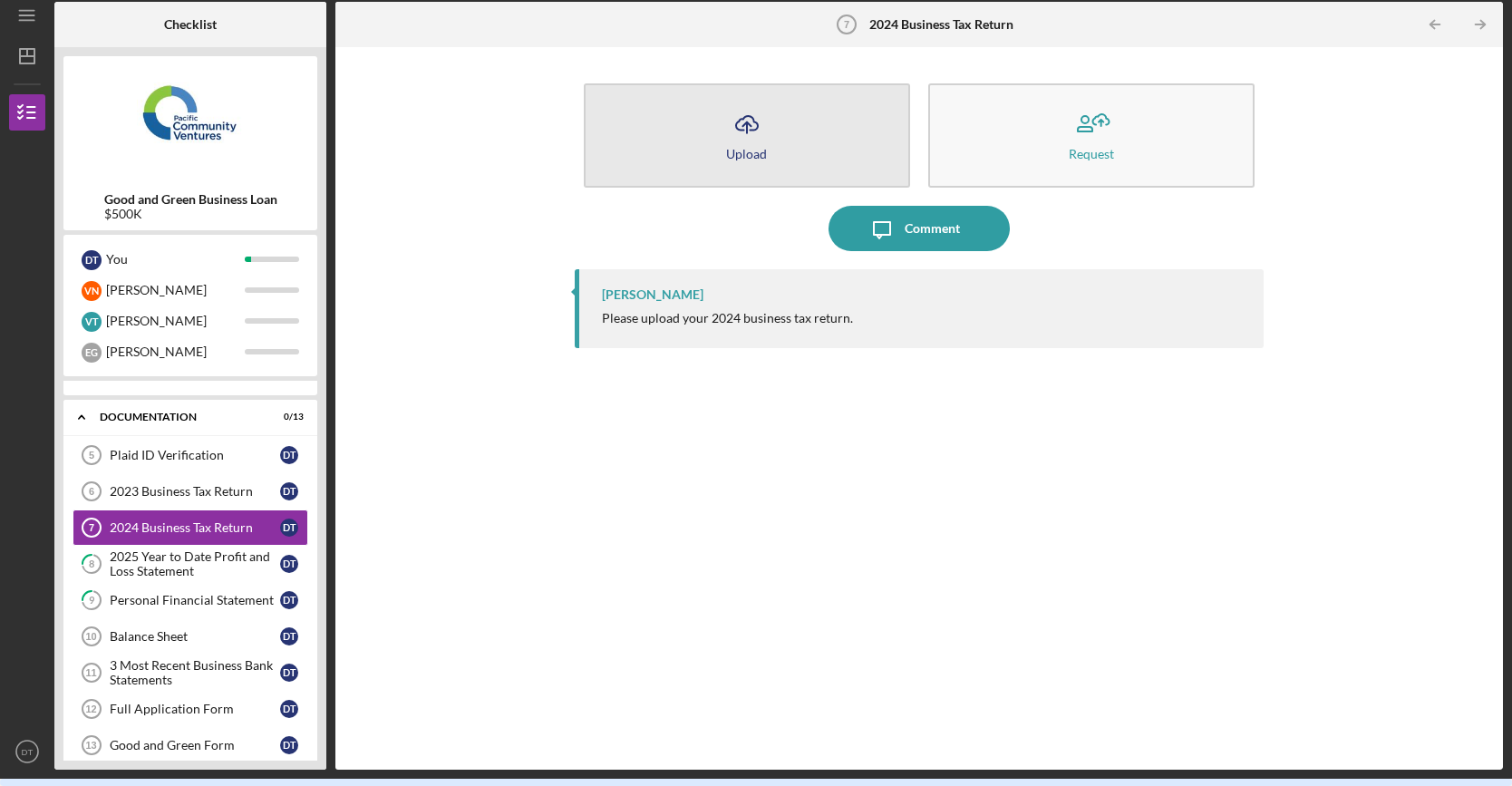
click at [698, 137] on button "Icon/Upload Upload" at bounding box center [747, 135] width 327 height 104
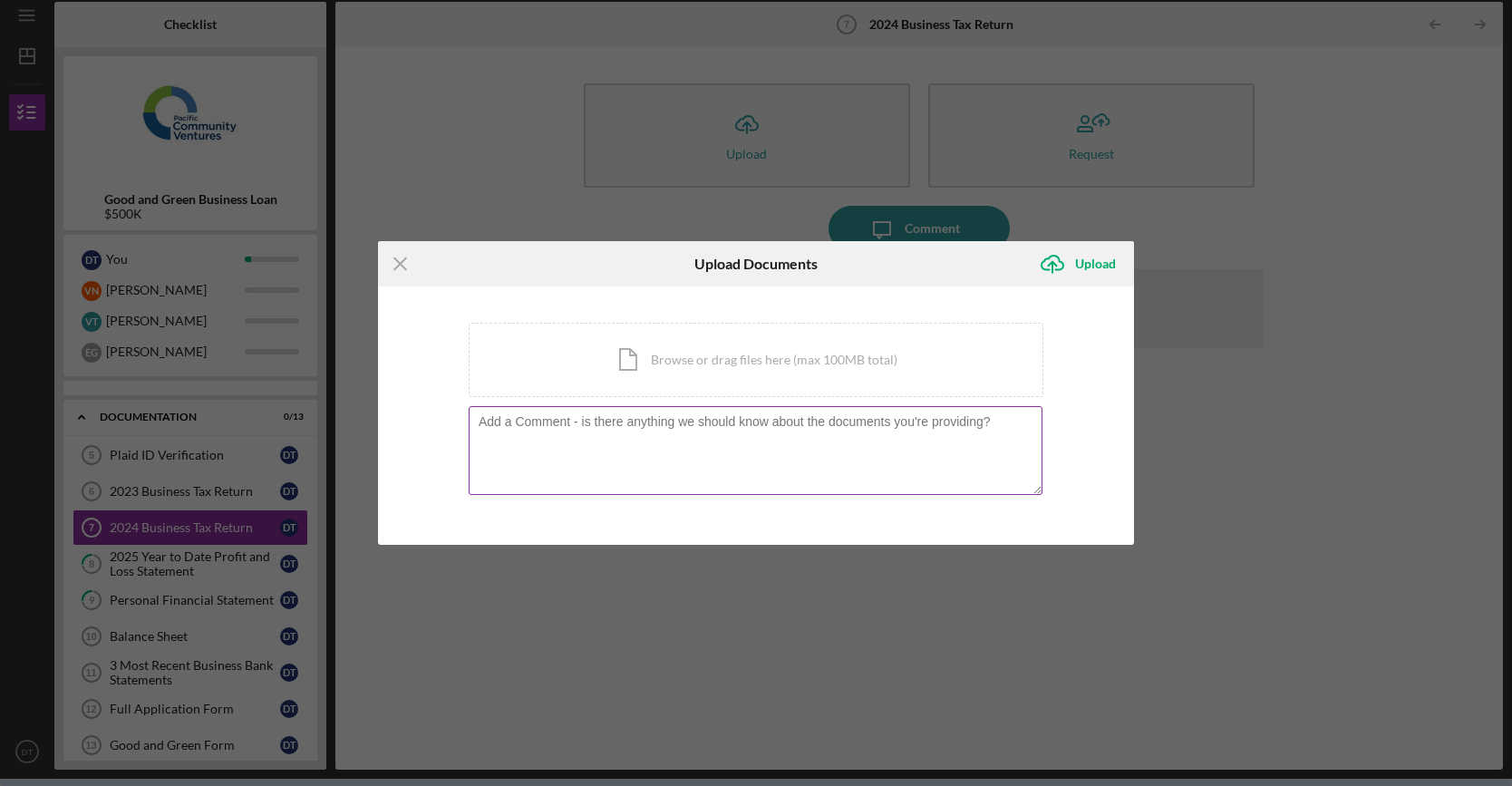
click at [733, 434] on textarea at bounding box center [755, 451] width 574 height 89
click at [744, 347] on div "Icon/Document Browse or drag files here (max 100MB total) Tap to choose files o…" at bounding box center [756, 360] width 575 height 74
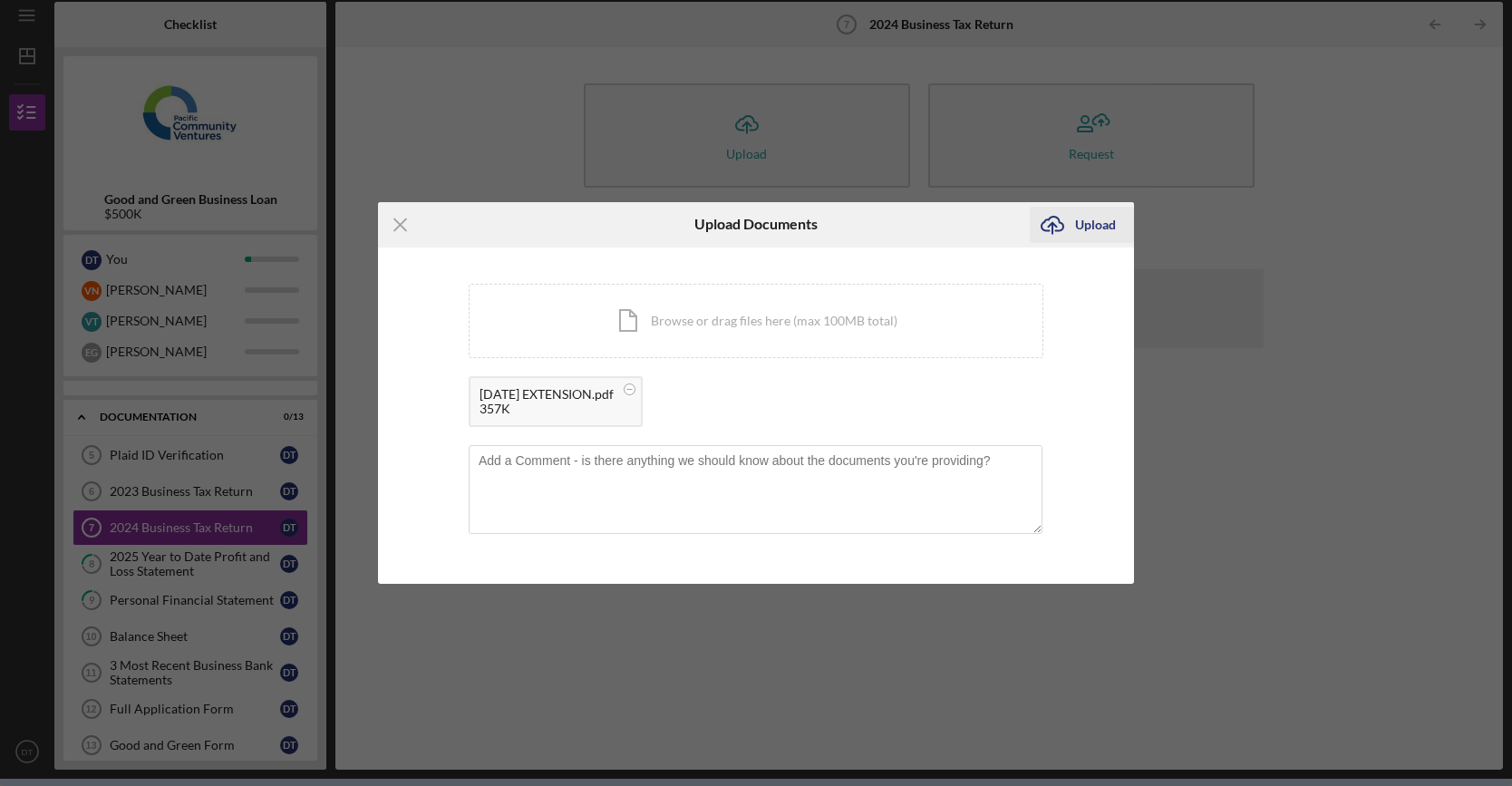
click at [1104, 225] on div "Upload" at bounding box center [1096, 225] width 41 height 36
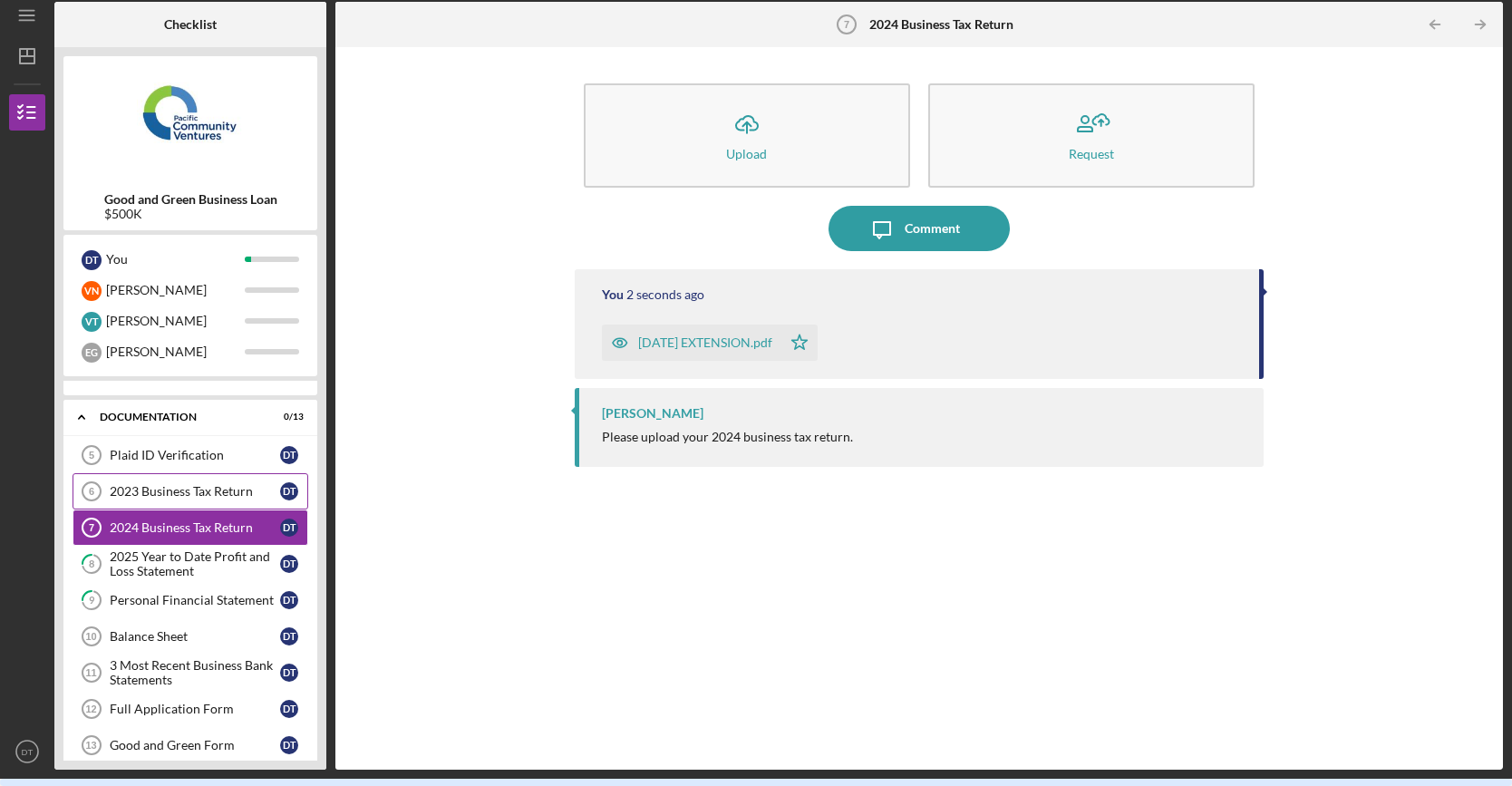
click at [190, 484] on div "2023 Business Tax Return" at bounding box center [195, 492] width 171 height 15
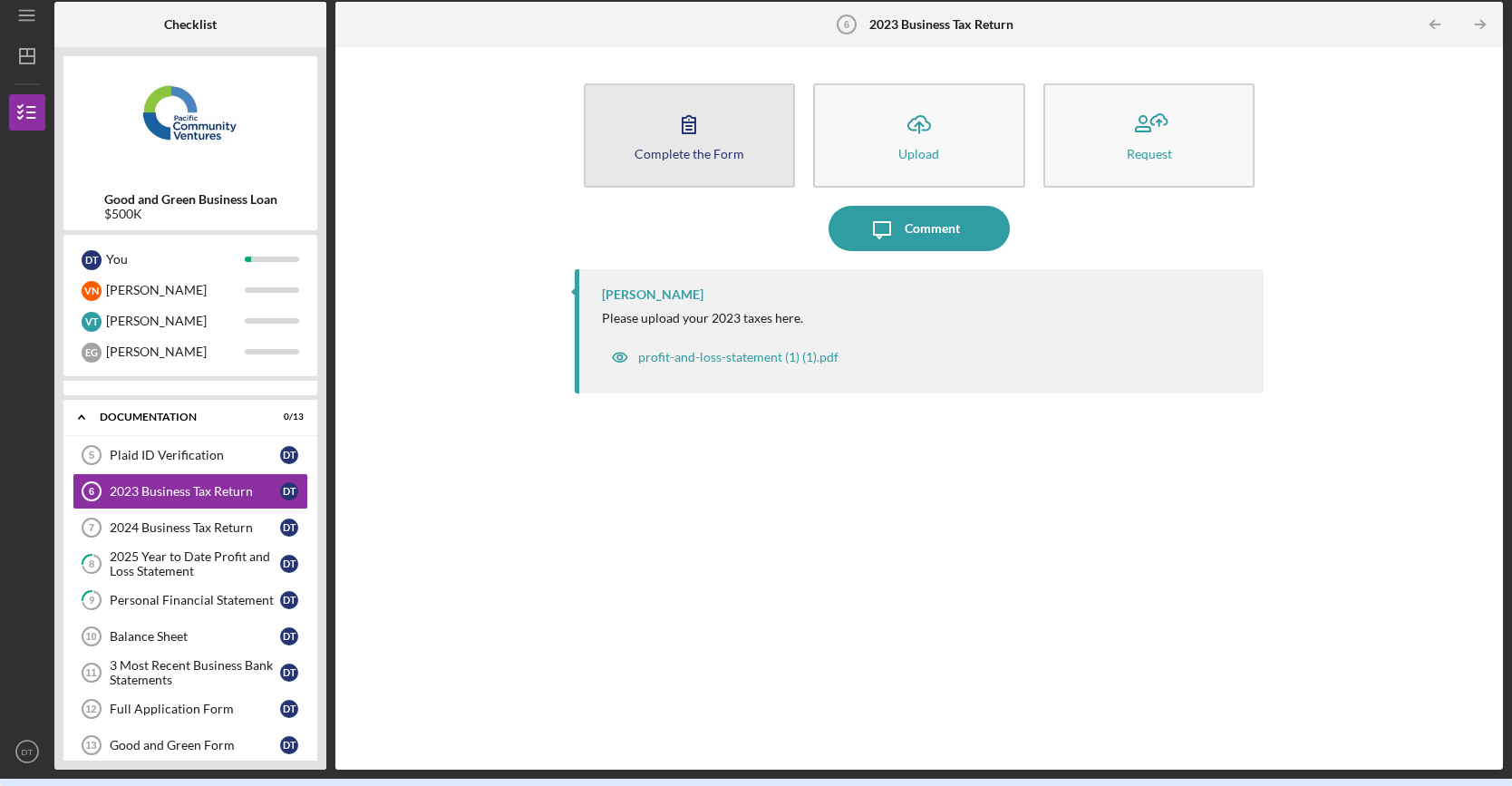
click at [741, 140] on button "Complete the Form Form" at bounding box center [689, 135] width 212 height 104
click at [695, 134] on icon "button" at bounding box center [689, 124] width 13 height 18
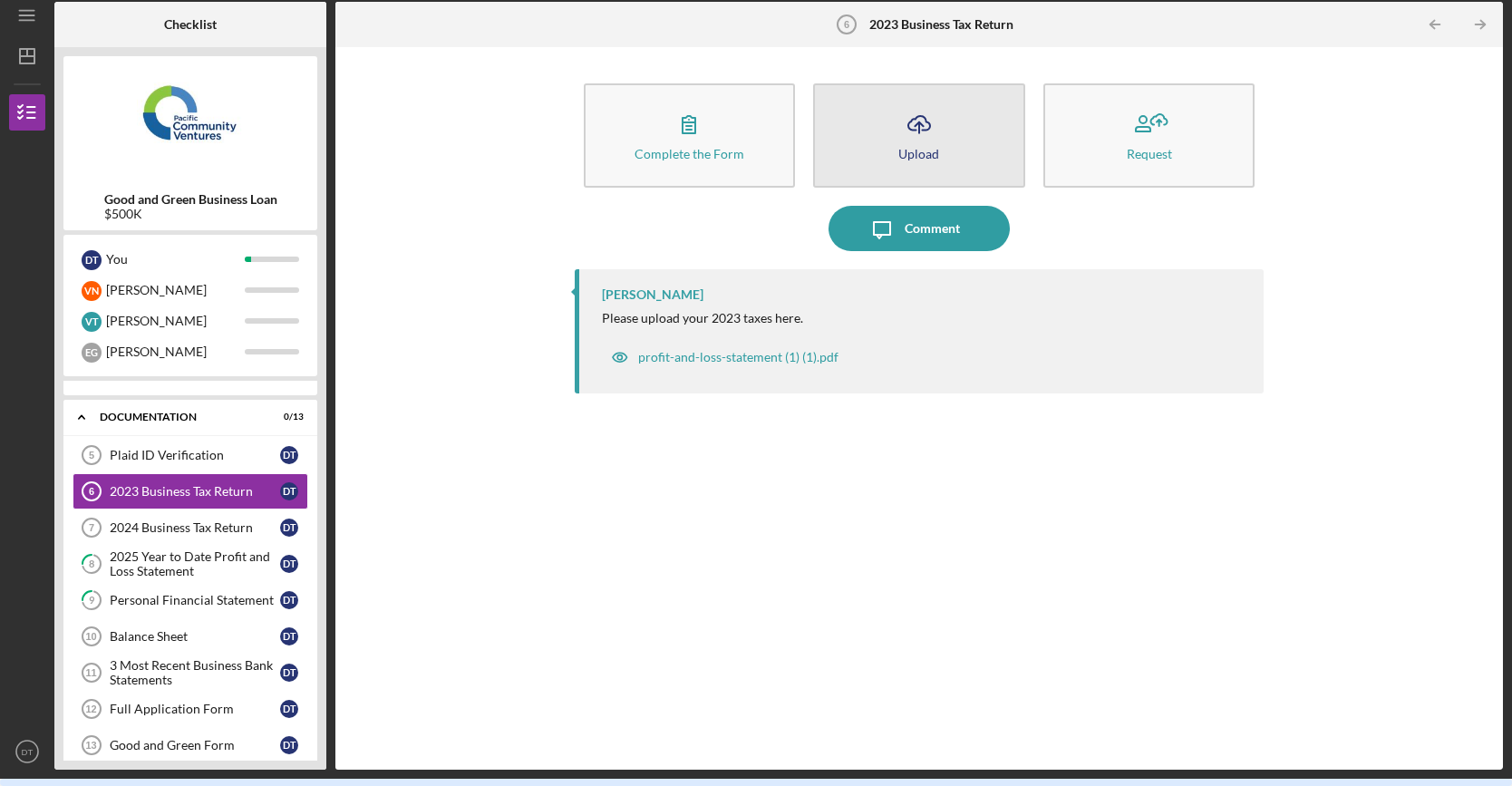
click at [929, 141] on icon "Icon/Upload" at bounding box center [918, 123] width 45 height 45
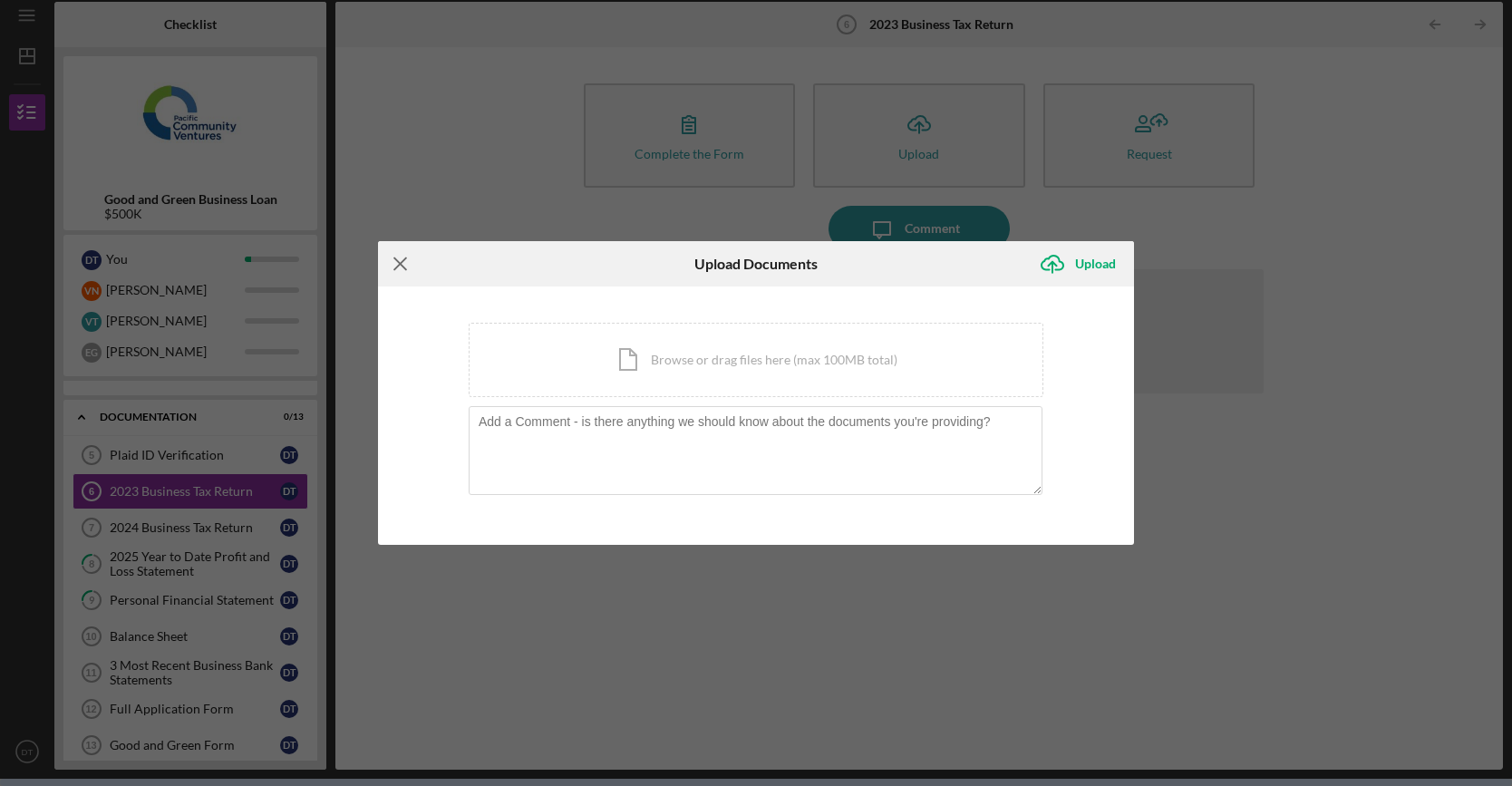
click at [404, 264] on icon "Icon/Menu Close" at bounding box center [400, 264] width 45 height 45
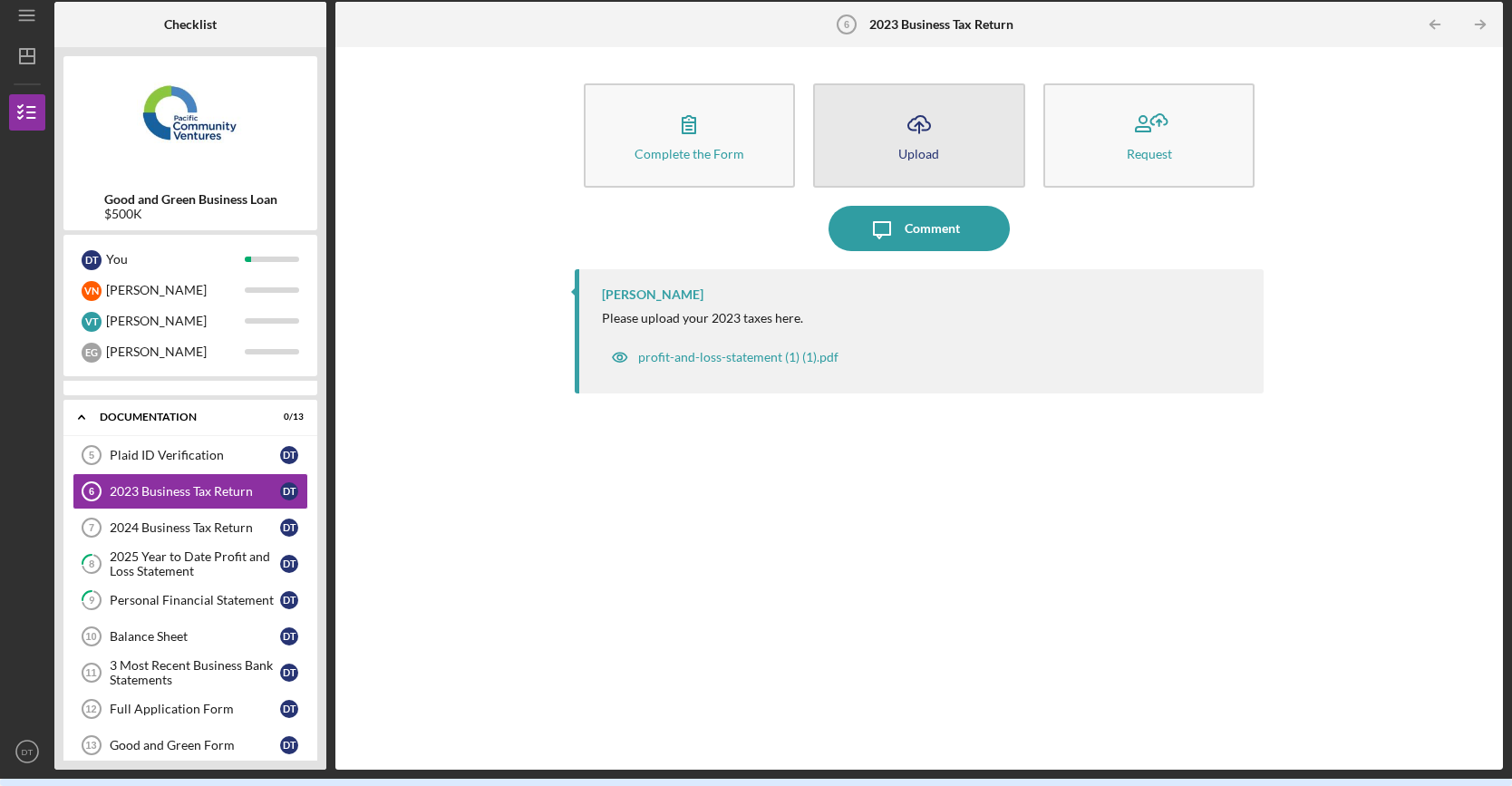
click at [936, 134] on icon "Icon/Upload" at bounding box center [918, 123] width 45 height 45
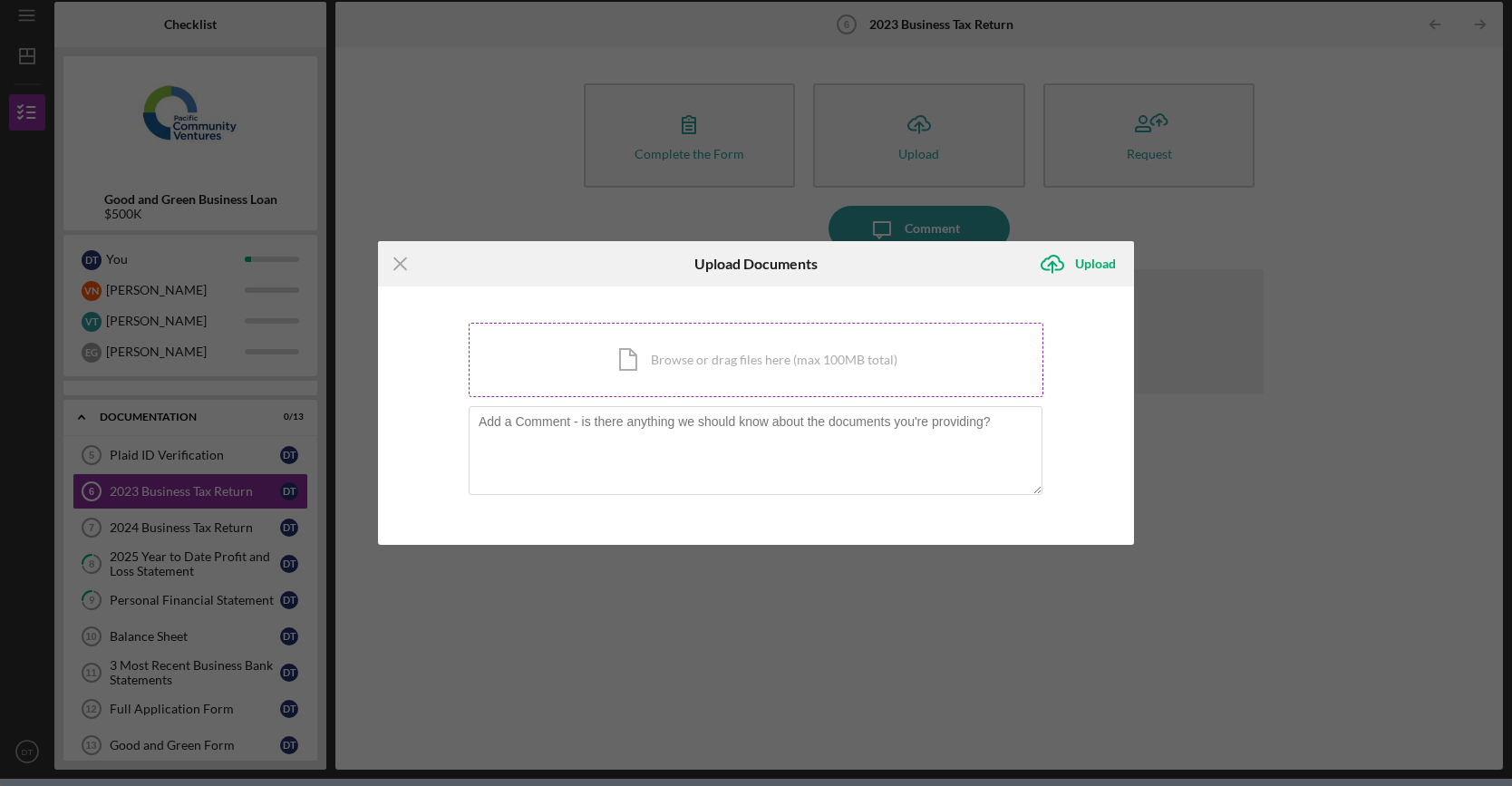
click at [703, 373] on div "Icon/Document Browse or drag files here (max 100MB total) Tap to choose files o…" at bounding box center [756, 360] width 575 height 74
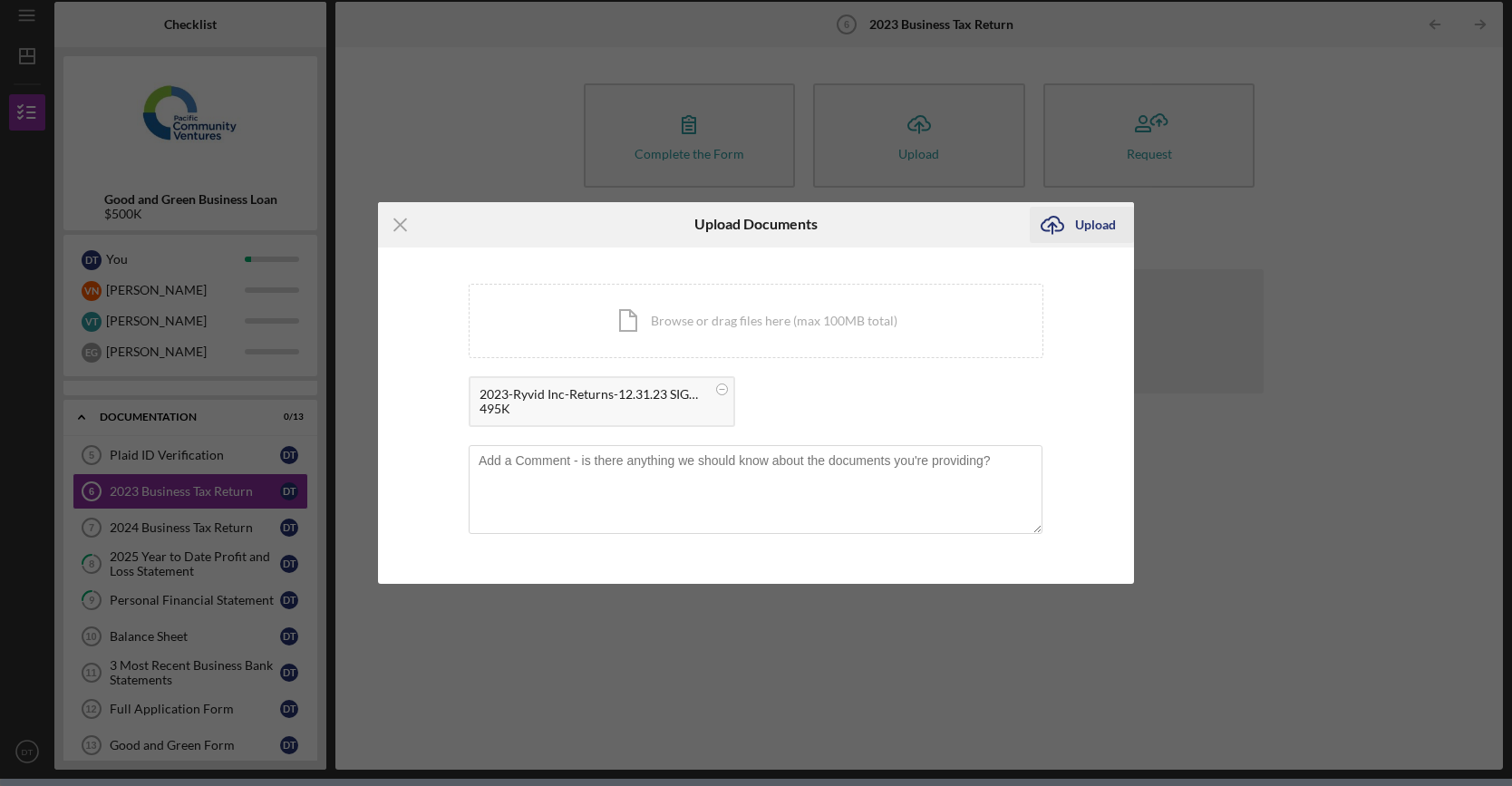
click at [1091, 213] on div "Upload" at bounding box center [1096, 225] width 41 height 36
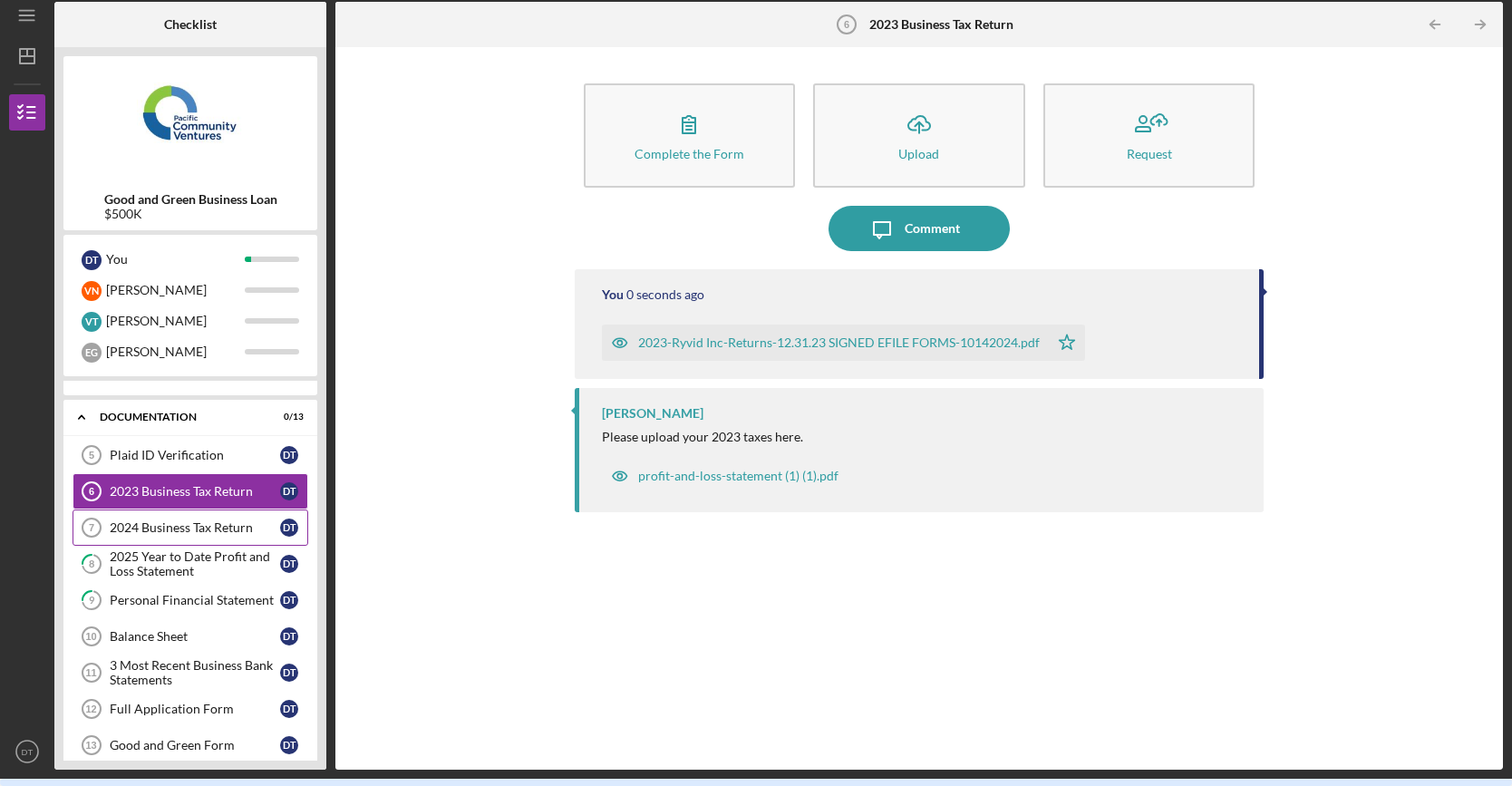
click at [160, 521] on div "2024 Business Tax Return" at bounding box center [195, 528] width 171 height 15
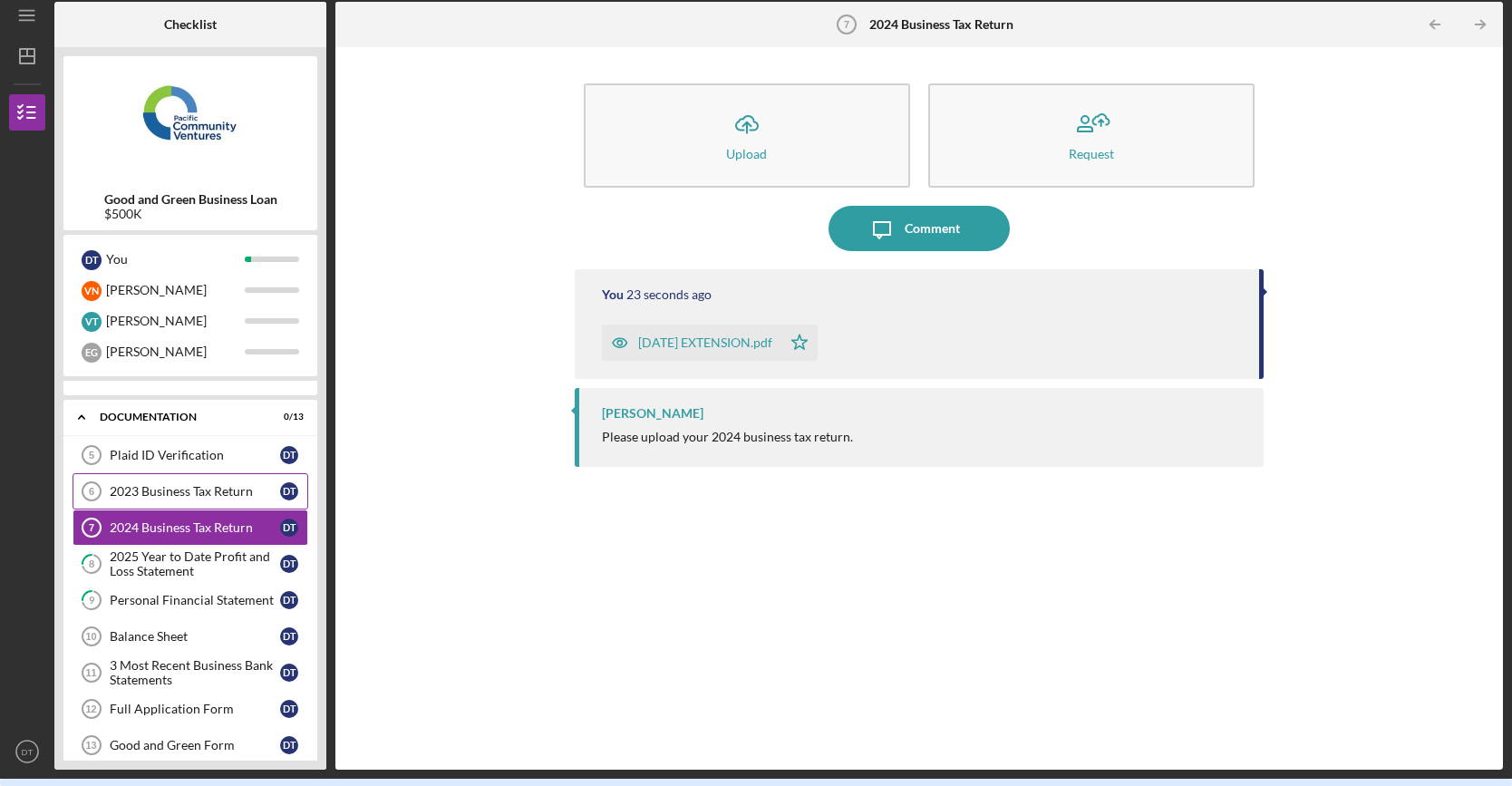
click at [178, 484] on div "2023 Business Tax Return" at bounding box center [195, 492] width 171 height 15
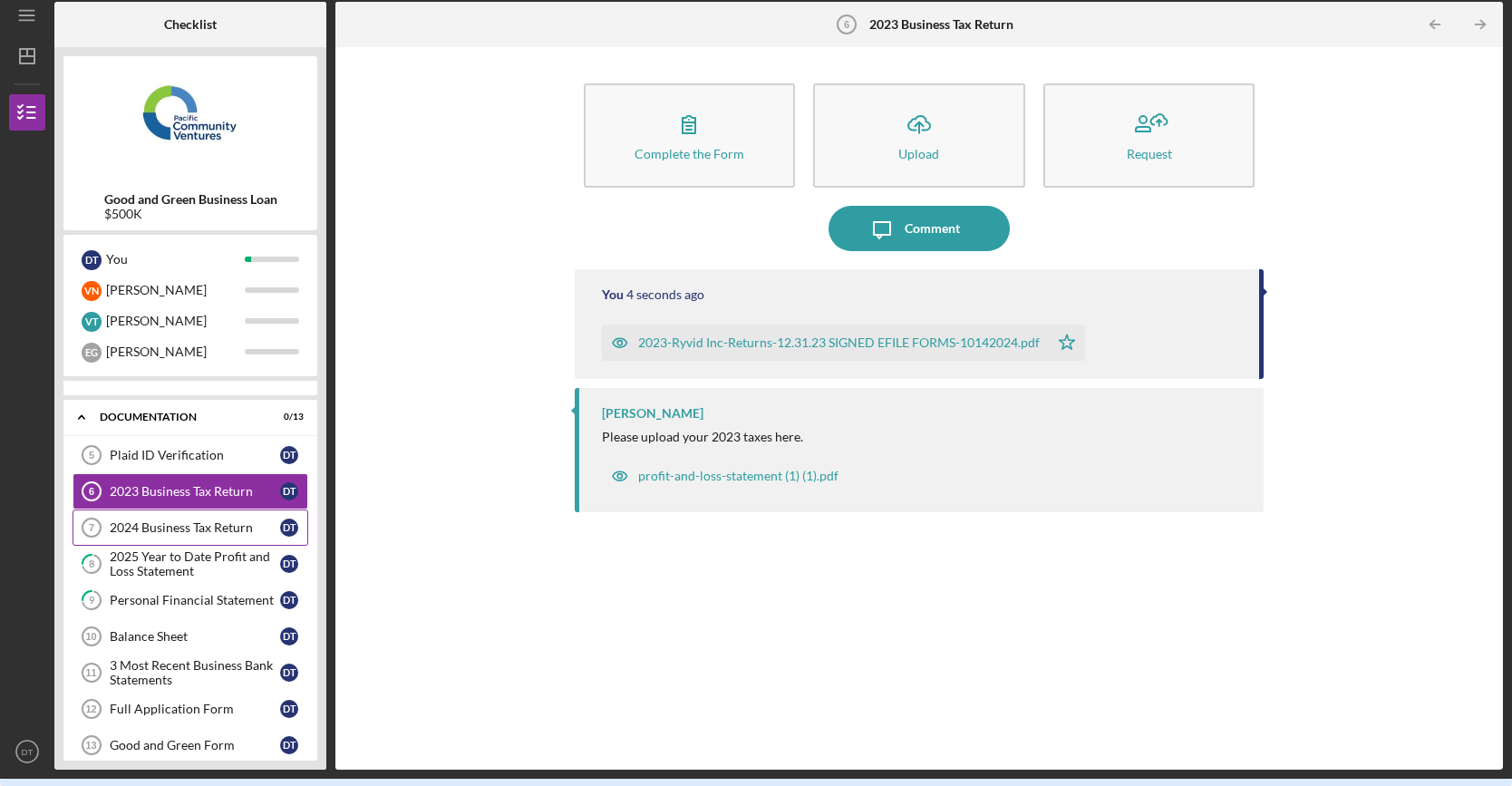
click at [167, 509] on link "2024 Business Tax Return 7 2024 Business Tax Return D T" at bounding box center [190, 527] width 236 height 36
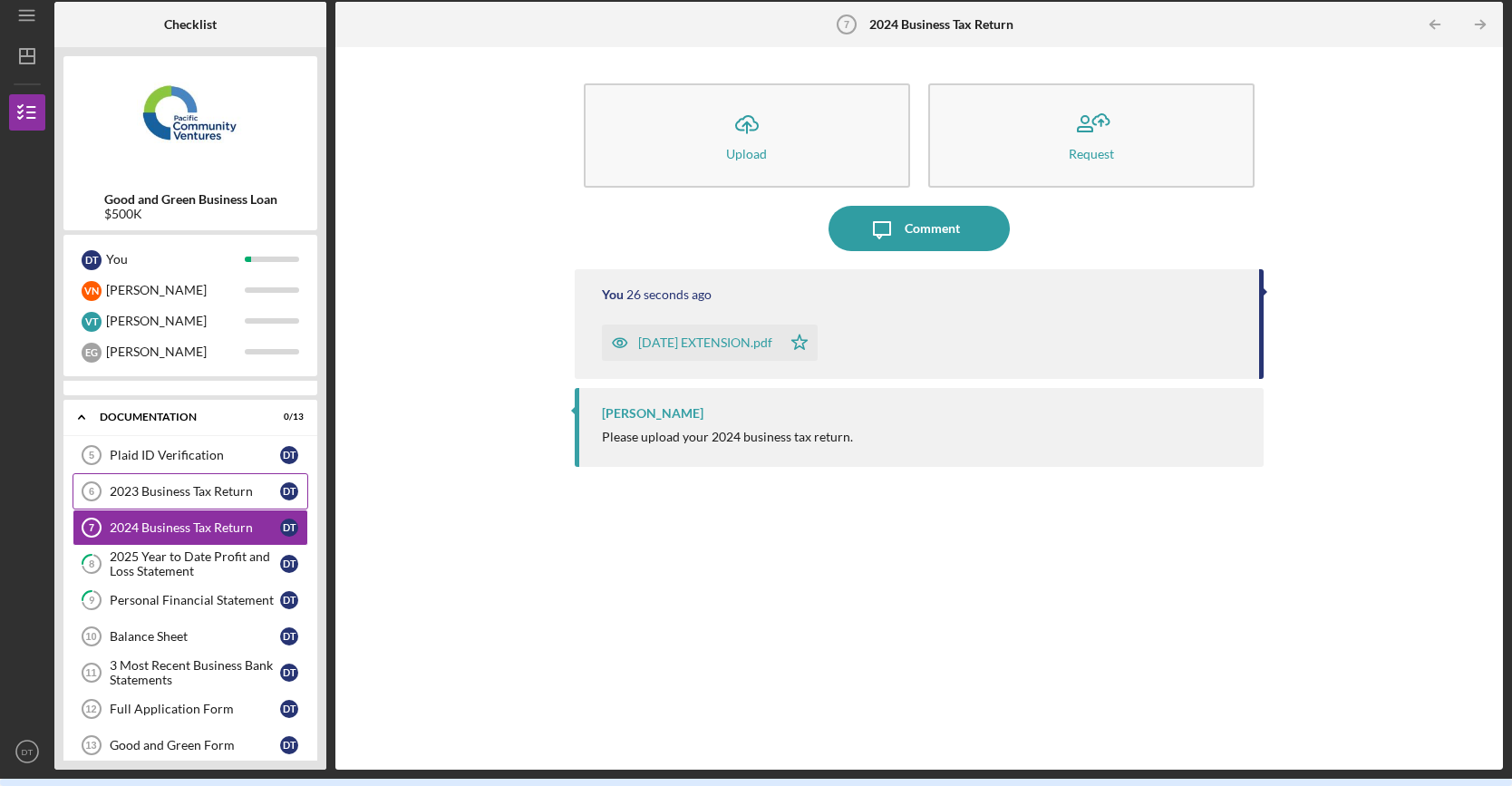
click at [174, 488] on div "2023 Business Tax Return" at bounding box center [195, 492] width 171 height 15
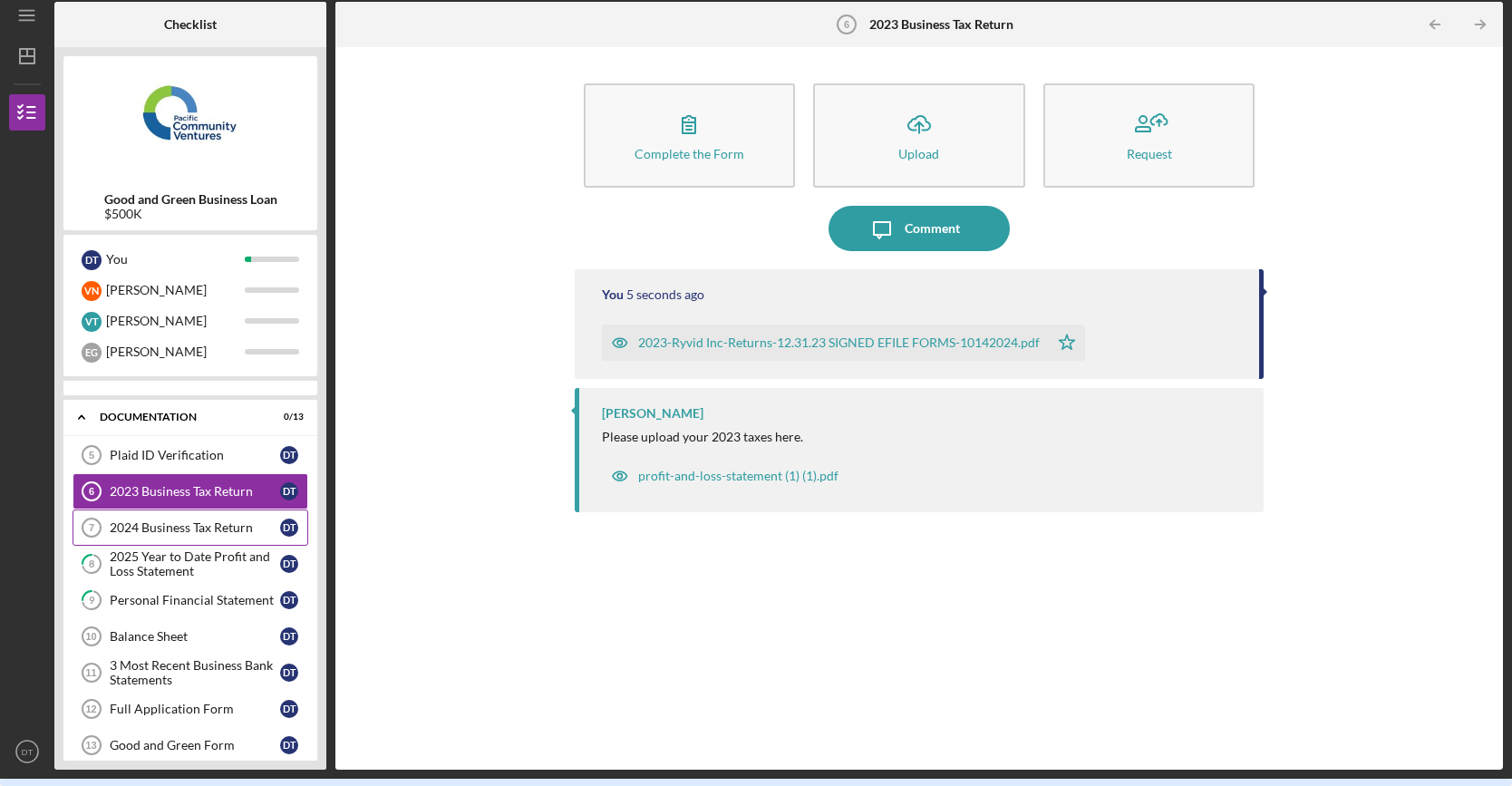
click at [171, 522] on div "2024 Business Tax Return" at bounding box center [195, 528] width 171 height 15
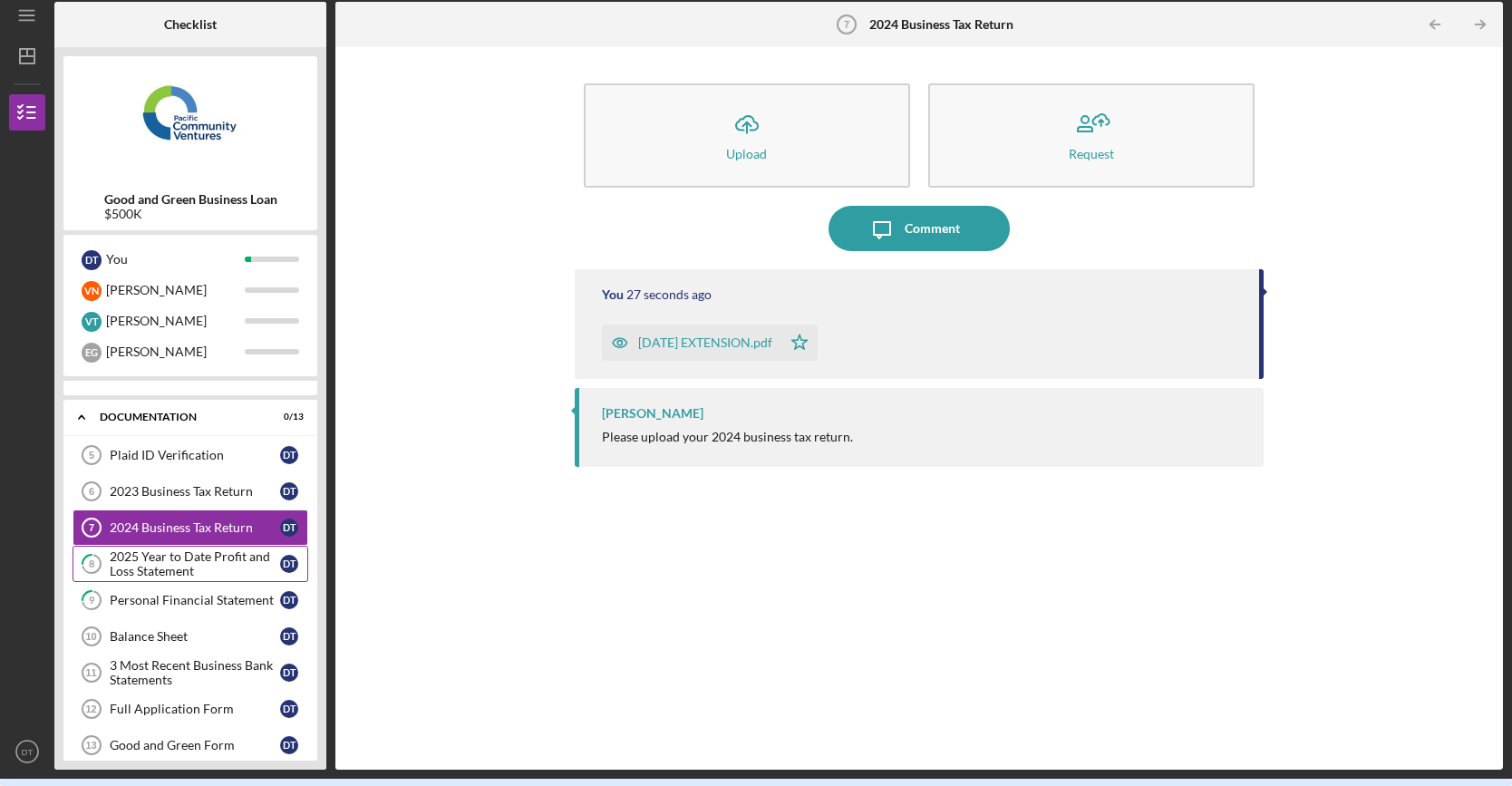
click at [158, 557] on div "2025 Year to Date Profit and Loss Statement" at bounding box center [195, 563] width 171 height 29
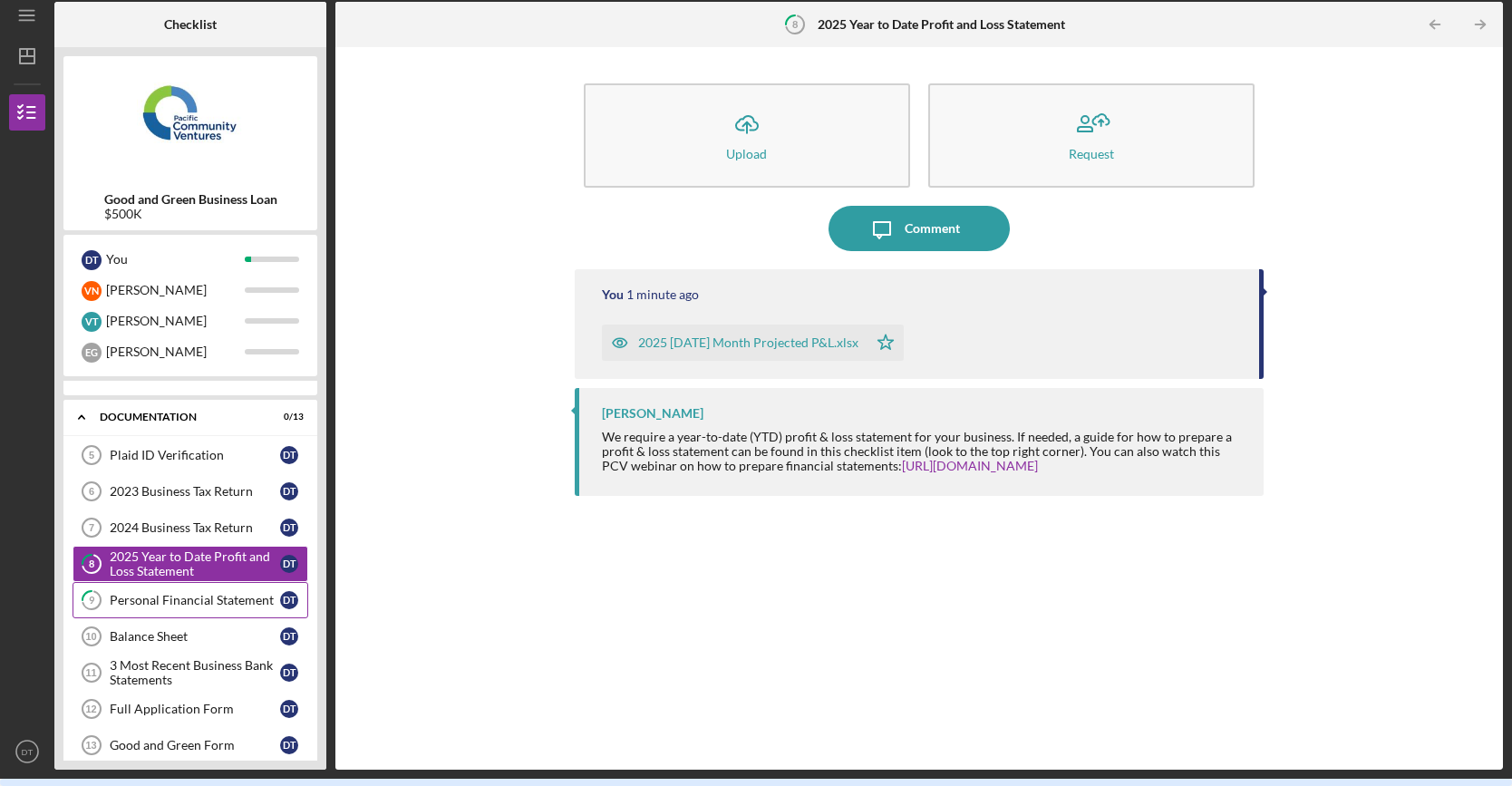
click at [208, 601] on link "9 Personal Financial Statement D T" at bounding box center [190, 599] width 236 height 36
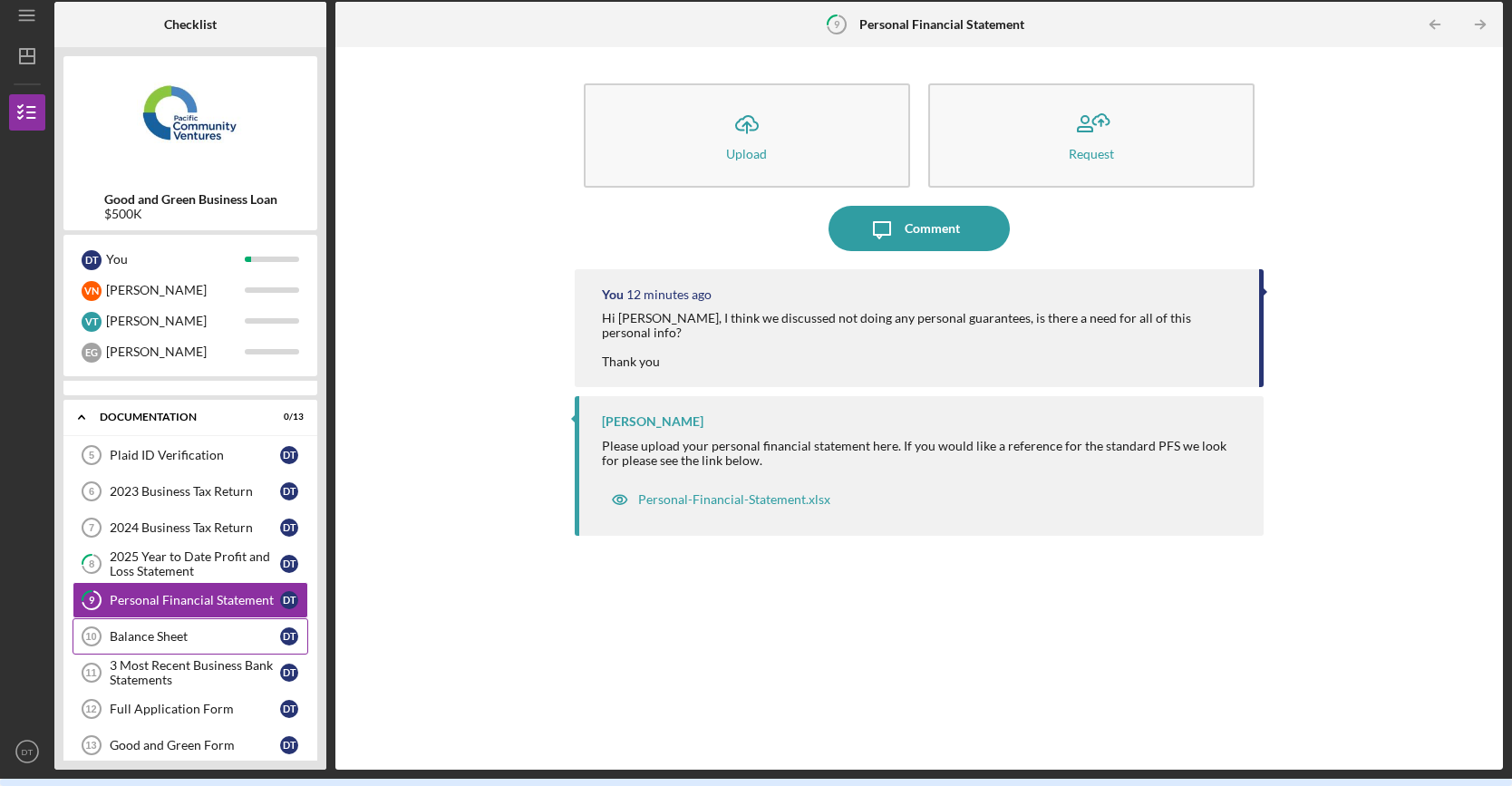
click at [171, 633] on div "Balance Sheet" at bounding box center [195, 637] width 171 height 15
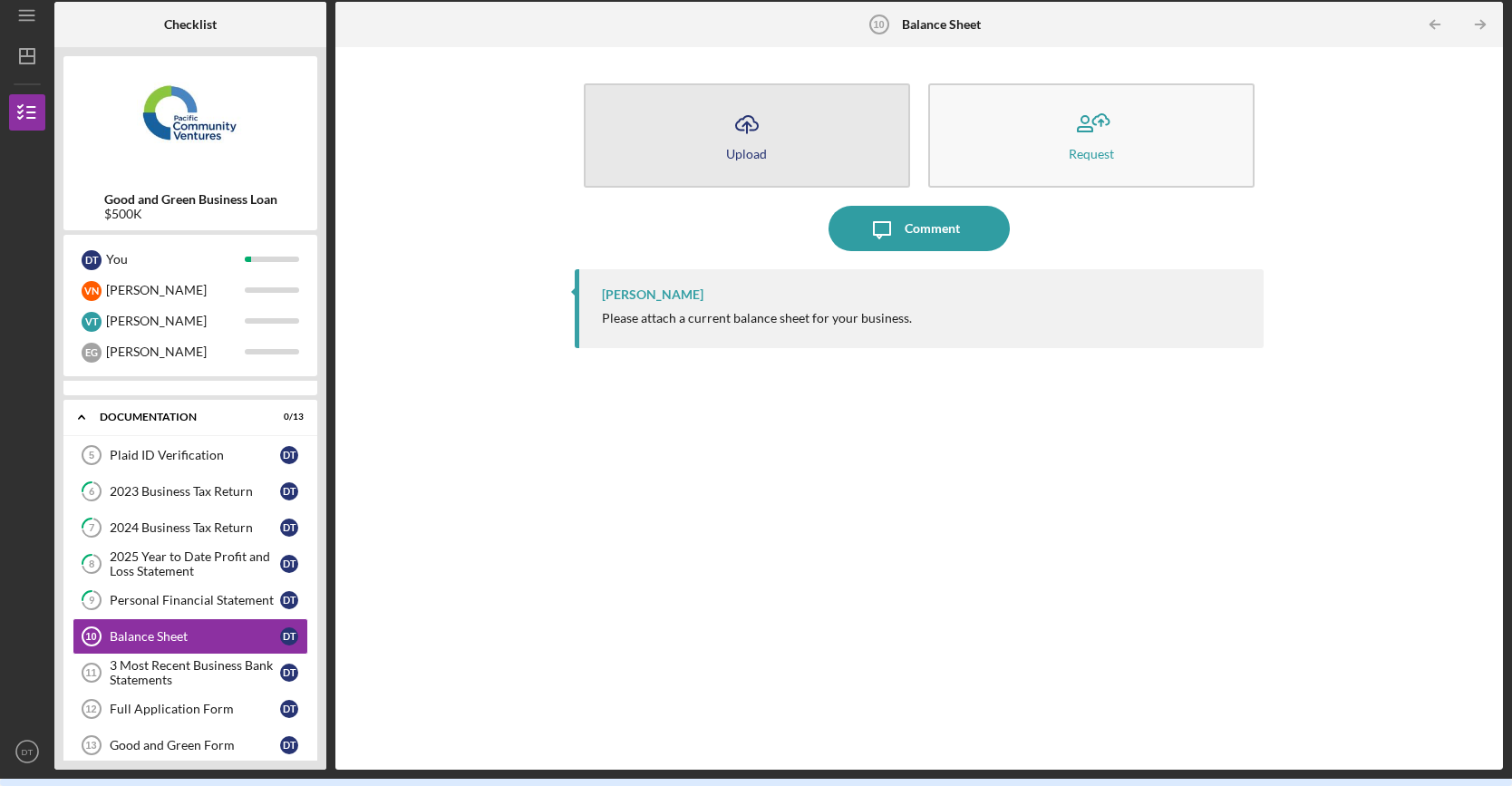
click at [750, 155] on div "Upload" at bounding box center [747, 153] width 41 height 14
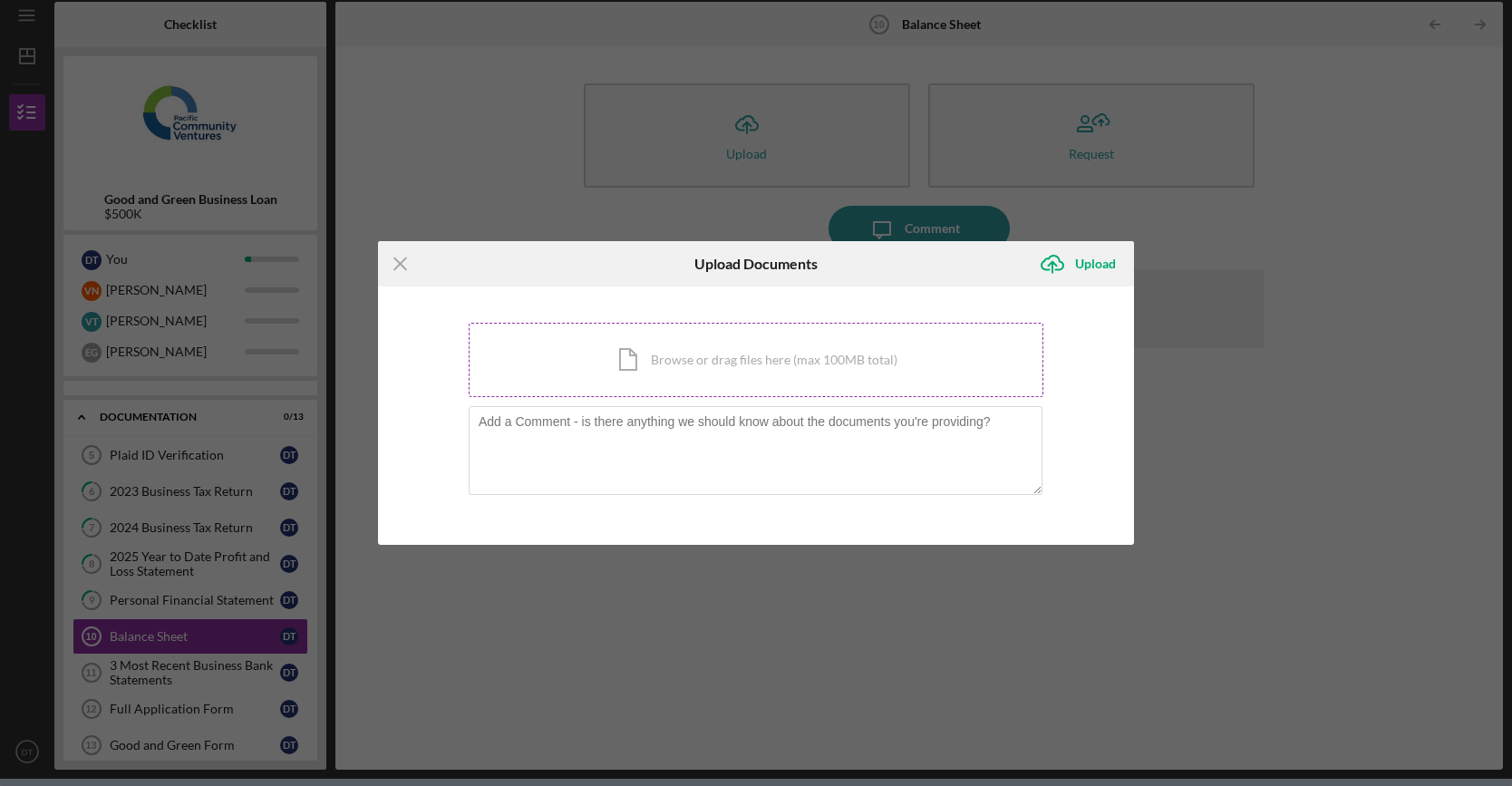
click at [670, 356] on div "Icon/Document Browse or drag files here (max 100MB total) Tap to choose files o…" at bounding box center [756, 360] width 575 height 74
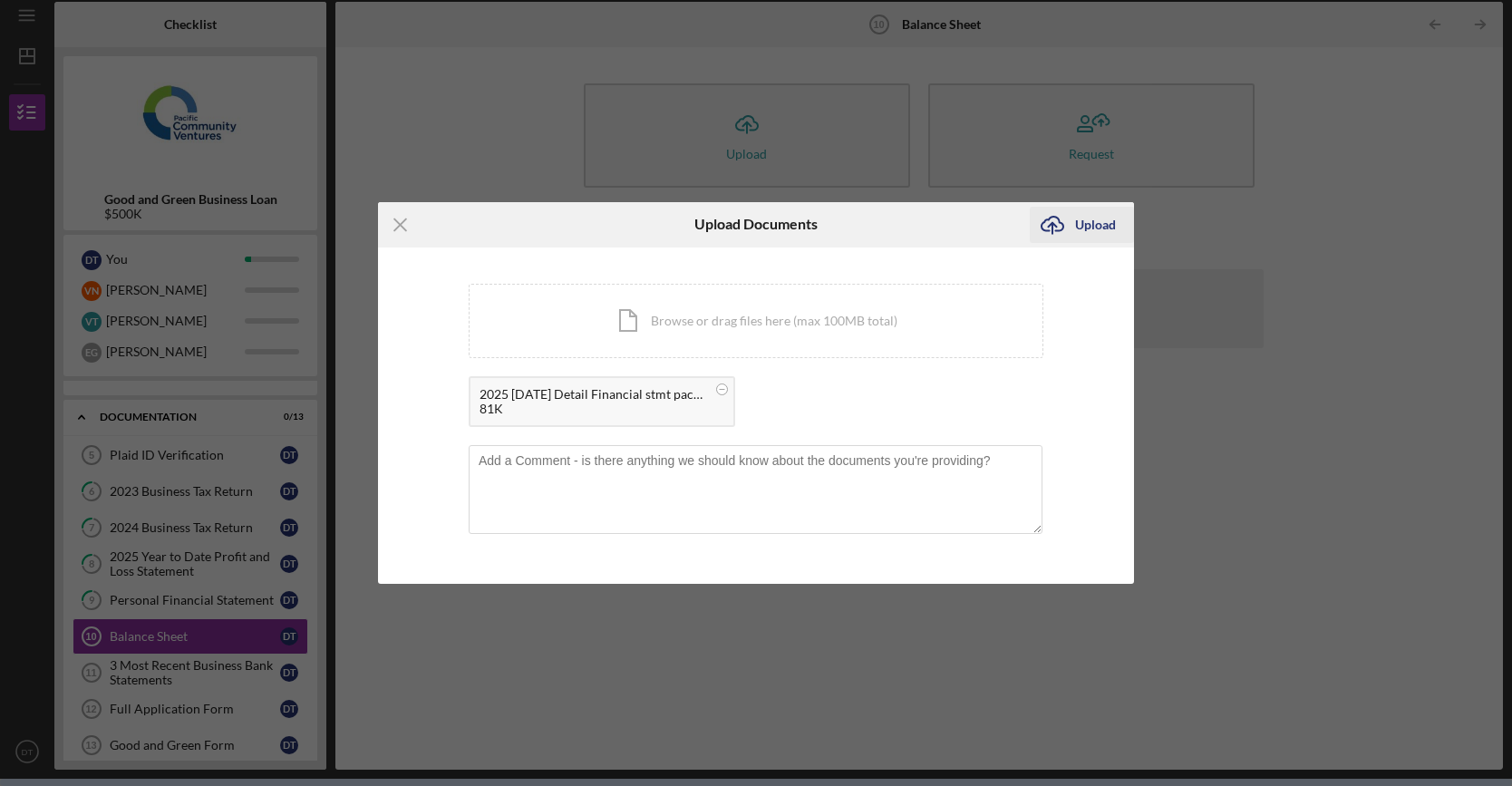
click at [1089, 217] on div "Upload" at bounding box center [1096, 225] width 41 height 36
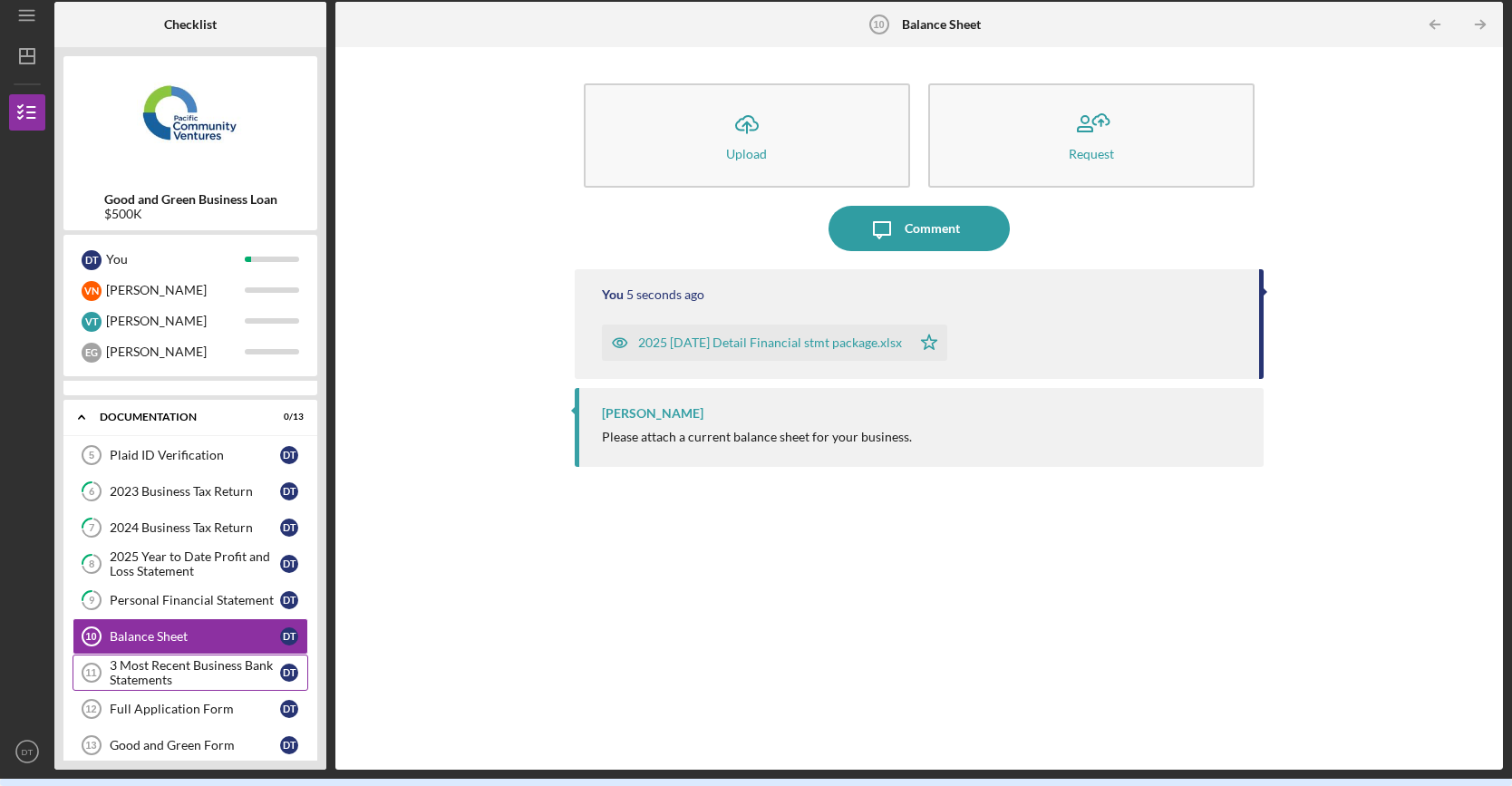
click at [201, 676] on div "3 Most Recent Business Bank Statements" at bounding box center [195, 672] width 171 height 29
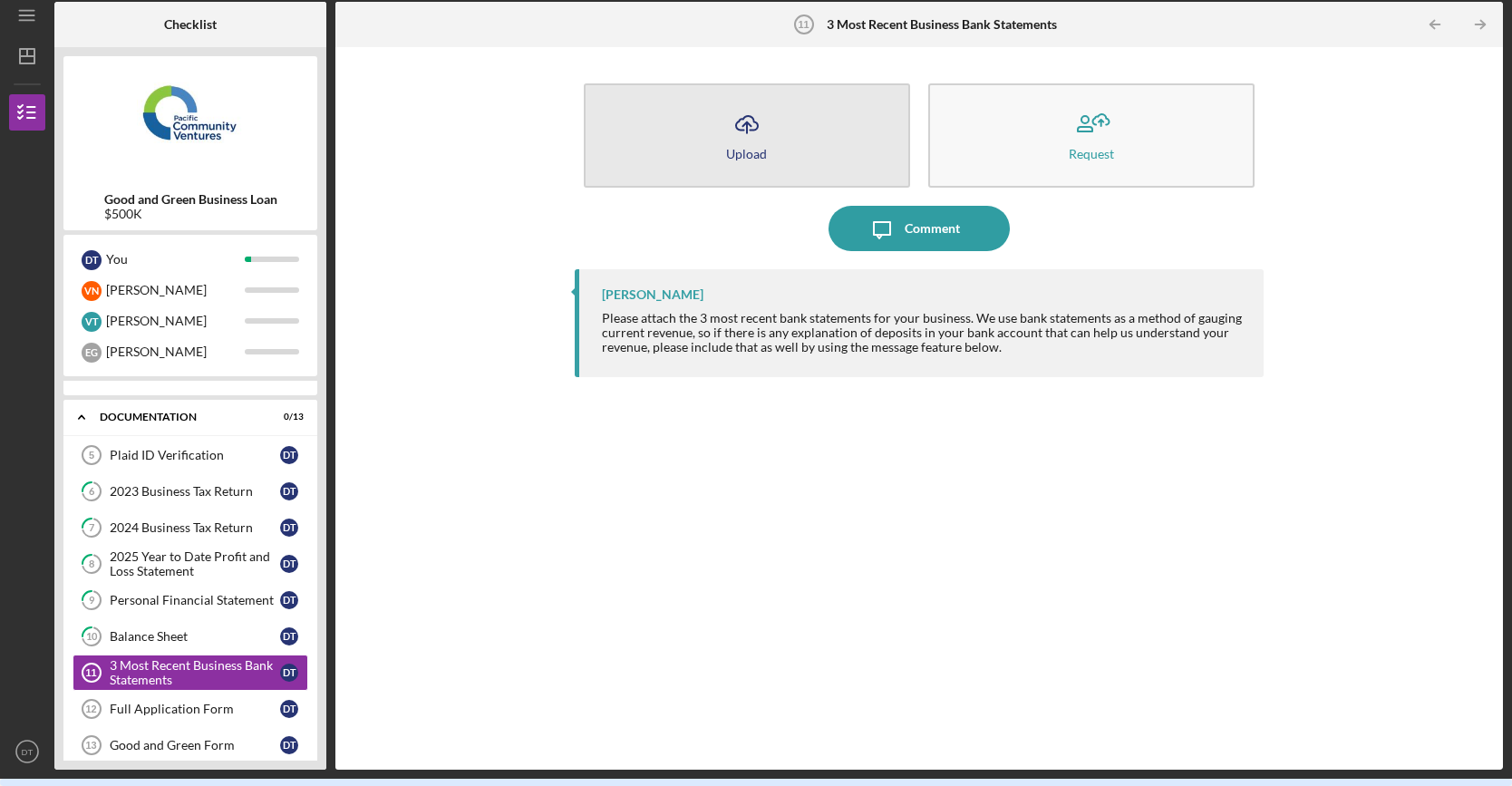
click at [832, 165] on button "Icon/Upload Upload" at bounding box center [747, 135] width 327 height 104
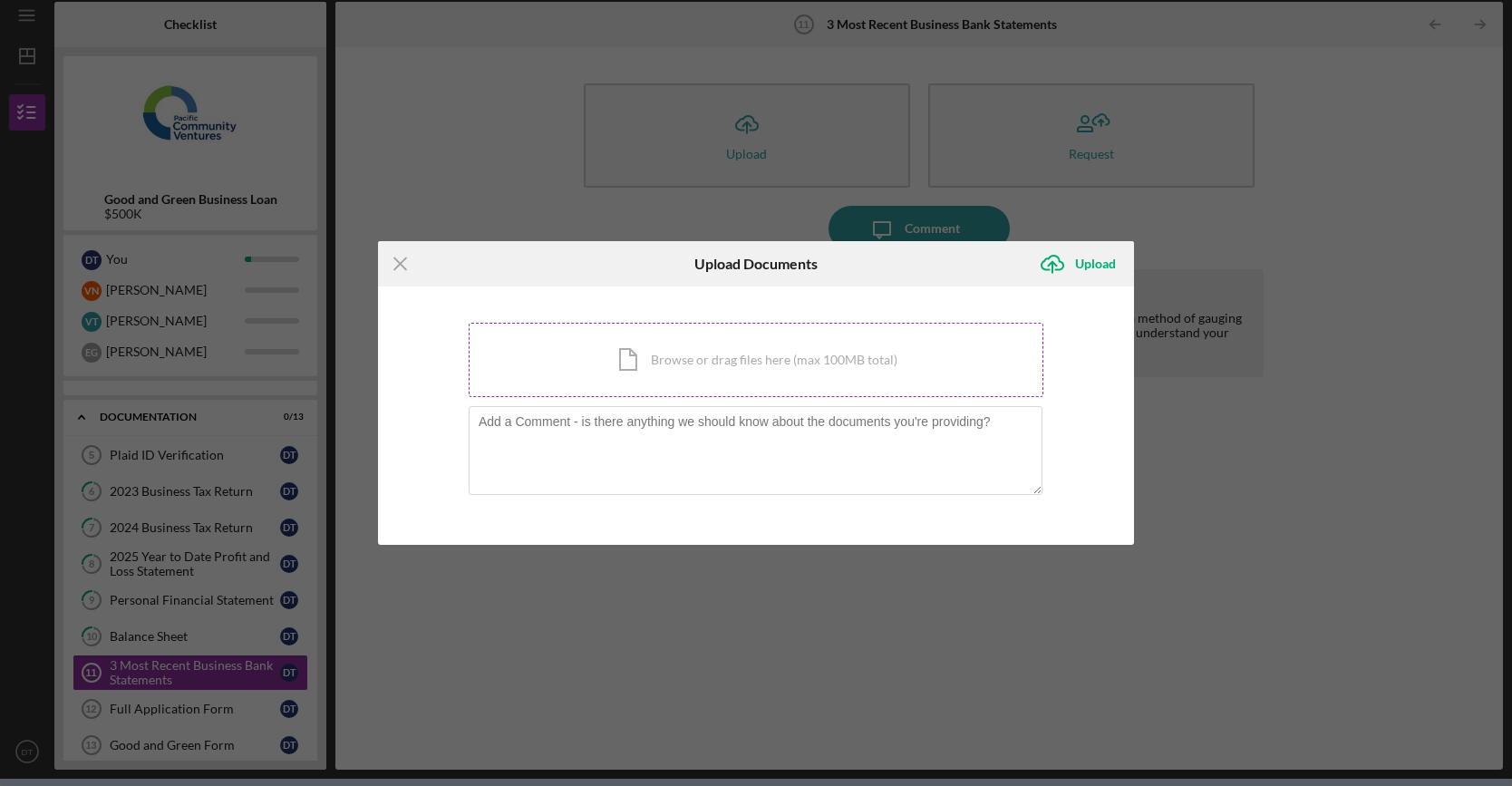
click at [746, 351] on div "Icon/Document Browse or drag files here (max 100MB total) Tap to choose files o…" at bounding box center [756, 360] width 575 height 74
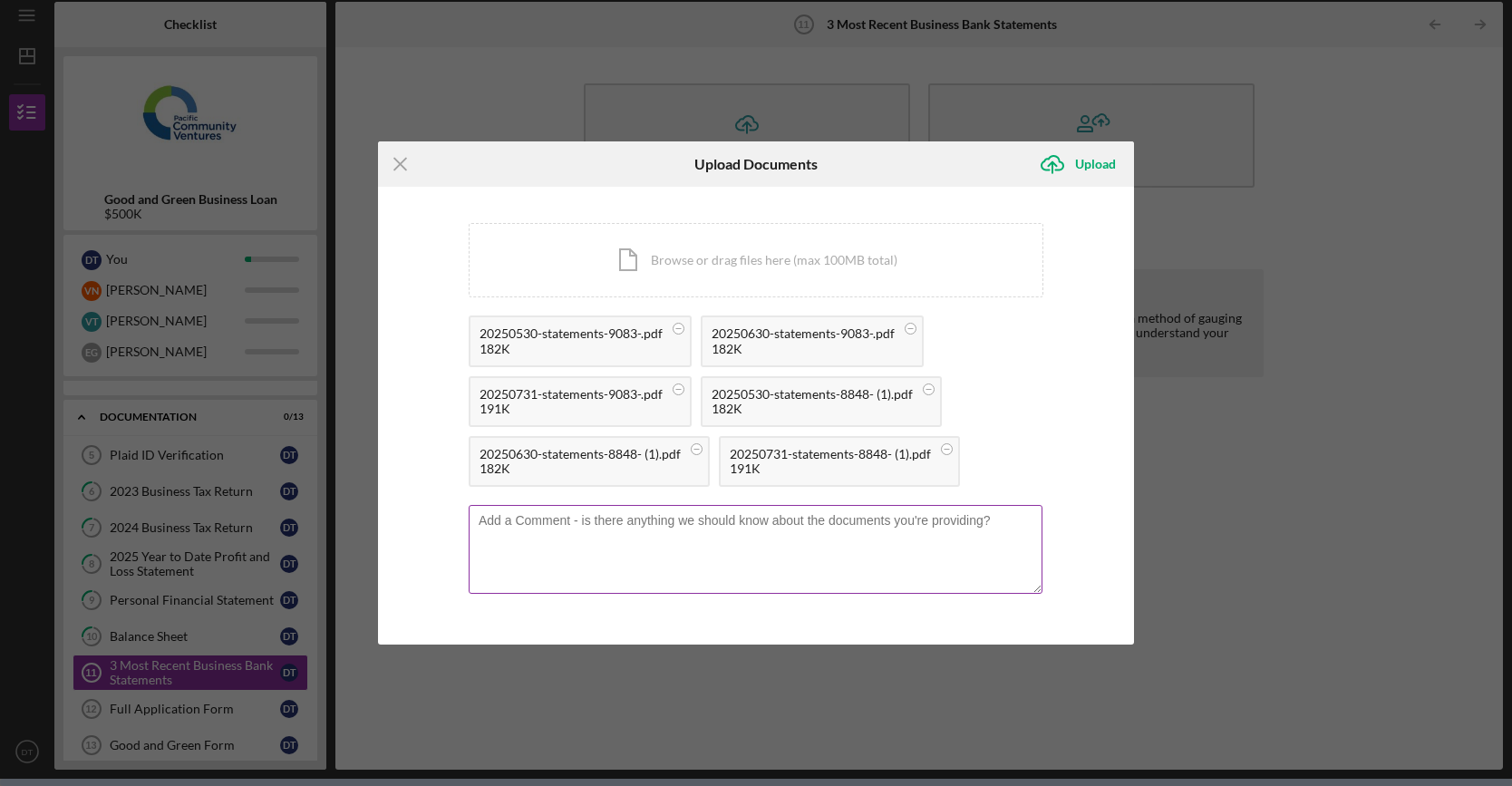
click at [732, 548] on textarea at bounding box center [755, 549] width 574 height 89
click at [1070, 159] on icon "Icon/Upload" at bounding box center [1052, 163] width 45 height 45
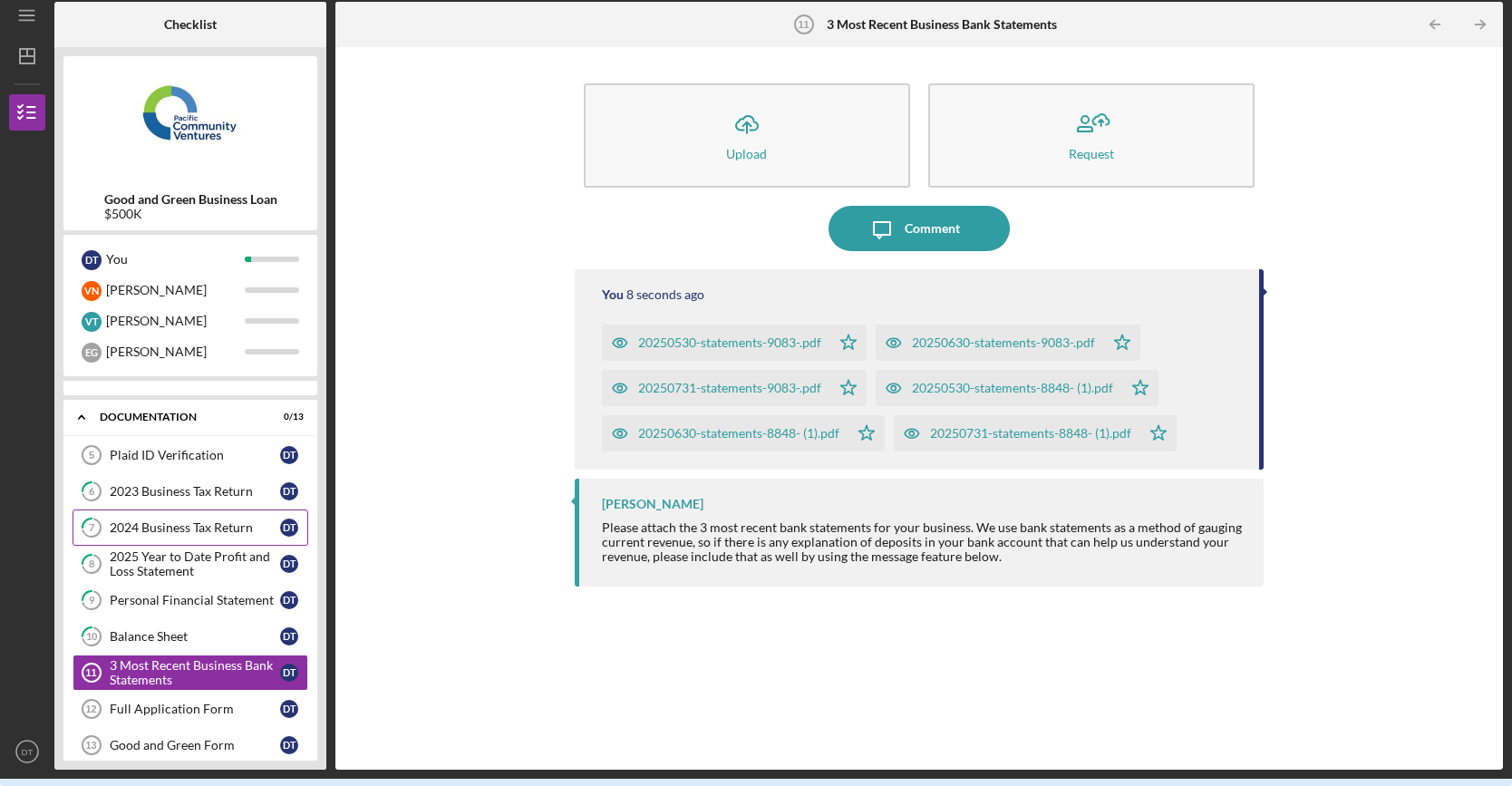
click at [166, 535] on link "7 2024 Business Tax Return D T" at bounding box center [190, 527] width 236 height 36
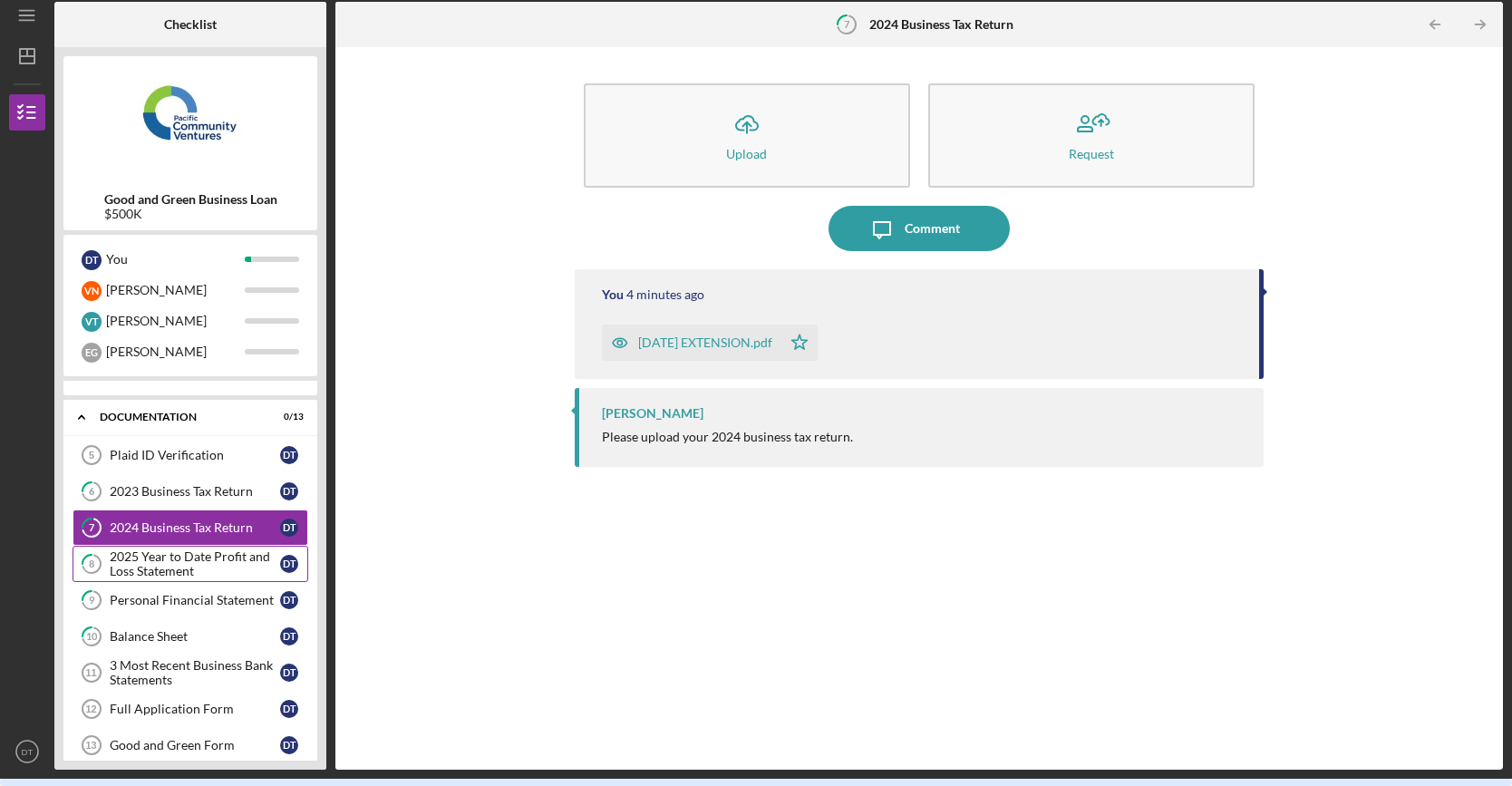
click at [170, 550] on div "2025 Year to Date Profit and Loss Statement" at bounding box center [195, 563] width 171 height 29
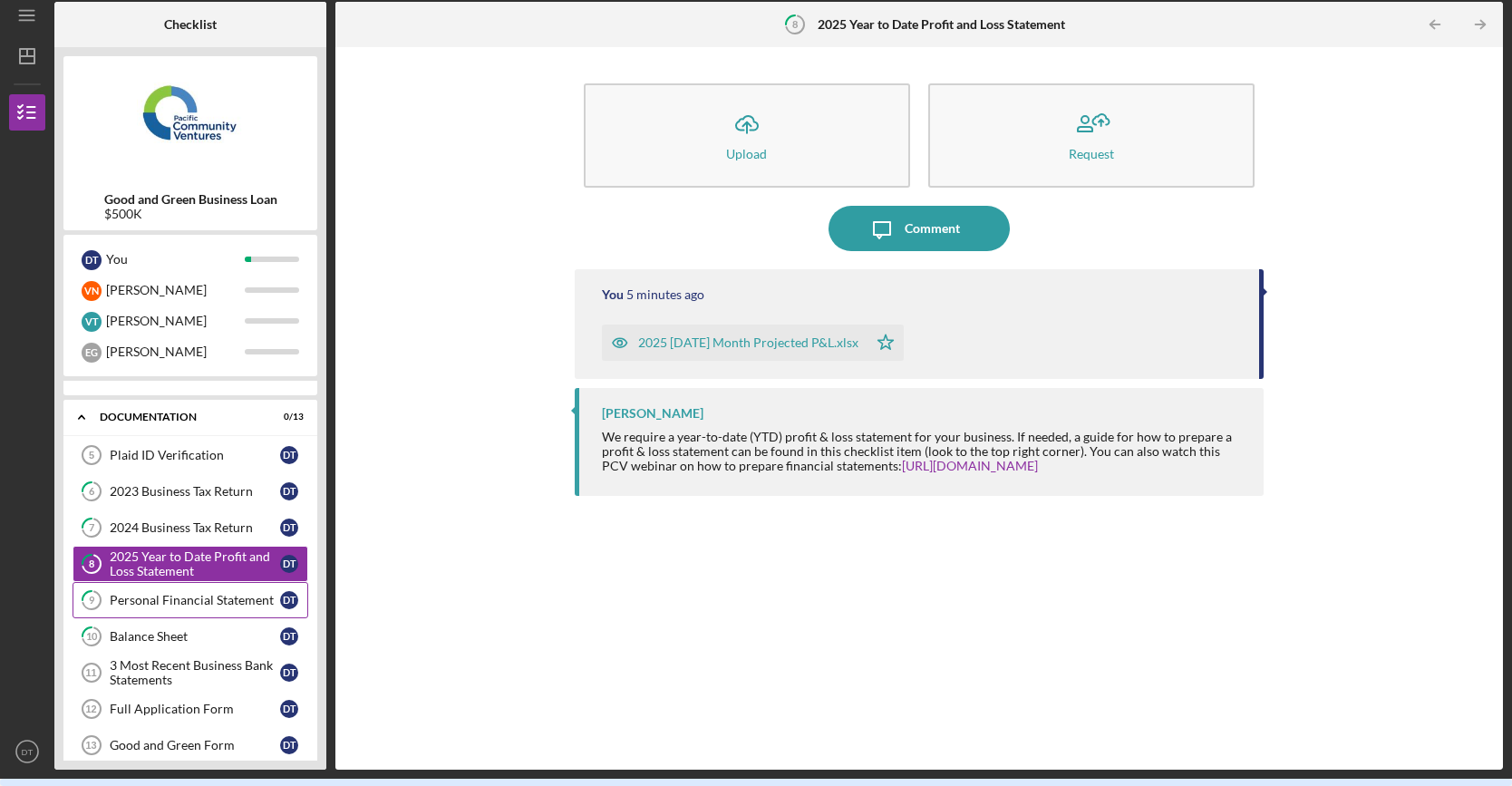
click at [163, 593] on div "Personal Financial Statement" at bounding box center [195, 600] width 171 height 15
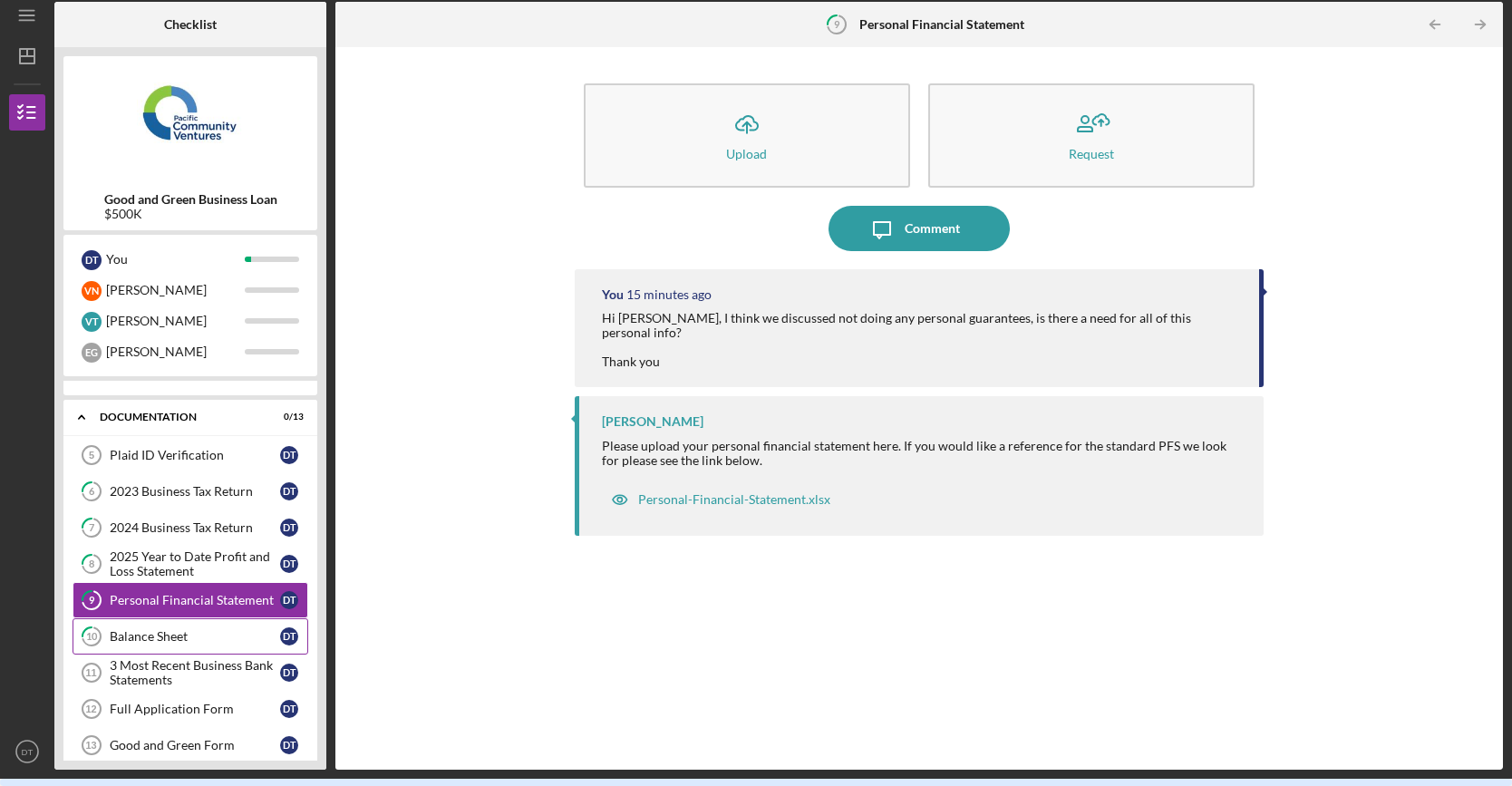
click at [177, 629] on div "Balance Sheet" at bounding box center [195, 637] width 171 height 15
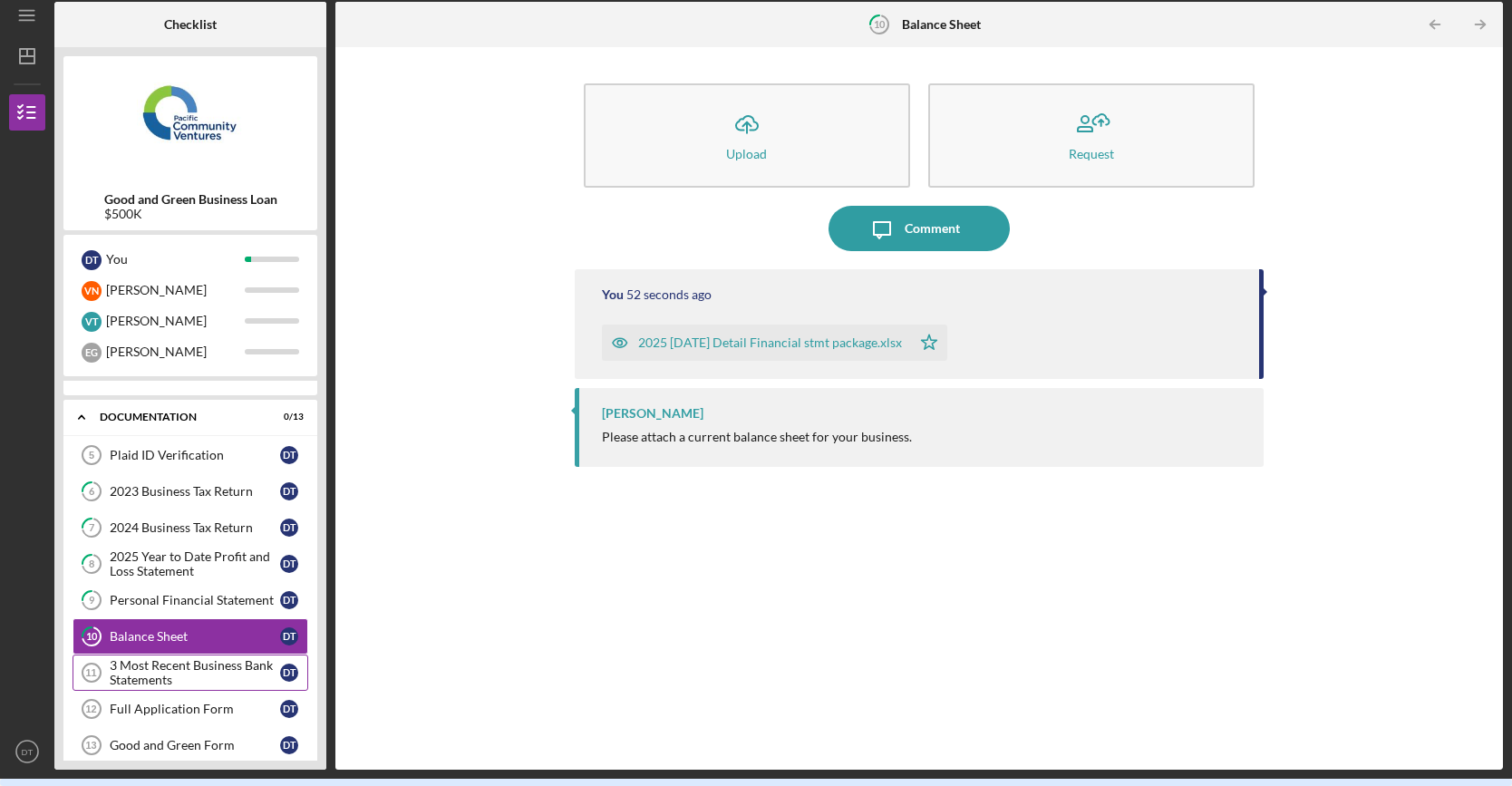
click at [181, 672] on div "3 Most Recent Business Bank Statements" at bounding box center [195, 672] width 171 height 29
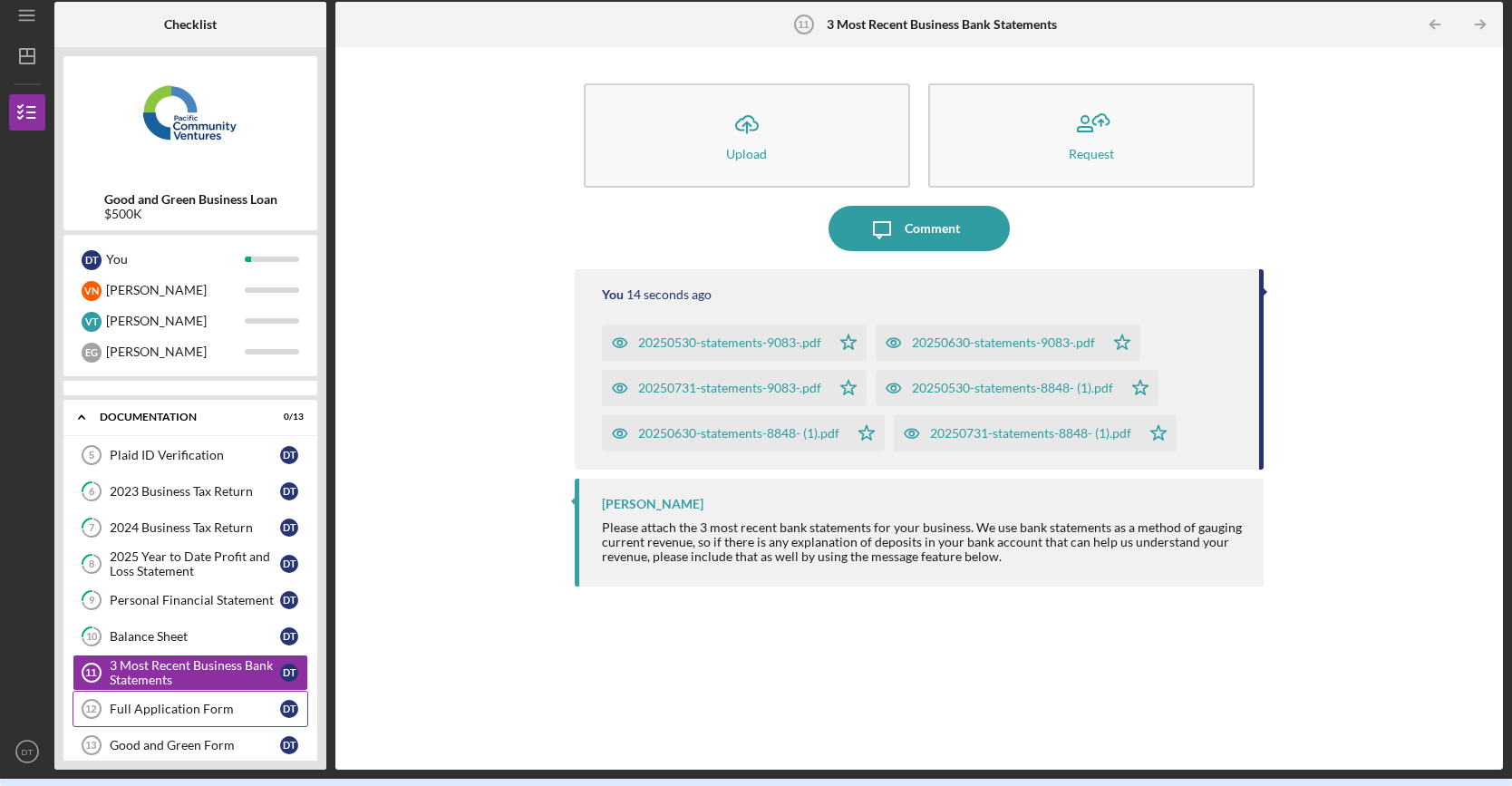
click at [161, 702] on div "Full Application Form" at bounding box center [195, 709] width 171 height 15
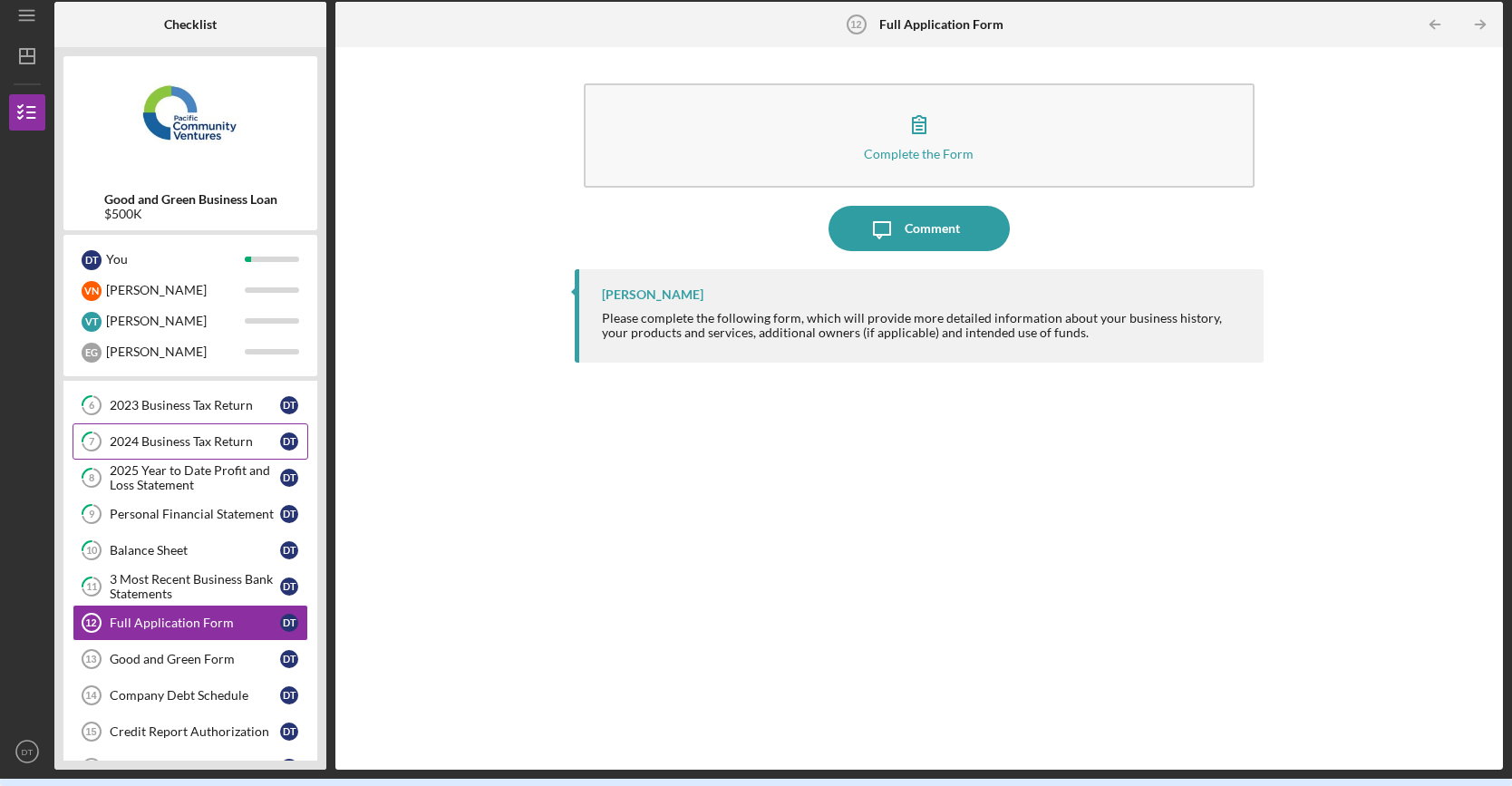
scroll to position [303, 0]
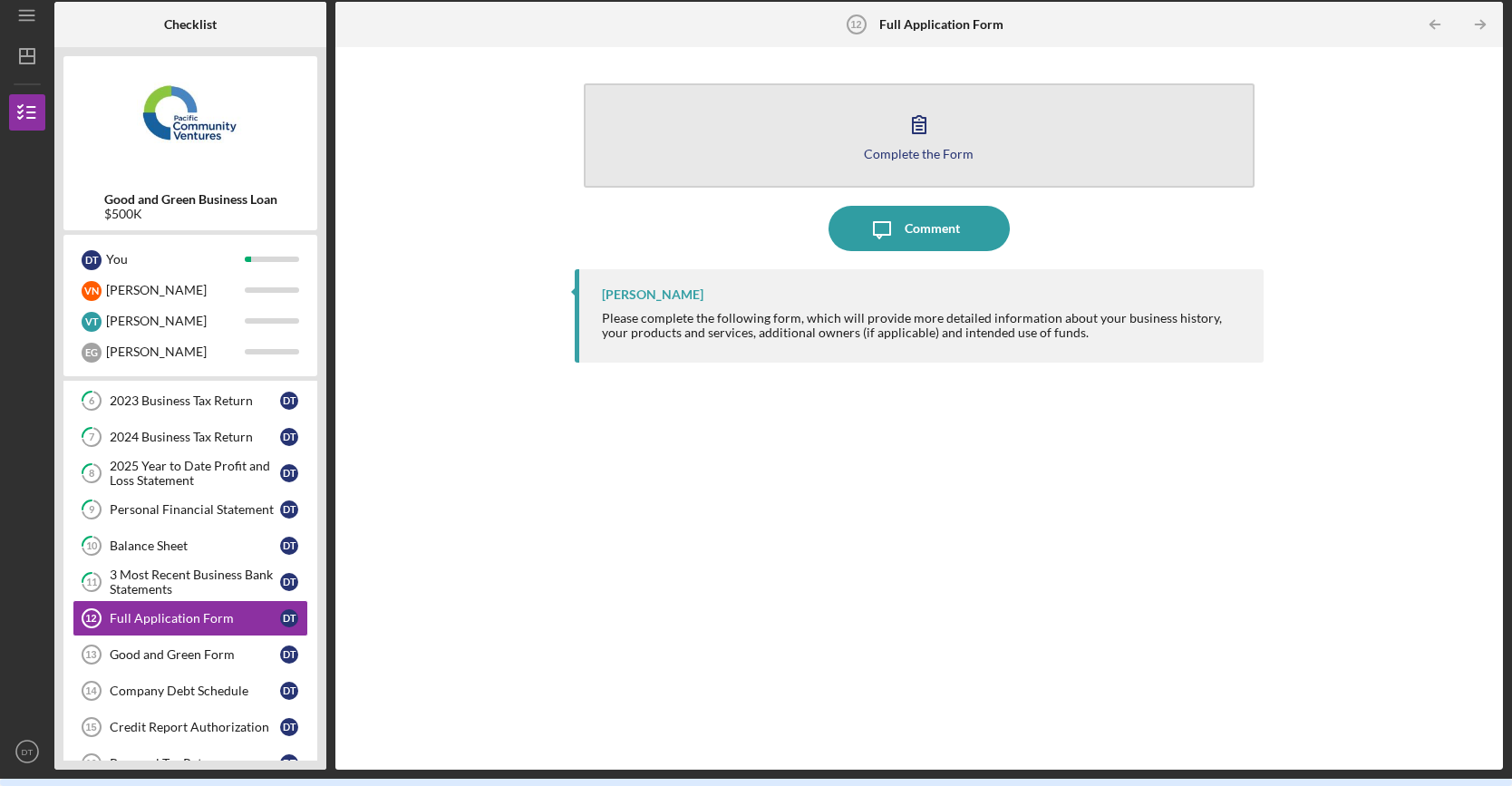
click at [911, 139] on icon "button" at bounding box center [918, 123] width 45 height 45
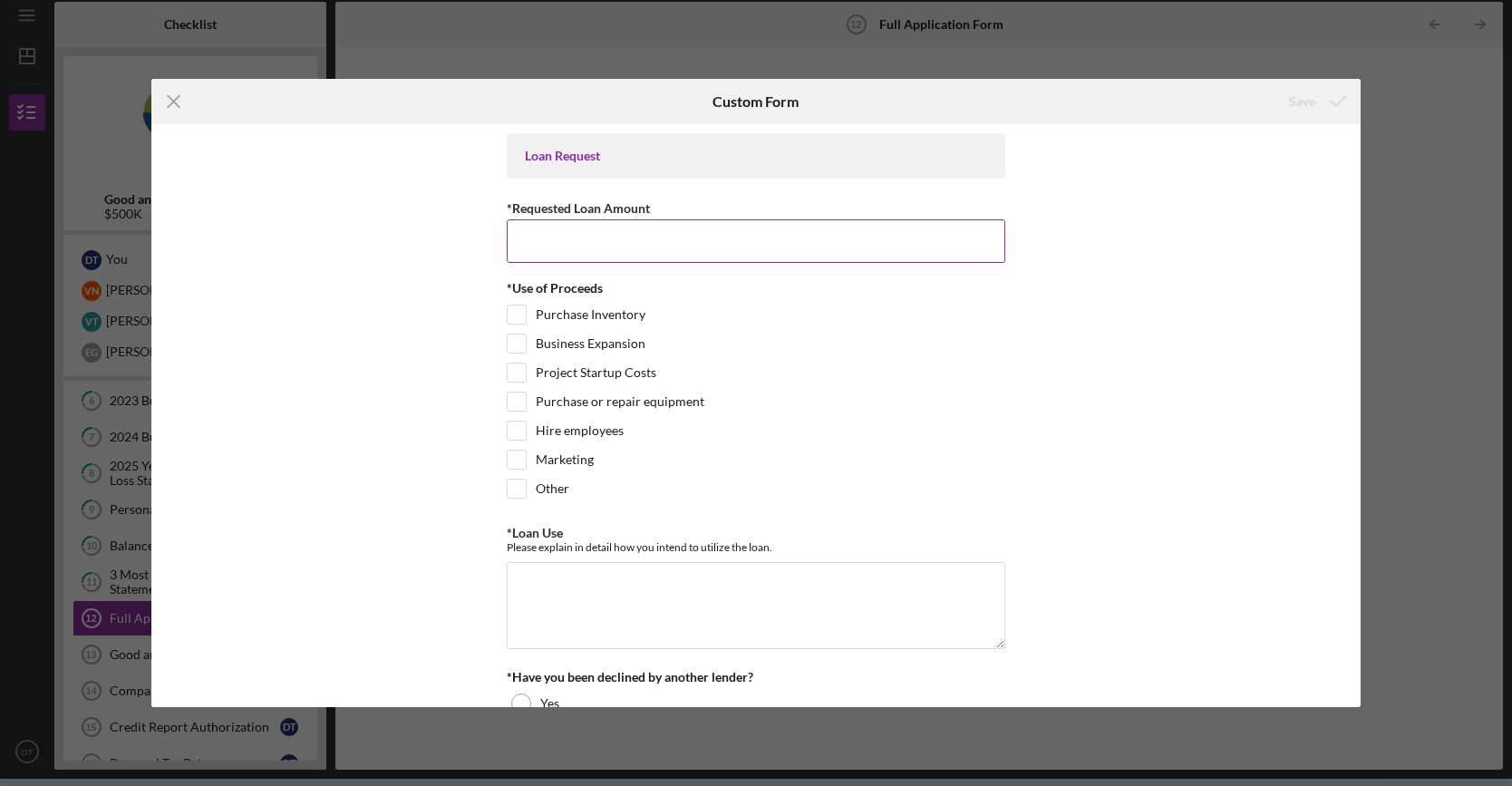
click at [625, 235] on input "*Requested Loan Amount" at bounding box center [755, 240] width 498 height 44
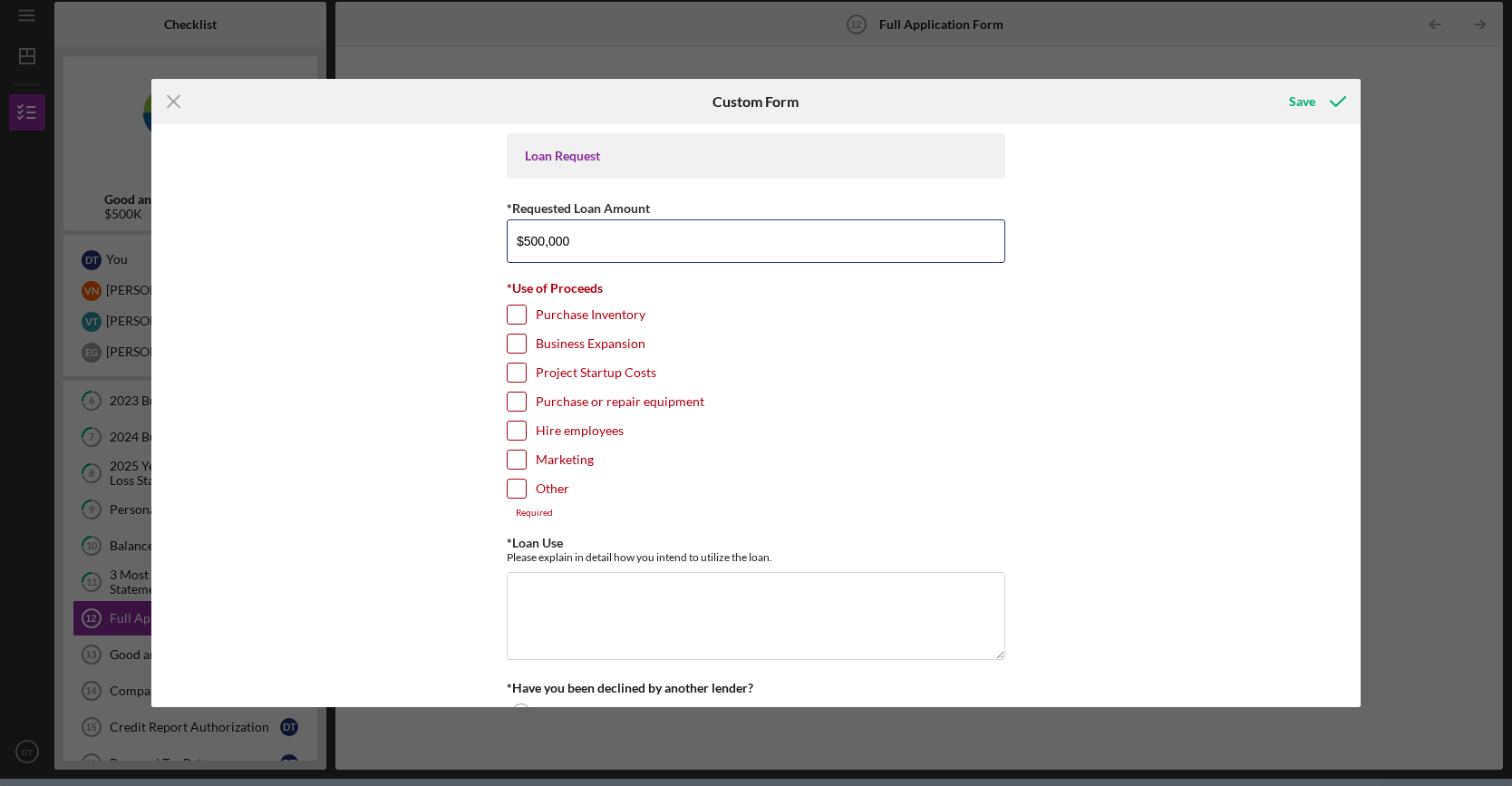
type input "$500,000"
click at [513, 313] on input "Purchase Inventory" at bounding box center [517, 315] width 19 height 19
checkbox input "true"
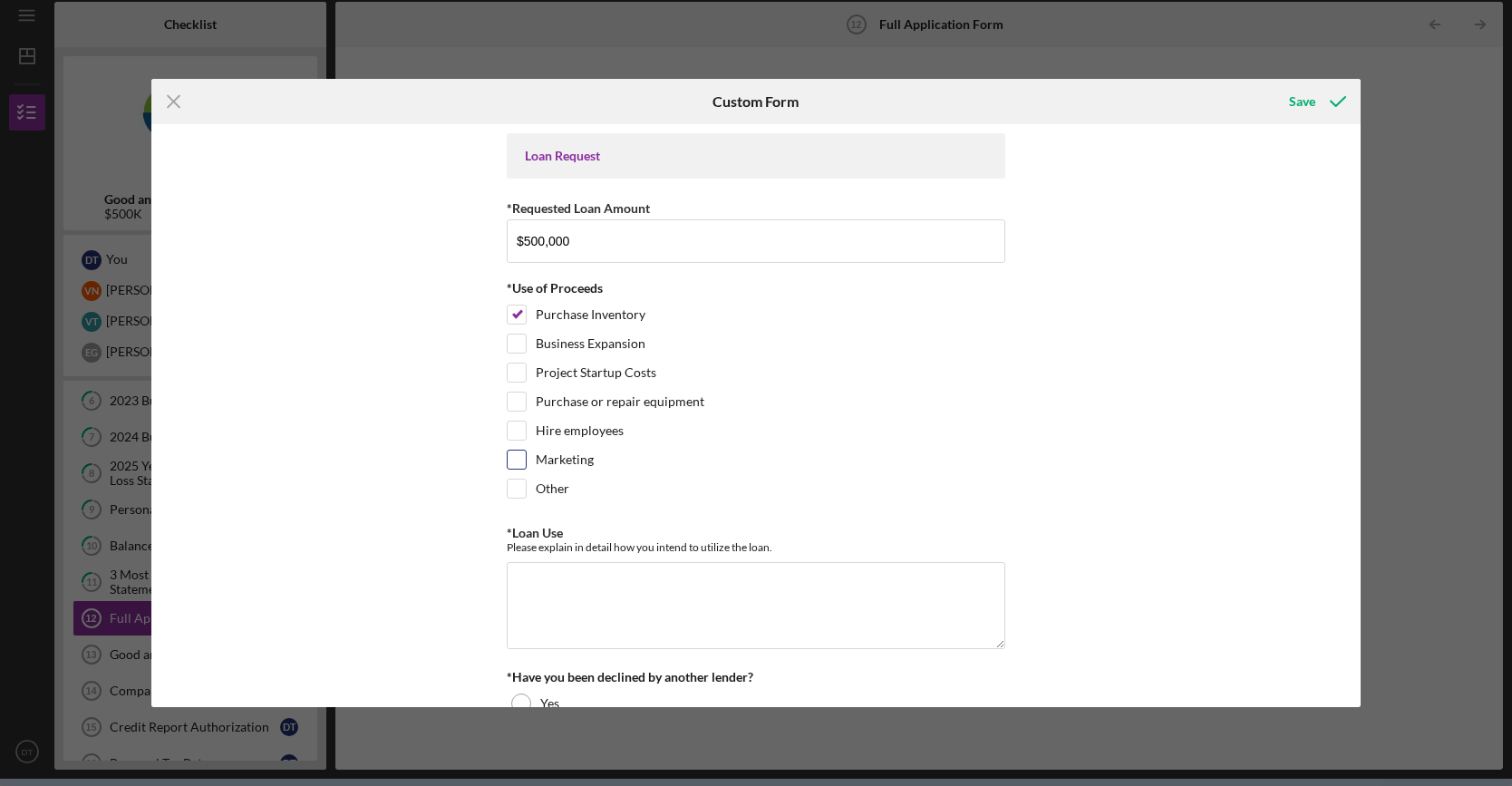
click at [508, 455] on input "Marketing" at bounding box center [517, 460] width 19 height 19
checkbox input "true"
click at [723, 610] on textarea "*Loan Use" at bounding box center [755, 606] width 498 height 87
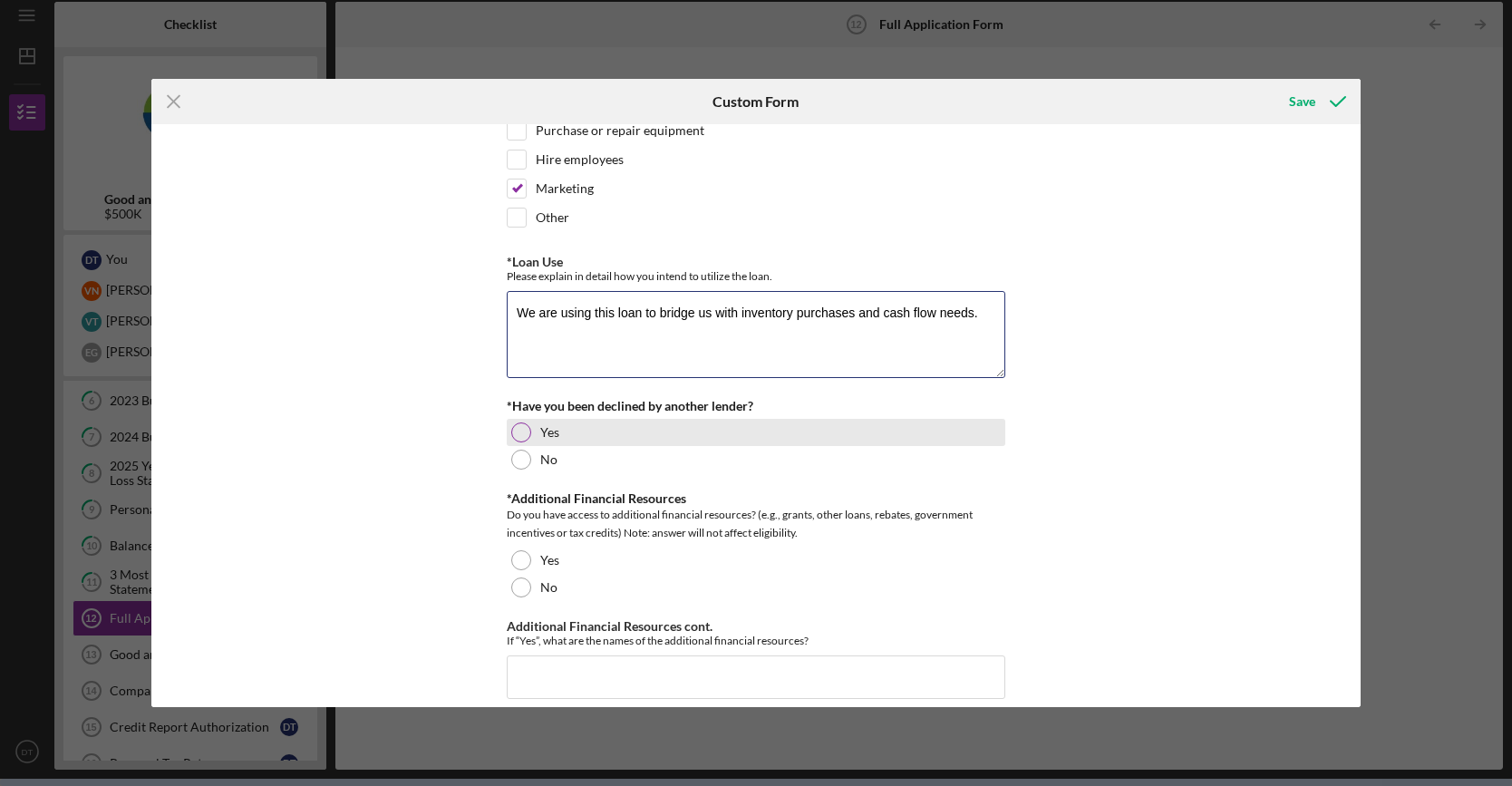
scroll to position [272, 0]
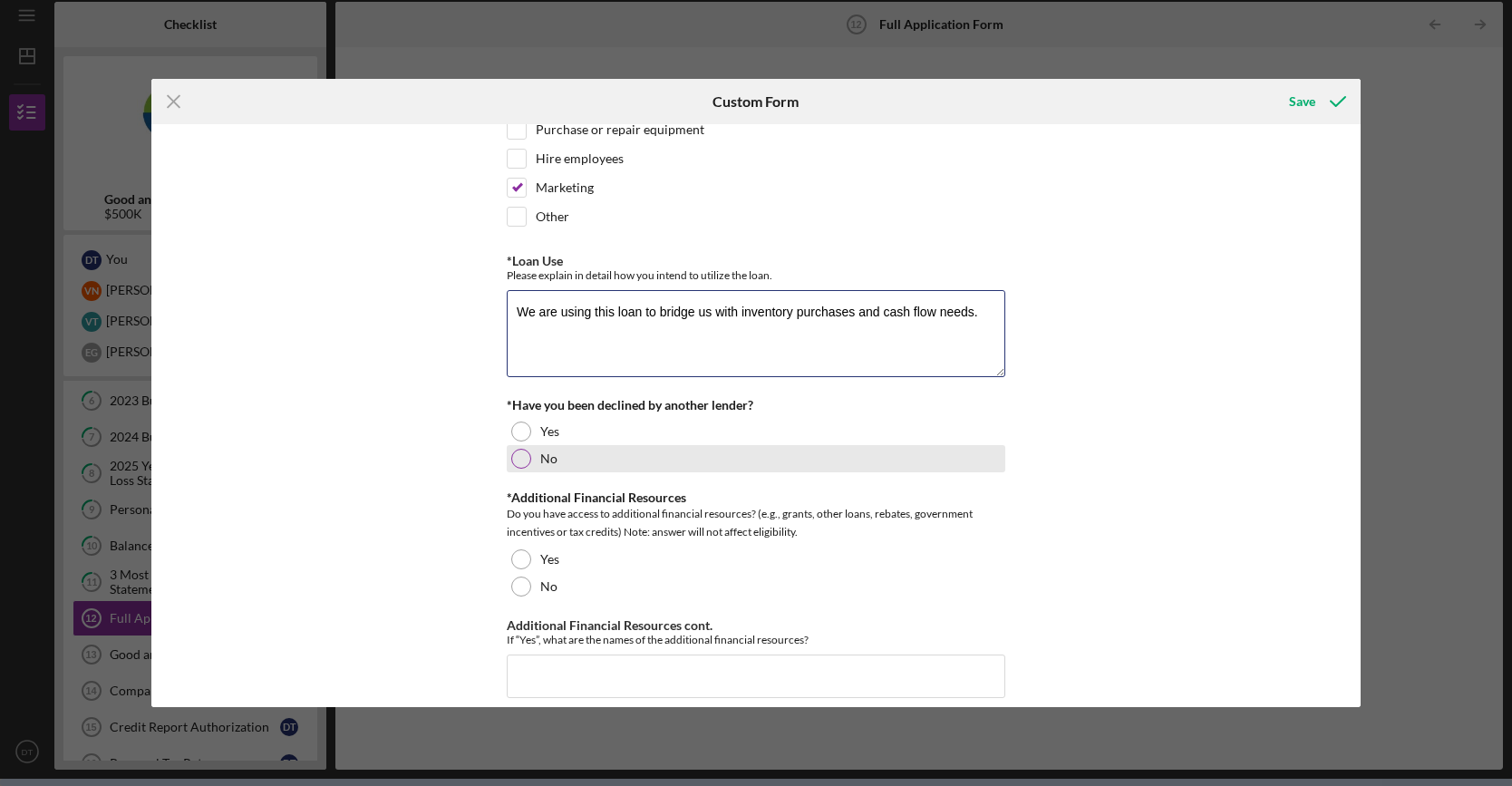
type textarea "We are using this loan to bridge us with inventory purchases and cash flow need…"
click at [521, 450] on div at bounding box center [520, 458] width 19 height 19
click at [974, 307] on textarea "We are using this loan to bridge us with inventory purchases and cash flow need…" at bounding box center [755, 334] width 498 height 87
click at [551, 354] on textarea "We are using this loan to bridge us with inventory purchases and cash flow need…" at bounding box center [755, 334] width 498 height 87
click at [981, 305] on textarea "We are using this loan to bridge us with inventory purchases and cash flow need…" at bounding box center [755, 334] width 498 height 87
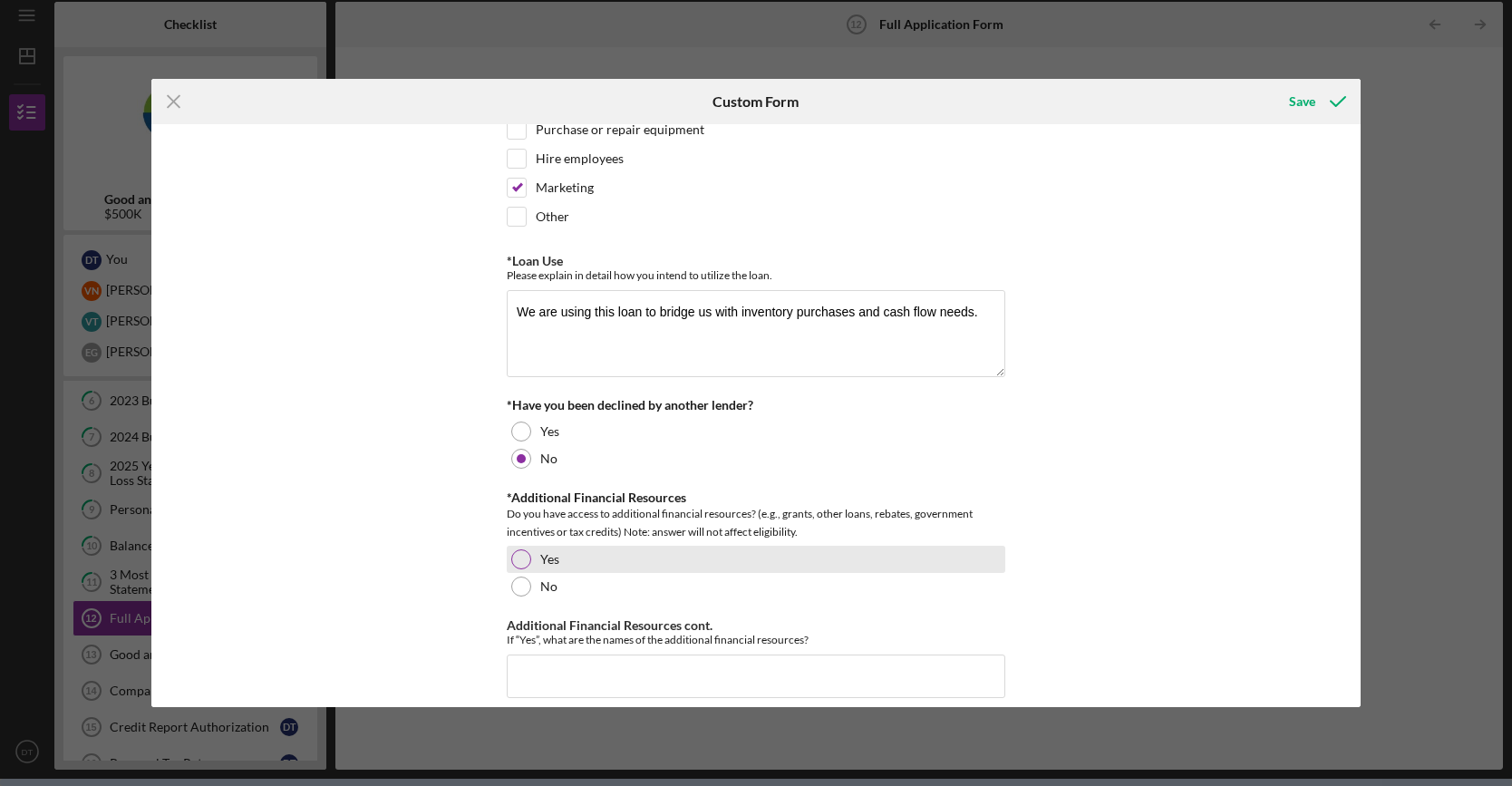
click at [526, 549] on div at bounding box center [520, 559] width 19 height 19
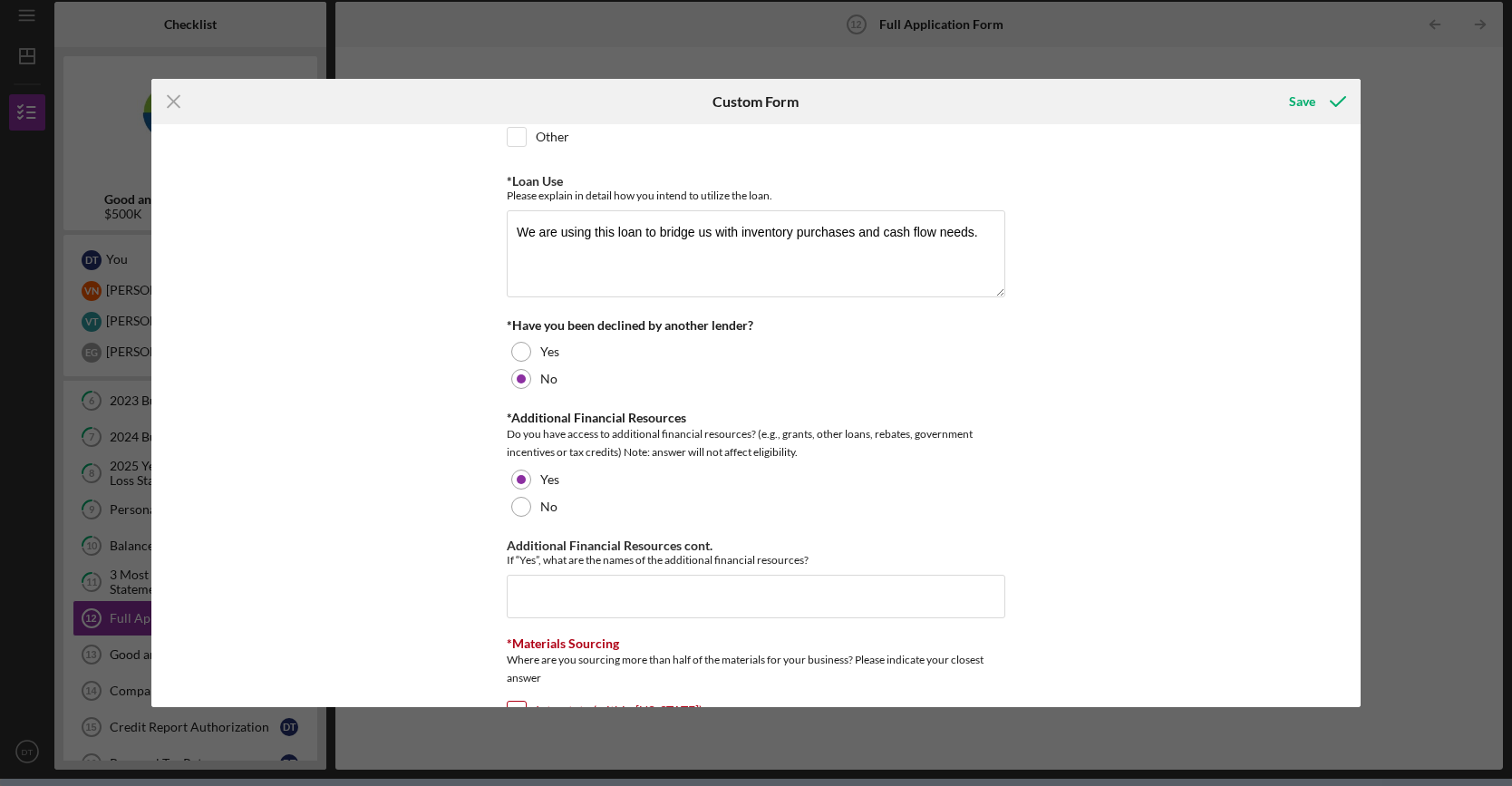
scroll to position [363, 0]
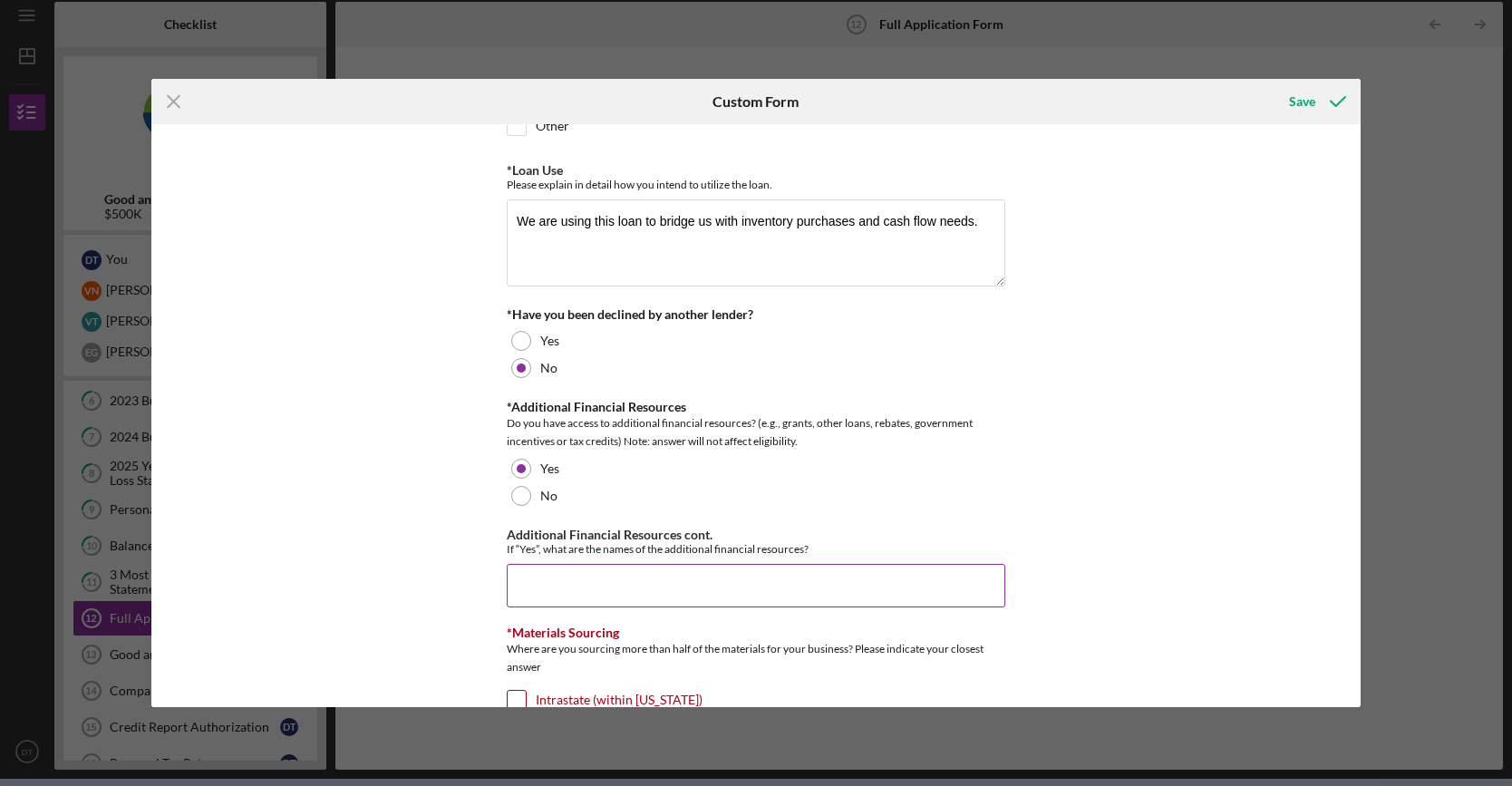
click at [684, 586] on input "Additional Financial Resources cont." at bounding box center [755, 586] width 498 height 44
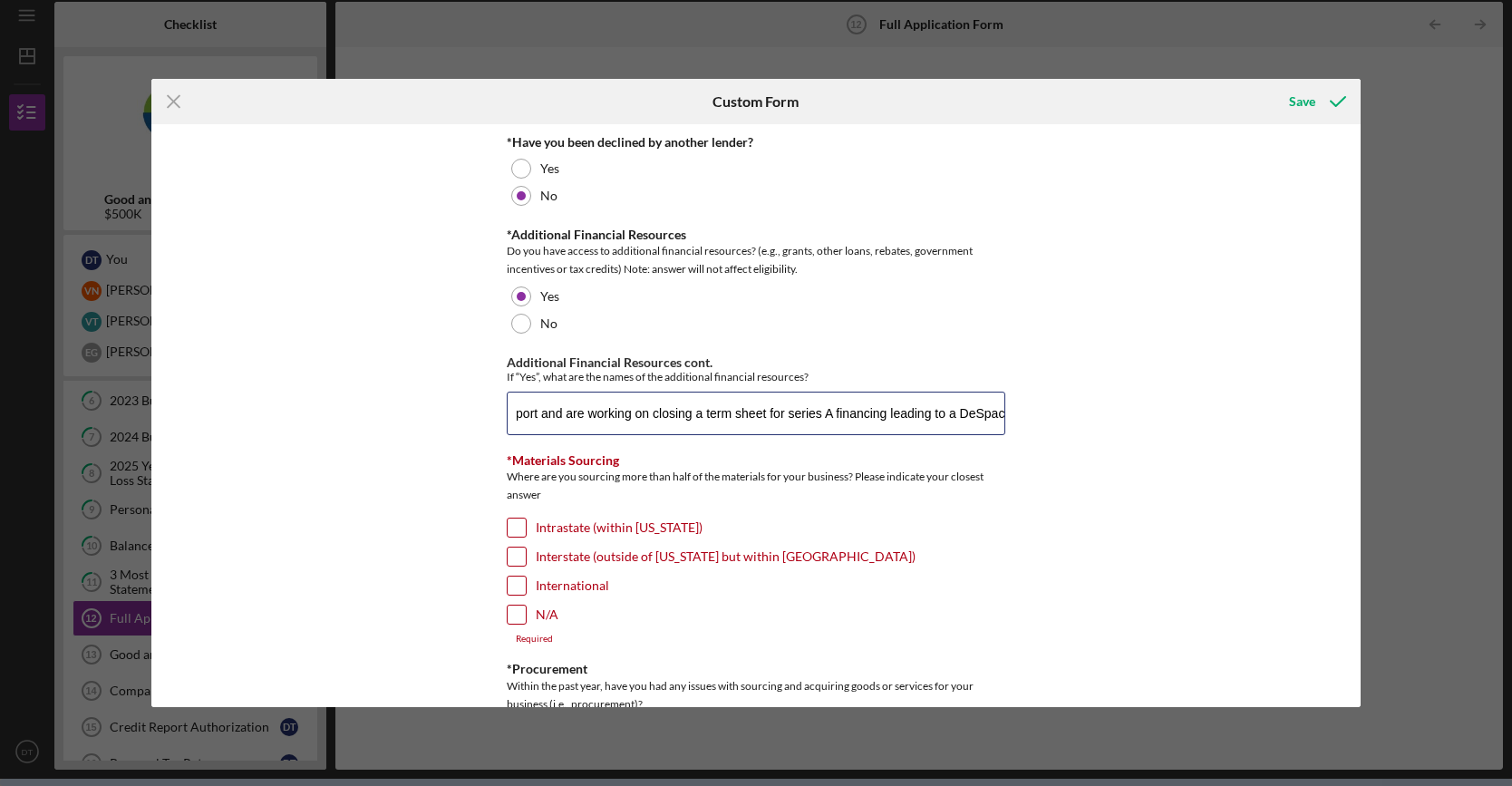
scroll to position [544, 0]
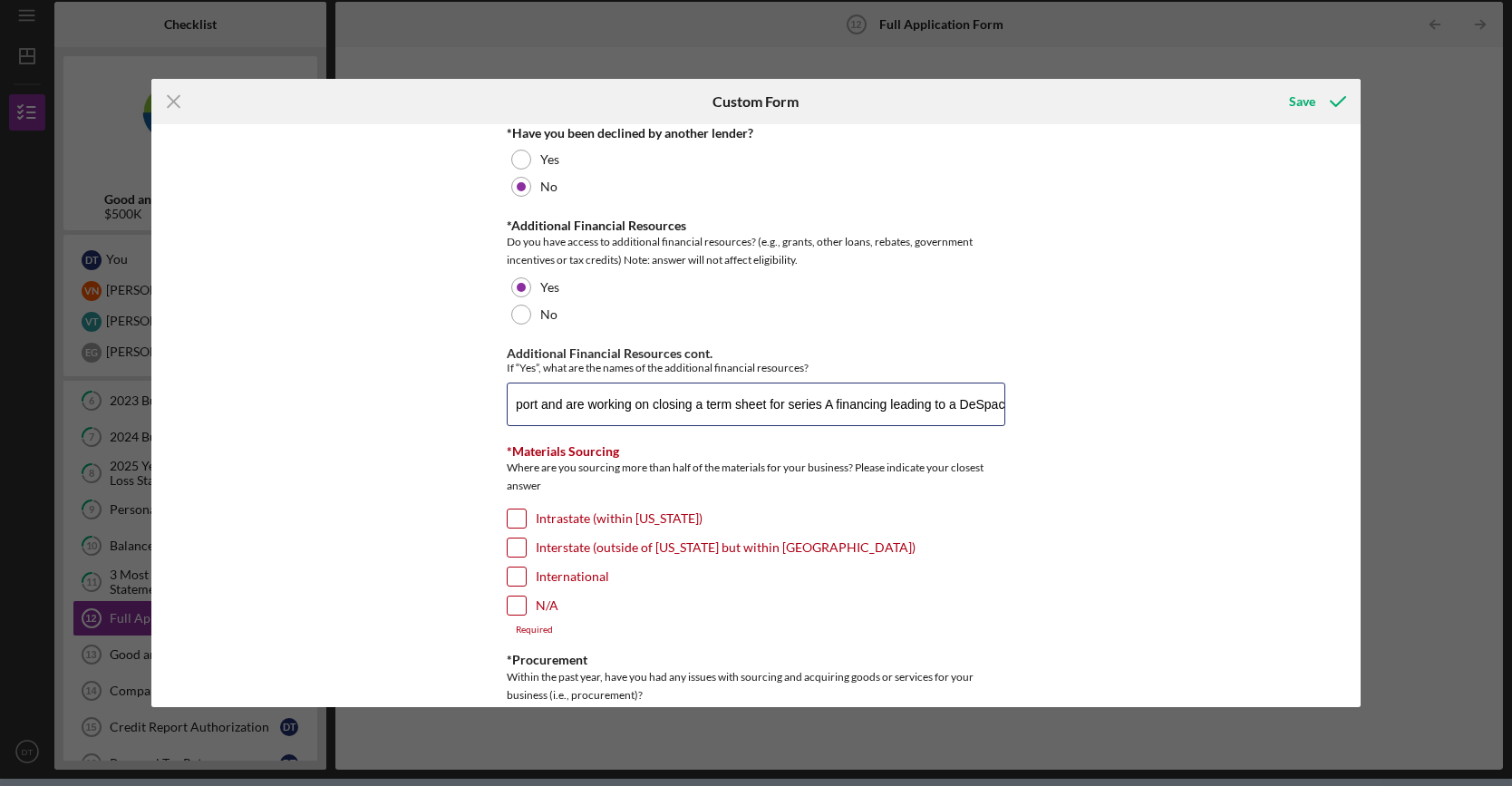
type input "We have ongoing investor support and are working on closing a term sheet for se…"
click at [512, 568] on input "International" at bounding box center [517, 577] width 19 height 19
checkbox input "true"
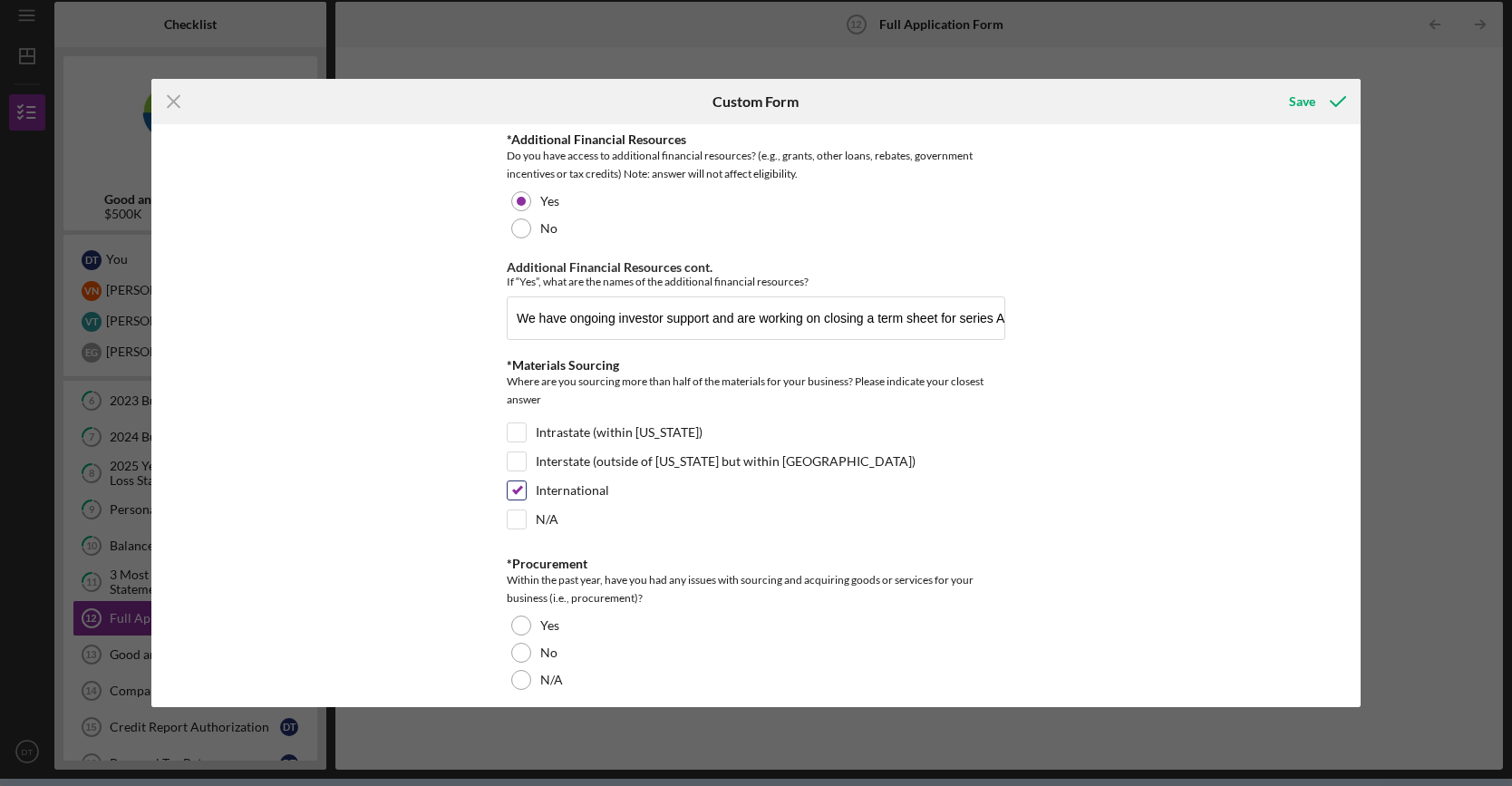
scroll to position [635, 0]
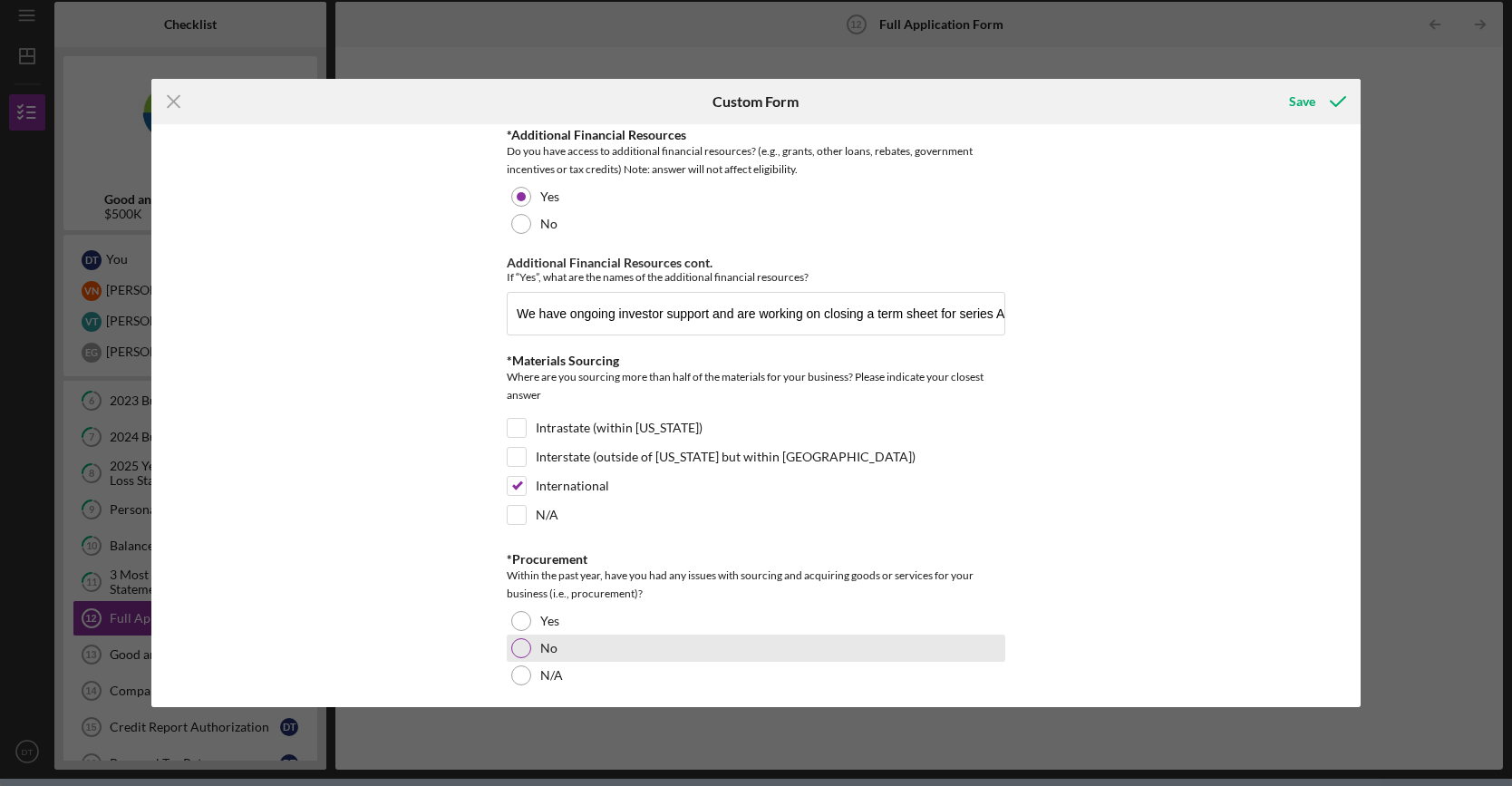
click at [515, 638] on div at bounding box center [520, 648] width 19 height 19
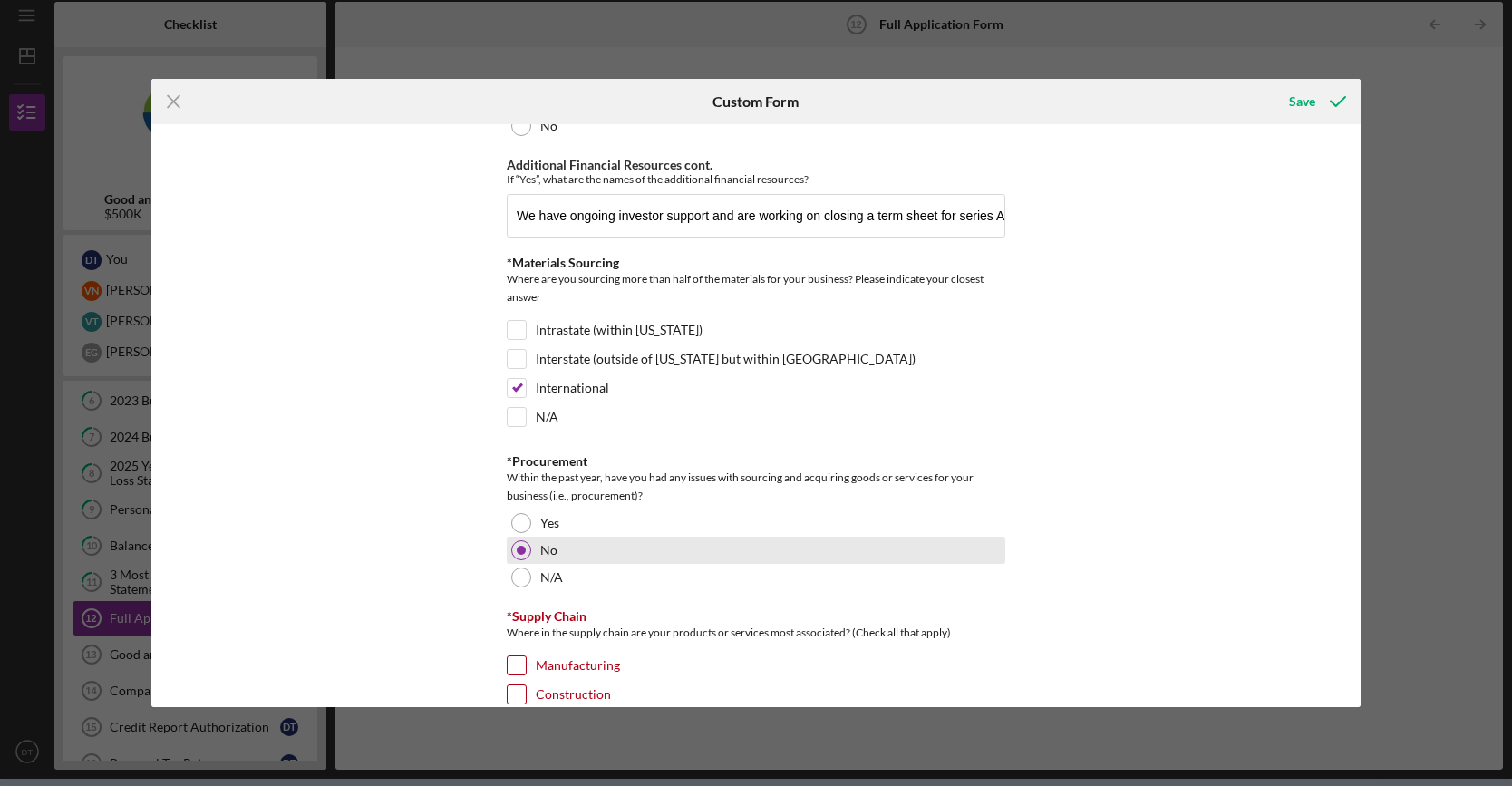
scroll to position [816, 0]
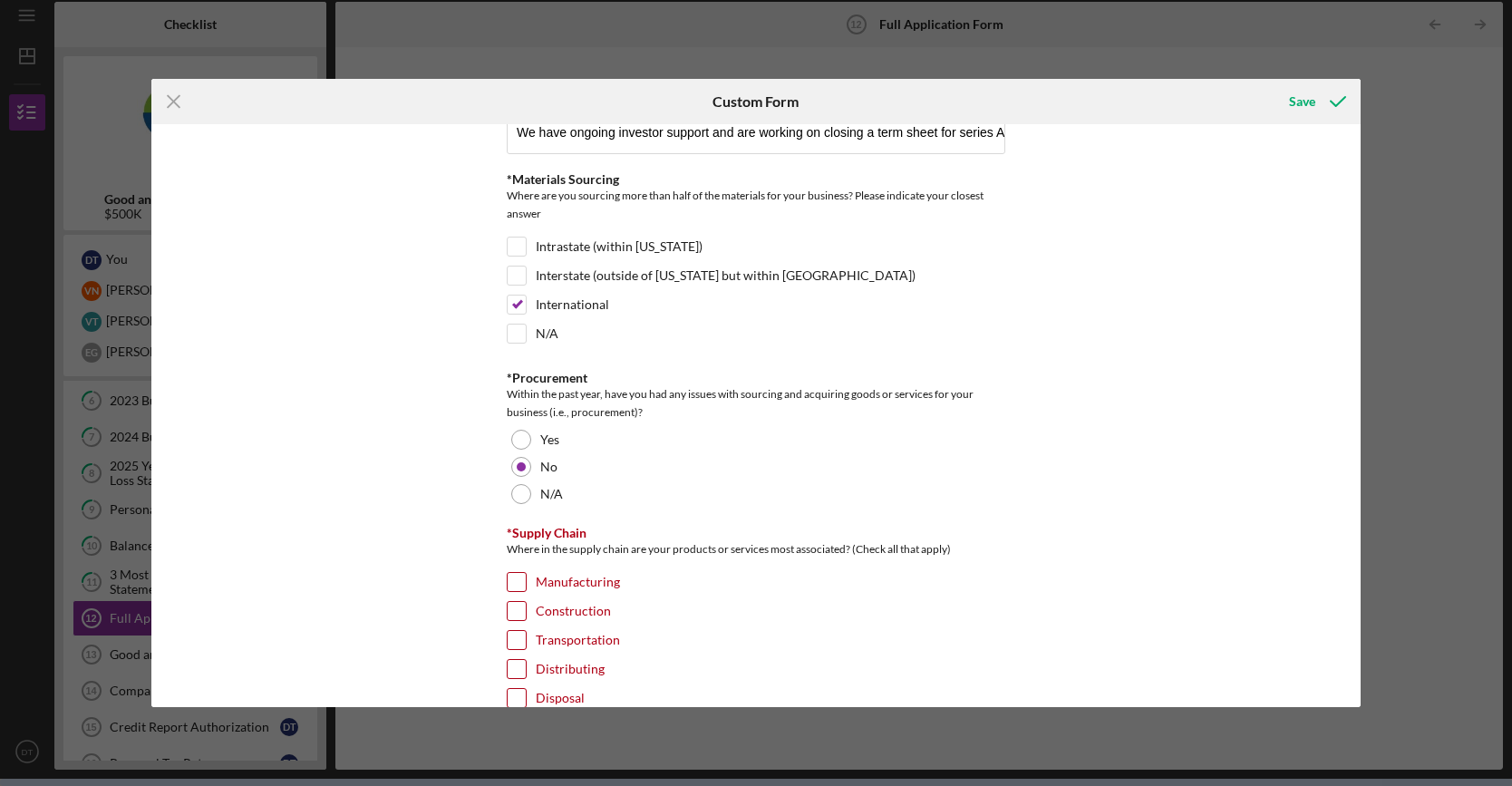
click at [513, 635] on input "Transportation" at bounding box center [517, 640] width 19 height 19
checkbox input "true"
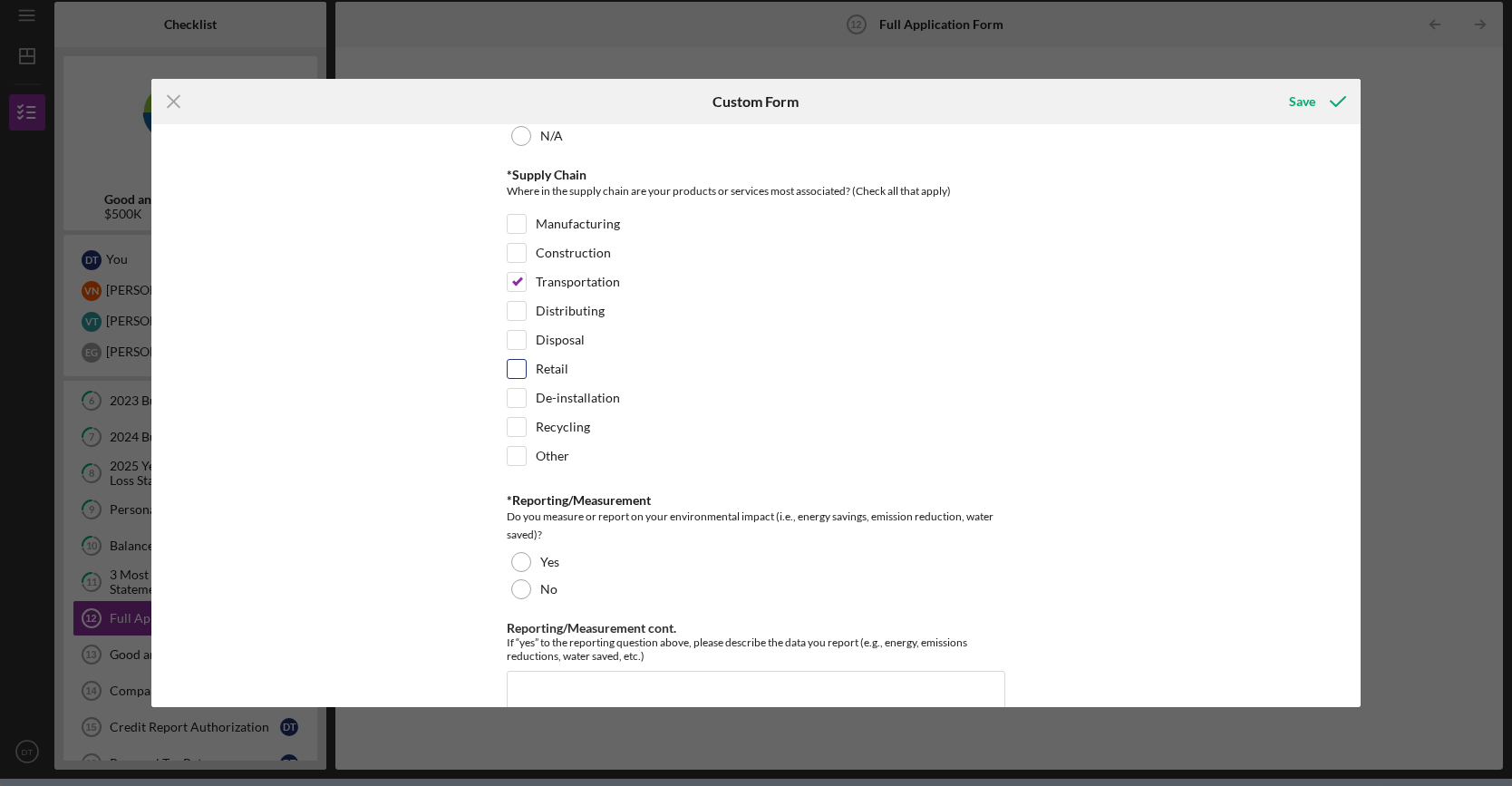
scroll to position [1179, 0]
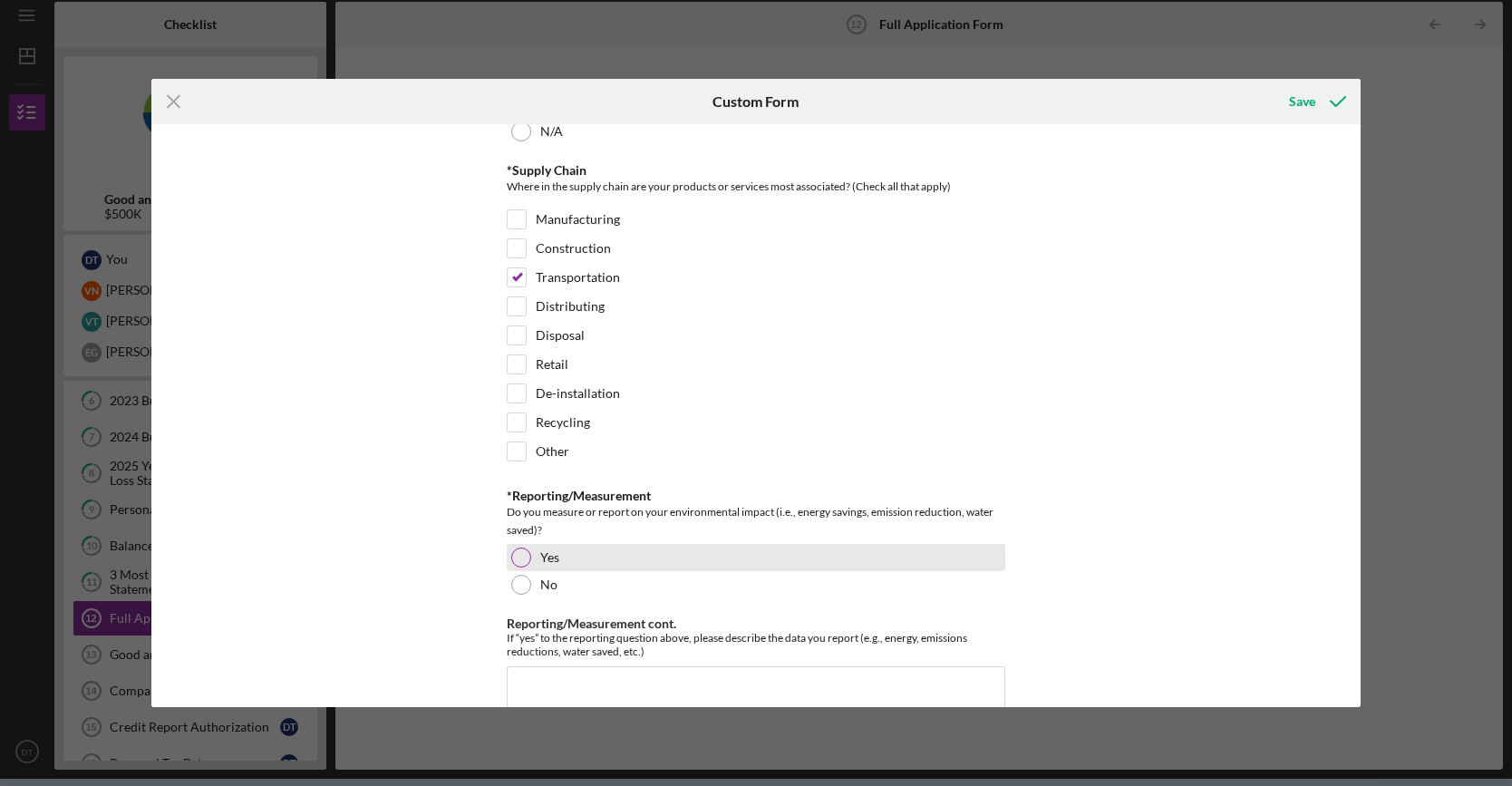
click at [521, 548] on div at bounding box center [520, 557] width 19 height 19
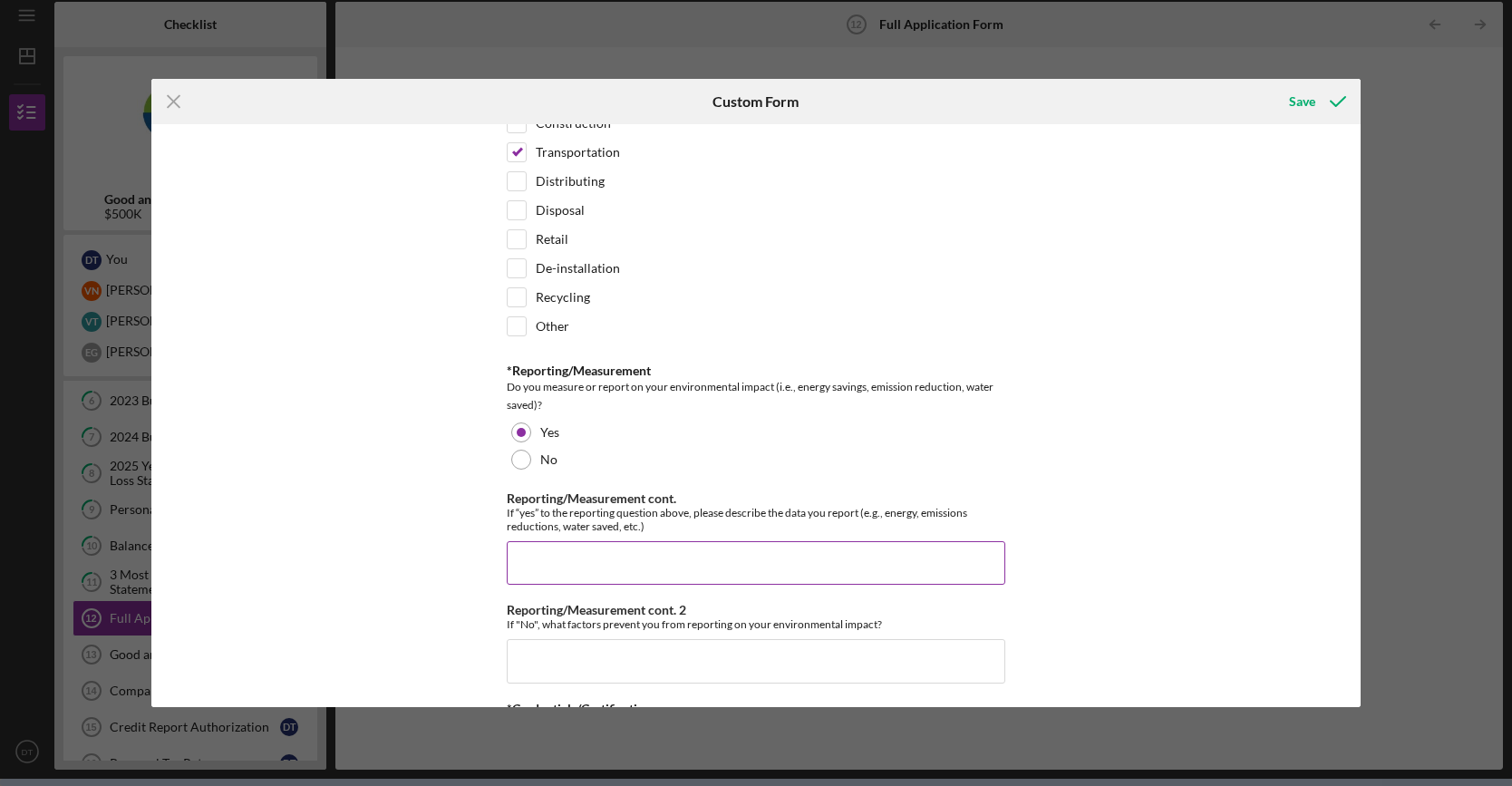
scroll to position [1450, 0]
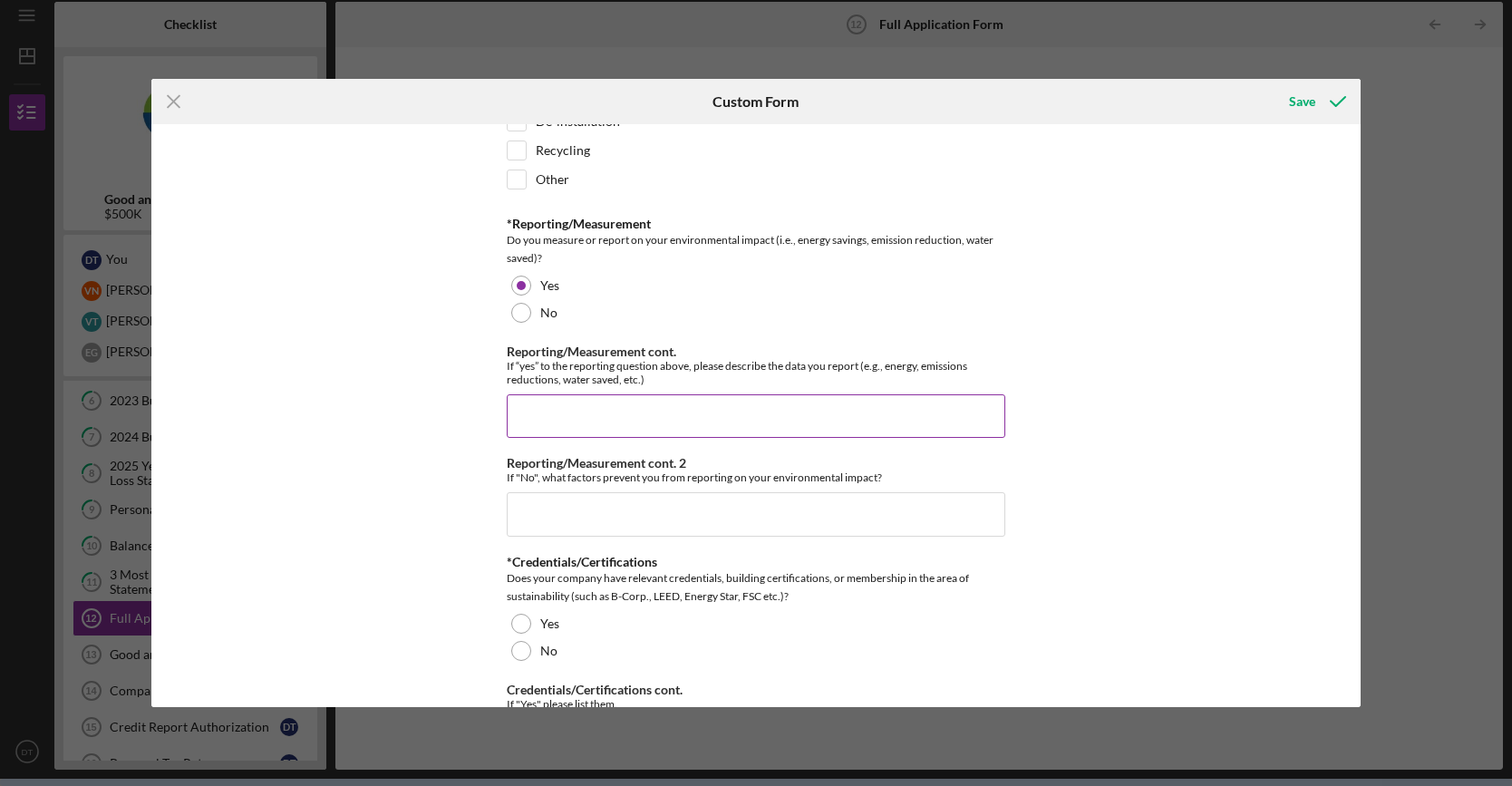
click at [626, 396] on input "Reporting/Measurement cont." at bounding box center [755, 416] width 498 height 44
click at [511, 299] on div "No" at bounding box center [755, 312] width 498 height 27
click at [607, 500] on input "Reporting/Measurement cont. 2" at bounding box center [755, 514] width 498 height 44
click at [471, 464] on div "Loan Request *Requested Loan Amount $500,000 *Use of Proceeds Purchase Inventor…" at bounding box center [756, 416] width 1210 height 584
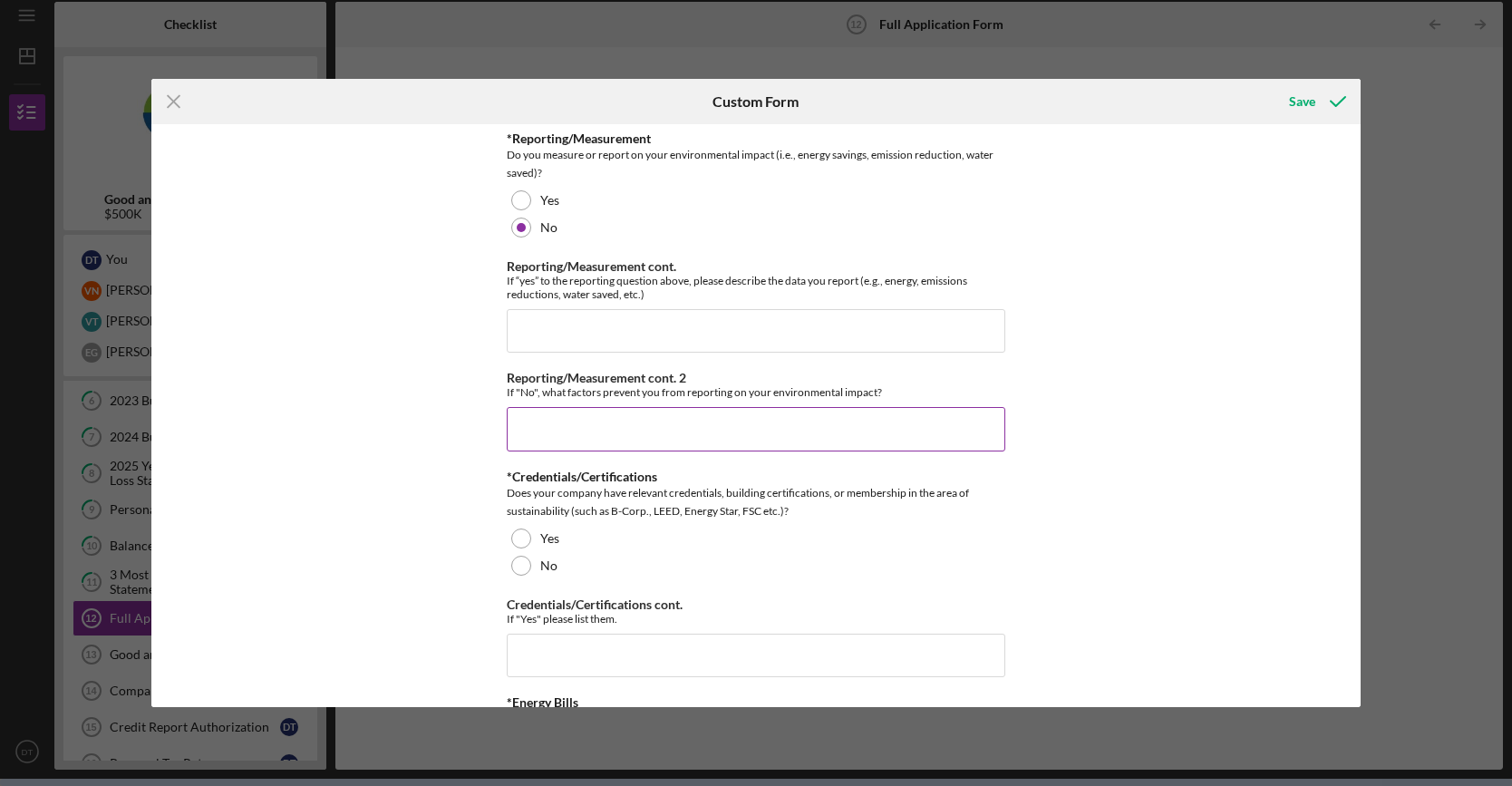
scroll to position [1541, 0]
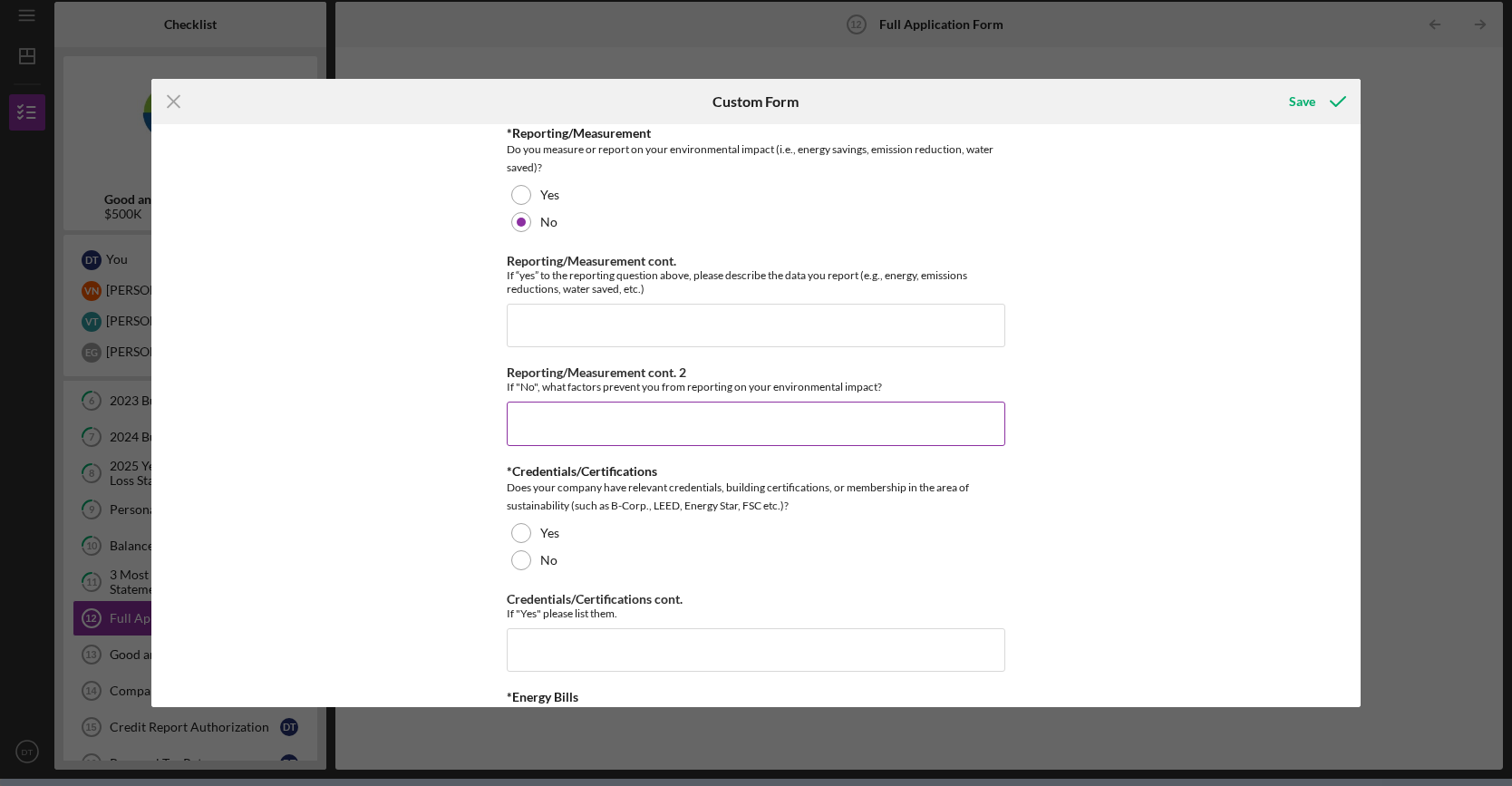
click at [646, 417] on input "Reporting/Measurement cont. 2" at bounding box center [755, 423] width 498 height 44
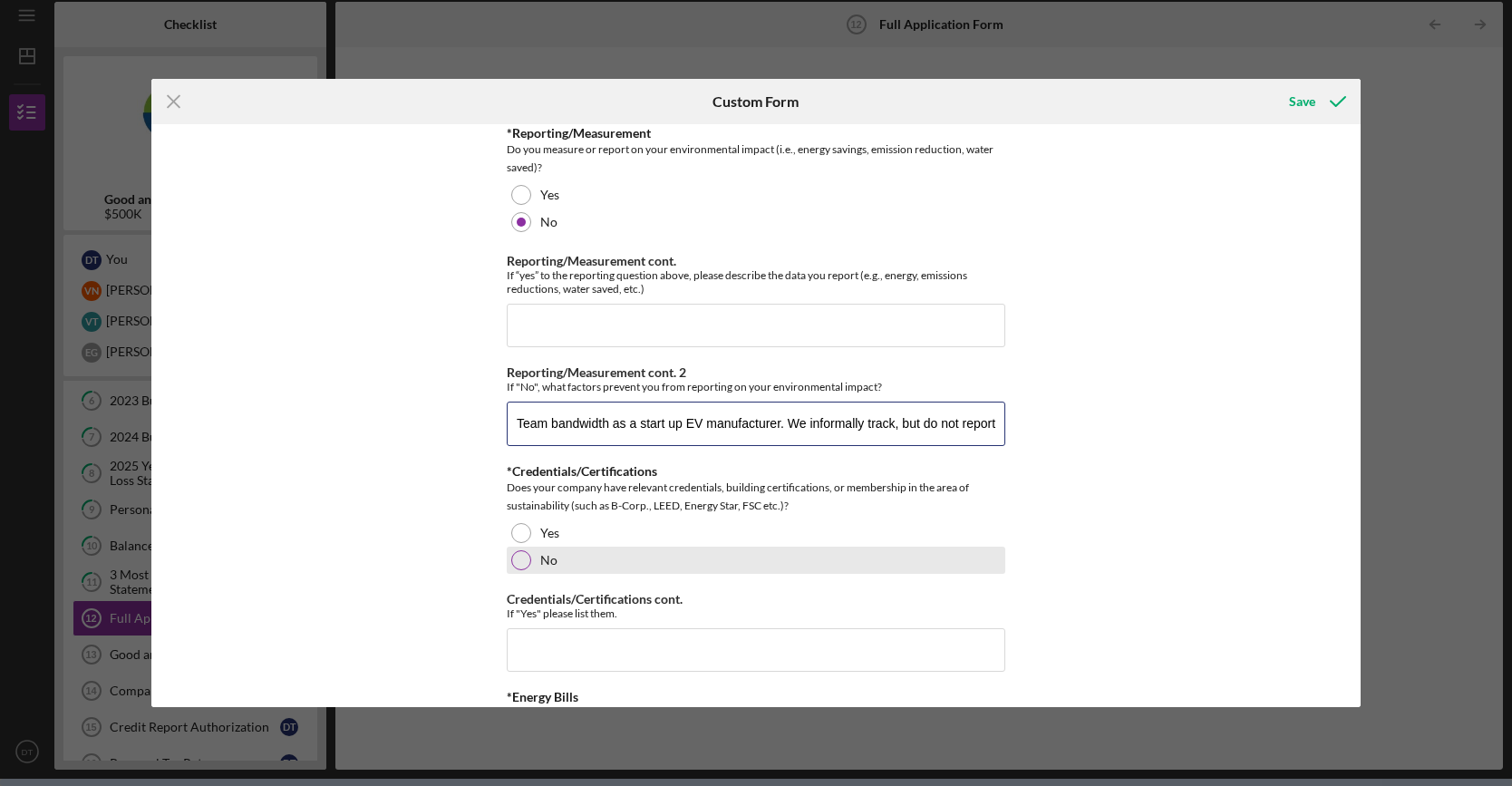
type input "Team bandwidth as a start up EV manufacturer. We informally track, but do not r…"
click at [539, 552] on div "No" at bounding box center [755, 560] width 498 height 27
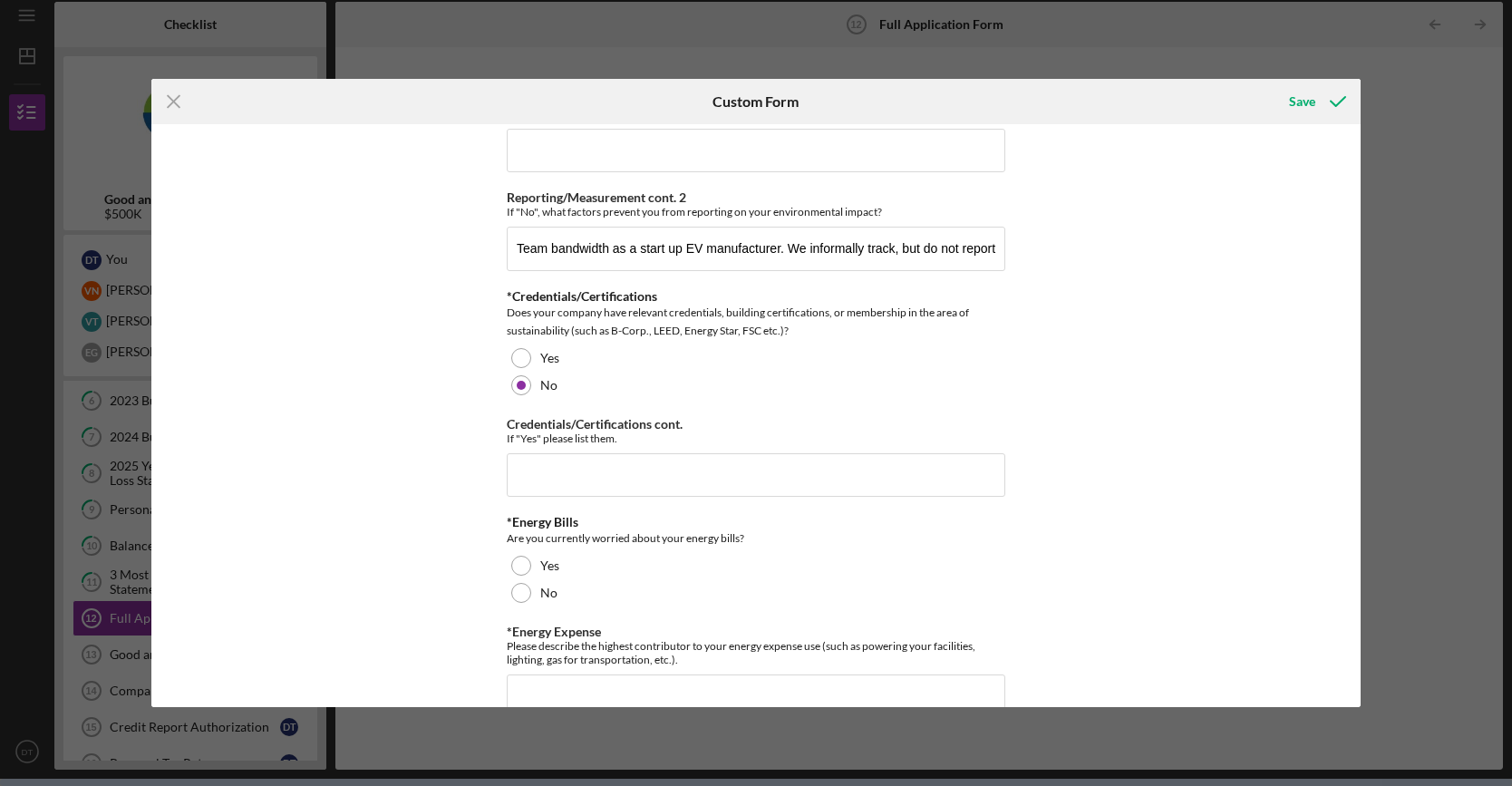
scroll to position [1723, 0]
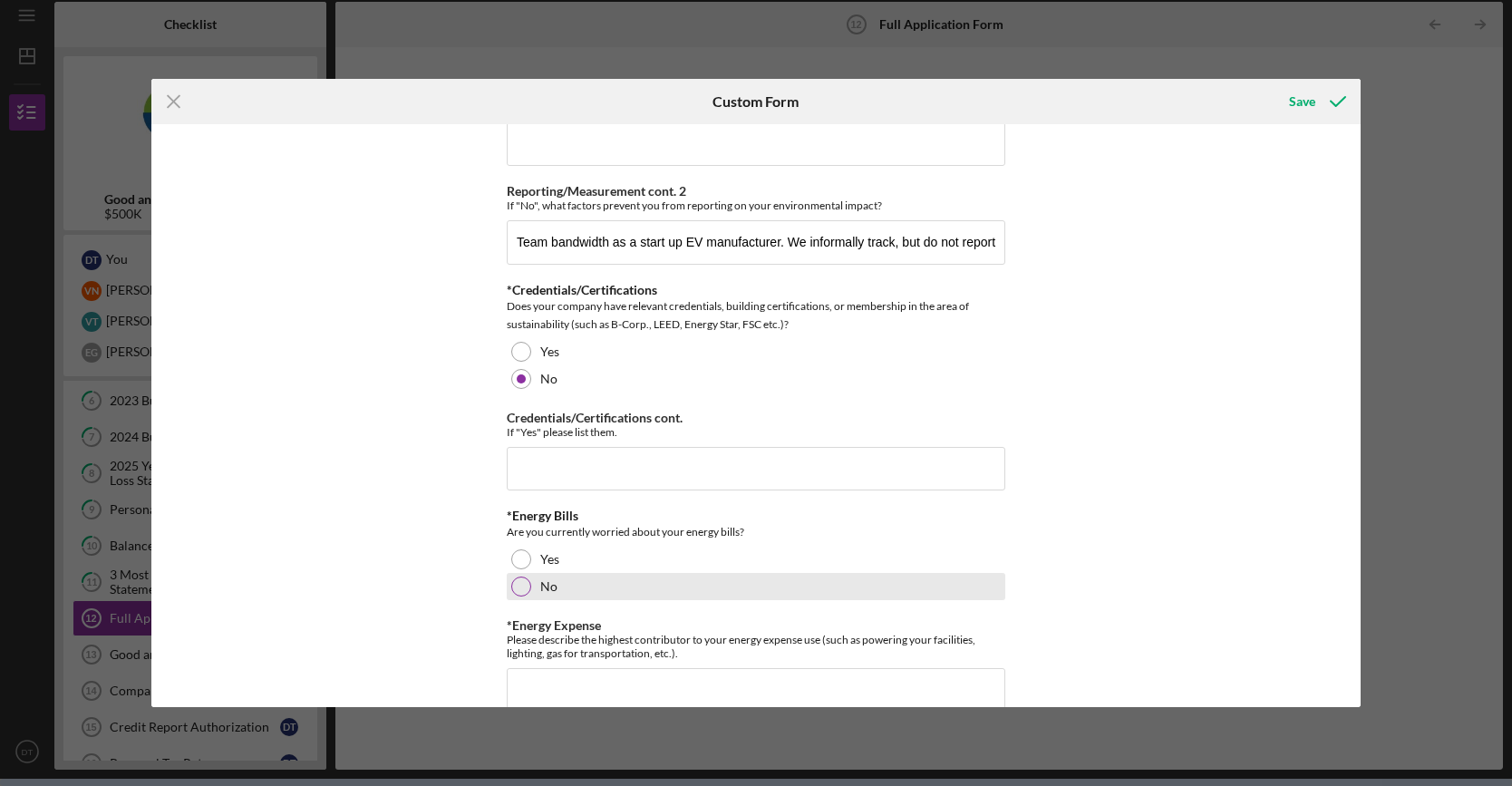
click at [519, 576] on div at bounding box center [520, 586] width 19 height 19
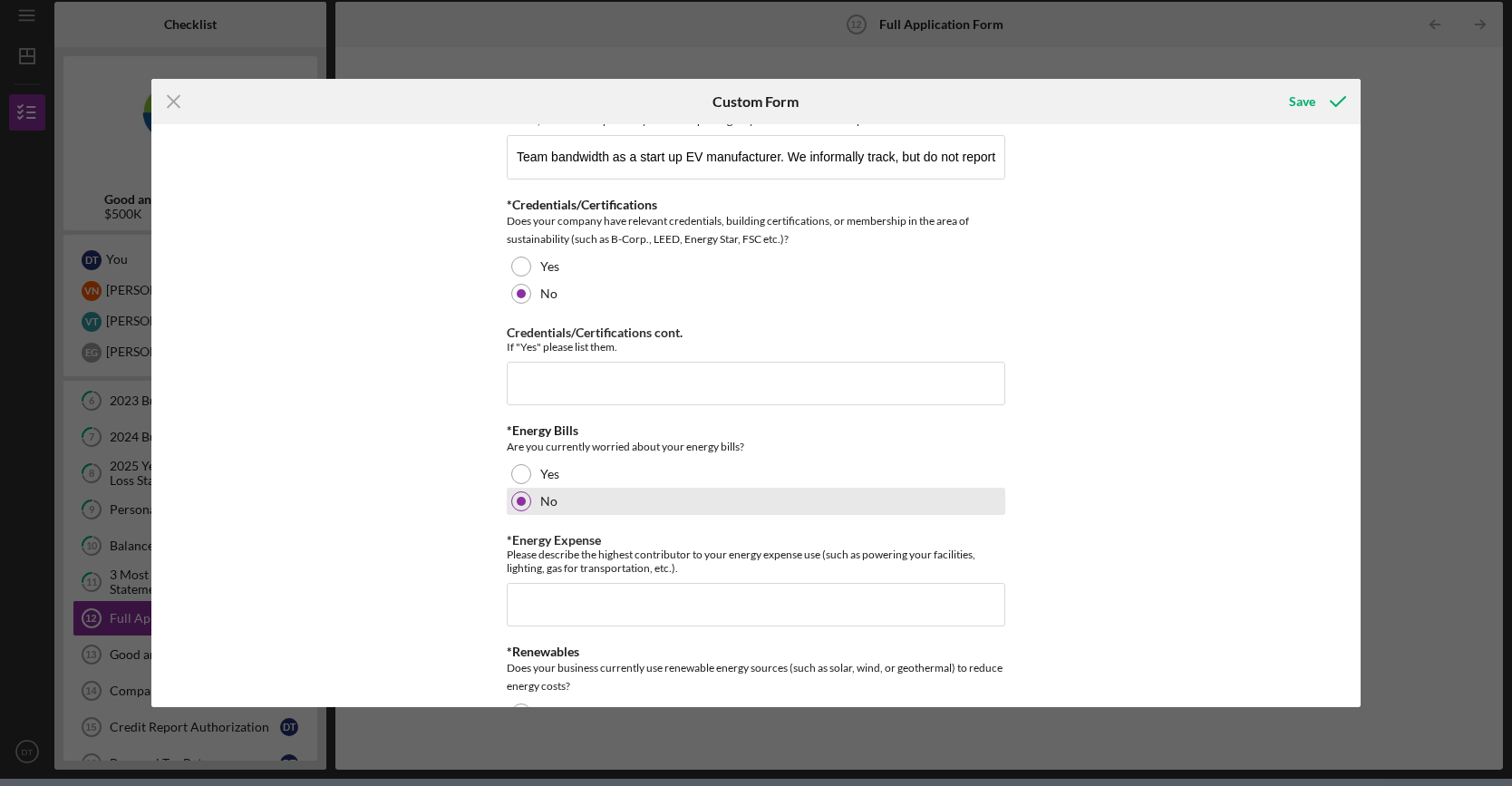
scroll to position [1813, 0]
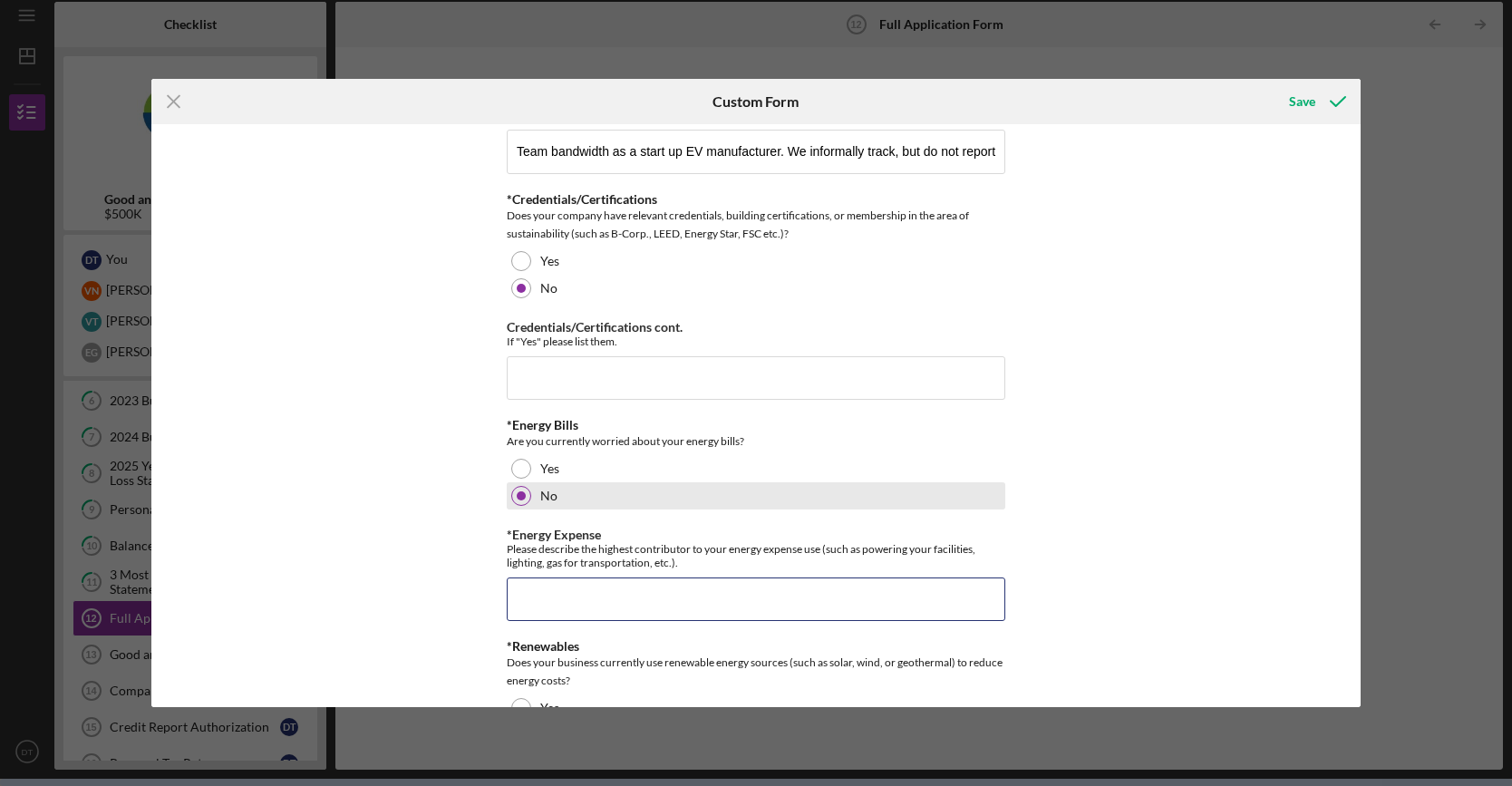
click at [931, 577] on input "*Energy Expense" at bounding box center [755, 599] width 498 height 44
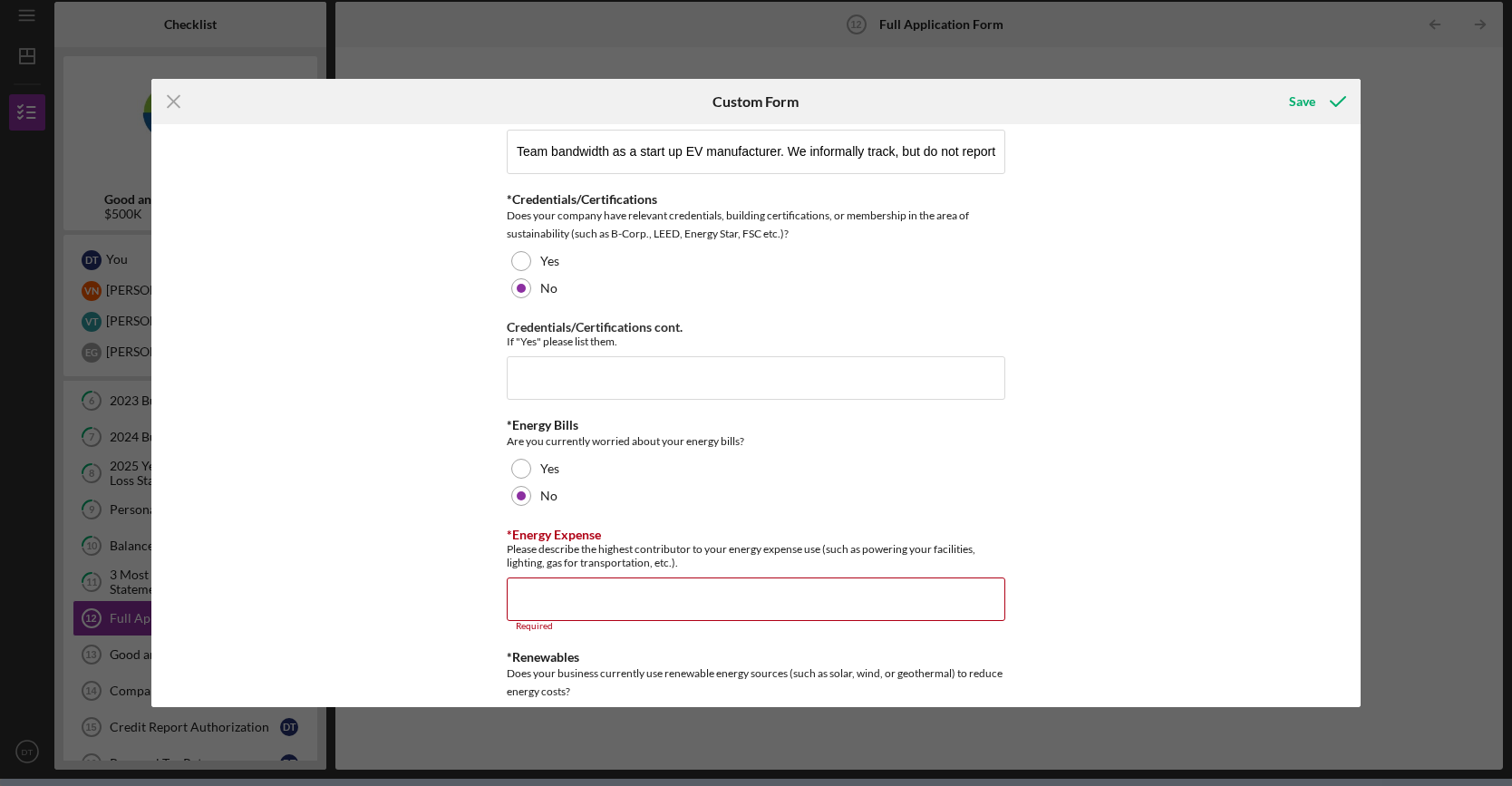
click at [287, 104] on div "Icon/Menu Close" at bounding box center [352, 101] width 404 height 45
click at [370, 323] on div "Loan Request *Requested Loan Amount $500,000 *Use of Proceeds Purchase Inventor…" at bounding box center [756, 416] width 1210 height 584
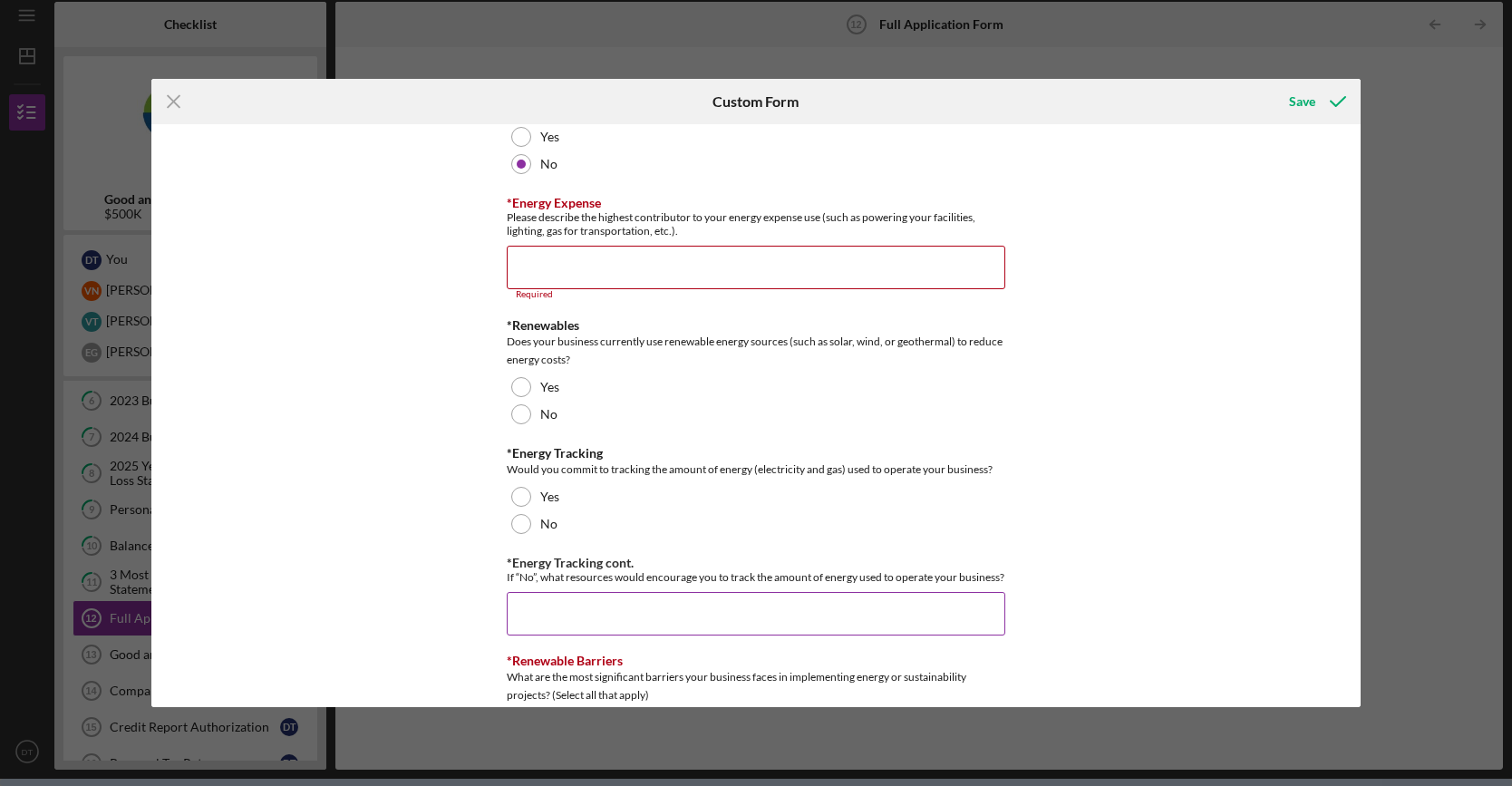
scroll to position [2176, 0]
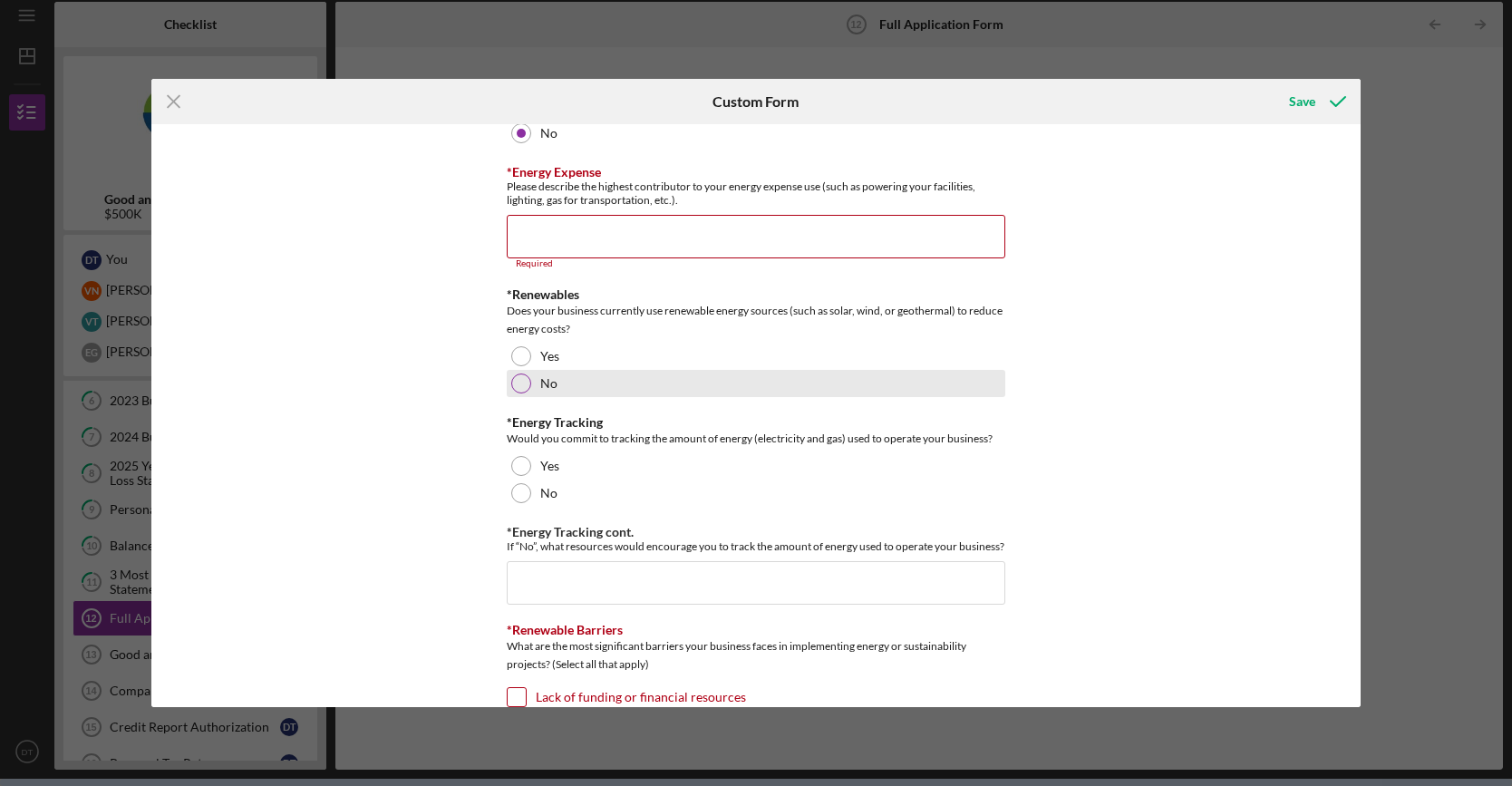
click at [511, 374] on div at bounding box center [520, 383] width 19 height 19
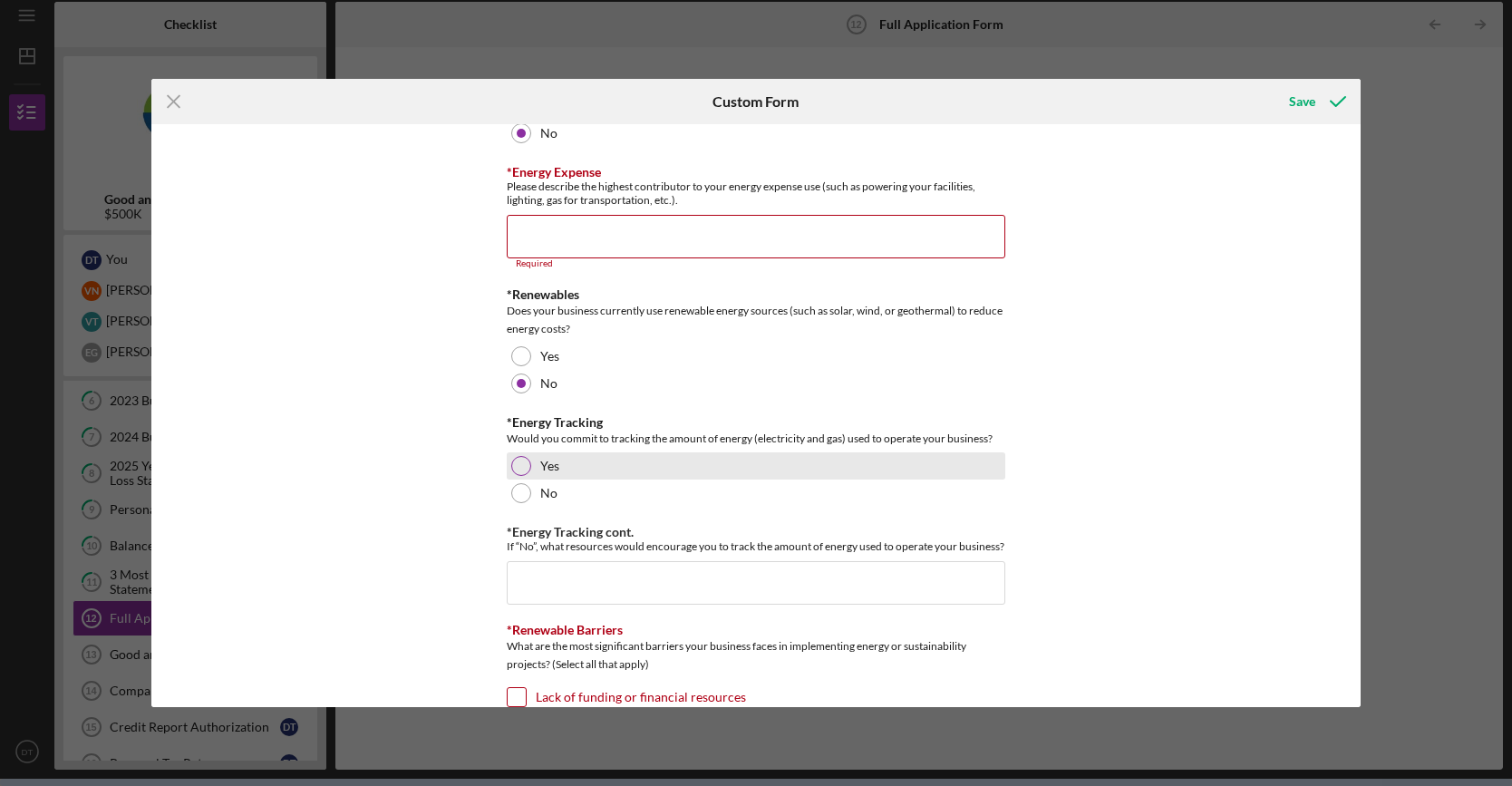
click at [524, 457] on div at bounding box center [520, 466] width 19 height 19
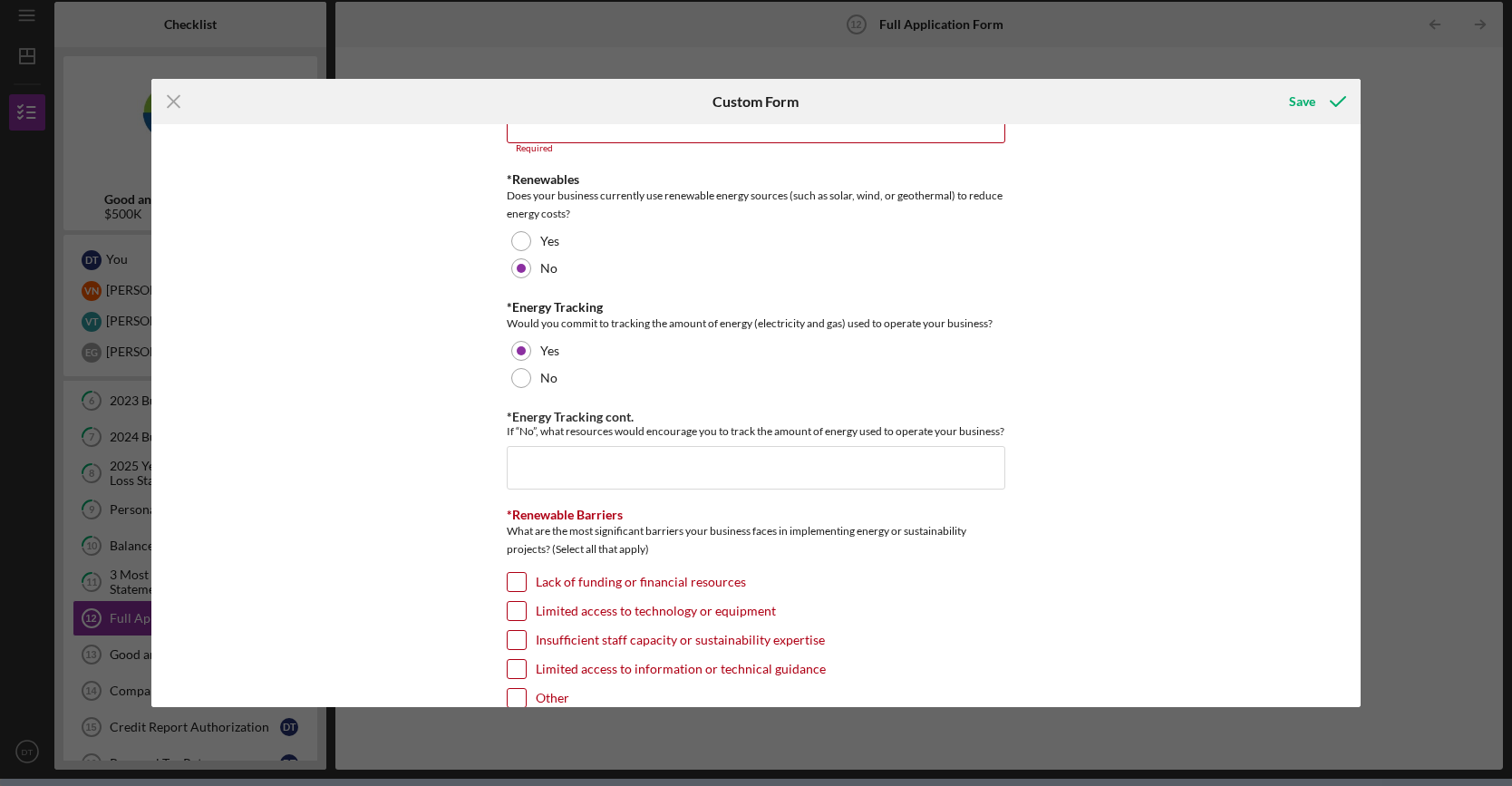
scroll to position [2358, 0]
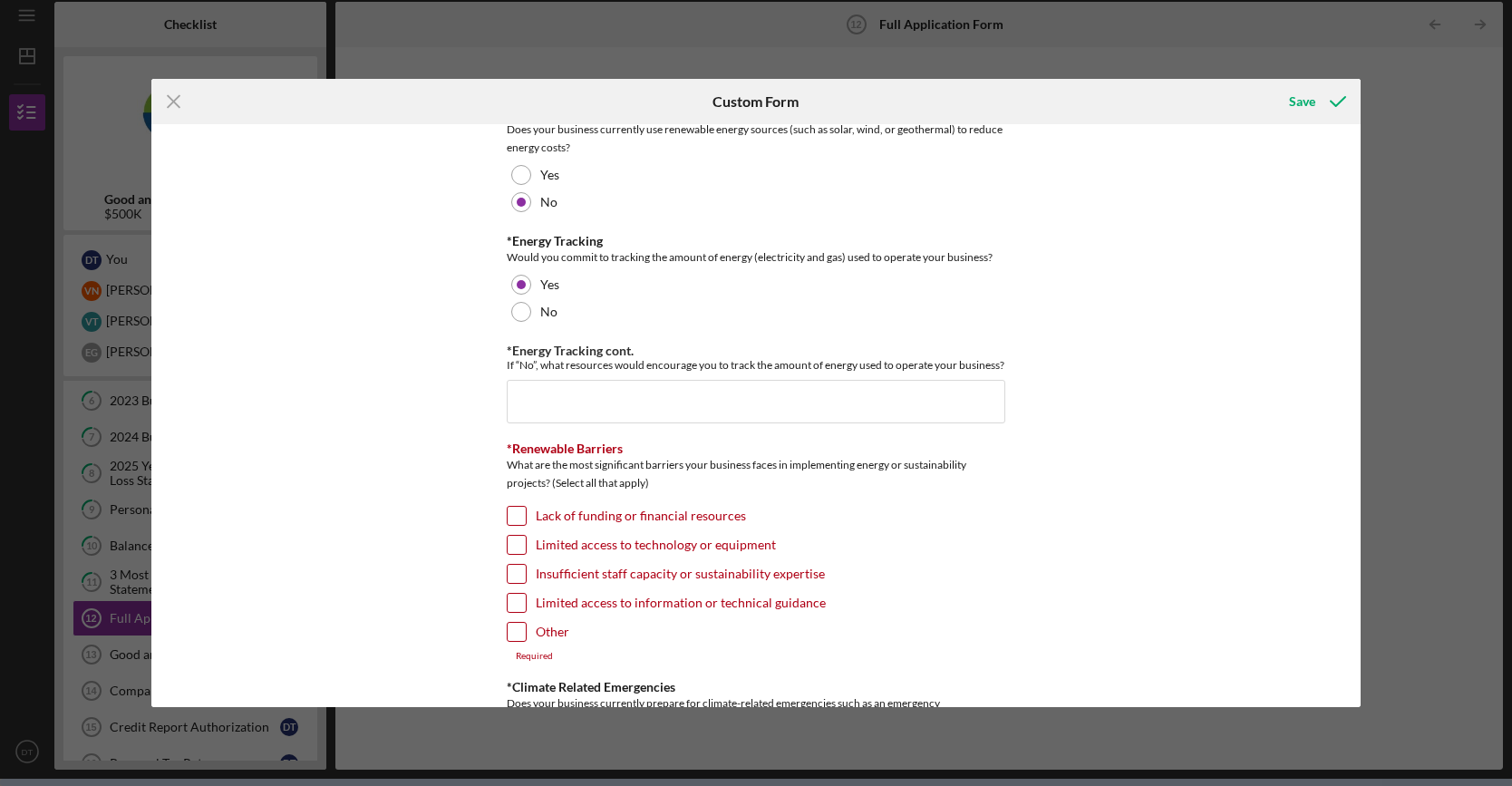
click at [511, 507] on input "Lack of funding or financial resources" at bounding box center [517, 516] width 19 height 19
checkbox input "true"
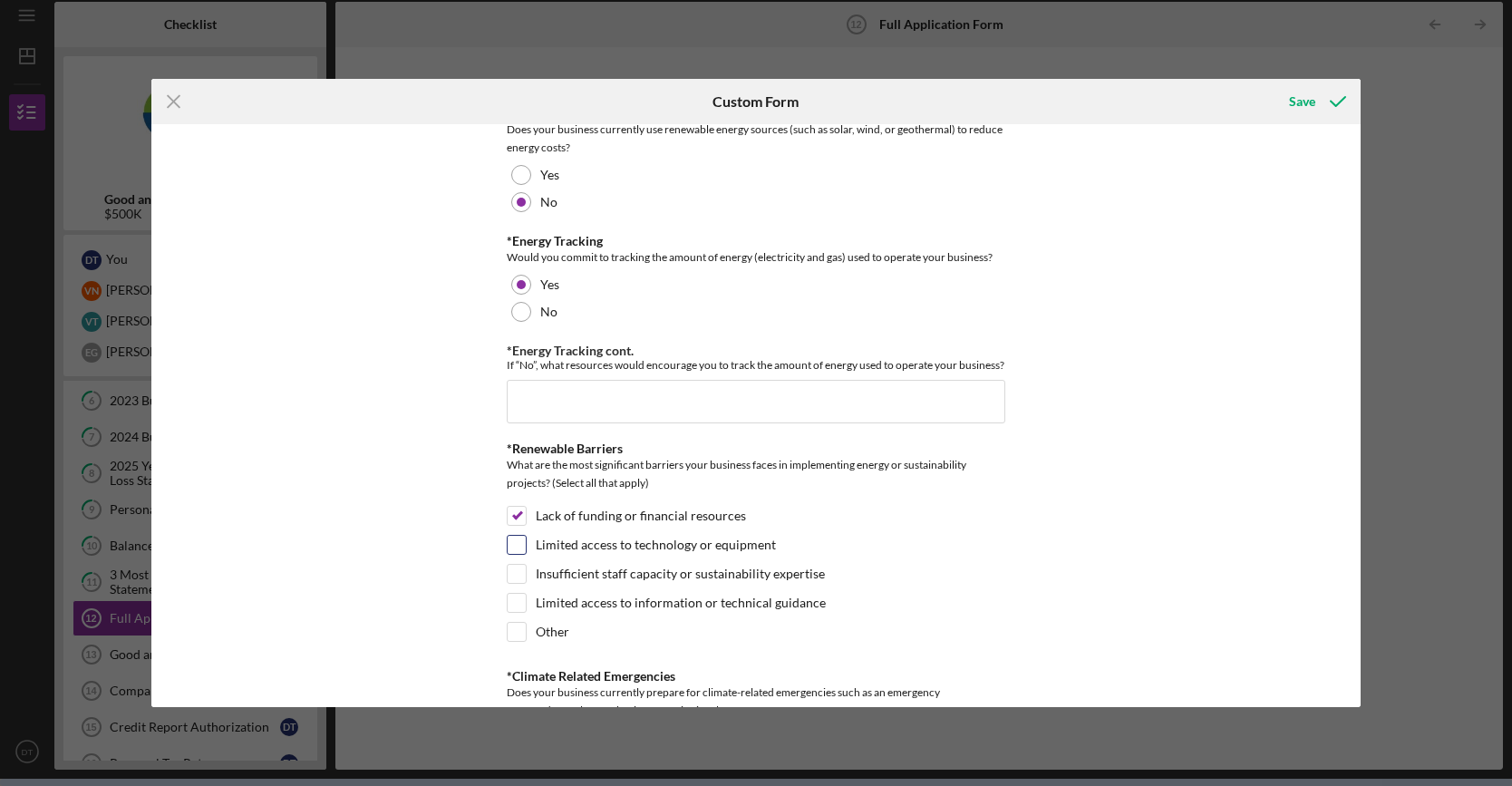
click at [524, 535] on div "Limited access to technology or equipment" at bounding box center [755, 549] width 498 height 29
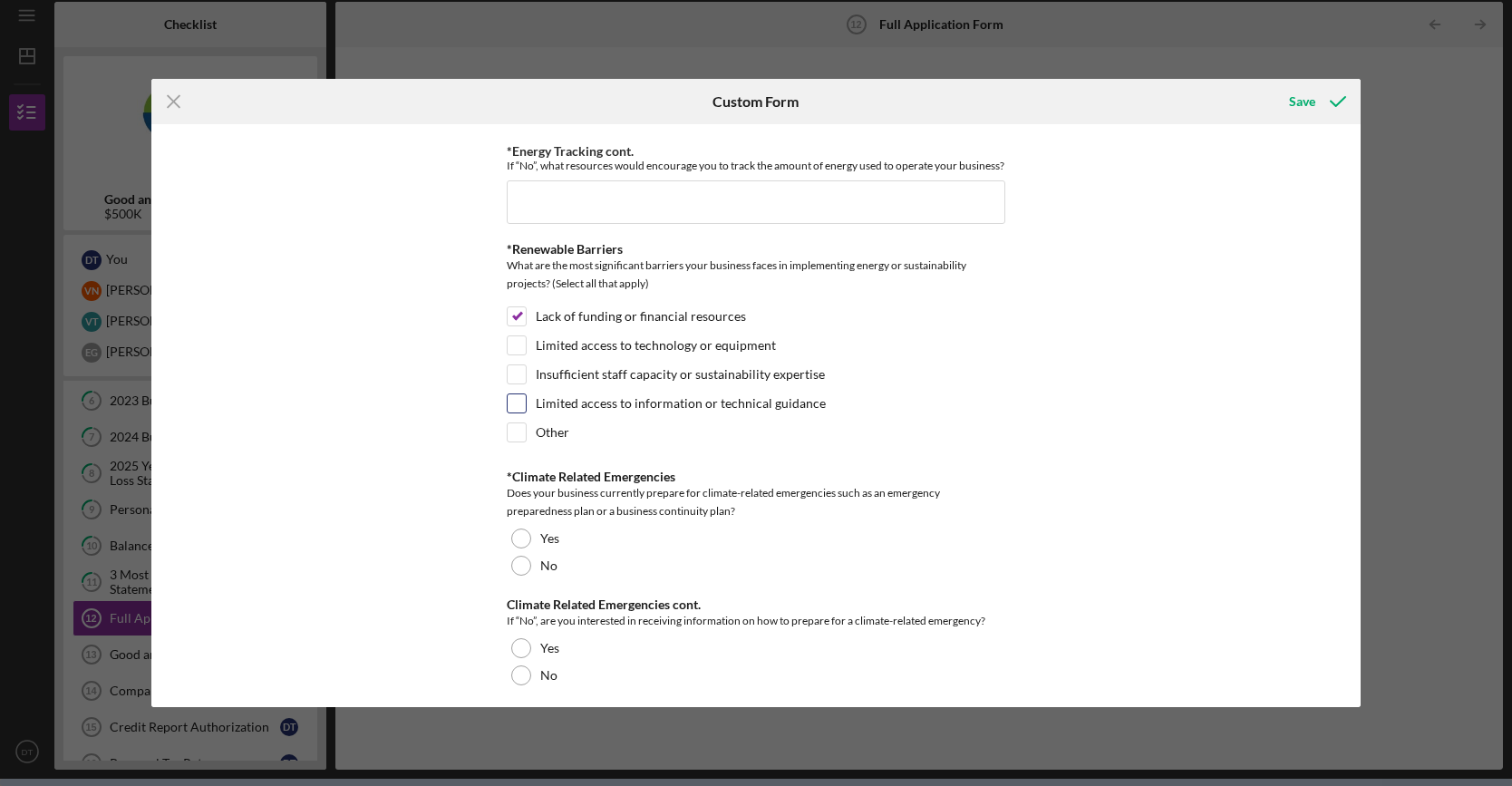
scroll to position [2630, 0]
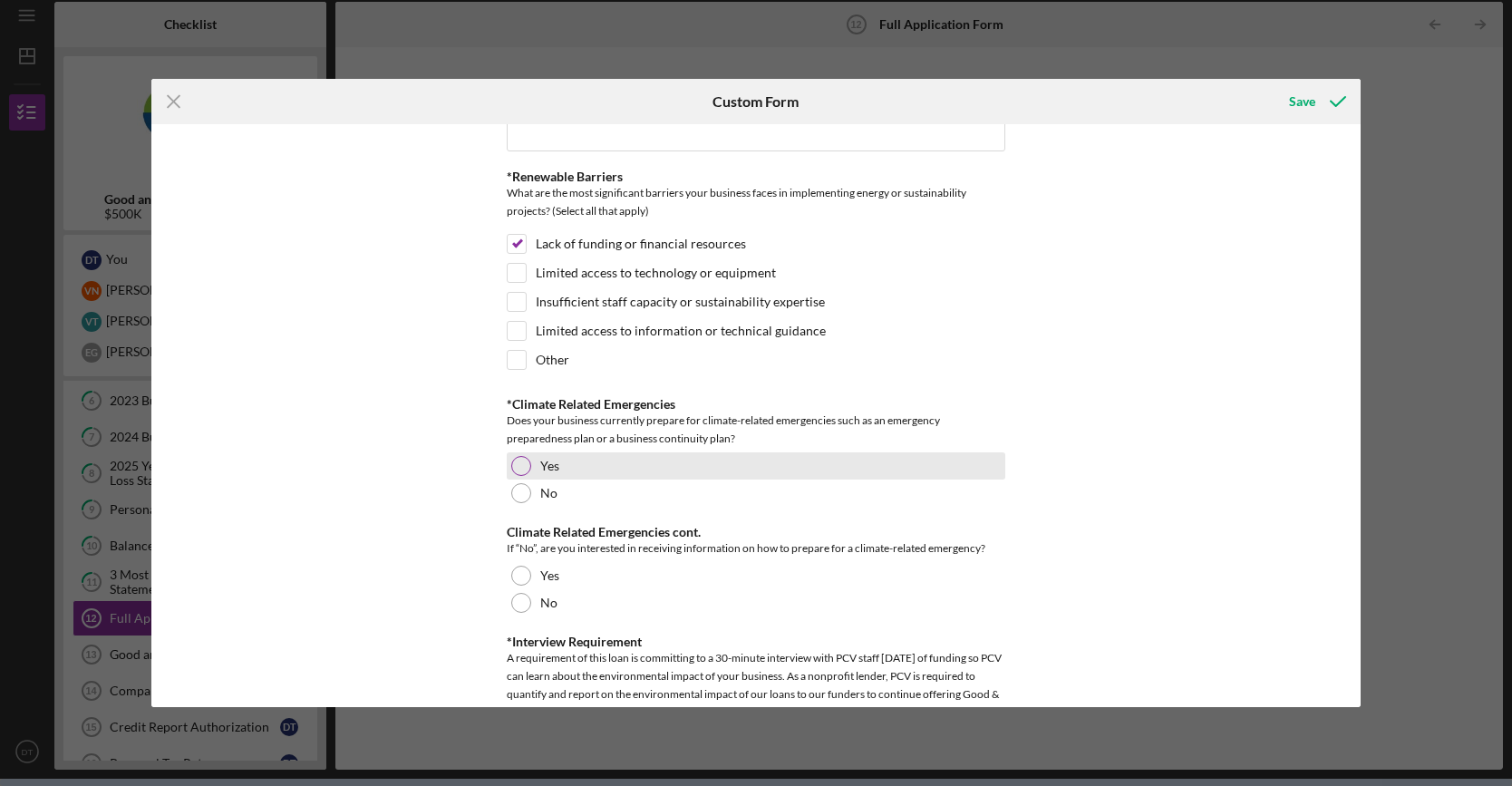
click at [530, 458] on div "Yes" at bounding box center [755, 466] width 498 height 27
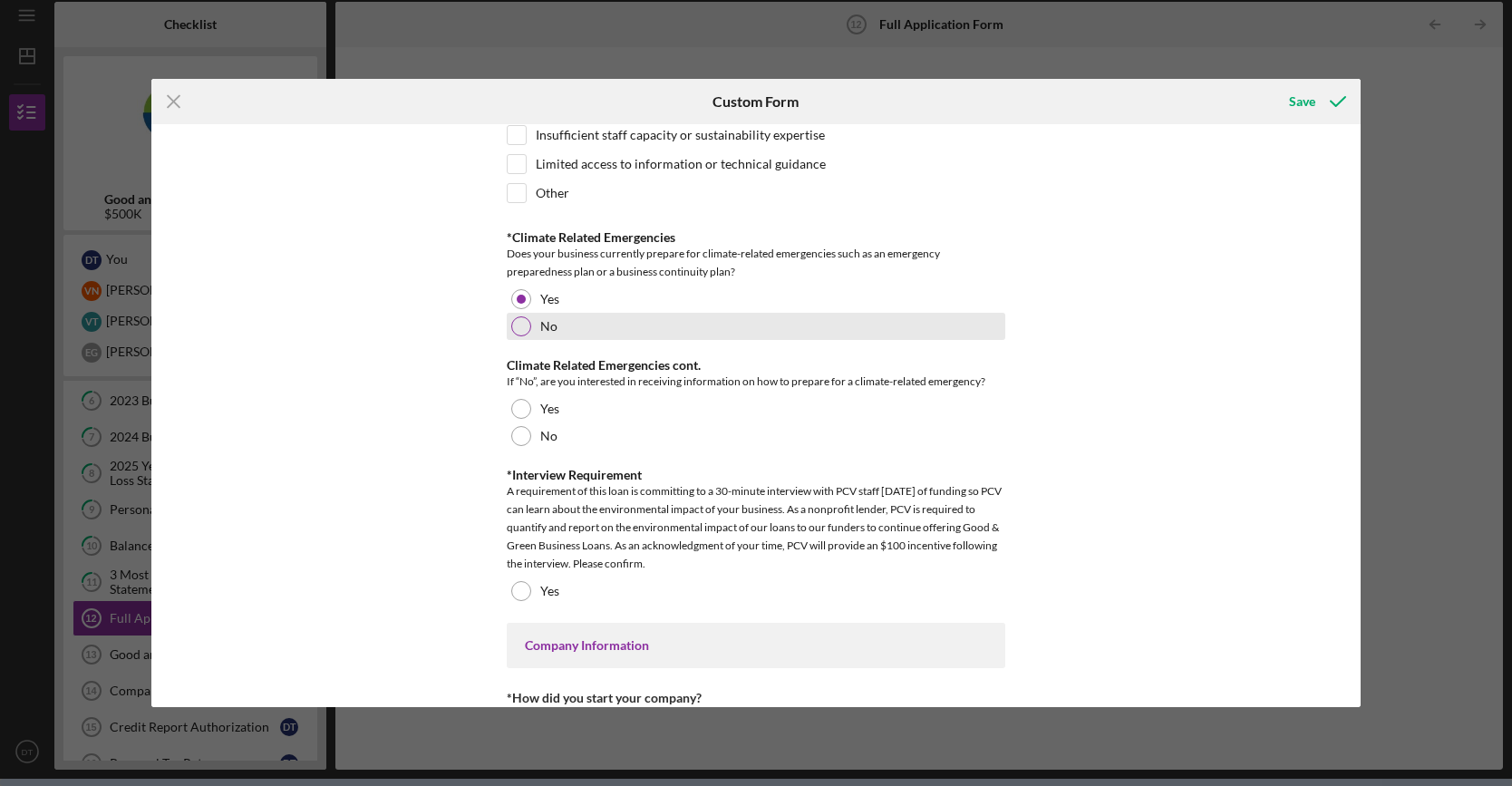
scroll to position [2811, 0]
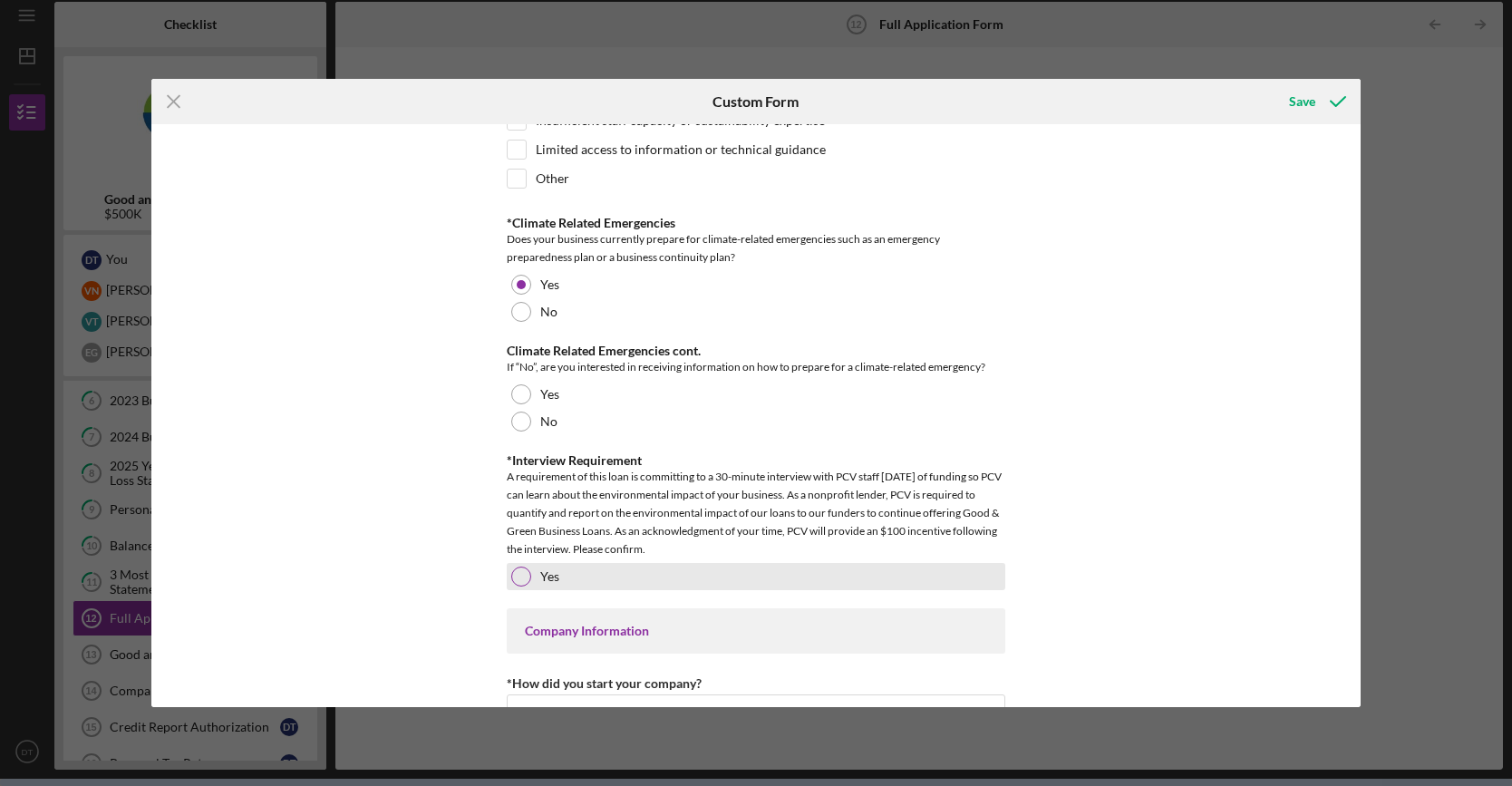
click at [528, 575] on div "Yes" at bounding box center [755, 576] width 498 height 27
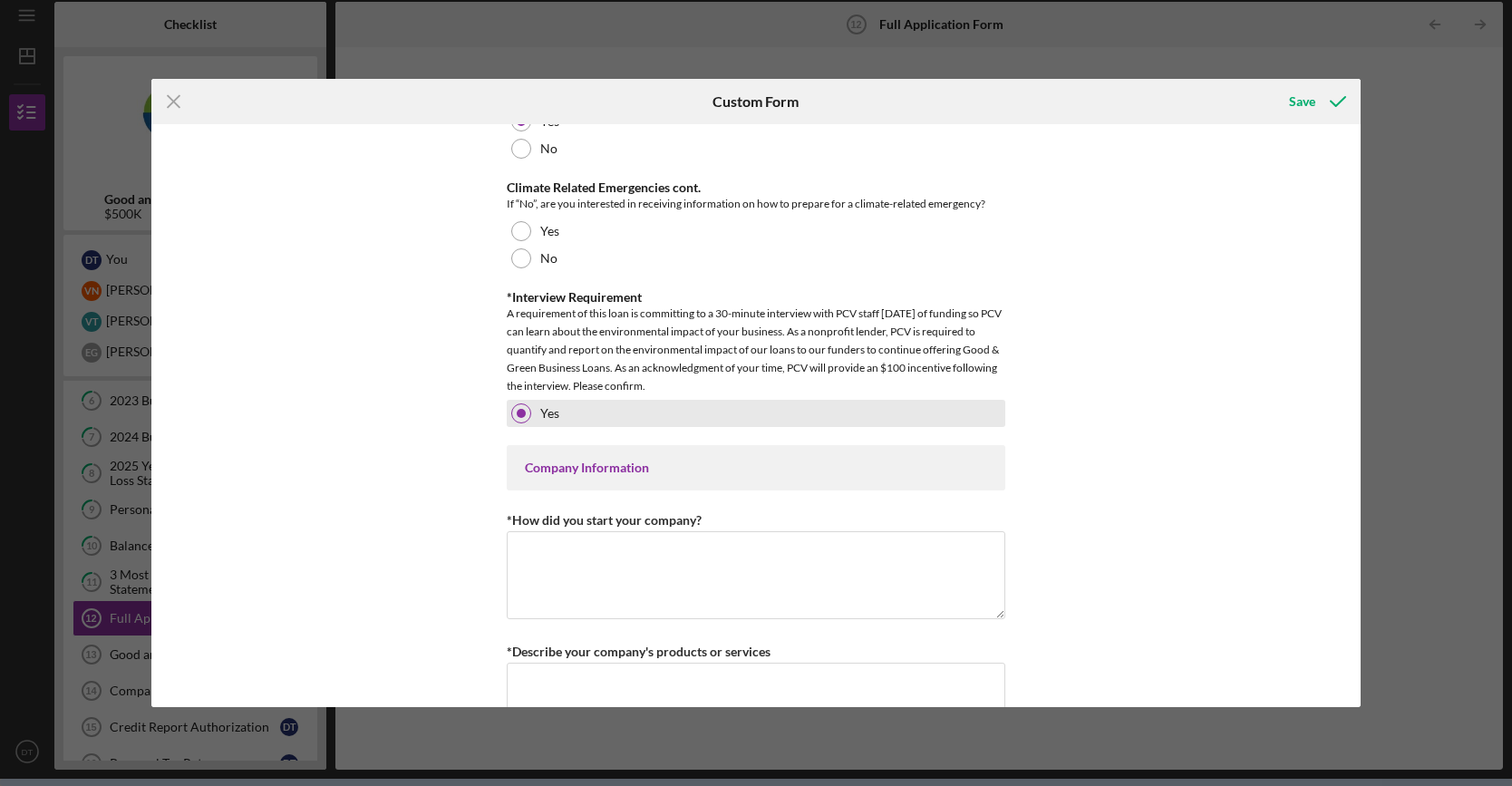
scroll to position [2993, 0]
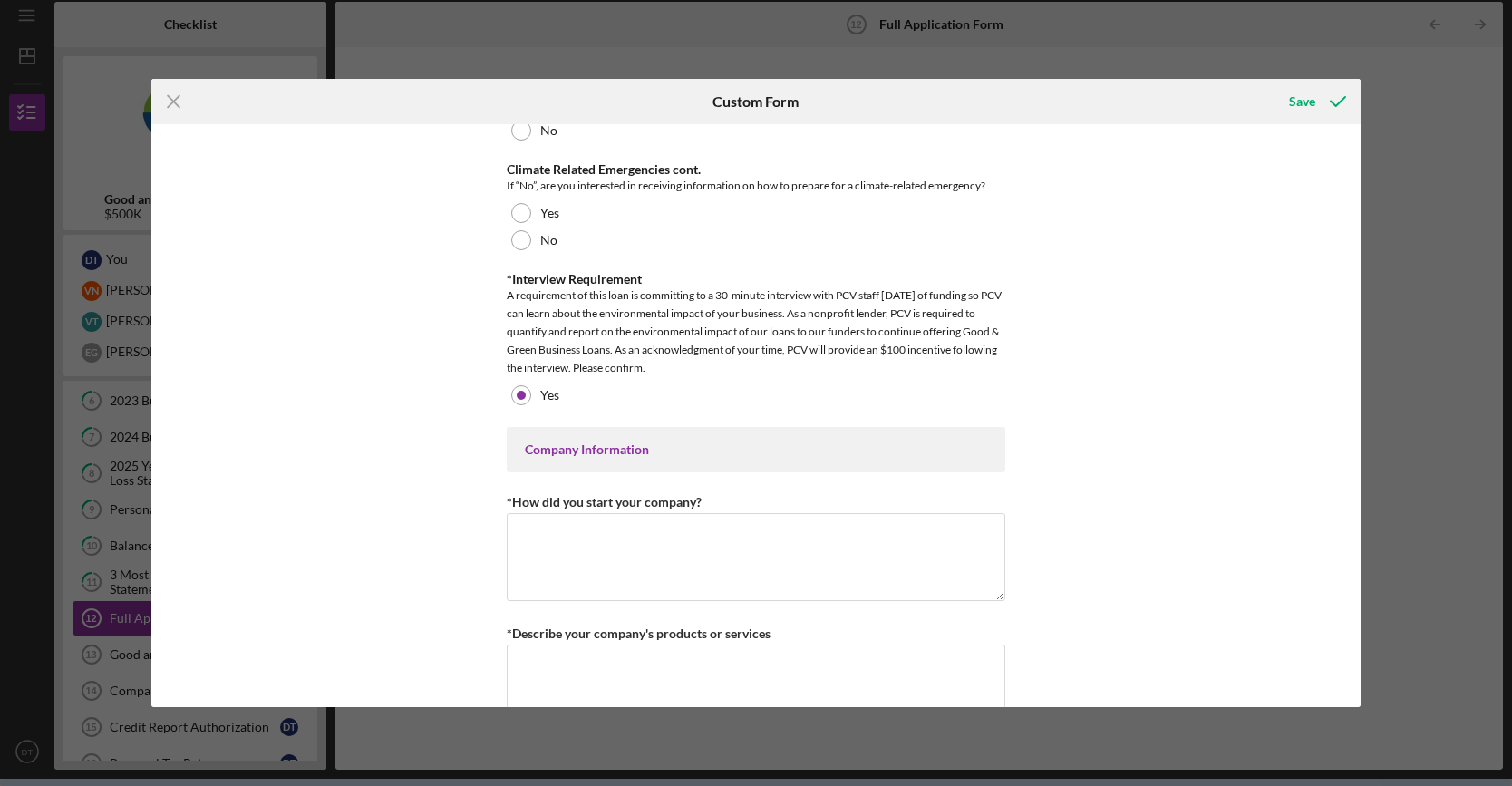
click at [616, 459] on div "Company Information" at bounding box center [755, 449] width 498 height 45
click at [661, 539] on textarea "*How did you start your company?" at bounding box center [755, 557] width 498 height 87
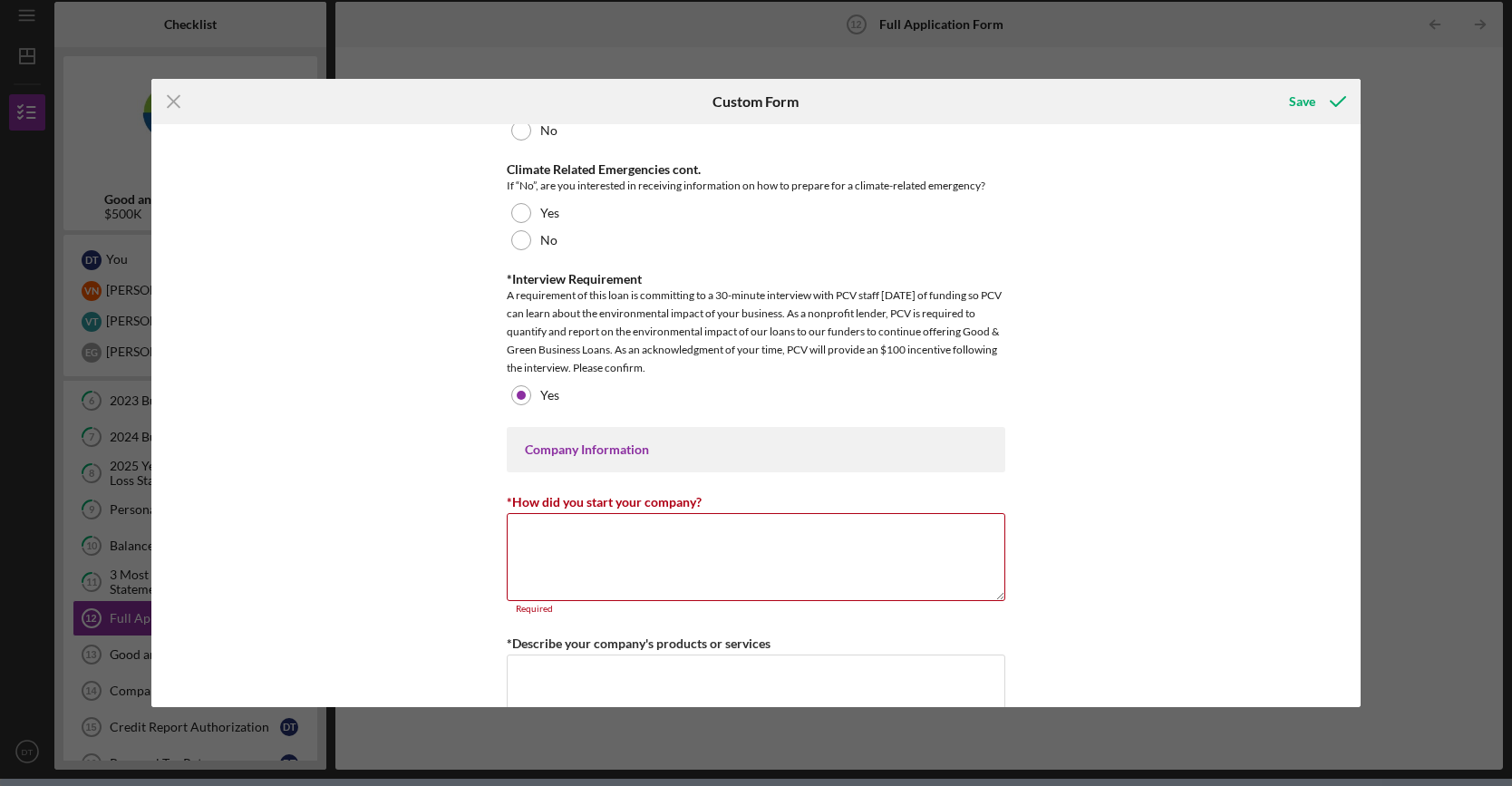
click at [340, 202] on div "Loan Request *Requested Loan Amount $500,000 *Use of Proceeds Purchase Inventor…" at bounding box center [756, 416] width 1210 height 584
click at [718, 516] on textarea "*How did you start your company?" at bounding box center [755, 557] width 498 height 87
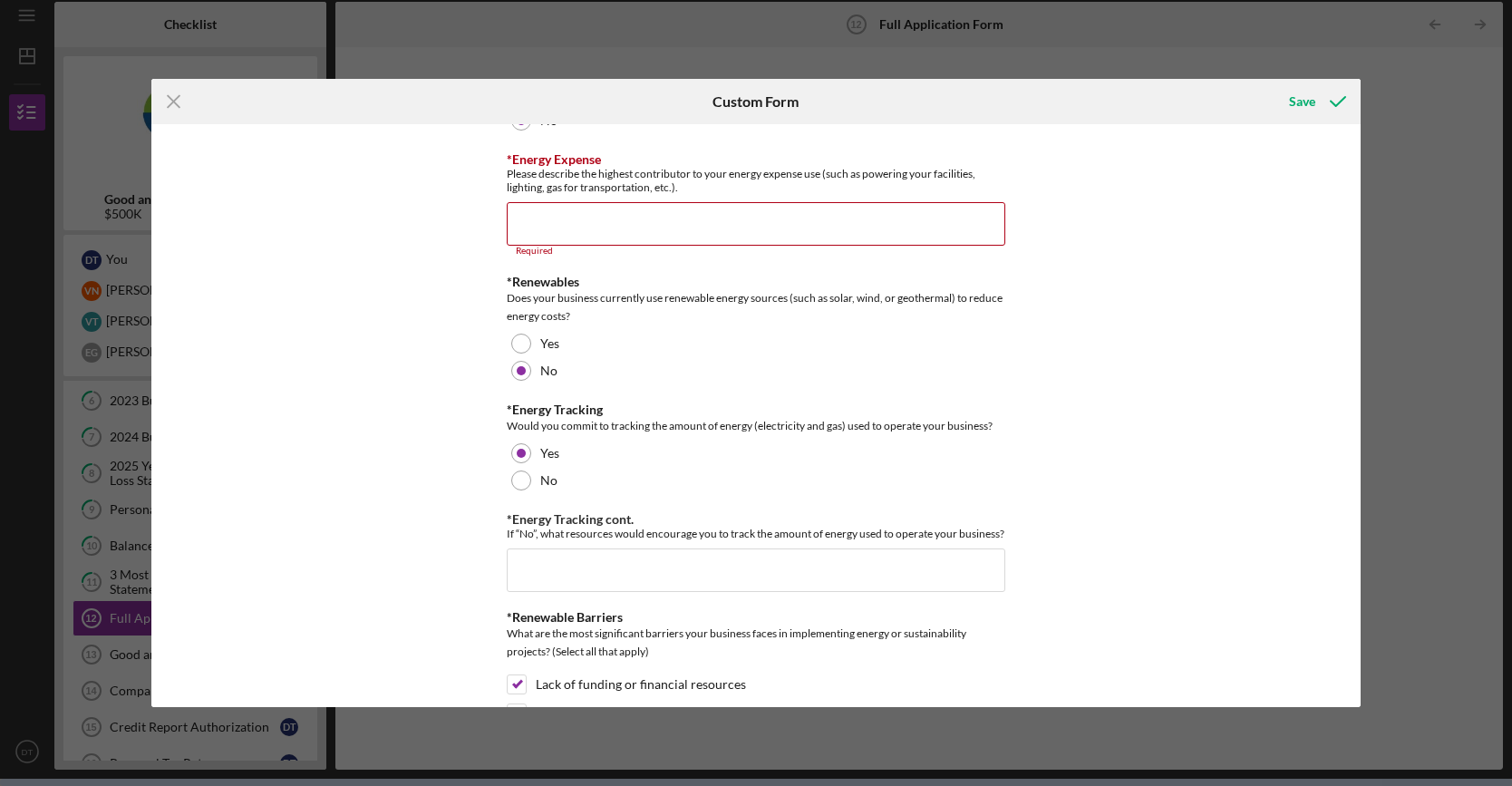
scroll to position [2176, 0]
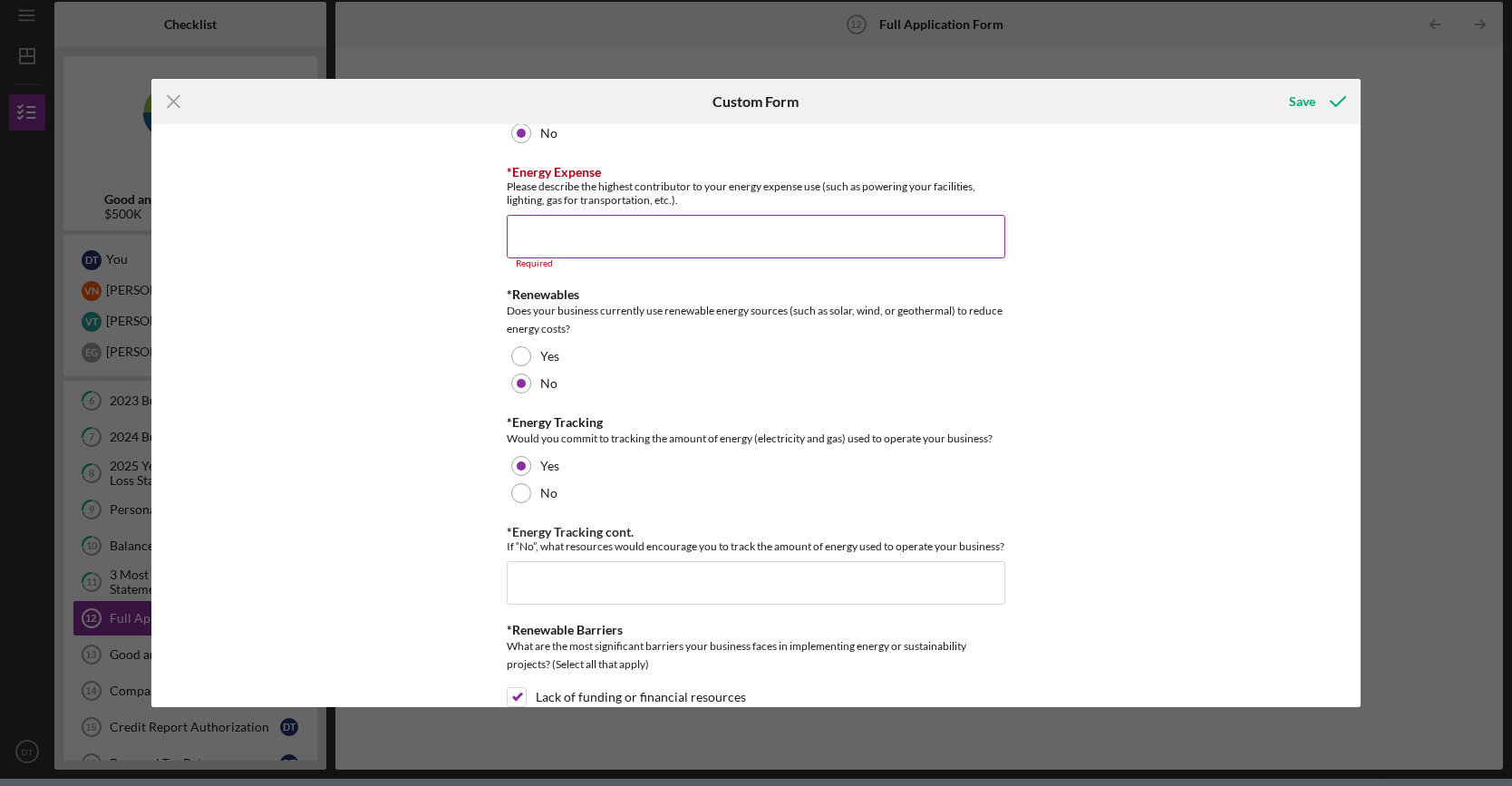
click at [599, 215] on input "*Energy Expense" at bounding box center [755, 237] width 498 height 44
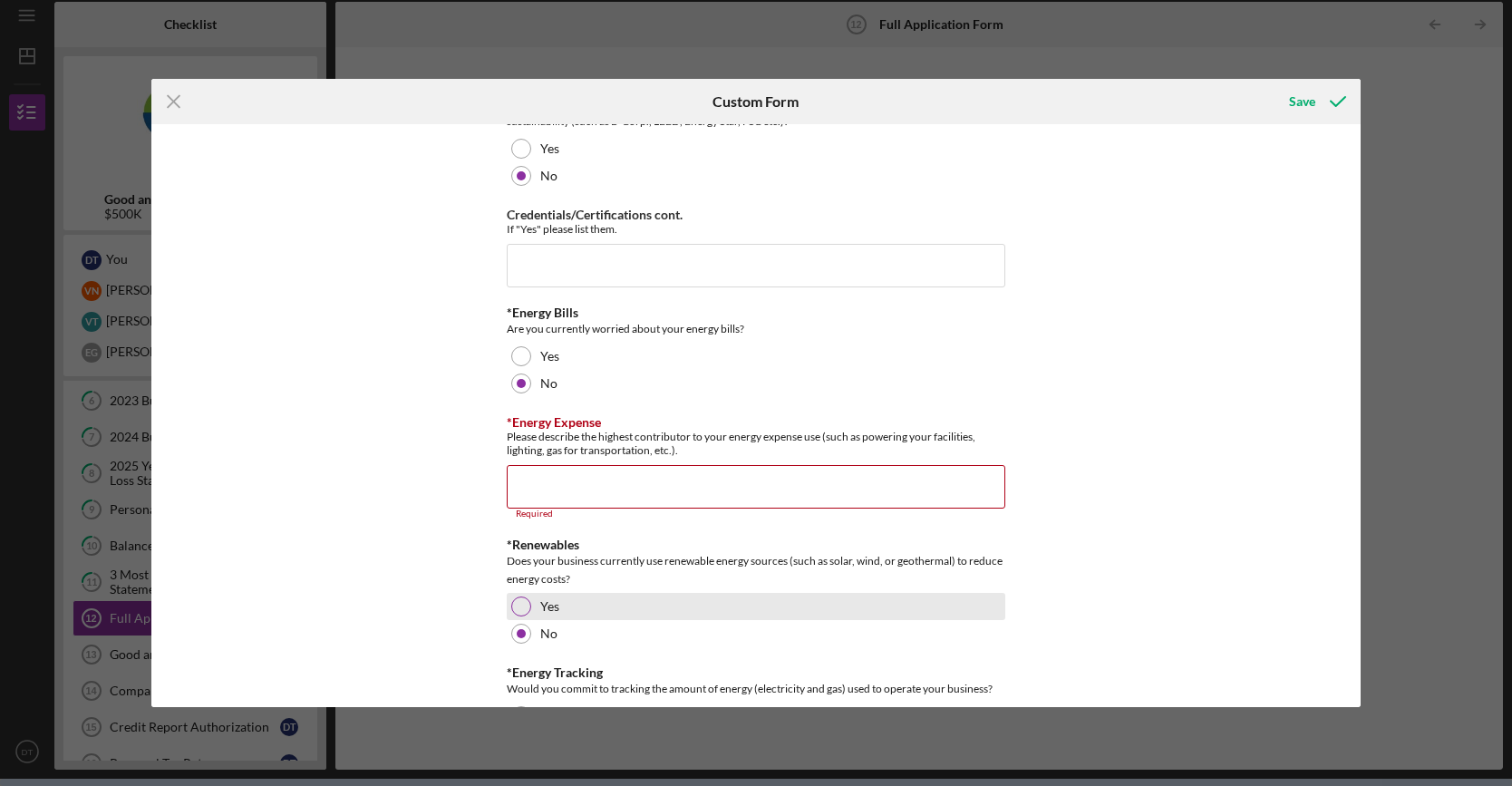
scroll to position [1904, 0]
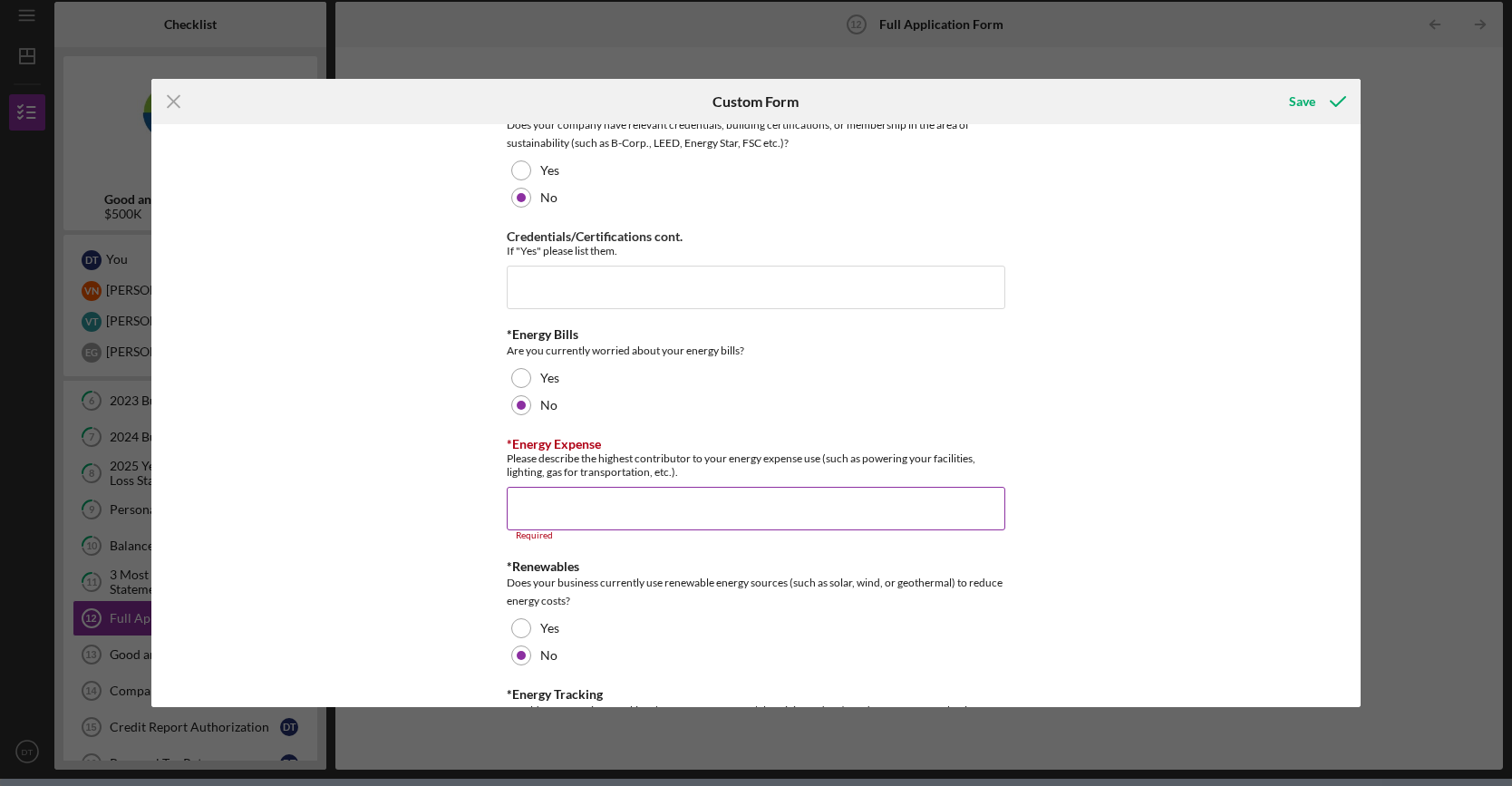
click at [594, 487] on input "*Energy Expense" at bounding box center [755, 509] width 498 height 44
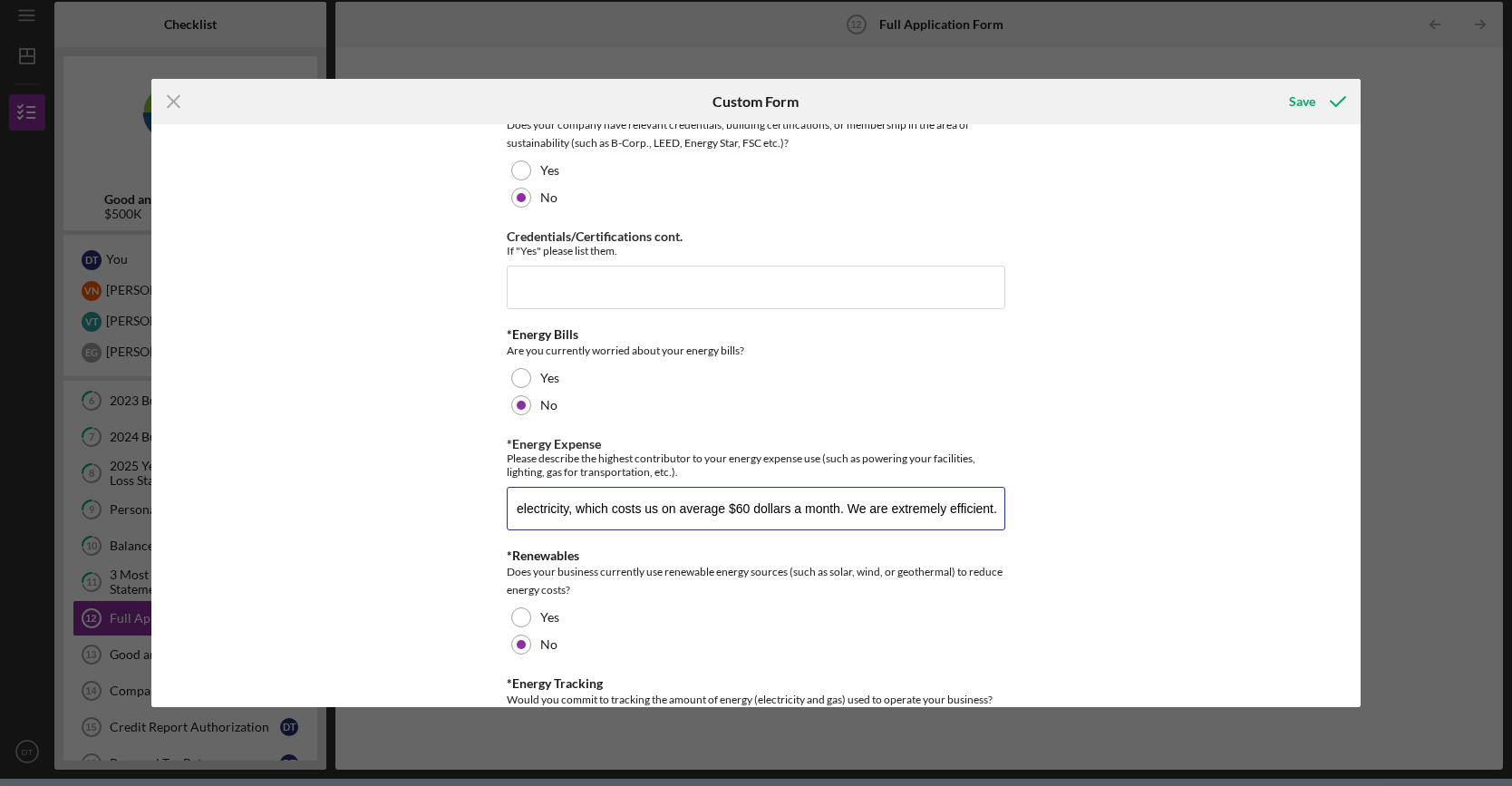
type input "electricity, which costs us on average $60 dollars a month. We are extremely ef…"
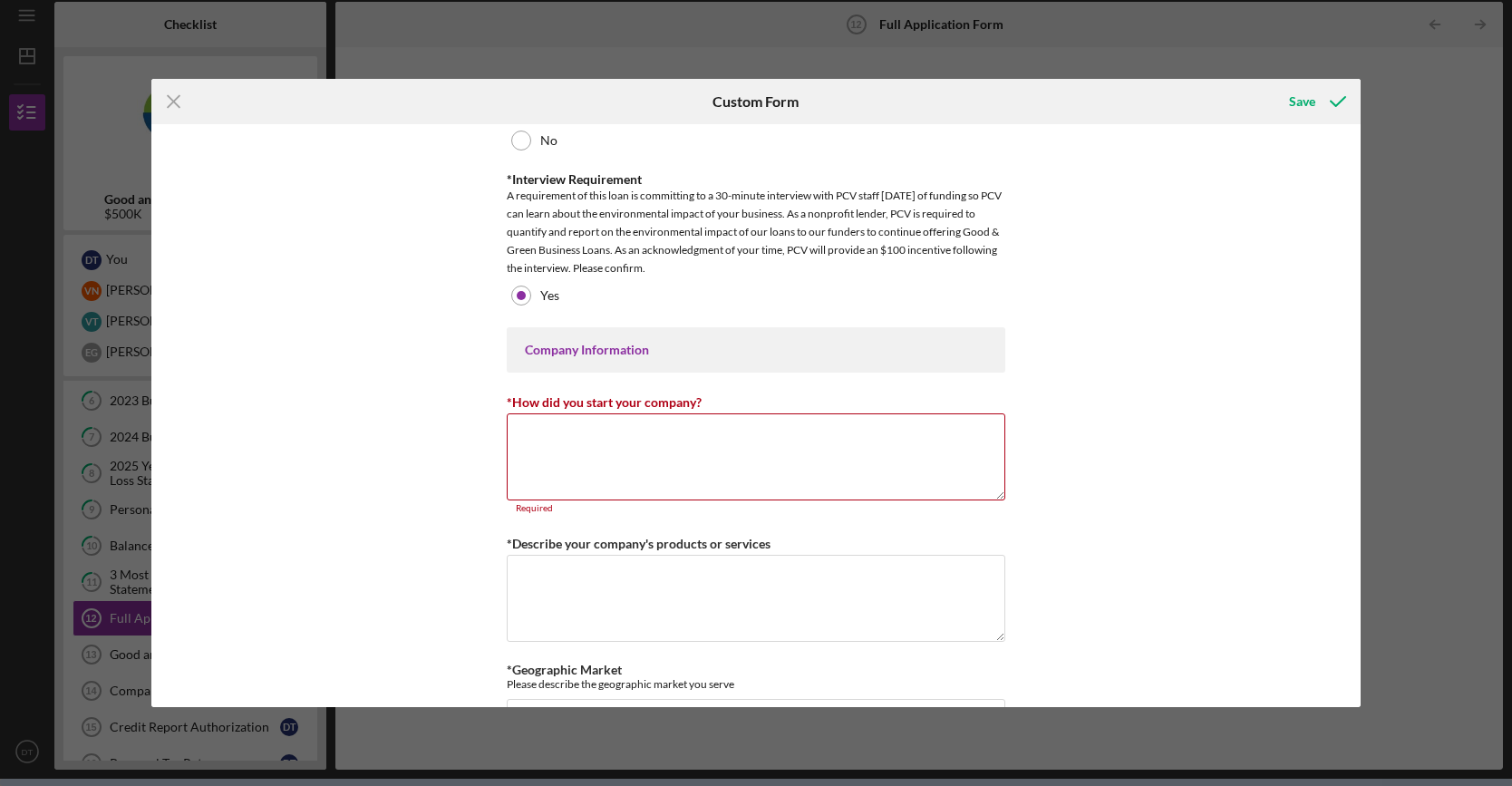
scroll to position [3083, 0]
click at [634, 432] on textarea "*How did you start your company?" at bounding box center [755, 457] width 498 height 87
paste textarea "In Vietnam, I grew up relying on a simple bicycle and nimble mopeds for daily l…"
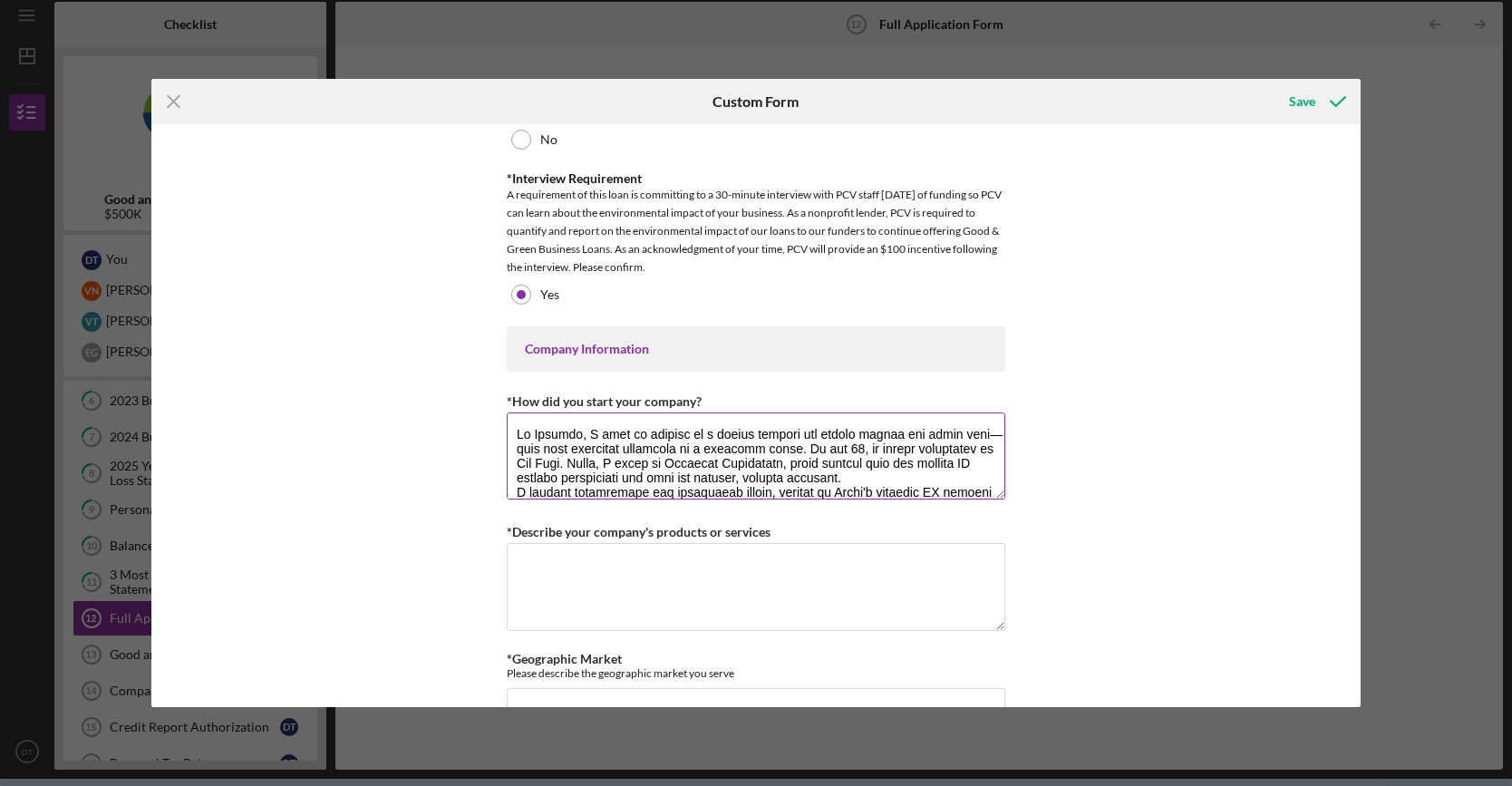
scroll to position [176, 0]
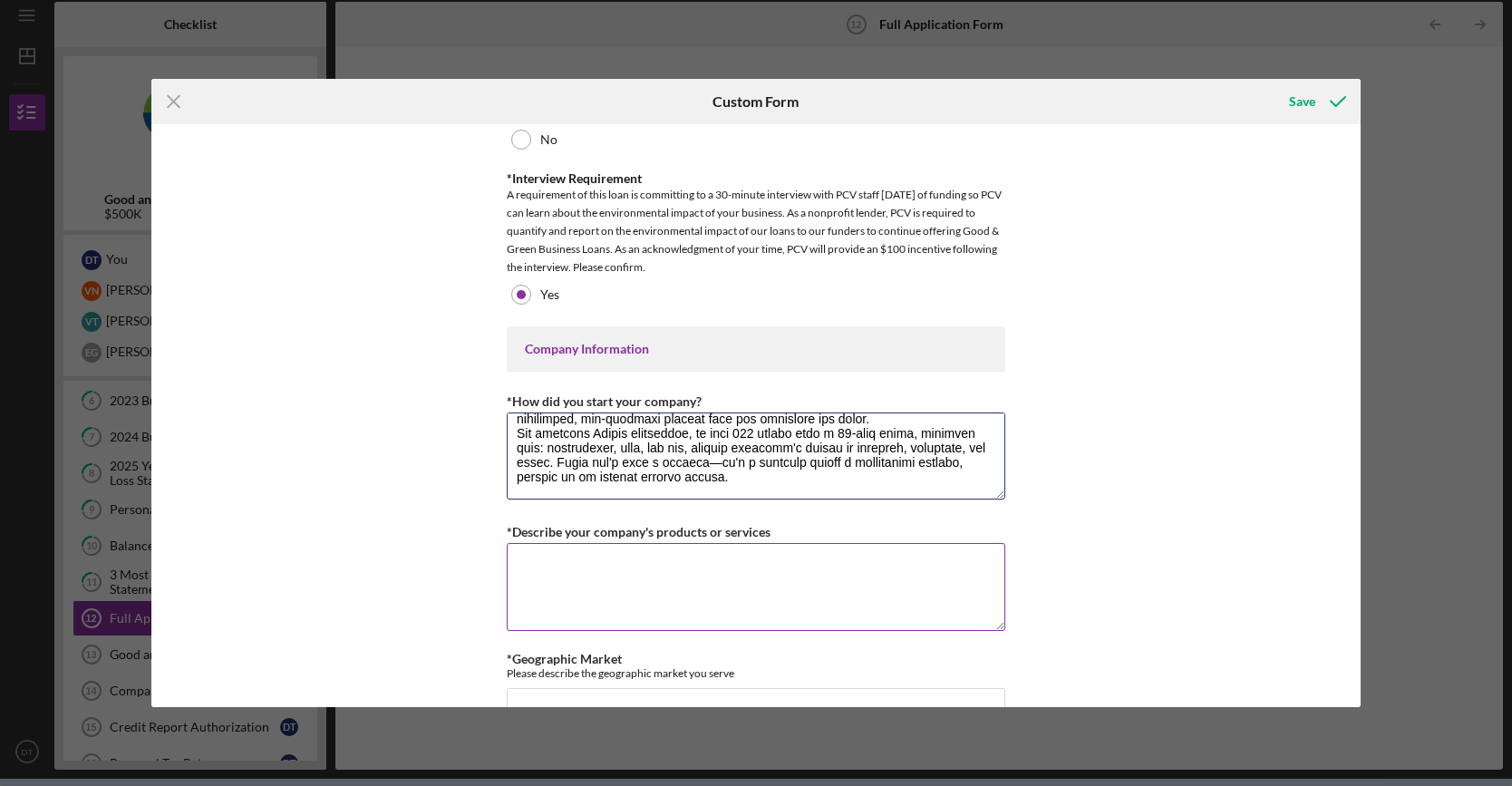
type textarea "In Vietnam, I grew up relying on a simple bicycle and nimble mopeds for daily l…"
click at [631, 556] on textarea "*Describe your company's products or services" at bounding box center [755, 586] width 498 height 87
click at [765, 475] on textarea "*How did you start your company?" at bounding box center [755, 457] width 498 height 87
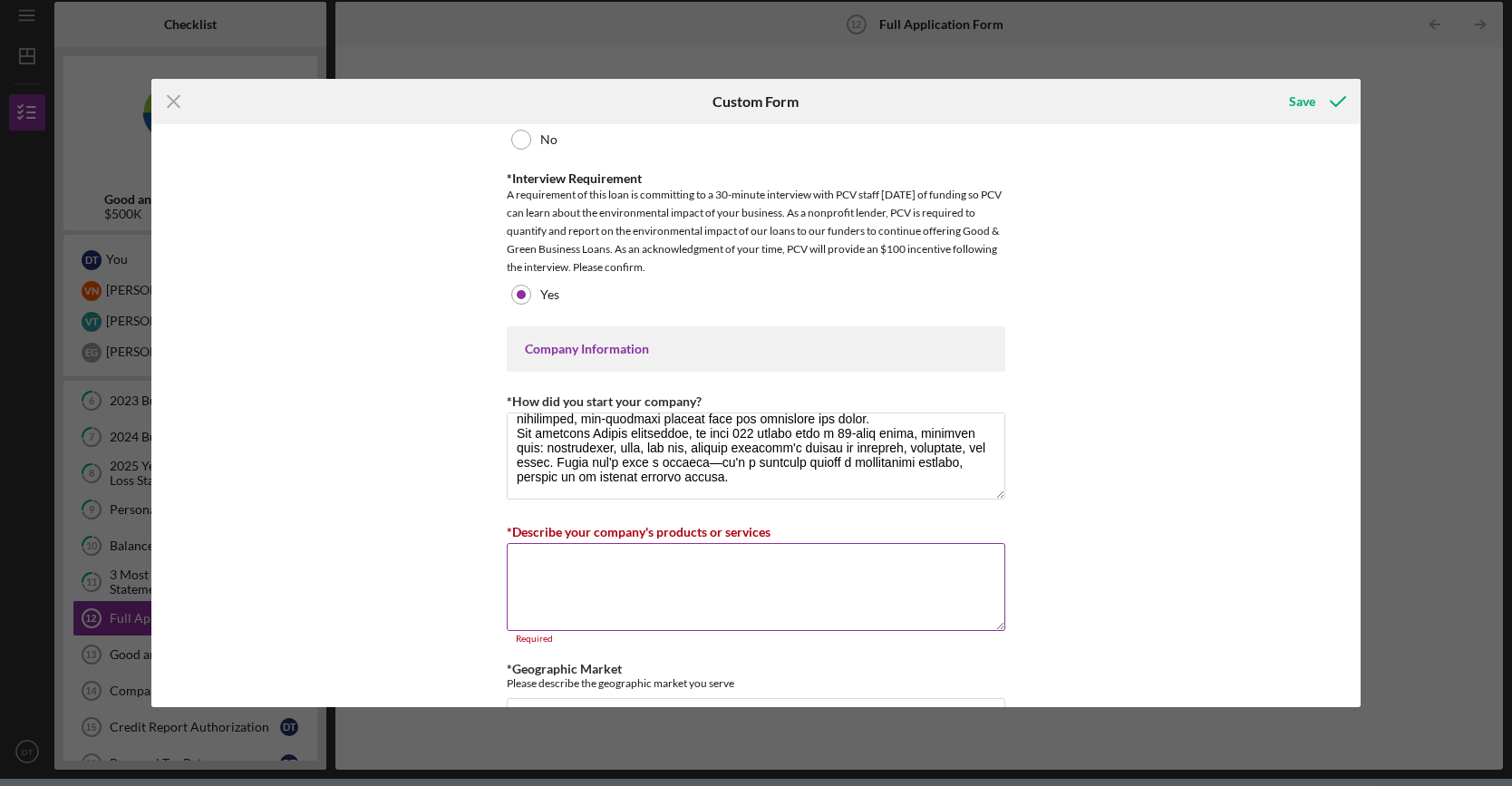
click at [667, 549] on textarea "*Describe your company's products or services" at bounding box center [755, 586] width 498 height 87
paste textarea "### Products Ryvid specializes in aerospace-inspired electric motorcycles desig…"
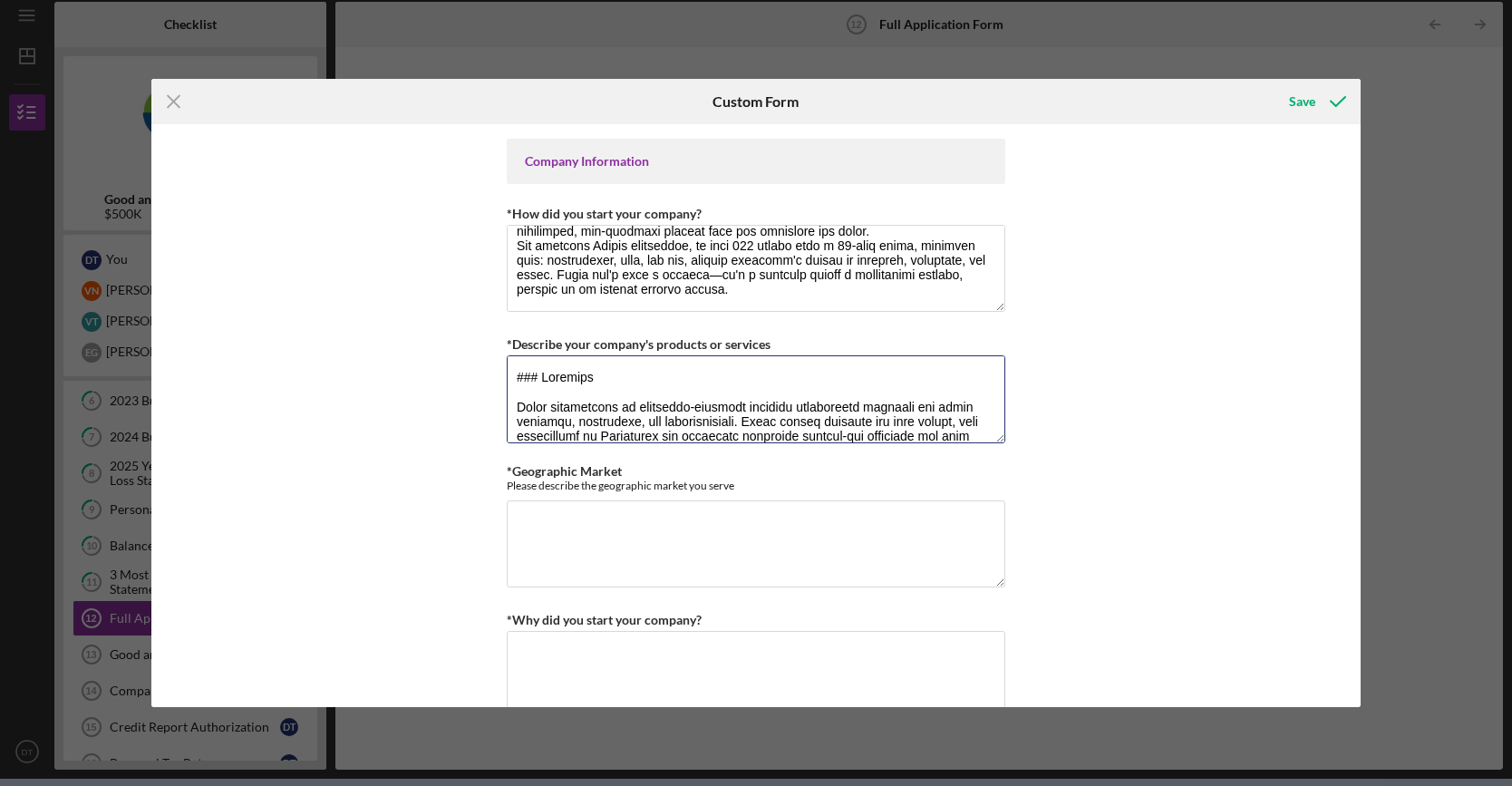
scroll to position [3355, 0]
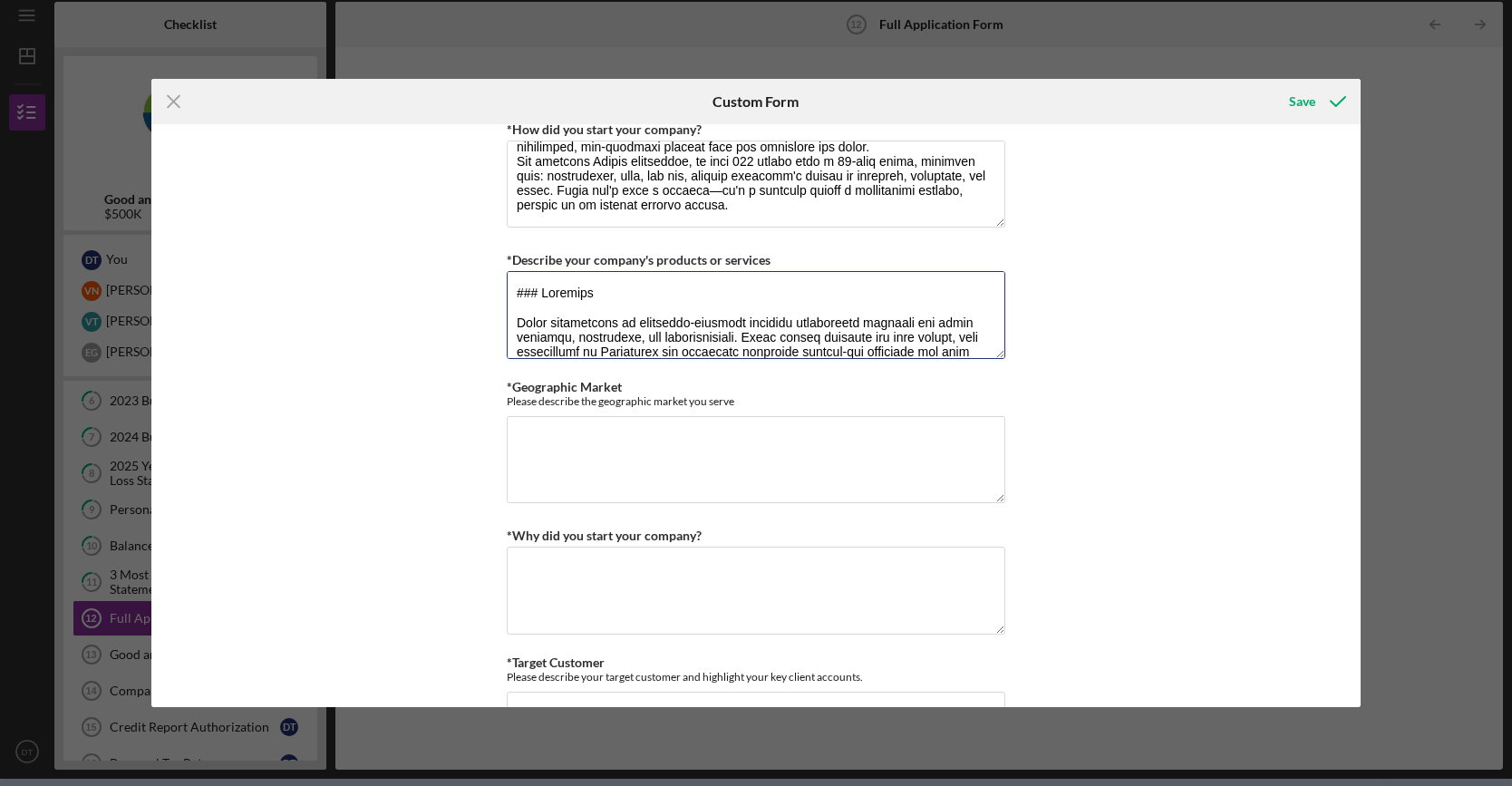
type textarea "### Products Ryvid specializes in aerospace-inspired electric motorcycles desig…"
click at [771, 466] on textarea "*Geographic Market" at bounding box center [755, 460] width 498 height 87
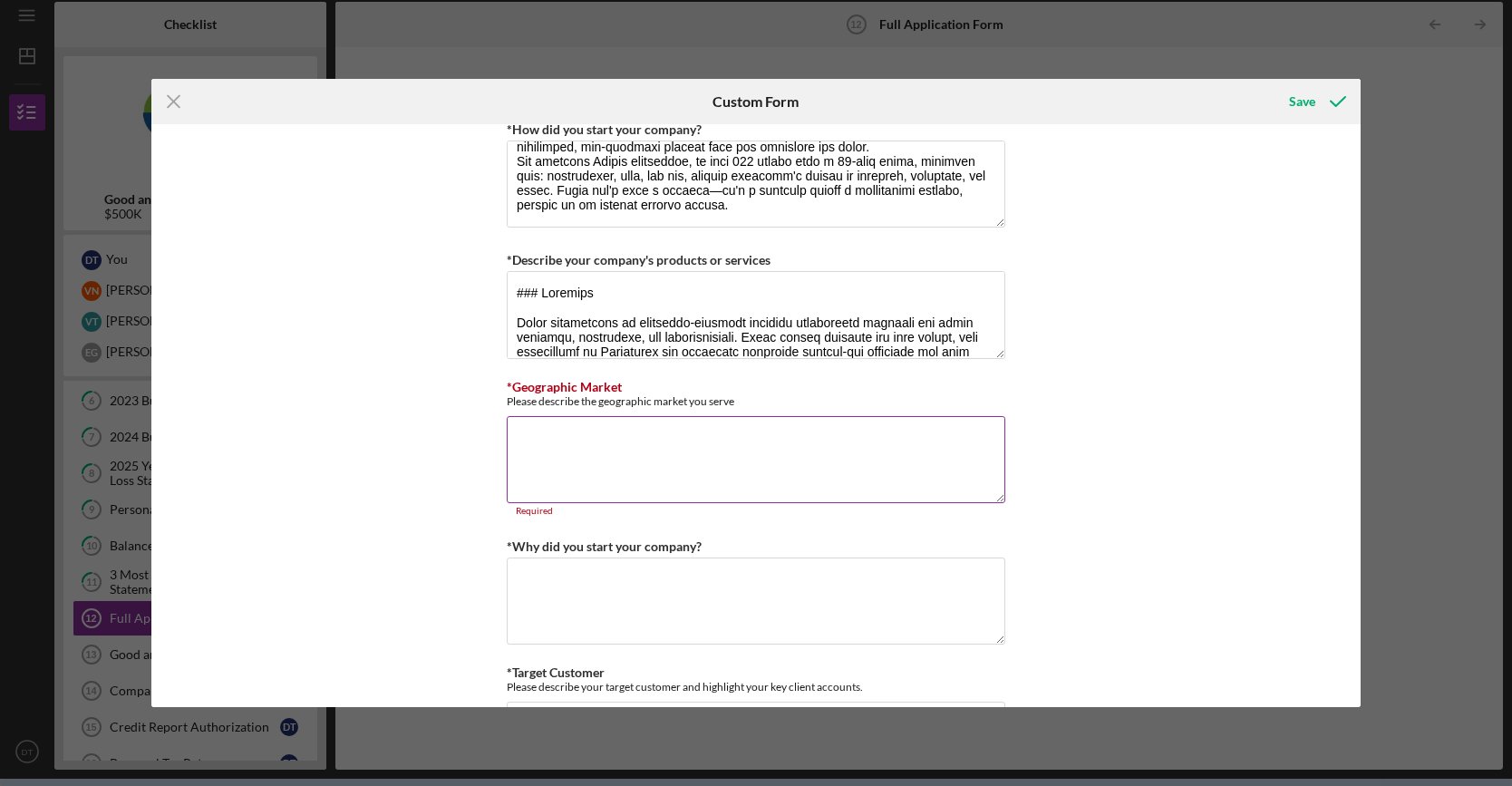
click at [563, 445] on textarea "*Geographic Market" at bounding box center [755, 460] width 498 height 87
paste textarea "At Ryvid, we're primarily serving customers across the entire United States, wi…"
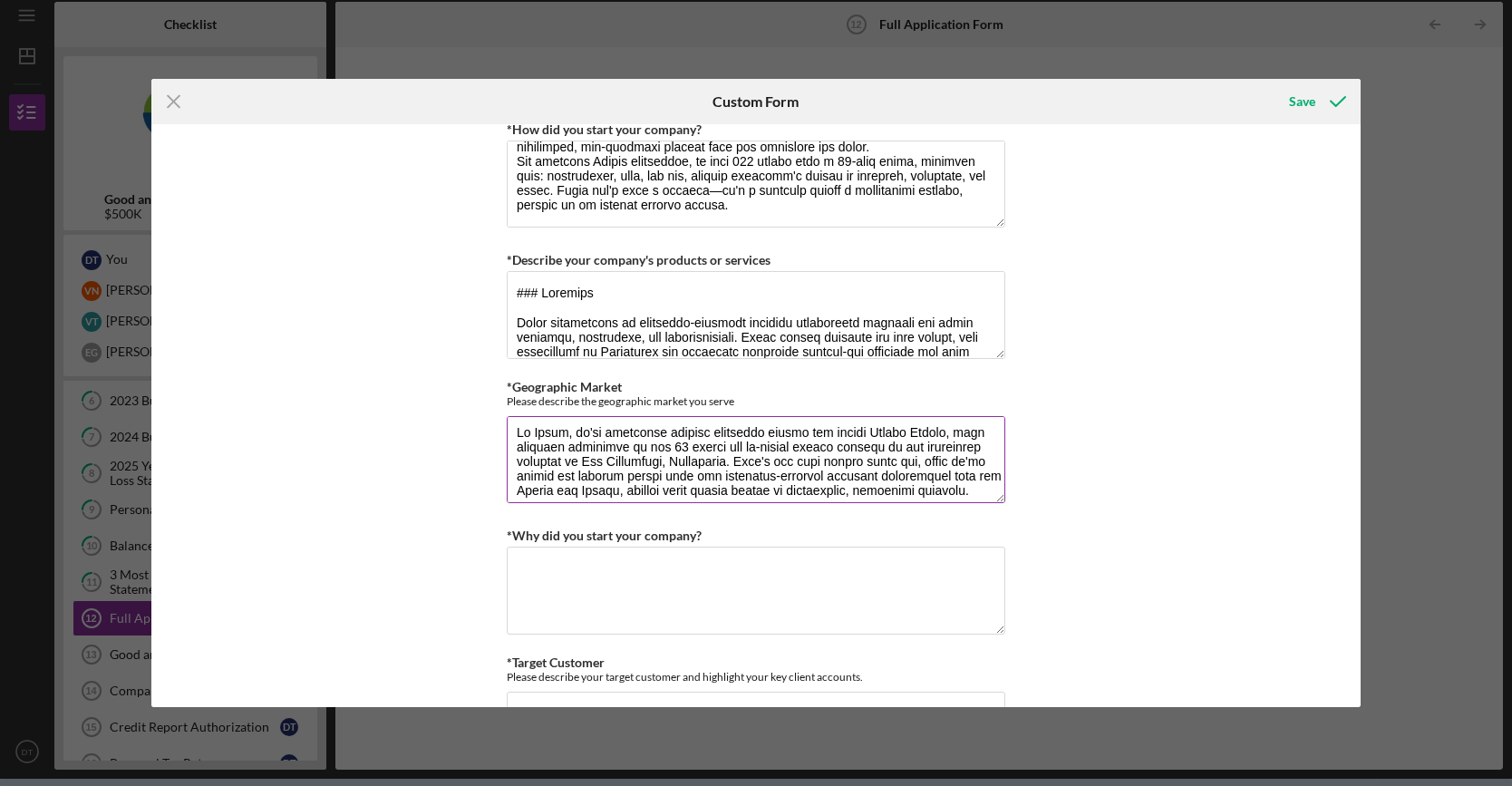
scroll to position [0, 0]
click at [653, 456] on textarea "*Geographic Market" at bounding box center [755, 460] width 498 height 87
drag, startPoint x: 661, startPoint y: 456, endPoint x: 564, endPoint y: 457, distance: 97.0
click at [564, 457] on textarea "*Geographic Market" at bounding box center [755, 460] width 498 height 87
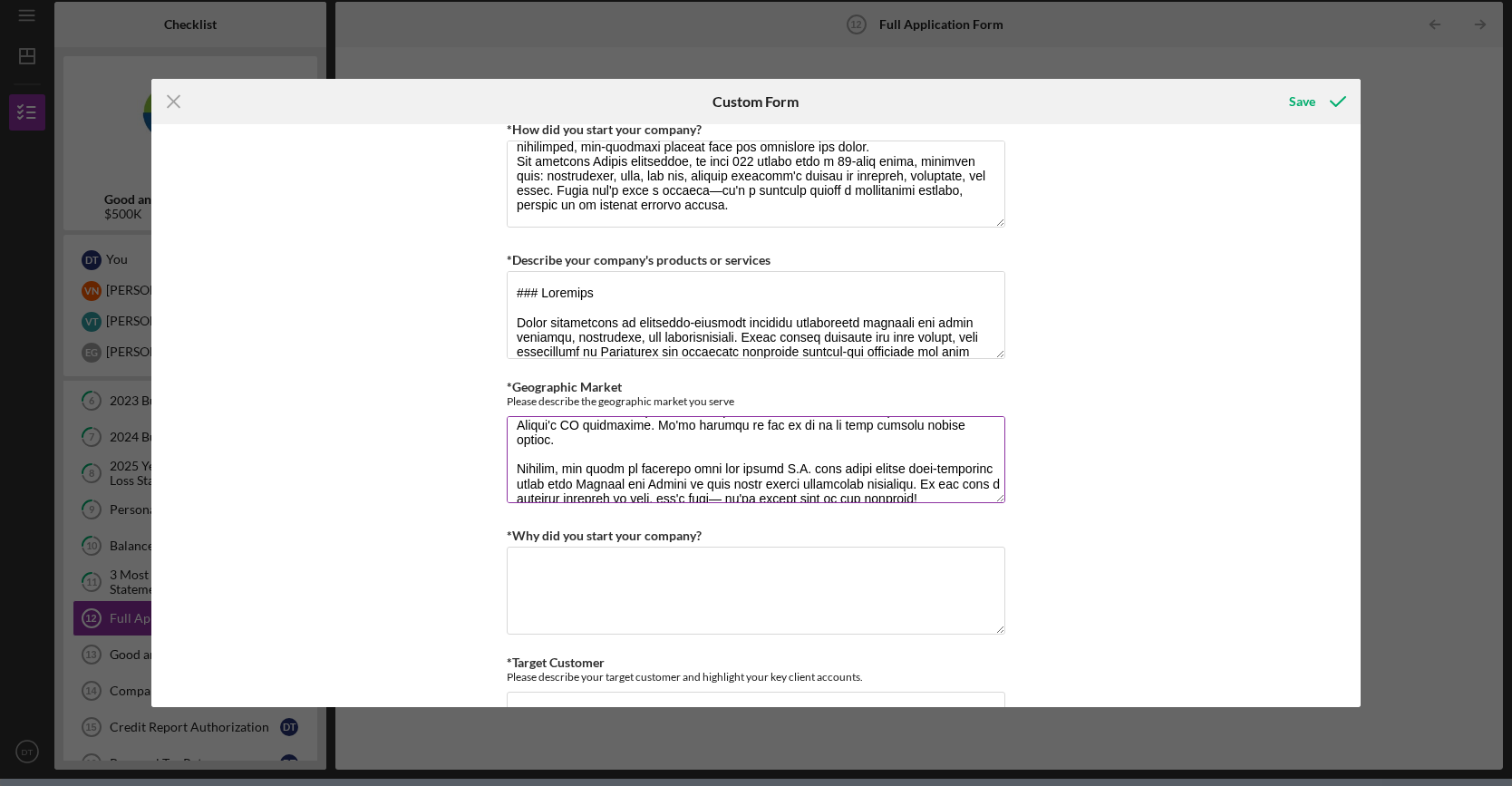
scroll to position [365, 0]
type textarea "At Ryvid, we're primarily serving customers across the entire United States, wi…"
click at [1065, 522] on div "Loan Request *Requested Loan Amount $500,000 *Use of Proceeds Purchase Inventor…" at bounding box center [756, 416] width 1210 height 584
click at [886, 588] on textarea "*Why did you start your company?" at bounding box center [755, 590] width 498 height 87
click at [711, 581] on textarea "*Why did you start your company?" at bounding box center [755, 590] width 498 height 87
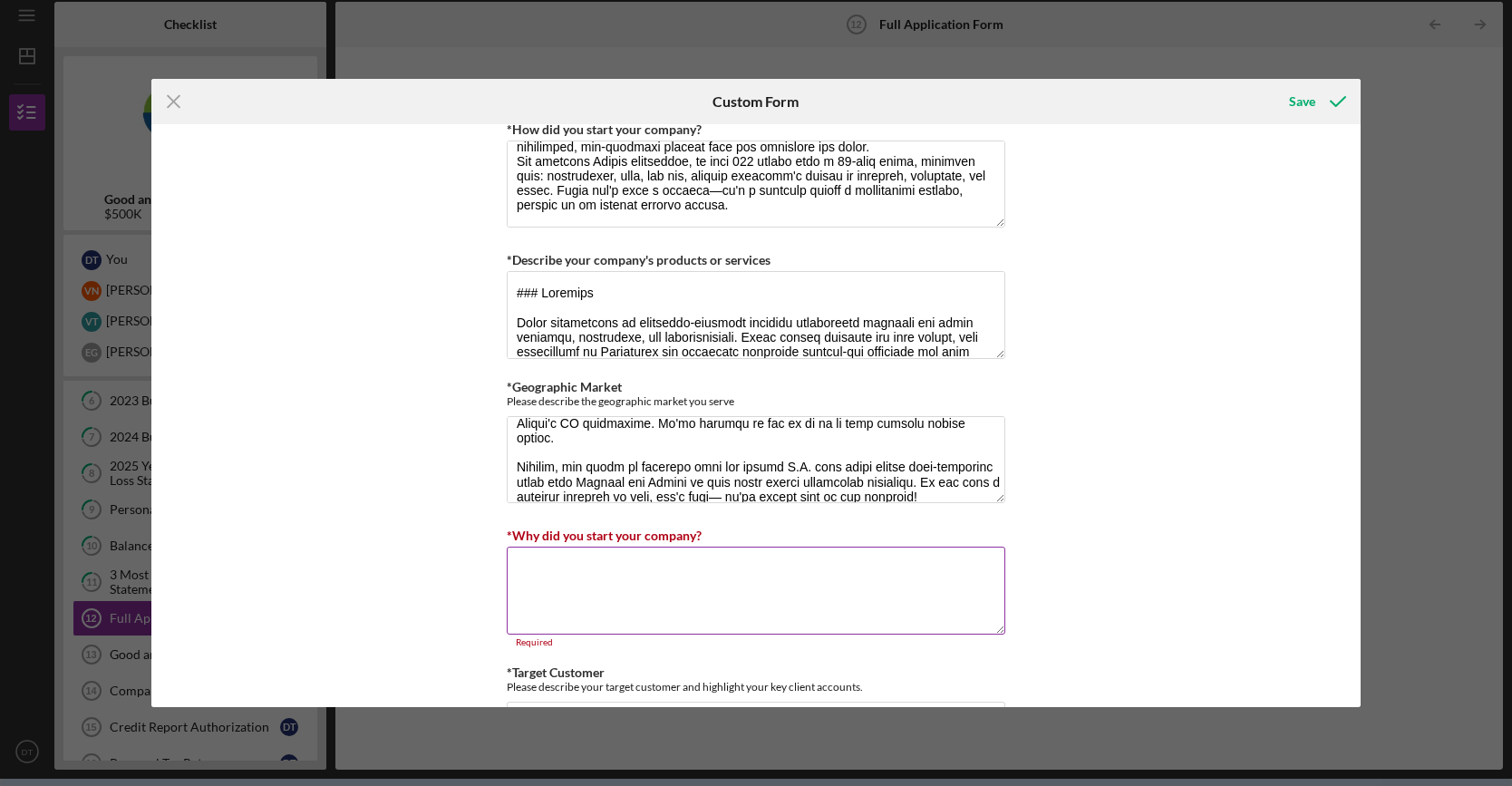
paste textarea "I started Ryvid because I saw a massive gap in how we think about personal mobi…"
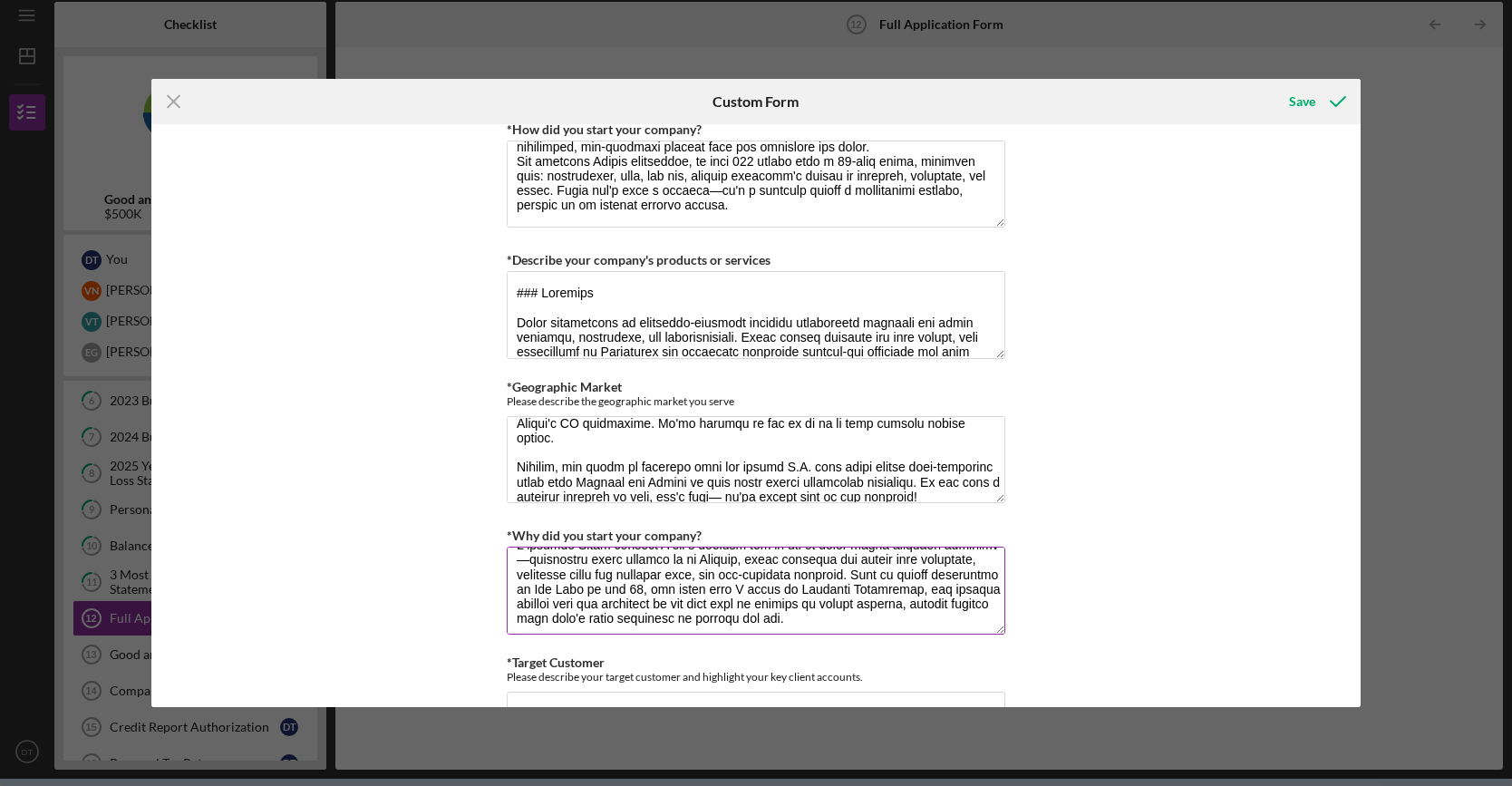
scroll to position [0, 0]
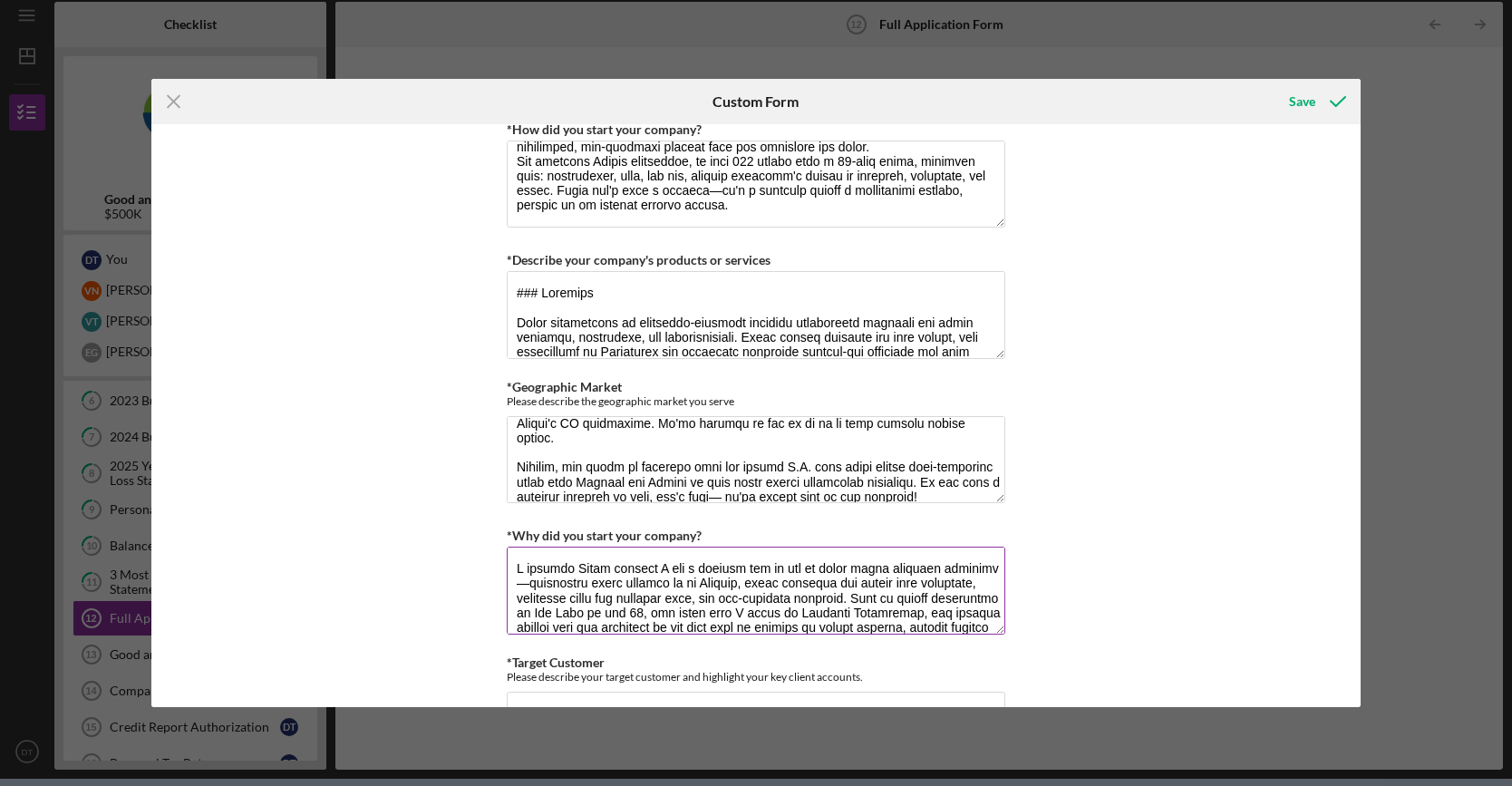
click at [517, 555] on textarea "*Why did you start your company?" at bounding box center [755, 590] width 498 height 87
click at [664, 556] on textarea "*Why did you start your company?" at bounding box center [755, 590] width 498 height 87
click at [669, 556] on textarea "*Why did you start your company?" at bounding box center [755, 590] width 498 height 87
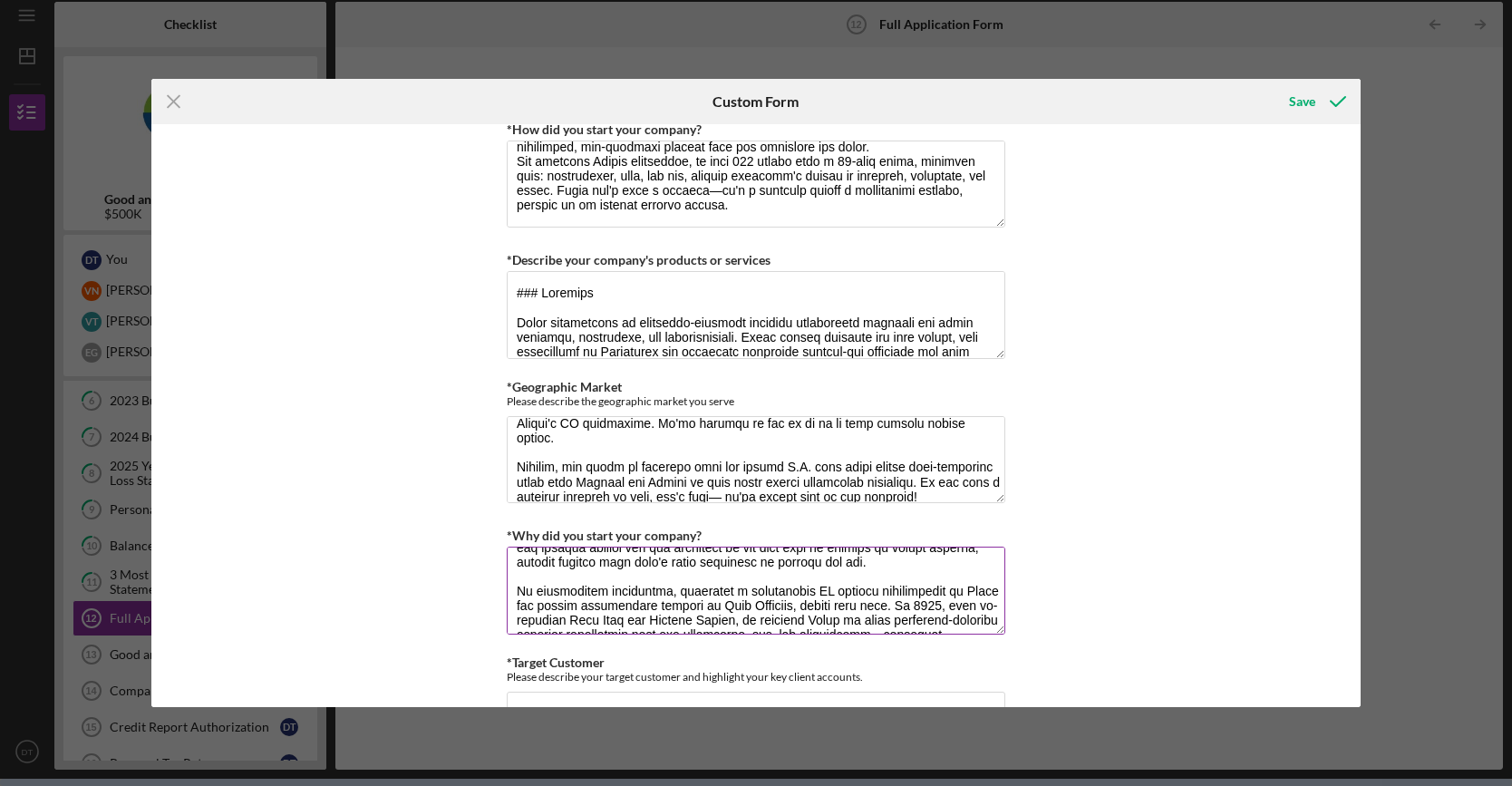
scroll to position [91, 0]
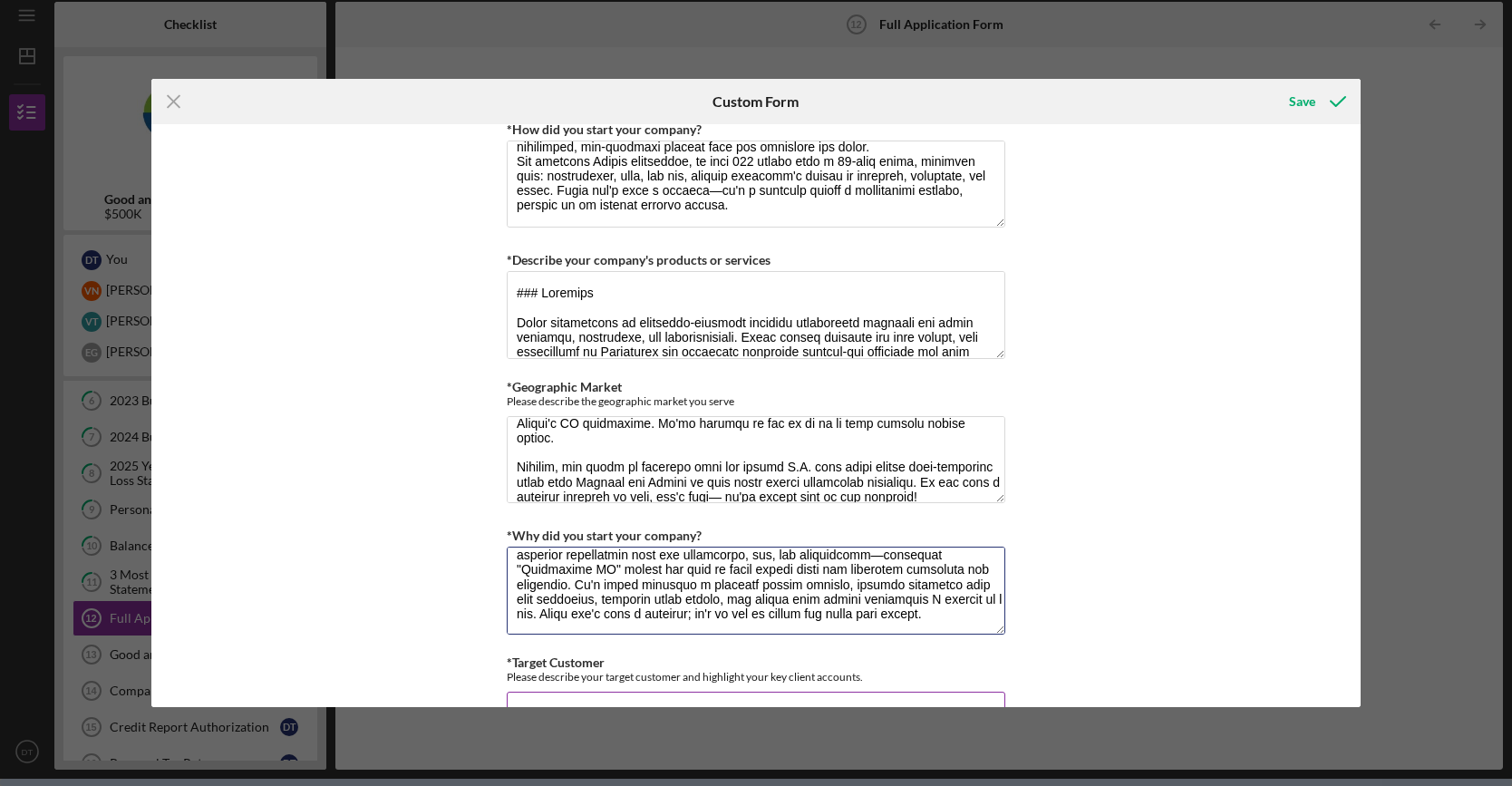
drag, startPoint x: 1001, startPoint y: 621, endPoint x: 1001, endPoint y: 649, distance: 28.0
click at [1001, 649] on div "Loan Request *Requested Loan Amount $500,000 *Use of Proceeds Purchase Inventor…" at bounding box center [755, 105] width 498 height 6654
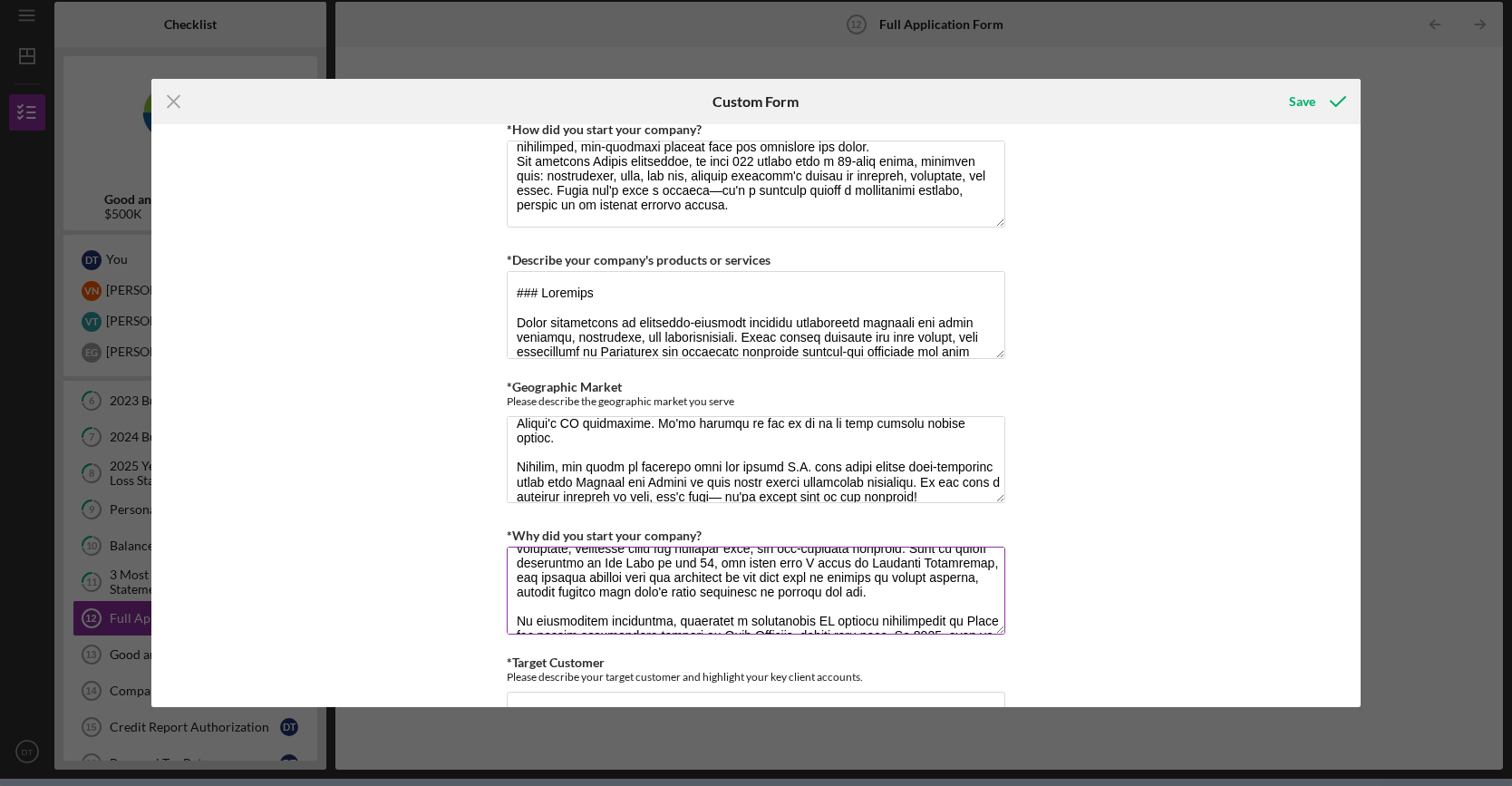
scroll to position [0, 0]
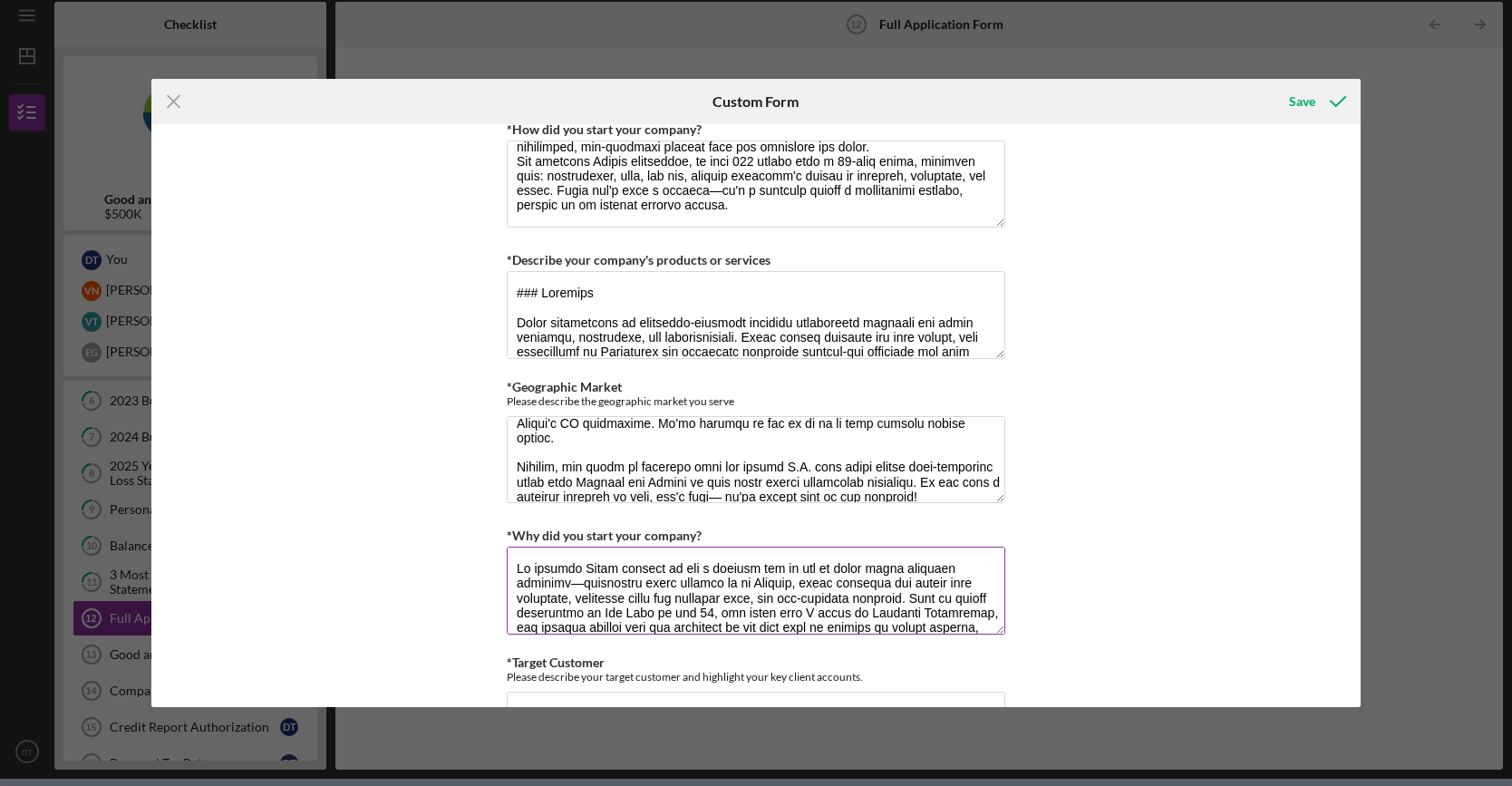
click at [661, 598] on textarea "*Why did you start your company?" at bounding box center [755, 590] width 498 height 87
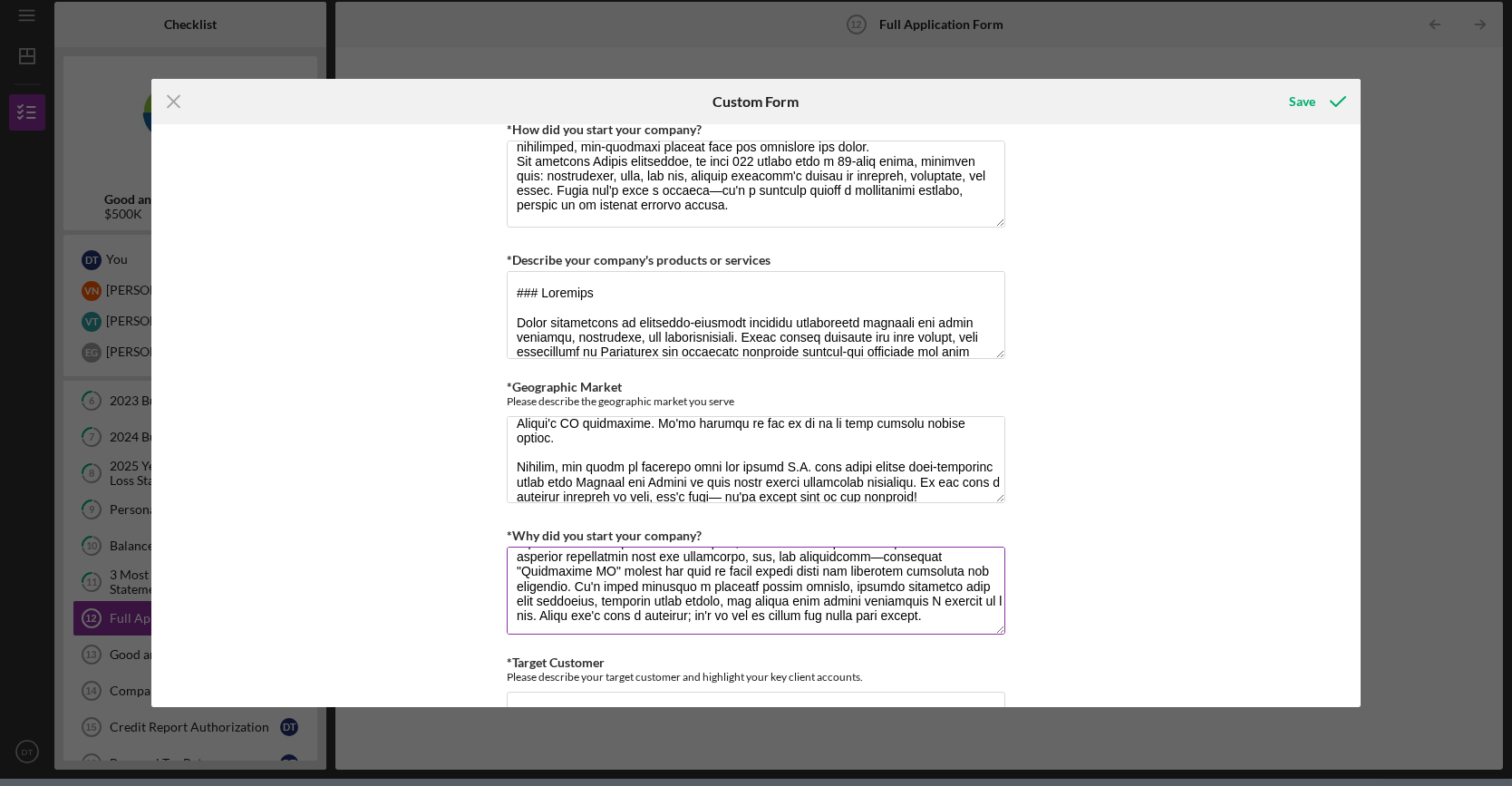
scroll to position [160, 0]
drag, startPoint x: 724, startPoint y: 604, endPoint x: 712, endPoint y: 607, distance: 12.4
click at [712, 607] on textarea "*Why did you start your company?" at bounding box center [755, 590] width 498 height 87
drag, startPoint x: 890, startPoint y: 605, endPoint x: 868, endPoint y: 606, distance: 22.0
click at [868, 606] on textarea "*Why did you start your company?" at bounding box center [755, 590] width 498 height 87
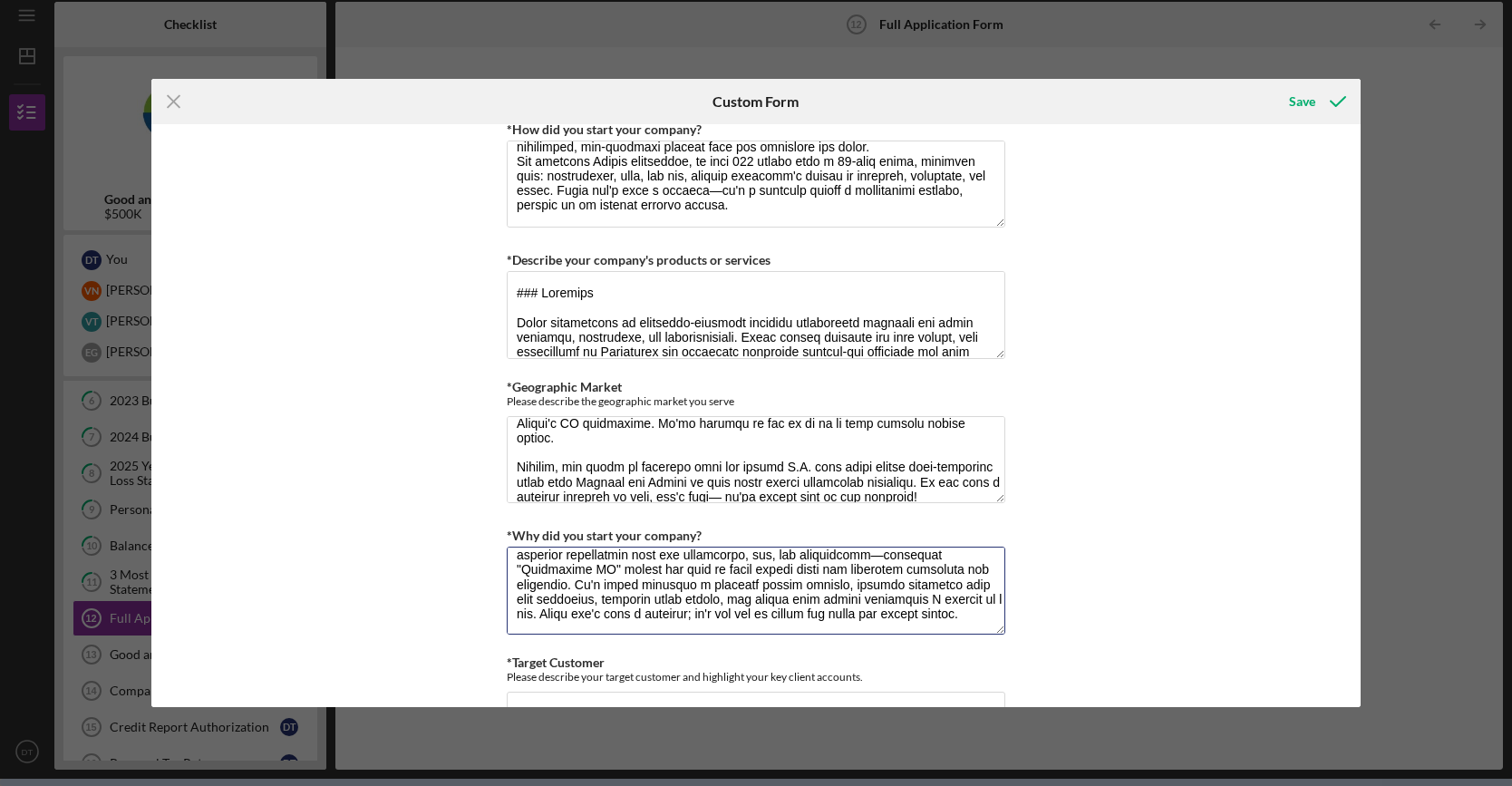
type textarea "We started Ryvid because we saw a massive gap in how we think about personal mo…"
click at [1050, 592] on div "Loan Request *Requested Loan Amount $500,000 *Use of Proceeds Purchase Inventor…" at bounding box center [756, 416] width 1210 height 584
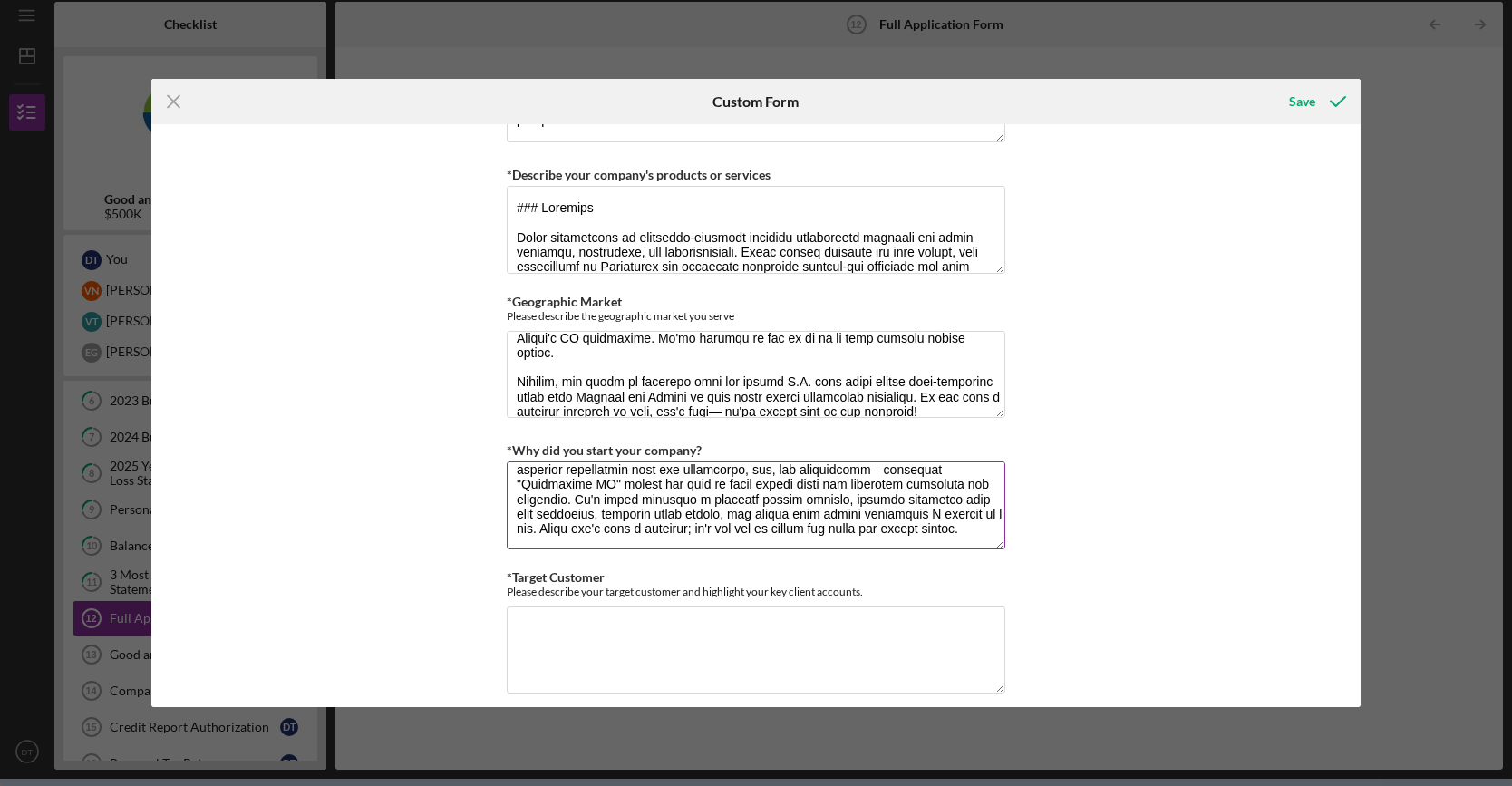
scroll to position [3446, 0]
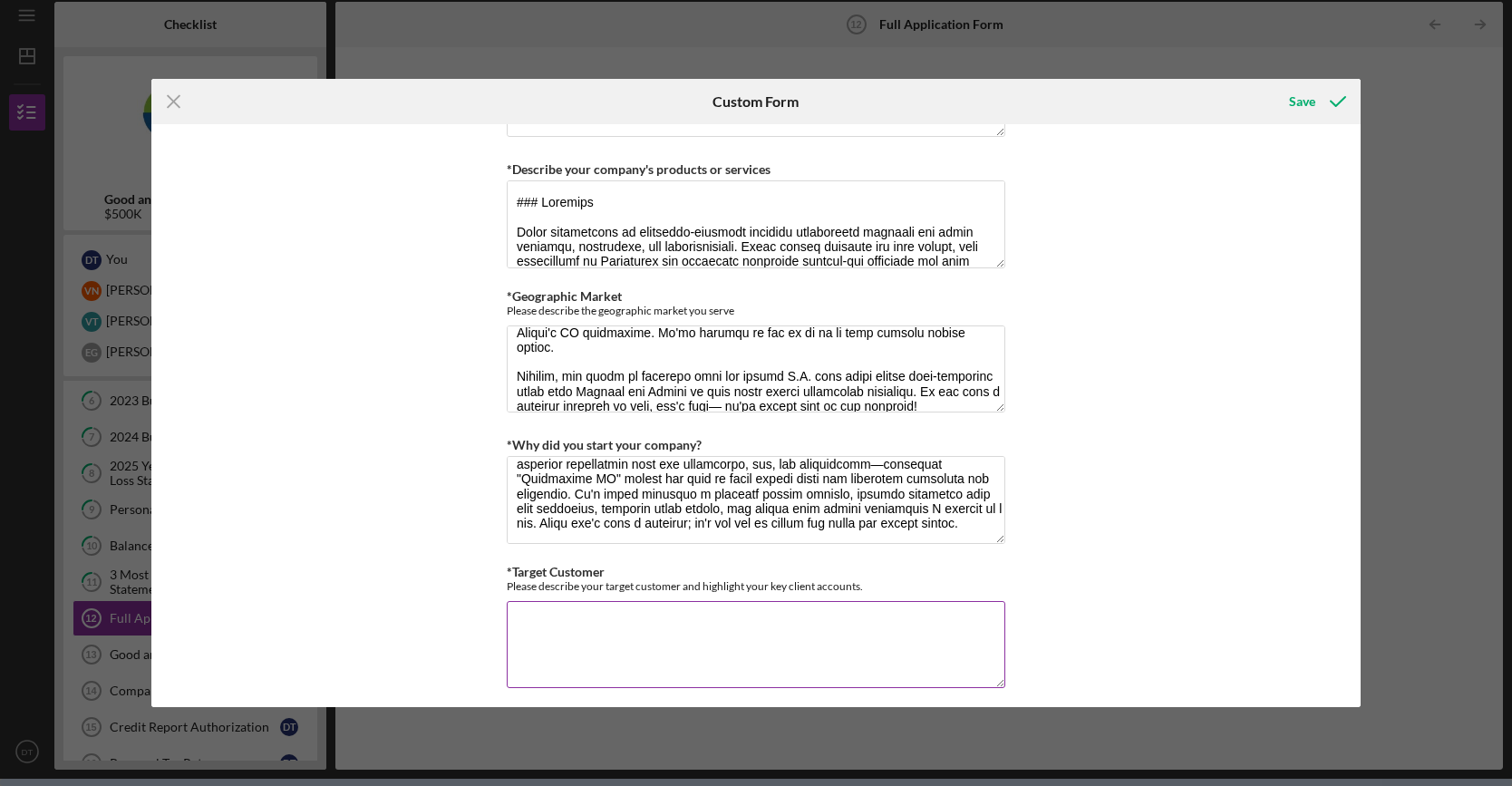
click at [701, 617] on textarea "*Target Customer" at bounding box center [755, 645] width 498 height 87
click at [837, 611] on textarea "*Target Customer" at bounding box center [755, 645] width 498 height 87
paste textarea "At Ryvid, our target customers are a diverse group united by a passion for effi…"
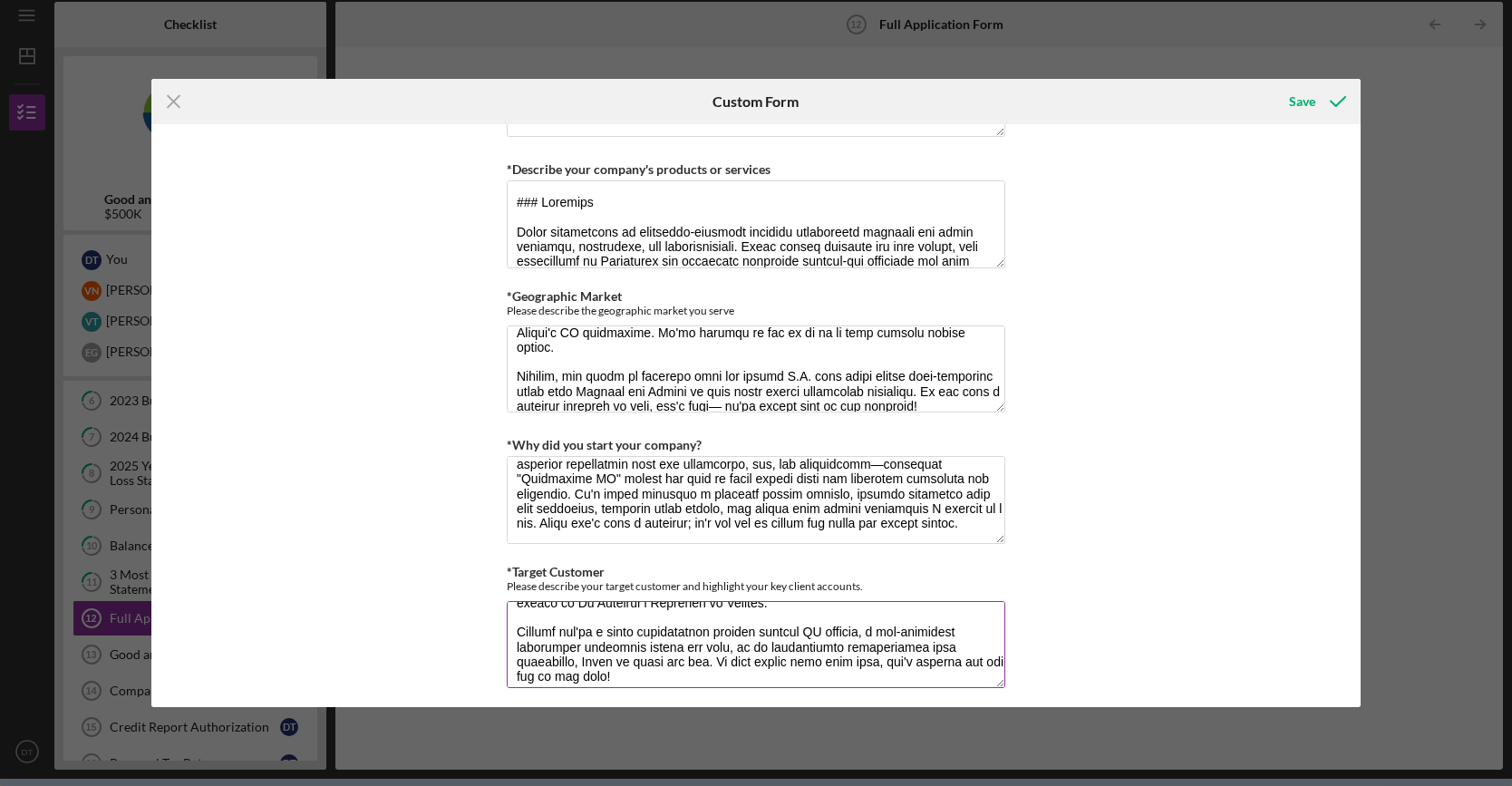
scroll to position [233, 0]
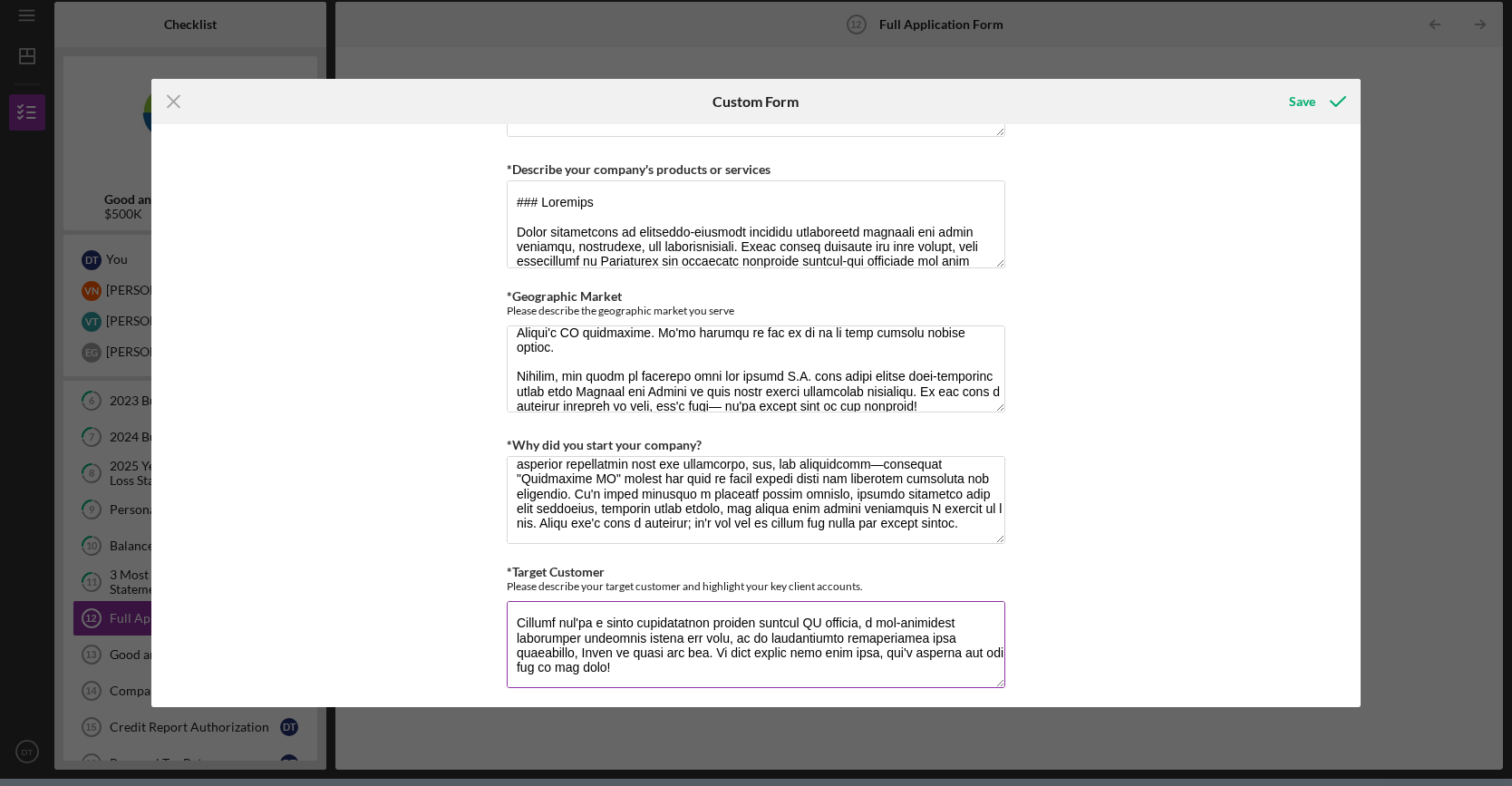
drag, startPoint x: 795, startPoint y: 663, endPoint x: 507, endPoint y: 645, distance: 288.6
click at [507, 645] on textarea "*Target Customer" at bounding box center [755, 645] width 498 height 87
click at [720, 662] on textarea "*Target Customer" at bounding box center [755, 645] width 498 height 87
drag, startPoint x: 769, startPoint y: 663, endPoint x: 634, endPoint y: 639, distance: 137.1
click at [634, 639] on textarea "*Target Customer" at bounding box center [755, 645] width 498 height 87
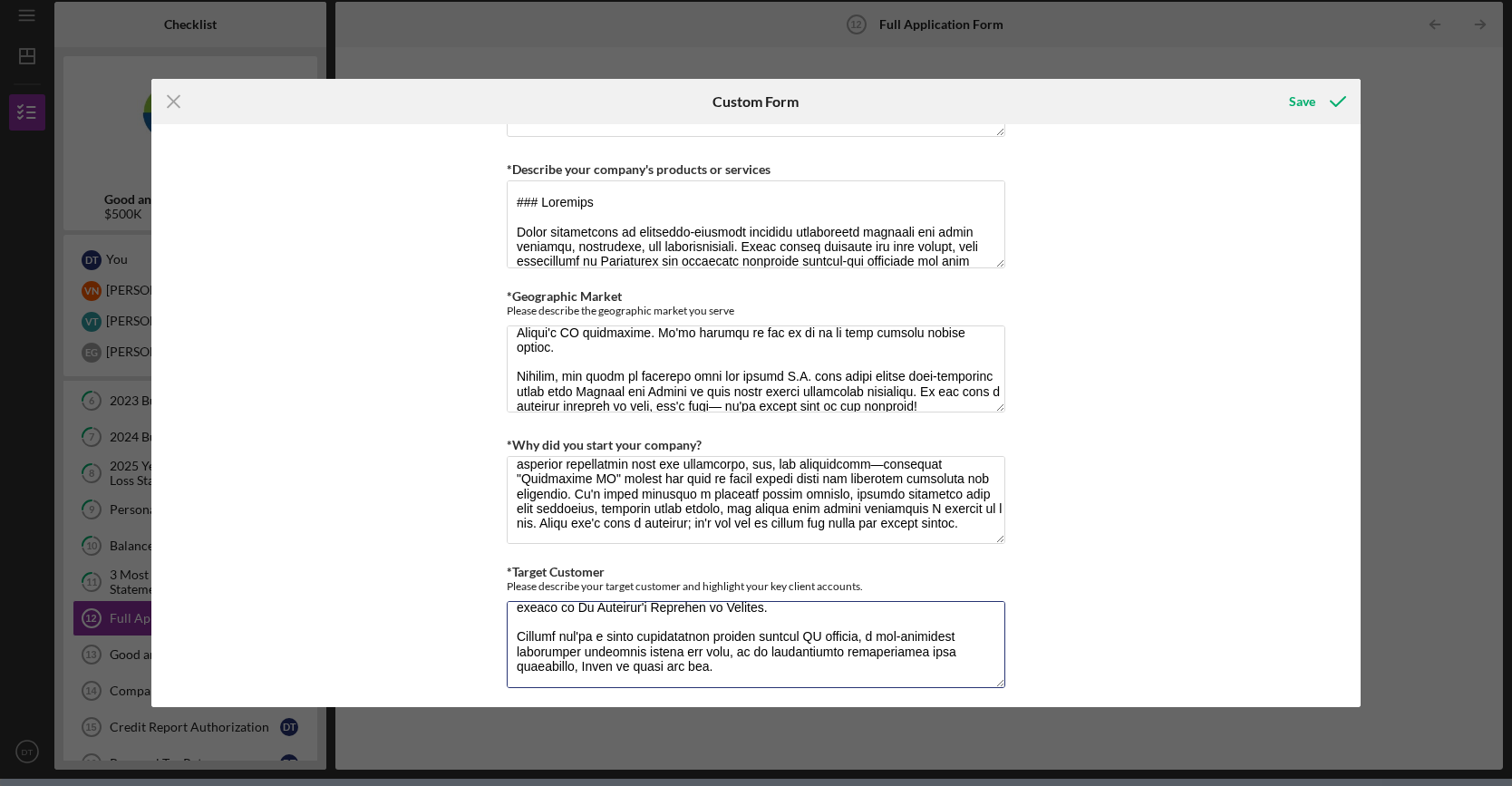
scroll to position [218, 0]
type textarea "At Ryvid, our target customers are a diverse group united by a passion for effi…"
click at [1125, 609] on div "Loan Request *Requested Loan Amount $500,000 *Use of Proceeds Purchase Inventor…" at bounding box center [756, 416] width 1210 height 584
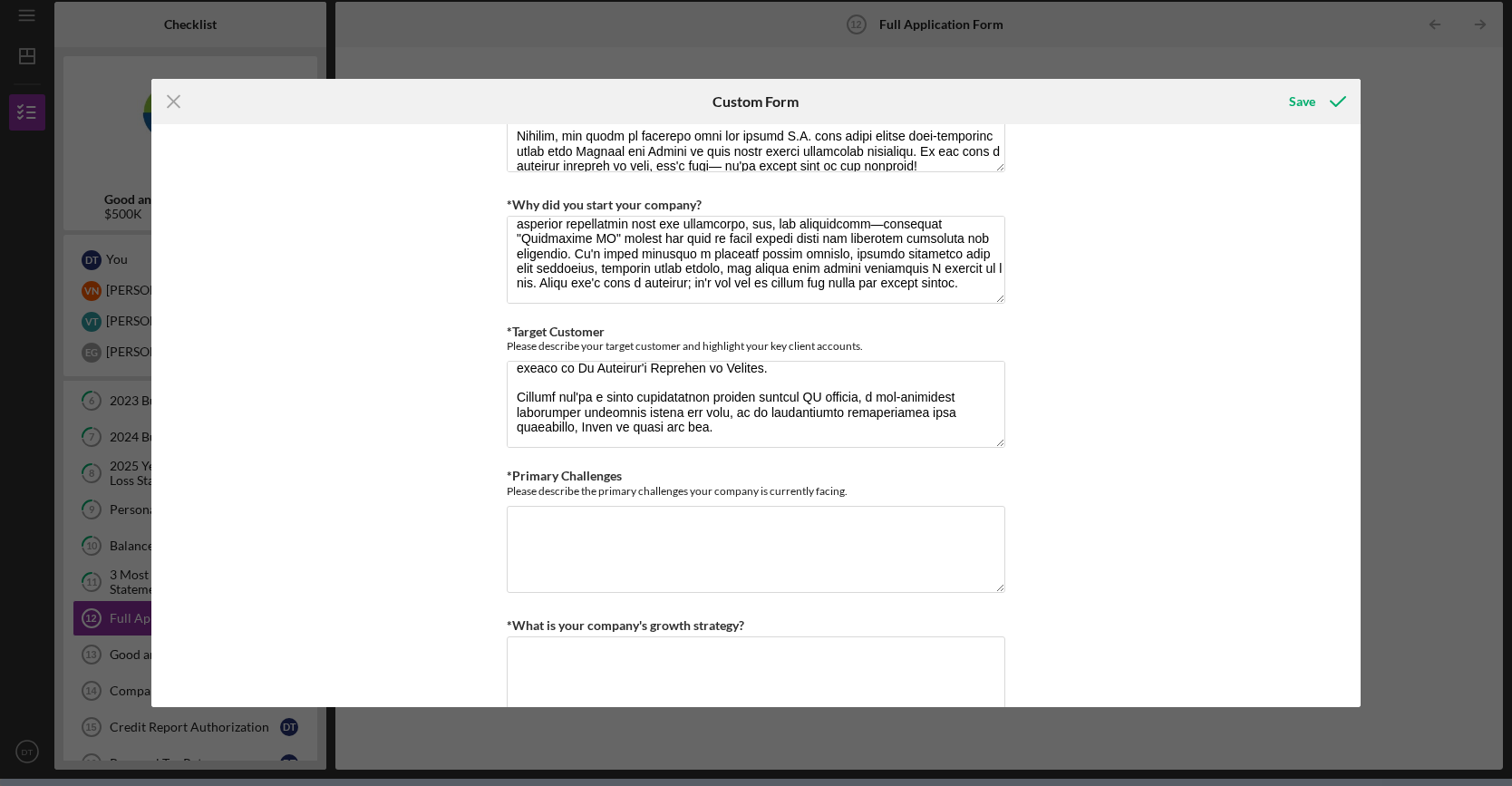
scroll to position [3717, 0]
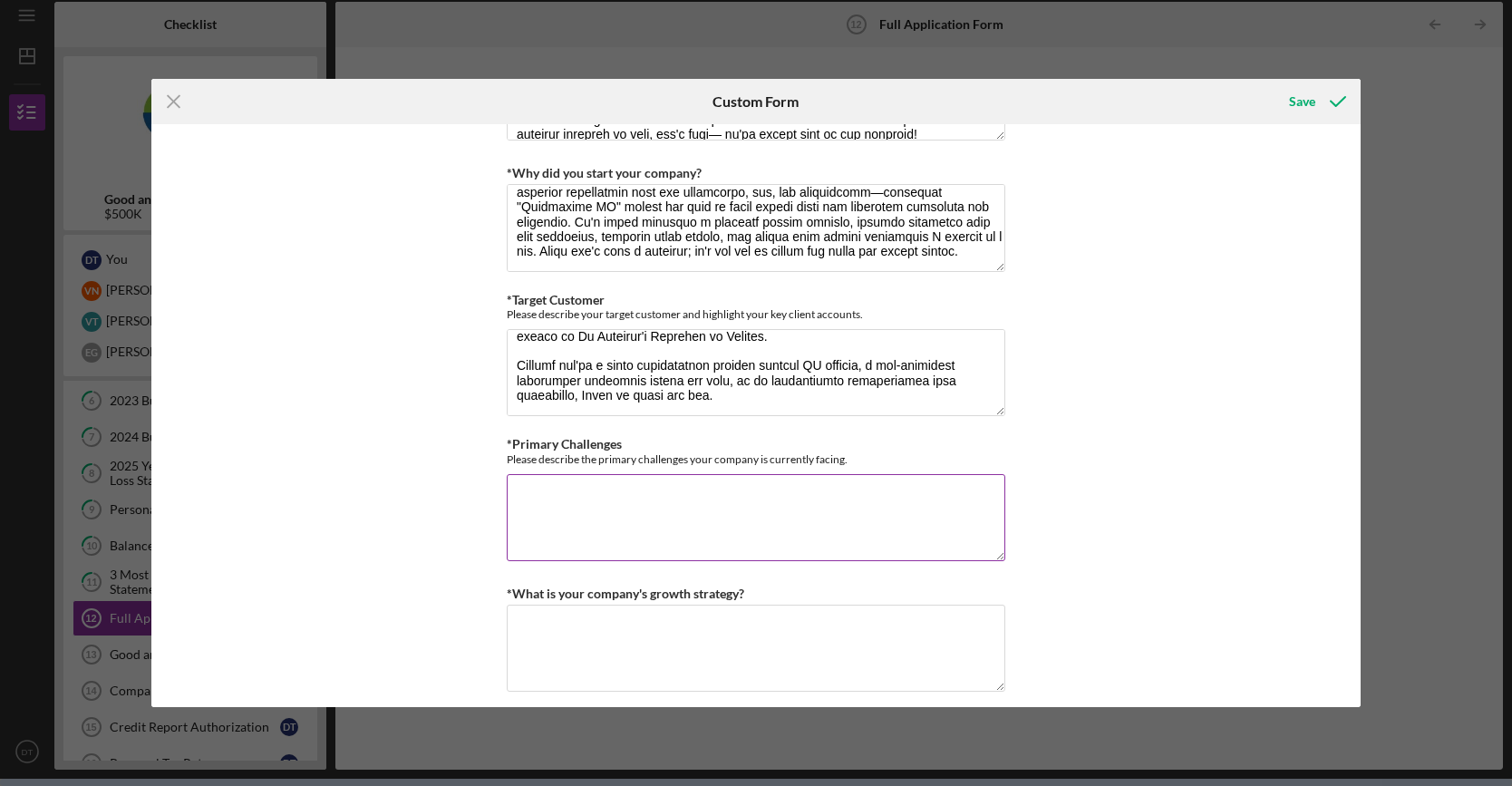
click at [734, 497] on textarea "*Primary Challenges" at bounding box center [755, 518] width 498 height 87
paste textarea "At Ryvid, like any startup pushing the boundaries of electric mobility, we've f…"
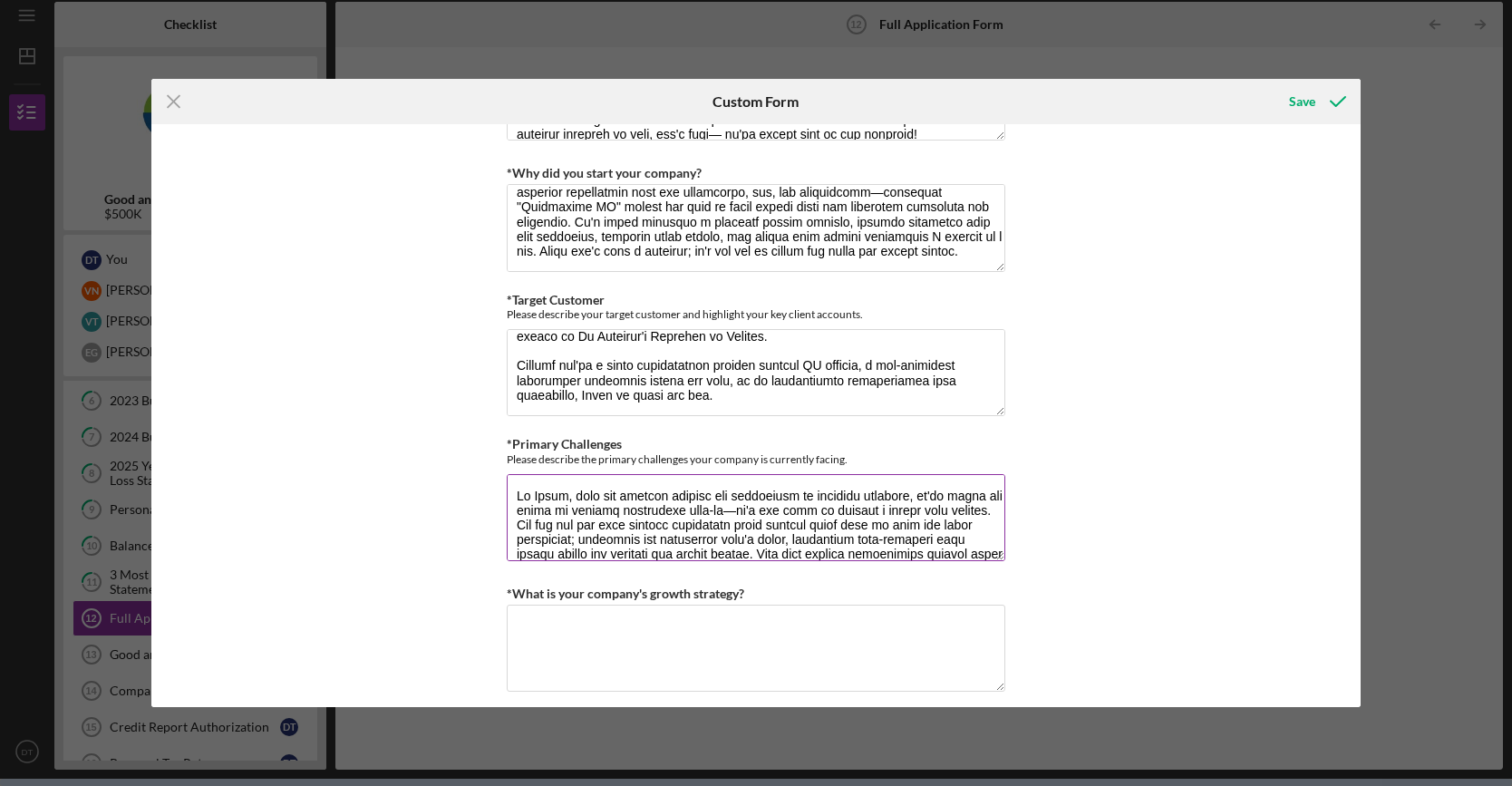
scroll to position [249, 0]
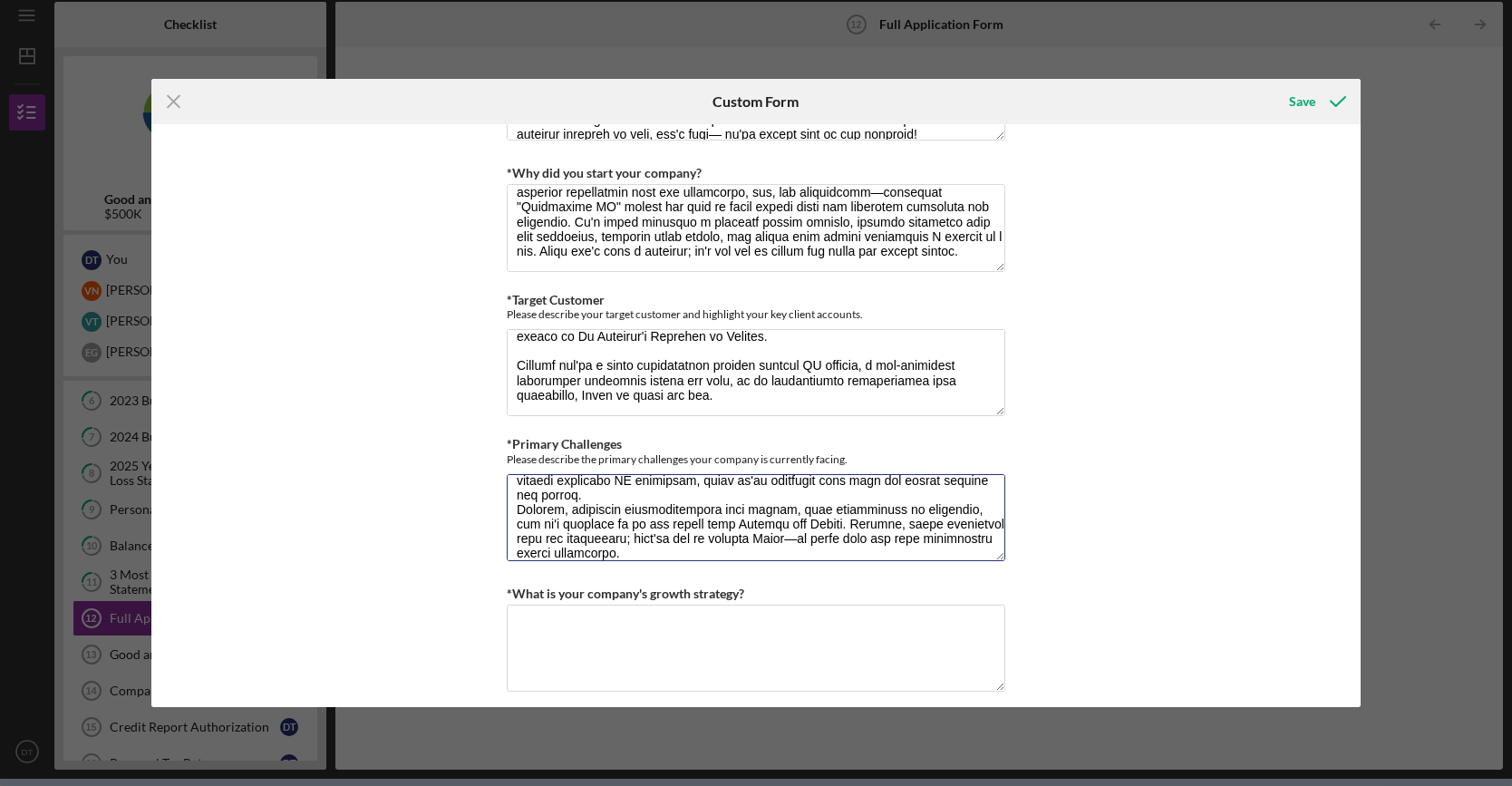
type textarea "At Ryvid, like any startup pushing the boundaries of electric mobility, we've f…"
click at [1068, 403] on div "Loan Request *Requested Loan Amount $500,000 *Use of Proceeds Purchase Inventor…" at bounding box center [756, 416] width 1210 height 584
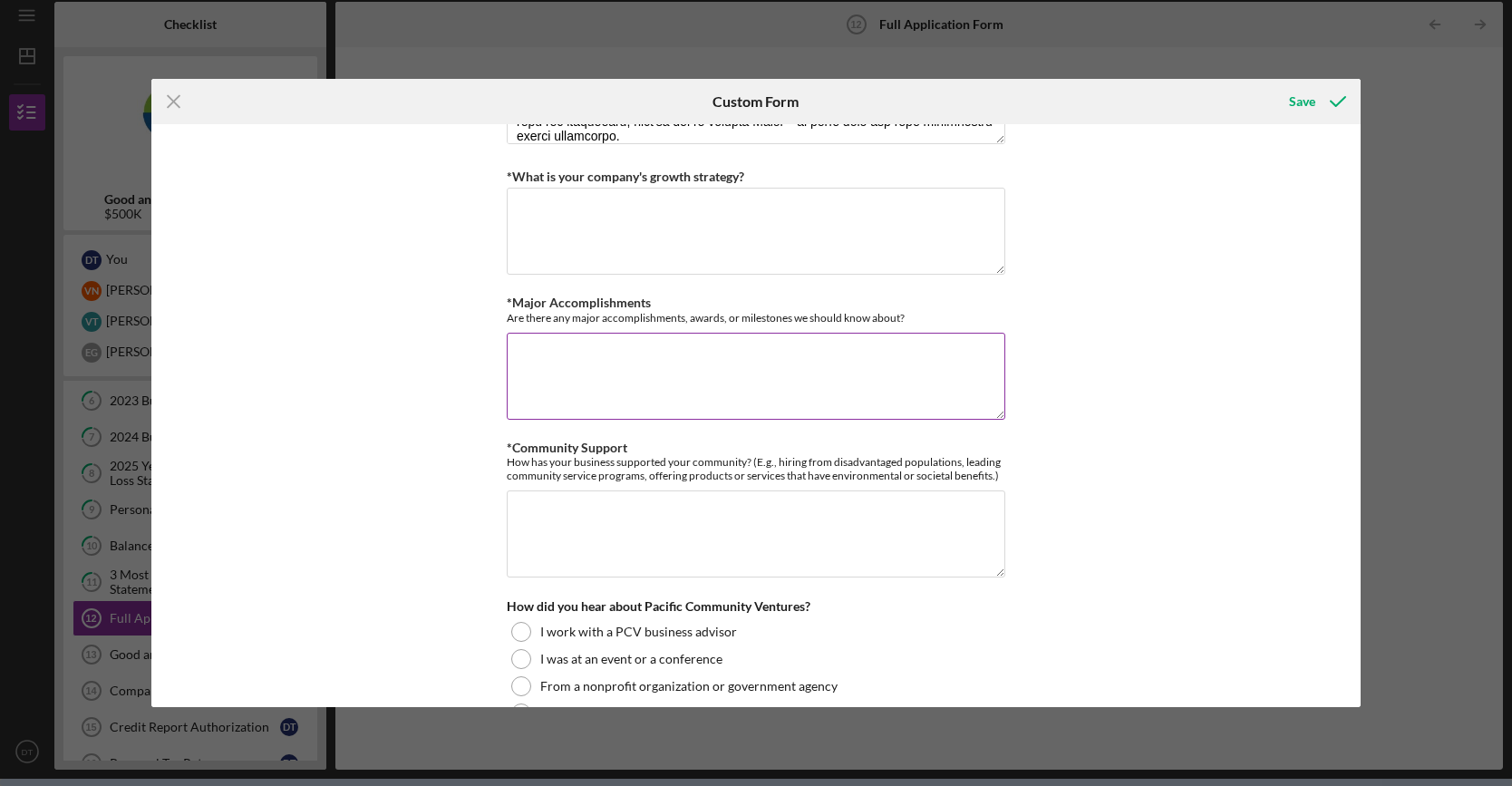
scroll to position [4143, 0]
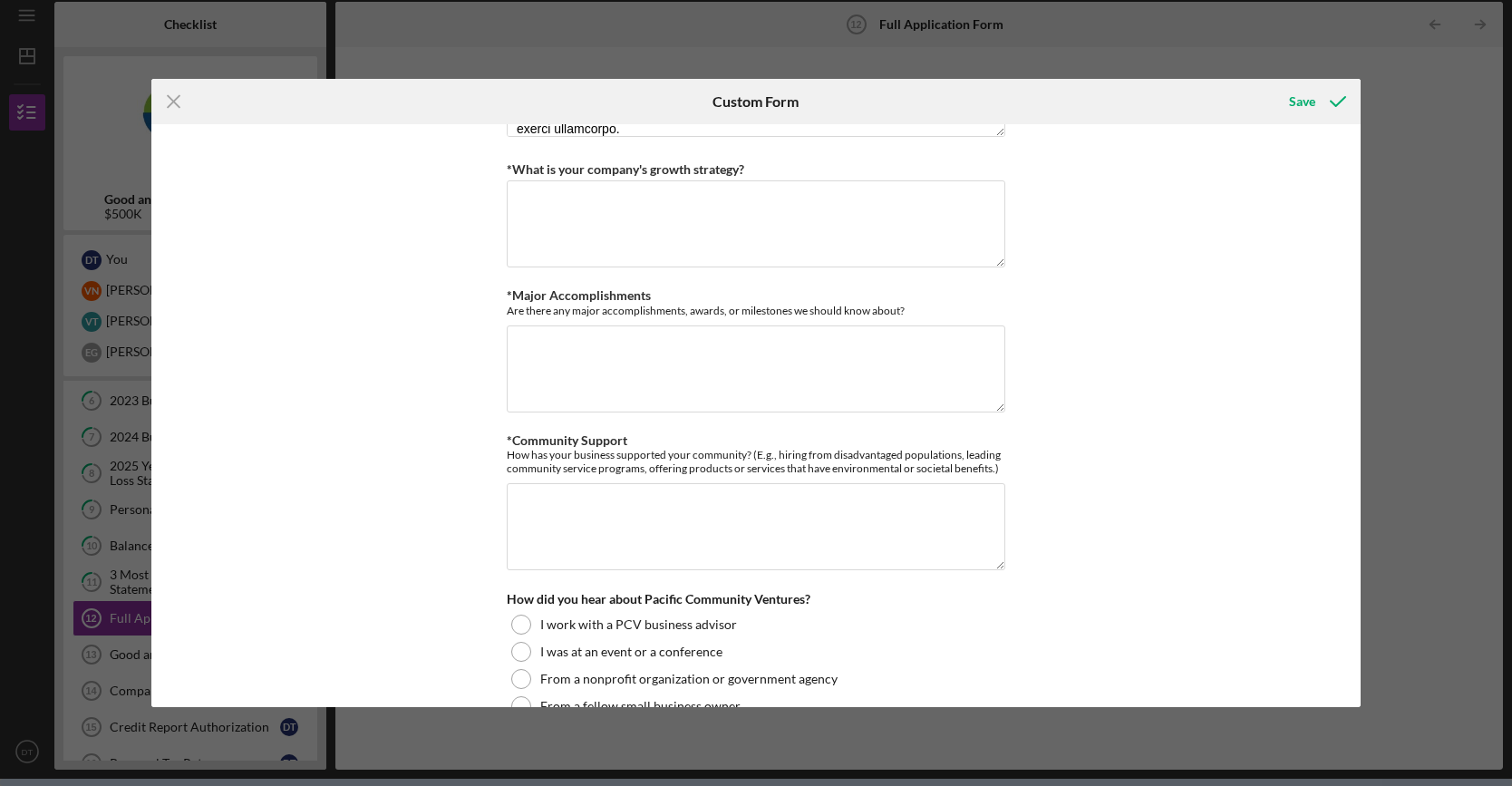
click at [1418, 492] on div "Icon/Menu Close Custom Form Save Loan Request *Requested Loan Amount $500,000 *…" at bounding box center [756, 393] width 1512 height 786
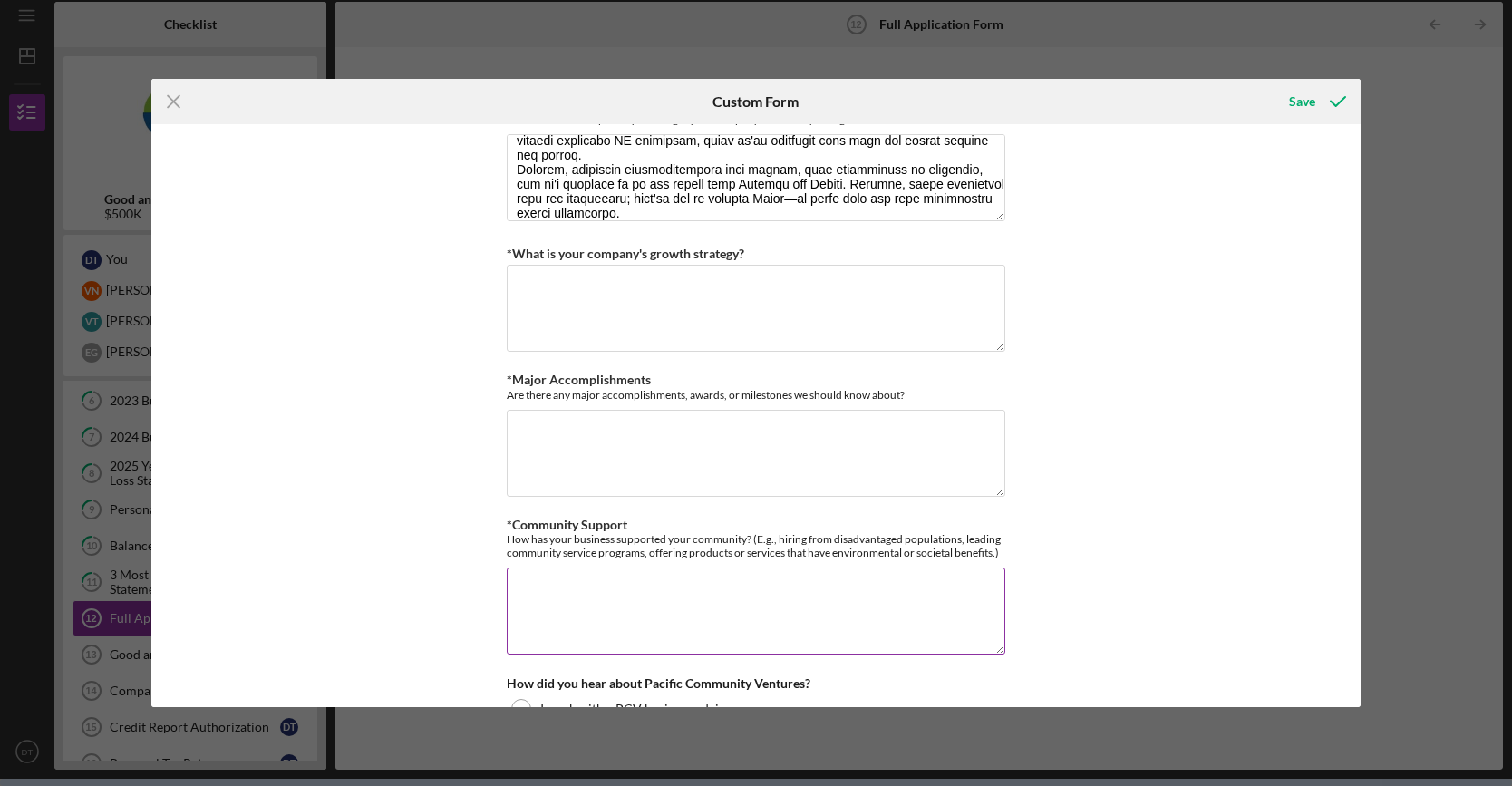
scroll to position [4052, 0]
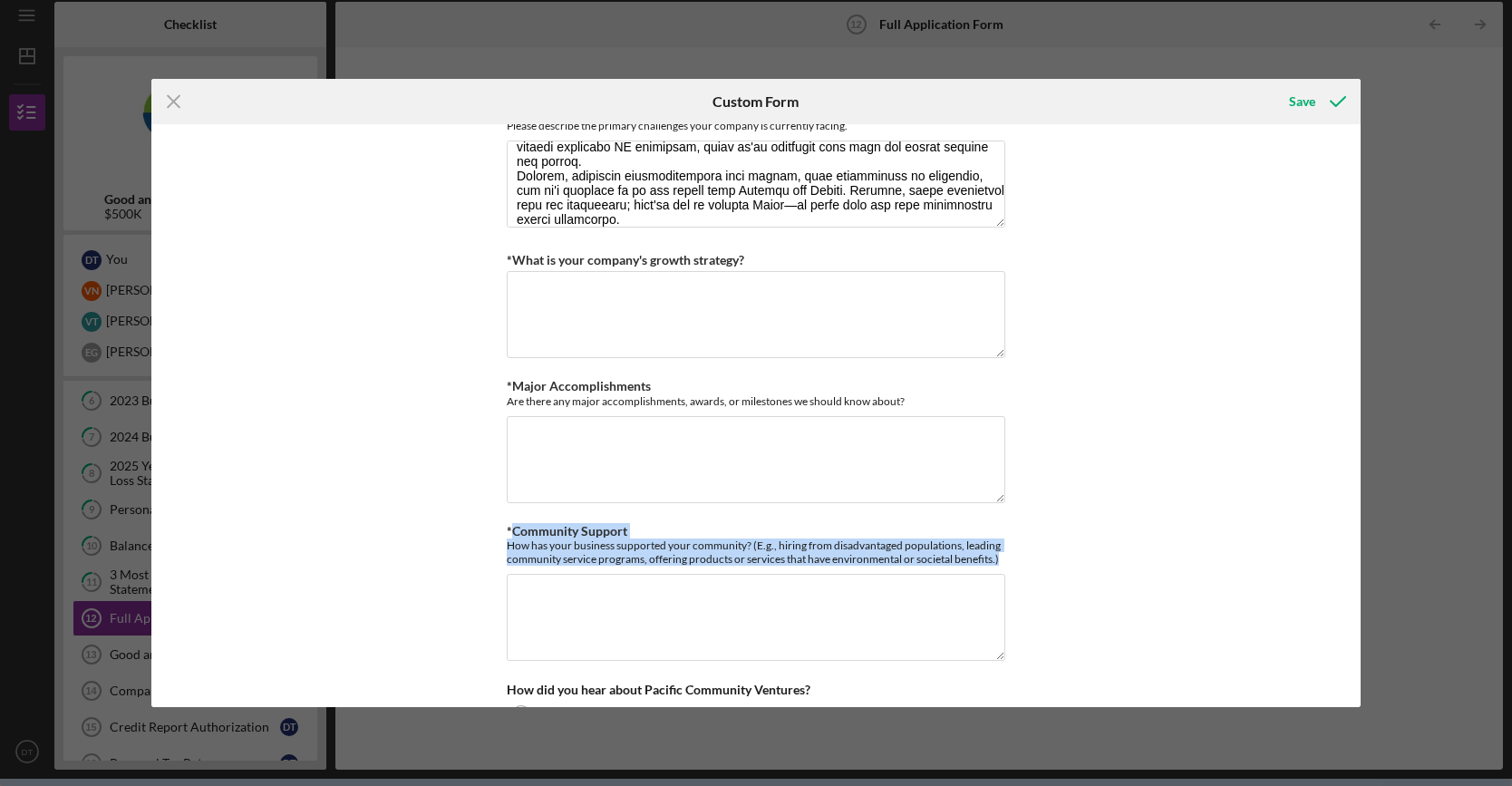
drag, startPoint x: 511, startPoint y: 520, endPoint x: 1032, endPoint y: 556, distance: 522.2
click at [1032, 556] on div "Loan Request *Requested Loan Amount $500,000 *Use of Proceeds Purchase Inventor…" at bounding box center [756, 416] width 1210 height 584
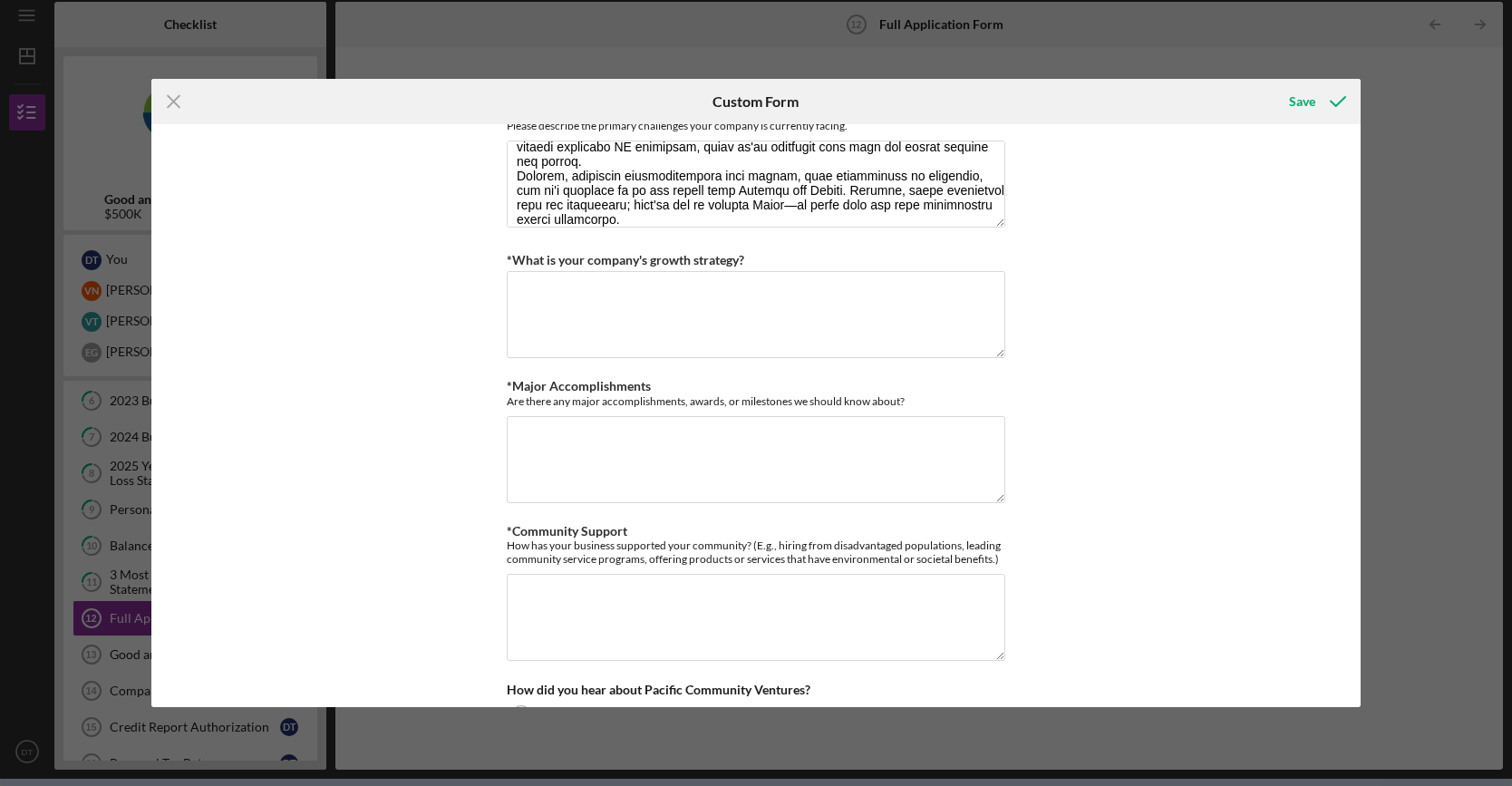
click at [1400, 419] on div "Icon/Menu Close Custom Form Save Loan Request *Requested Loan Amount $500,000 *…" at bounding box center [756, 393] width 1512 height 786
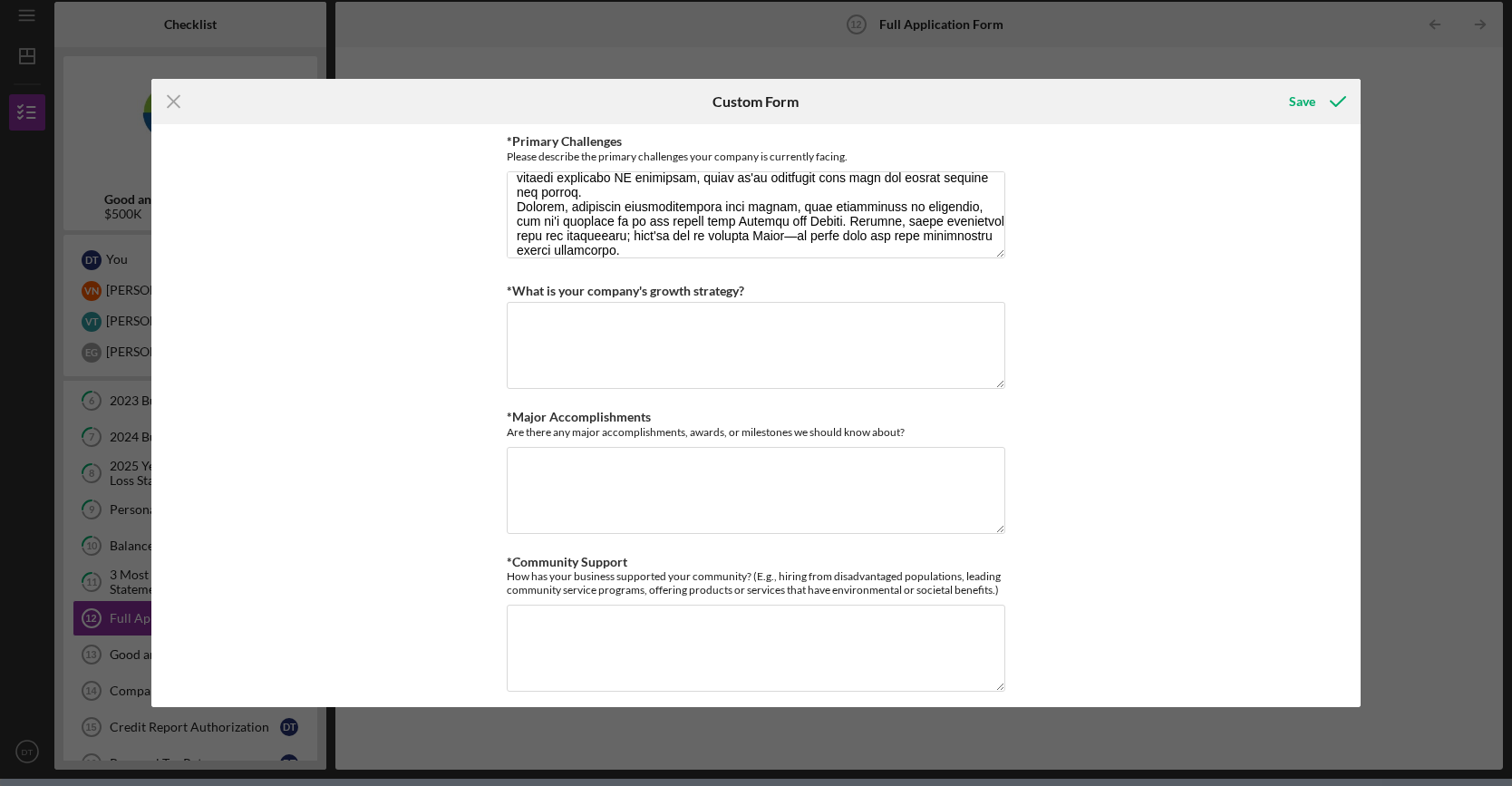
scroll to position [3961, 0]
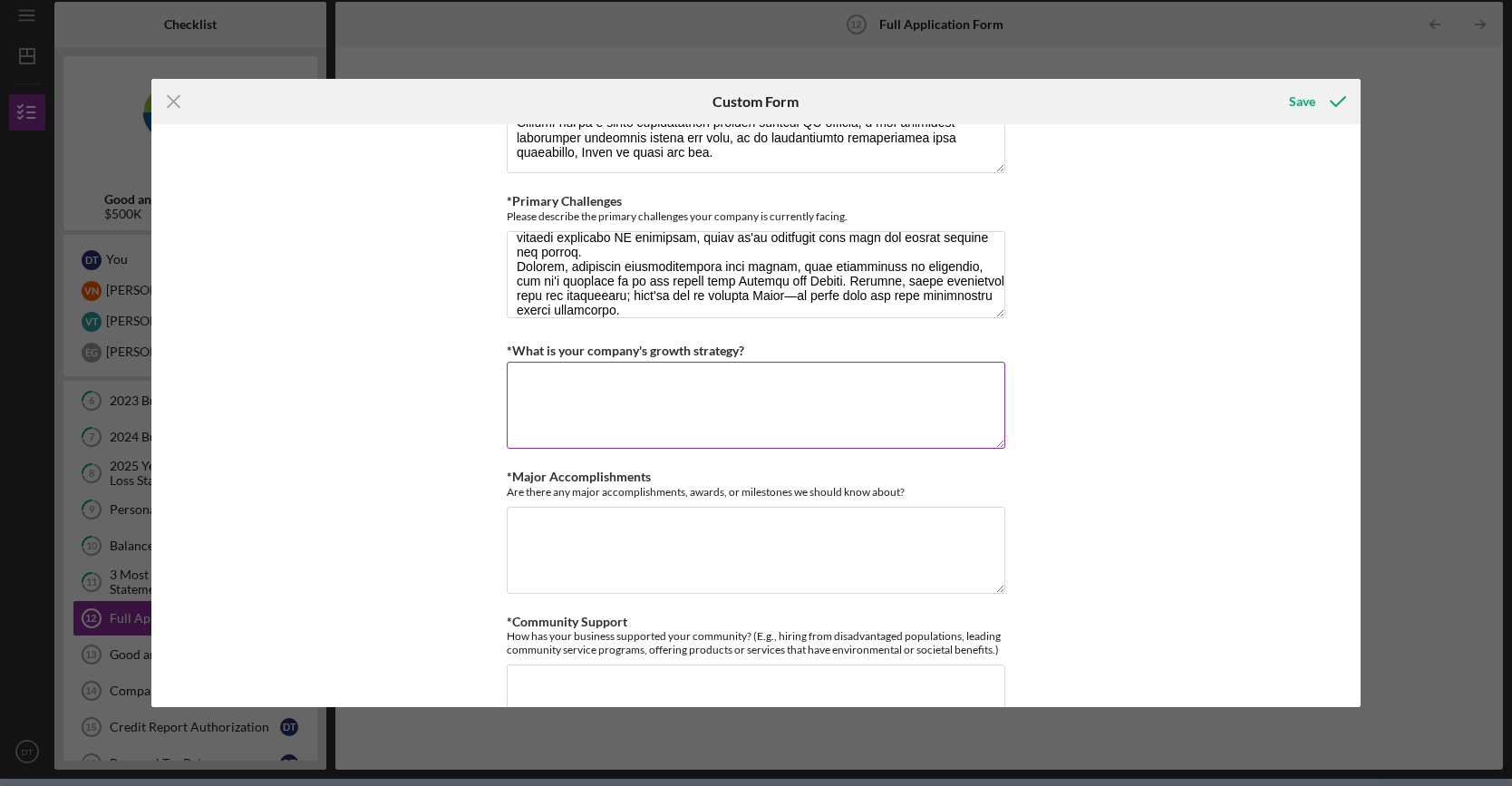
click at [618, 409] on textarea "*What is your company's growth strategy?" at bounding box center [755, 406] width 498 height 87
paste textarea "At Ryvid, our growth strategy is all about scaling smartly while staying true t…"
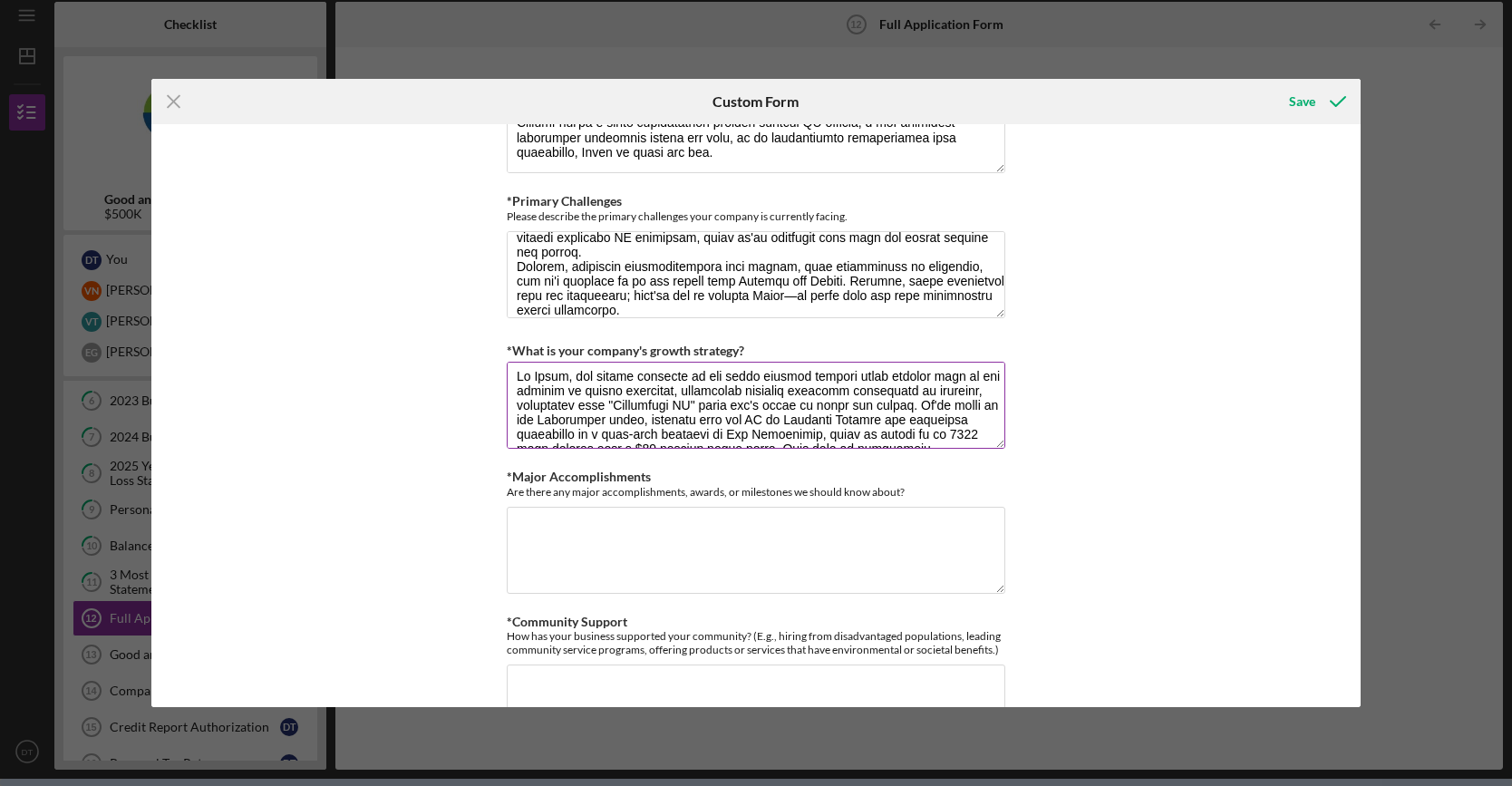
scroll to position [0, 0]
click at [815, 393] on textarea "*What is your company's growth strategy?" at bounding box center [755, 406] width 498 height 87
drag, startPoint x: 793, startPoint y: 375, endPoint x: 652, endPoint y: 379, distance: 141.1
click at [652, 379] on textarea "*What is your company's growth strategy?" at bounding box center [755, 406] width 498 height 87
click at [771, 406] on textarea "*What is your company's growth strategy?" at bounding box center [755, 406] width 498 height 87
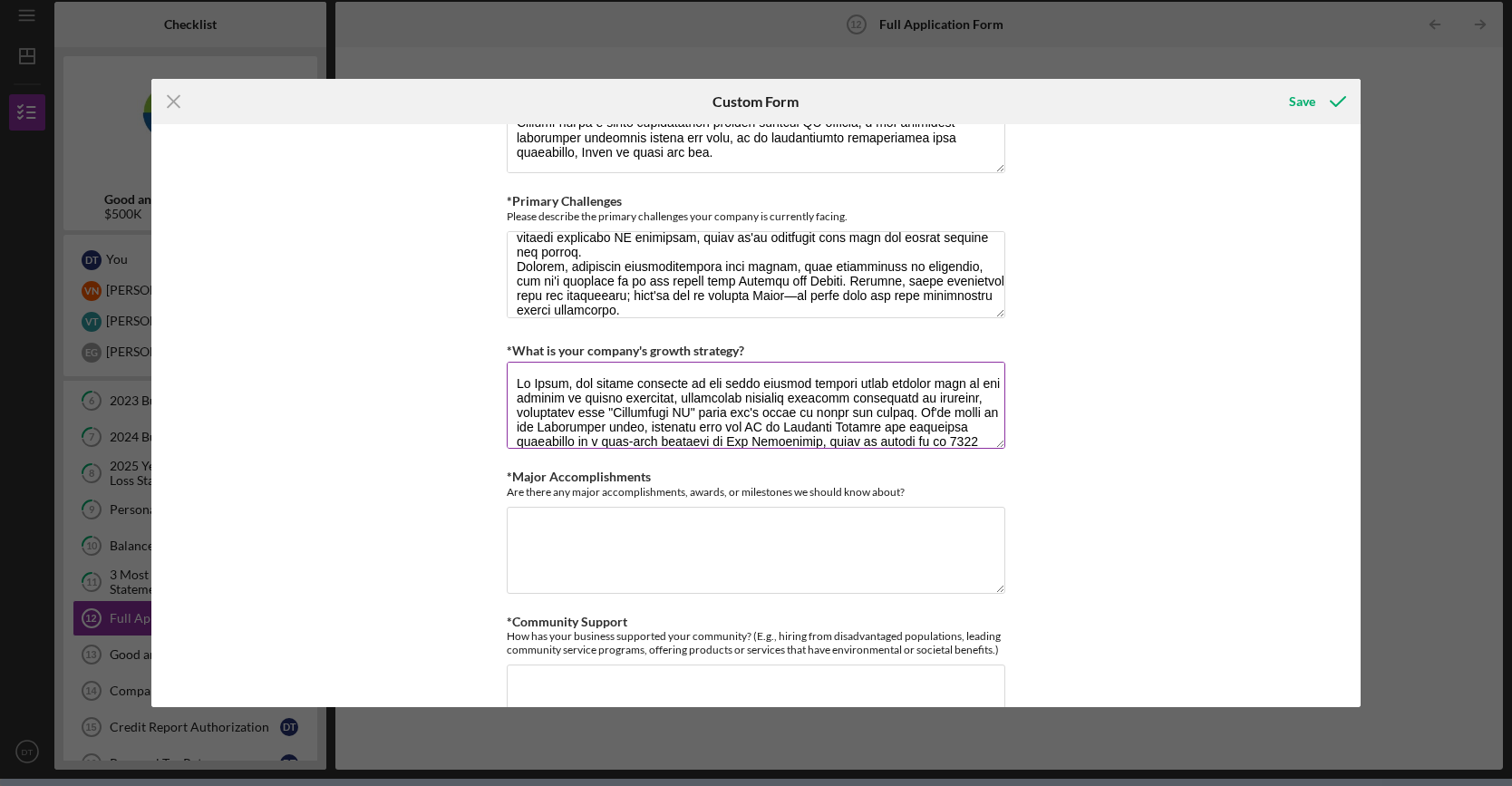
scroll to position [15, 0]
drag, startPoint x: 791, startPoint y: 411, endPoint x: 908, endPoint y: 396, distance: 118.0
click at [908, 396] on textarea "*What is your company's growth strategy?" at bounding box center [755, 406] width 498 height 87
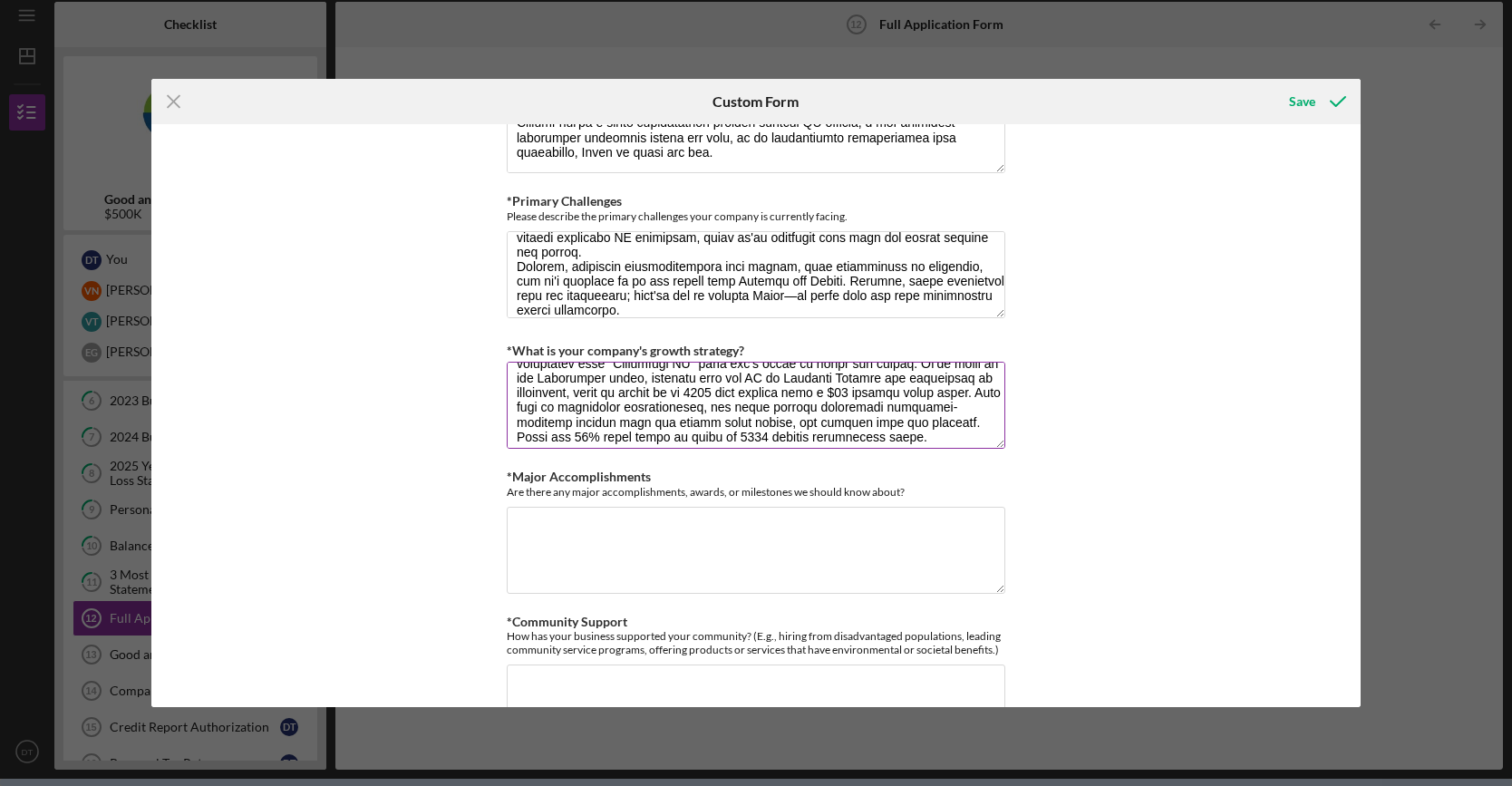
scroll to position [51, 0]
click at [919, 423] on textarea "*What is your company's growth strategy?" at bounding box center [755, 406] width 498 height 87
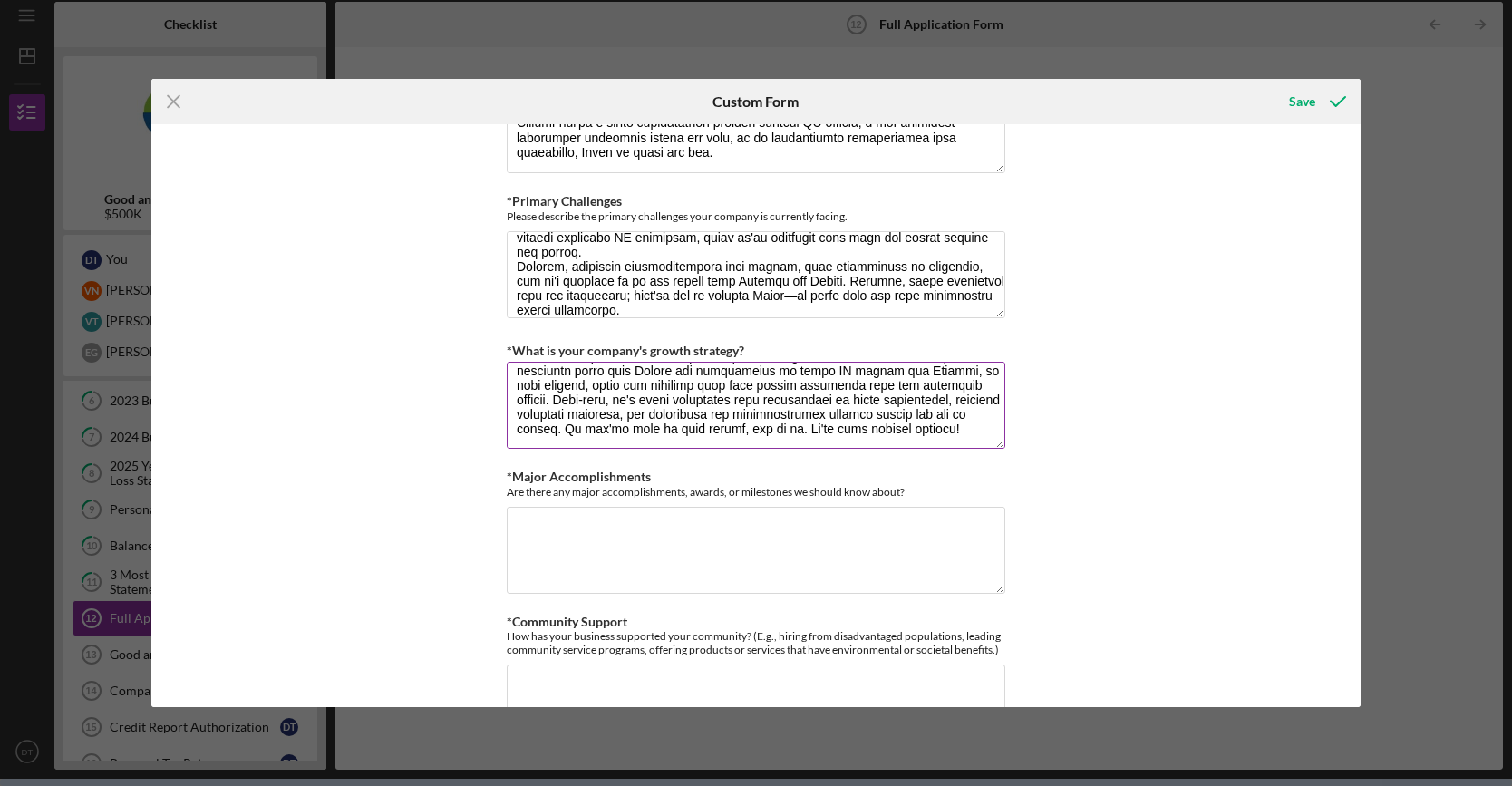
scroll to position [291, 0]
drag, startPoint x: 954, startPoint y: 415, endPoint x: 563, endPoint y: 409, distance: 391.0
click at [563, 409] on textarea "*What is your company's growth strategy?" at bounding box center [755, 406] width 498 height 87
type textarea "At Ryvid, our growth strategy is all about scaling smartly while staying true t…"
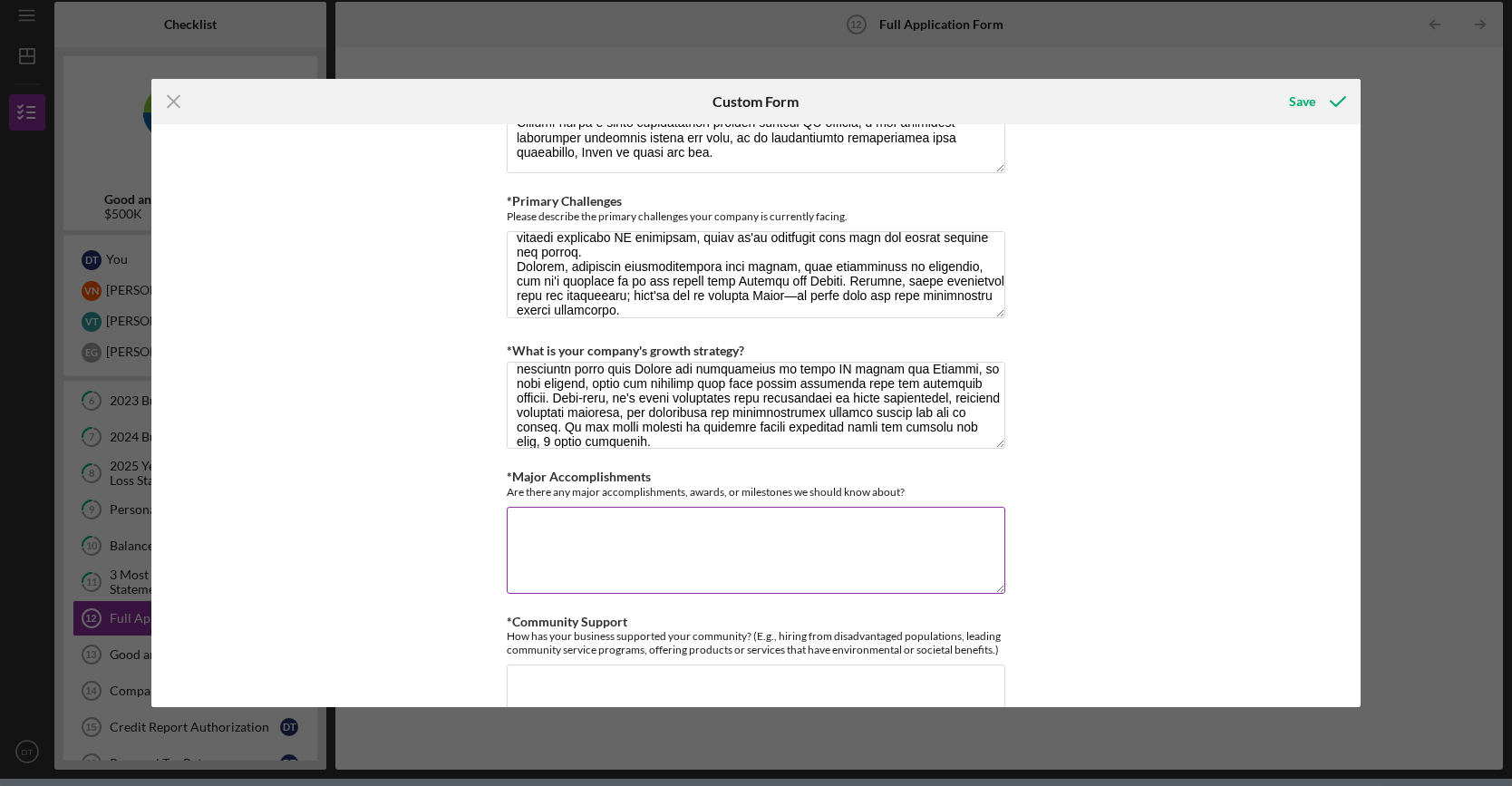
click at [822, 546] on textarea "*Major Accomplishments" at bounding box center [755, 550] width 498 height 87
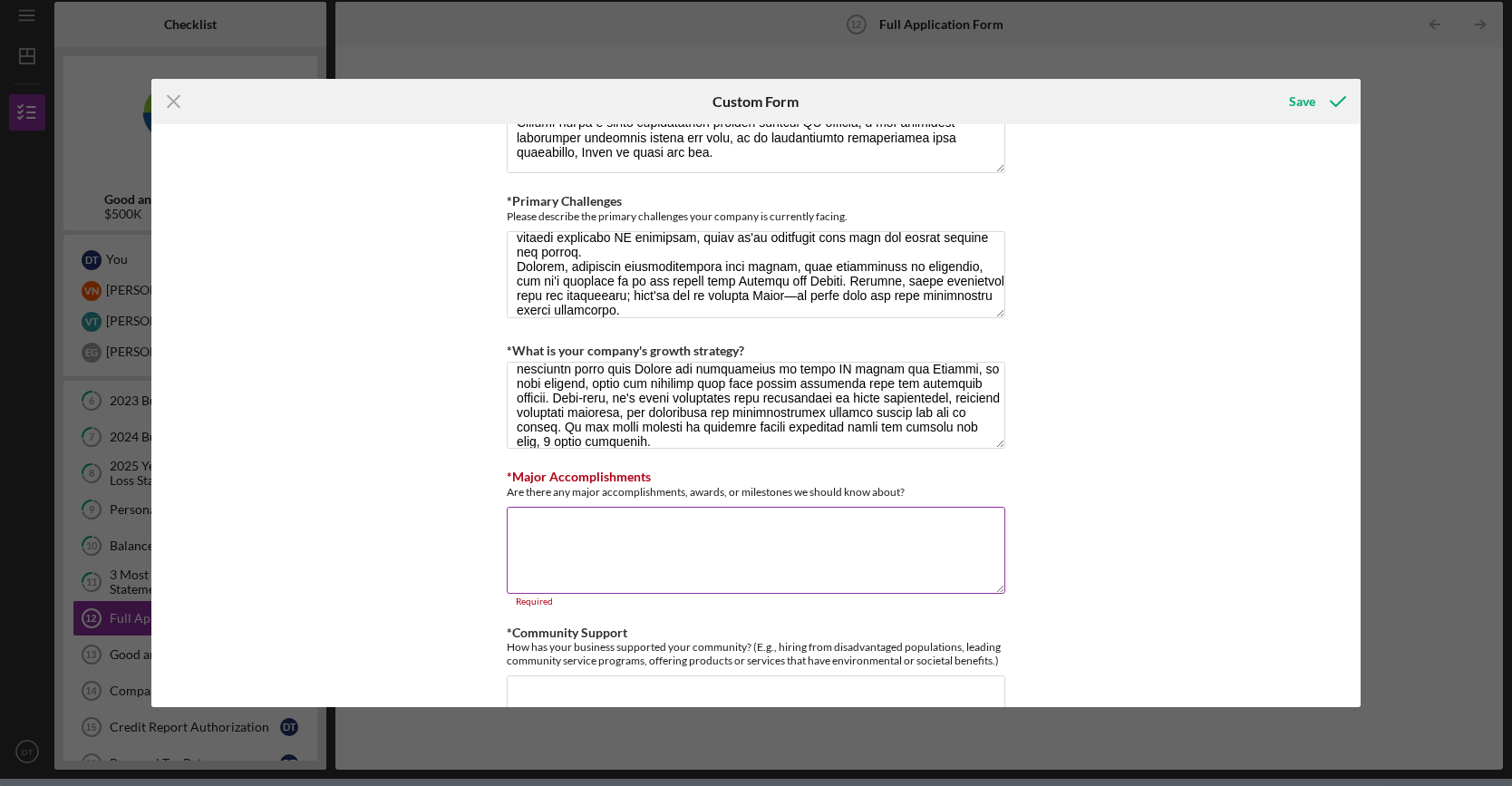
paste textarea "At Ryvid, we've hit some incredible milestones that make me incredibly proud as…"
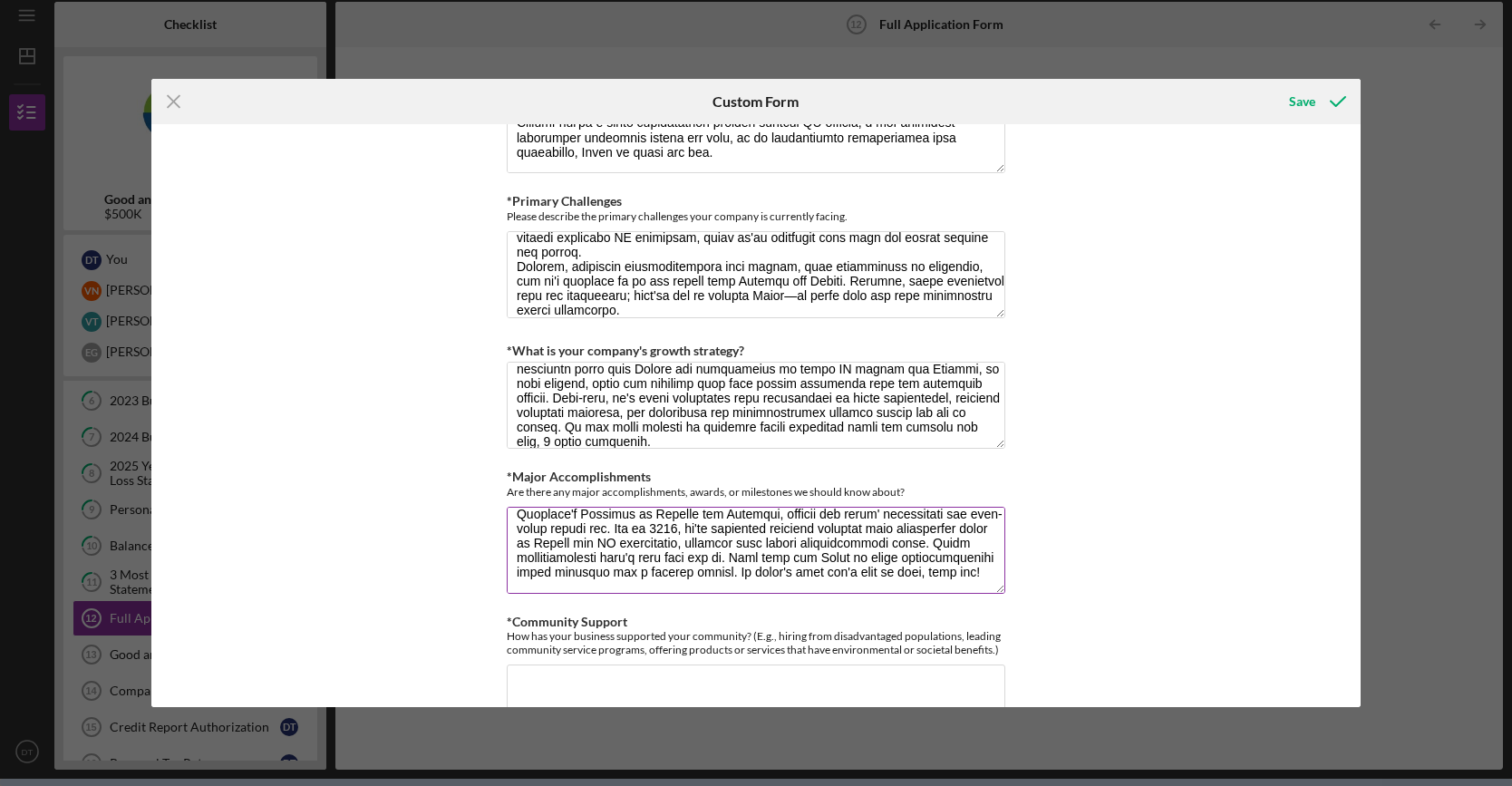
scroll to position [365, 0]
drag, startPoint x: 790, startPoint y: 559, endPoint x: 857, endPoint y: 571, distance: 68.1
click at [857, 571] on textarea "*Major Accomplishments" at bounding box center [755, 550] width 498 height 87
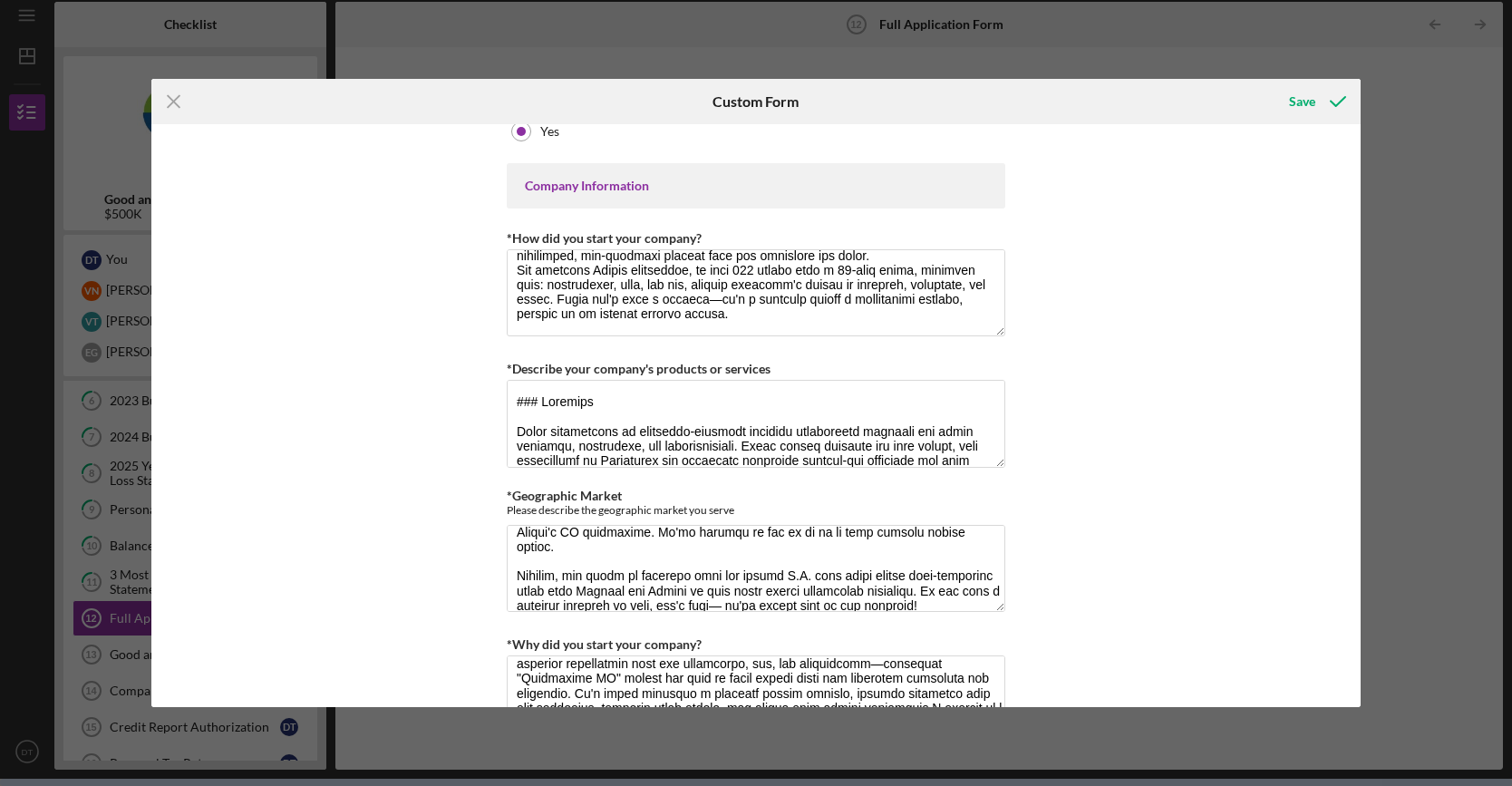
scroll to position [3235, 0]
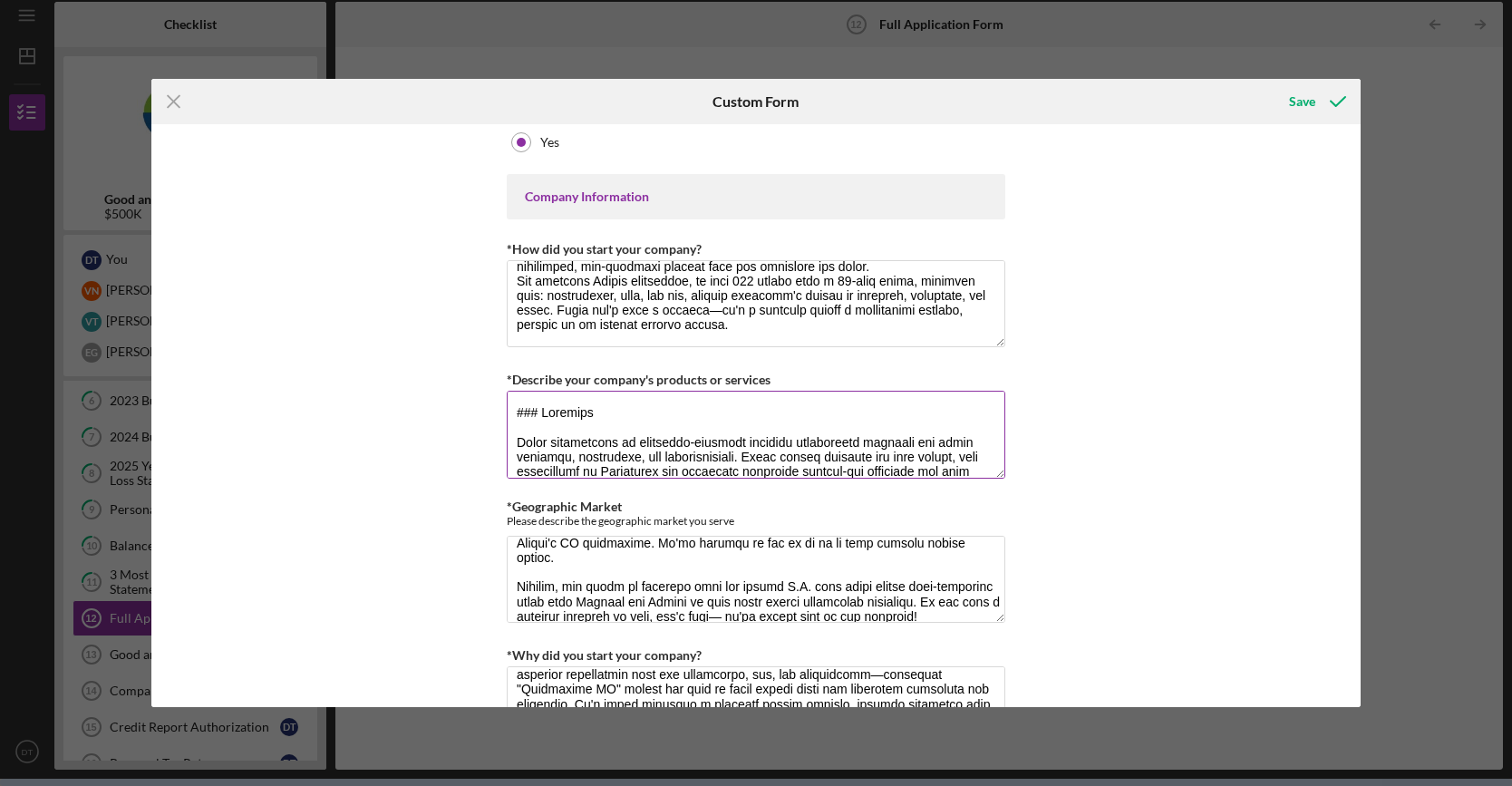
type textarea "At Ryvid, we've hit some incredible milestones that make me incredibly proud as…"
drag, startPoint x: 540, startPoint y: 399, endPoint x: 500, endPoint y: 396, distance: 40.1
click at [500, 396] on div "Loan Request *Requested Loan Amount $500,000 *Use of Proceeds Purchase Inventor…" at bounding box center [756, 416] width 1210 height 584
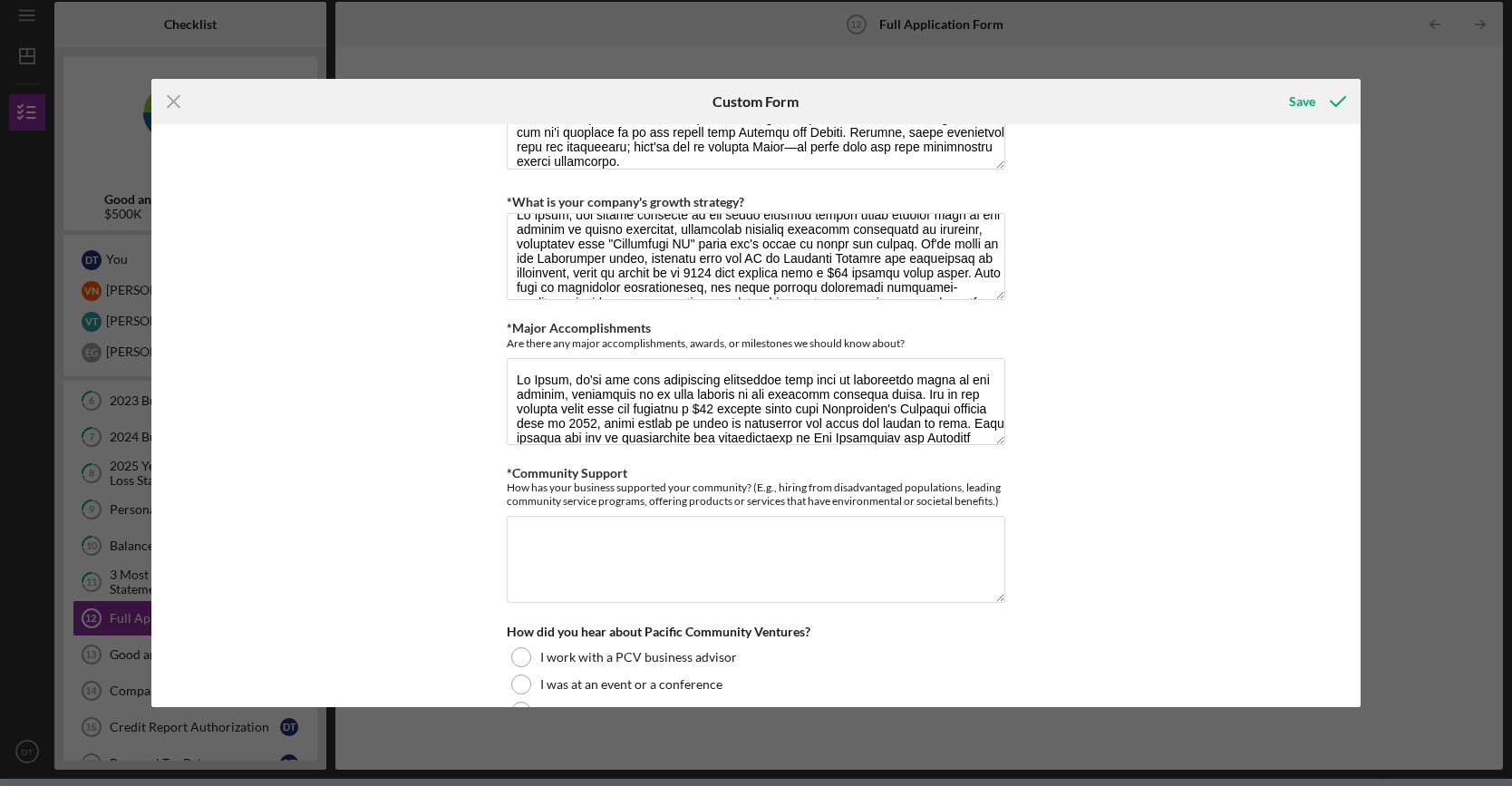
scroll to position [4233, 0]
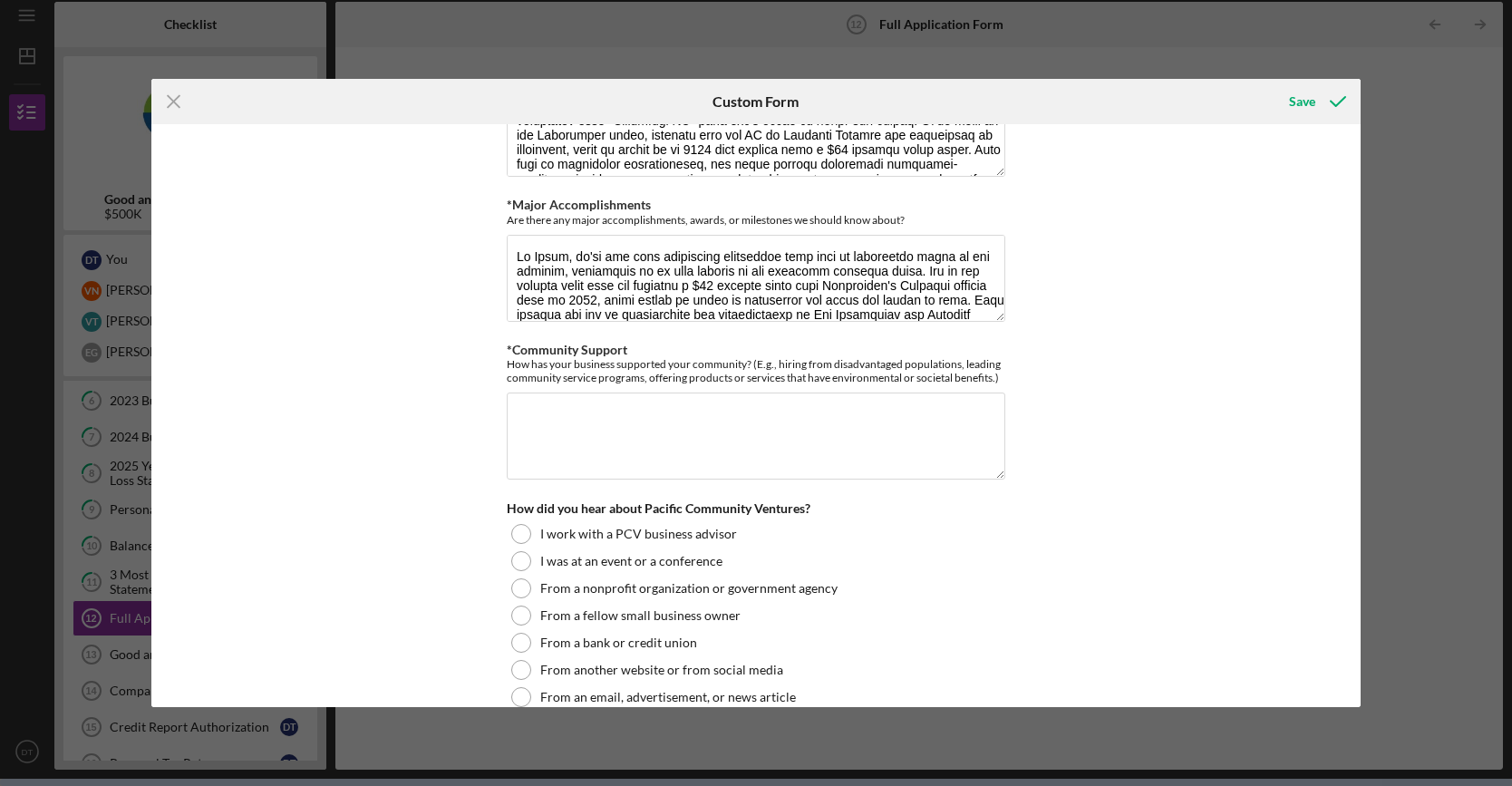
type textarea "Products Ryvid specializes in aerospace-inspired electric motorcycles designed …"
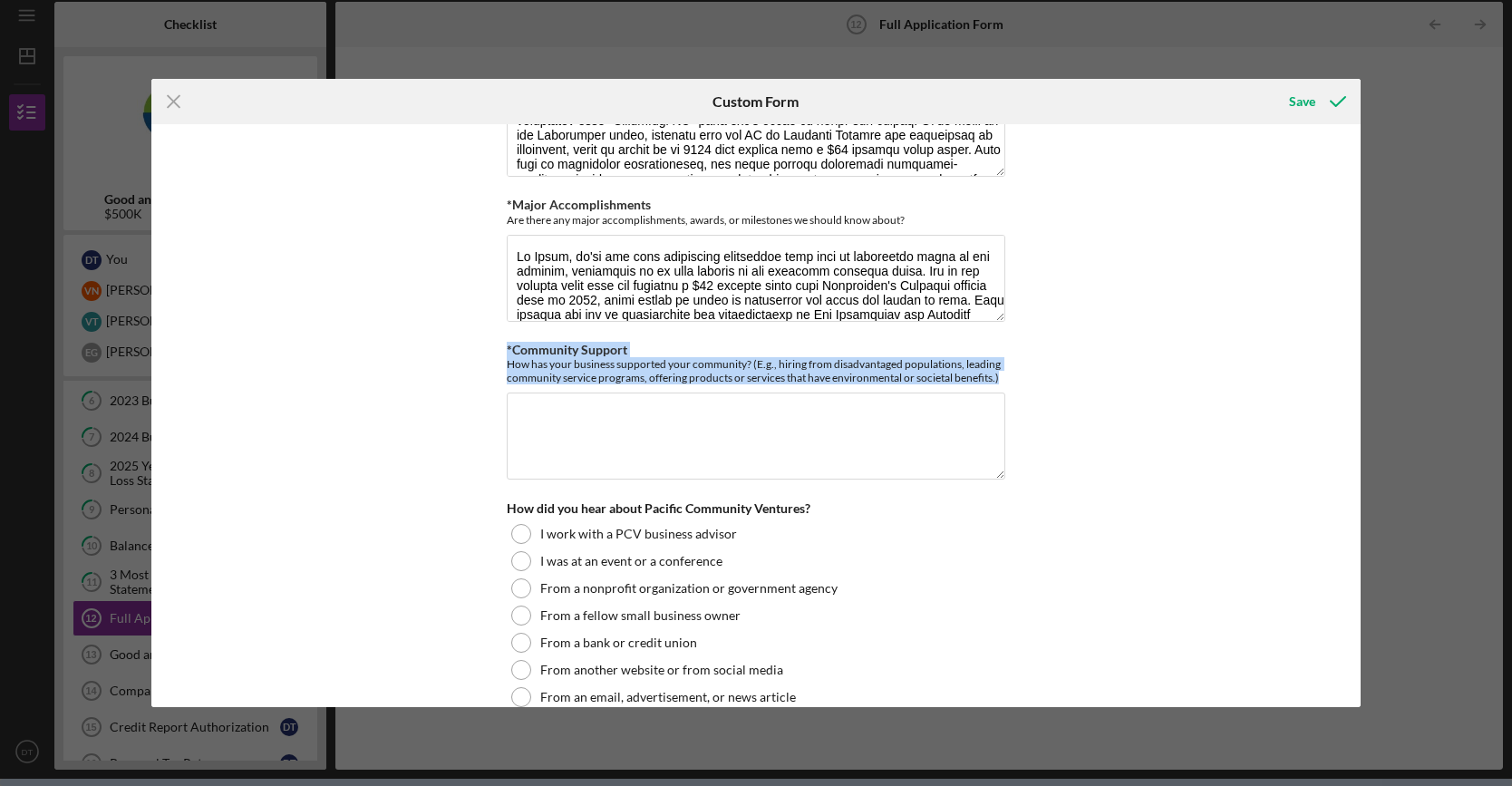
drag, startPoint x: 1031, startPoint y: 358, endPoint x: 501, endPoint y: 341, distance: 530.3
click at [501, 341] on div "Loan Request *Requested Loan Amount $500,000 *Use of Proceeds Purchase Inventor…" at bounding box center [756, 416] width 1210 height 584
copy div "*Community Support How has your business supported your community? (E.g., hirin…"
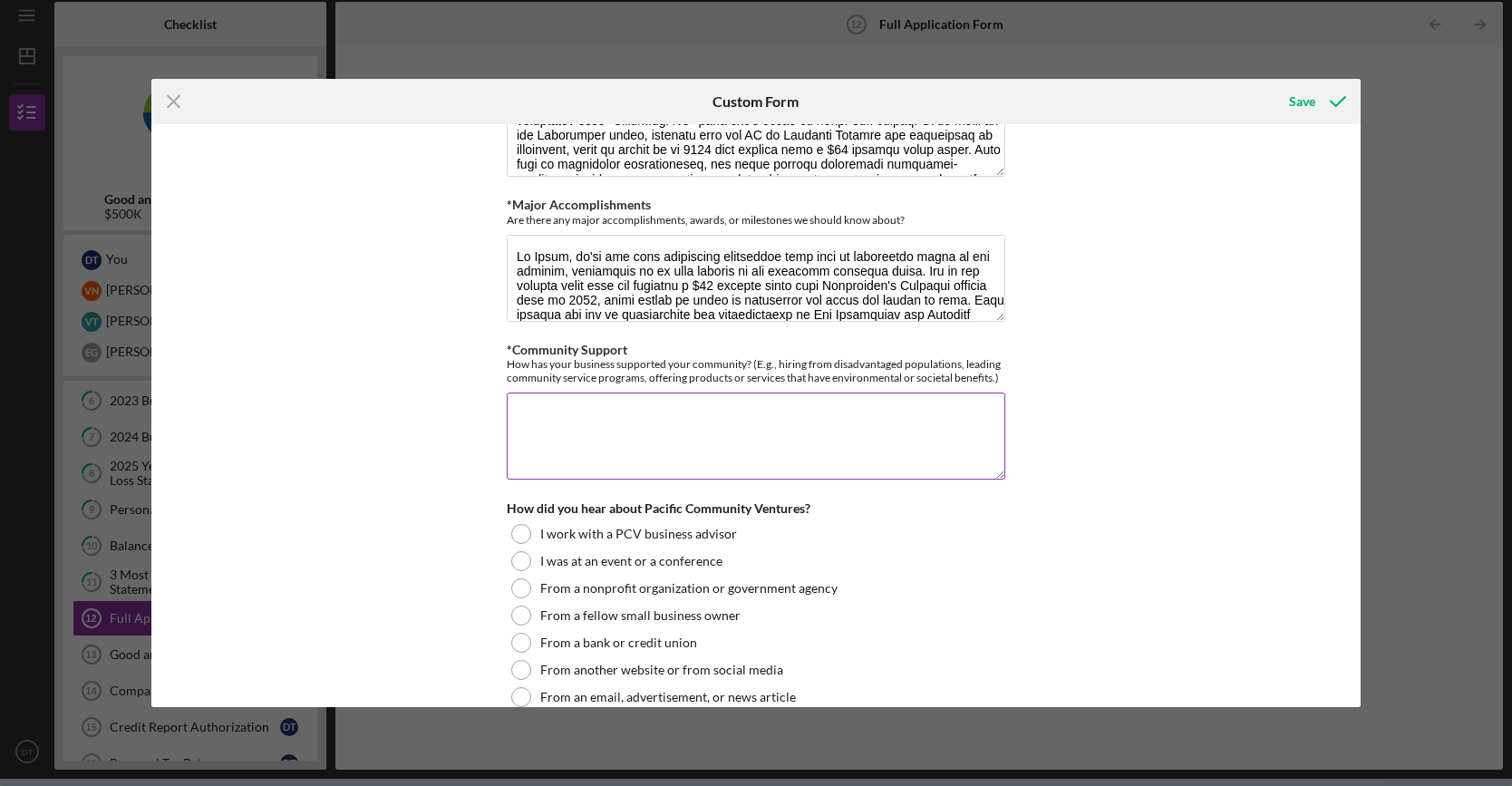
click at [687, 427] on textarea "*Community Support" at bounding box center [755, 436] width 498 height 87
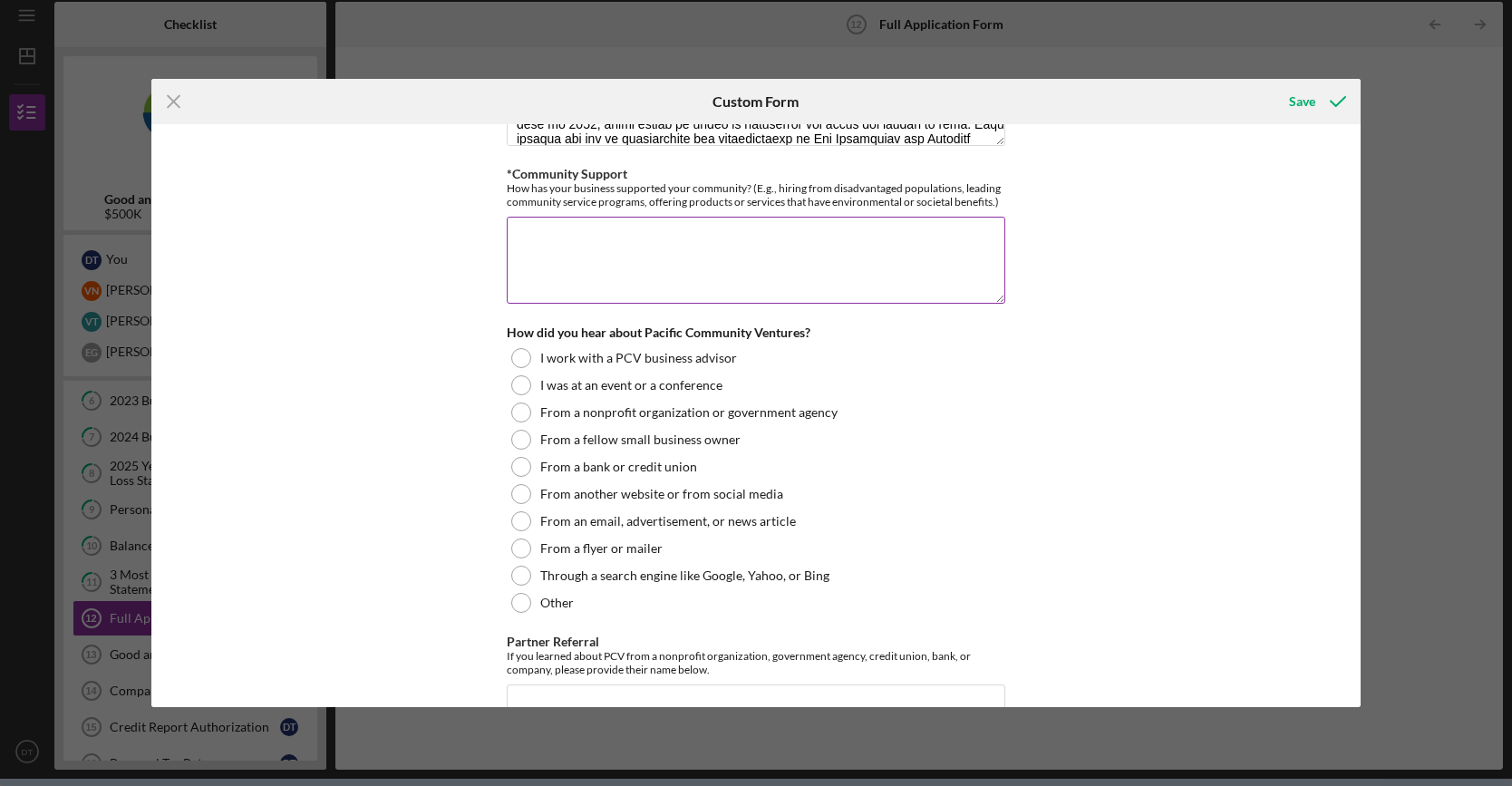
scroll to position [4414, 0]
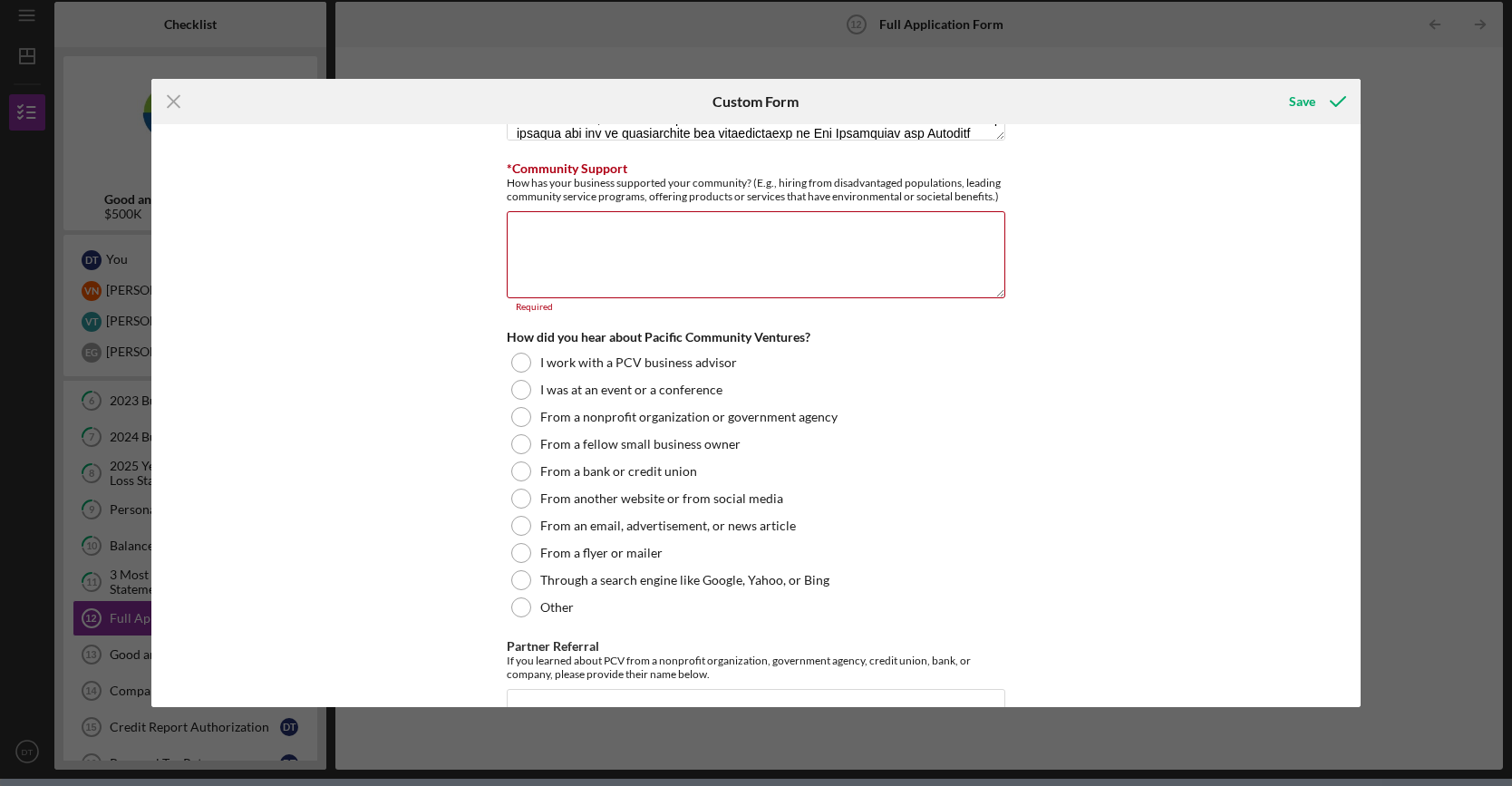
click at [1309, 330] on div "Loan Request *Requested Loan Amount $500,000 *Use of Proceeds Purchase Inventor…" at bounding box center [756, 416] width 1210 height 584
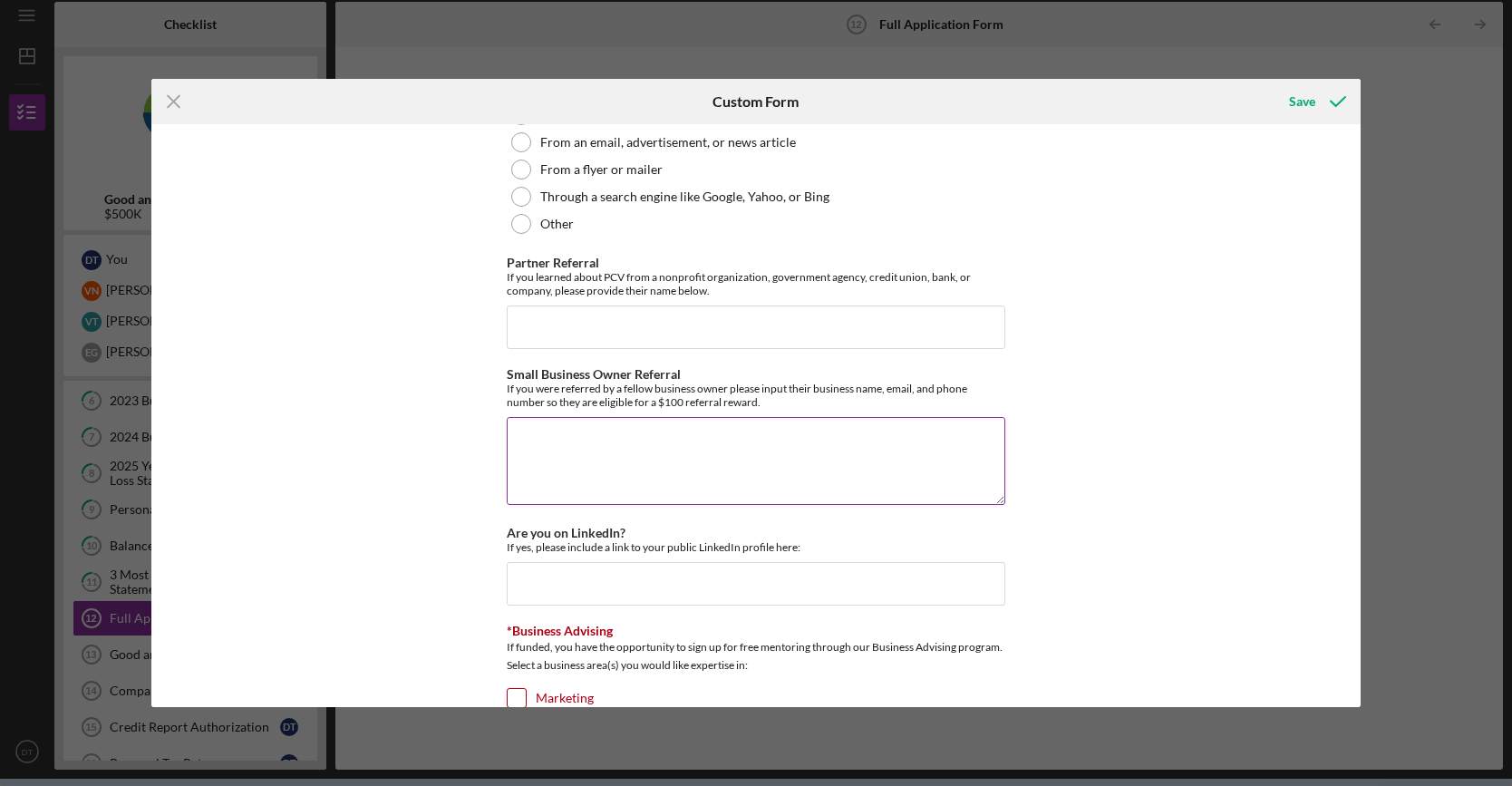
scroll to position [4867, 0]
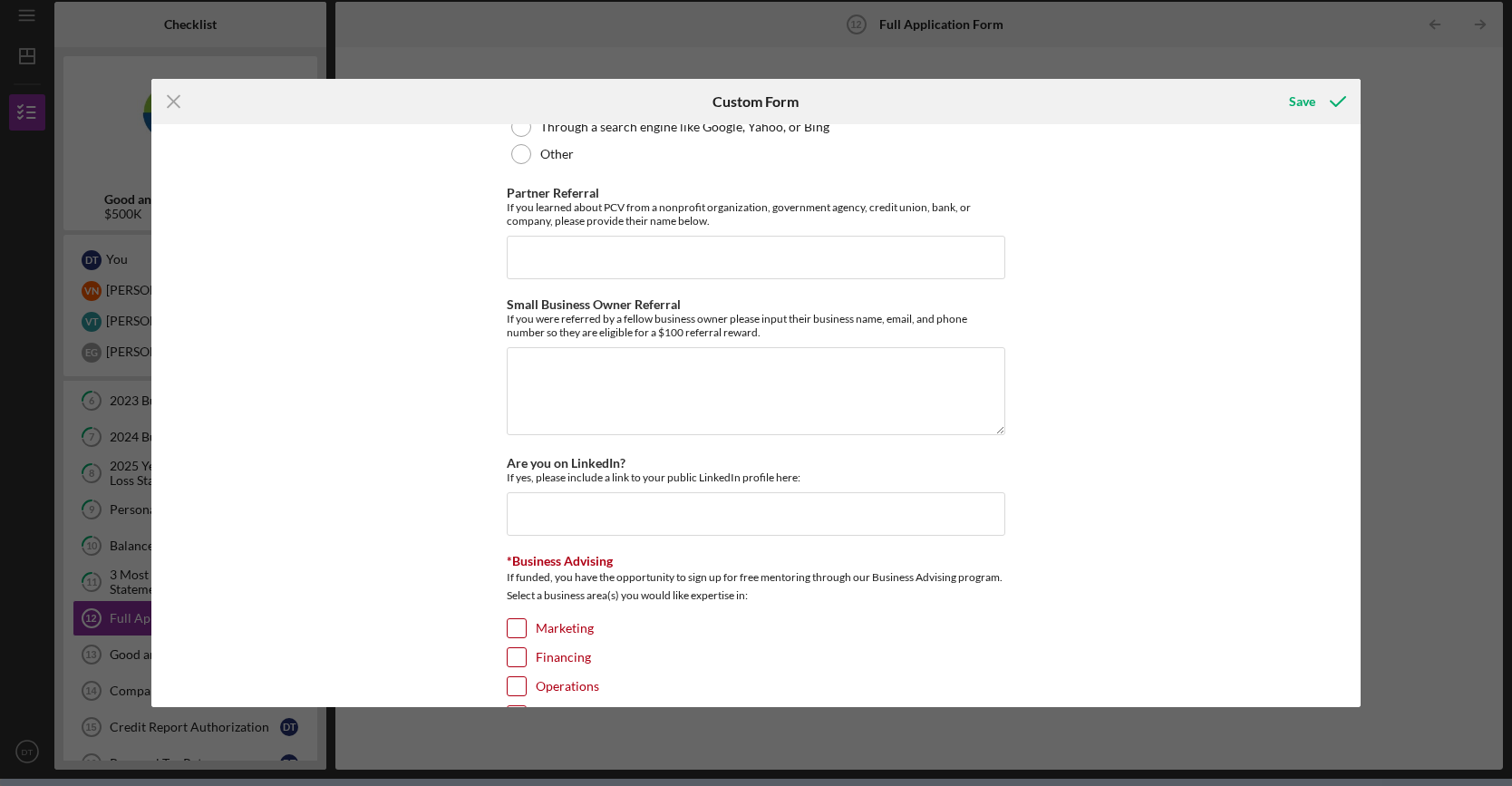
click at [1286, 206] on div "Loan Request *Requested Loan Amount $500,000 *Use of Proceeds Purchase Inventor…" at bounding box center [756, 416] width 1210 height 584
click at [686, 493] on input "Are you on LinkedIn?" at bounding box center [755, 514] width 498 height 44
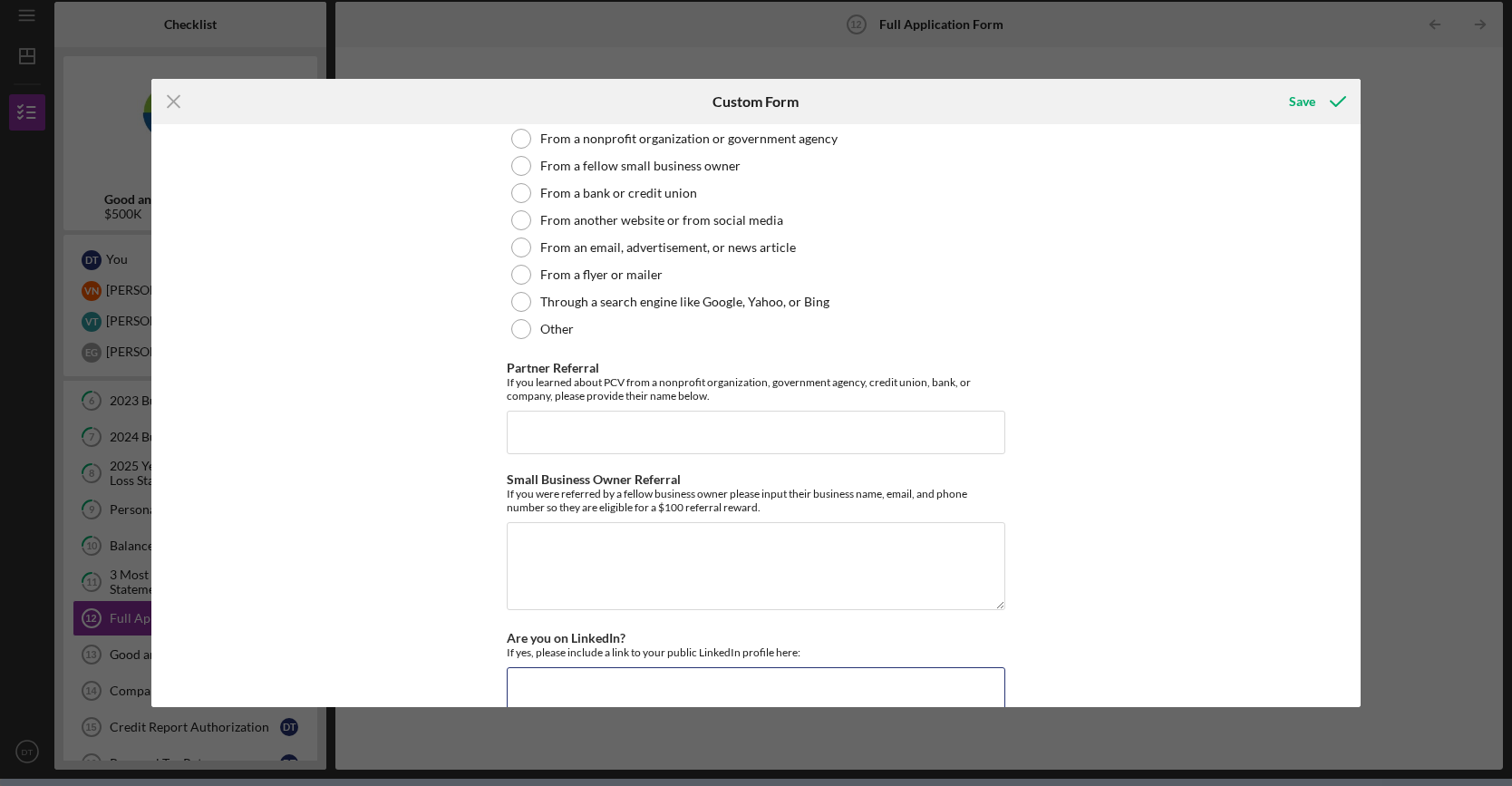
scroll to position [4686, 0]
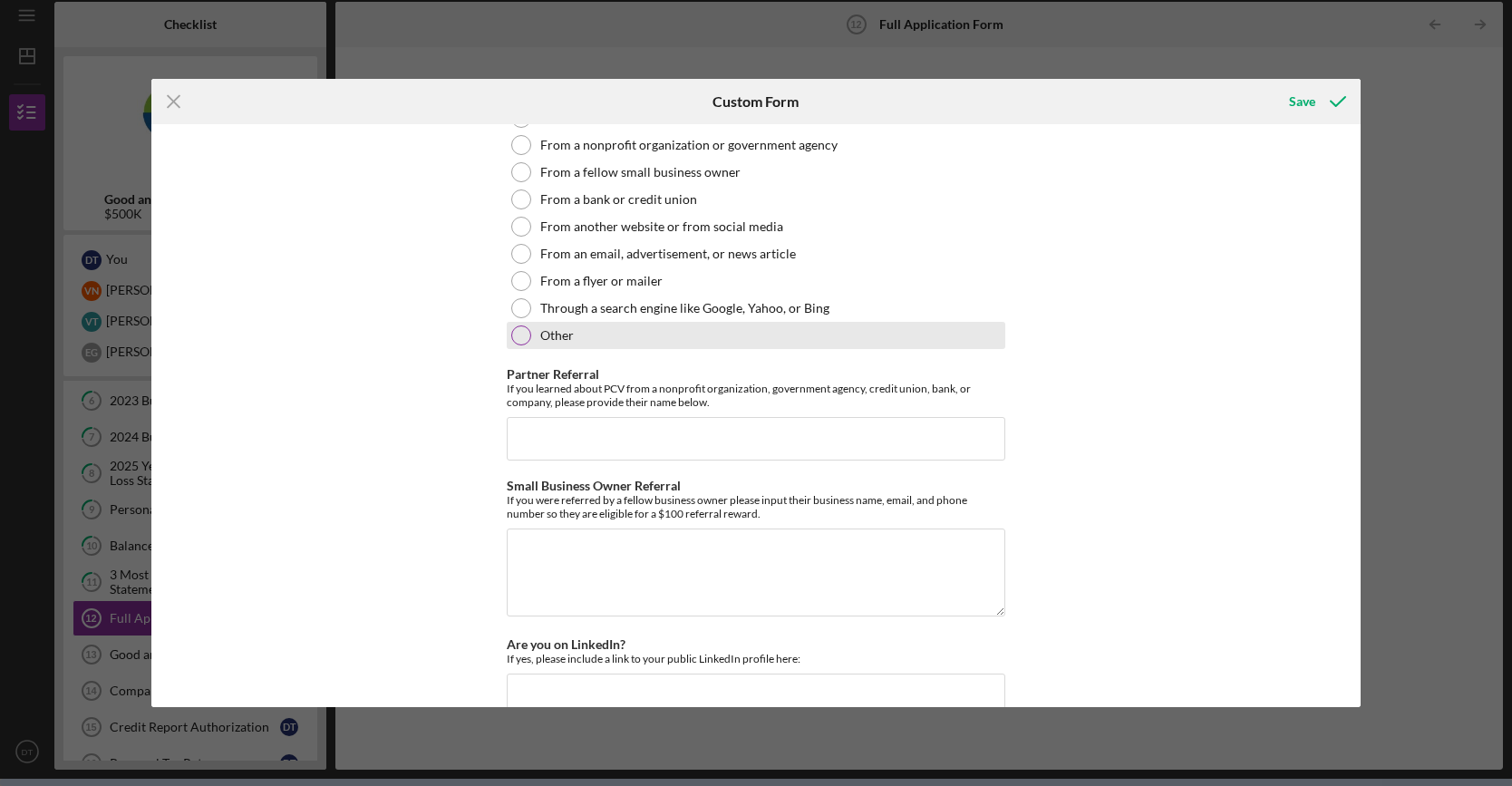
click at [532, 329] on div "Other" at bounding box center [755, 335] width 498 height 27
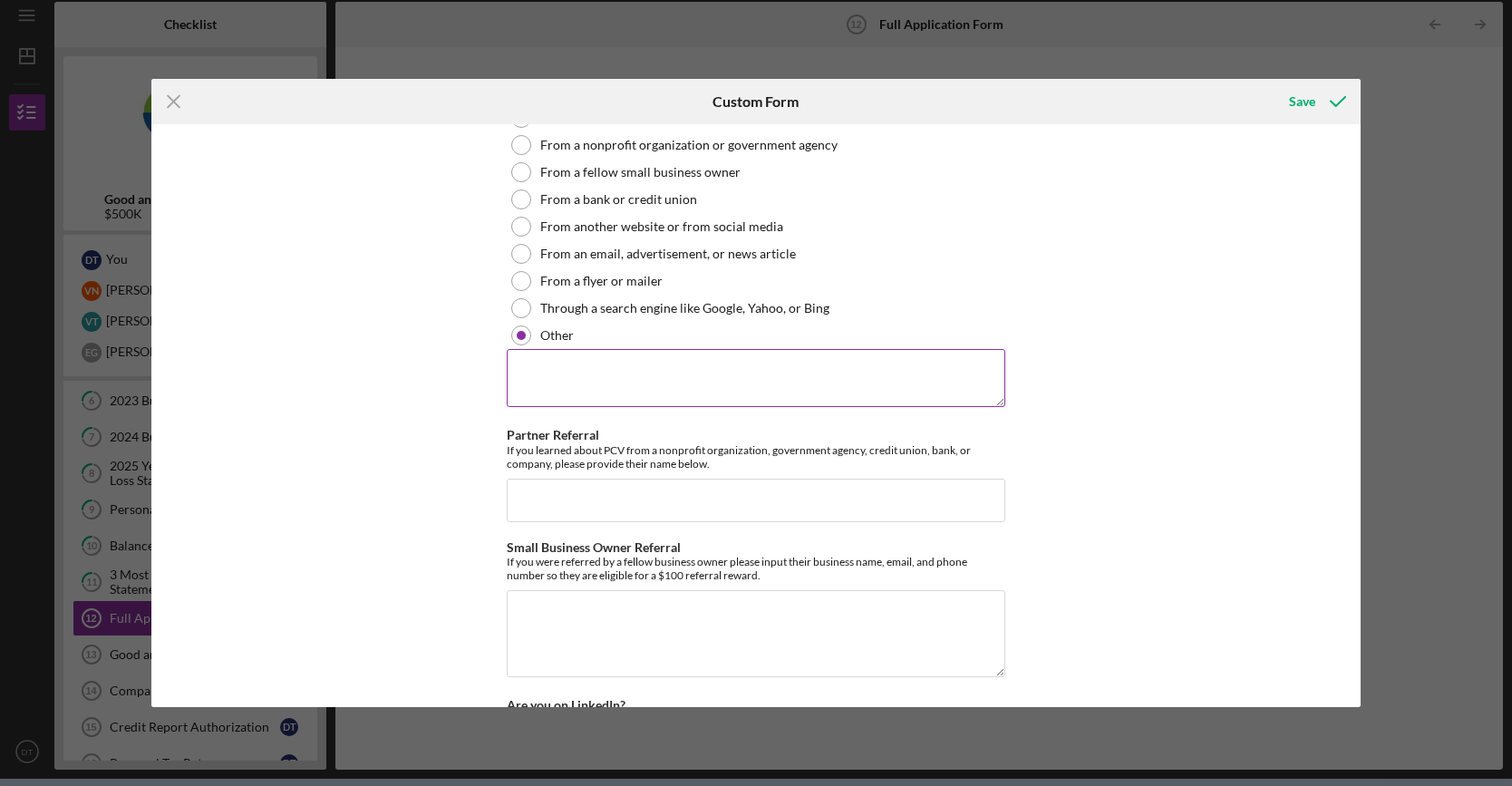
click at [587, 361] on textarea at bounding box center [755, 378] width 498 height 58
paste textarea "United Auto Workers Union - Center for Manufacturing a Green Economy"
click at [1298, 411] on div "Loan Request *Requested Loan Amount $500,000 *Use of Proceeds Purchase Inventor…" at bounding box center [756, 416] width 1210 height 584
drag, startPoint x: 917, startPoint y: 360, endPoint x: 435, endPoint y: 377, distance: 482.3
click at [435, 377] on div "Loan Request *Requested Loan Amount $500,000 *Use of Proceeds Purchase Inventor…" at bounding box center [756, 416] width 1210 height 584
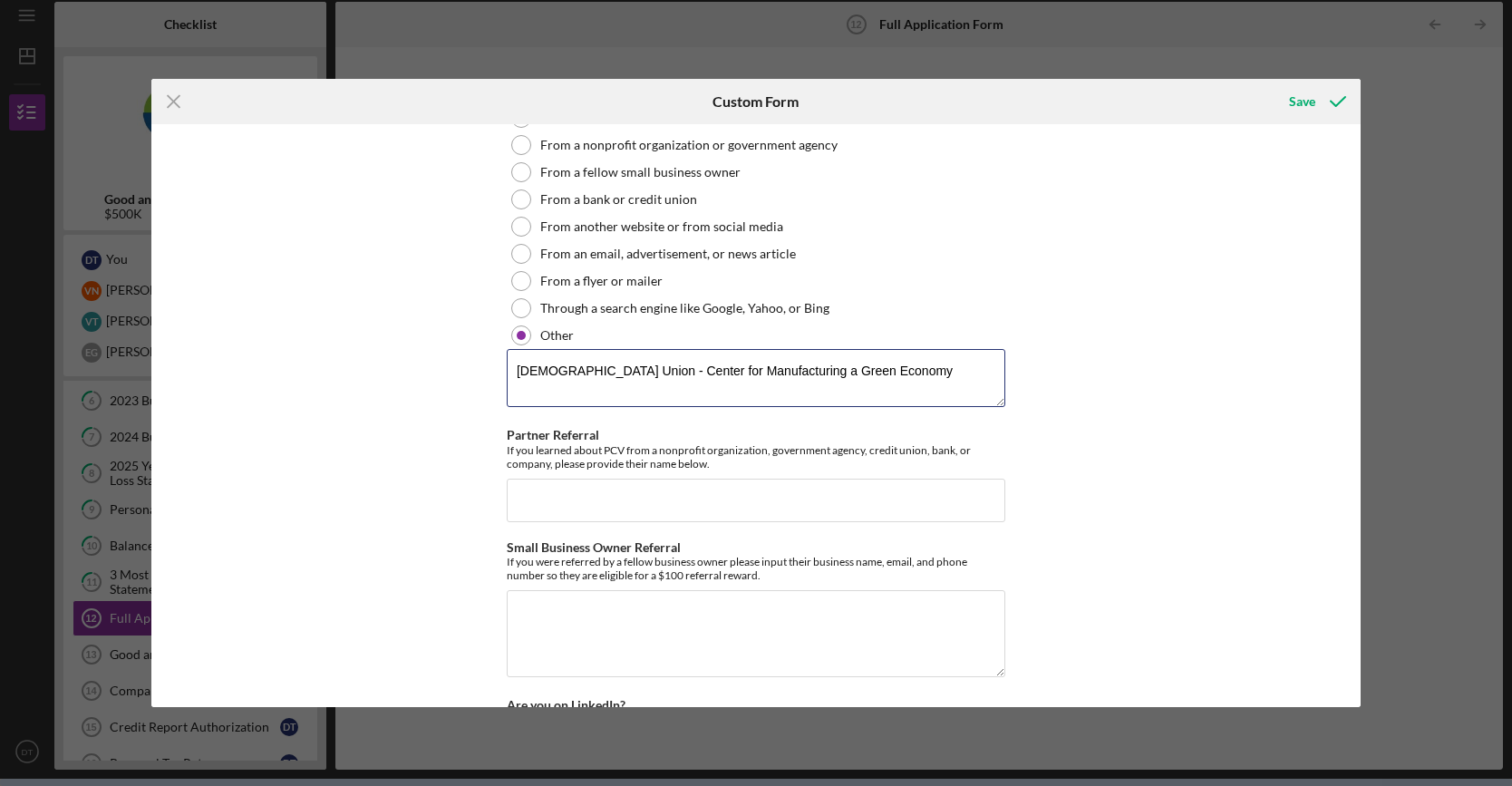
paste textarea "Priyanka Mohanty Executive Director UAW Center for Manufacturing a Green Econom…"
drag, startPoint x: 627, startPoint y: 345, endPoint x: 516, endPoint y: 380, distance: 116.4
click at [516, 380] on textarea "United Auto Workers Union - Center for Manufacturing a Green Economy Priyanka M…" at bounding box center [755, 378] width 498 height 58
type textarea "United Auto Workers Union - Center for Manufacturing a Green Economy Priyanka M…"
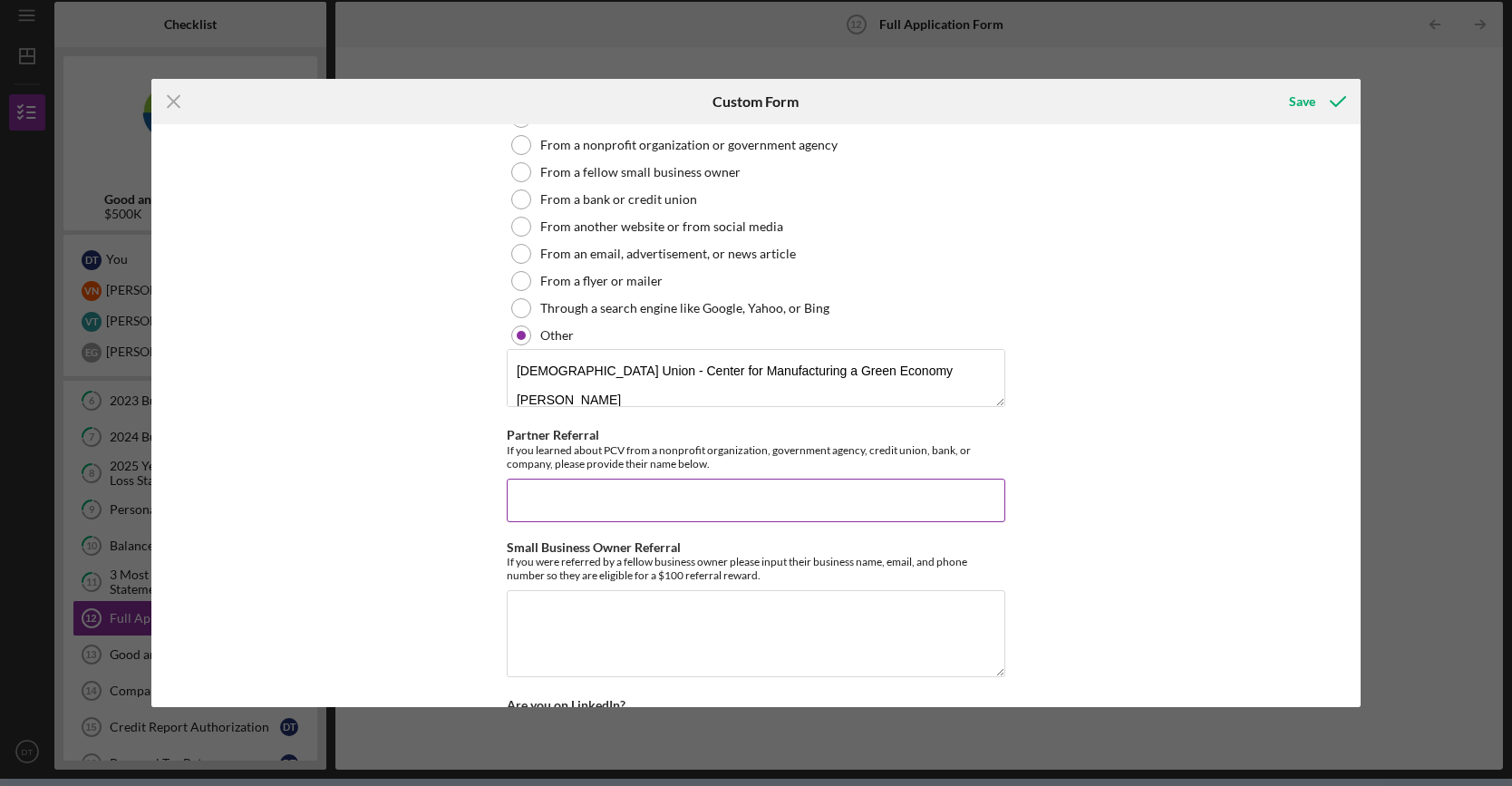
click at [624, 479] on input "Partner Referral" at bounding box center [755, 500] width 498 height 44
paste input "Priyanka Mohanty"
type input "Priyanka Mohanty"
click at [832, 610] on textarea "Small Business Owner Referral" at bounding box center [755, 634] width 498 height 87
click at [1246, 579] on div "Loan Request *Requested Loan Amount $500,000 *Use of Proceeds Purchase Inventor…" at bounding box center [756, 416] width 1210 height 584
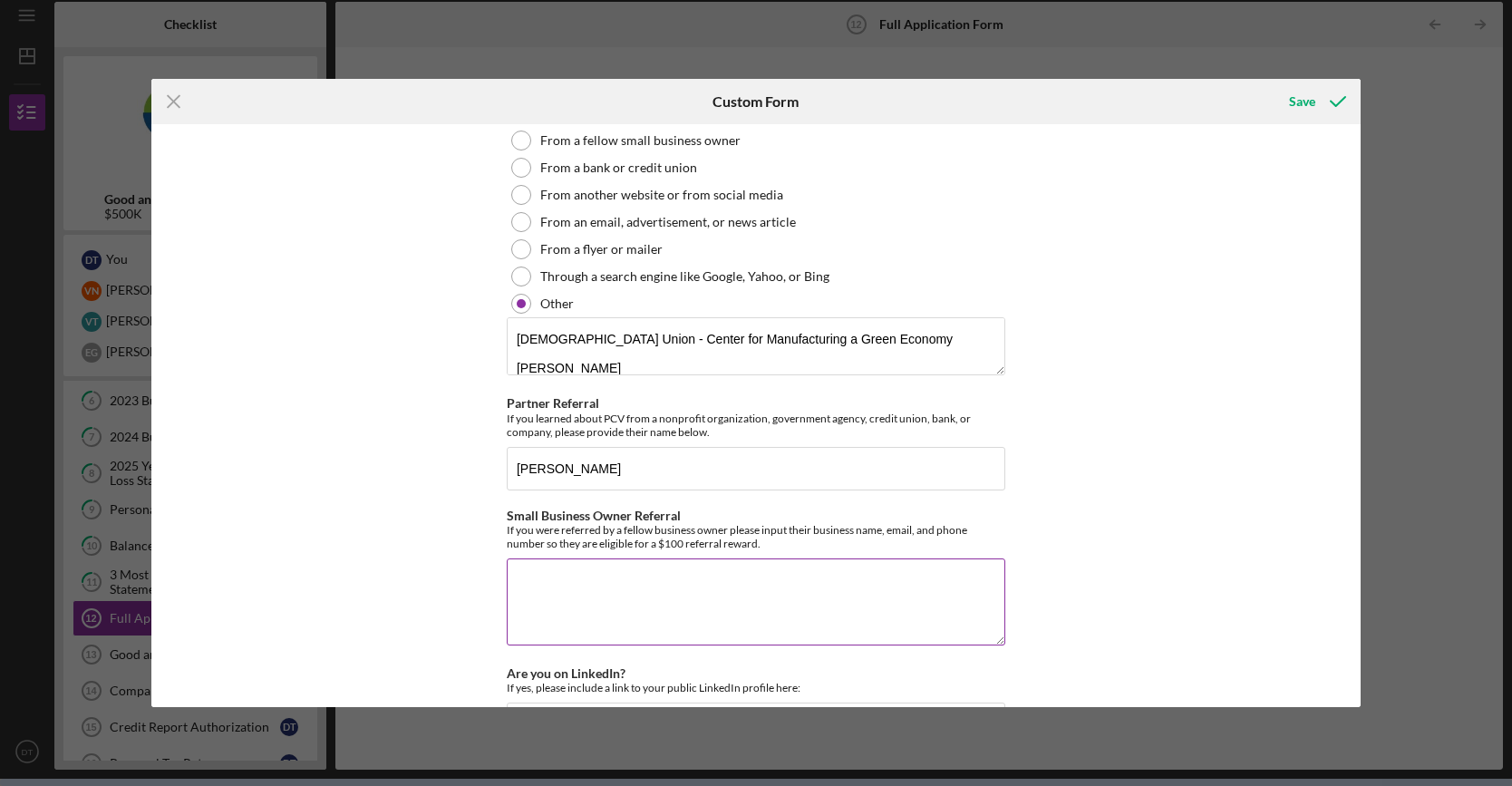
scroll to position [4777, 0]
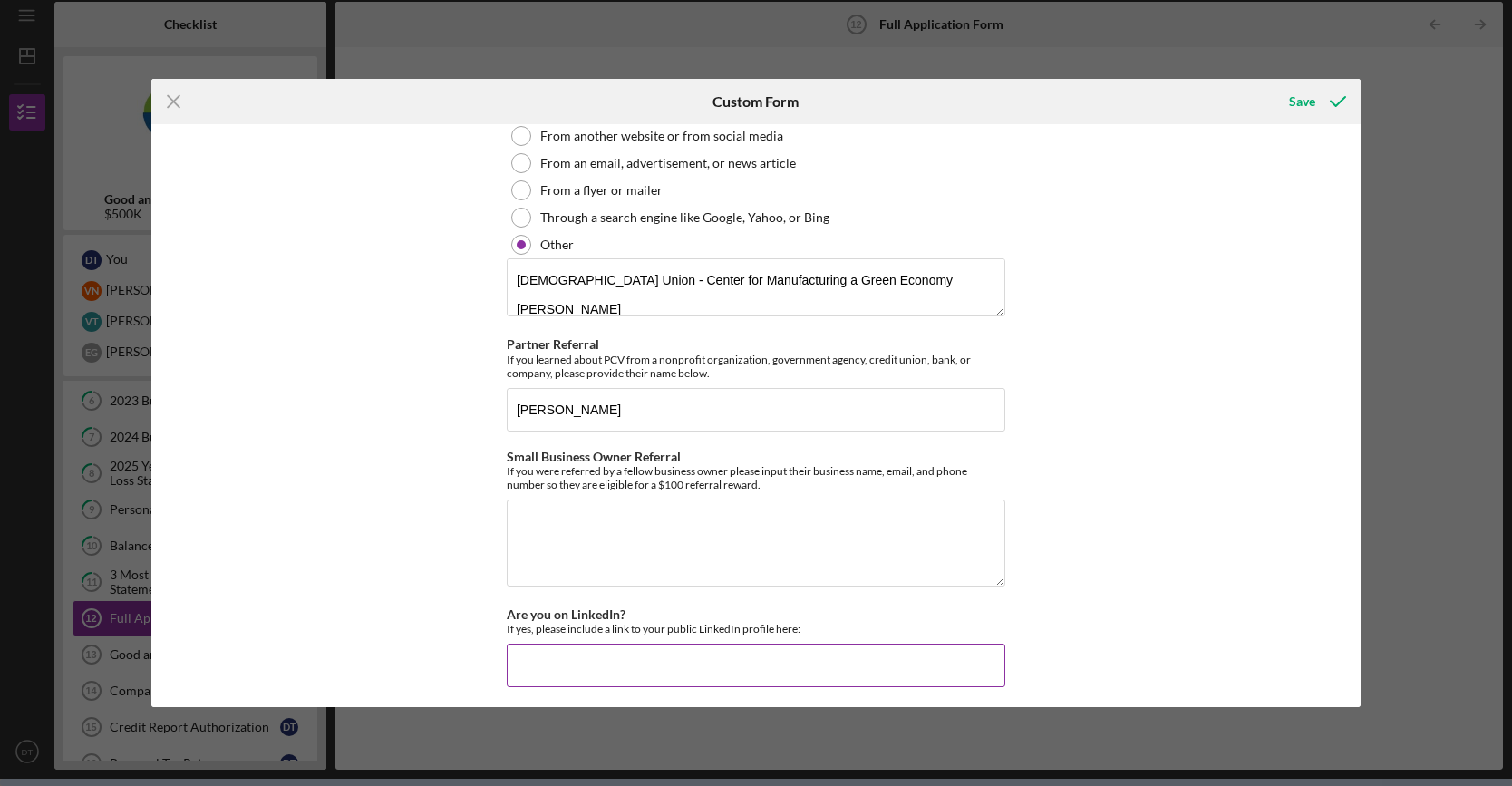
click at [566, 647] on input "Are you on LinkedIn?" at bounding box center [755, 665] width 498 height 44
paste input "https://www.linkedin.com/in/dong-tran-791b941a/"
type input "https://www.linkedin.com/in/dong-tran-791b941a/"
click at [1159, 521] on div "Loan Request *Requested Loan Amount $500,000 *Use of Proceeds Purchase Inventor…" at bounding box center [756, 416] width 1210 height 584
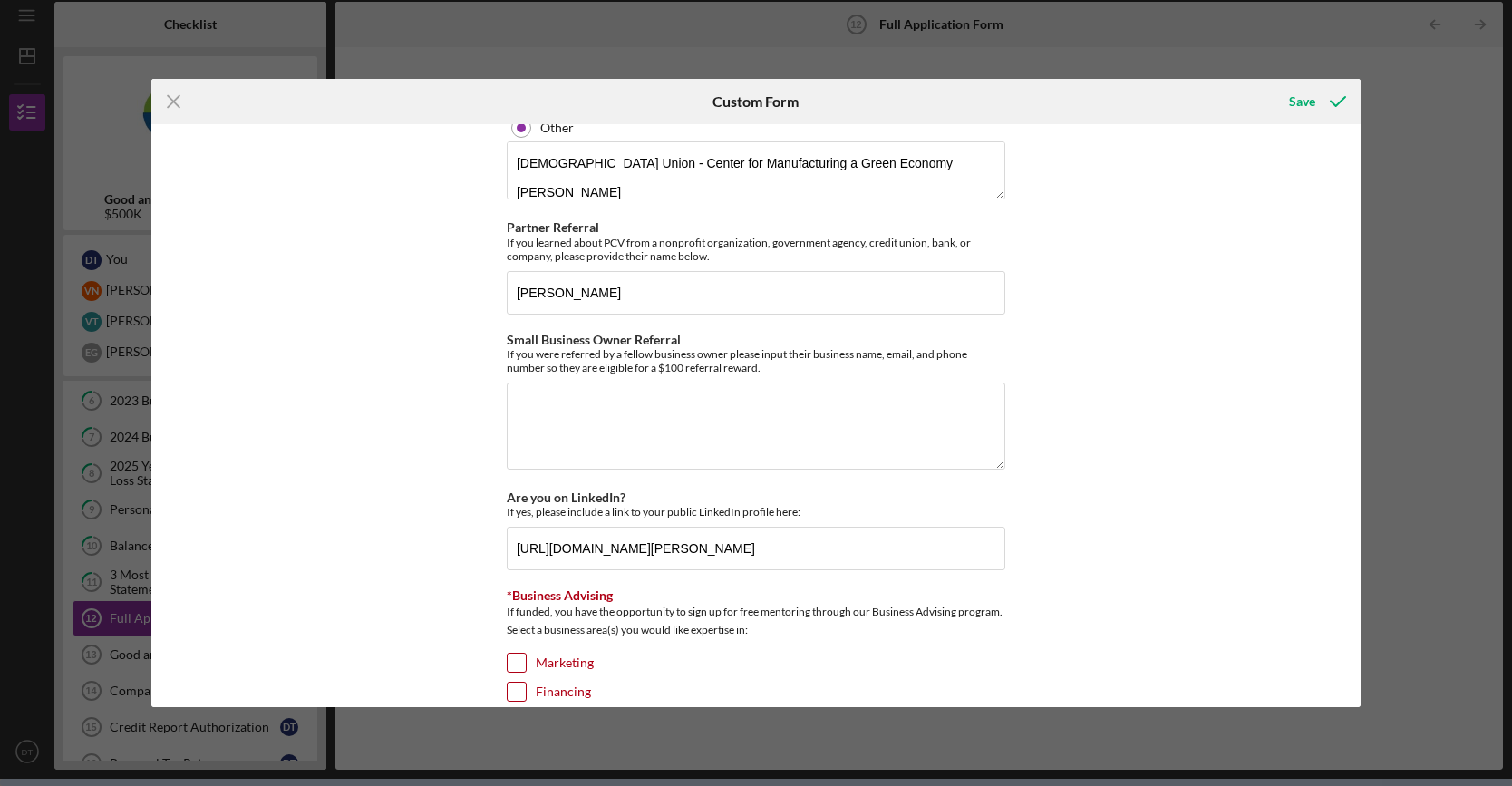
scroll to position [4958, 0]
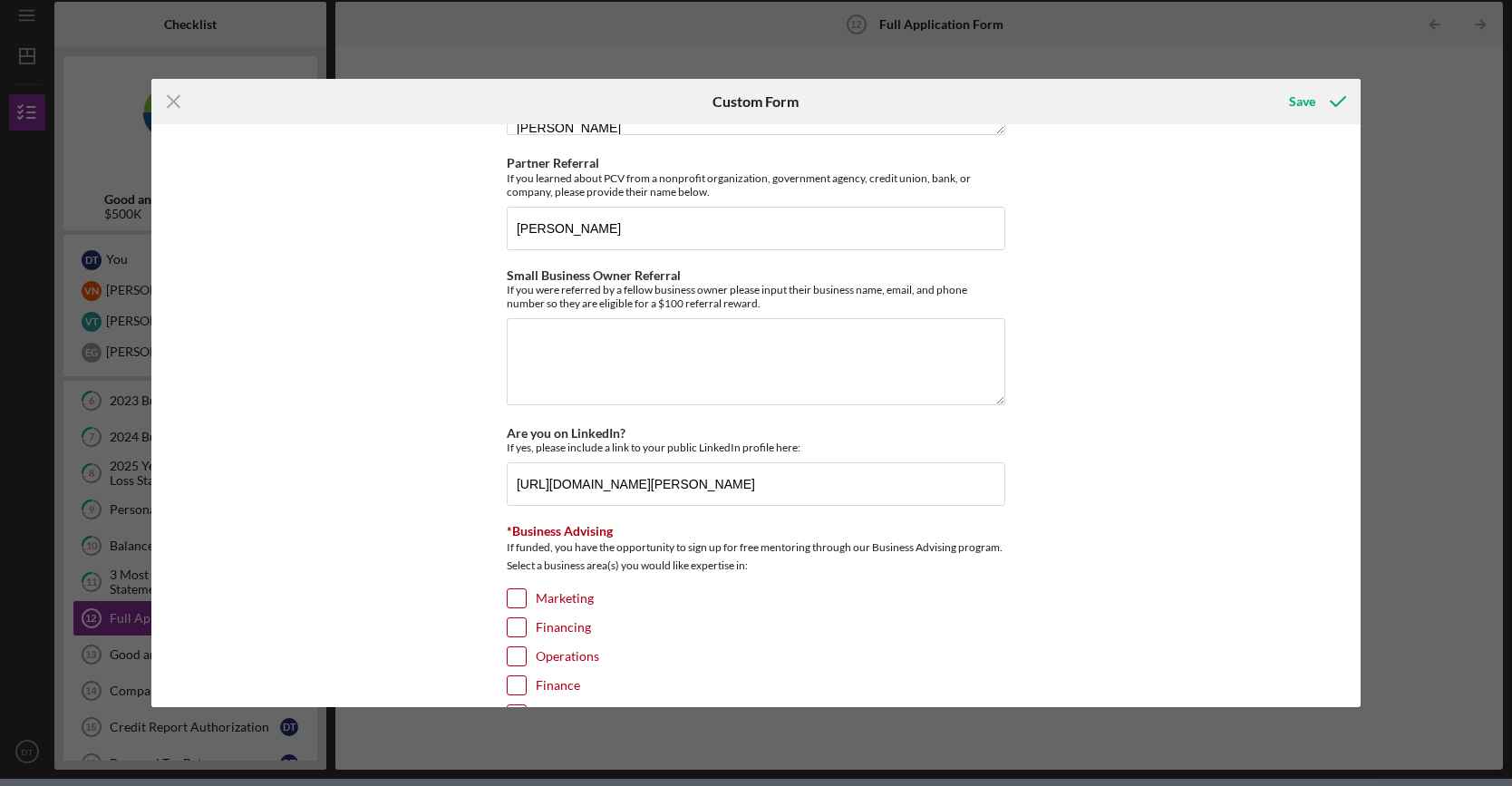
click at [521, 589] on input "Marketing" at bounding box center [517, 599] width 19 height 19
checkbox input "true"
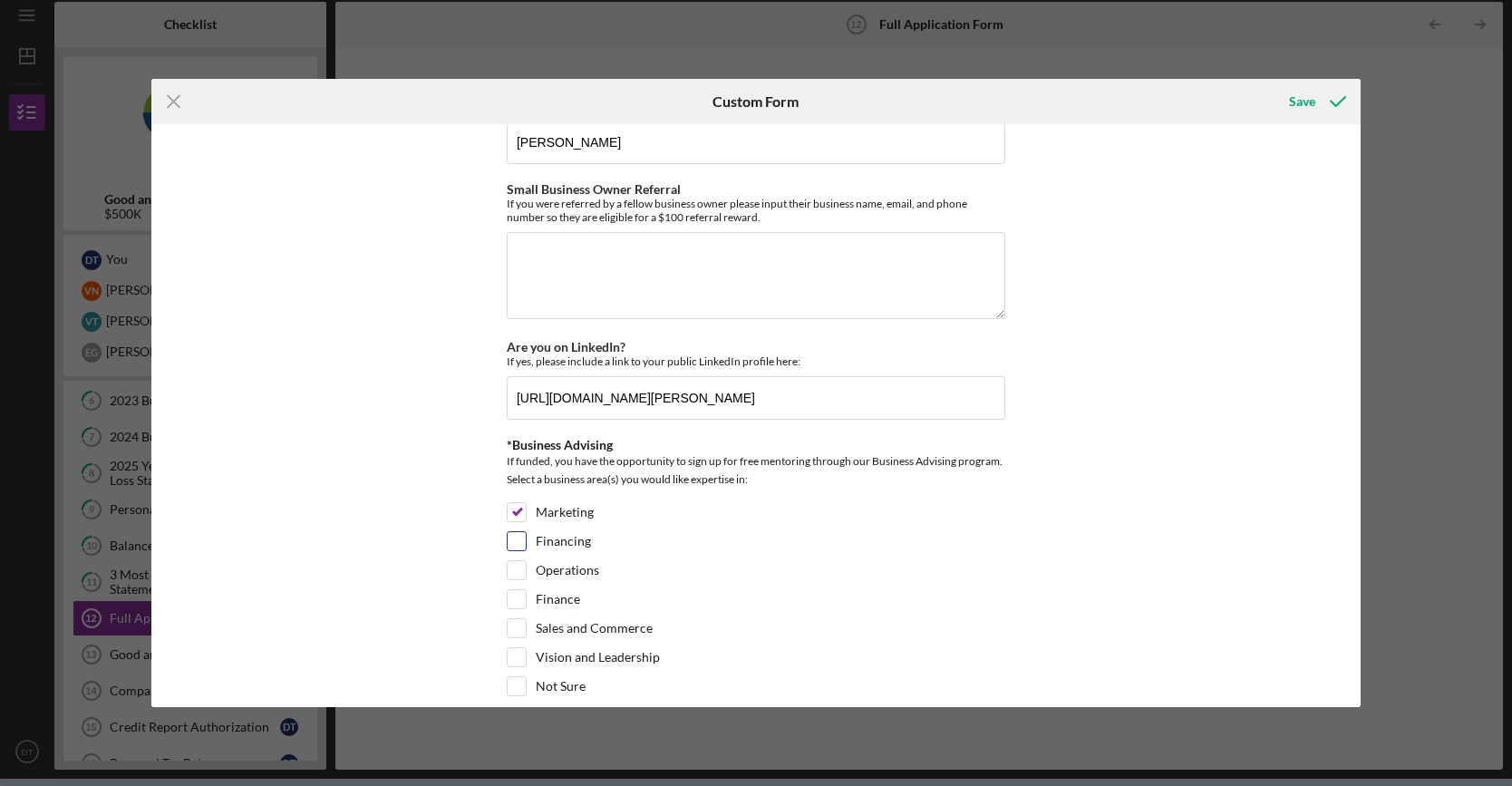
scroll to position [5049, 0]
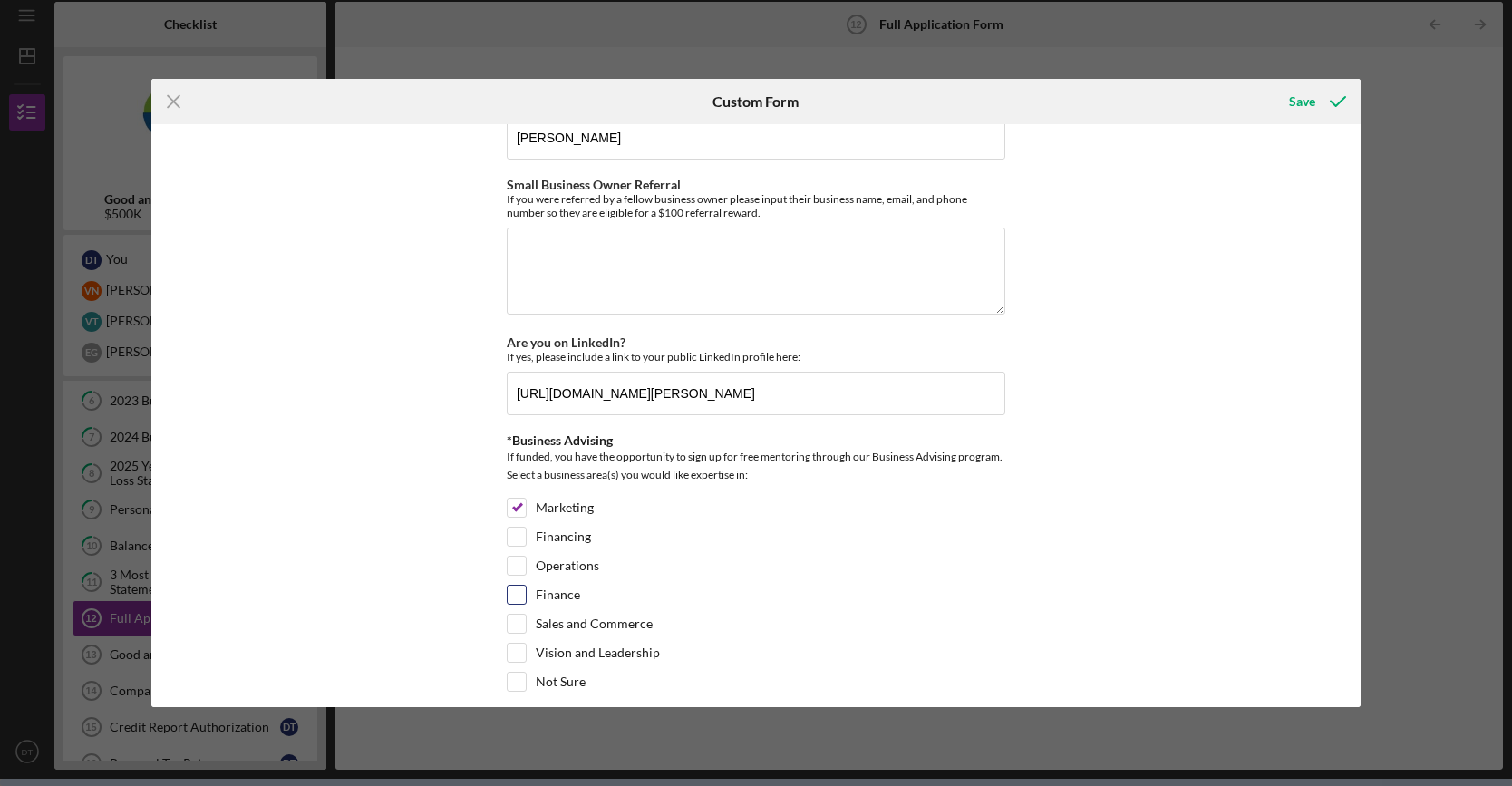
click at [515, 586] on input "Finance" at bounding box center [517, 595] width 19 height 19
checkbox input "true"
click at [510, 528] on input "Financing" at bounding box center [517, 537] width 19 height 19
checkbox input "true"
click at [517, 615] on input "Sales and Commerce" at bounding box center [517, 625] width 19 height 19
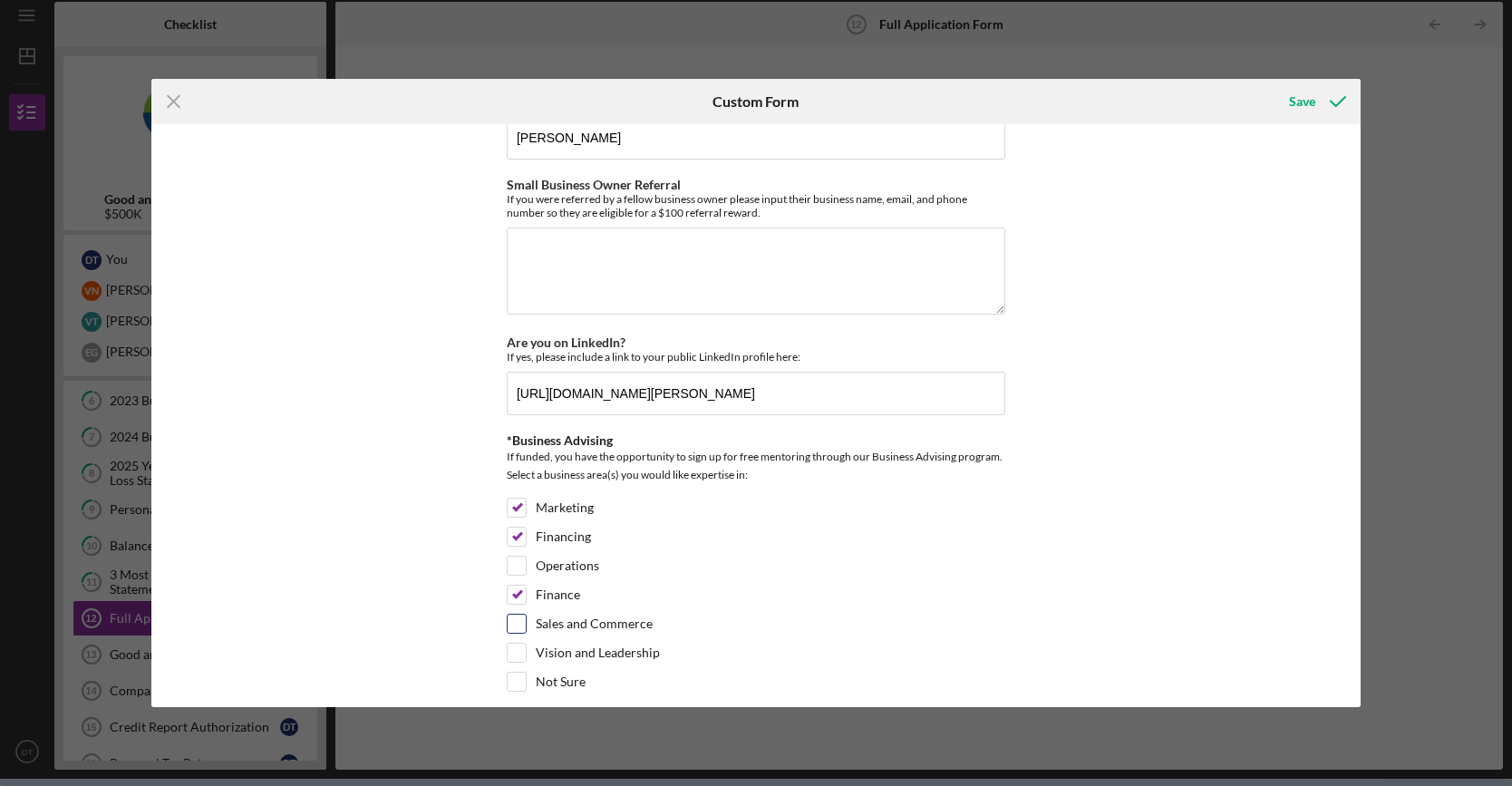
checkbox input "true"
click at [526, 643] on div "Vision and Leadership" at bounding box center [755, 657] width 498 height 29
click at [513, 644] on input "Vision and Leadership" at bounding box center [517, 653] width 19 height 19
checkbox input "true"
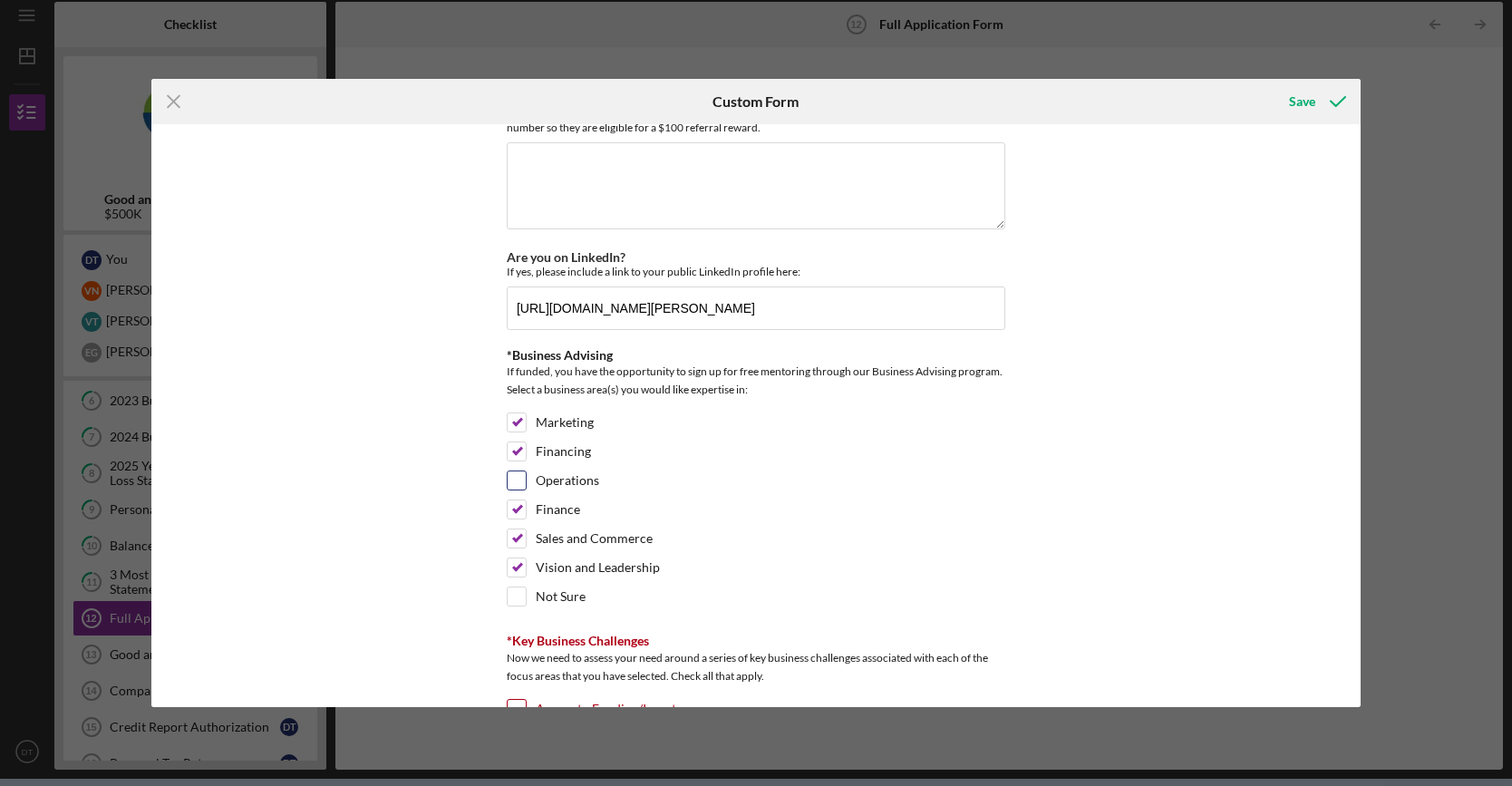
scroll to position [5139, 0]
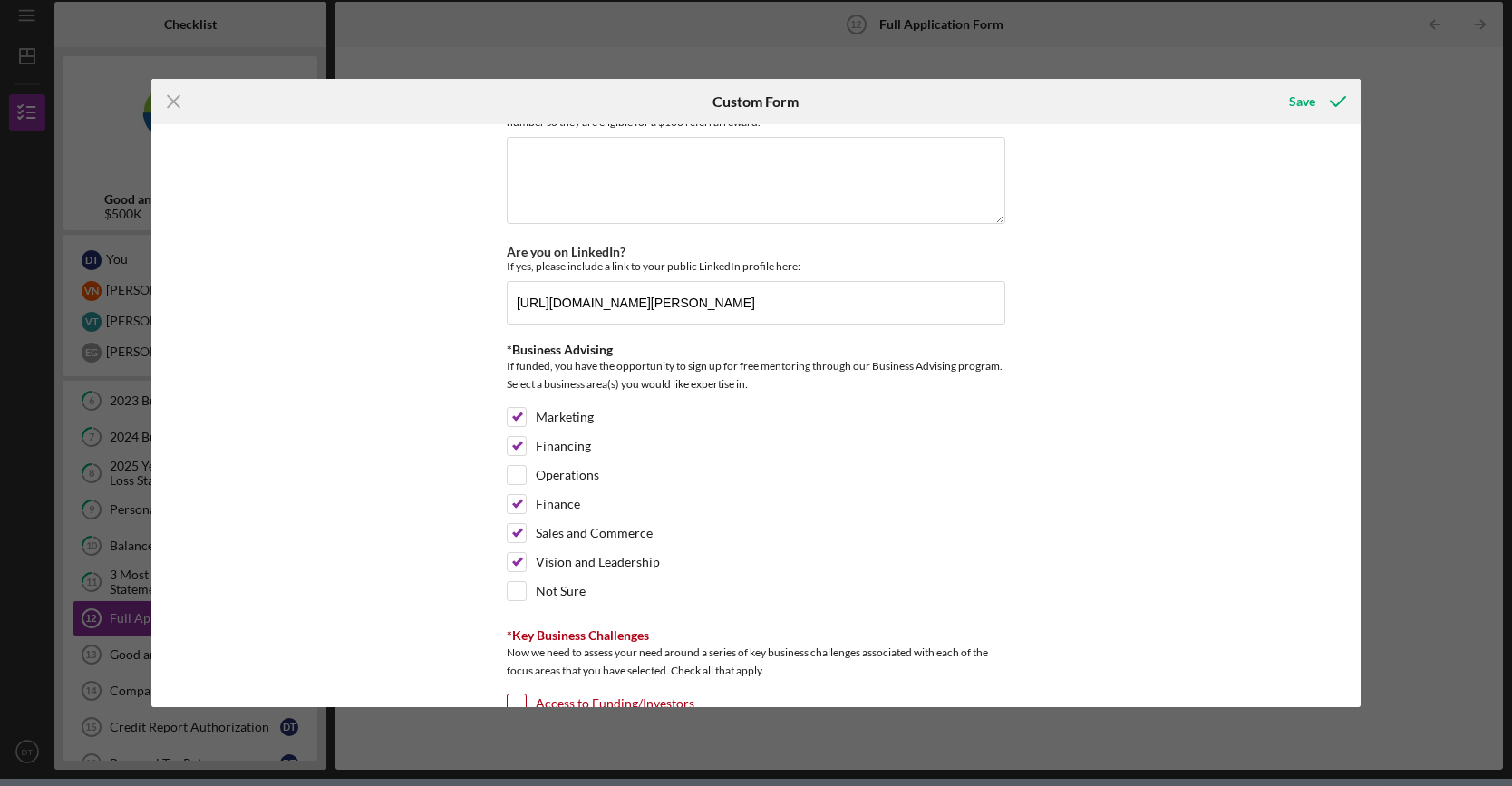
click at [500, 455] on div "Loan Request *Requested Loan Amount $500,000 *Use of Proceeds Purchase Inventor…" at bounding box center [756, 416] width 1210 height 584
click at [509, 466] on input "Operations" at bounding box center [517, 475] width 19 height 19
checkbox input "true"
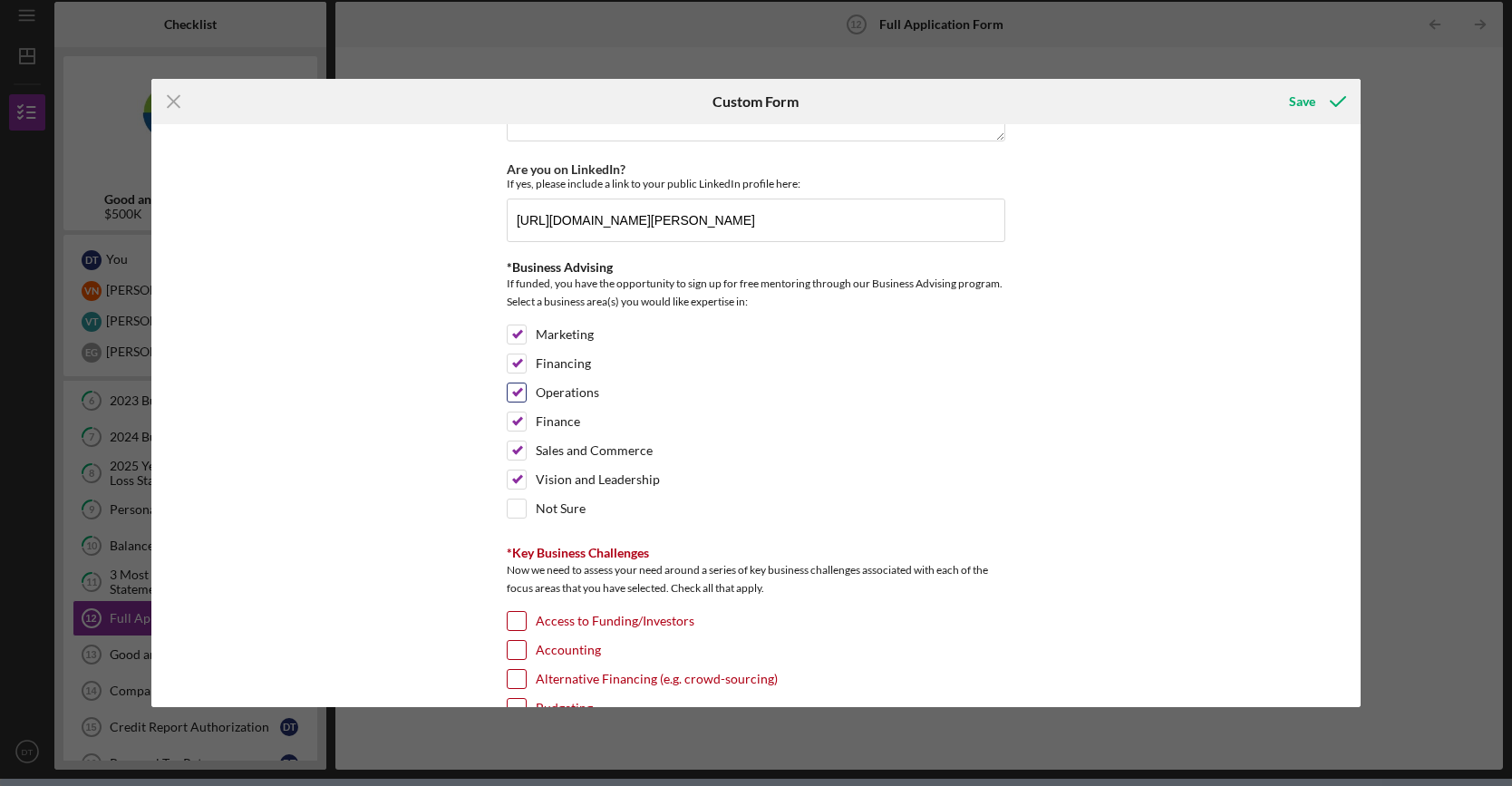
scroll to position [5230, 0]
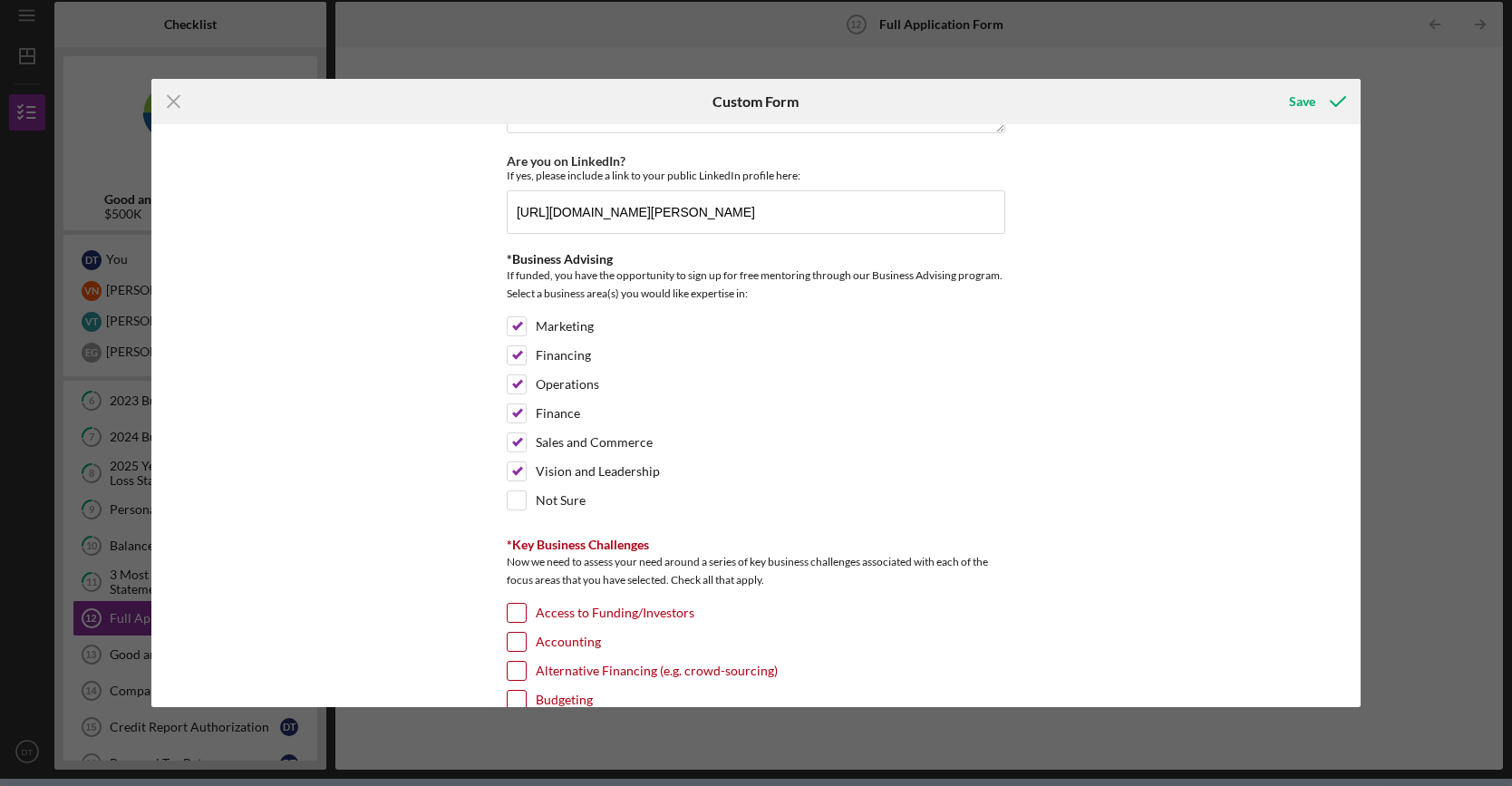
click at [511, 604] on input "Access to Funding/Investors" at bounding box center [517, 613] width 19 height 19
checkbox input "true"
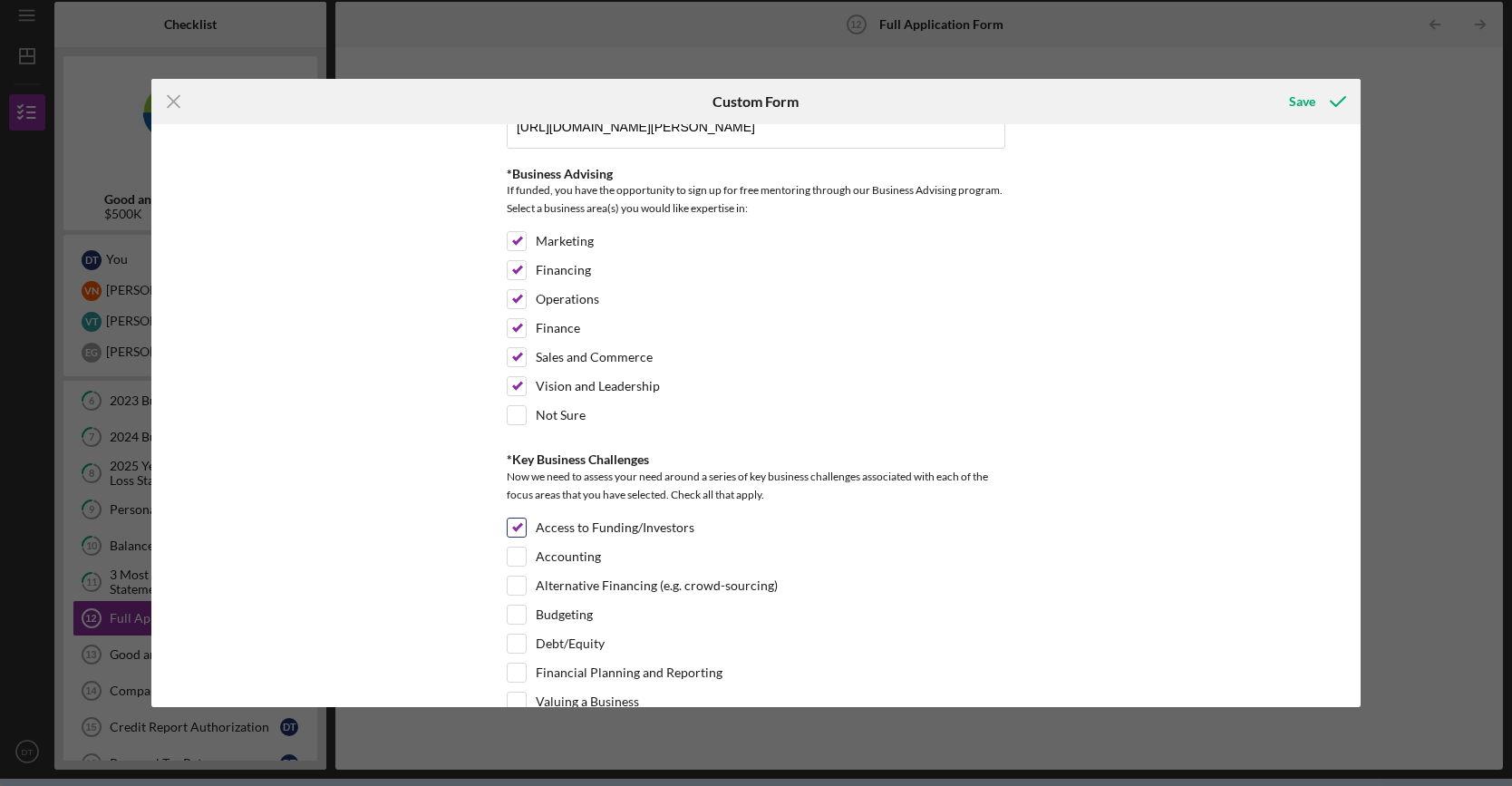
scroll to position [5321, 0]
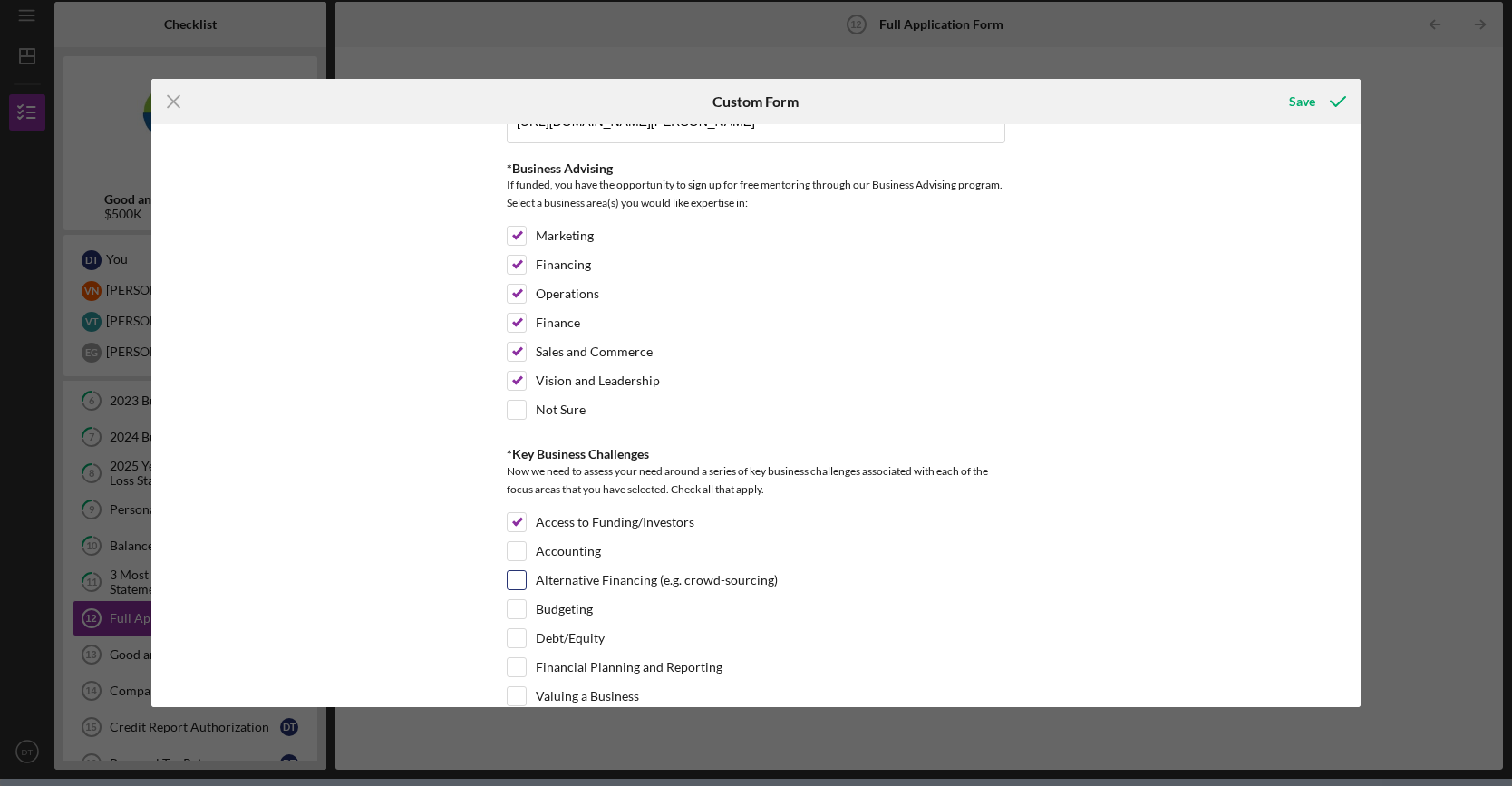
click at [515, 572] on input "Alternative Financing (e.g. crowd-sourcing)" at bounding box center [517, 581] width 19 height 19
checkbox input "true"
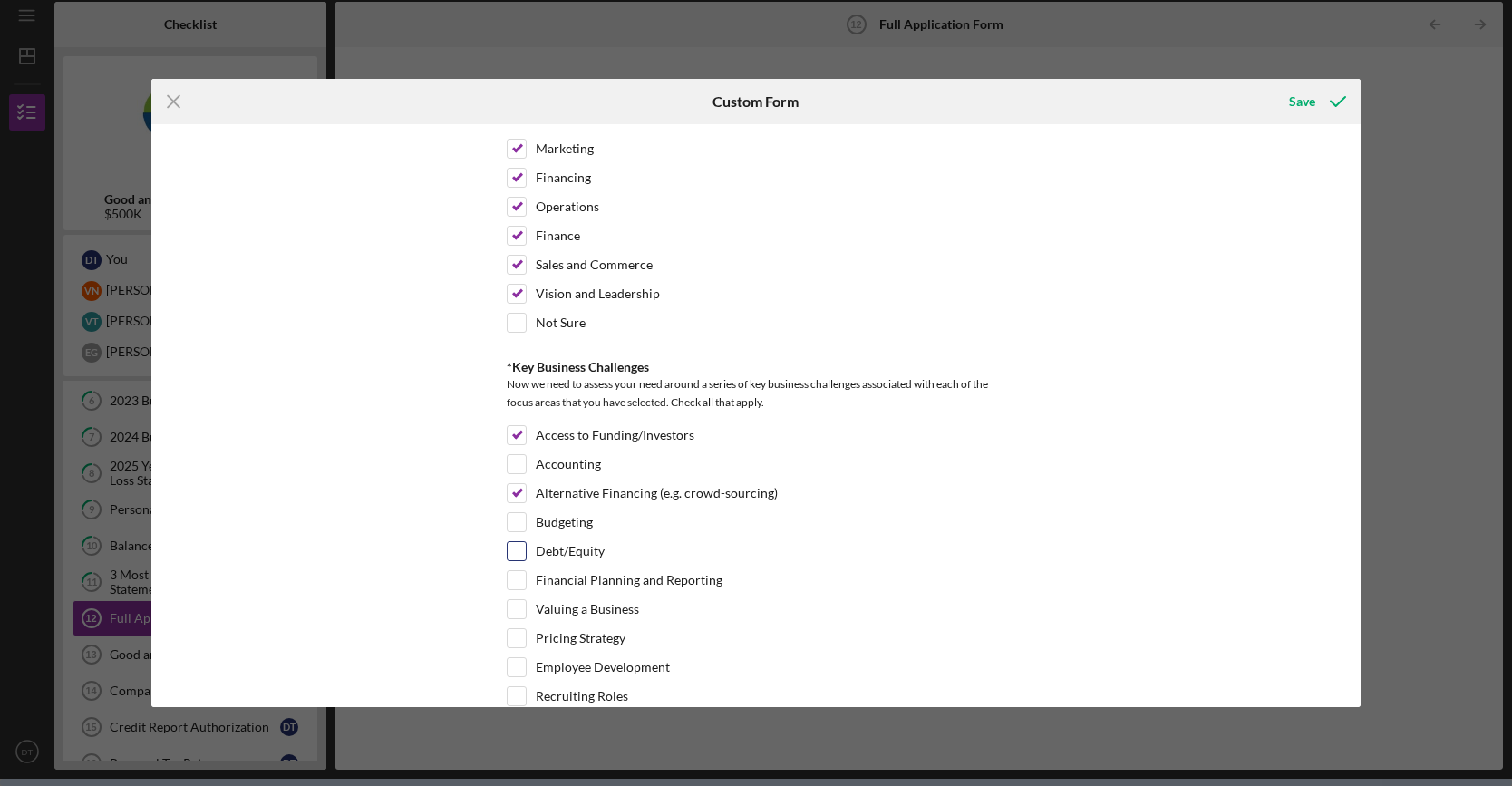
scroll to position [5412, 0]
click at [520, 625] on input "Pricing Strategy" at bounding box center [517, 635] width 19 height 19
checkbox input "true"
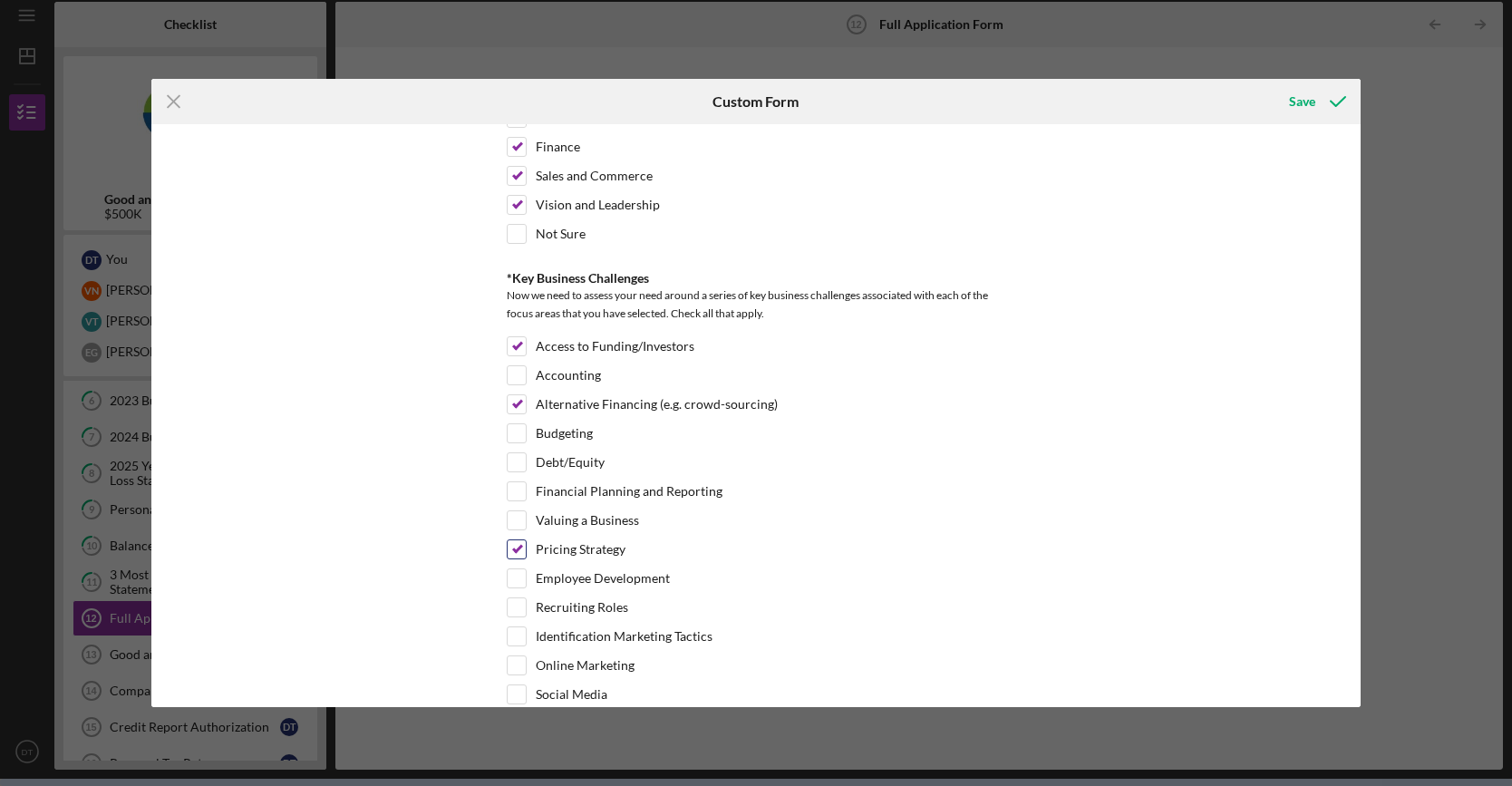
scroll to position [5502, 0]
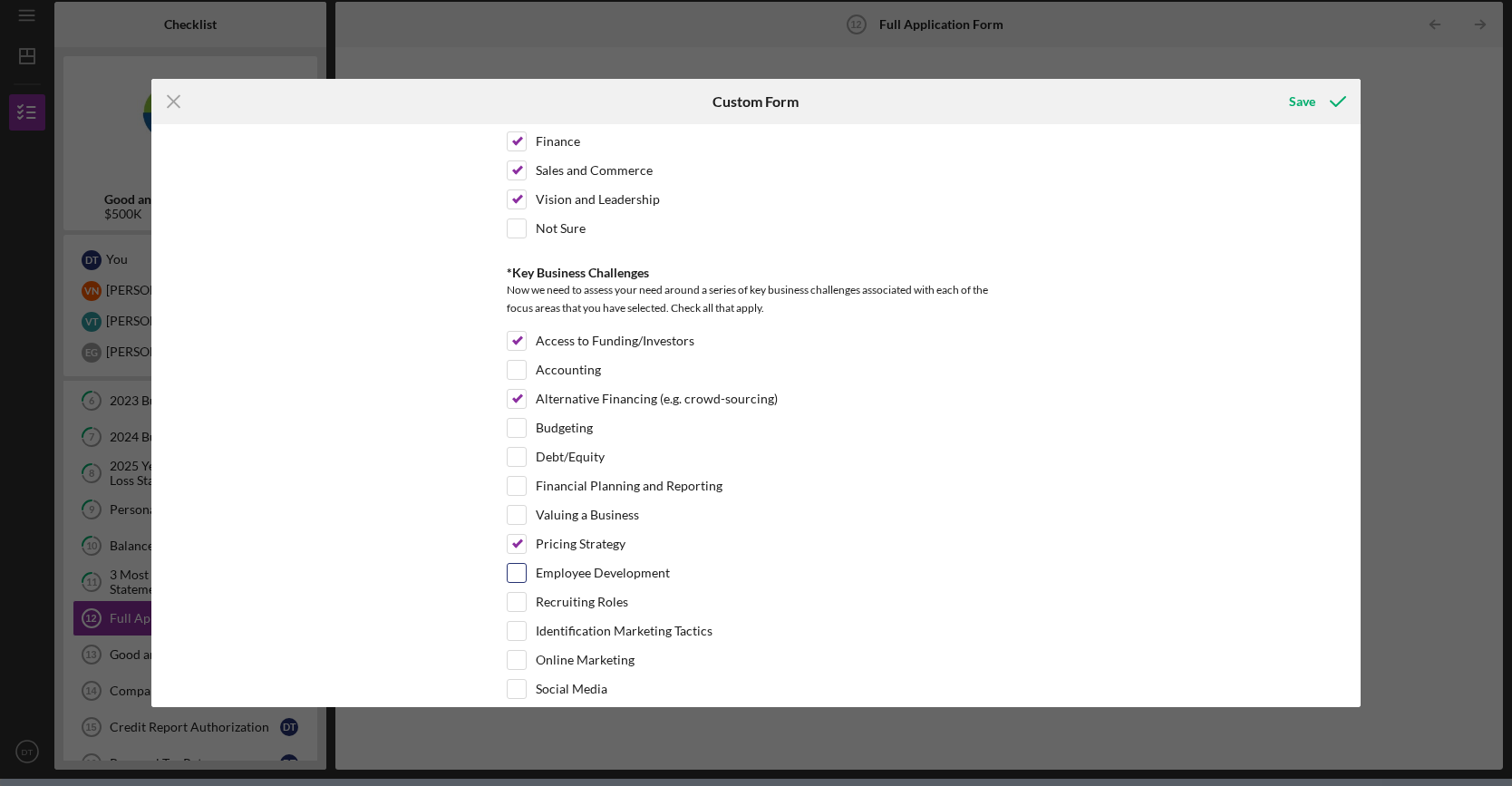
click at [512, 564] on input "Employee Development" at bounding box center [517, 573] width 19 height 19
checkbox input "true"
click at [513, 622] on input "Identification Marketing Tactics" at bounding box center [517, 631] width 19 height 19
checkbox input "true"
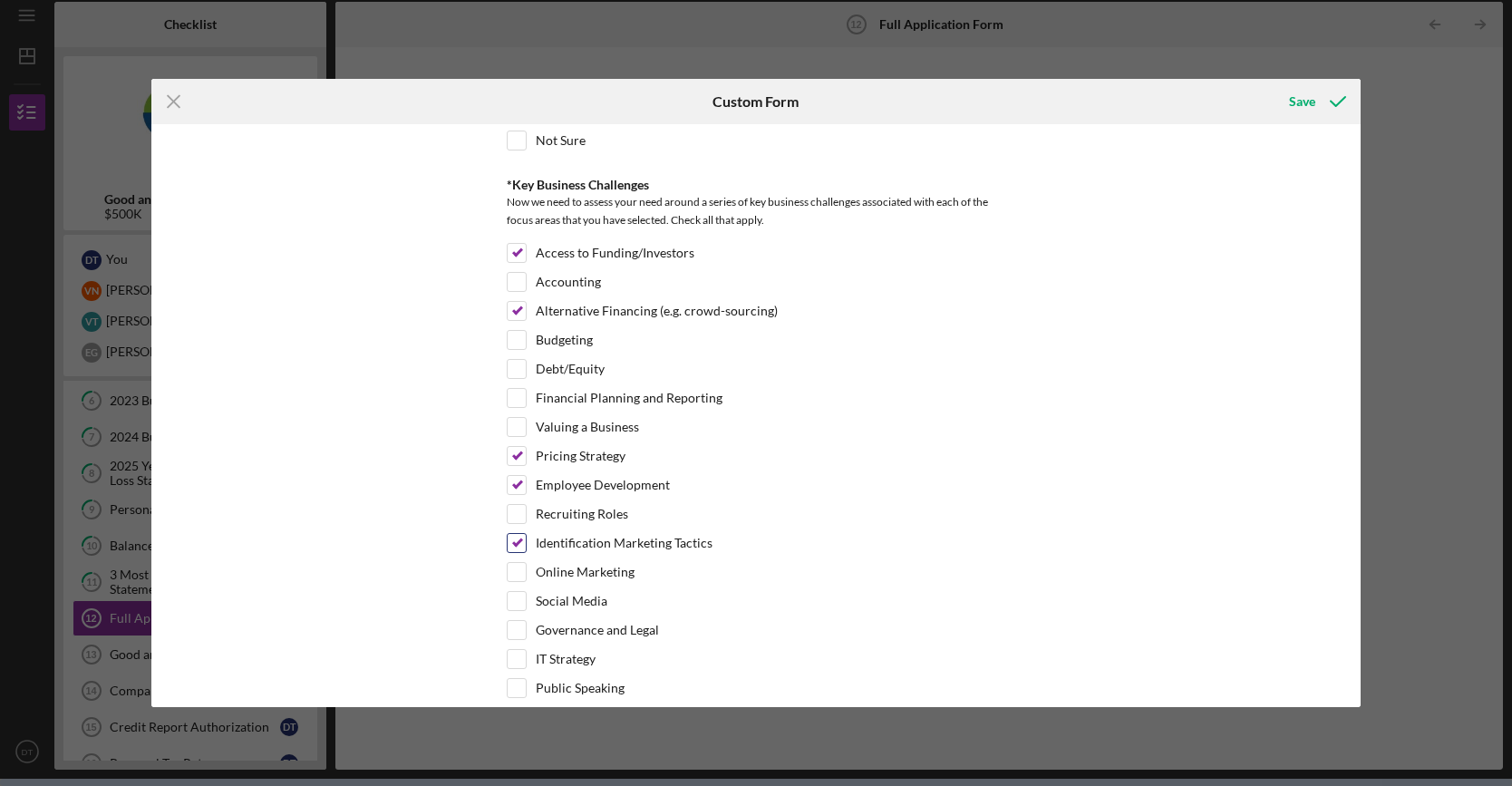
scroll to position [5593, 0]
click at [515, 561] on input "Online Marketing" at bounding box center [517, 570] width 19 height 19
checkbox input "true"
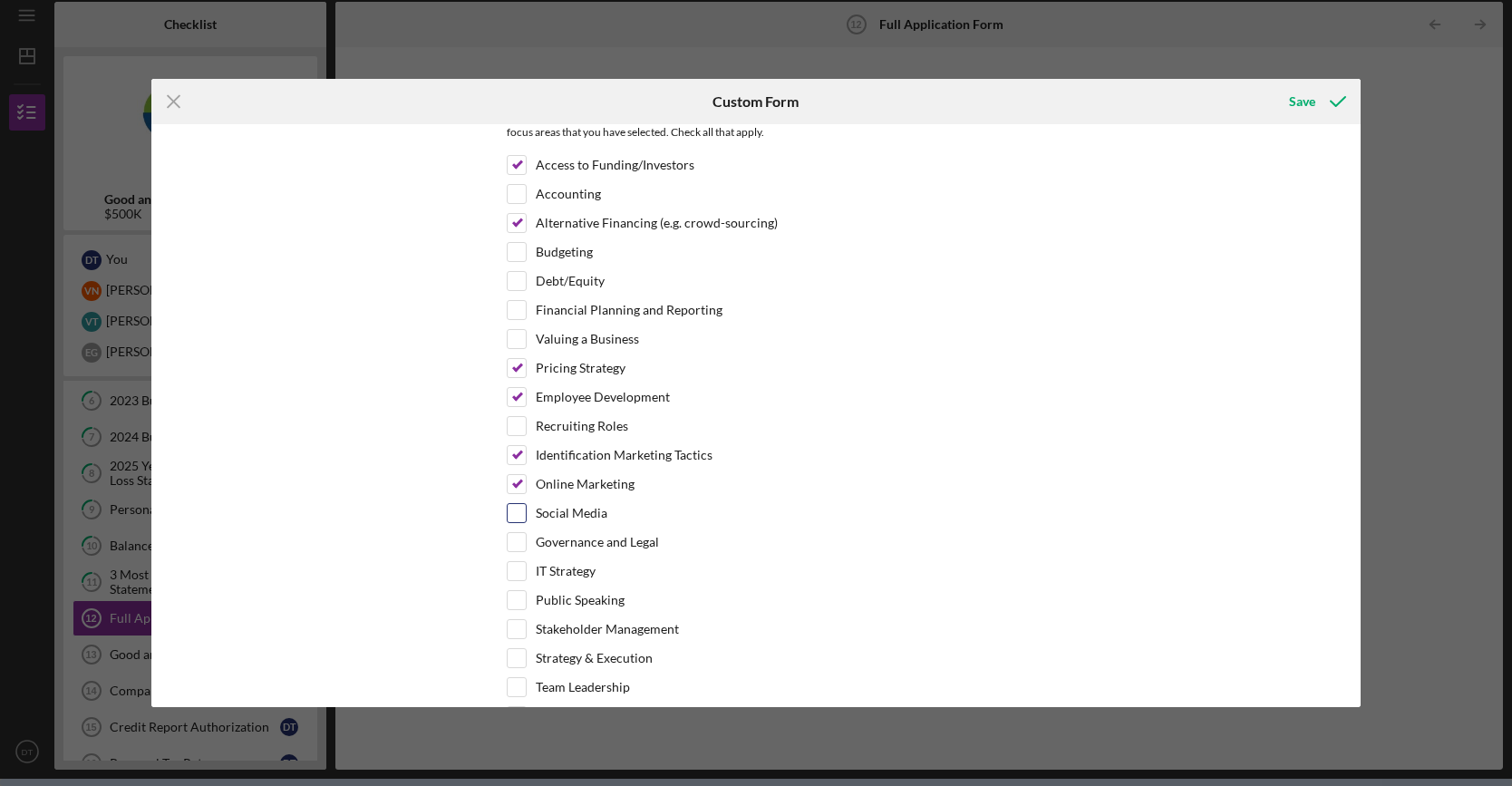
scroll to position [5684, 0]
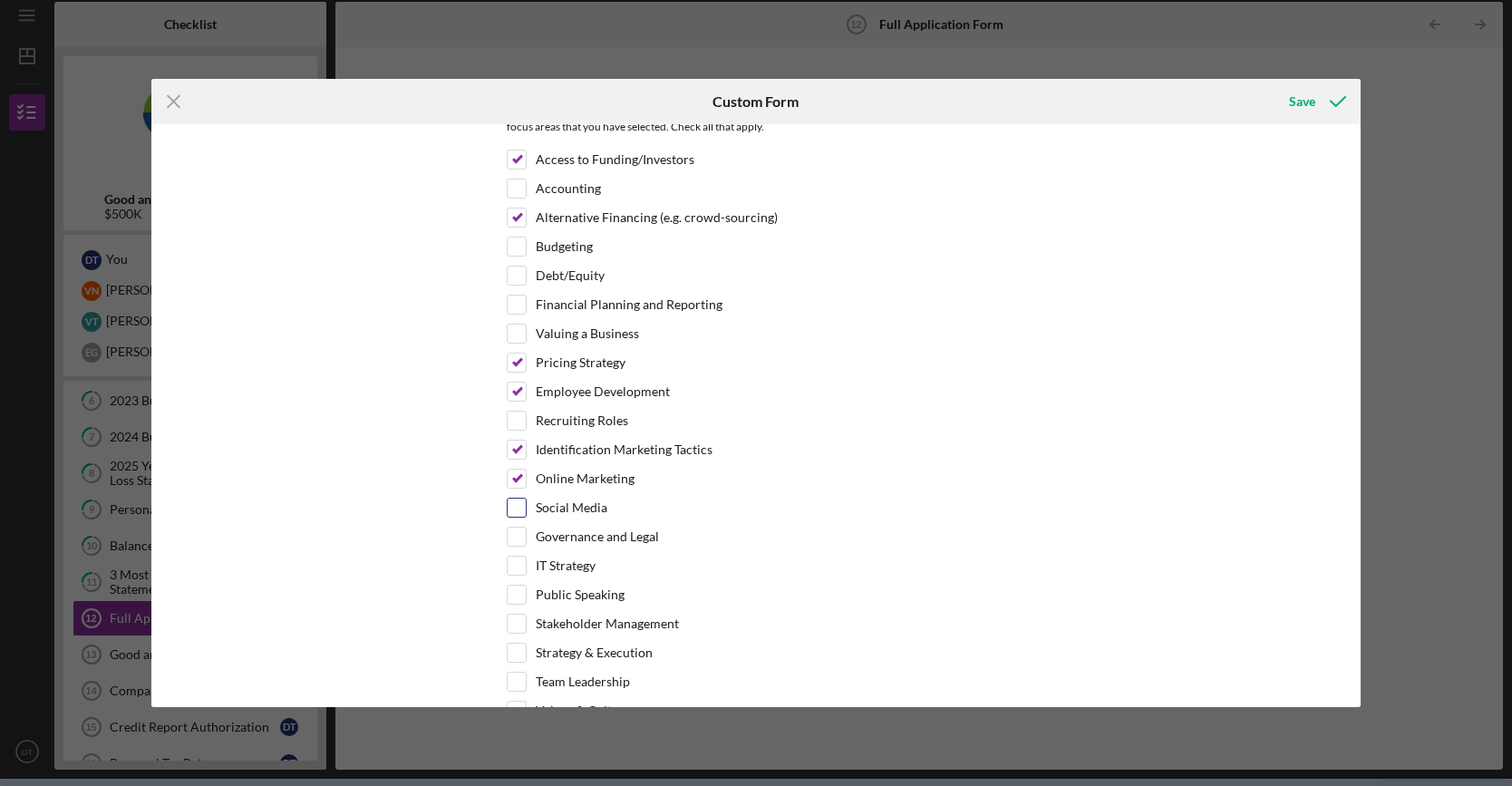
click at [517, 586] on input "Public Speaking" at bounding box center [517, 595] width 19 height 19
checkbox input "true"
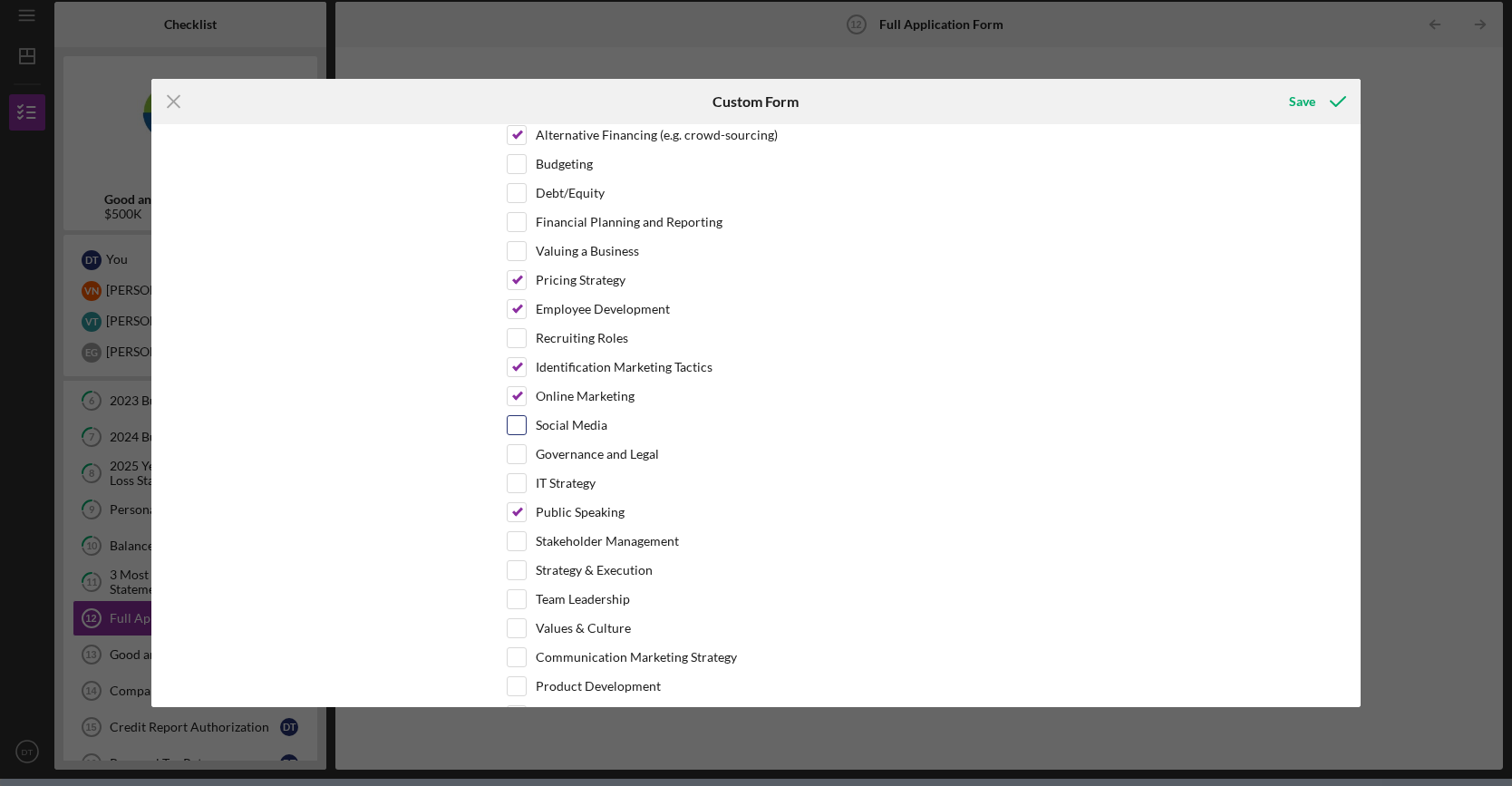
scroll to position [5774, 0]
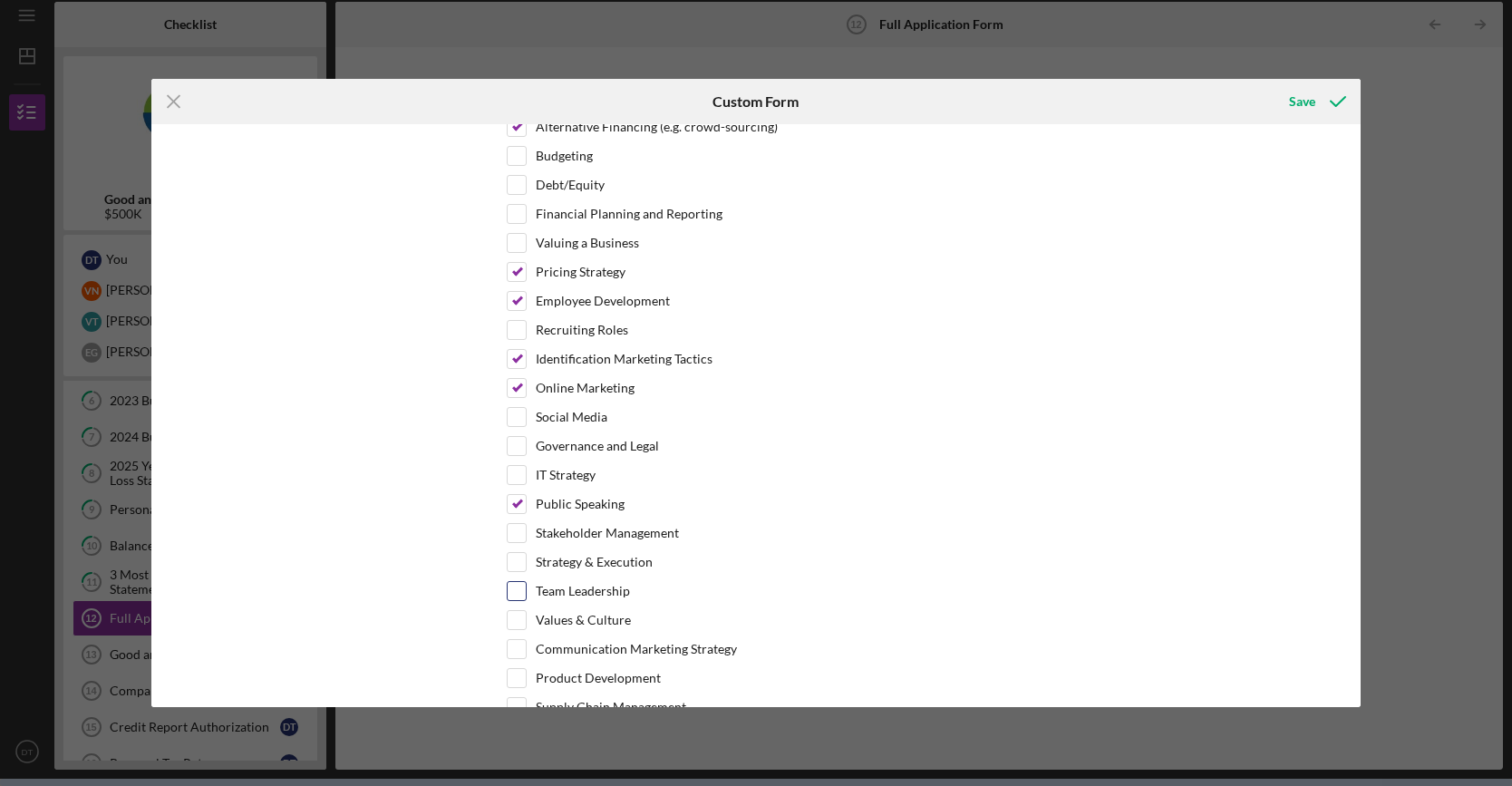
click at [517, 582] on input "Team Leadership" at bounding box center [517, 591] width 19 height 19
checkbox input "true"
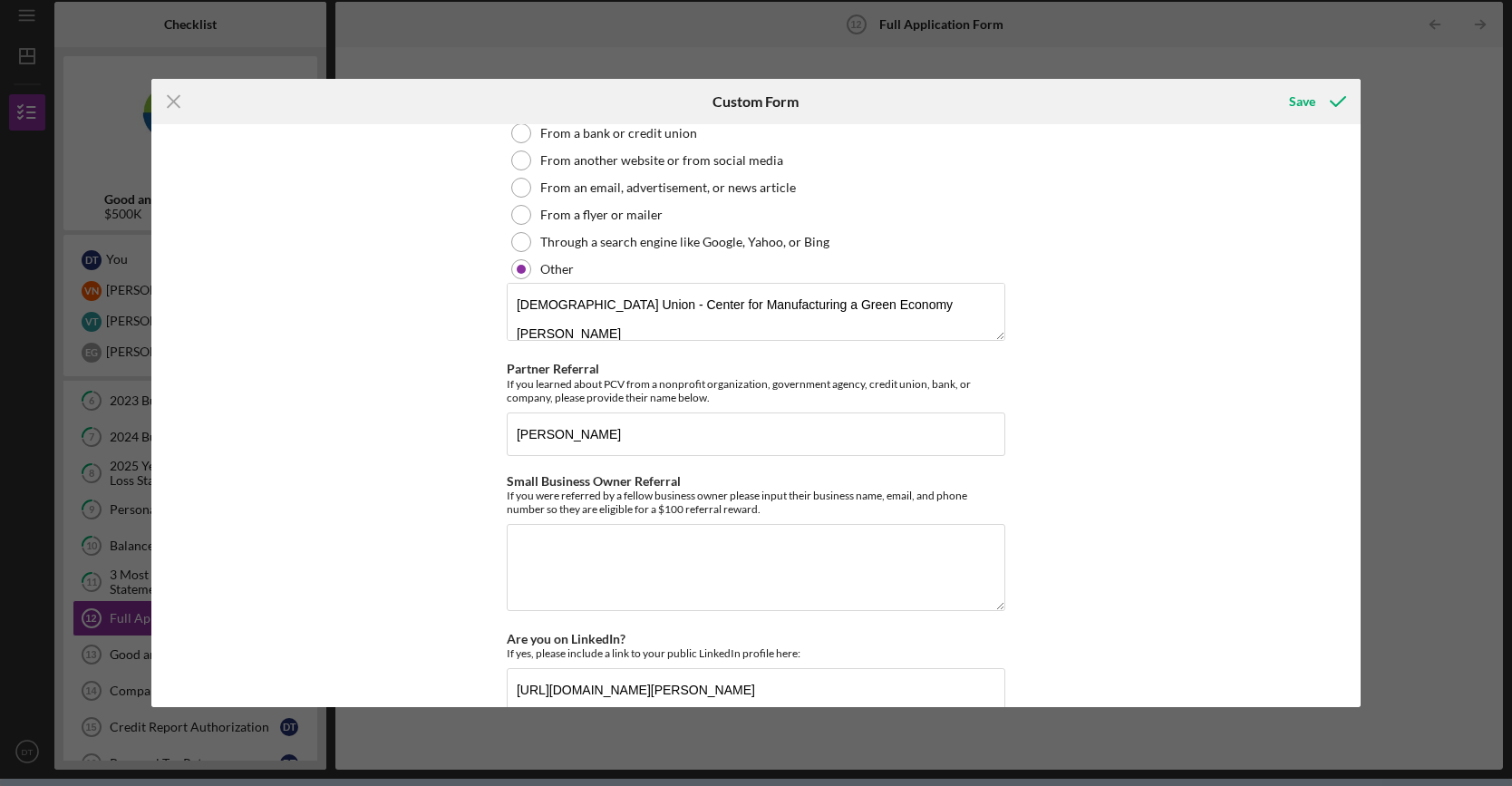
scroll to position [4735, 0]
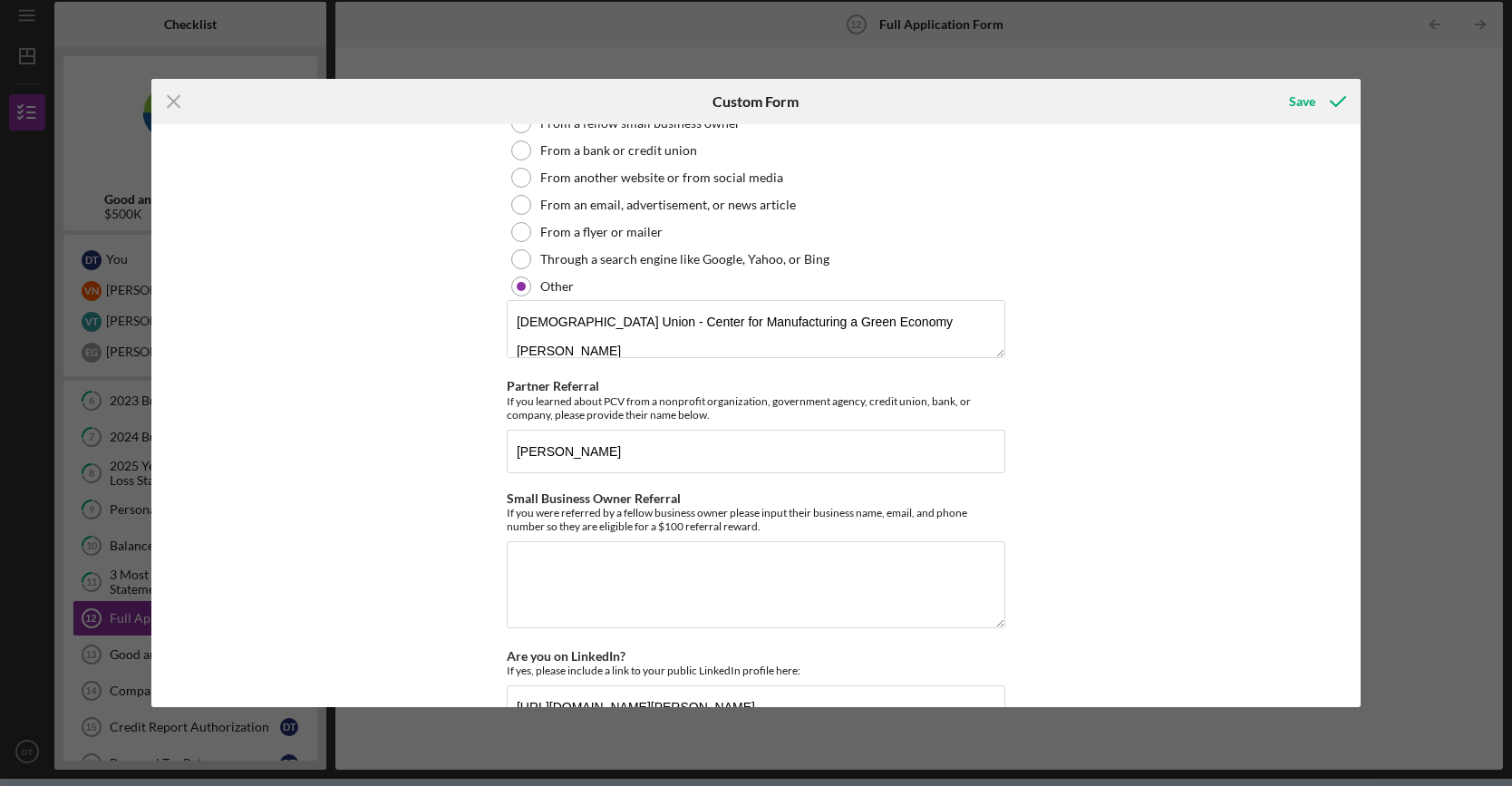
click at [1274, 275] on div "Loan Request *Requested Loan Amount $500,000 *Use of Proceeds Purchase Inventor…" at bounding box center [756, 416] width 1210 height 584
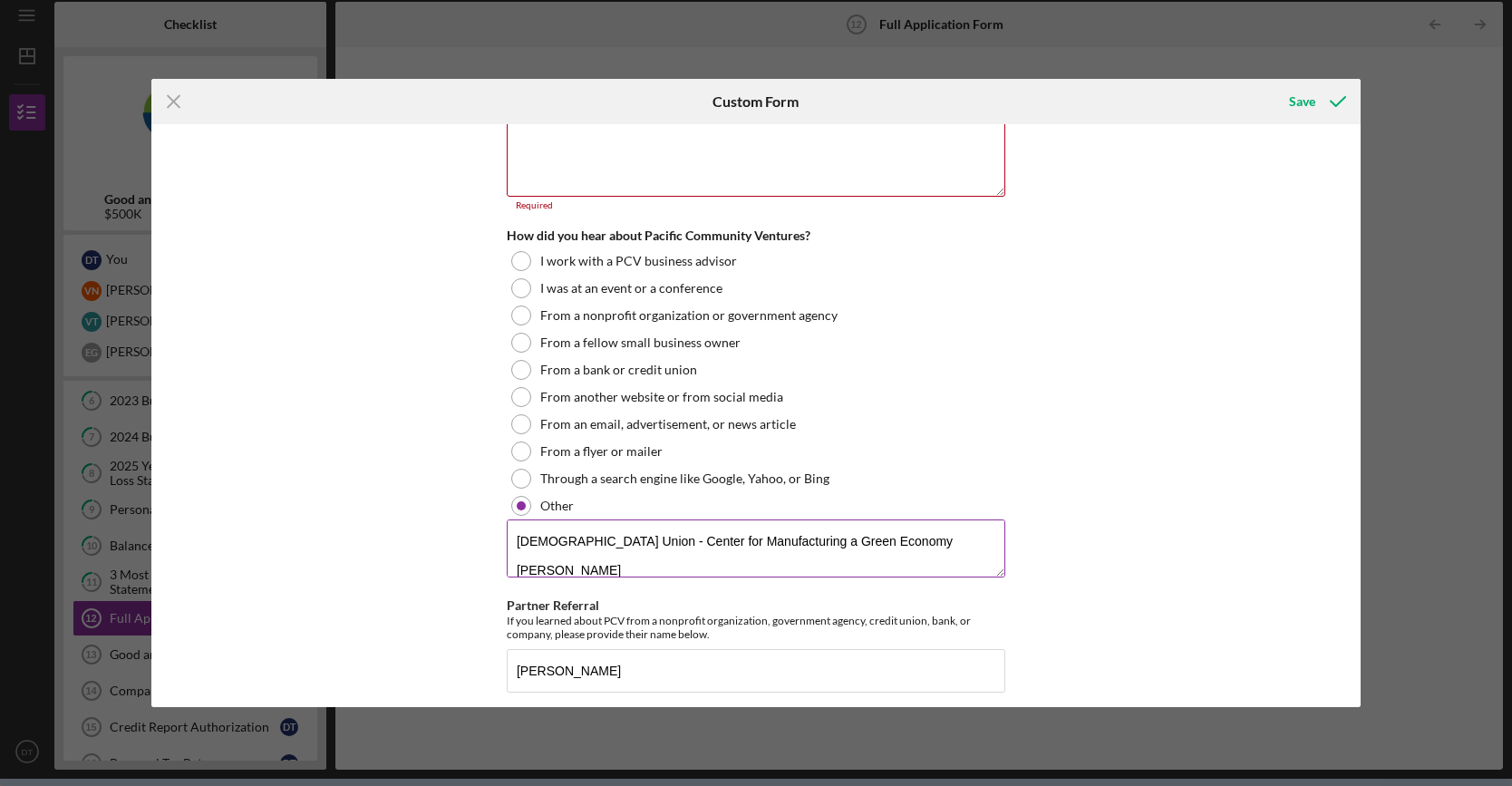
scroll to position [4463, 0]
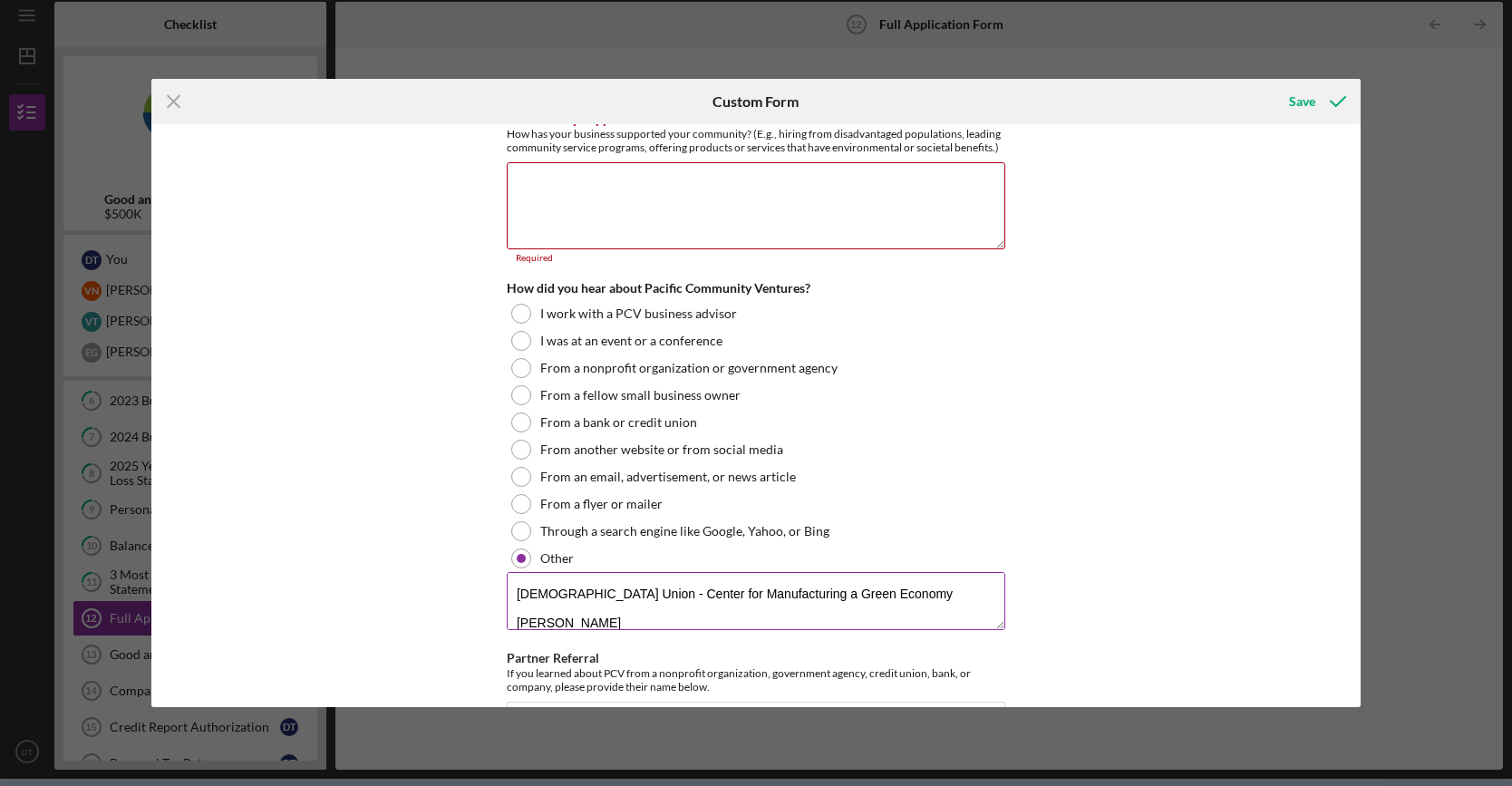
click at [952, 576] on textarea "United Auto Workers Union - Center for Manufacturing a Green Economy Priyanka M…" at bounding box center [755, 601] width 498 height 58
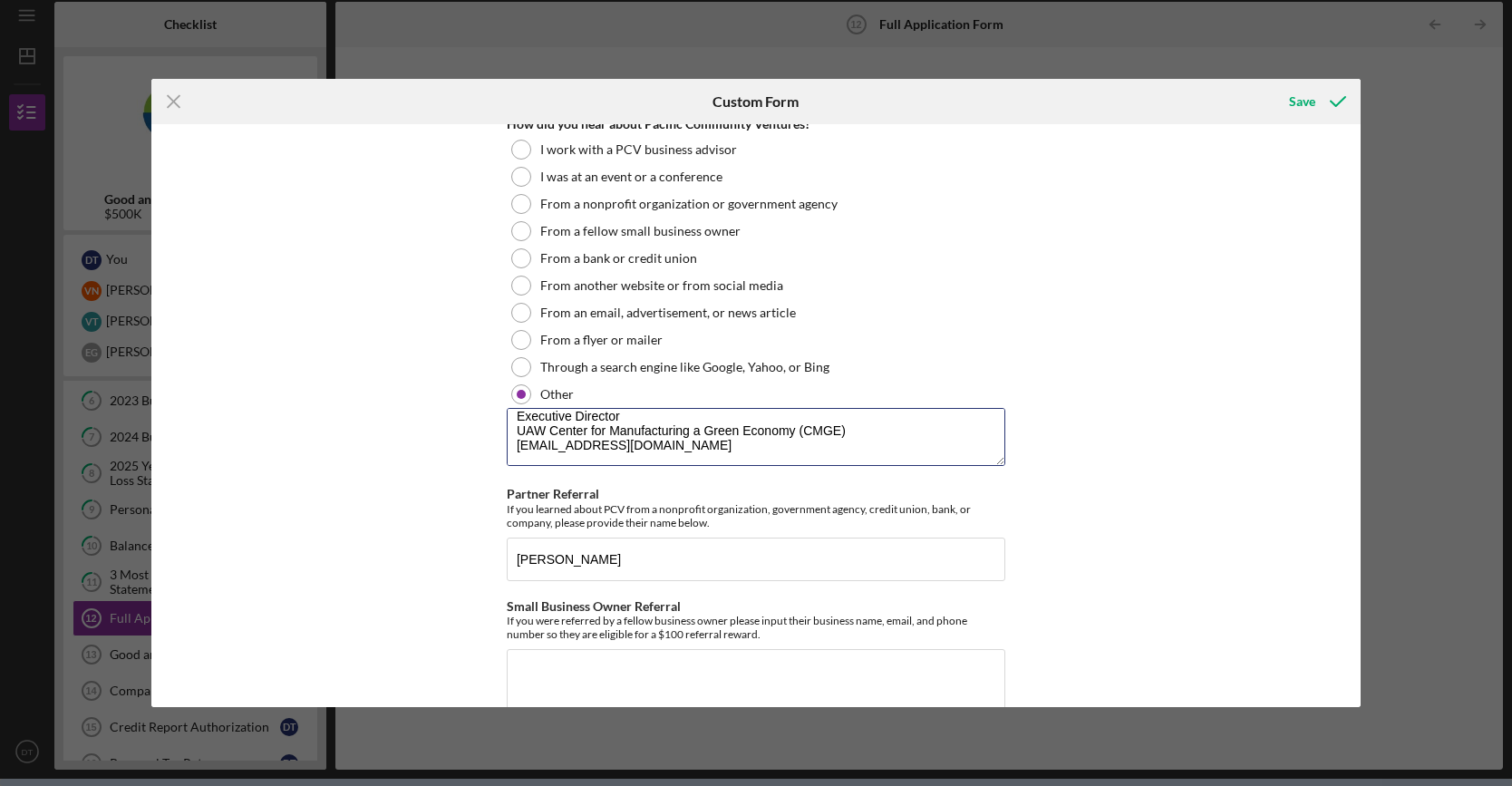
scroll to position [4645, 0]
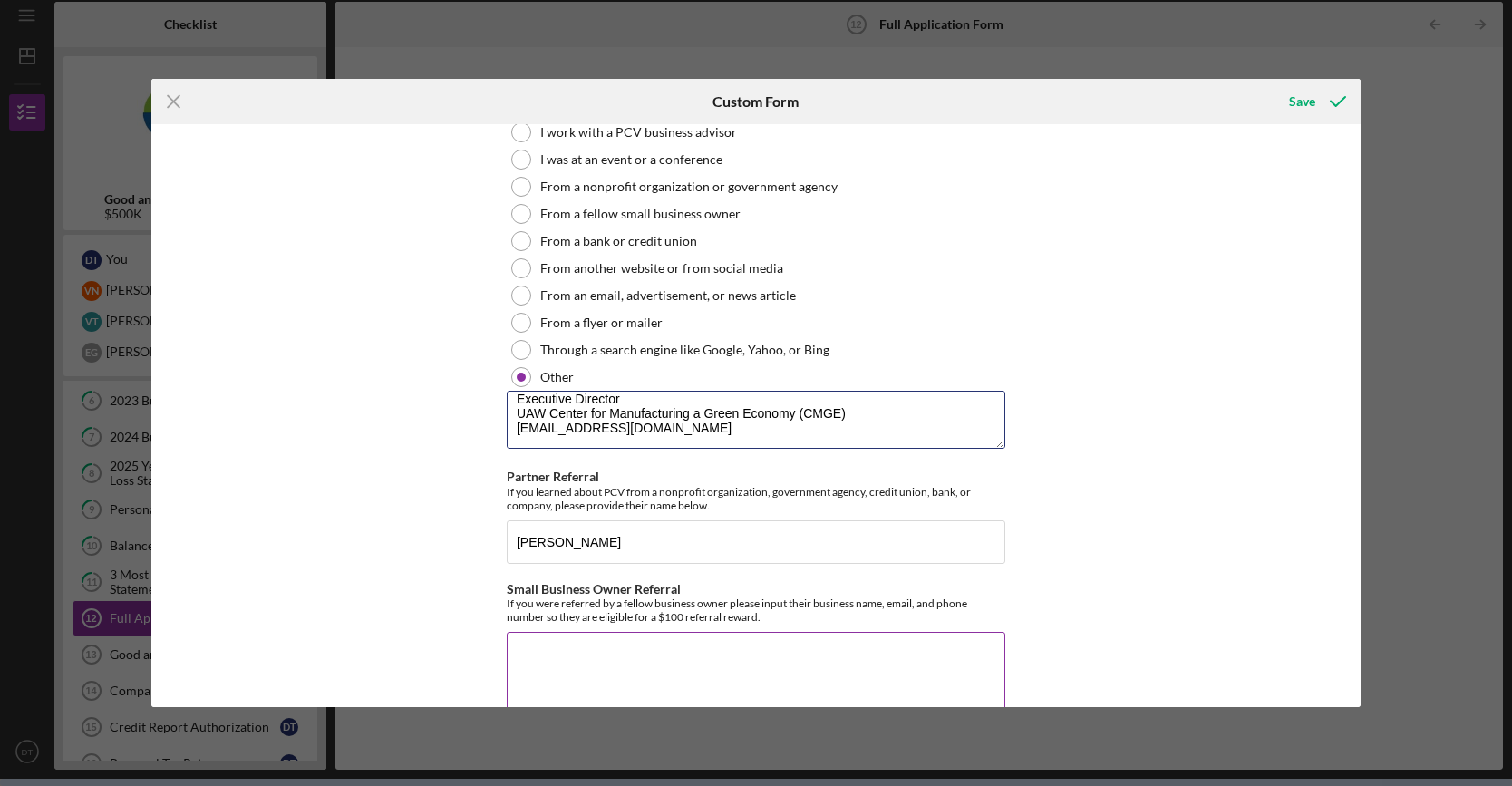
type textarea "United Auto Workers Union - Center for Manufacturing a Green Economy and a smal…"
click at [744, 632] on textarea "Small Business Owner Referral" at bounding box center [755, 676] width 498 height 87
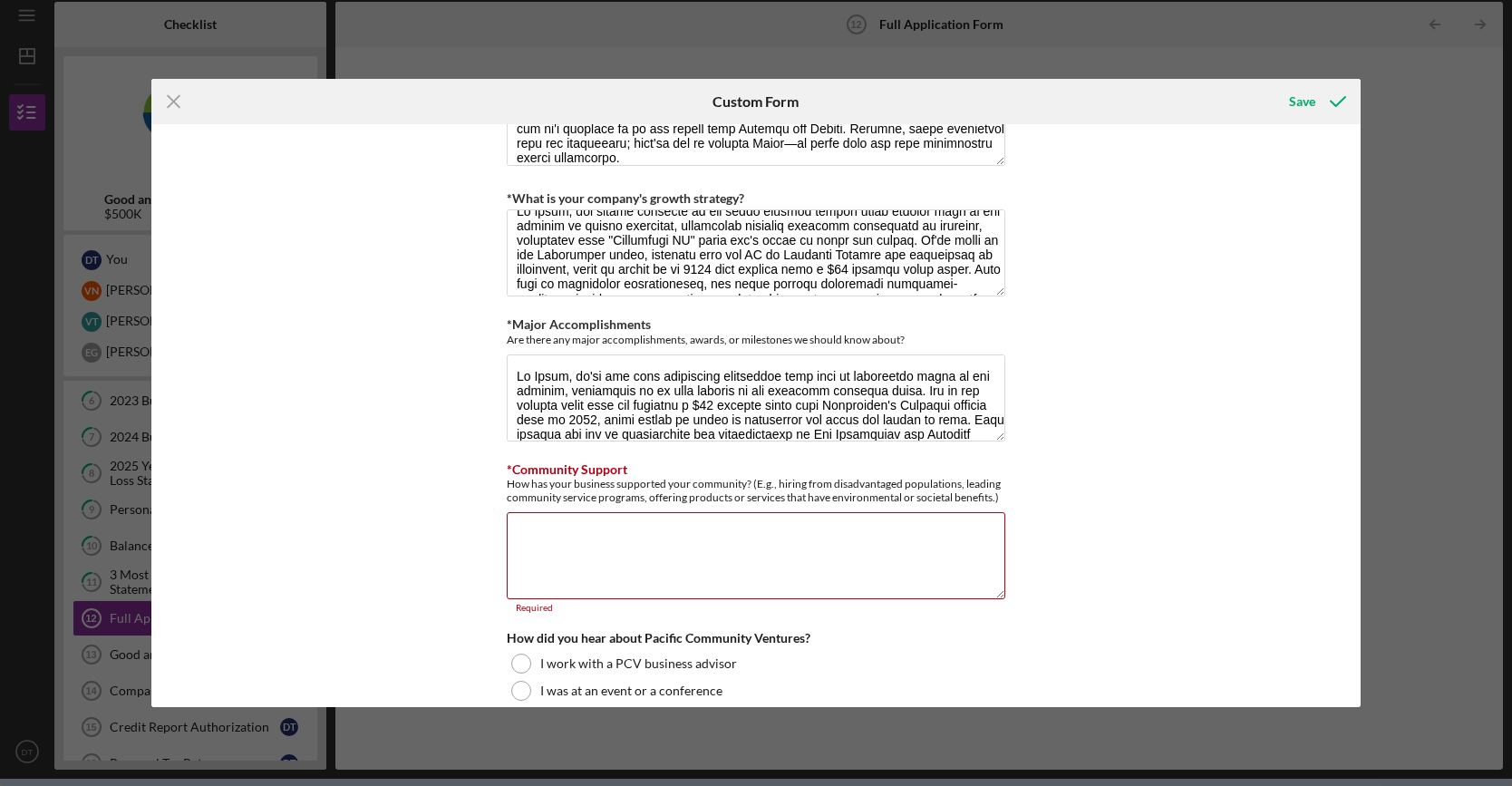
scroll to position [4101, 0]
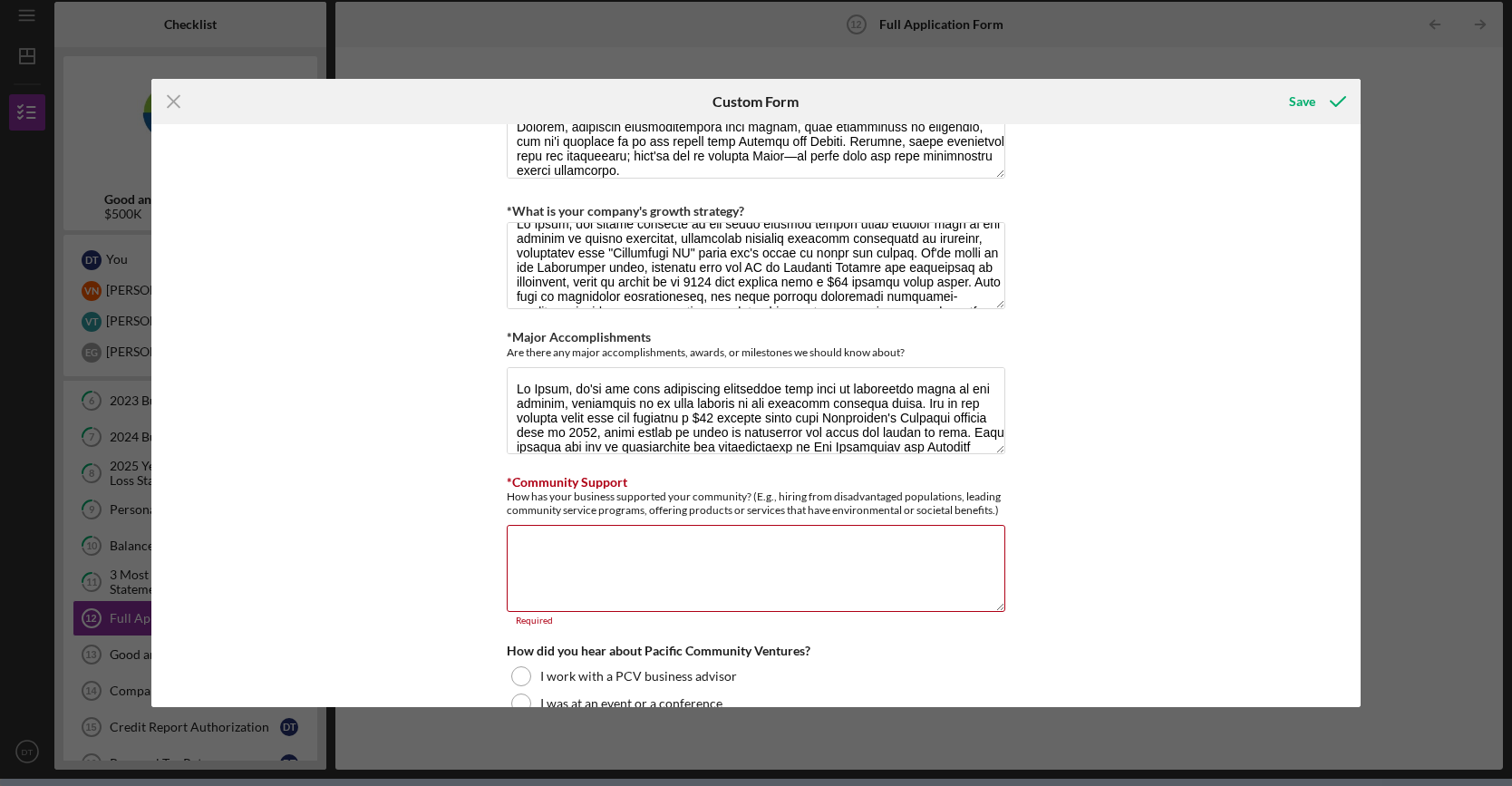
type textarea "N/A"
drag, startPoint x: 996, startPoint y: 496, endPoint x: 753, endPoint y: 476, distance: 243.8
click at [753, 490] on div "How has your business supported your community? (E.g., hiring from disadvantage…" at bounding box center [755, 503] width 498 height 27
copy div "E.g., hiring from disadvantaged populations, leading community service programs…"
click at [1305, 604] on div "Loan Request *Requested Loan Amount $500,000 *Use of Proceeds Purchase Inventor…" at bounding box center [756, 416] width 1210 height 584
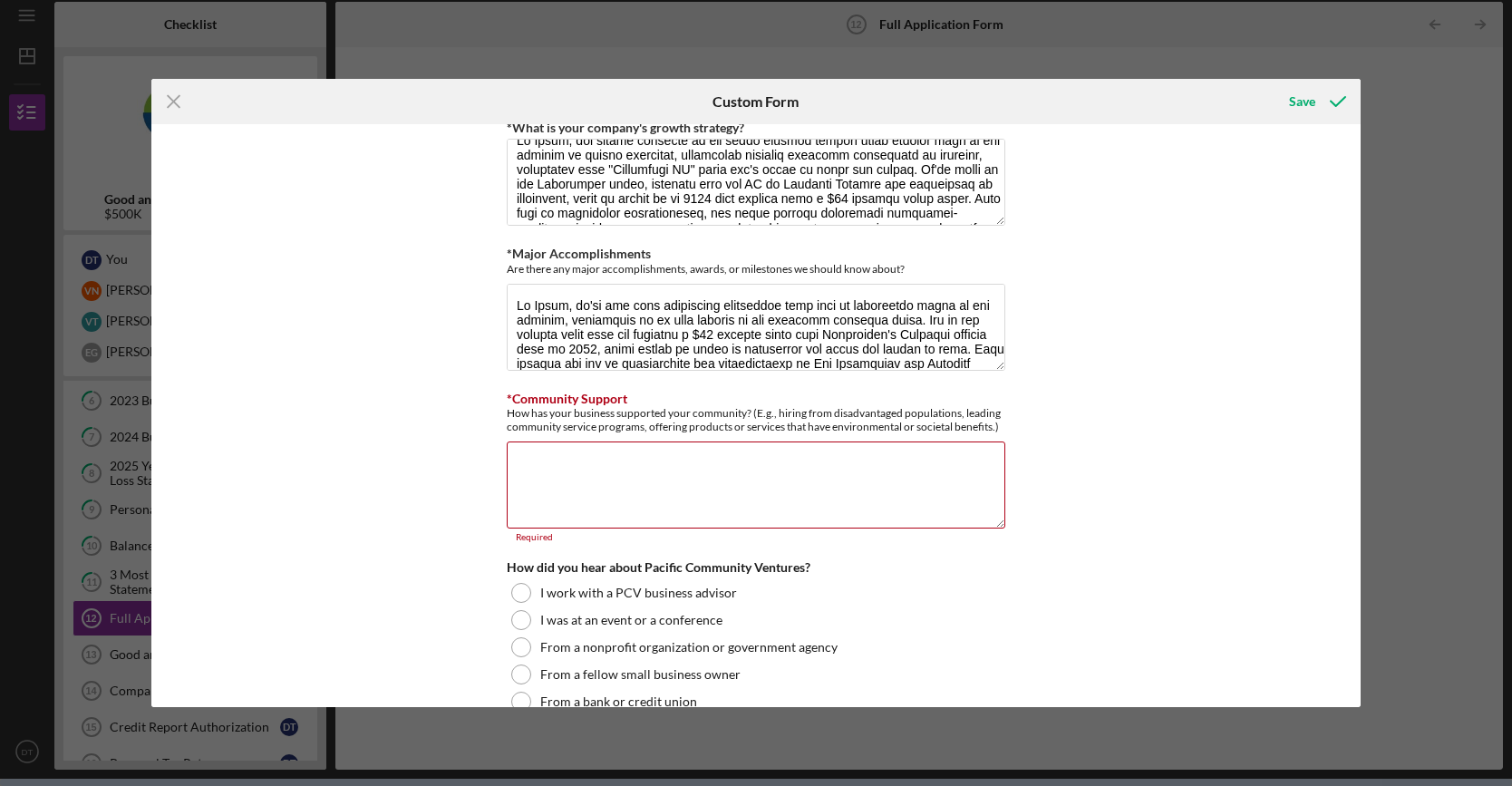
scroll to position [4191, 0]
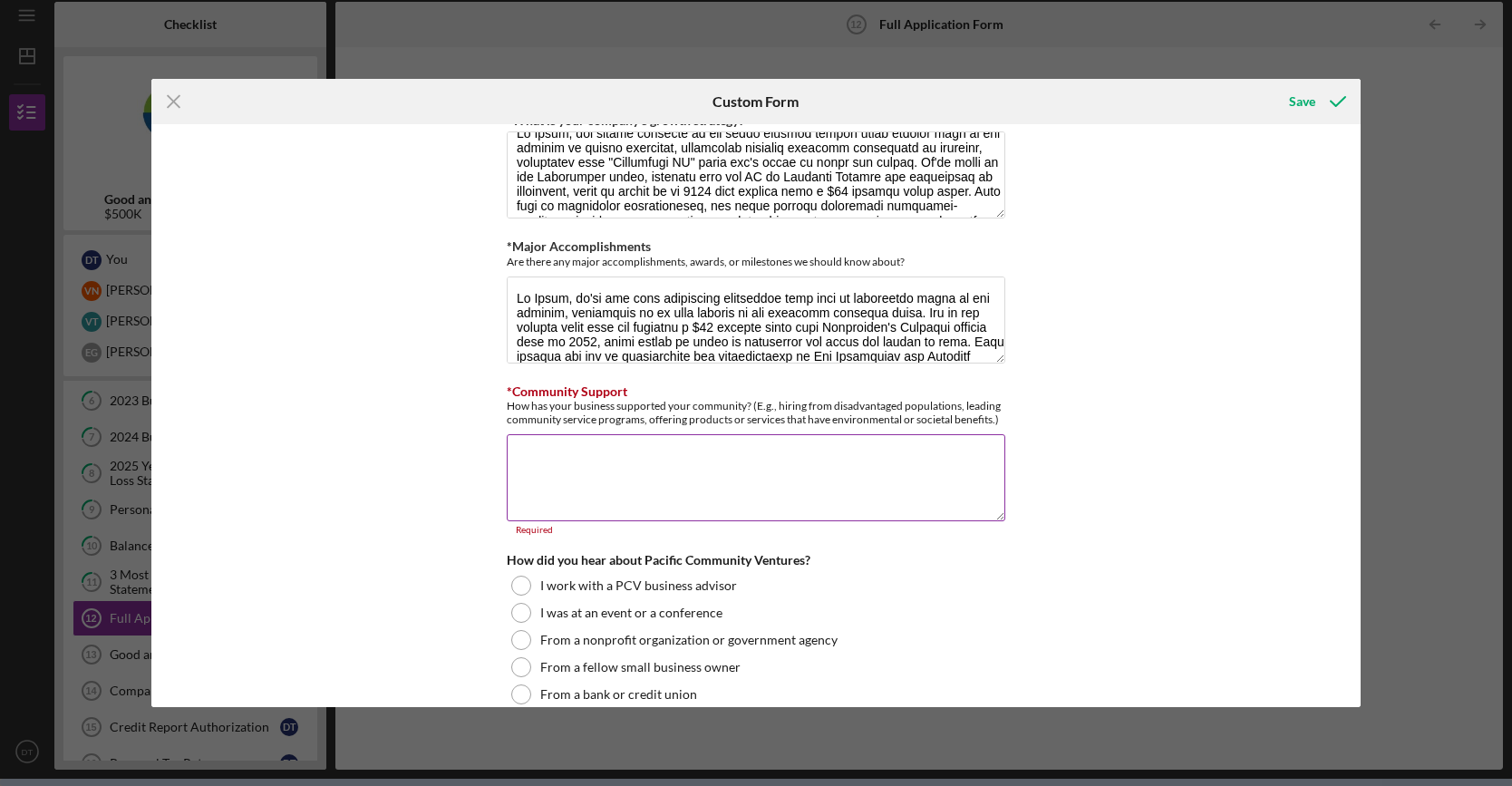
click at [792, 452] on textarea "*Community Support" at bounding box center [755, 478] width 498 height 87
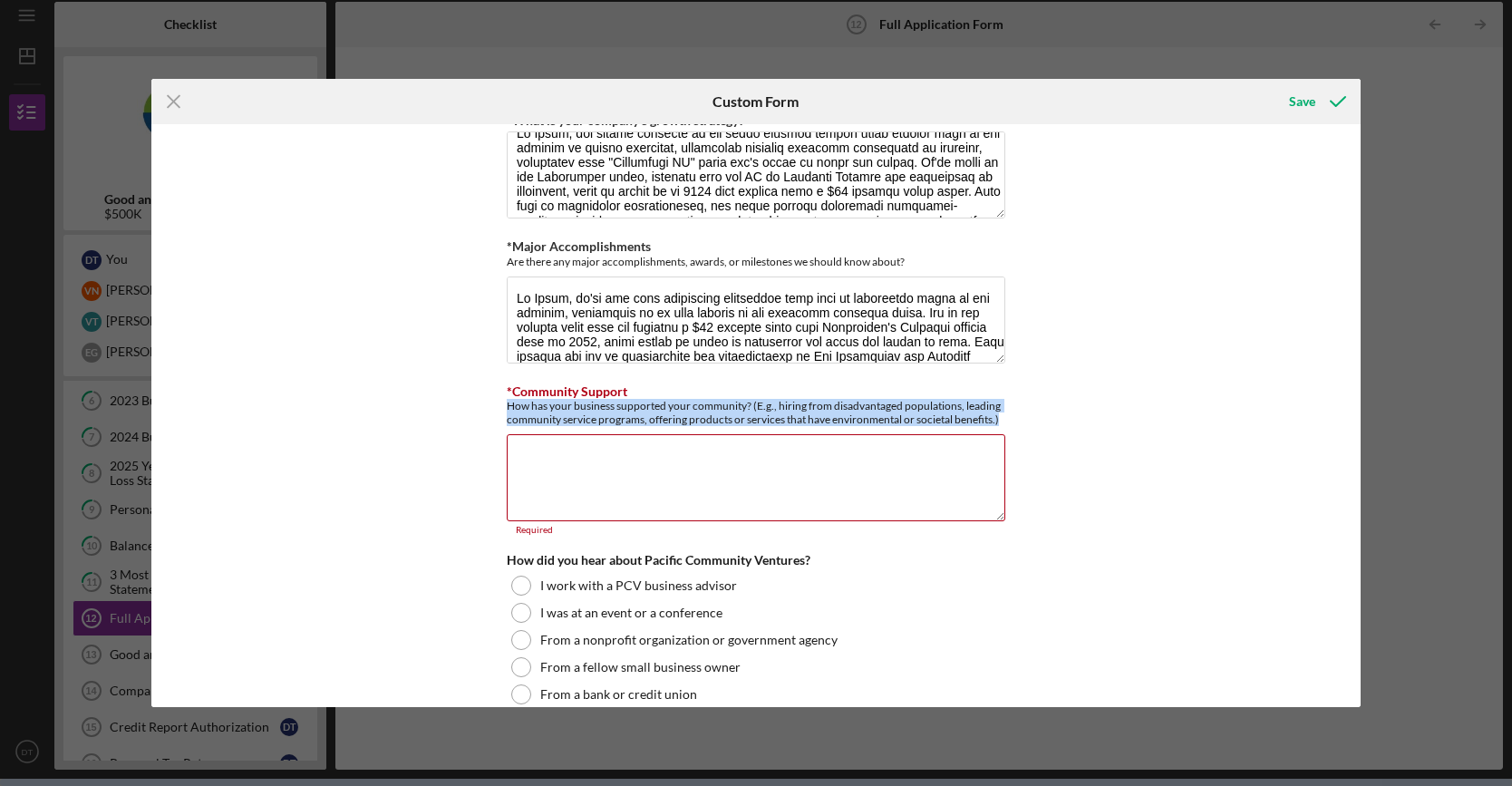
drag, startPoint x: 504, startPoint y: 393, endPoint x: 1092, endPoint y: 405, distance: 588.1
click at [1092, 405] on div "Loan Request *Requested Loan Amount $500,000 *Use of Proceeds Purchase Inventor…" at bounding box center [756, 416] width 1210 height 584
copy div "How has your business supported your community? (E.g., hiring from disadvantage…"
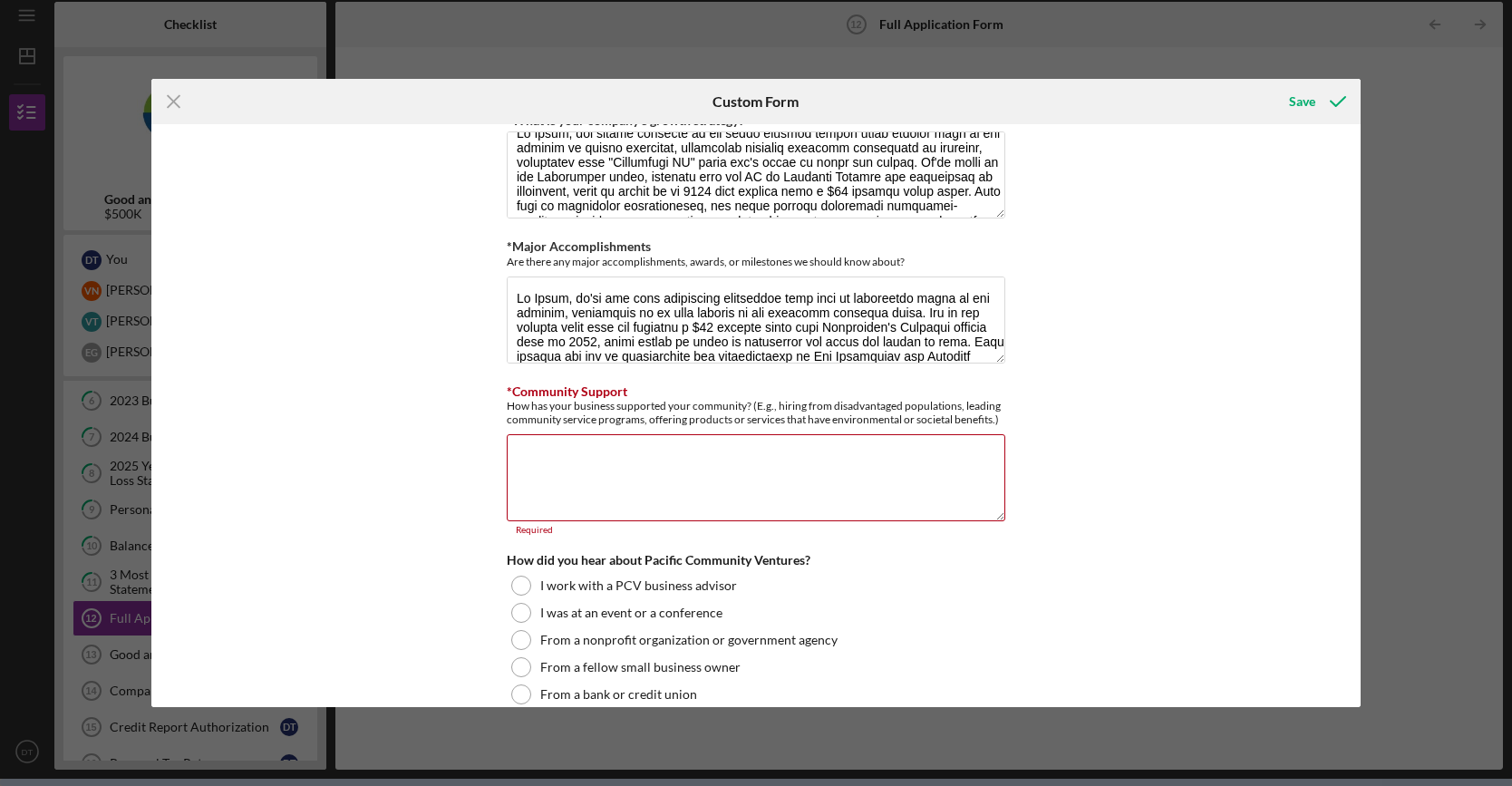
click at [1122, 457] on div "Loan Request *Requested Loan Amount $500,000 *Use of Proceeds Purchase Inventor…" at bounding box center [756, 416] width 1210 height 584
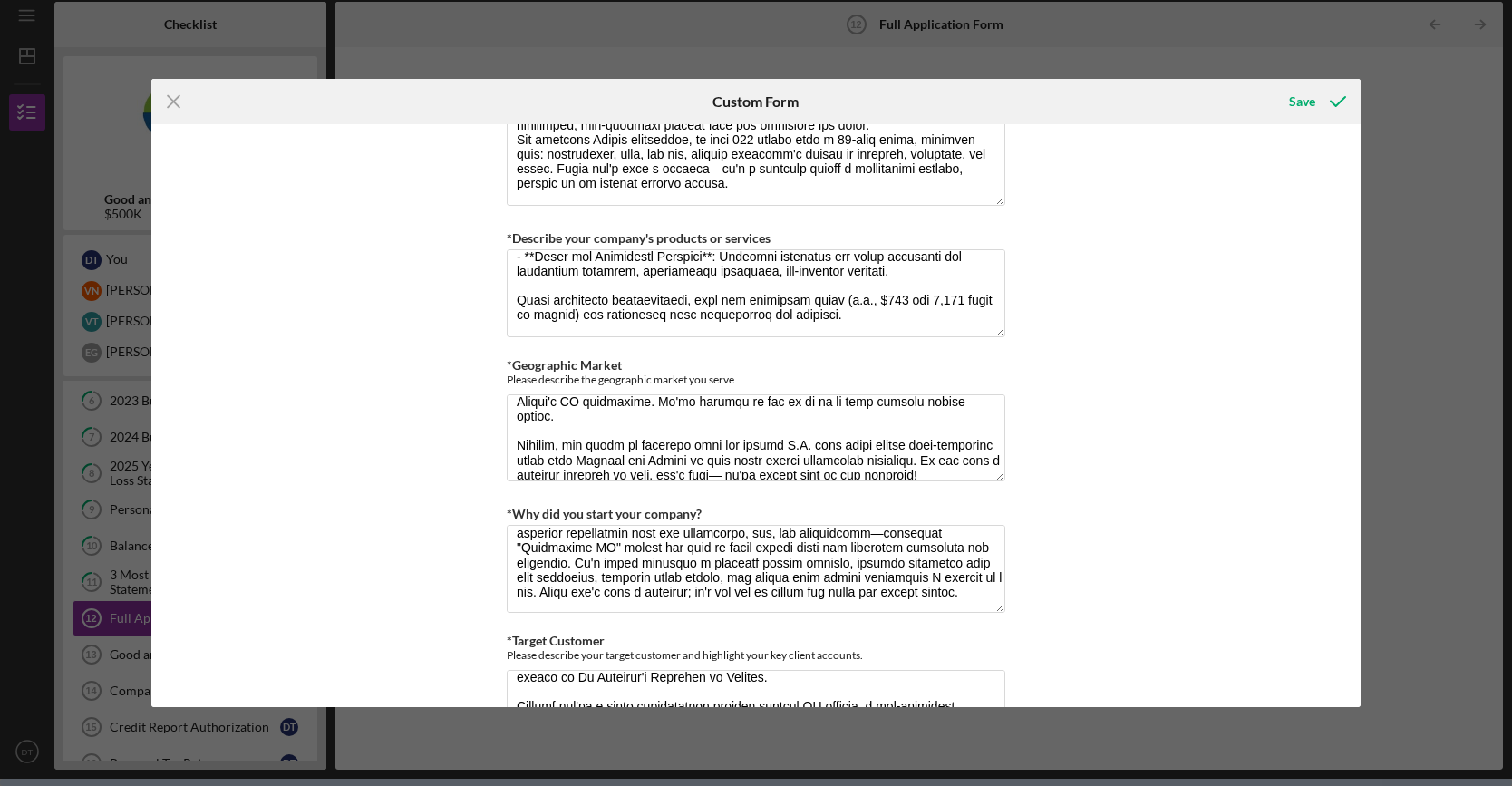
scroll to position [2921, 0]
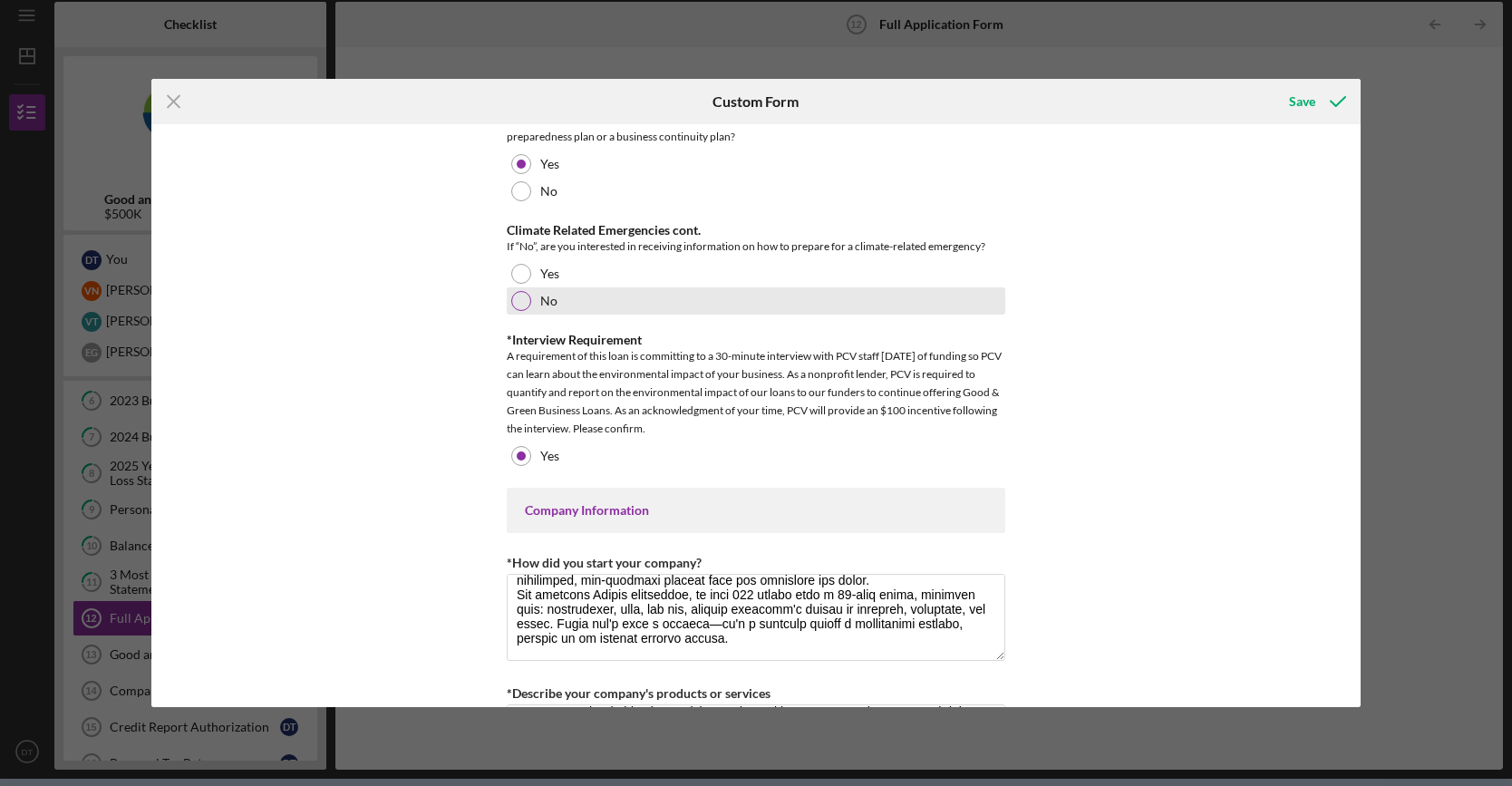
click at [530, 288] on div "No" at bounding box center [755, 301] width 498 height 27
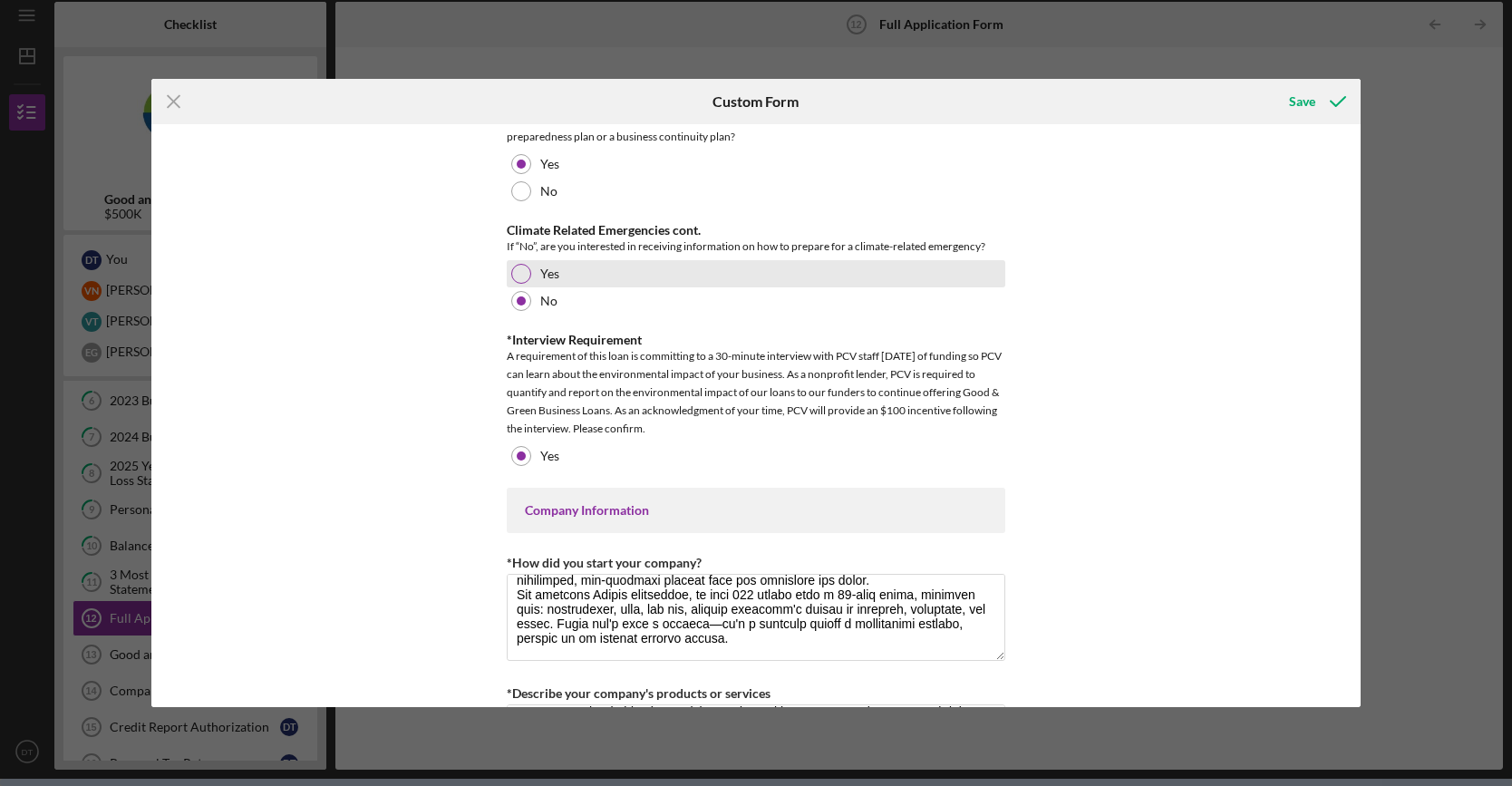
click at [522, 264] on div at bounding box center [520, 273] width 19 height 19
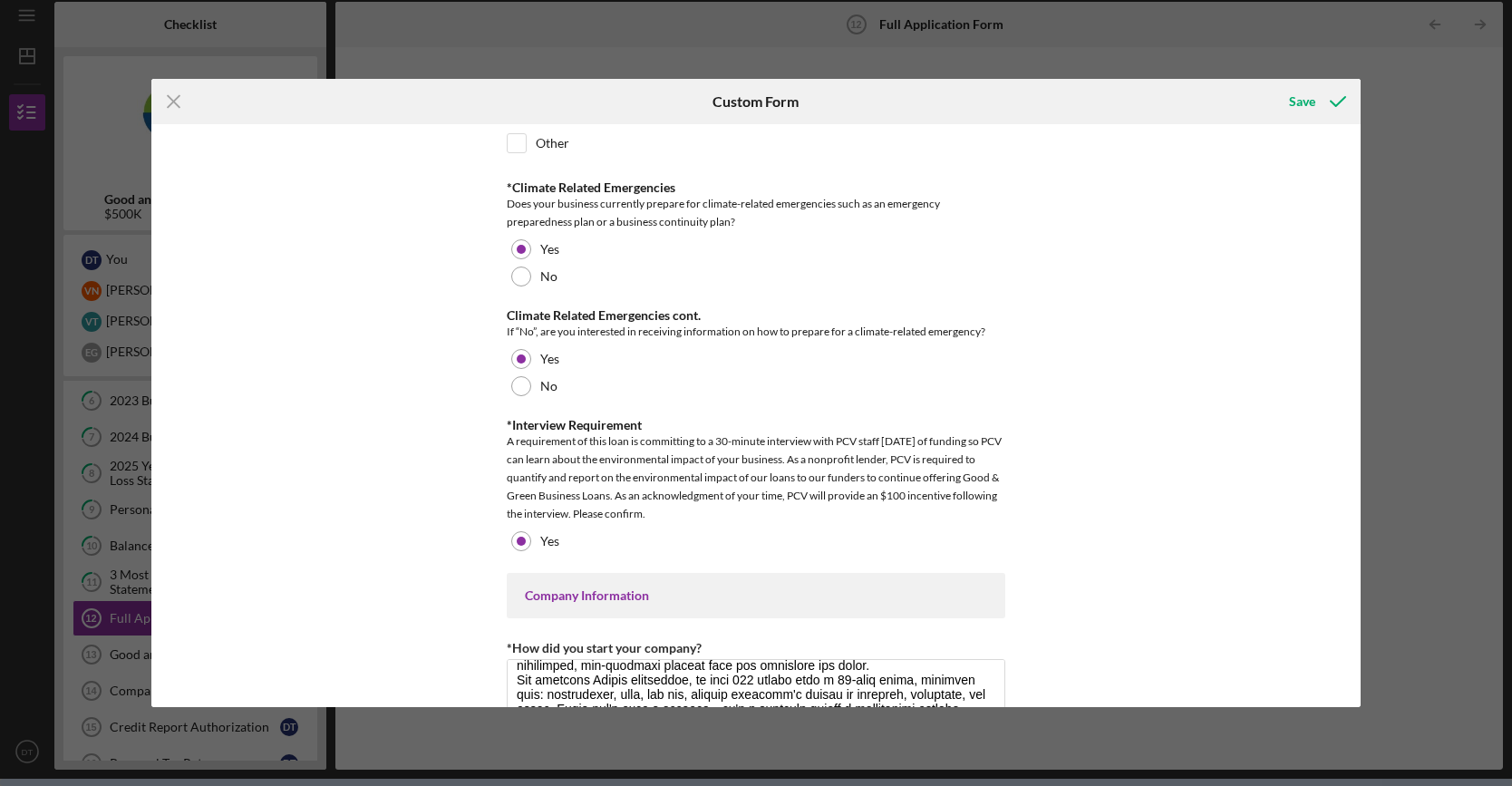
scroll to position [2831, 0]
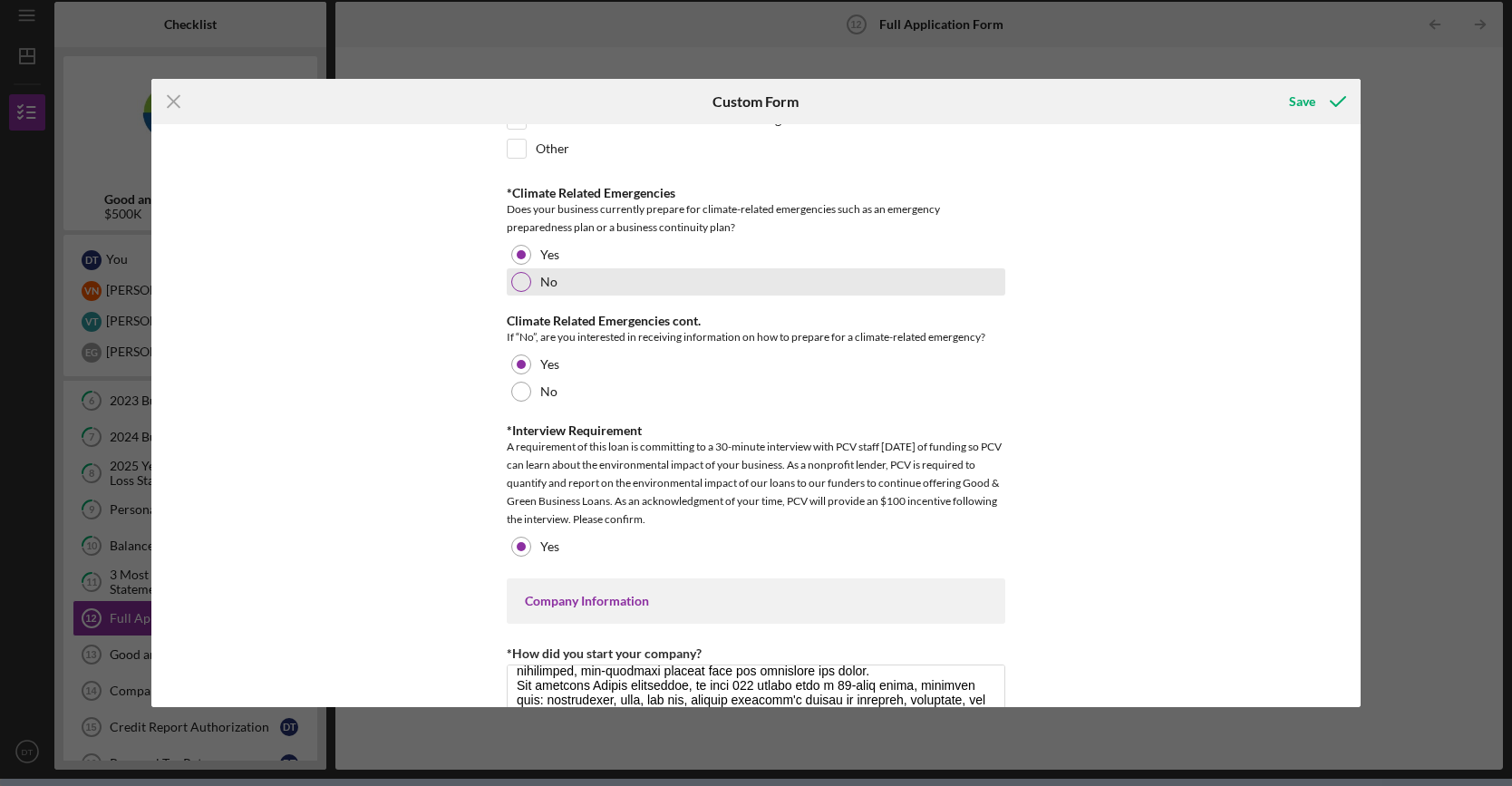
click at [517, 272] on div at bounding box center [520, 281] width 19 height 19
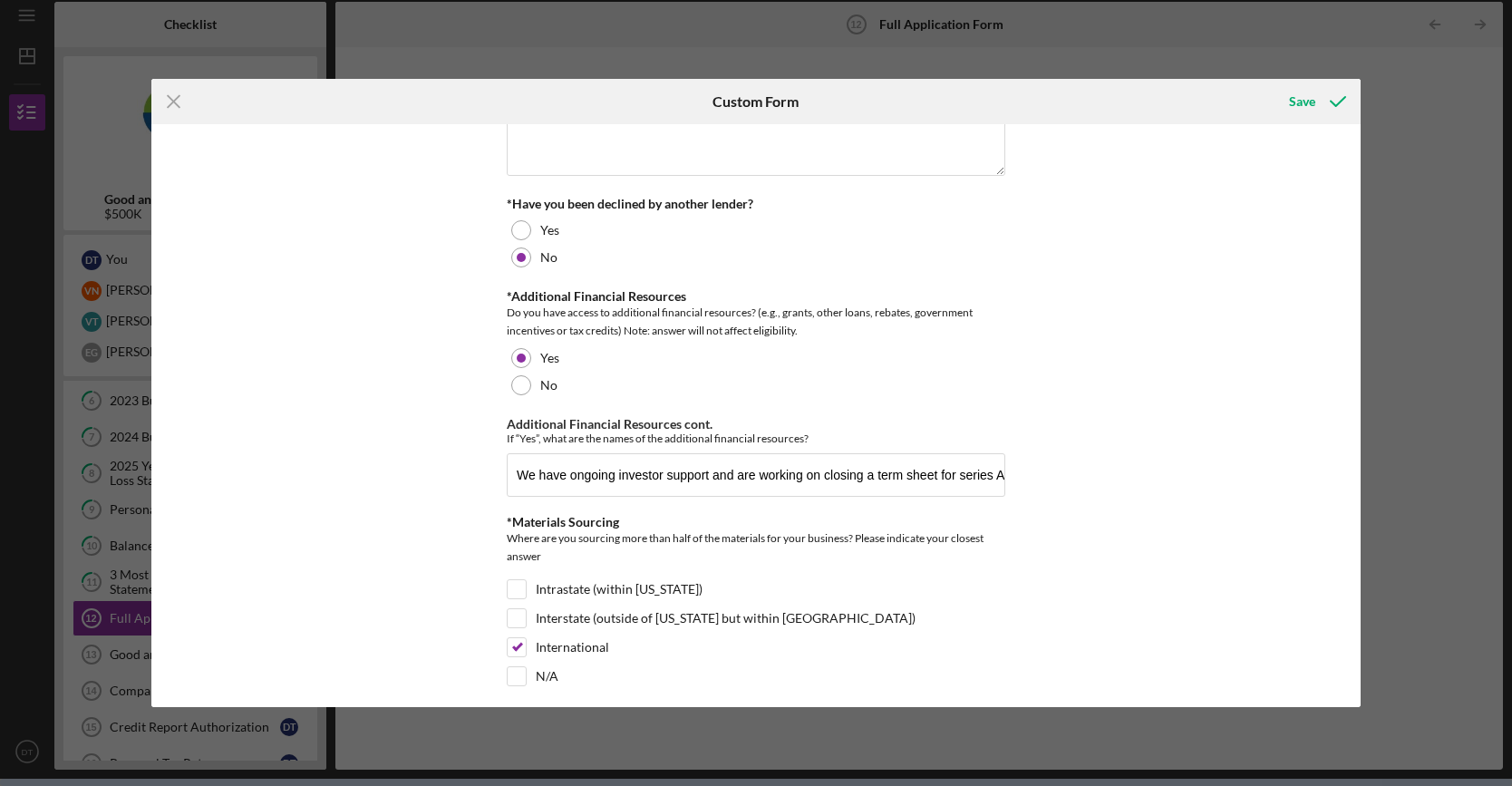
scroll to position [0, 0]
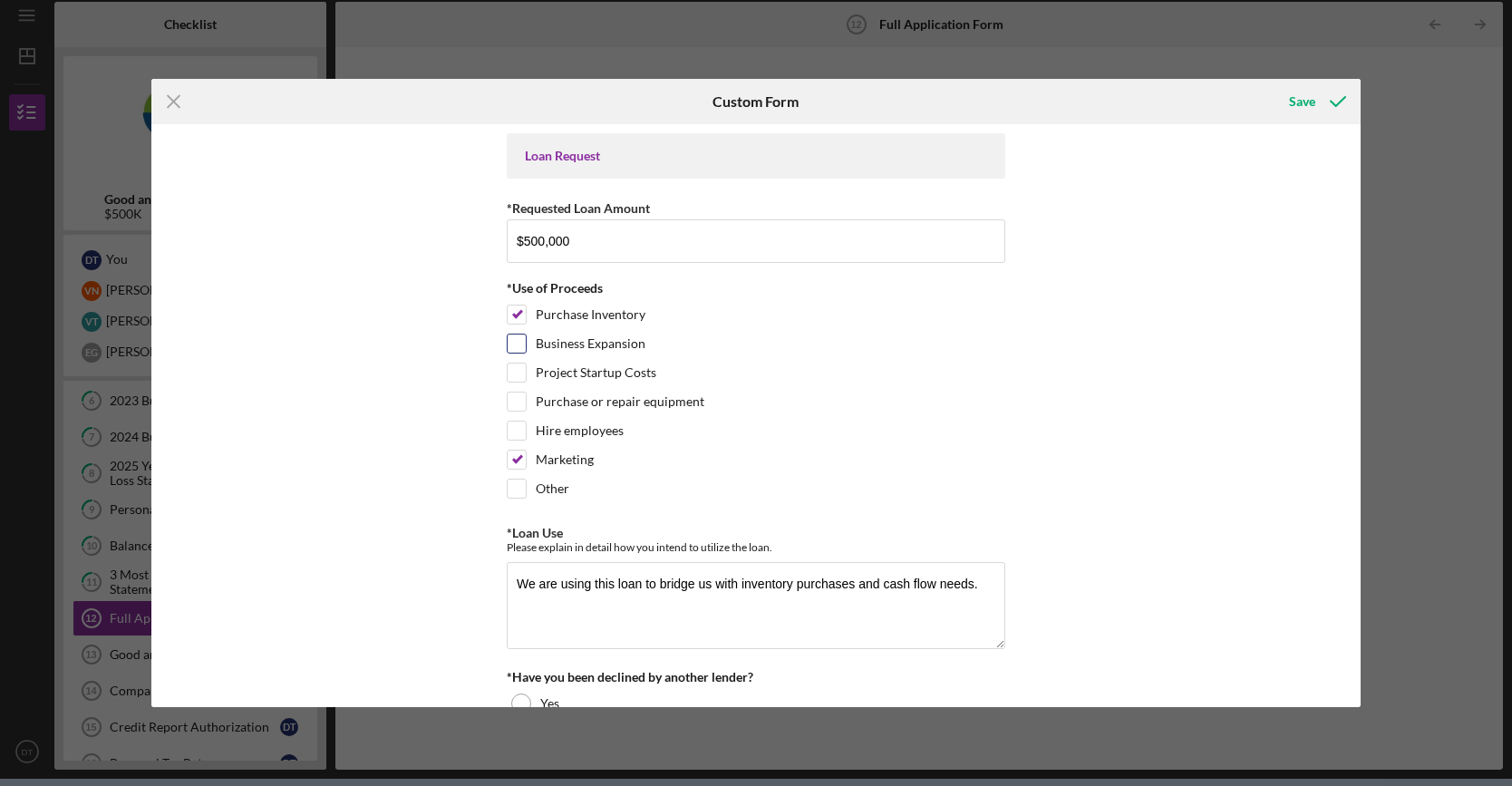
click at [514, 345] on input "Business Expansion" at bounding box center [517, 344] width 19 height 19
checkbox input "true"
click at [514, 424] on input "Hire employees" at bounding box center [517, 431] width 19 height 19
checkbox input "true"
